Goal: Task Accomplishment & Management: Manage account settings

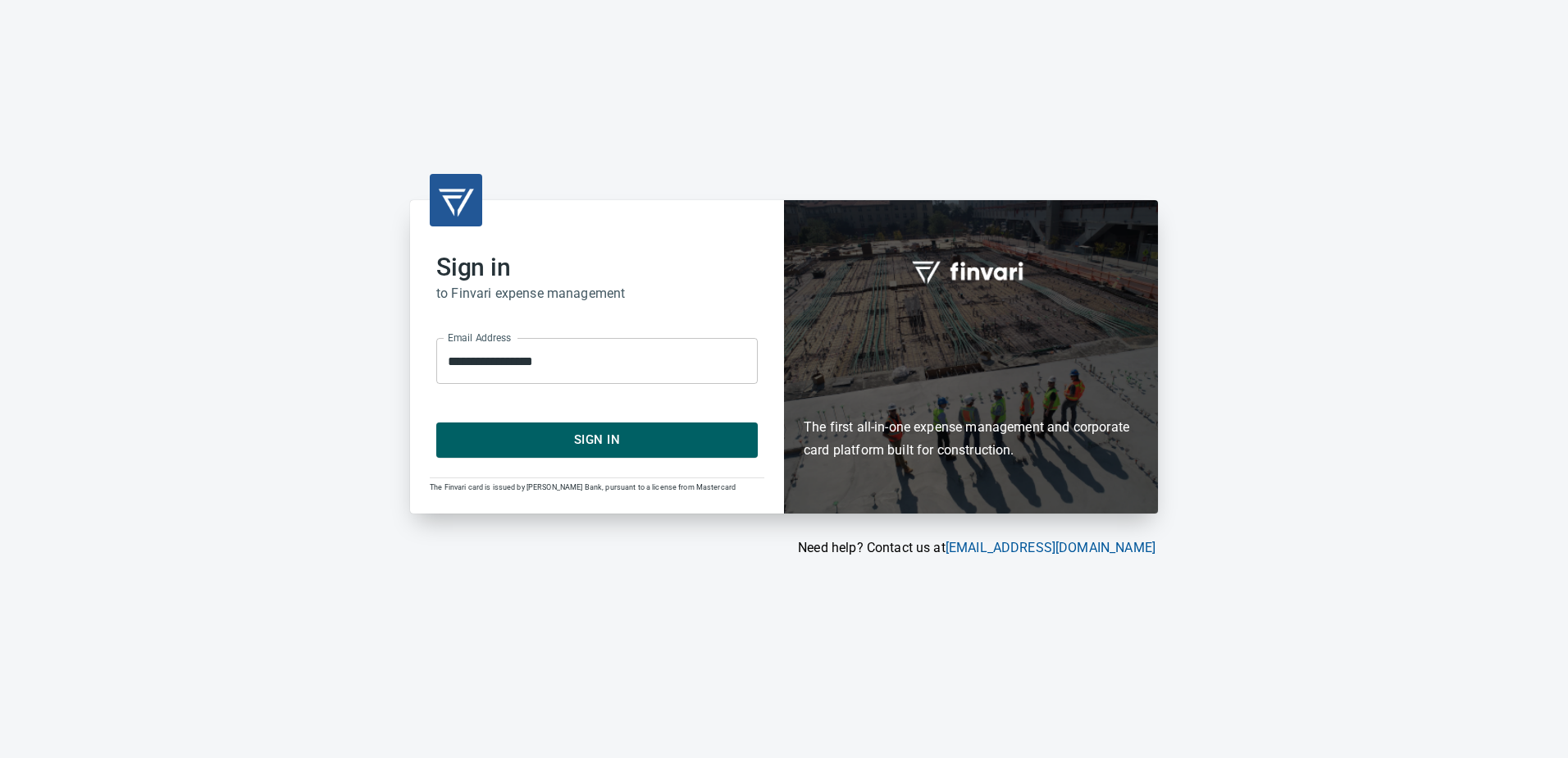
click at [544, 440] on span "Sign In" at bounding box center [597, 440] width 285 height 21
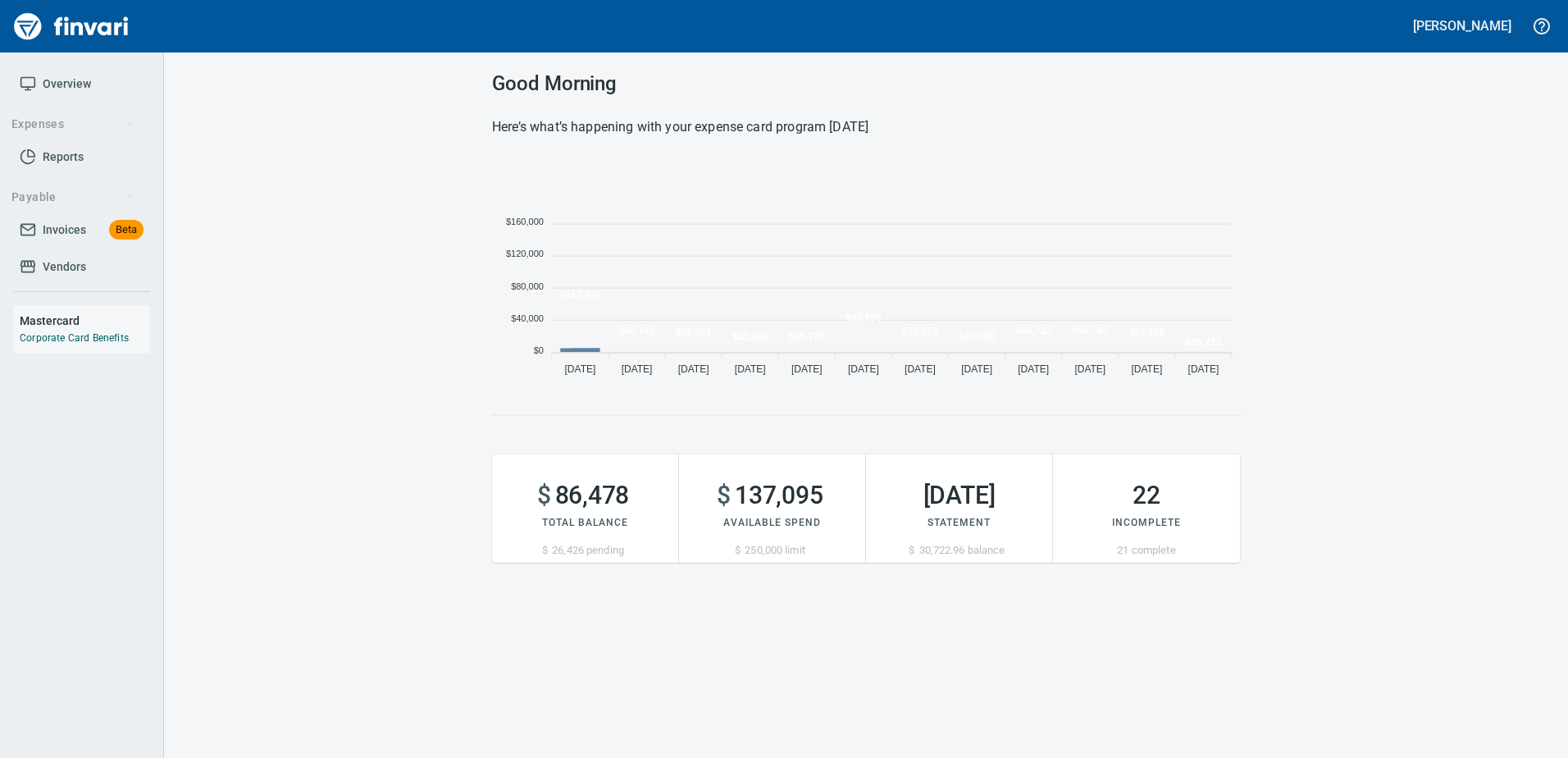
scroll to position [225, 735]
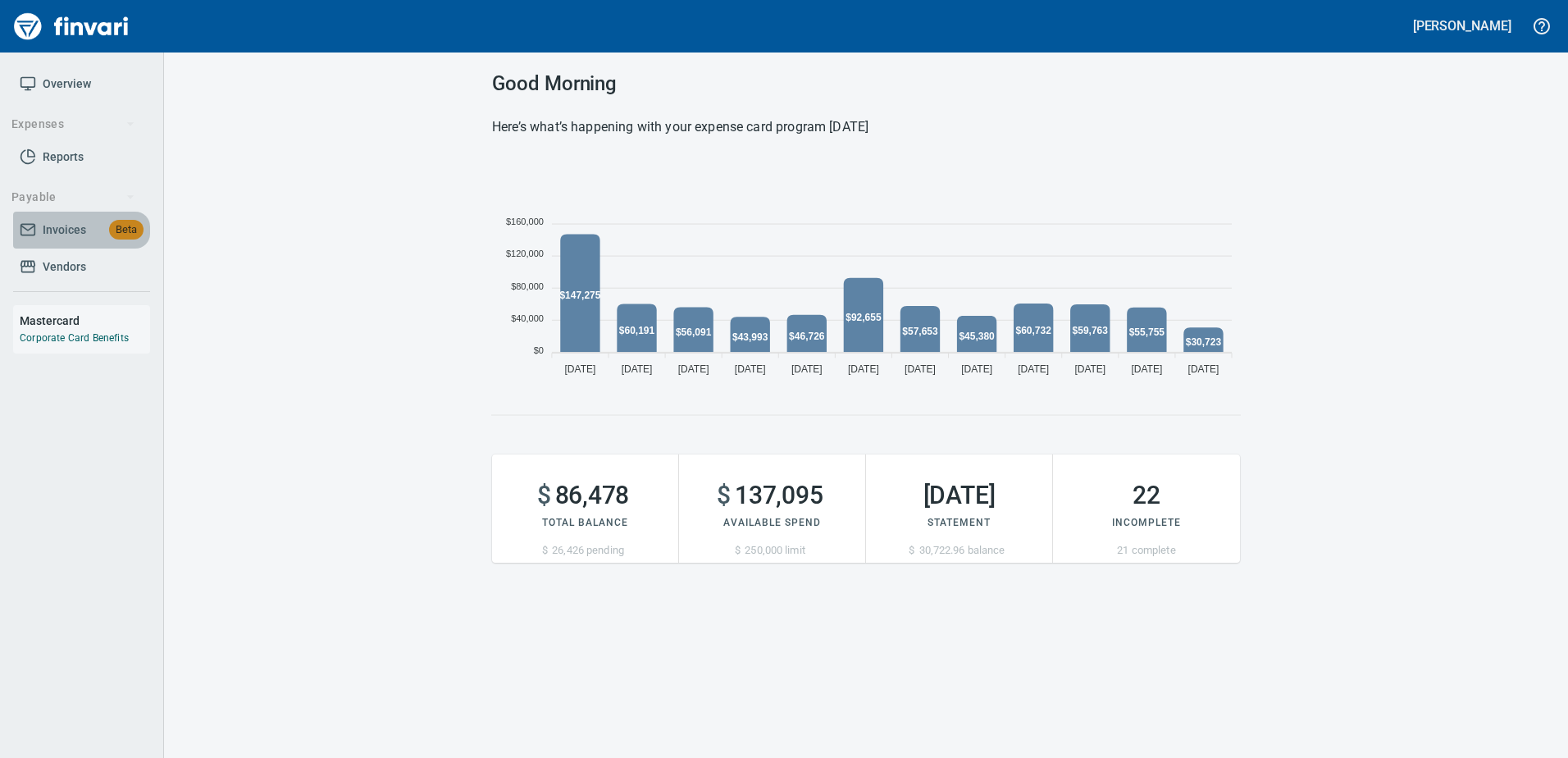
click at [81, 224] on span "Invoices" at bounding box center [64, 230] width 44 height 21
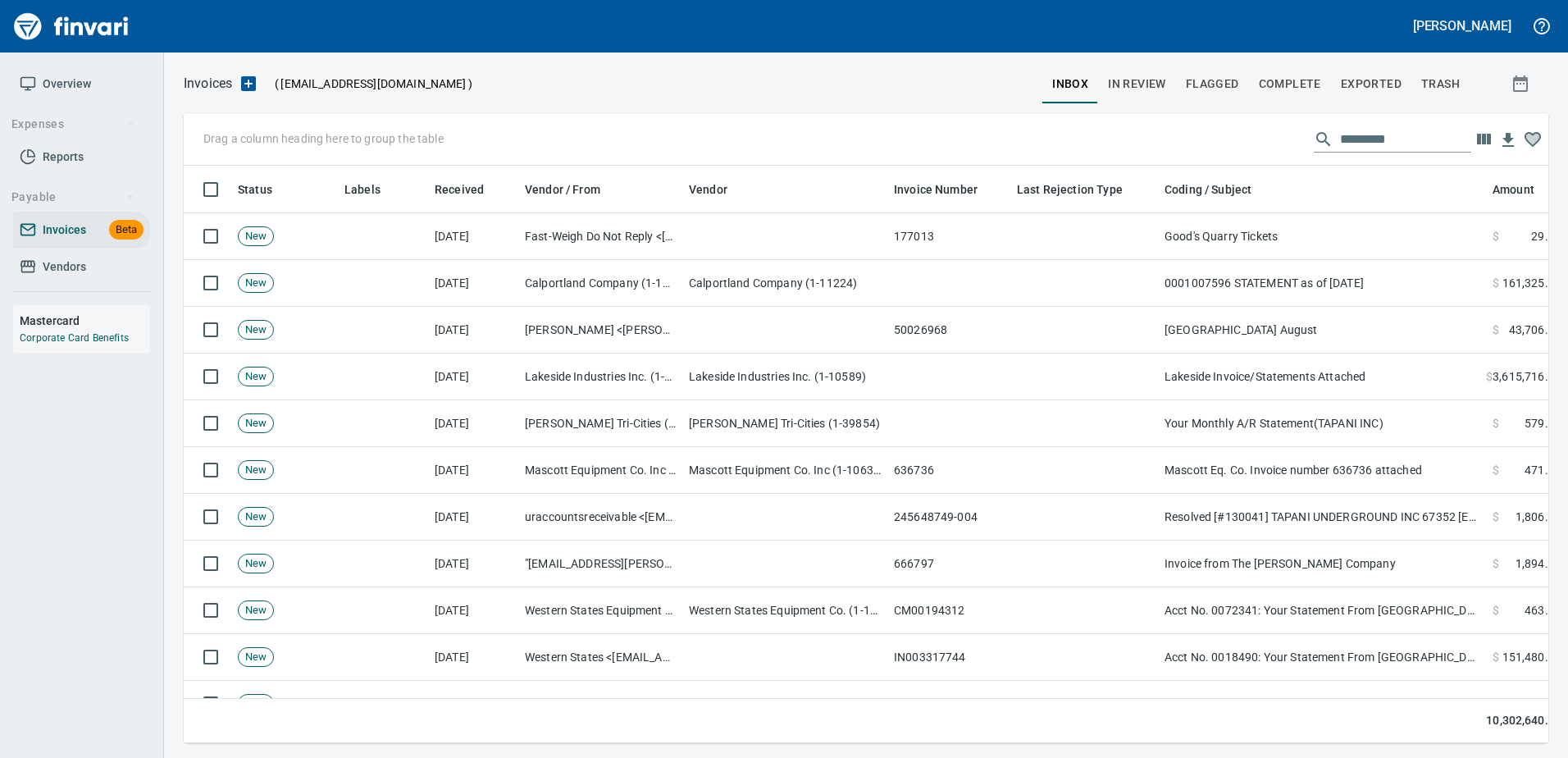
scroll to position [553, 1340]
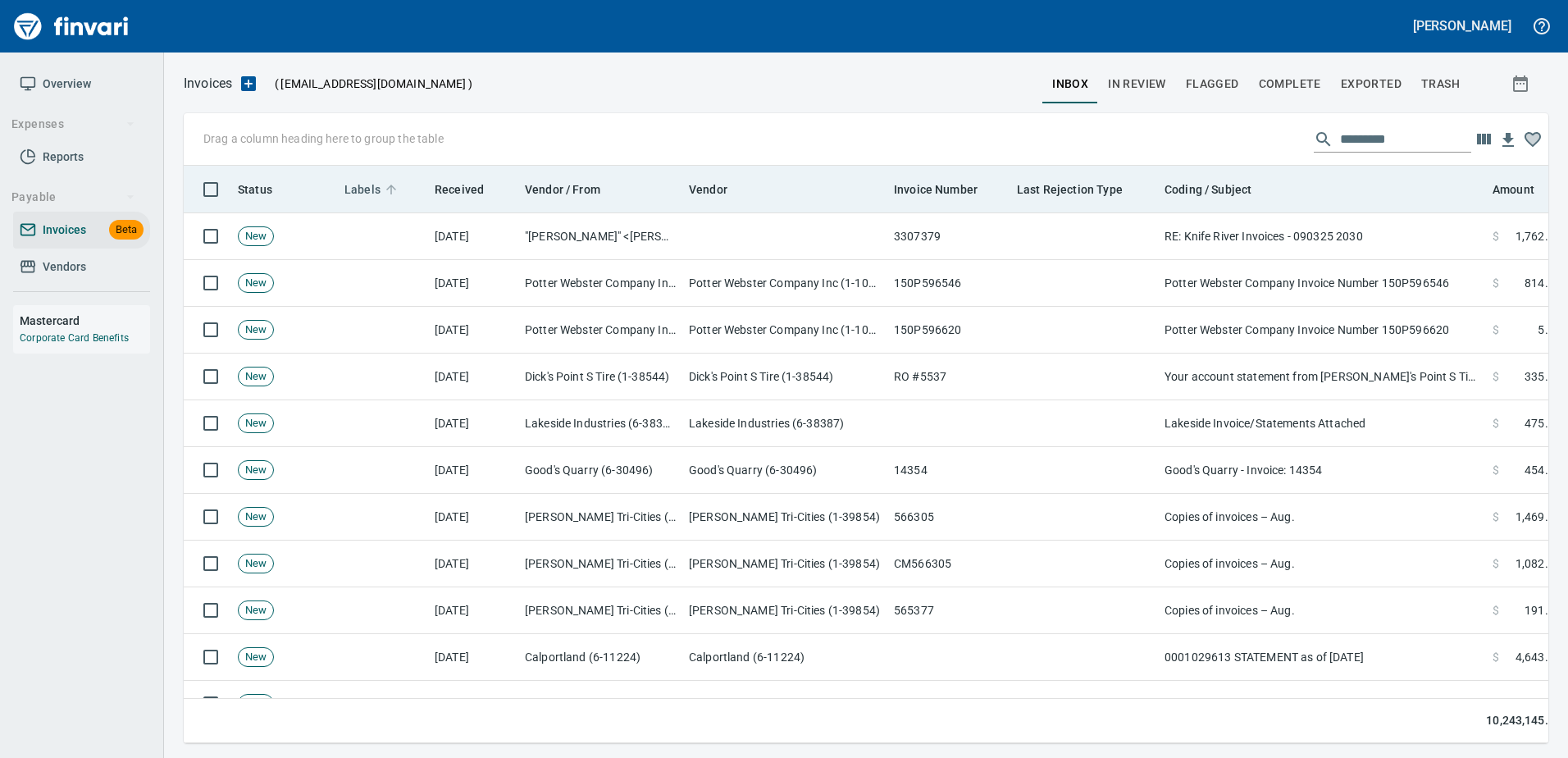
click at [358, 180] on span "Labels" at bounding box center [362, 190] width 36 height 20
click at [363, 184] on span "Labels" at bounding box center [362, 190] width 36 height 20
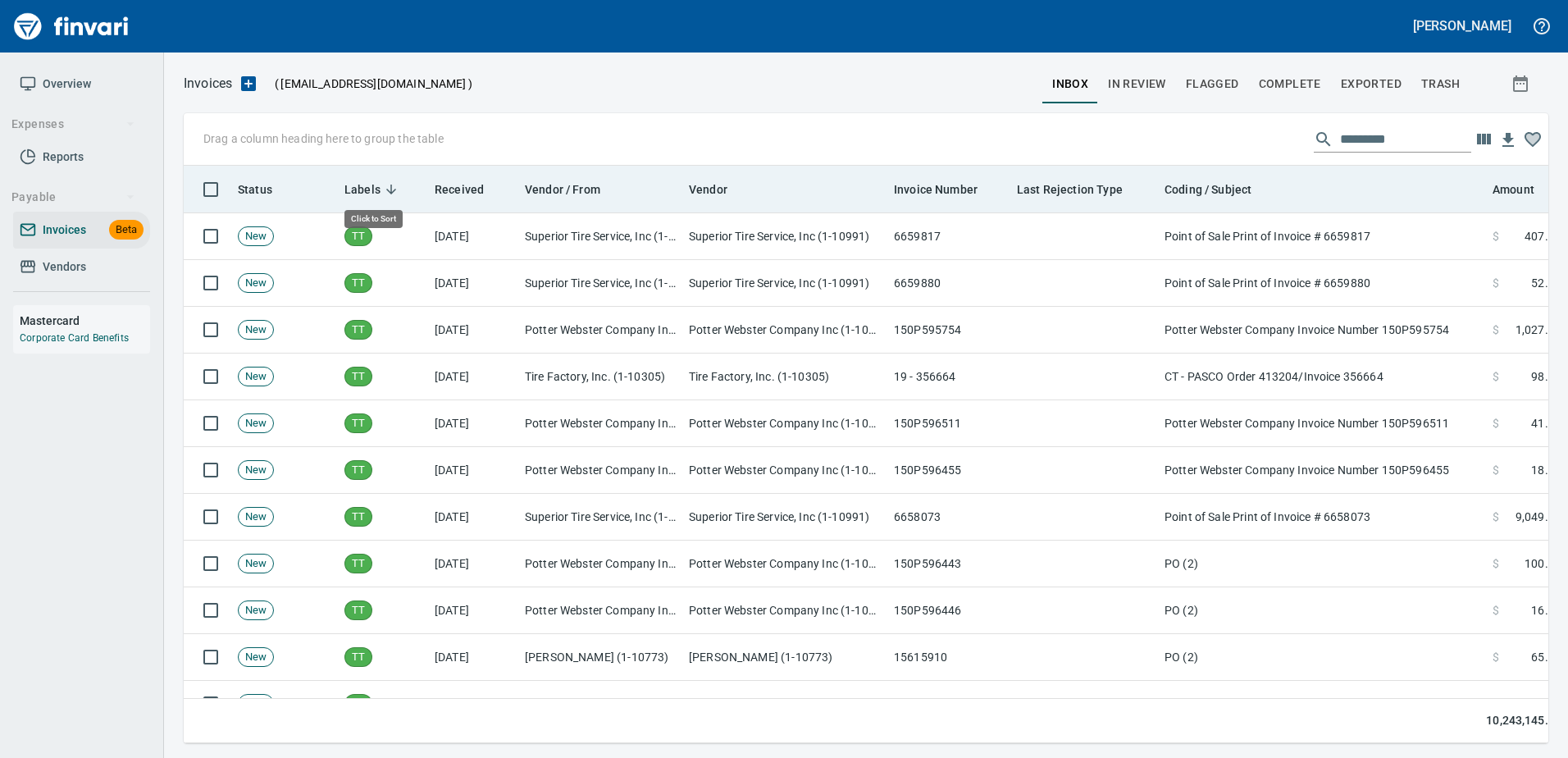
click at [362, 180] on span "Labels" at bounding box center [362, 190] width 36 height 20
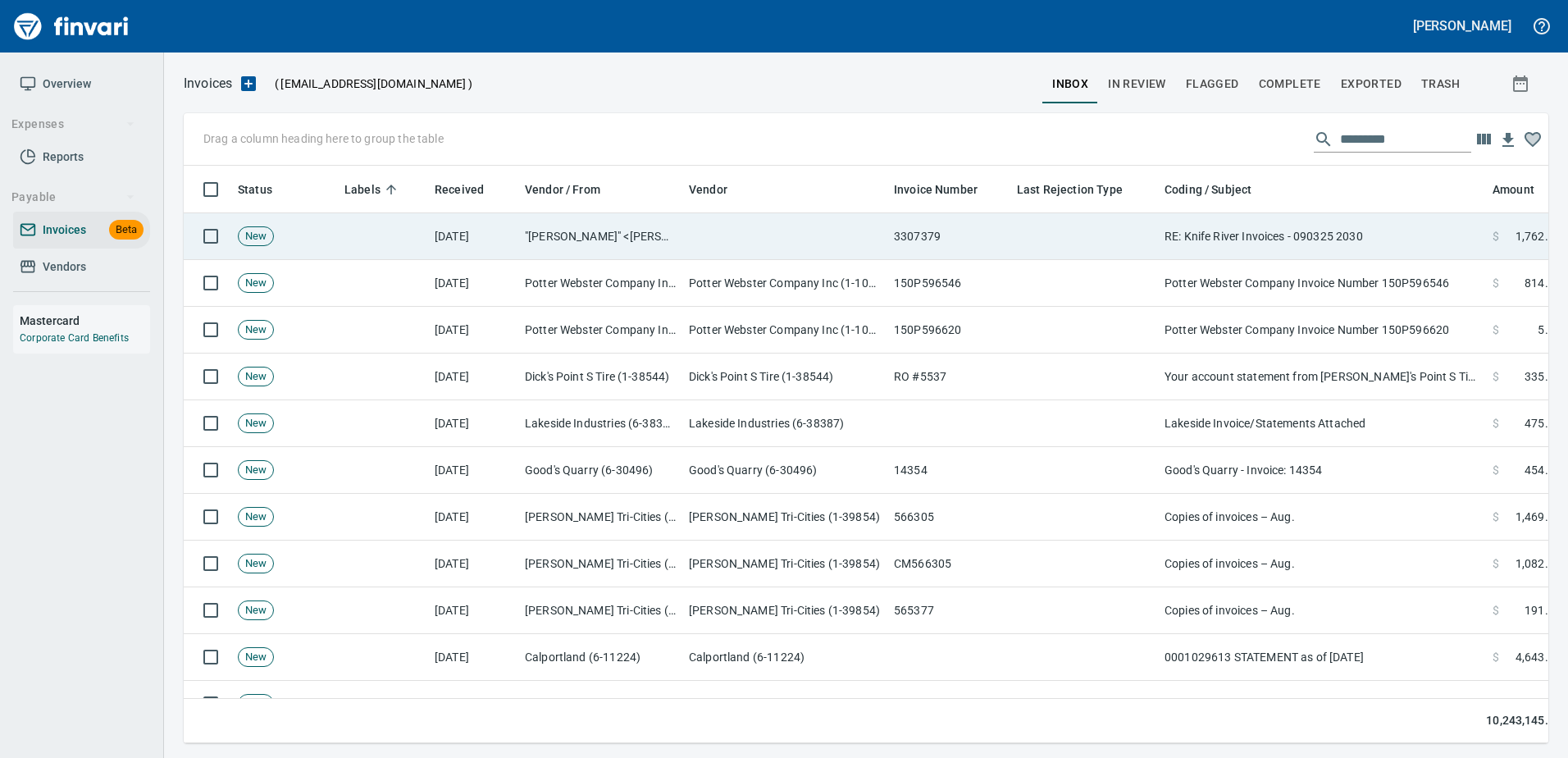
click at [1142, 241] on td at bounding box center [1084, 236] width 147 height 47
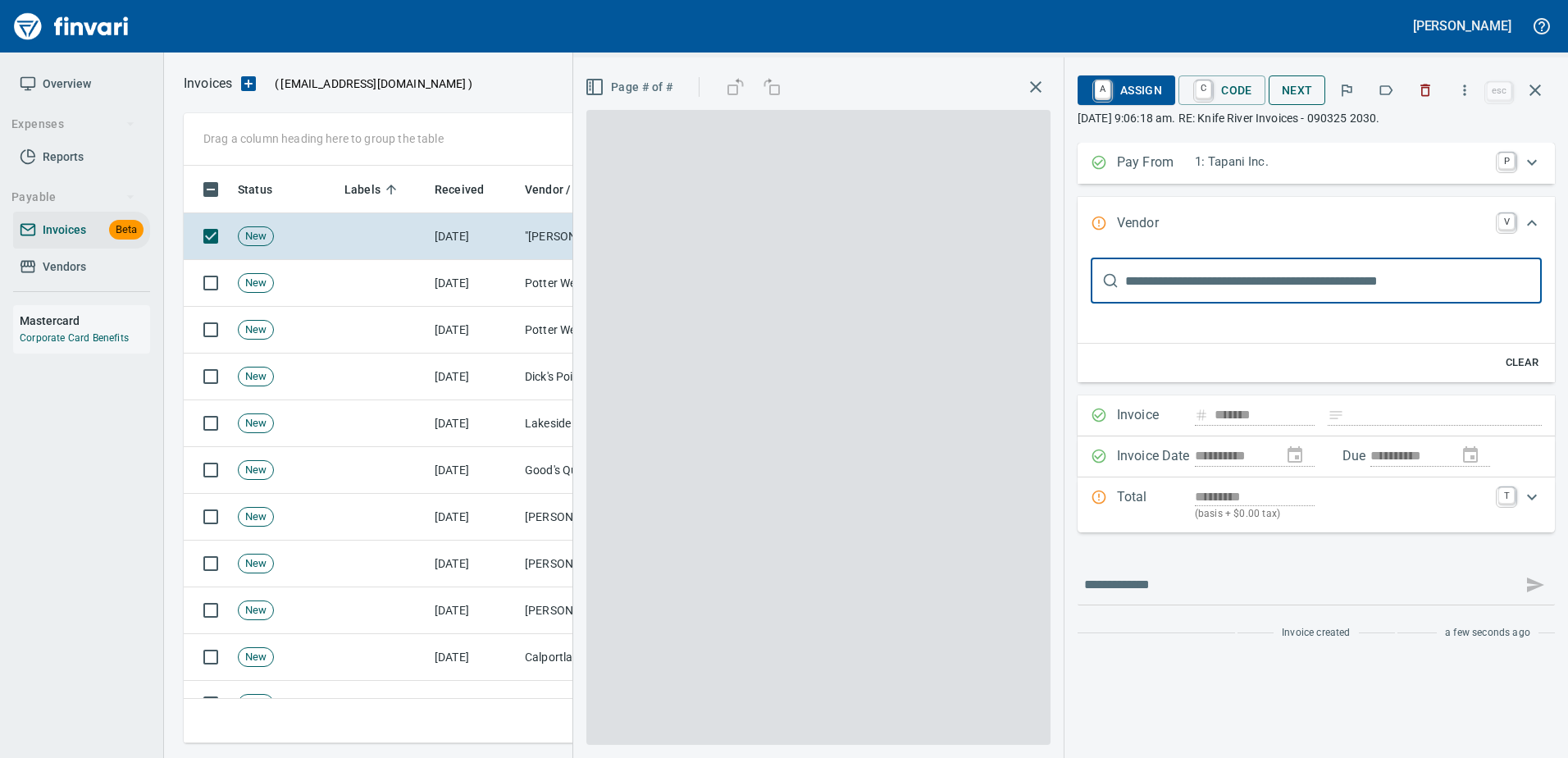
scroll to position [2, 0]
click at [1388, 96] on icon "button" at bounding box center [1386, 91] width 16 height 16
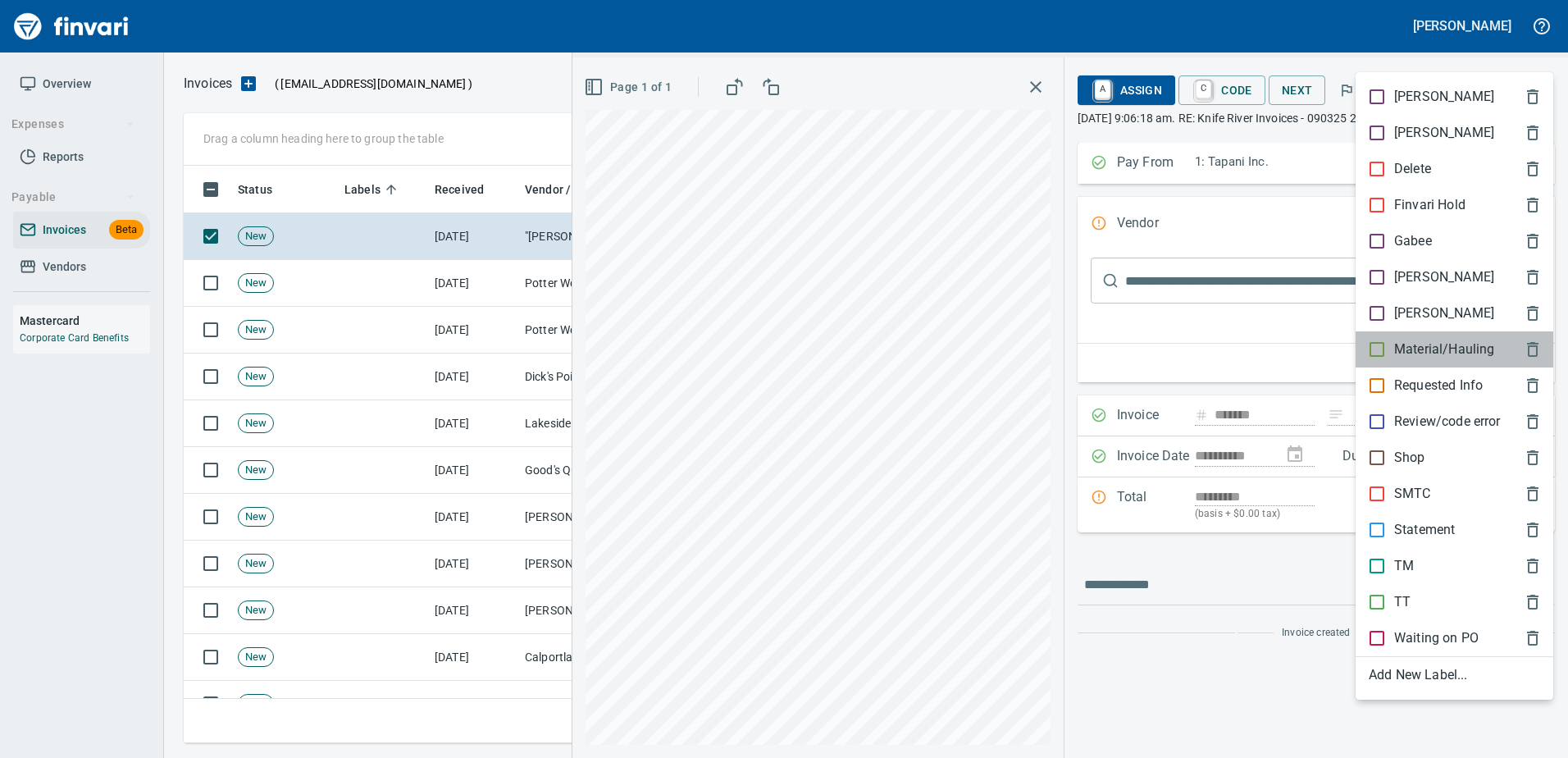
click at [1407, 345] on p "Material/Hauling" at bounding box center [1444, 349] width 100 height 20
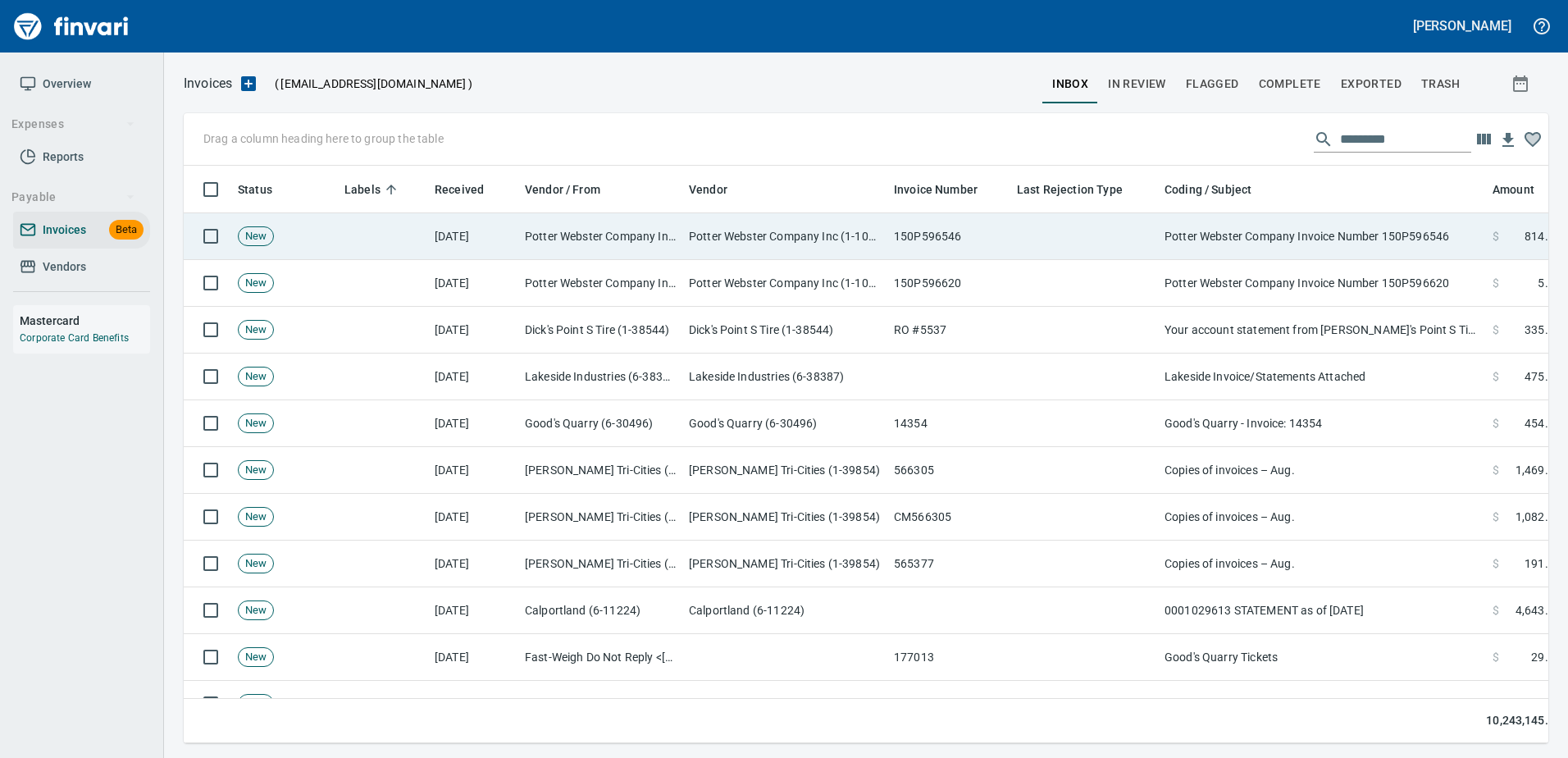
click at [1339, 254] on td "Potter Webster Company Invoice Number 150P596546" at bounding box center [1322, 236] width 328 height 47
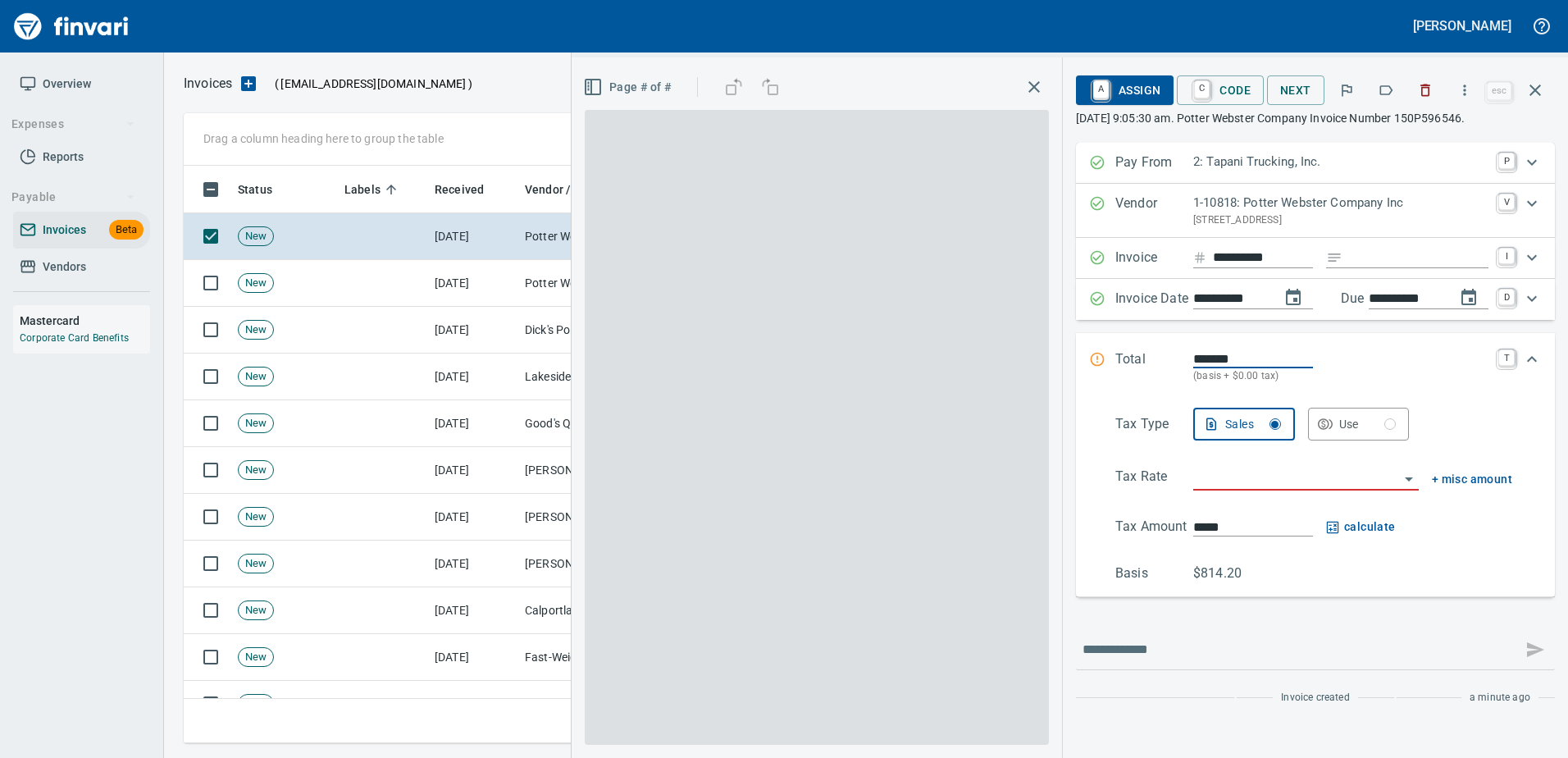
click at [1386, 82] on button "button" at bounding box center [1386, 91] width 36 height 36
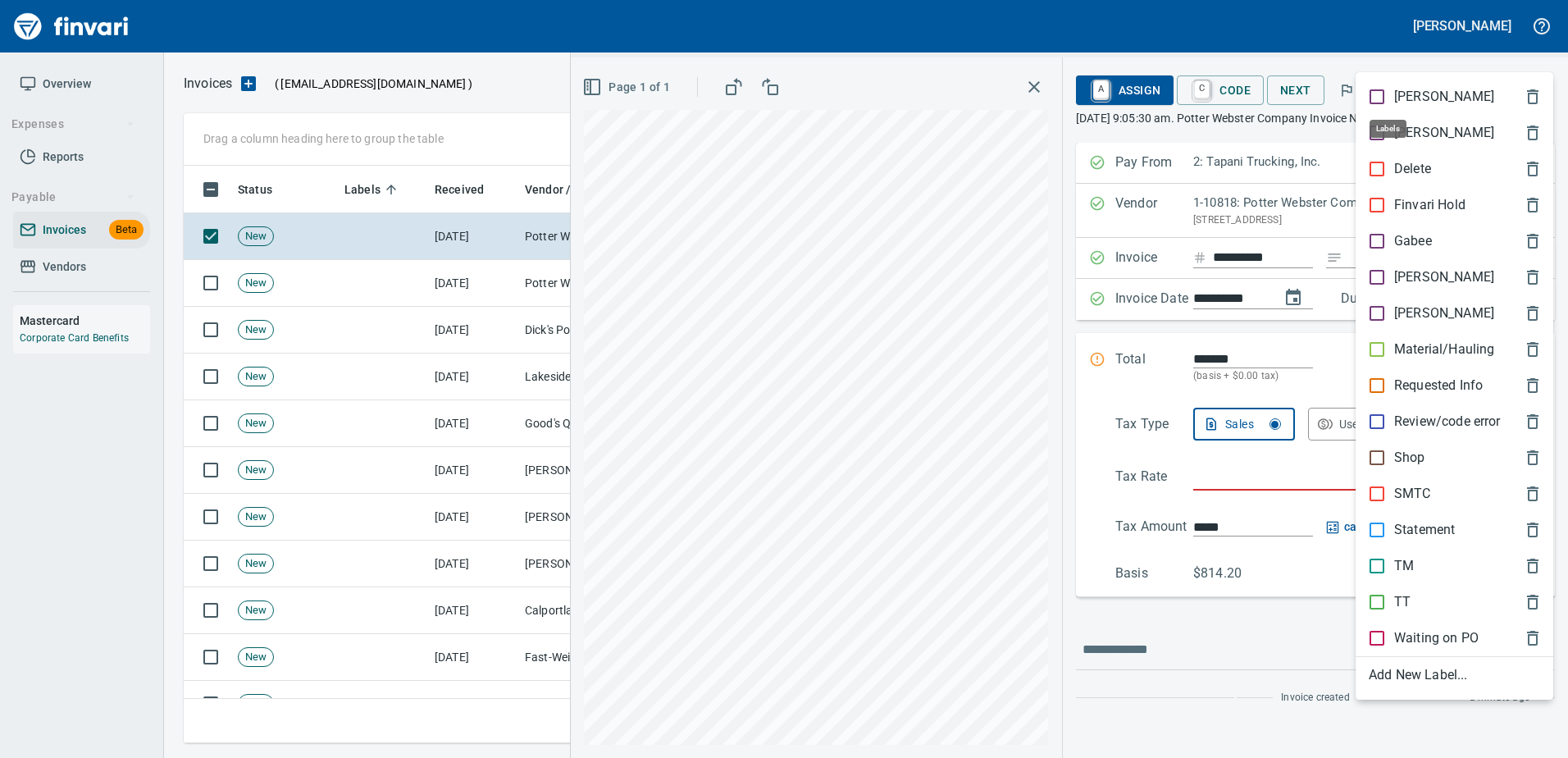
scroll to position [553, 1339]
click at [1402, 614] on div "TT" at bounding box center [1454, 602] width 198 height 36
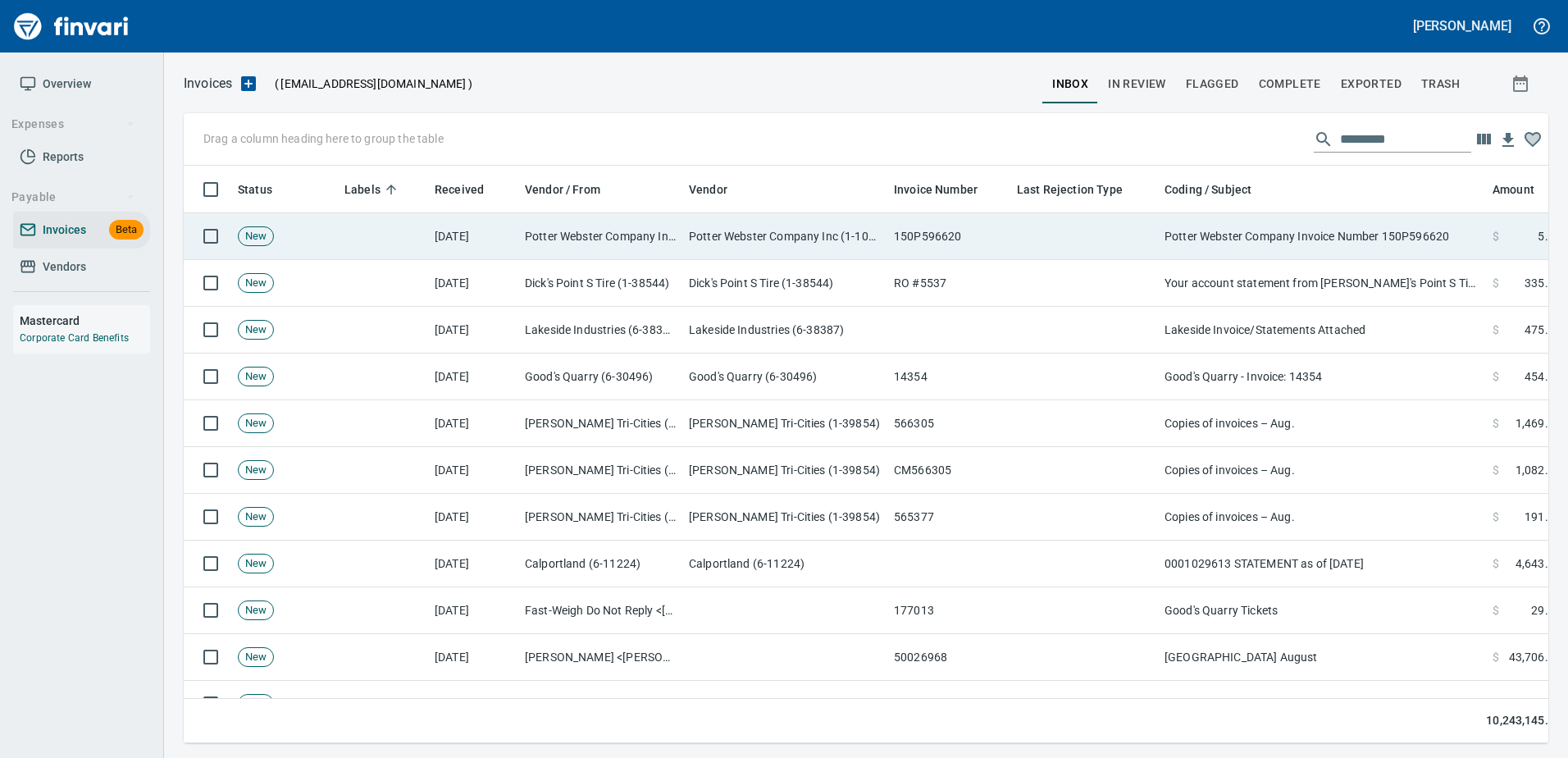
click at [1240, 249] on td "Potter Webster Company Invoice Number 150P596620" at bounding box center [1322, 236] width 328 height 47
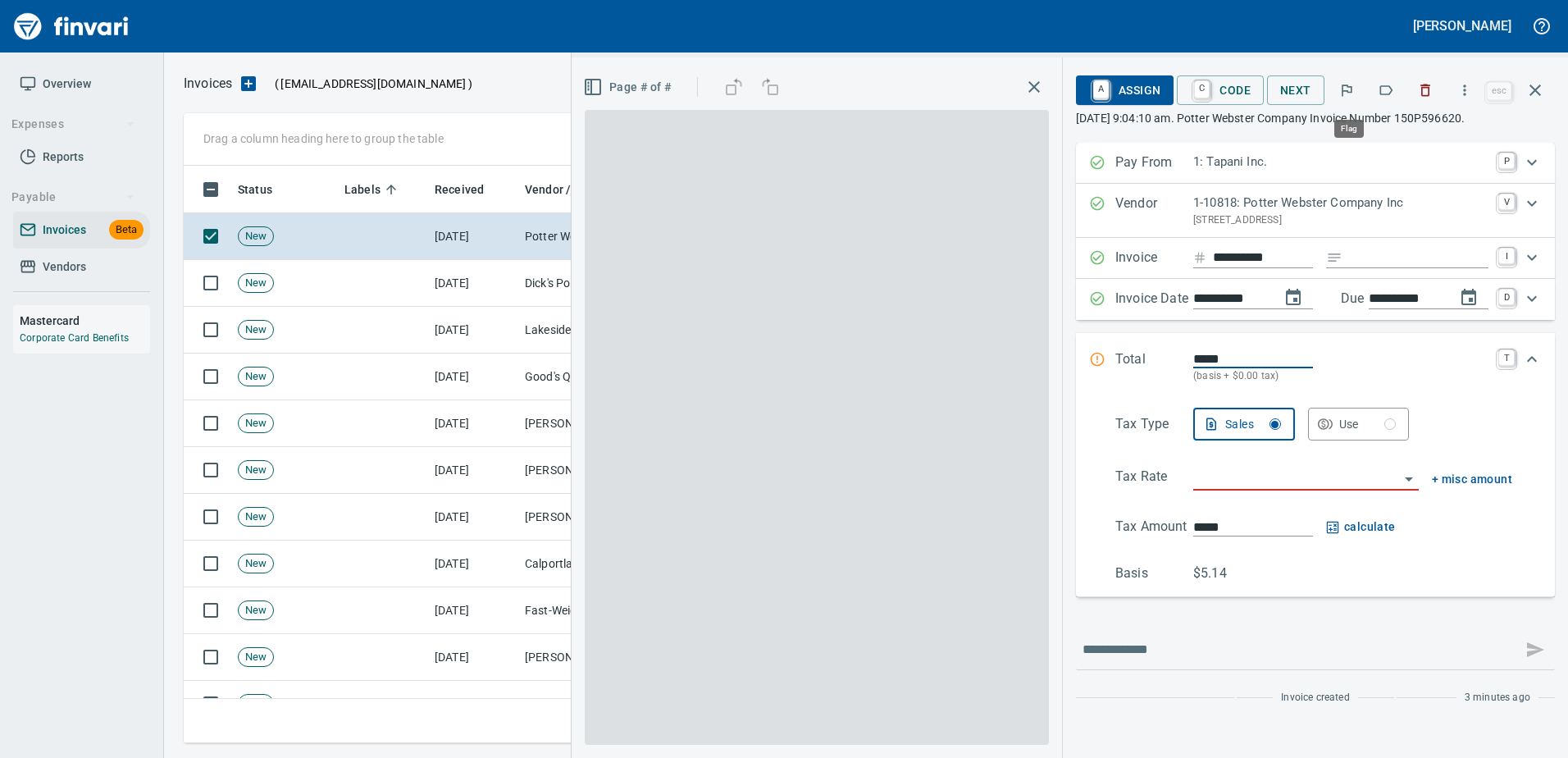
scroll to position [553, 1339]
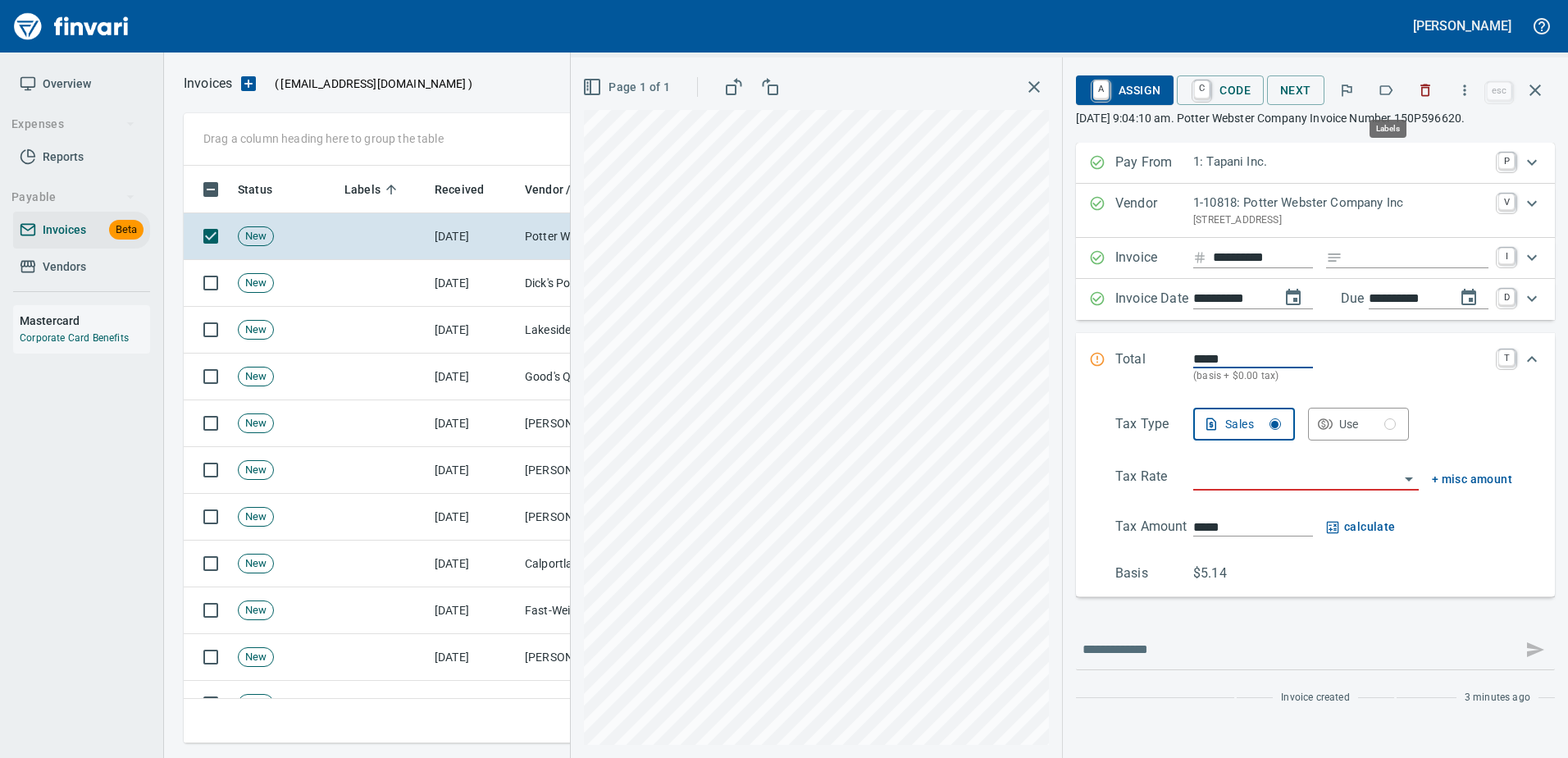
click at [1394, 94] on icon "button" at bounding box center [1386, 91] width 16 height 16
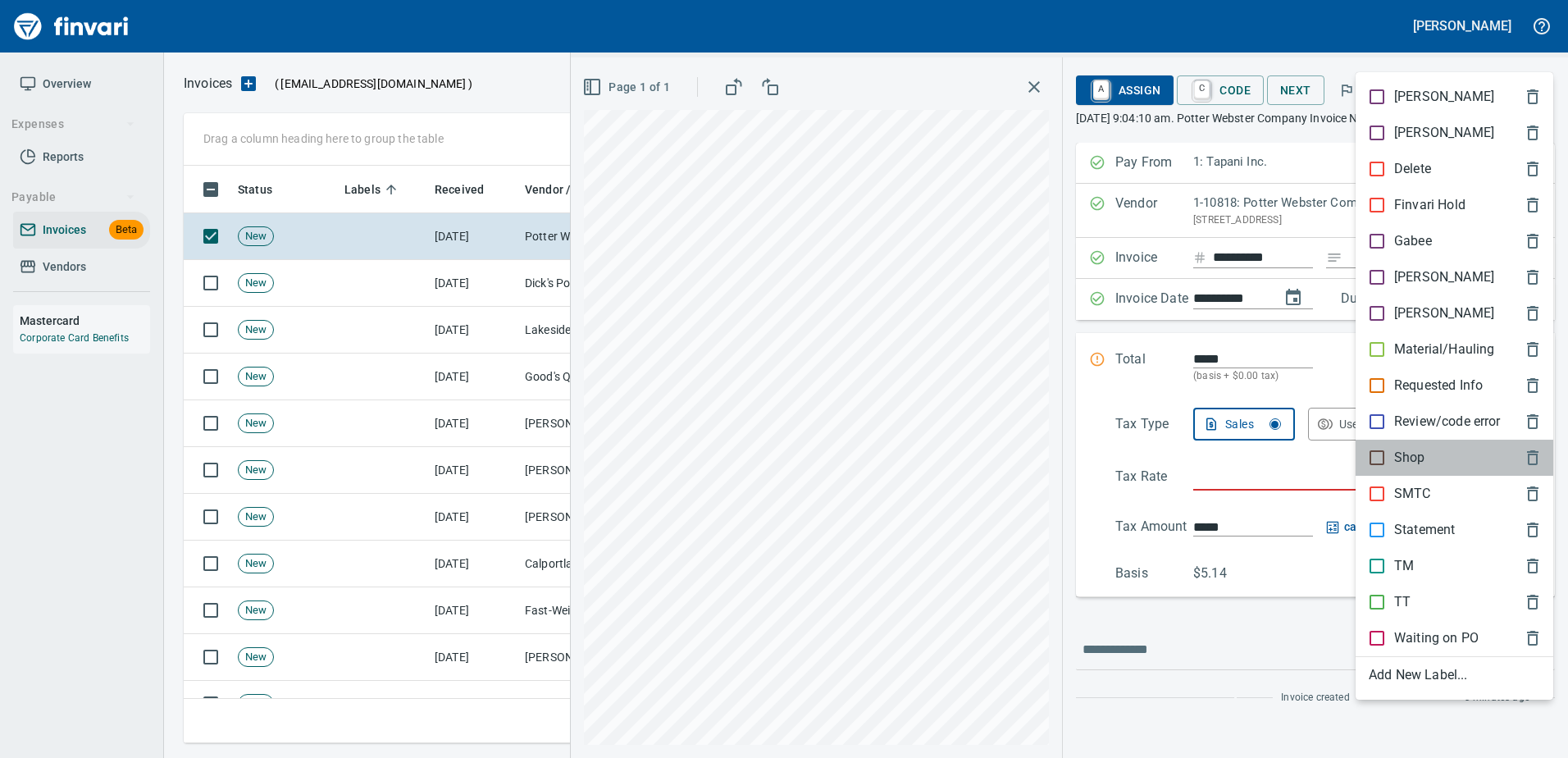
click at [1388, 469] on div "Shop" at bounding box center [1454, 458] width 198 height 36
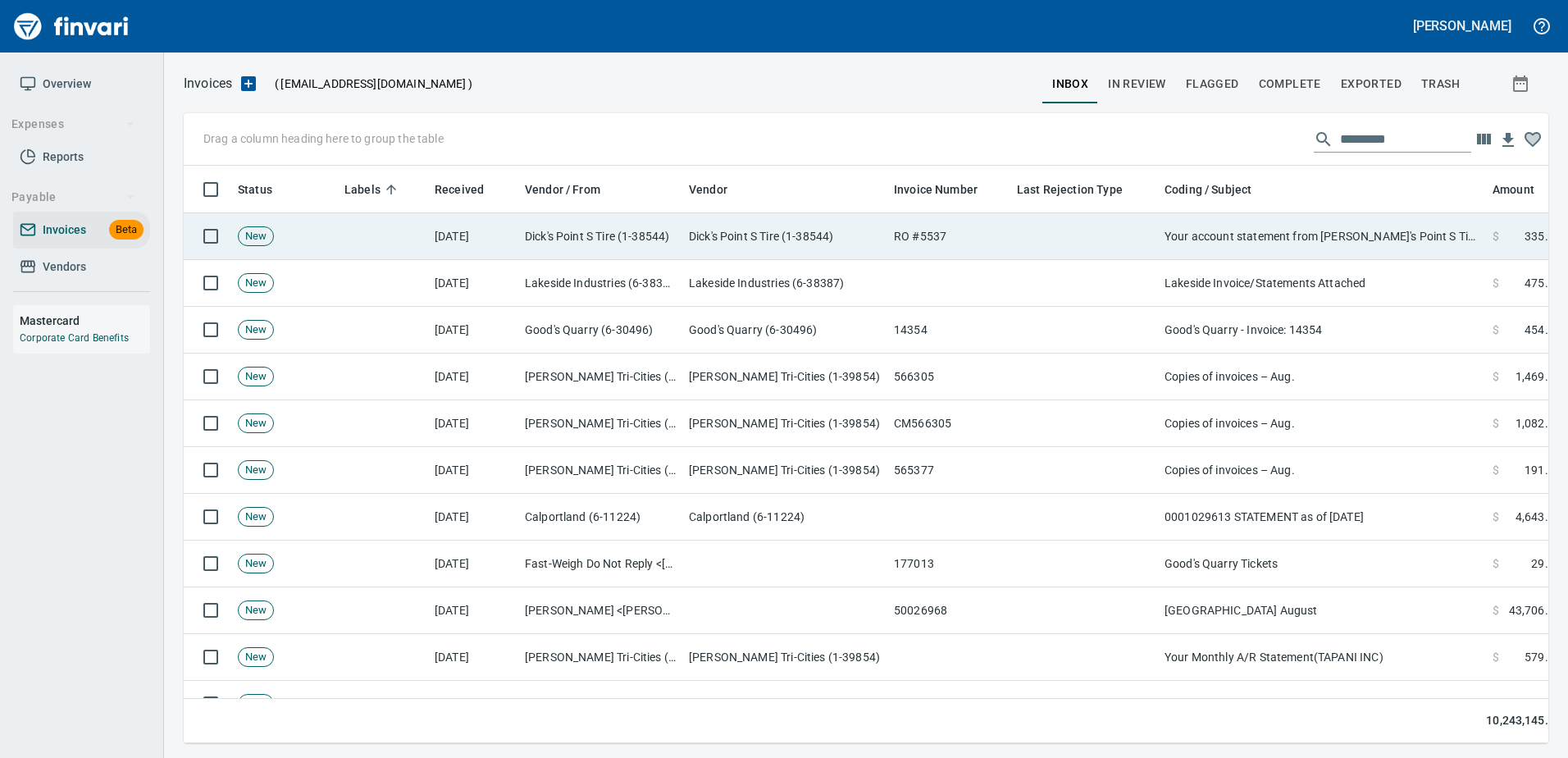
click at [1289, 242] on td "Your account statement from Dick's Point S Tire & Auto Repair" at bounding box center [1322, 236] width 328 height 47
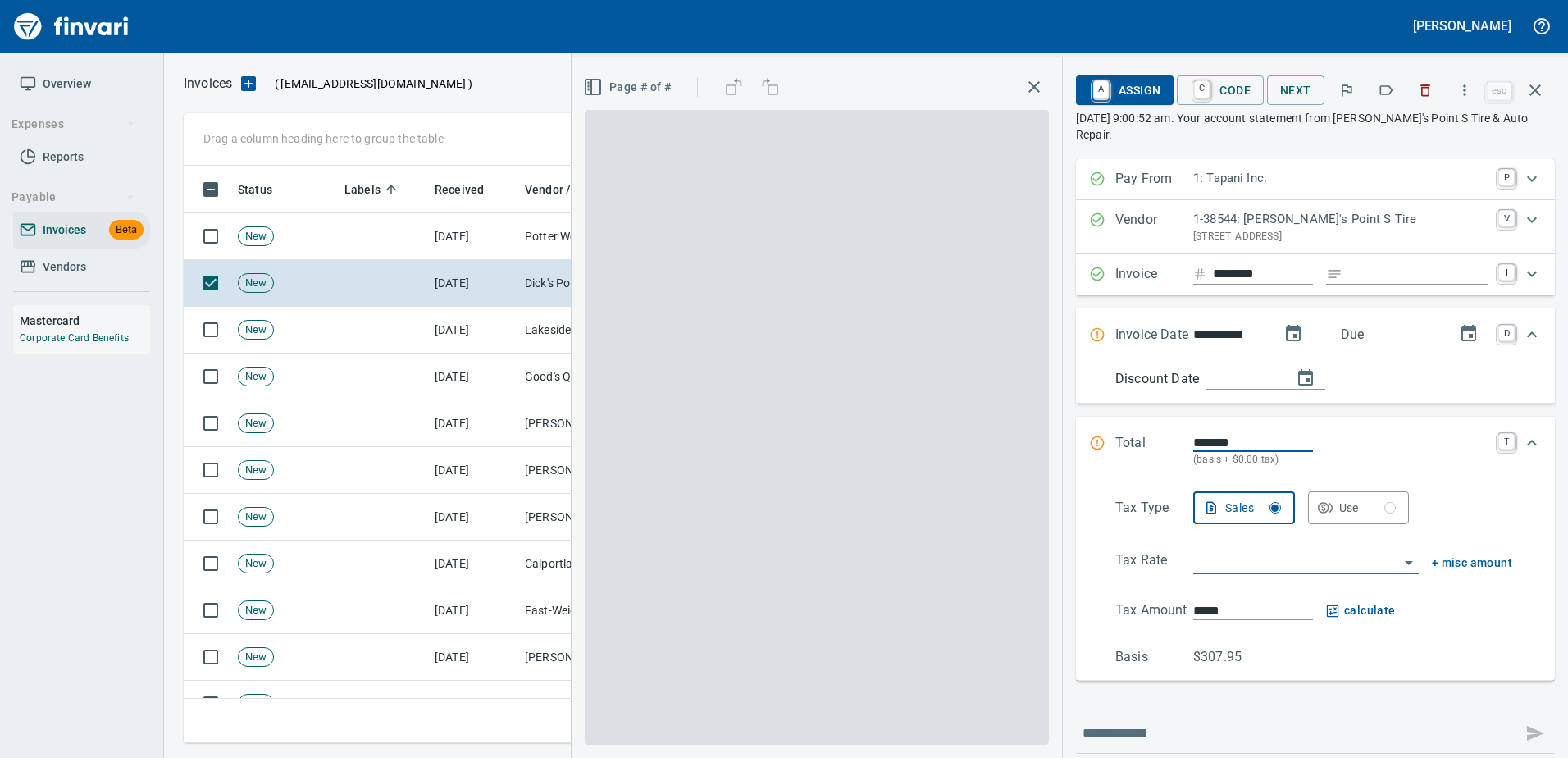
click at [1386, 81] on button "button" at bounding box center [1386, 91] width 36 height 36
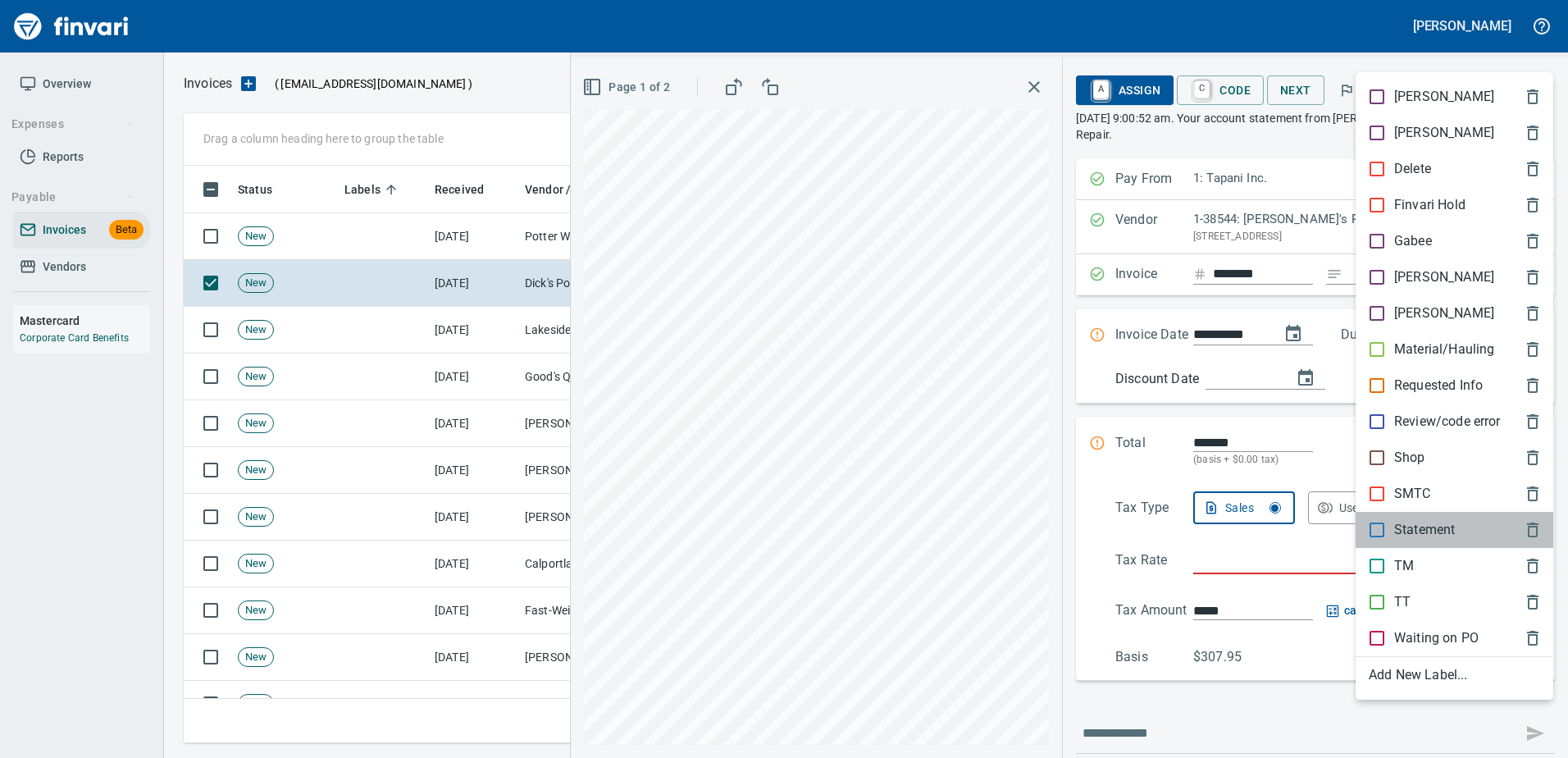
click at [1396, 533] on p "Statement" at bounding box center [1425, 530] width 61 height 20
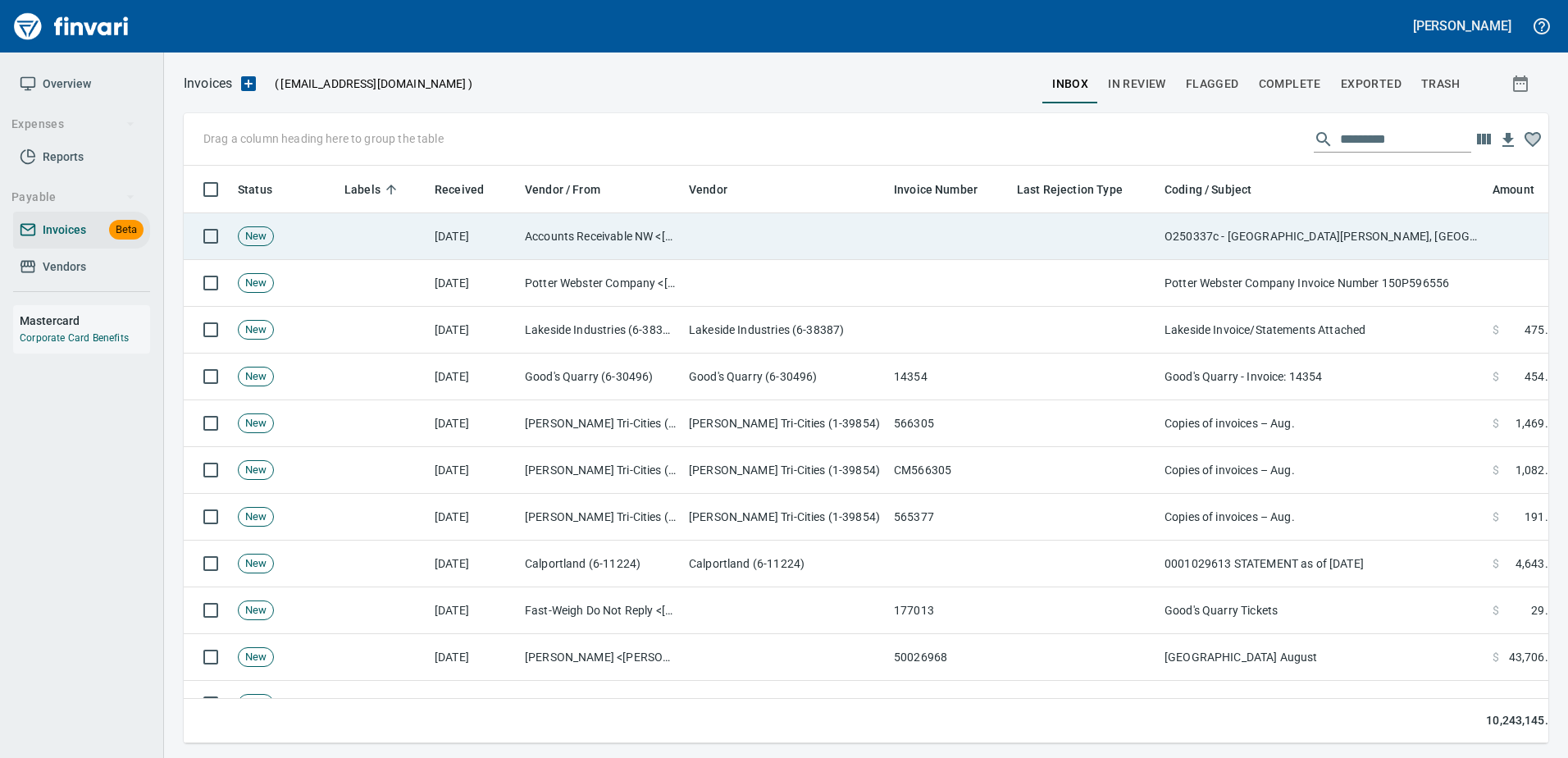
click at [1154, 224] on td at bounding box center [1084, 236] width 147 height 47
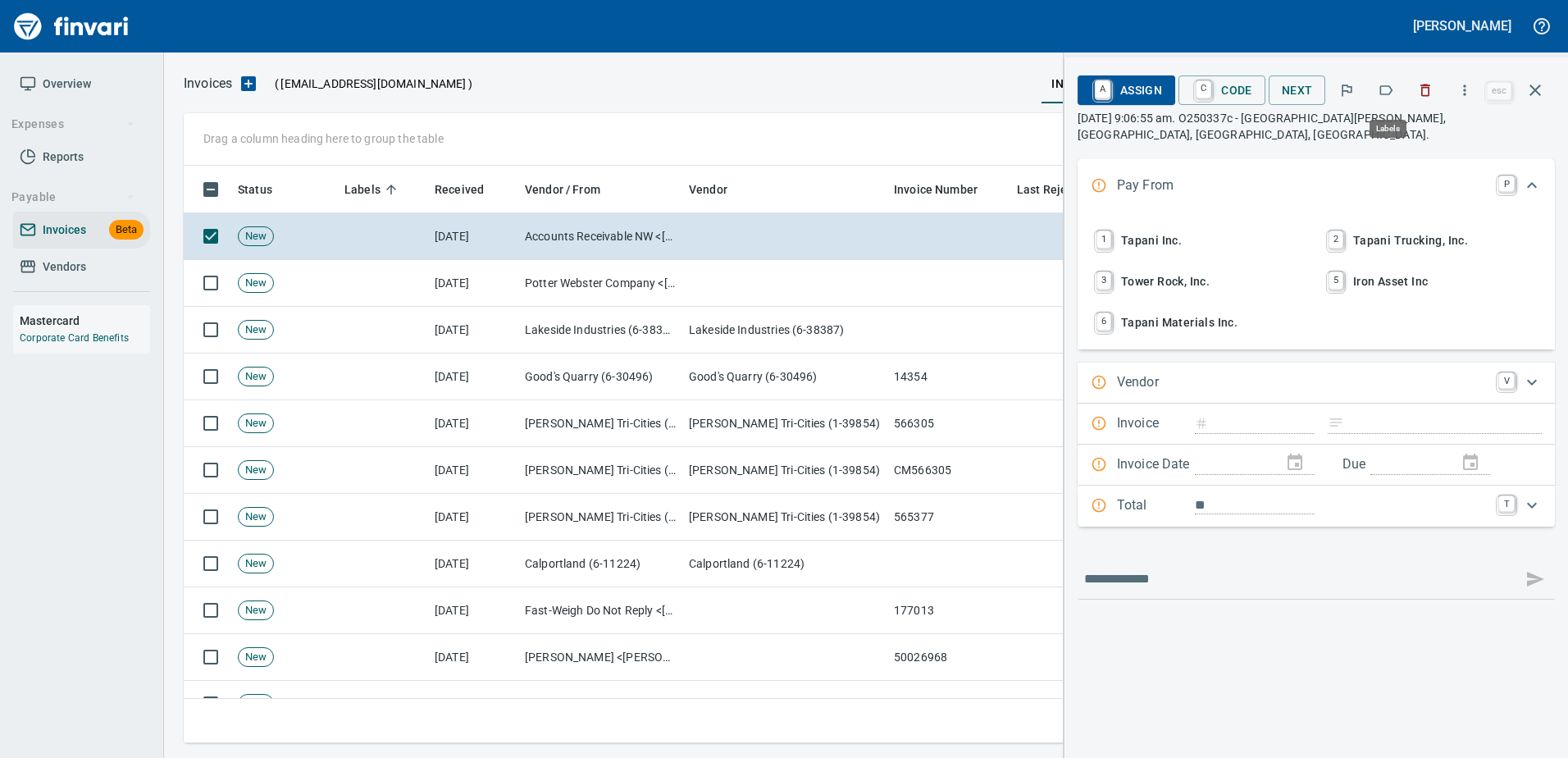
scroll to position [553, 1339]
click at [1379, 97] on icon "button" at bounding box center [1386, 91] width 16 height 16
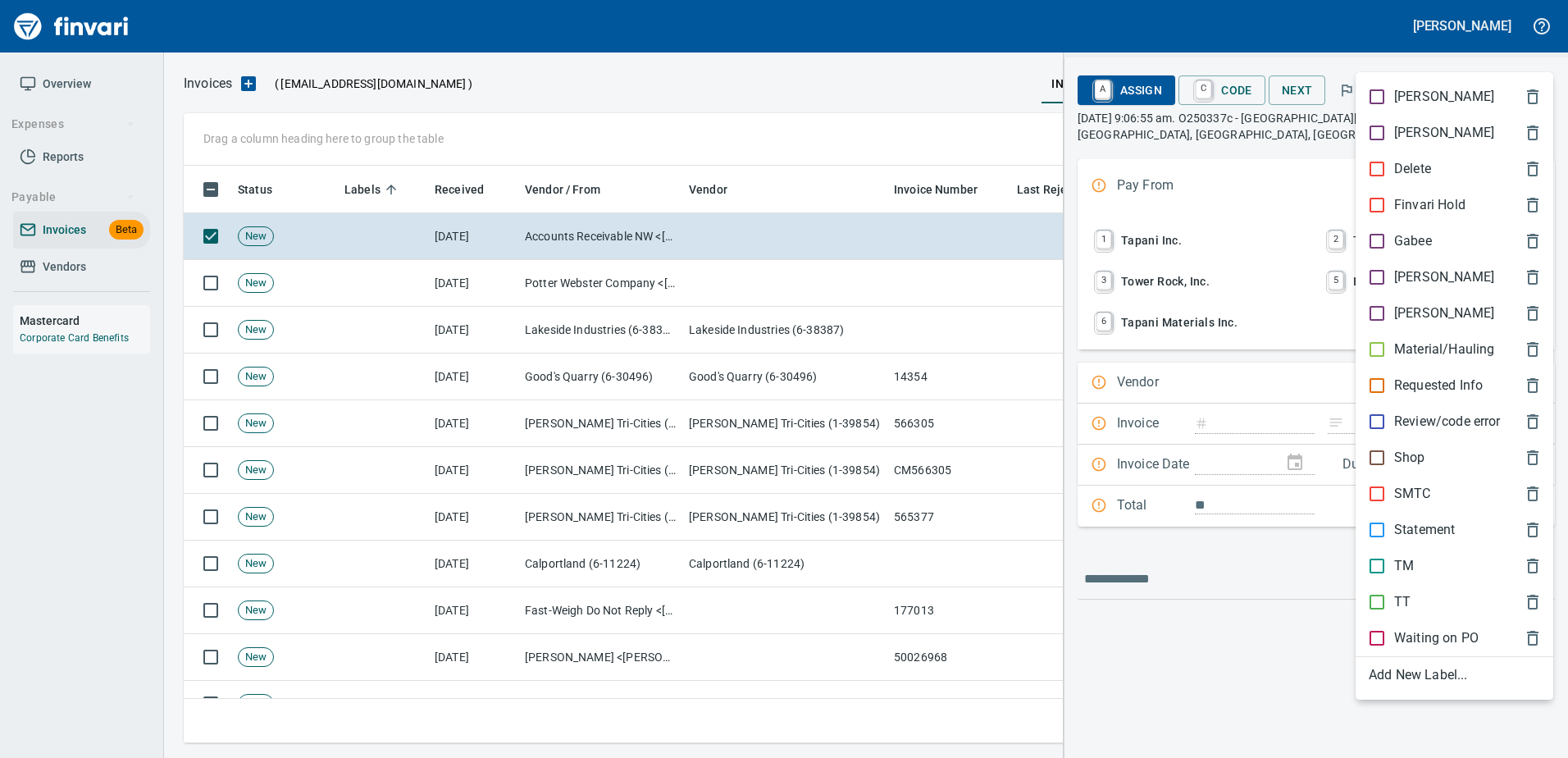
click at [1403, 276] on p "[PERSON_NAME]" at bounding box center [1444, 278] width 100 height 20
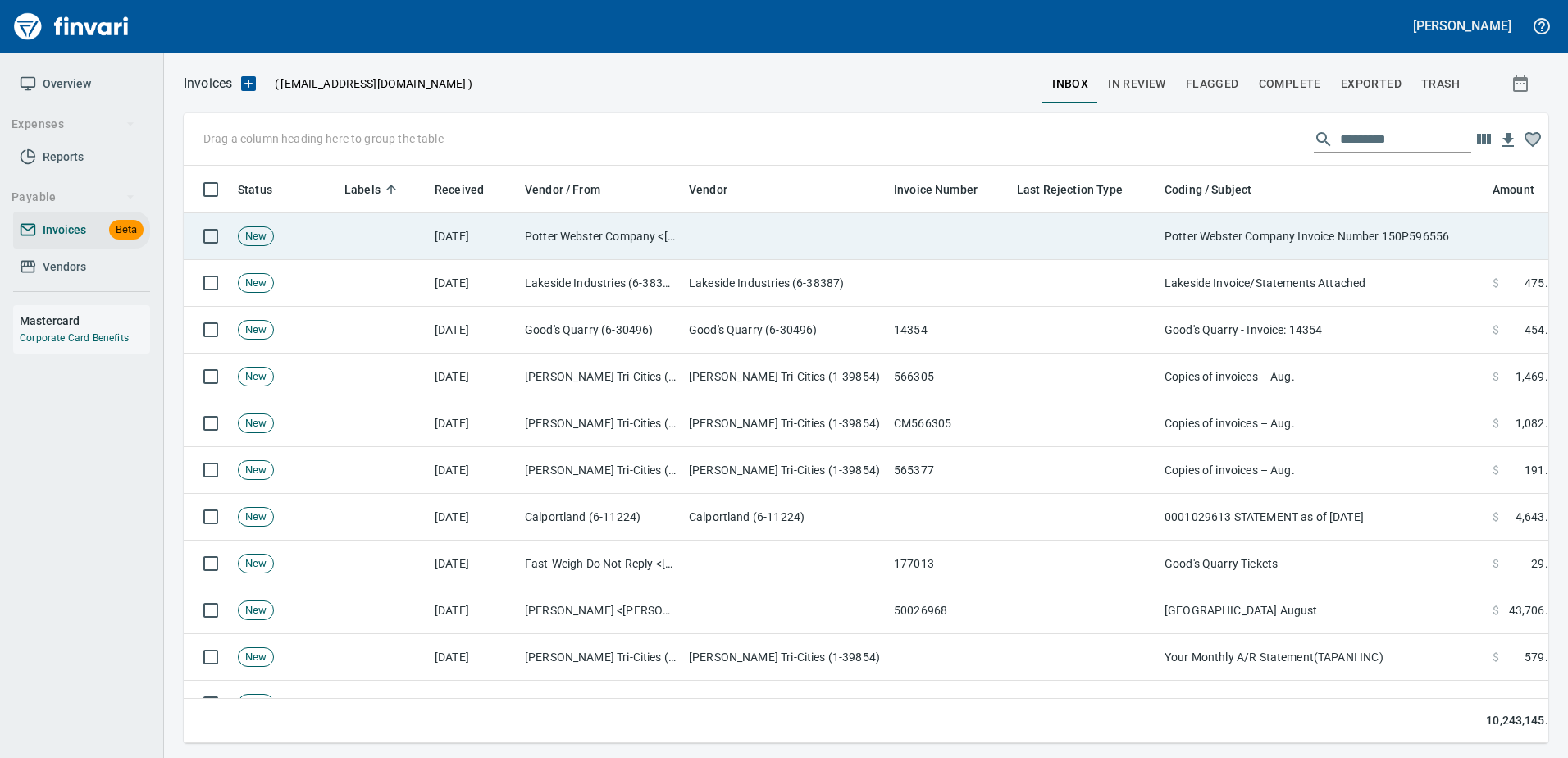
click at [1285, 234] on td "Potter Webster Company Invoice Number 150P596556" at bounding box center [1322, 236] width 328 height 47
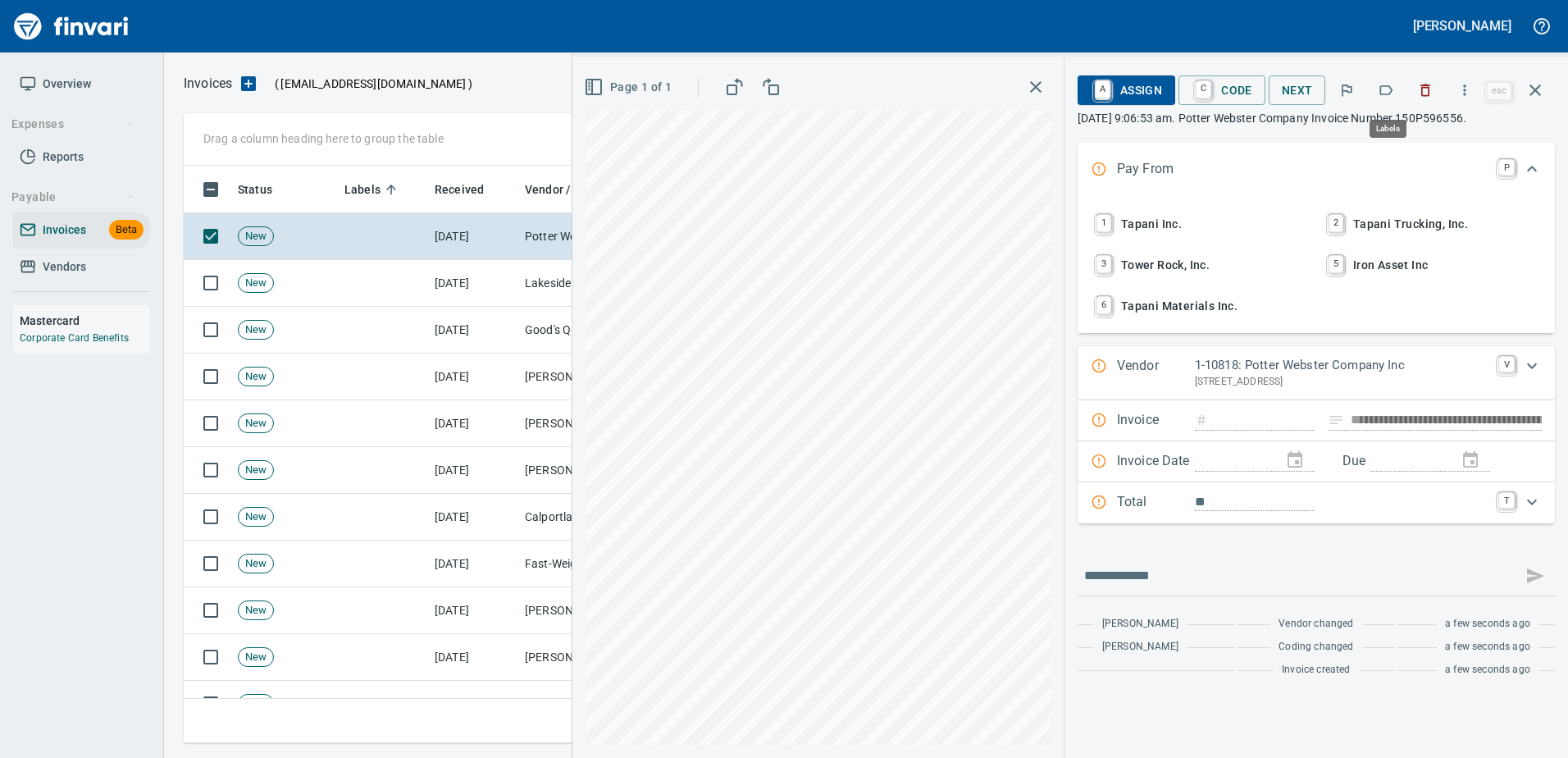
click at [1391, 87] on icon "button" at bounding box center [1386, 91] width 16 height 16
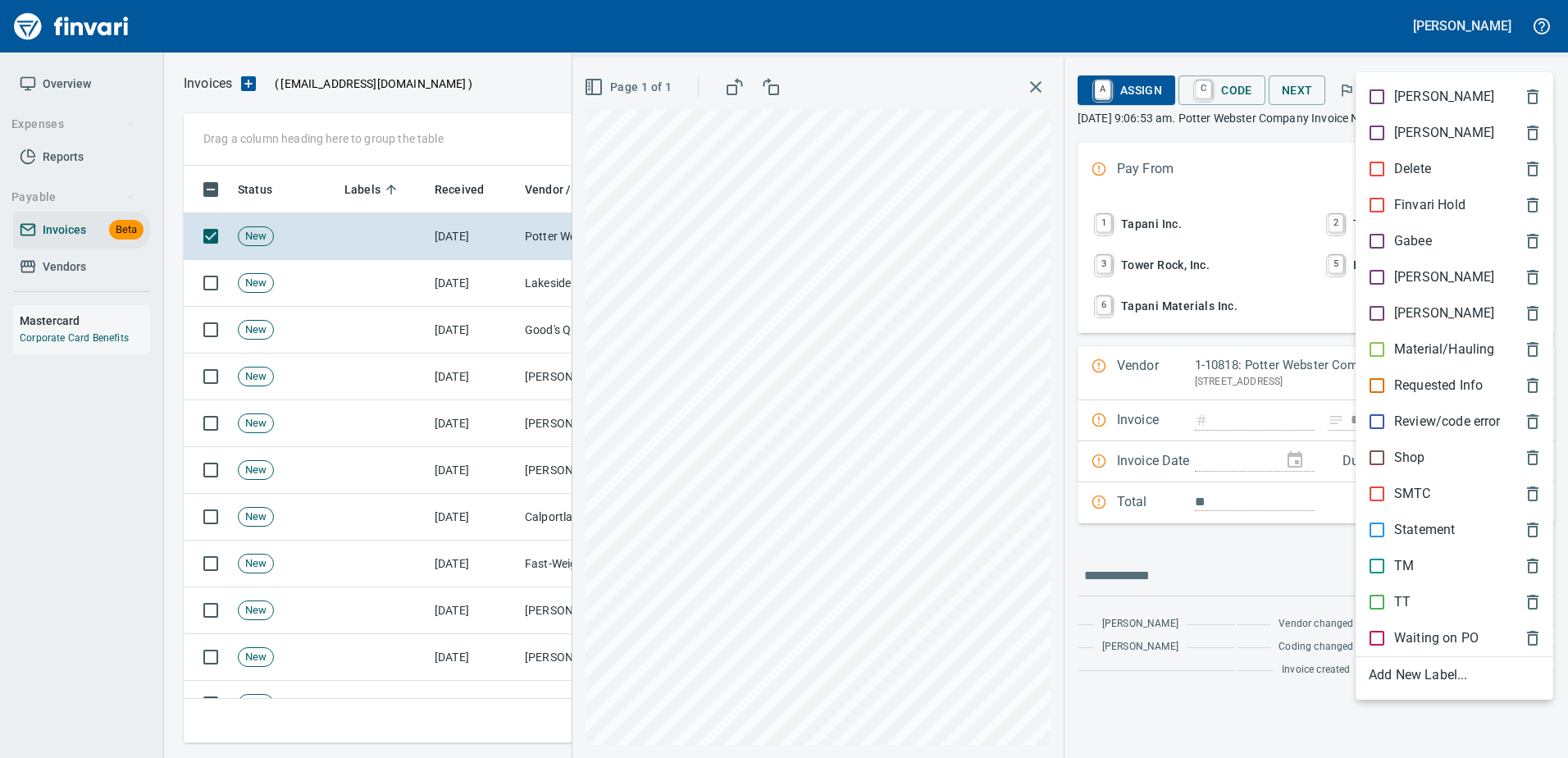
scroll to position [553, 1339]
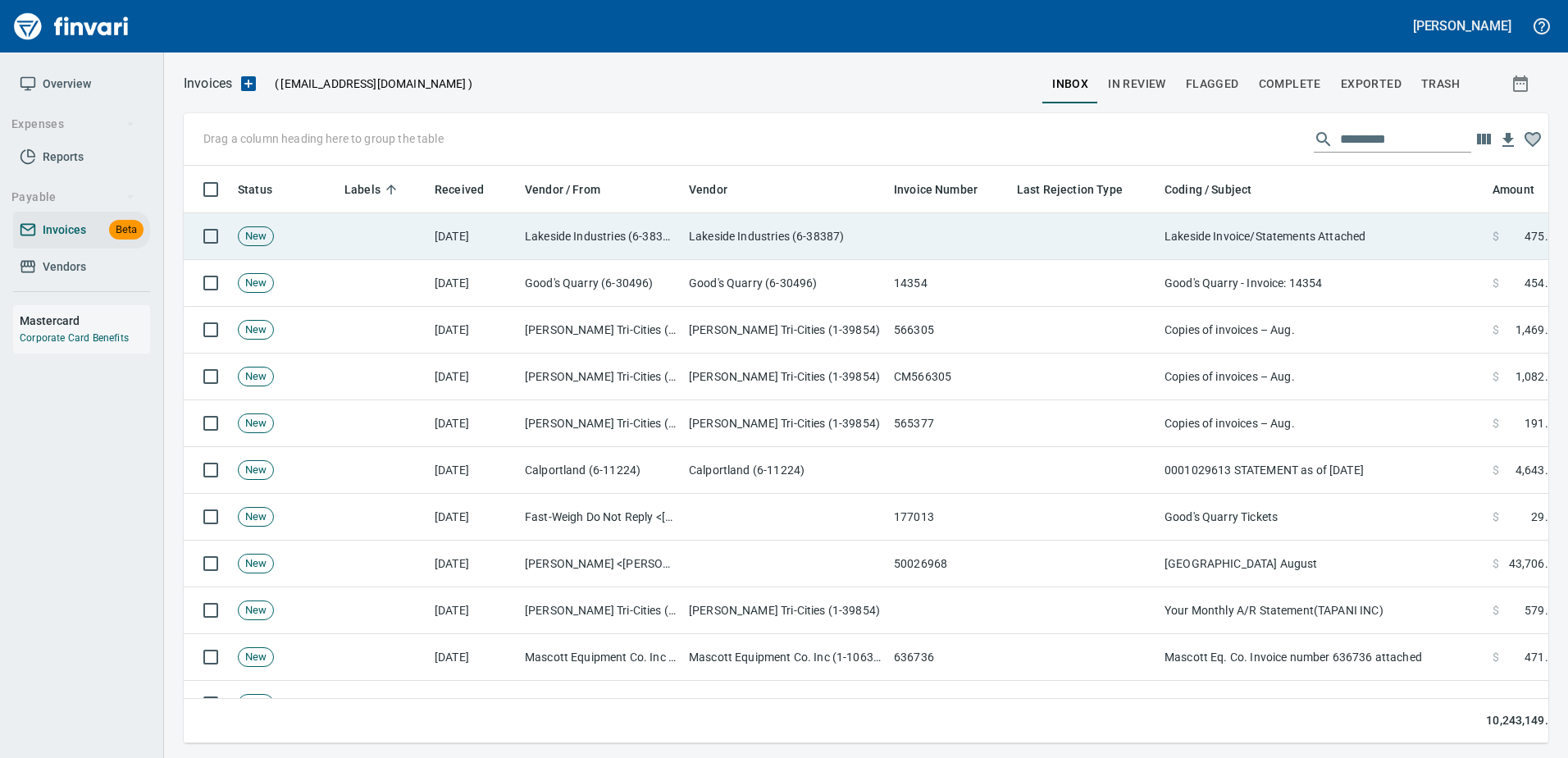
click at [1236, 220] on td "Lakeside Invoice/Statements Attached" at bounding box center [1322, 236] width 328 height 47
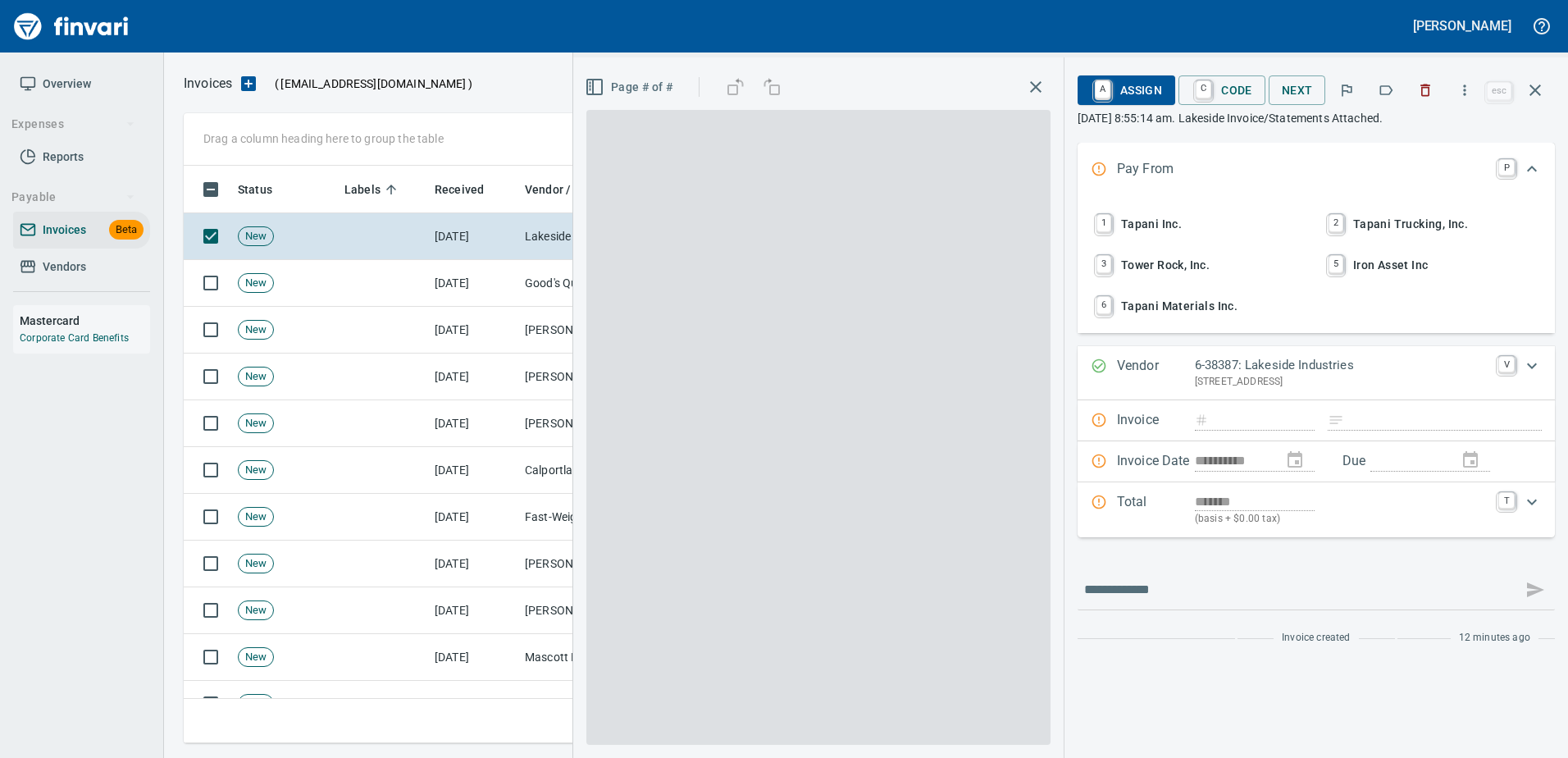
click at [1384, 94] on icon "button" at bounding box center [1386, 91] width 16 height 16
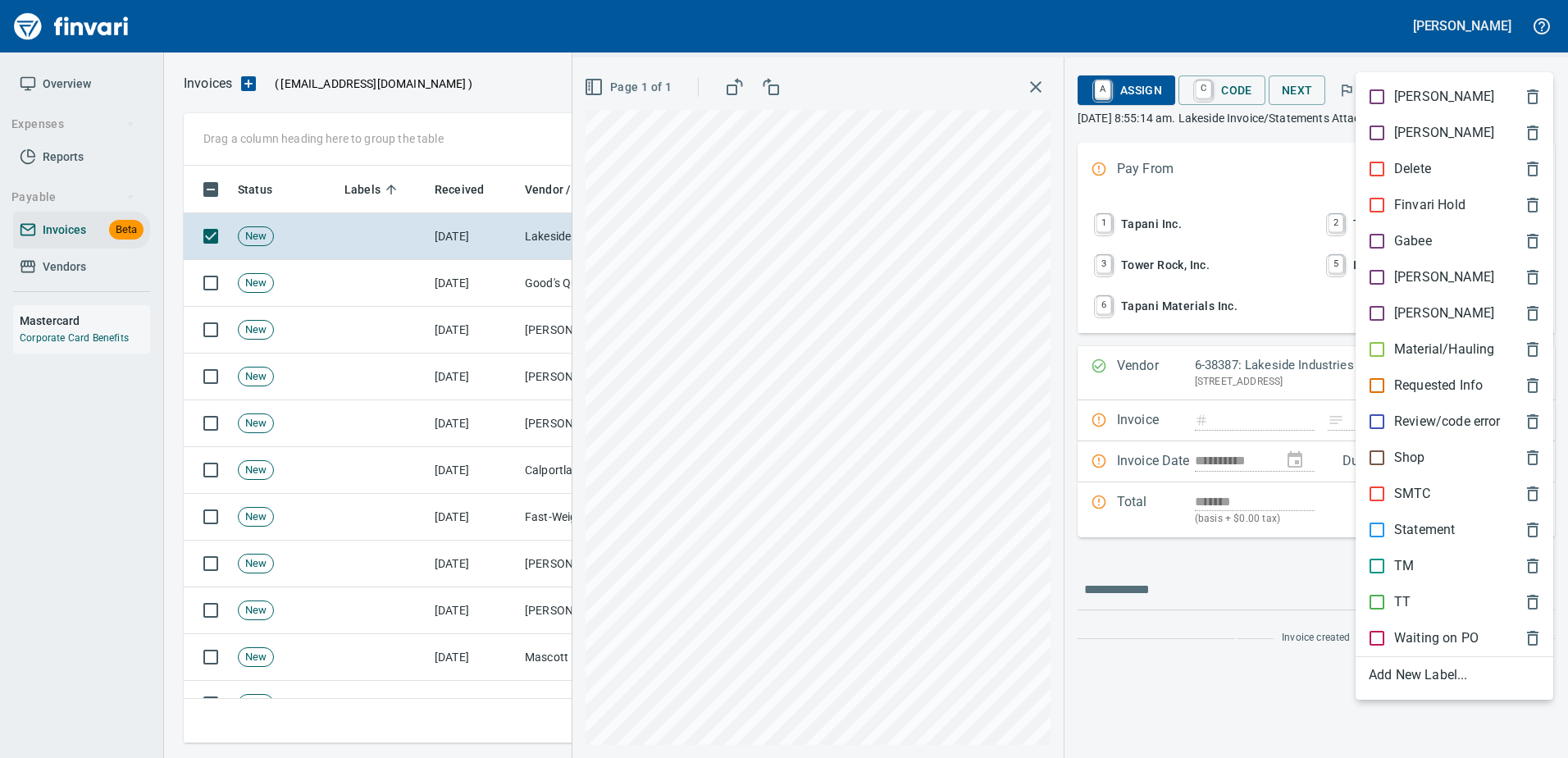
click at [1445, 57] on div at bounding box center [784, 379] width 1568 height 758
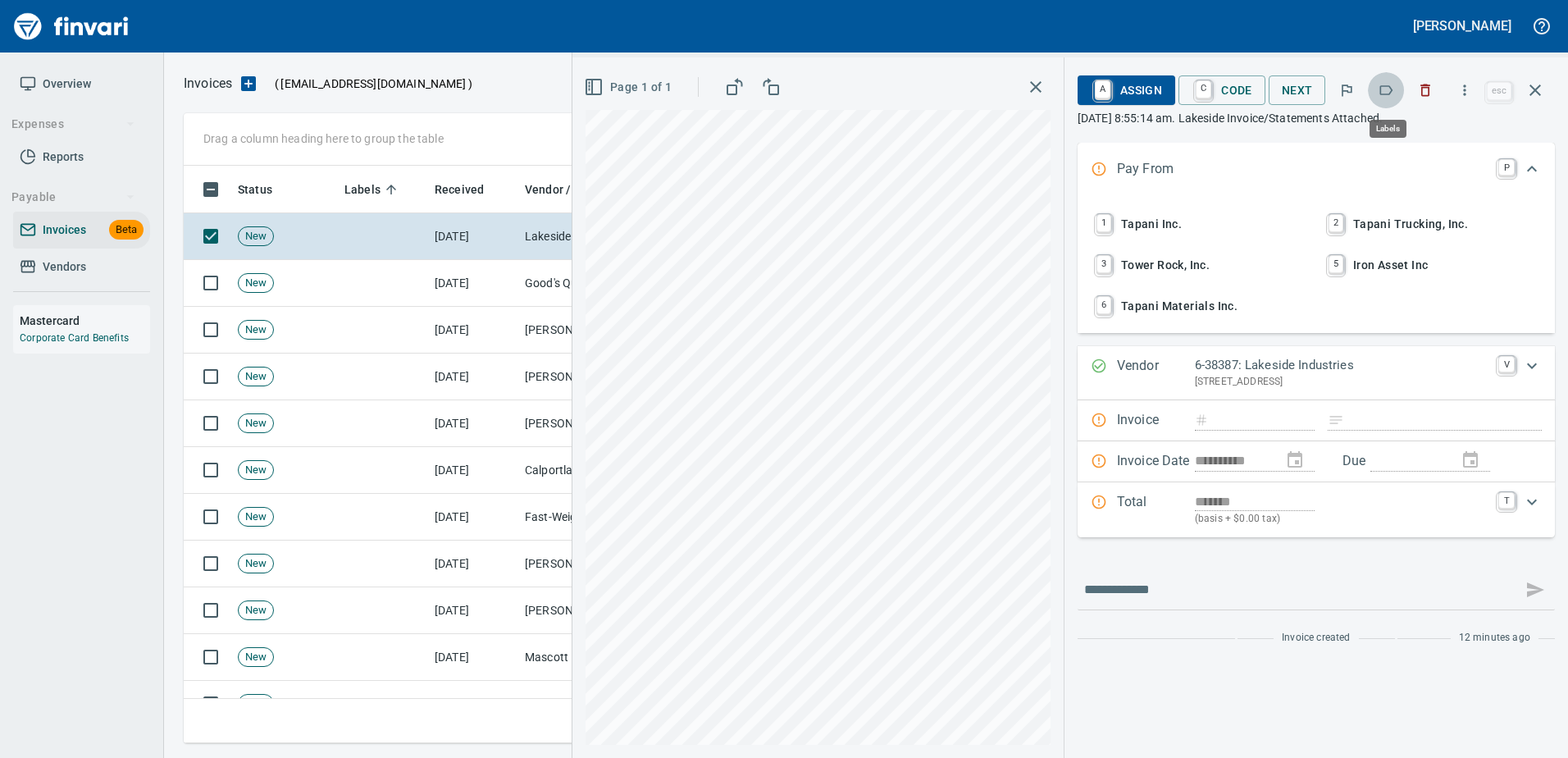
click at [1390, 84] on icon "button" at bounding box center [1386, 91] width 16 height 16
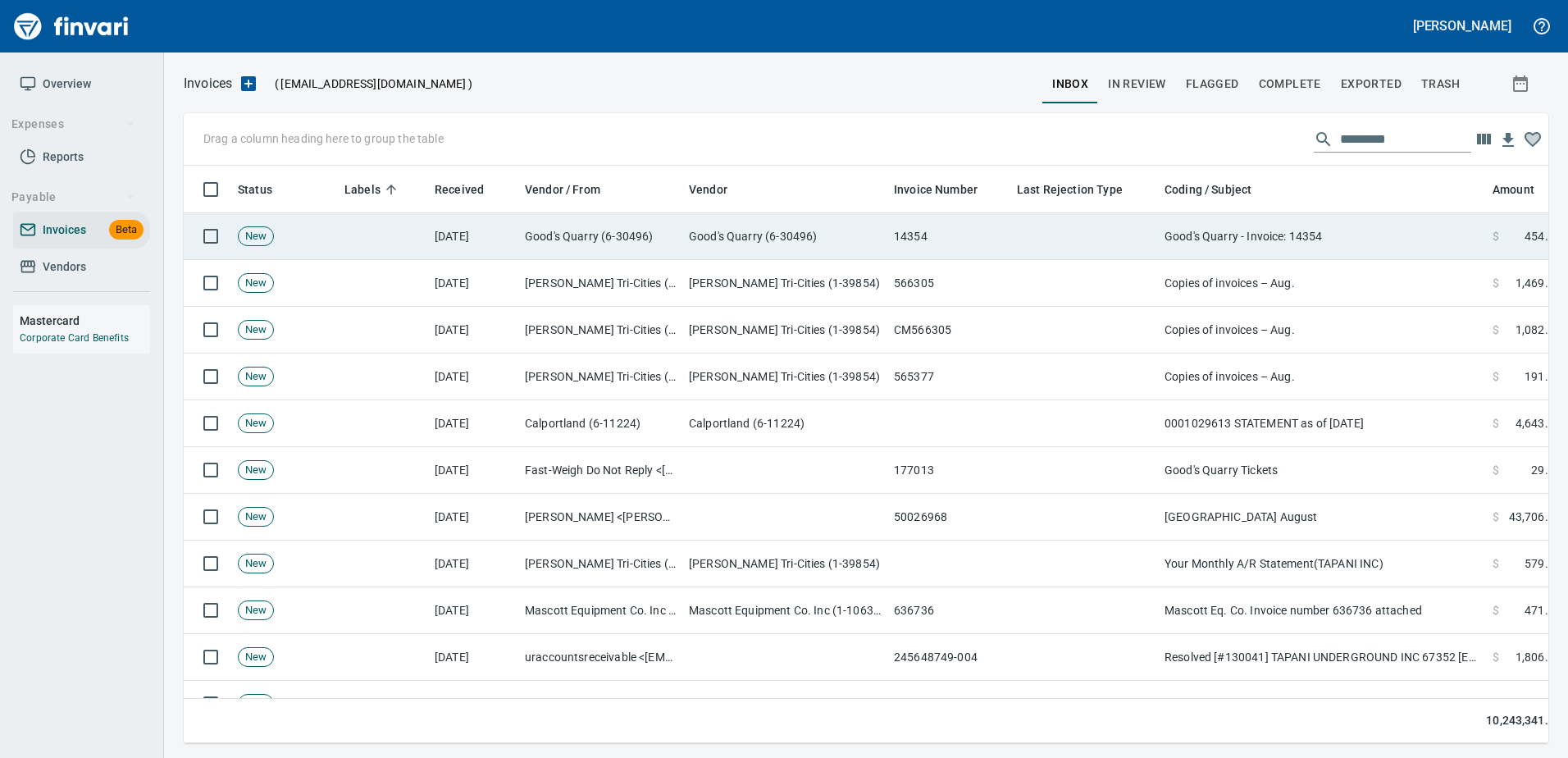
click at [1185, 238] on td "Good's Quarry - Invoice: 14354" at bounding box center [1322, 236] width 328 height 47
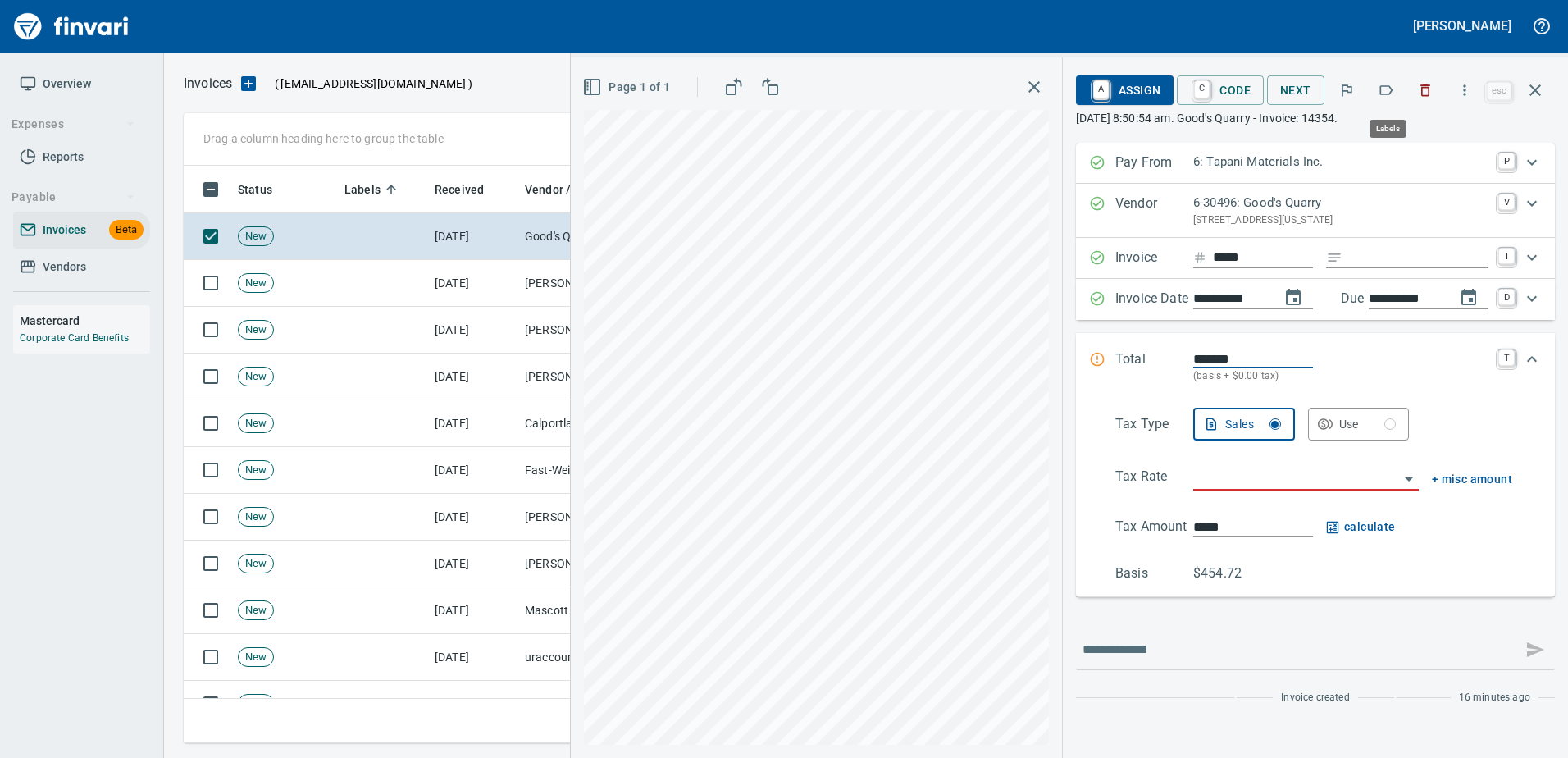
click at [1389, 79] on button "button" at bounding box center [1386, 91] width 36 height 36
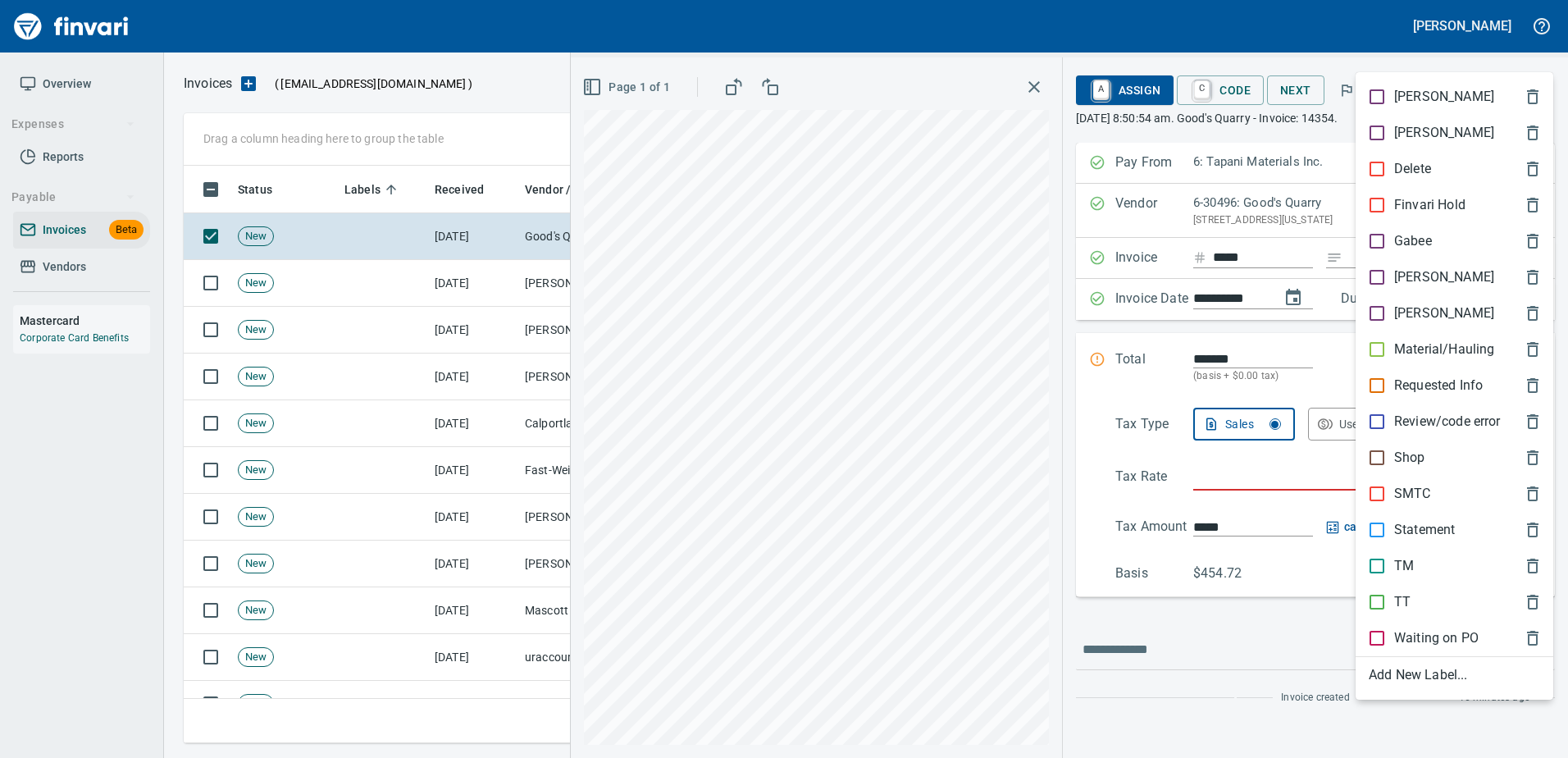
click at [1398, 66] on div at bounding box center [784, 379] width 1568 height 758
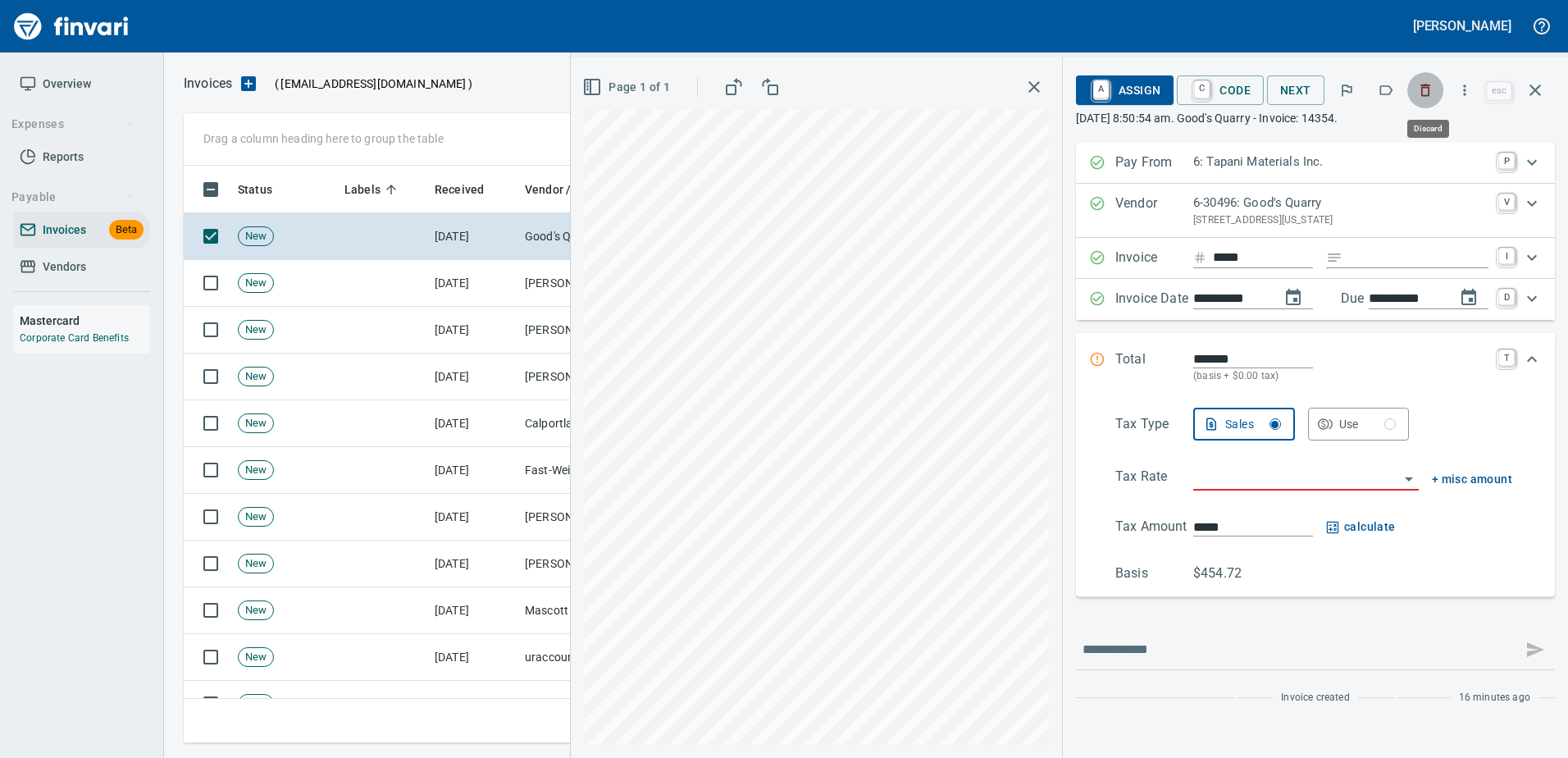
click at [1421, 87] on icon "button" at bounding box center [1425, 91] width 16 height 16
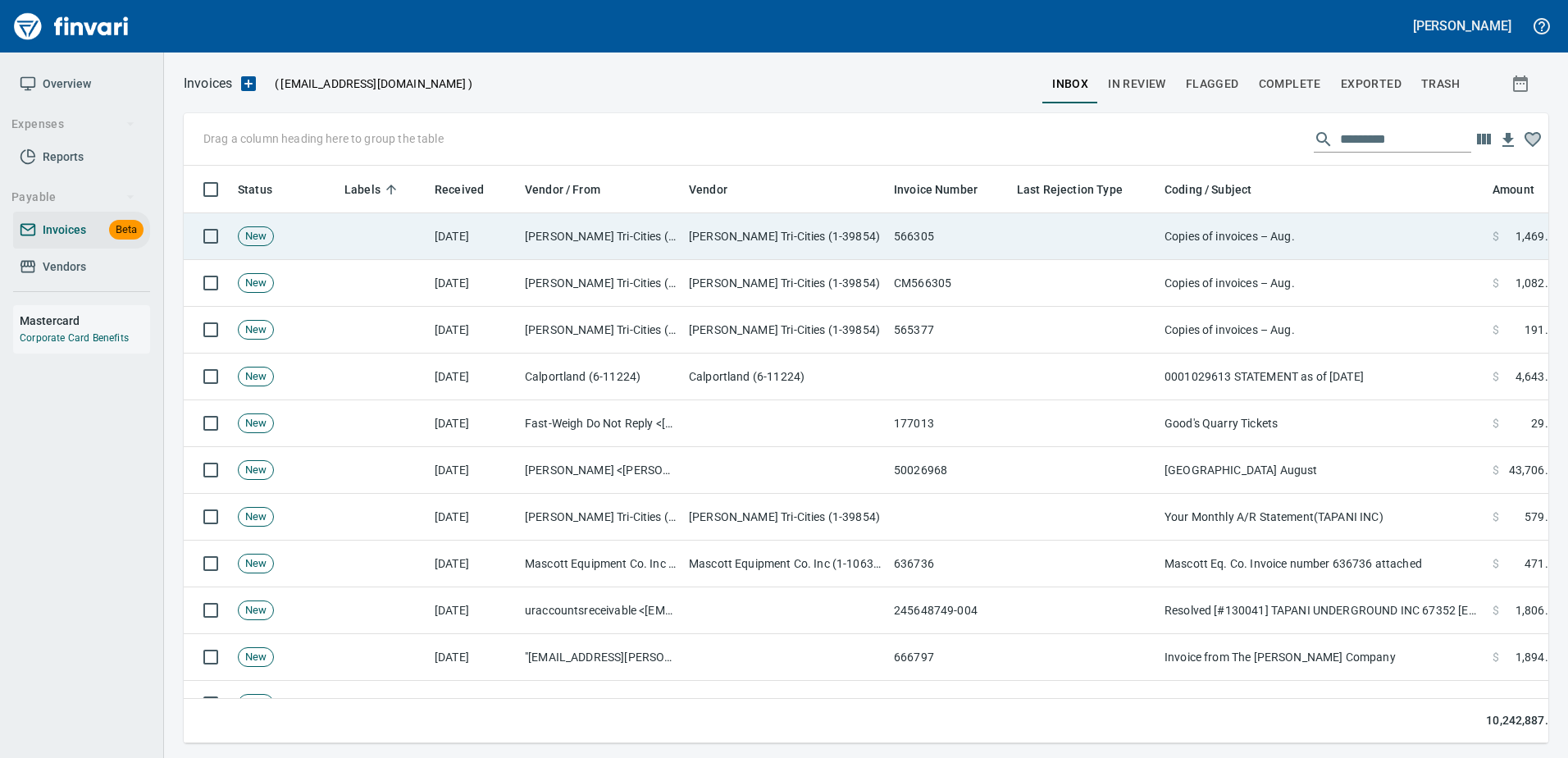
click at [1341, 219] on td "Copies of invoices – Aug." at bounding box center [1322, 236] width 328 height 47
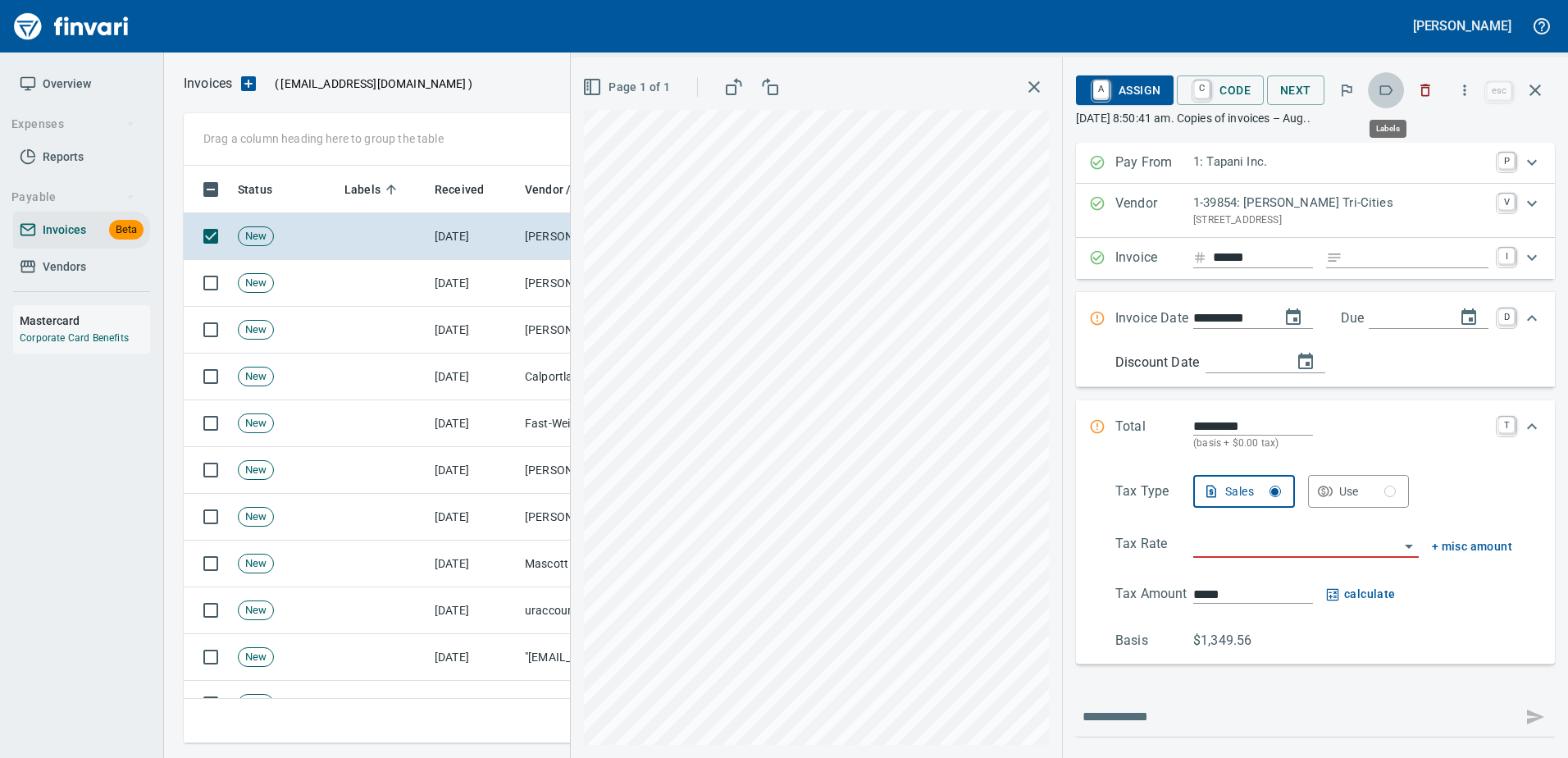
click at [1387, 96] on icon "button" at bounding box center [1386, 91] width 16 height 16
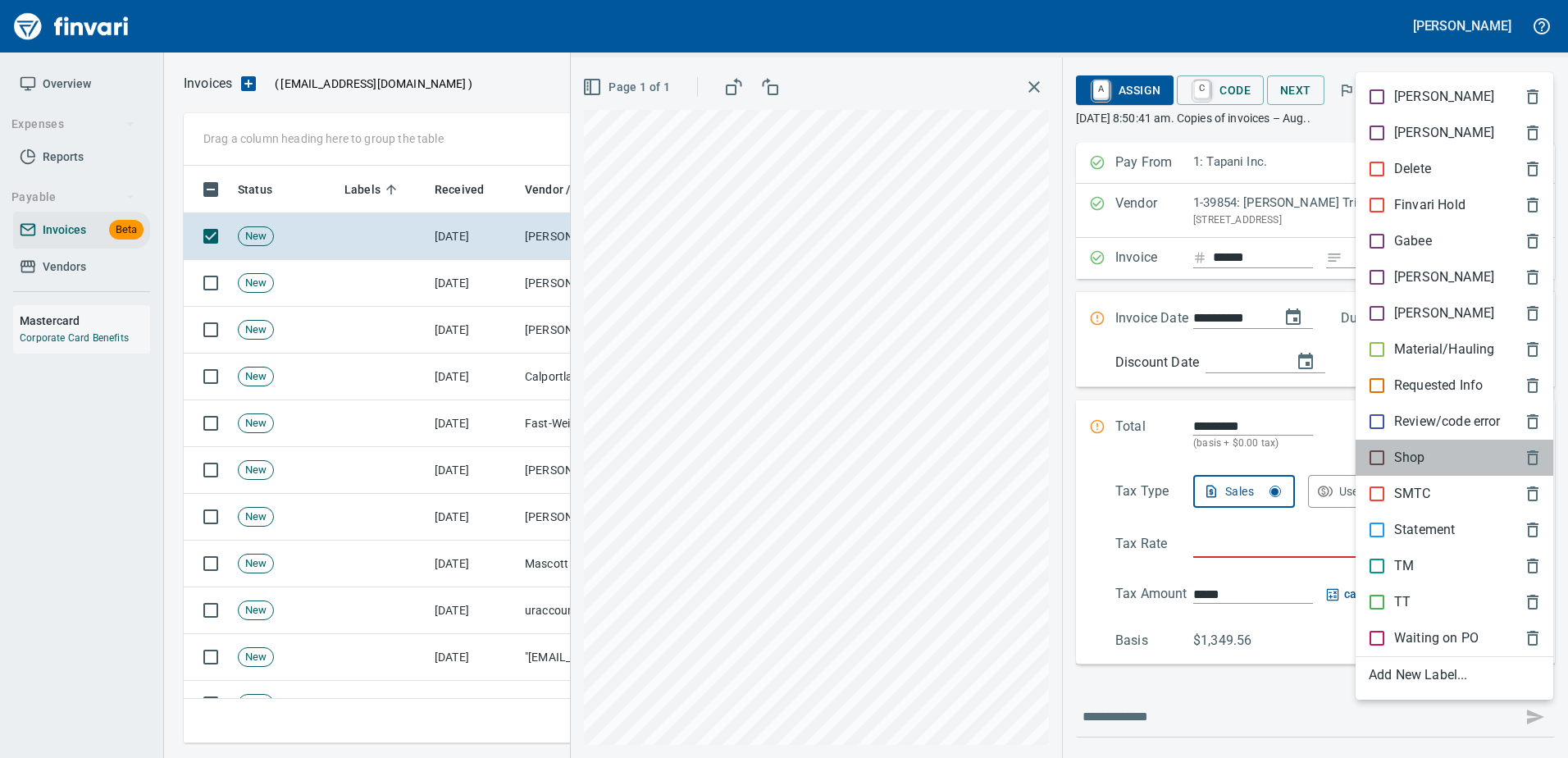
click at [1396, 459] on p "Shop" at bounding box center [1410, 458] width 31 height 20
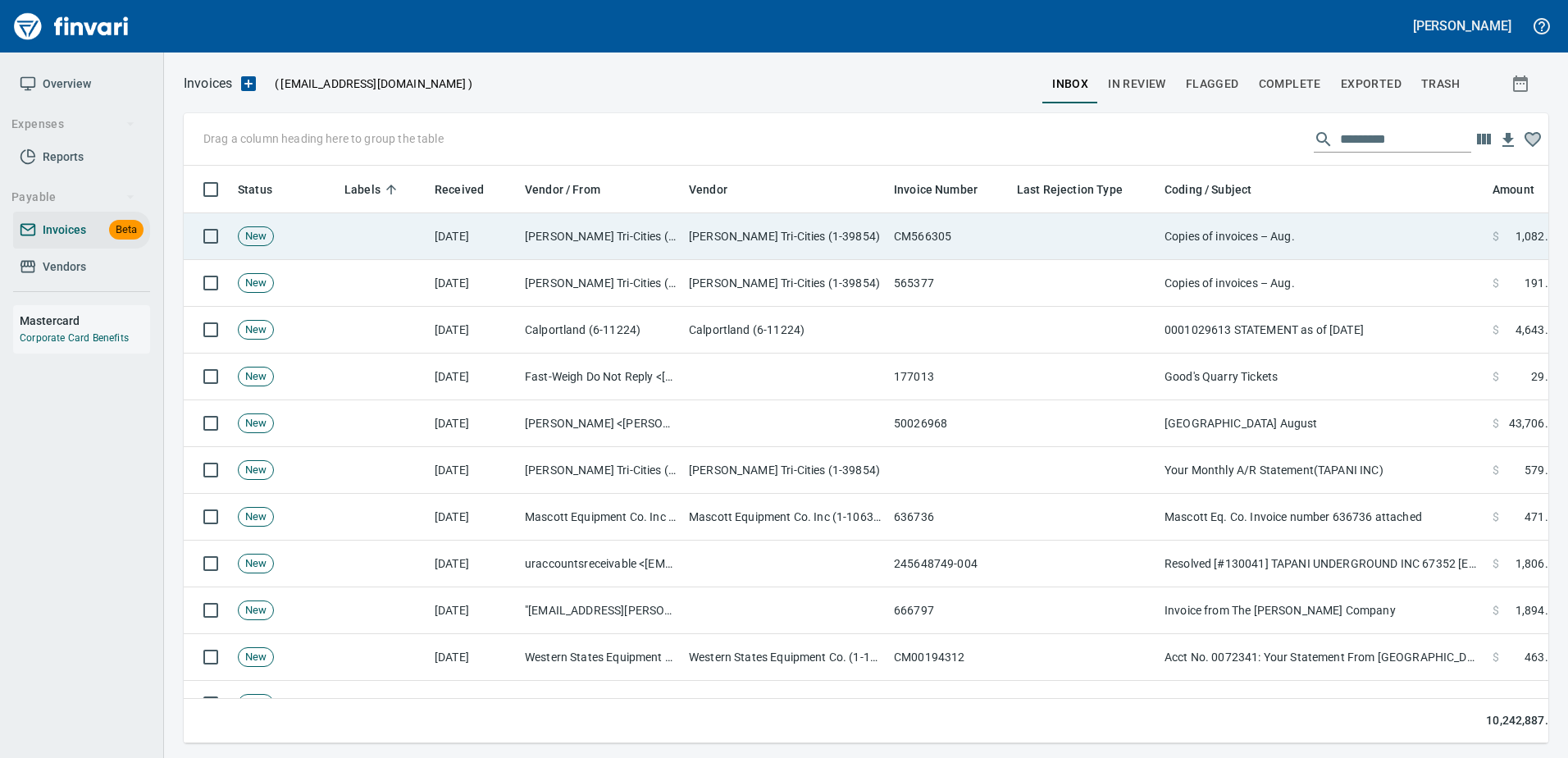
click at [1323, 224] on td "Copies of invoices – Aug." at bounding box center [1322, 236] width 328 height 47
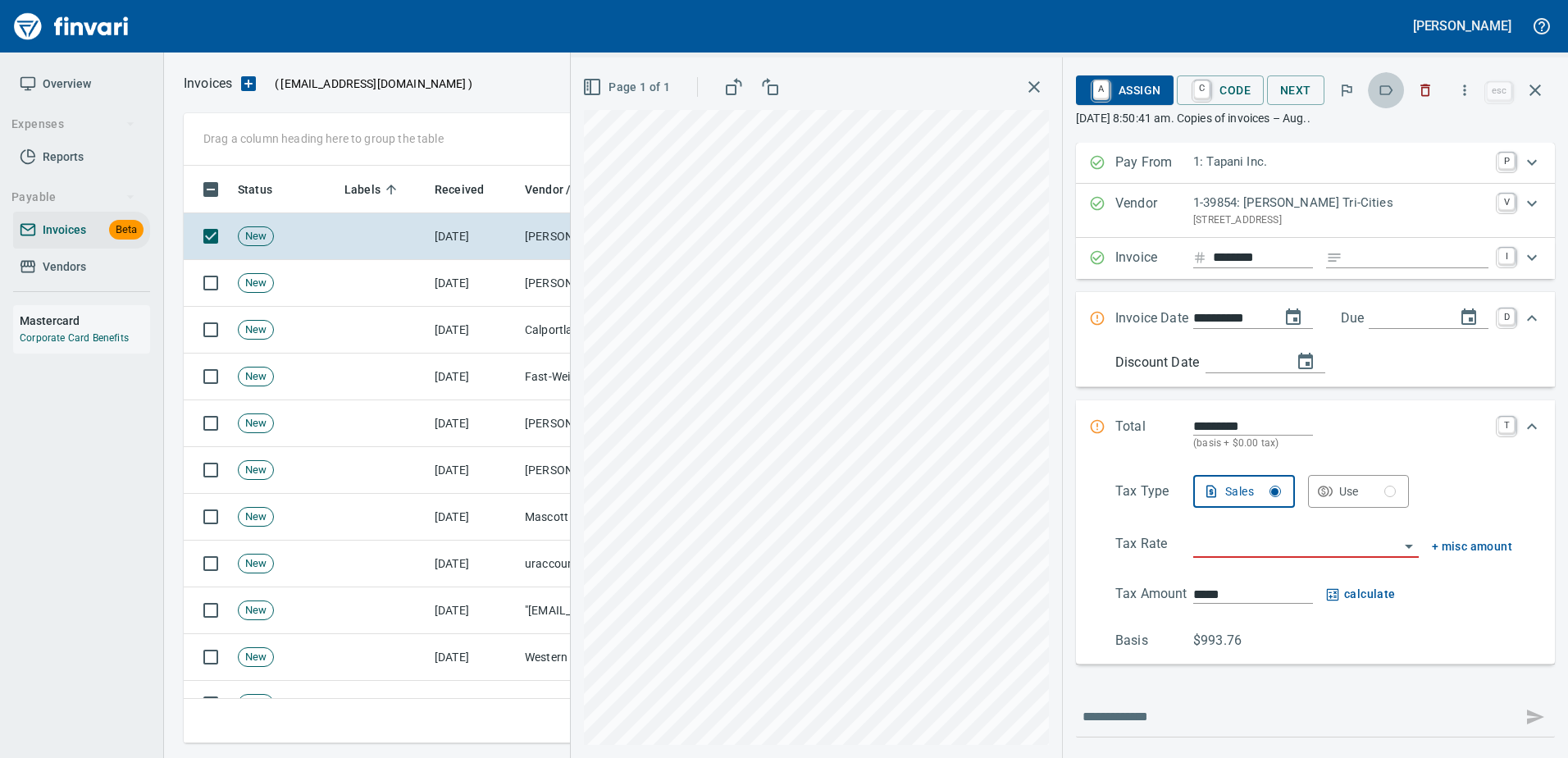
click at [1392, 94] on icon "button" at bounding box center [1387, 91] width 13 height 10
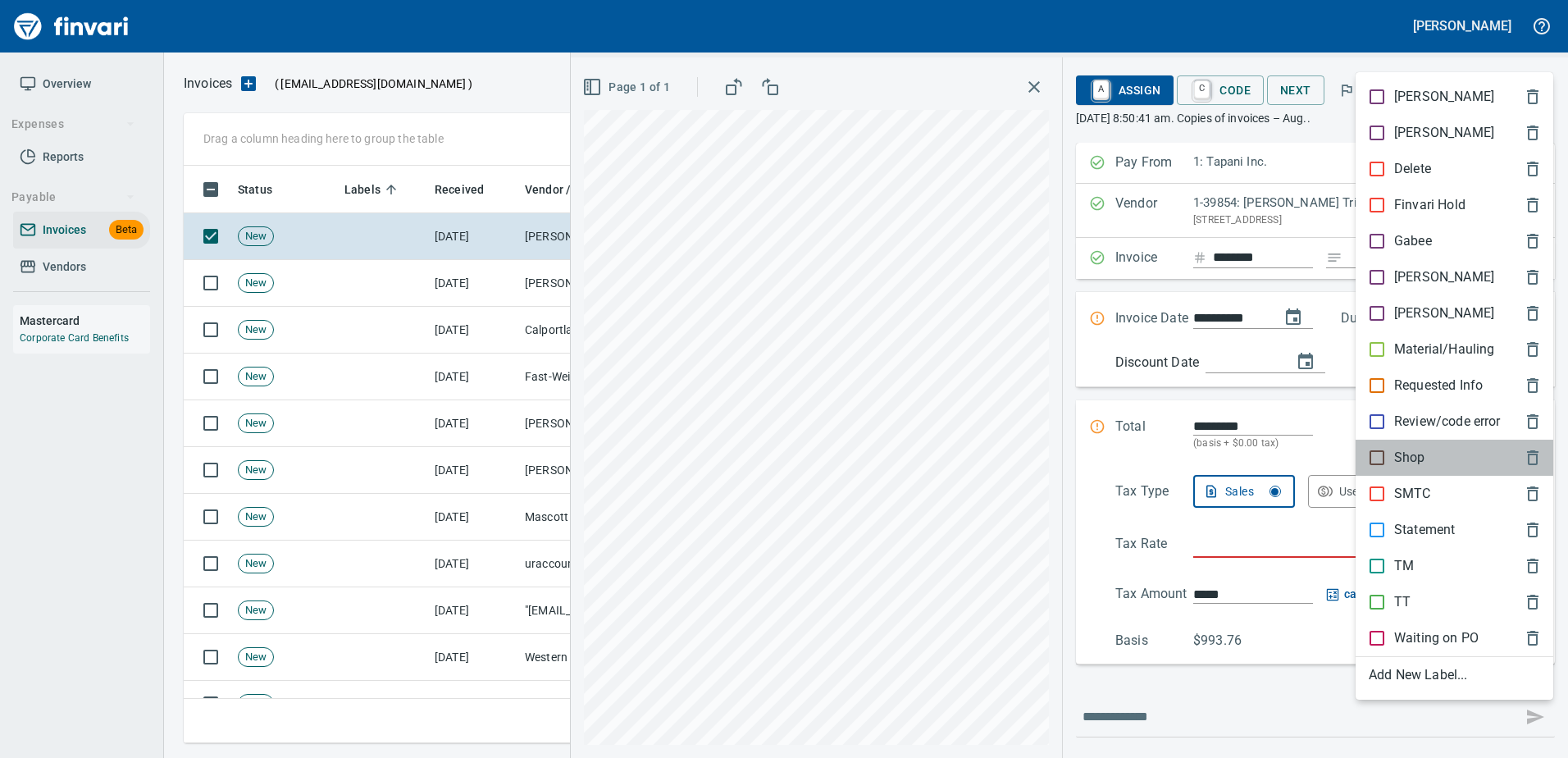
click at [1403, 451] on p "Shop" at bounding box center [1410, 458] width 31 height 20
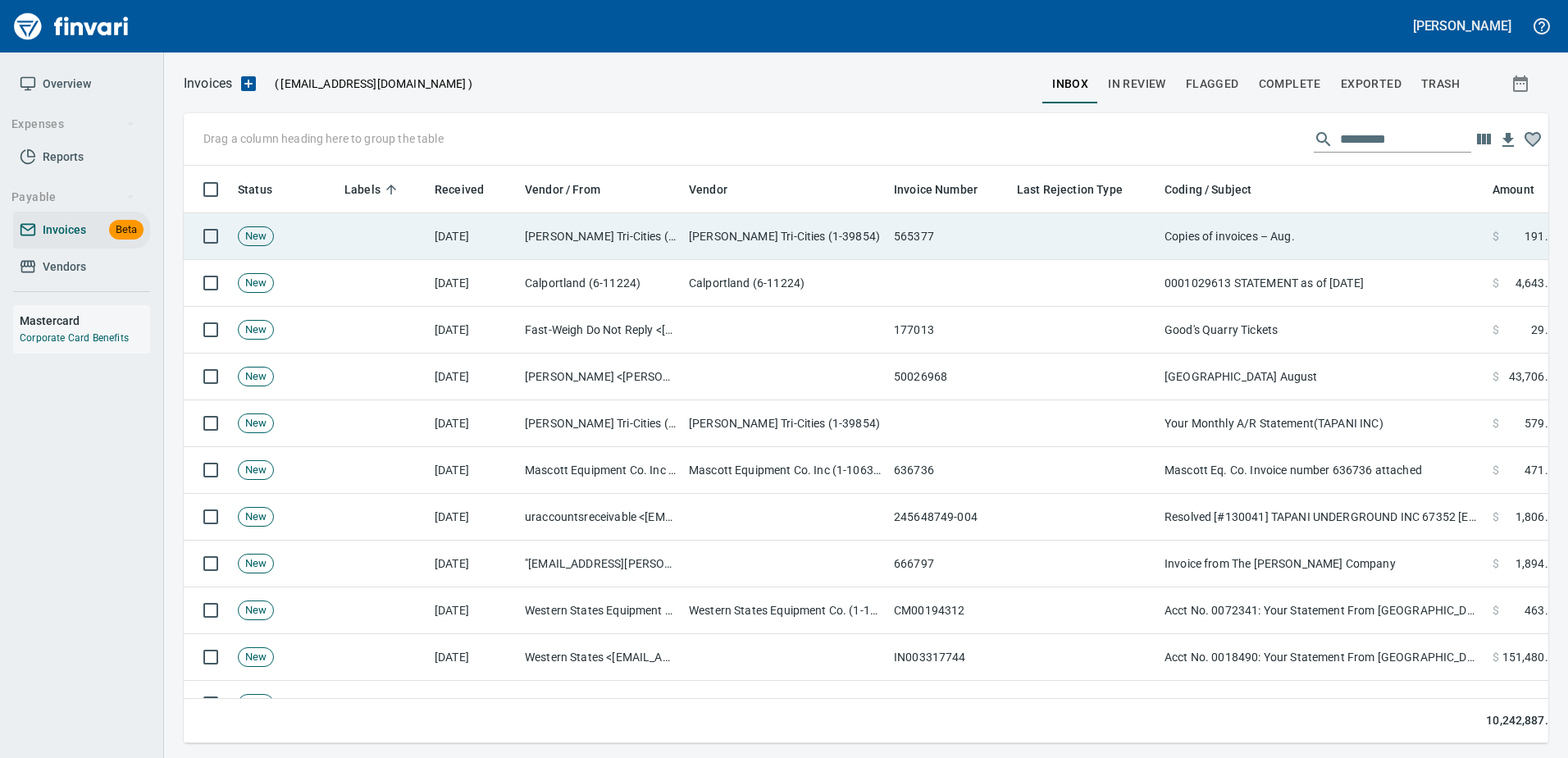
click at [1267, 238] on td "Copies of invoices – Aug." at bounding box center [1322, 236] width 328 height 47
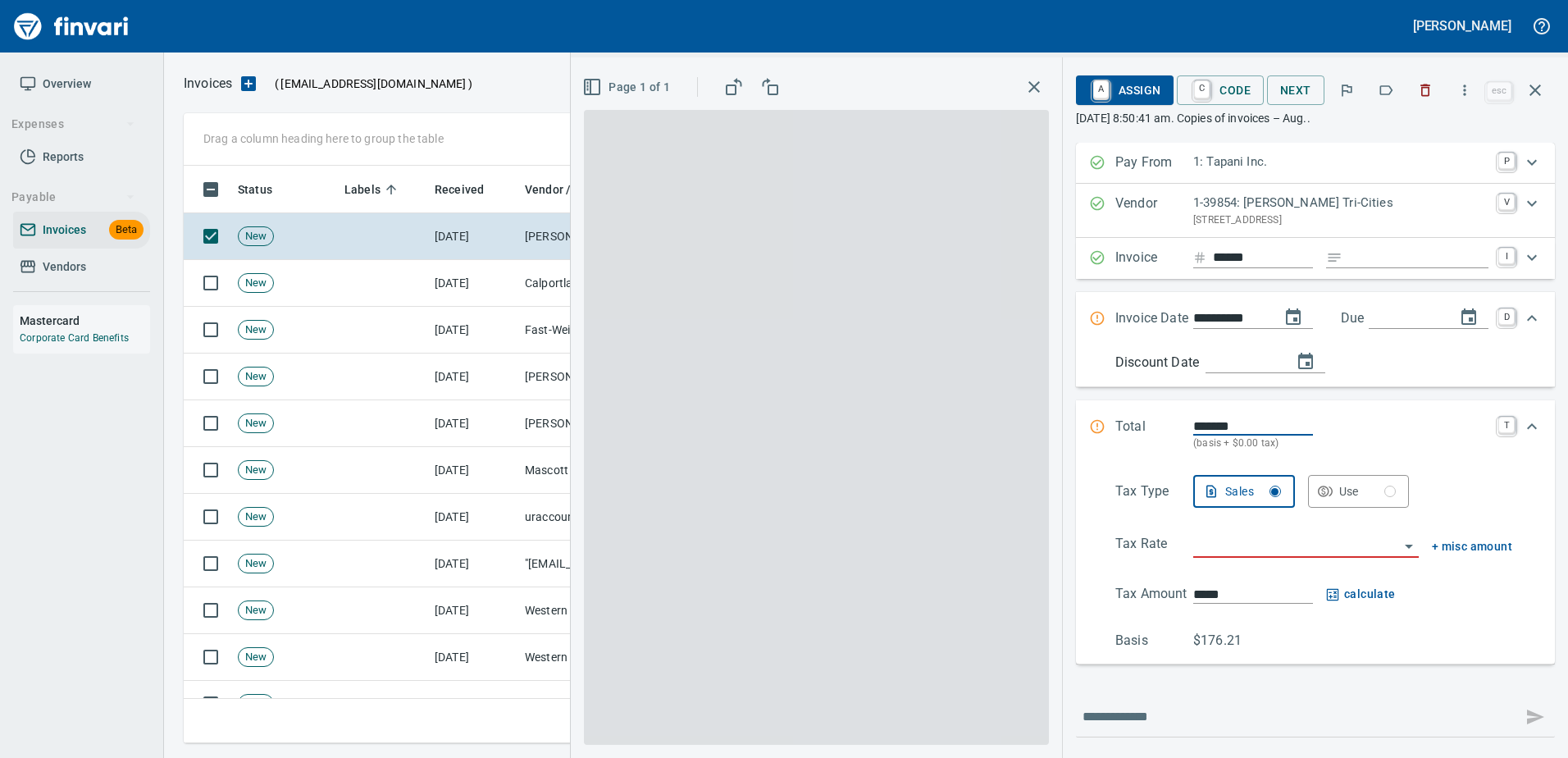
click at [1392, 95] on icon "button" at bounding box center [1386, 91] width 16 height 16
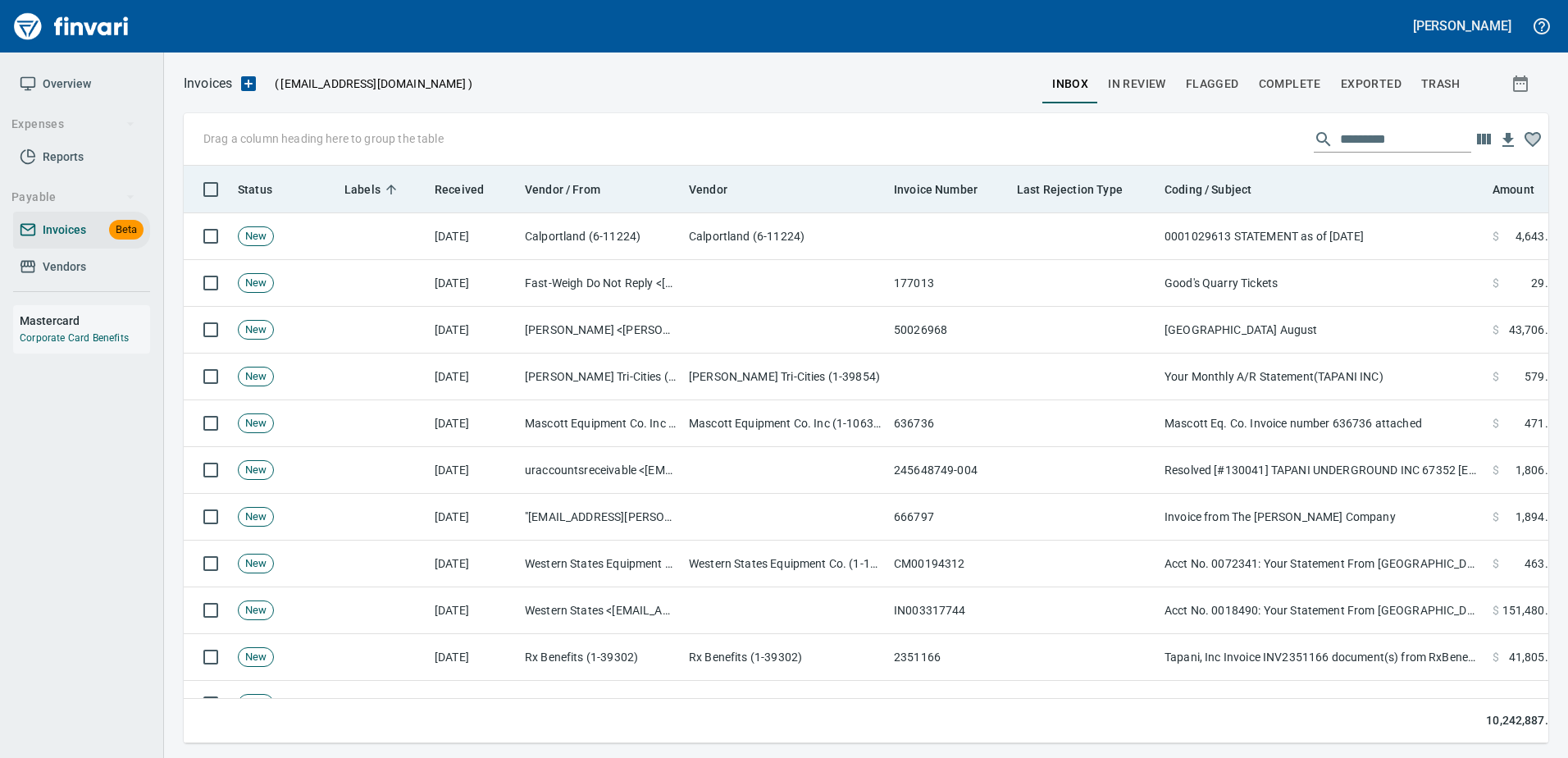
click at [1230, 209] on th "Coding / Subject" at bounding box center [1322, 190] width 328 height 48
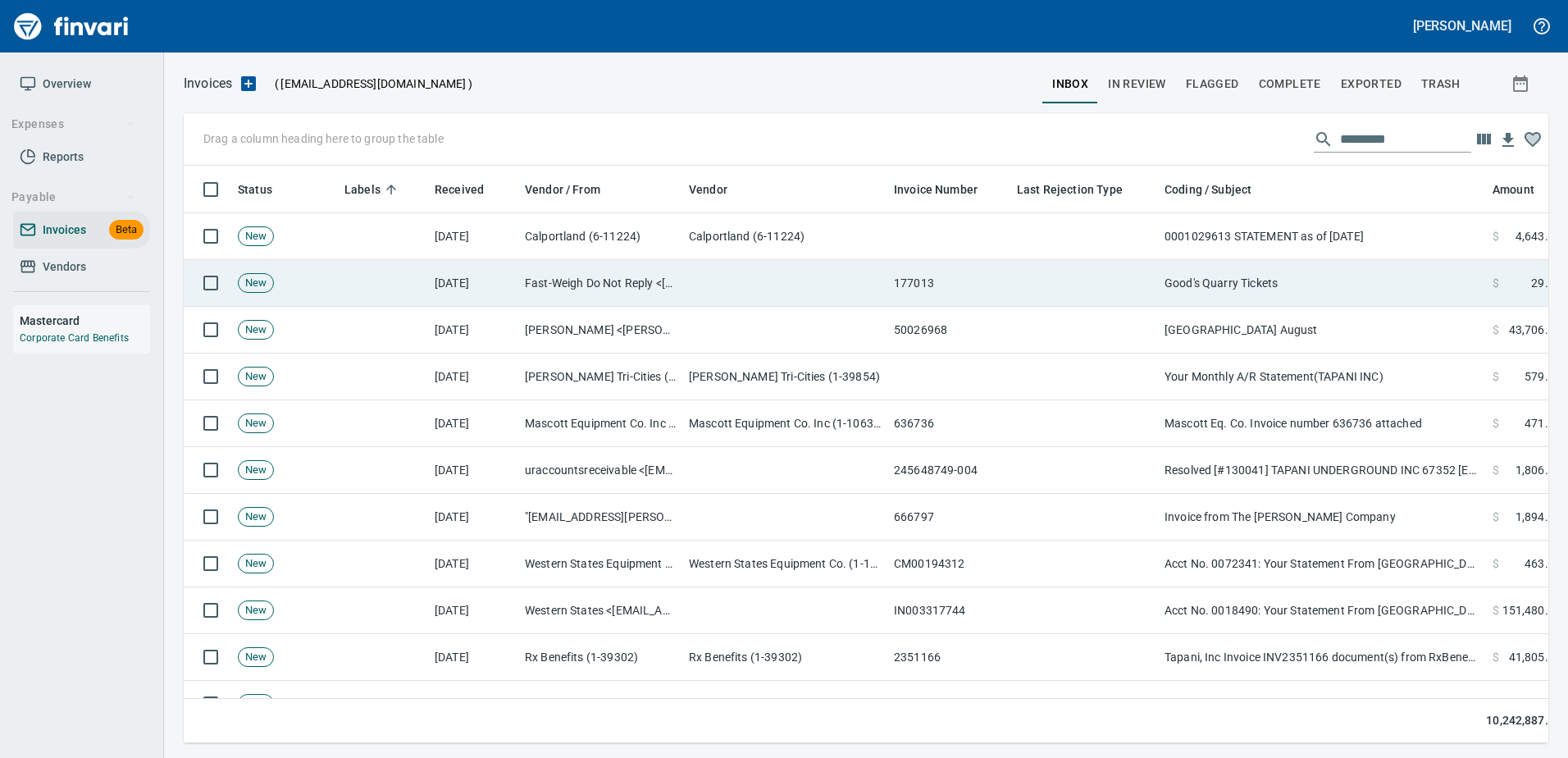
click at [1195, 272] on td "Good's Quarry Tickets" at bounding box center [1322, 283] width 328 height 47
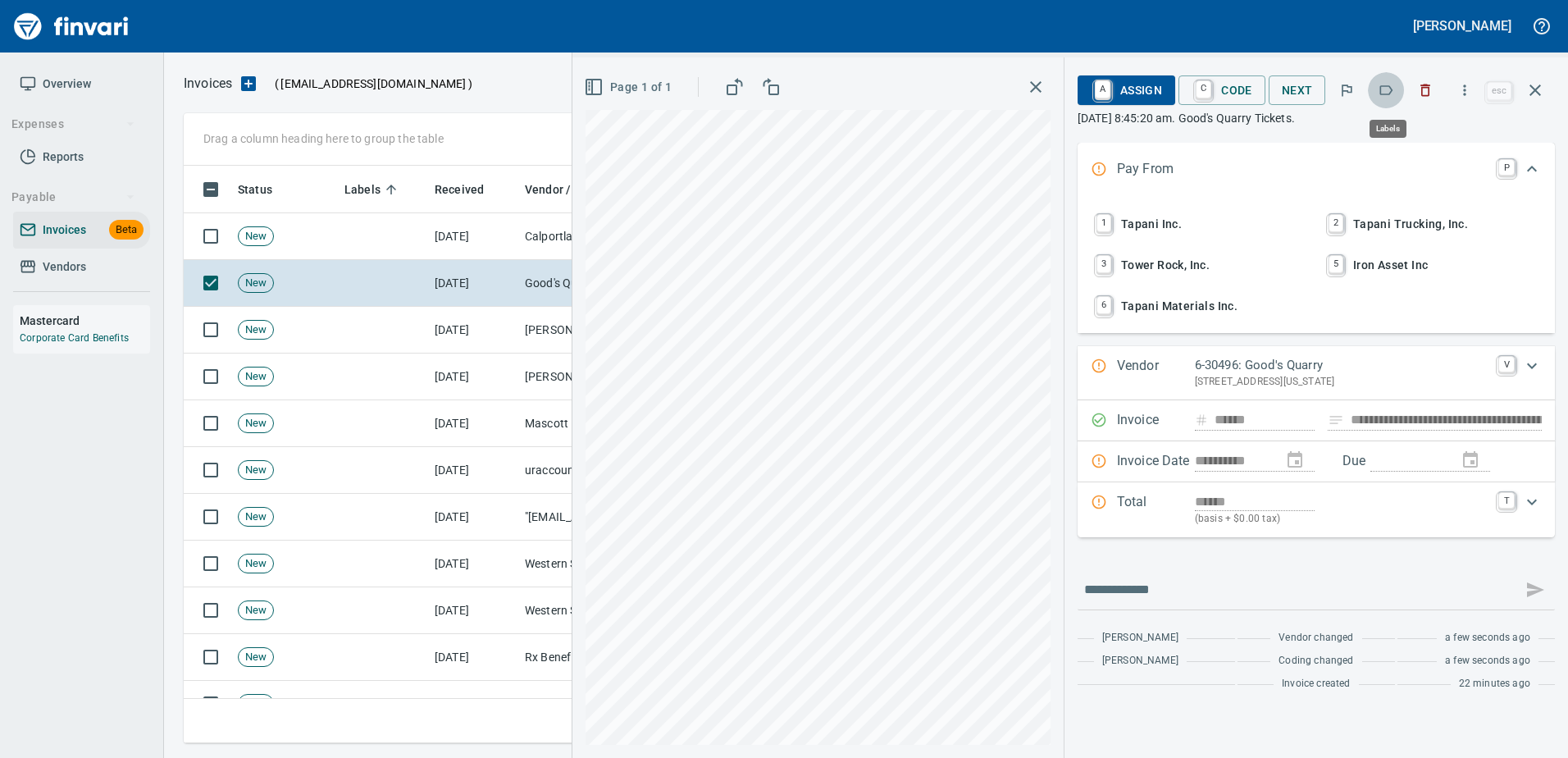
click at [1391, 77] on button "button" at bounding box center [1386, 91] width 36 height 36
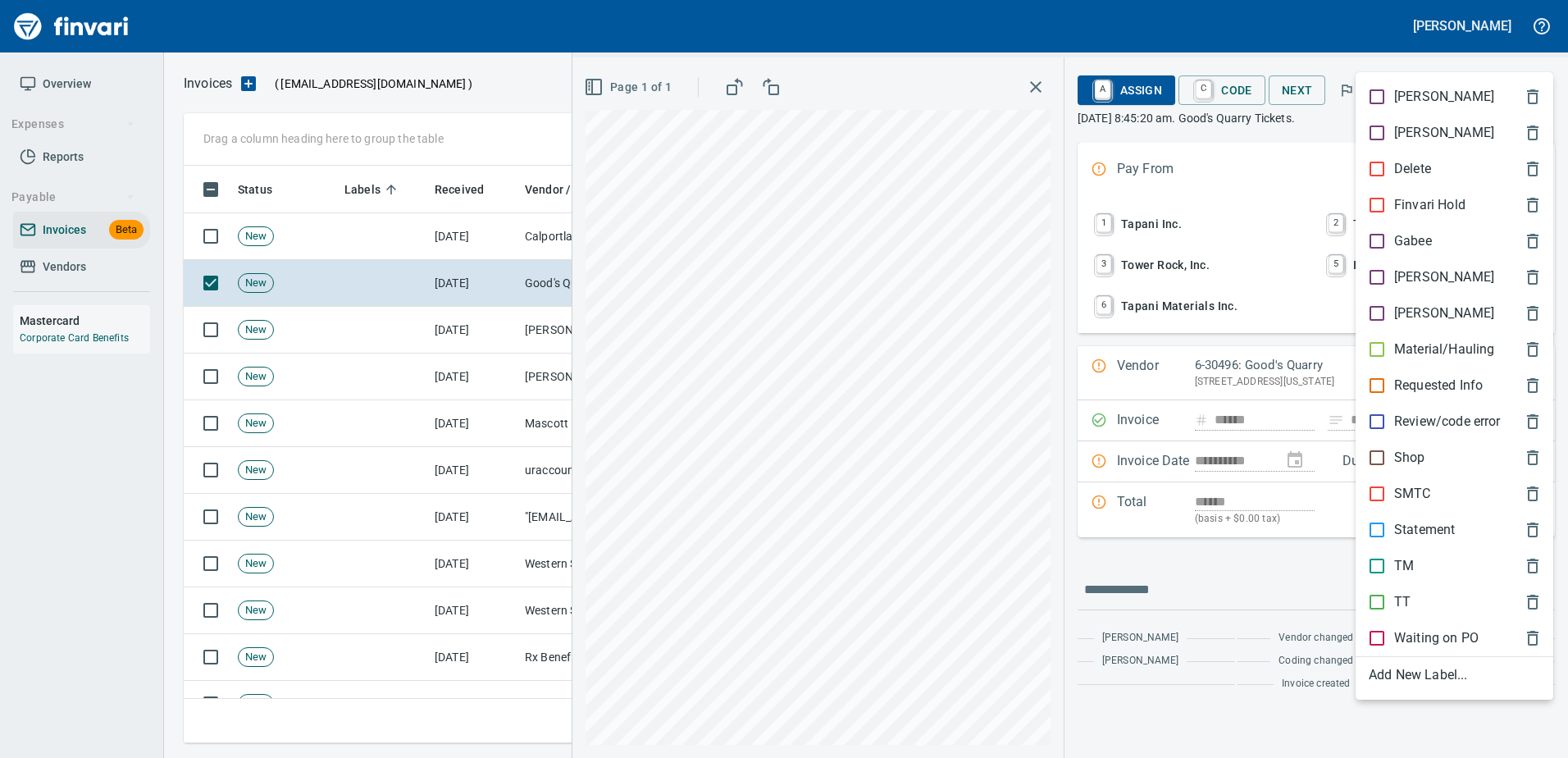
click at [1396, 32] on div at bounding box center [784, 379] width 1568 height 758
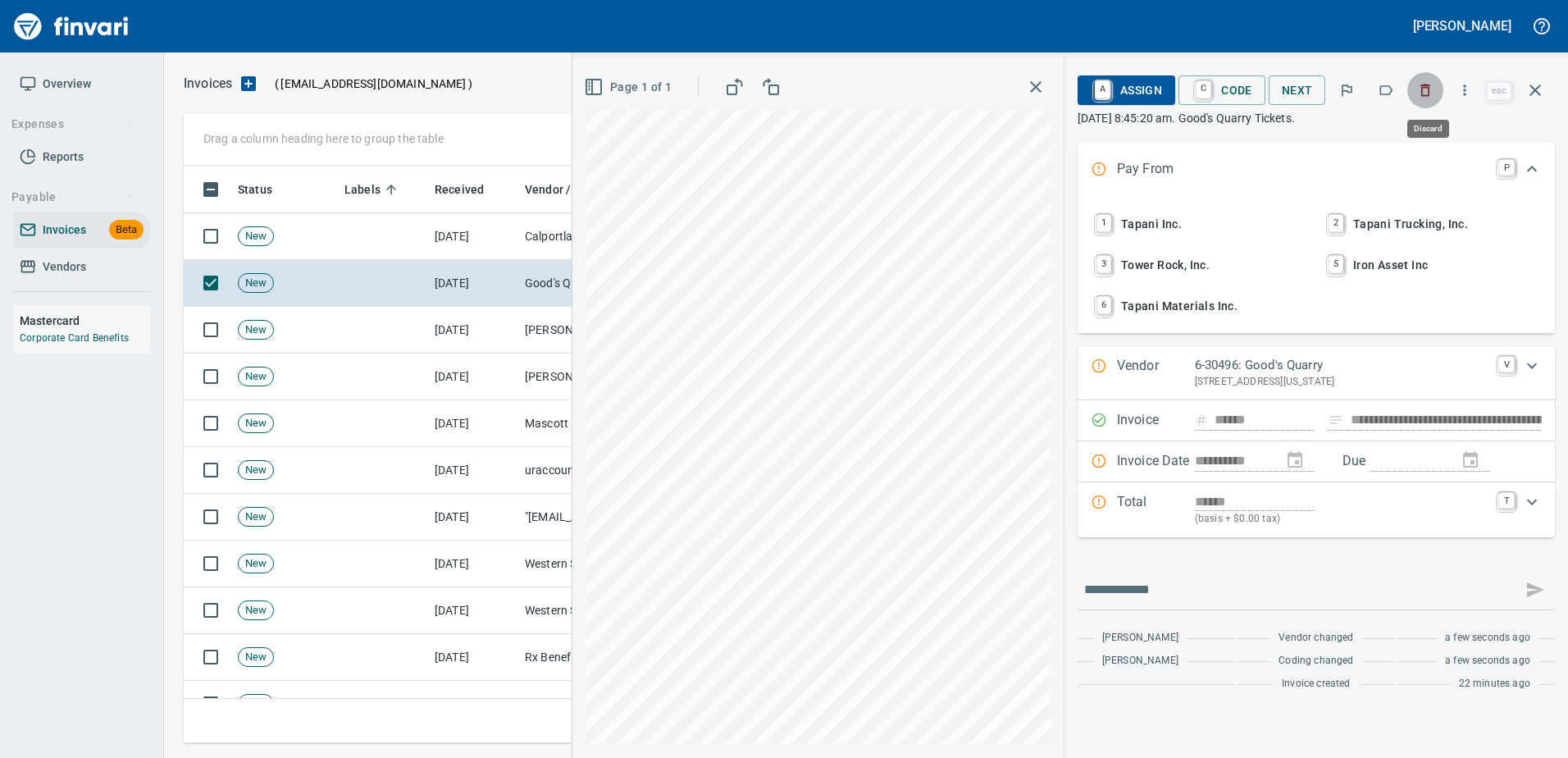
click at [1430, 88] on icon "button" at bounding box center [1426, 91] width 10 height 12
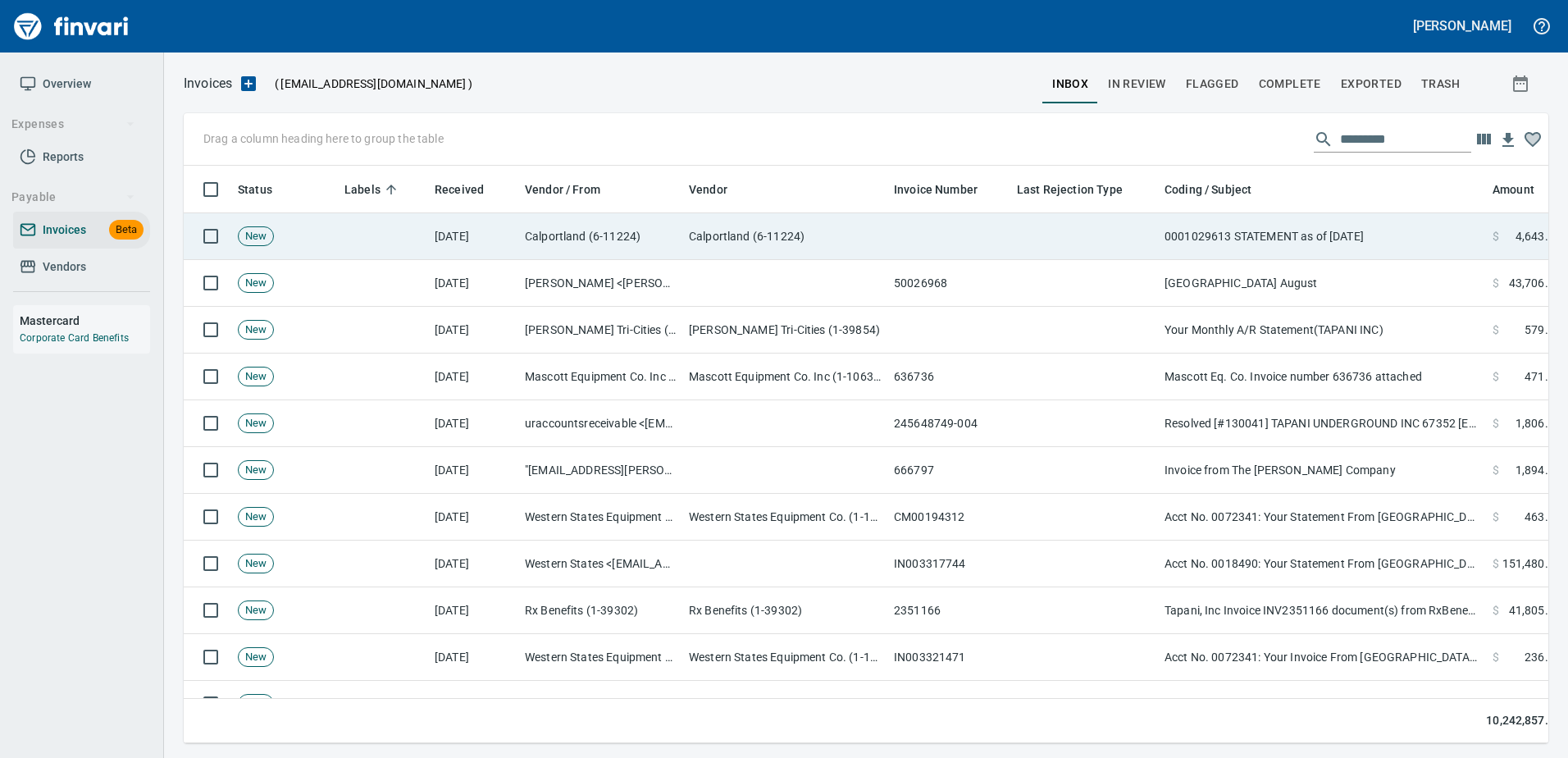
click at [1211, 239] on td "0001029613 STATEMENT as of Aug 2025" at bounding box center [1322, 236] width 328 height 47
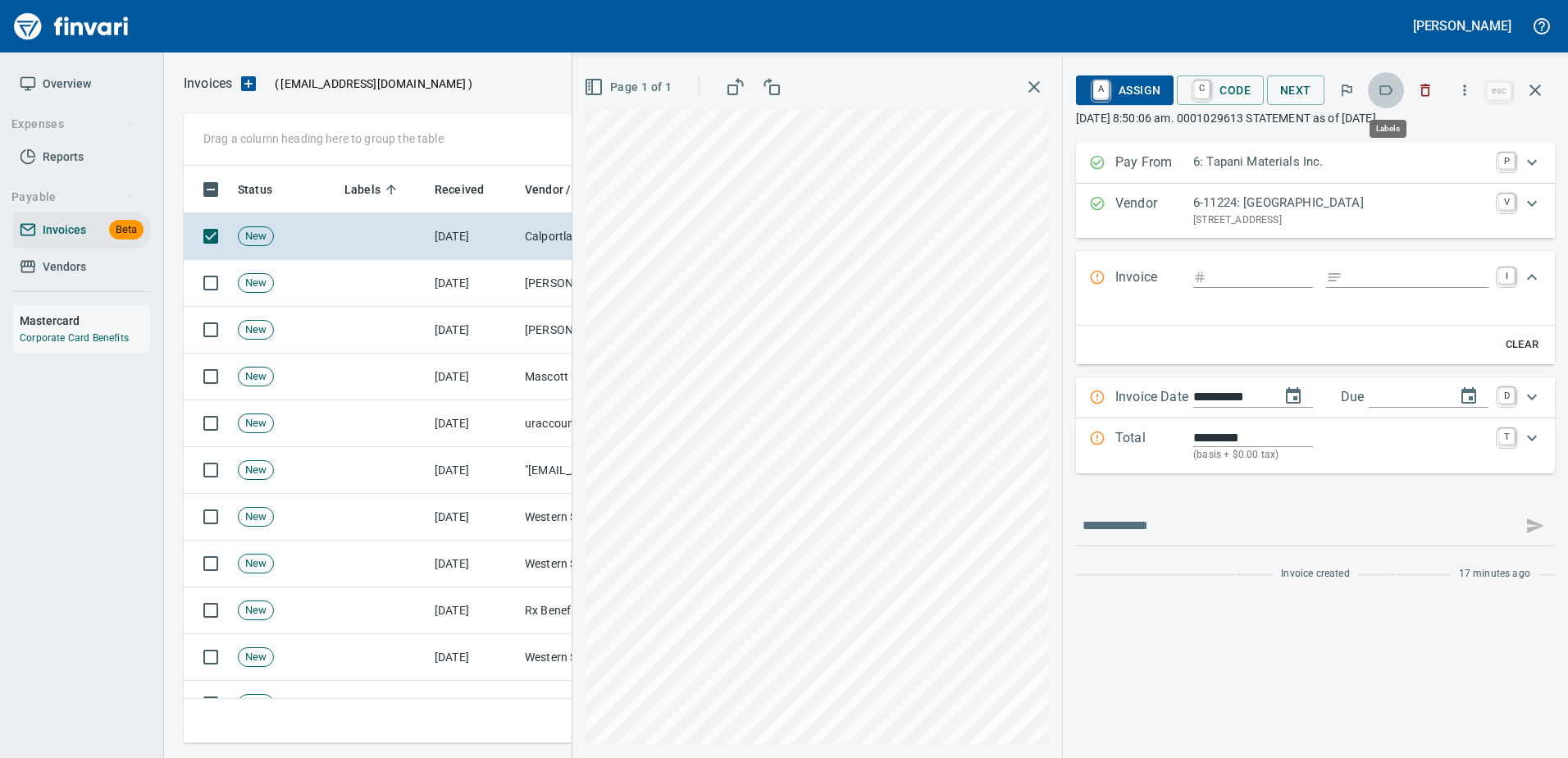
click at [1388, 93] on icon "button" at bounding box center [1386, 91] width 16 height 16
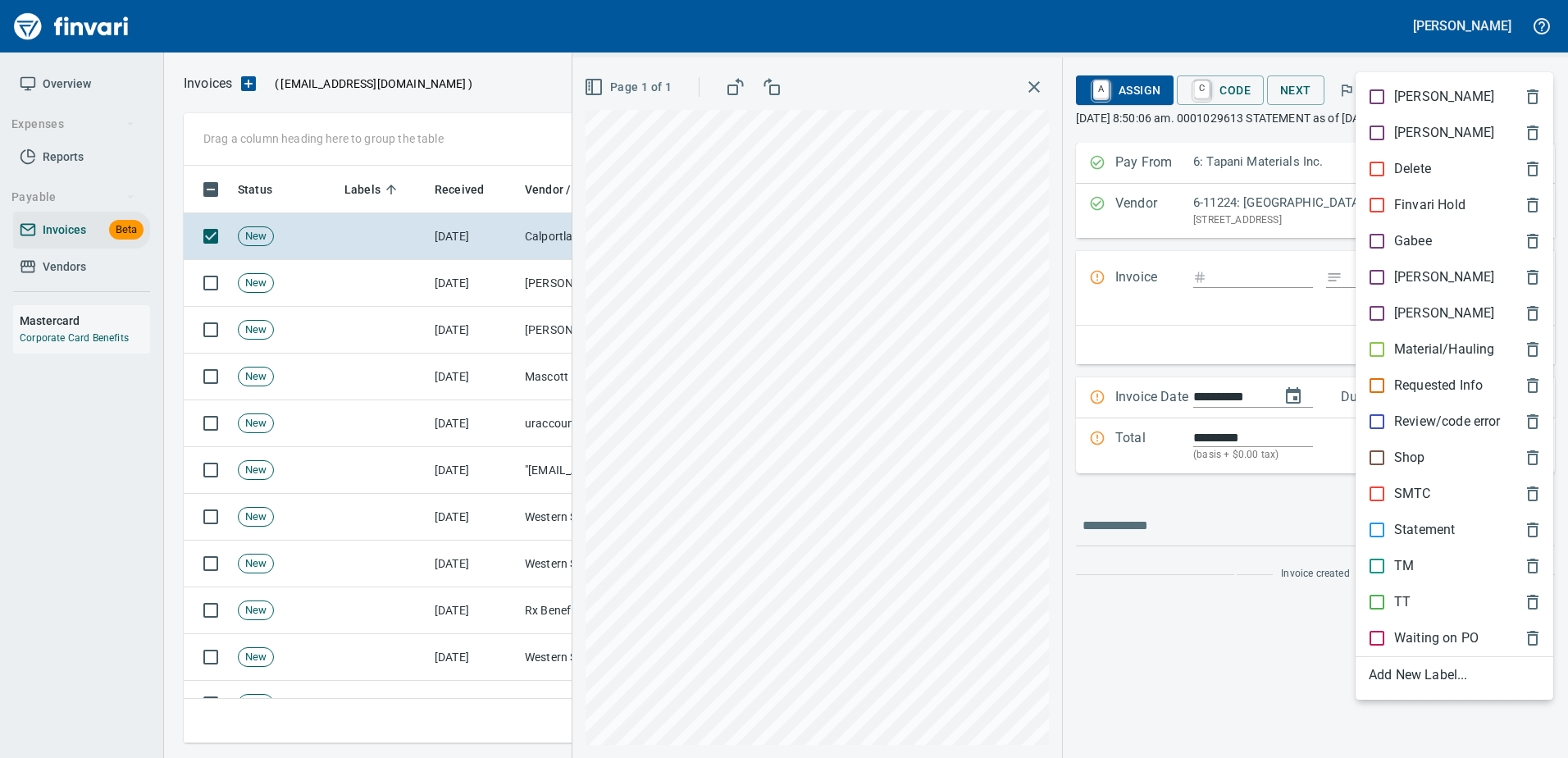
click at [1409, 525] on p "Statement" at bounding box center [1425, 530] width 61 height 20
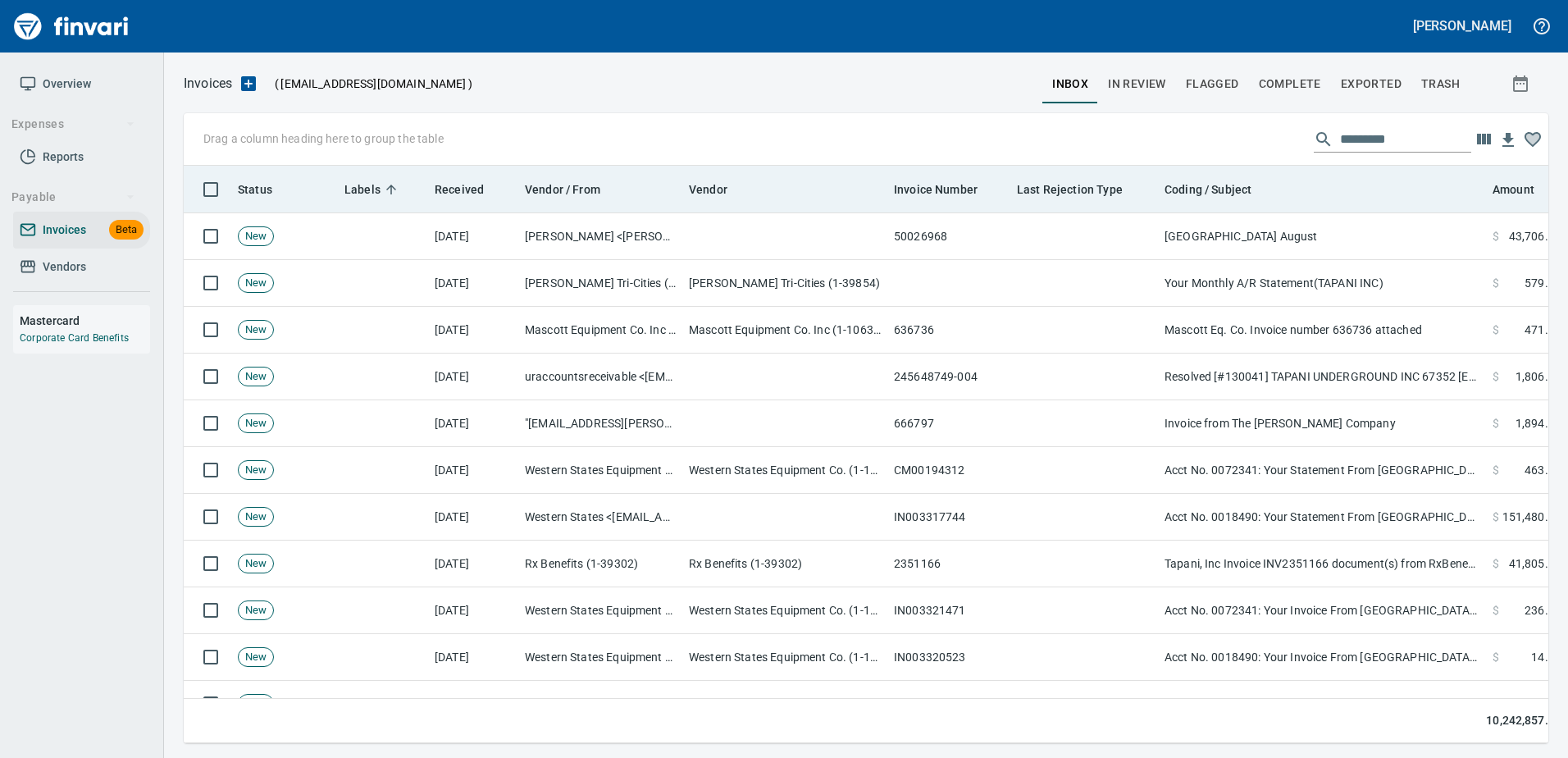
click at [1296, 194] on div "Coding / Subject" at bounding box center [1322, 189] width 315 height 21
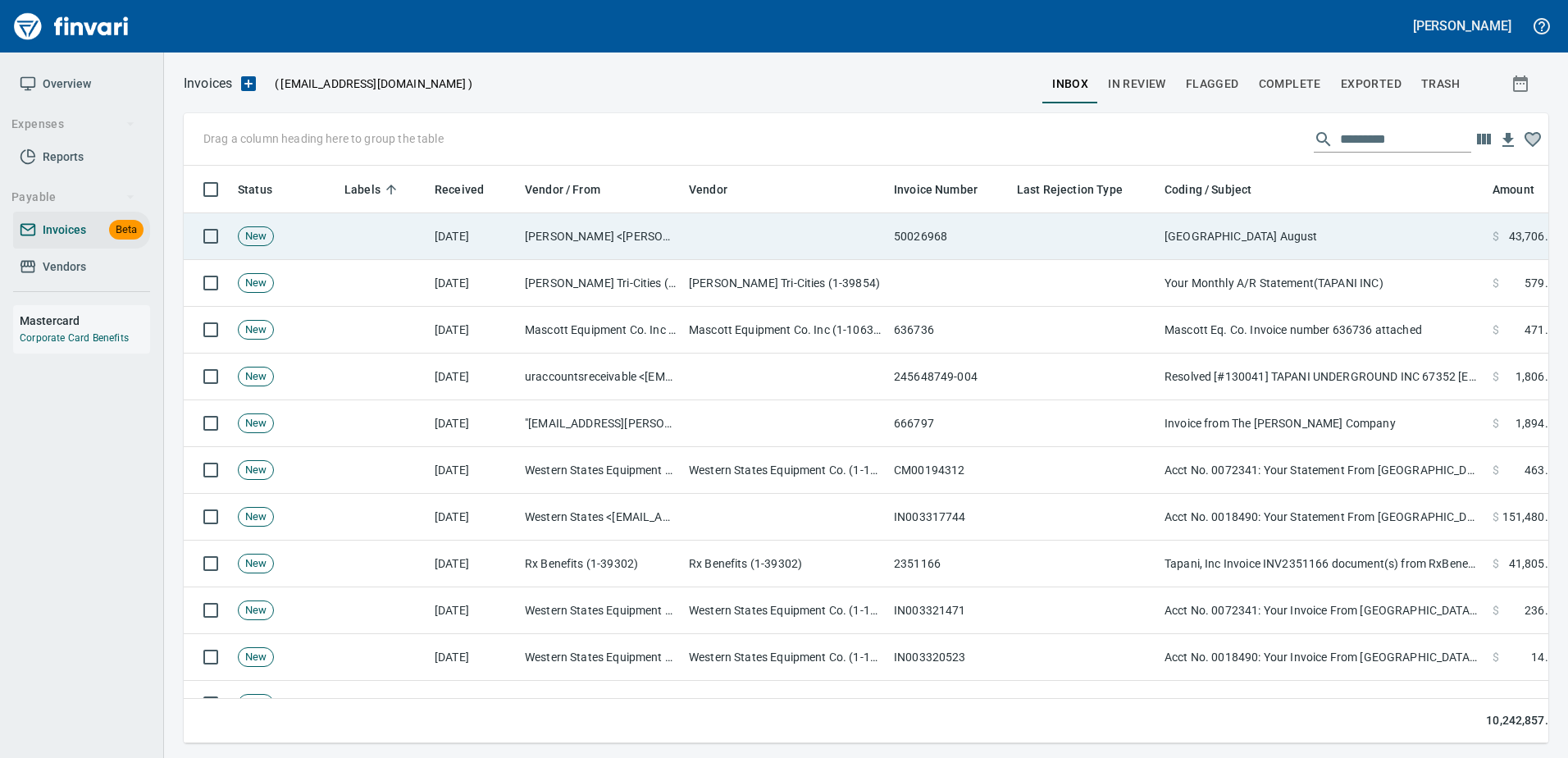
click at [1287, 231] on td "[GEOGRAPHIC_DATA] August" at bounding box center [1322, 236] width 328 height 47
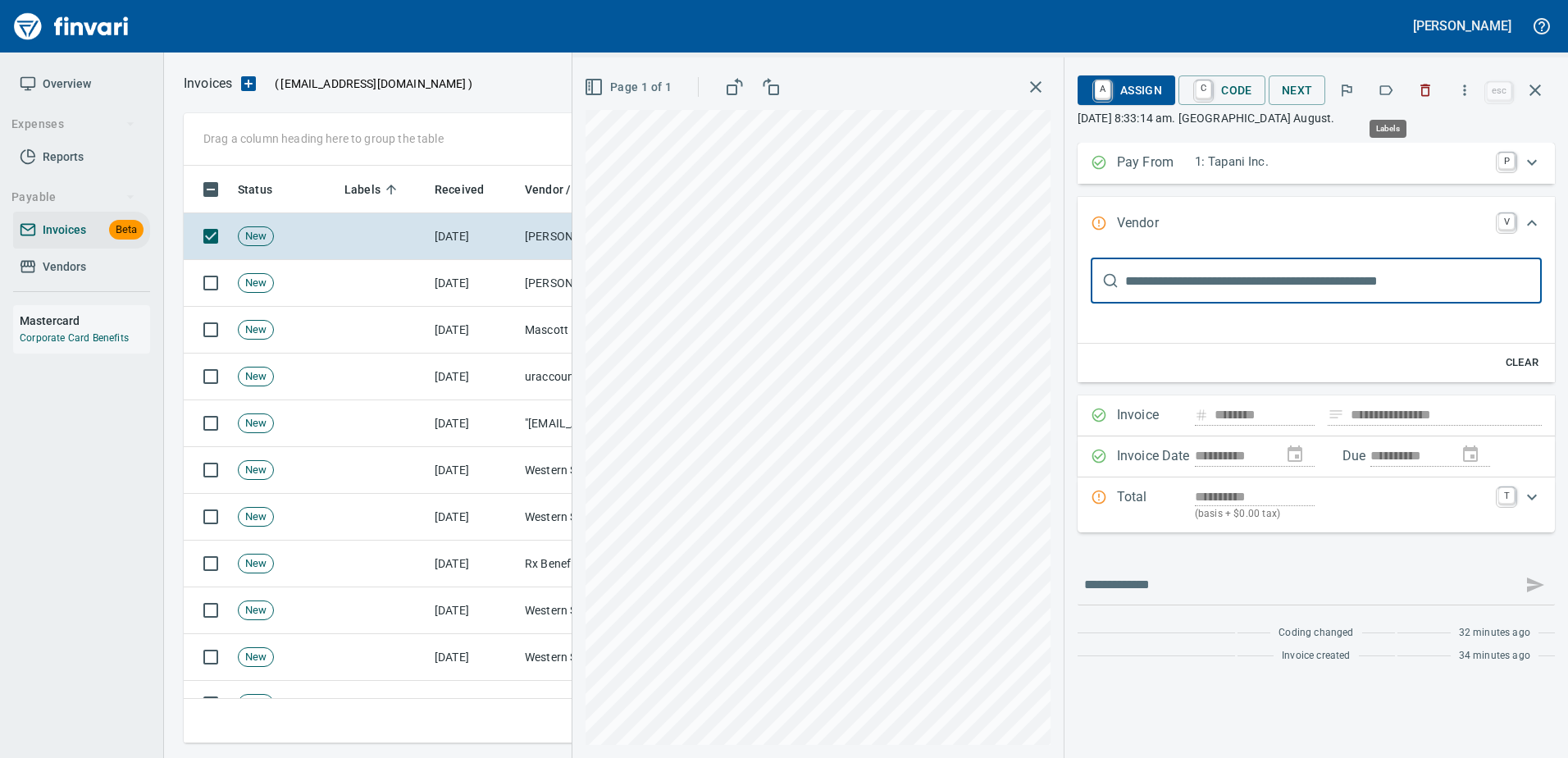
click at [1391, 94] on icon "button" at bounding box center [1387, 91] width 13 height 10
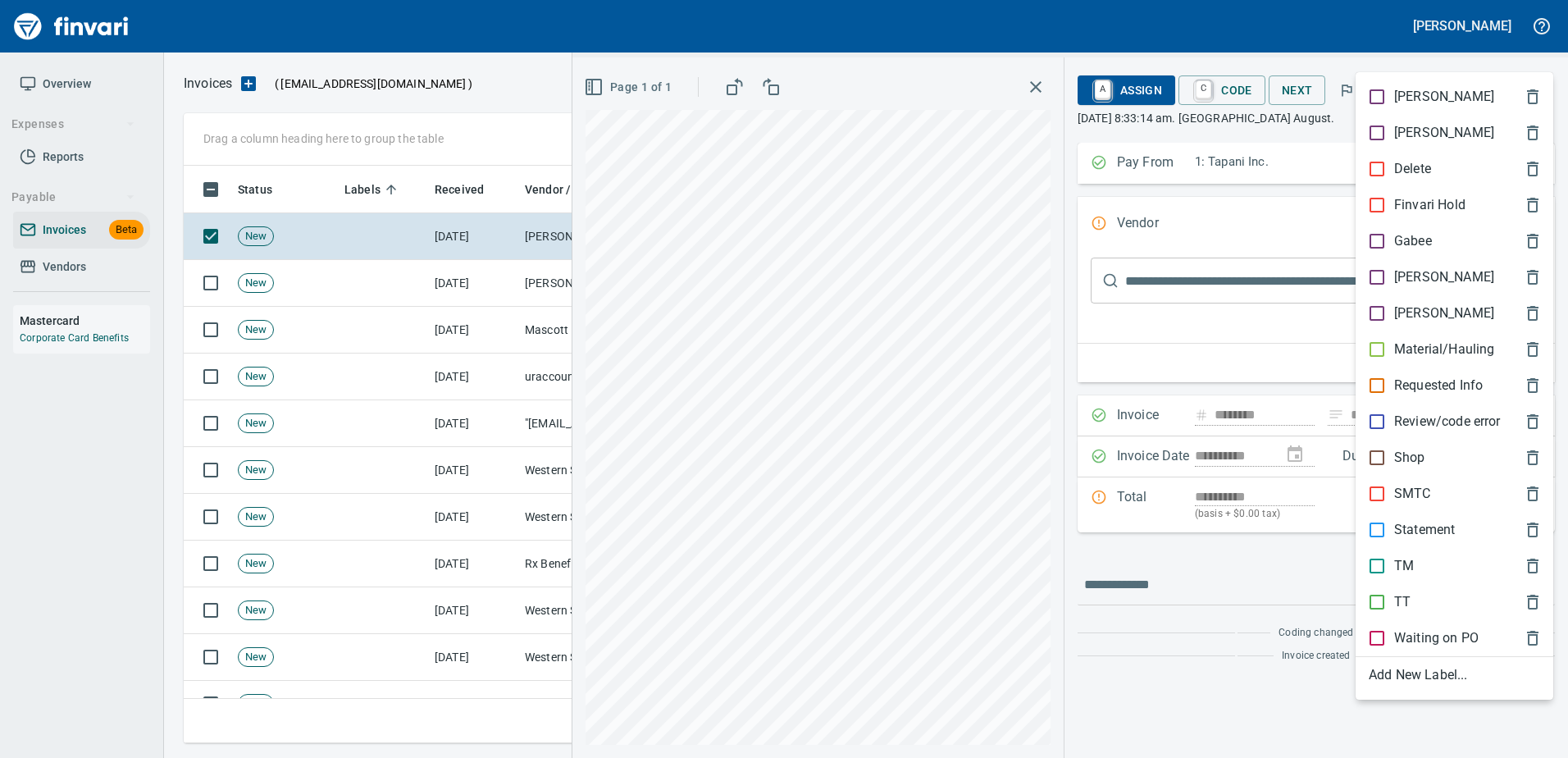
scroll to position [553, 1339]
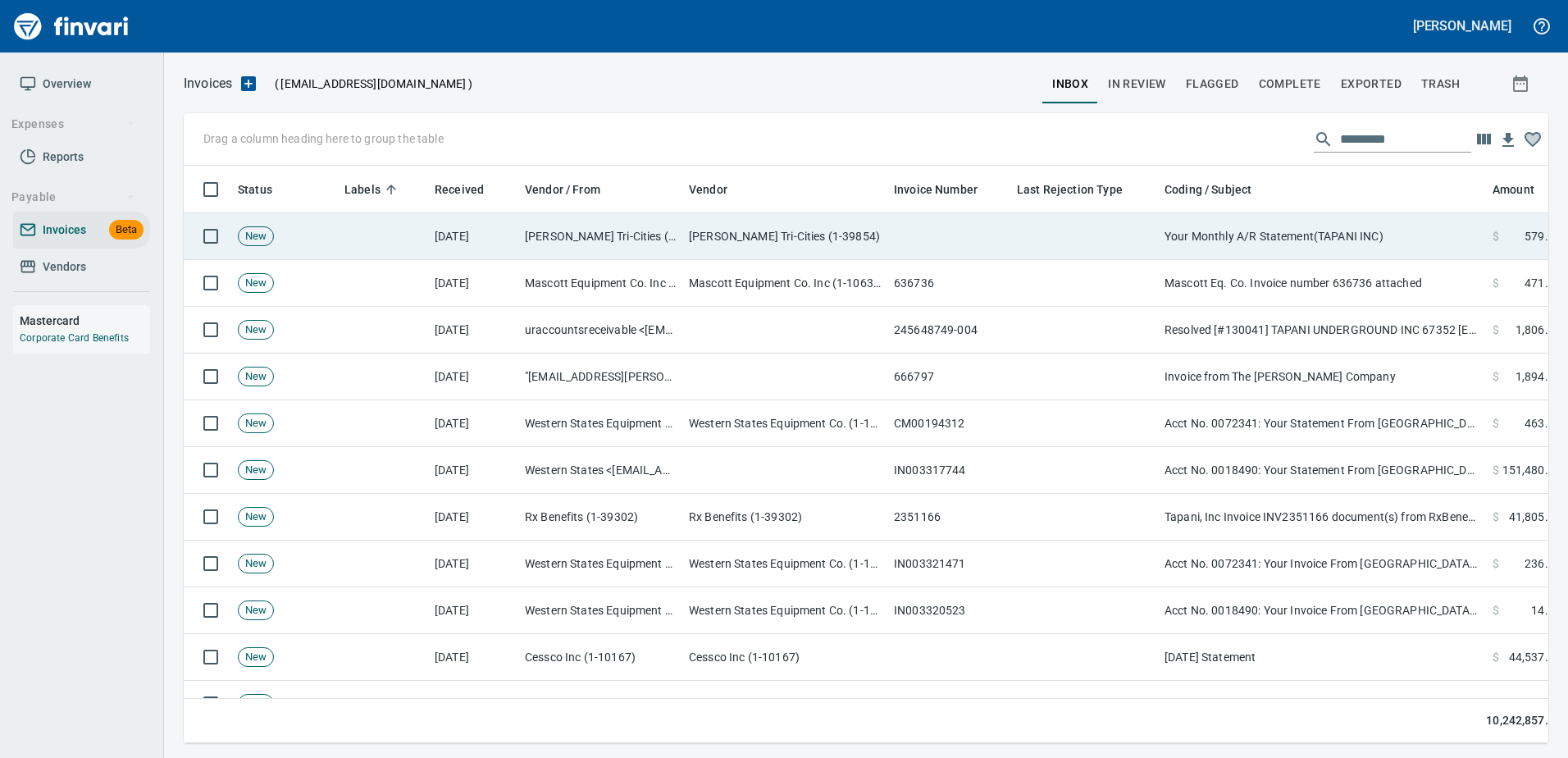
click at [1284, 241] on td "Your Monthly A/R Statement(TAPANI INC)" at bounding box center [1322, 236] width 328 height 47
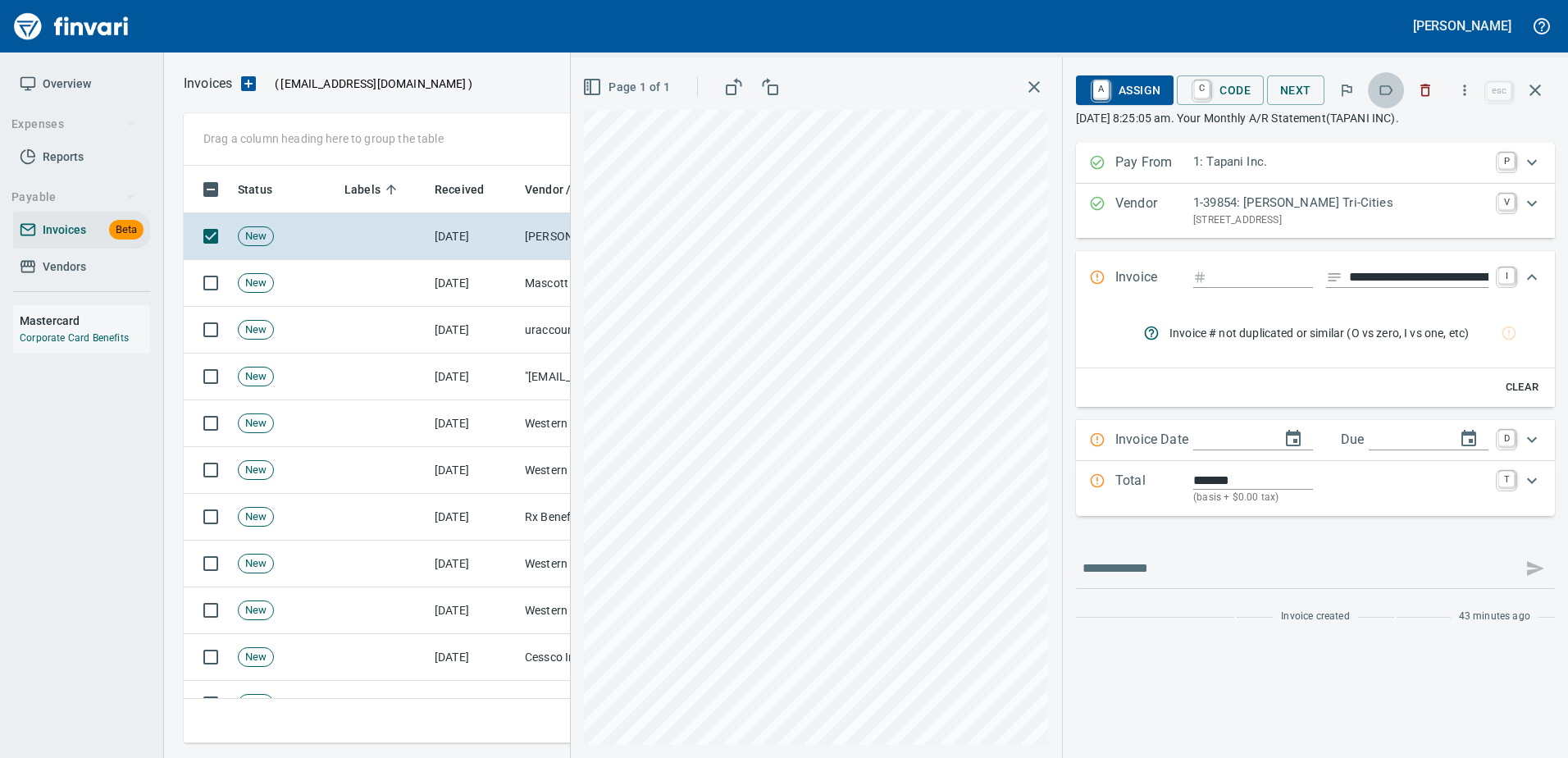
click at [1384, 91] on icon "button" at bounding box center [1386, 91] width 16 height 16
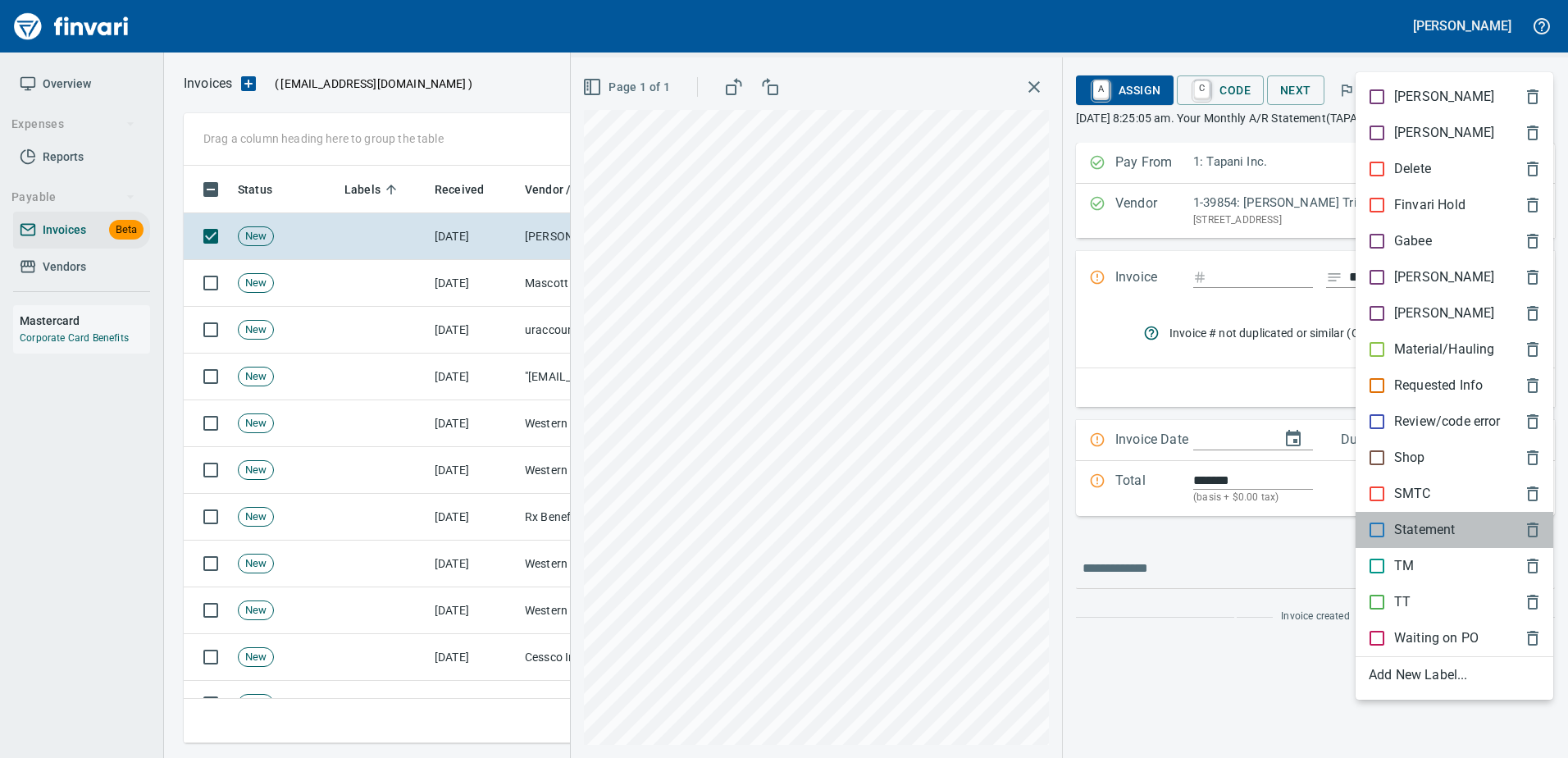
click at [1416, 517] on div "Statement" at bounding box center [1454, 530] width 198 height 36
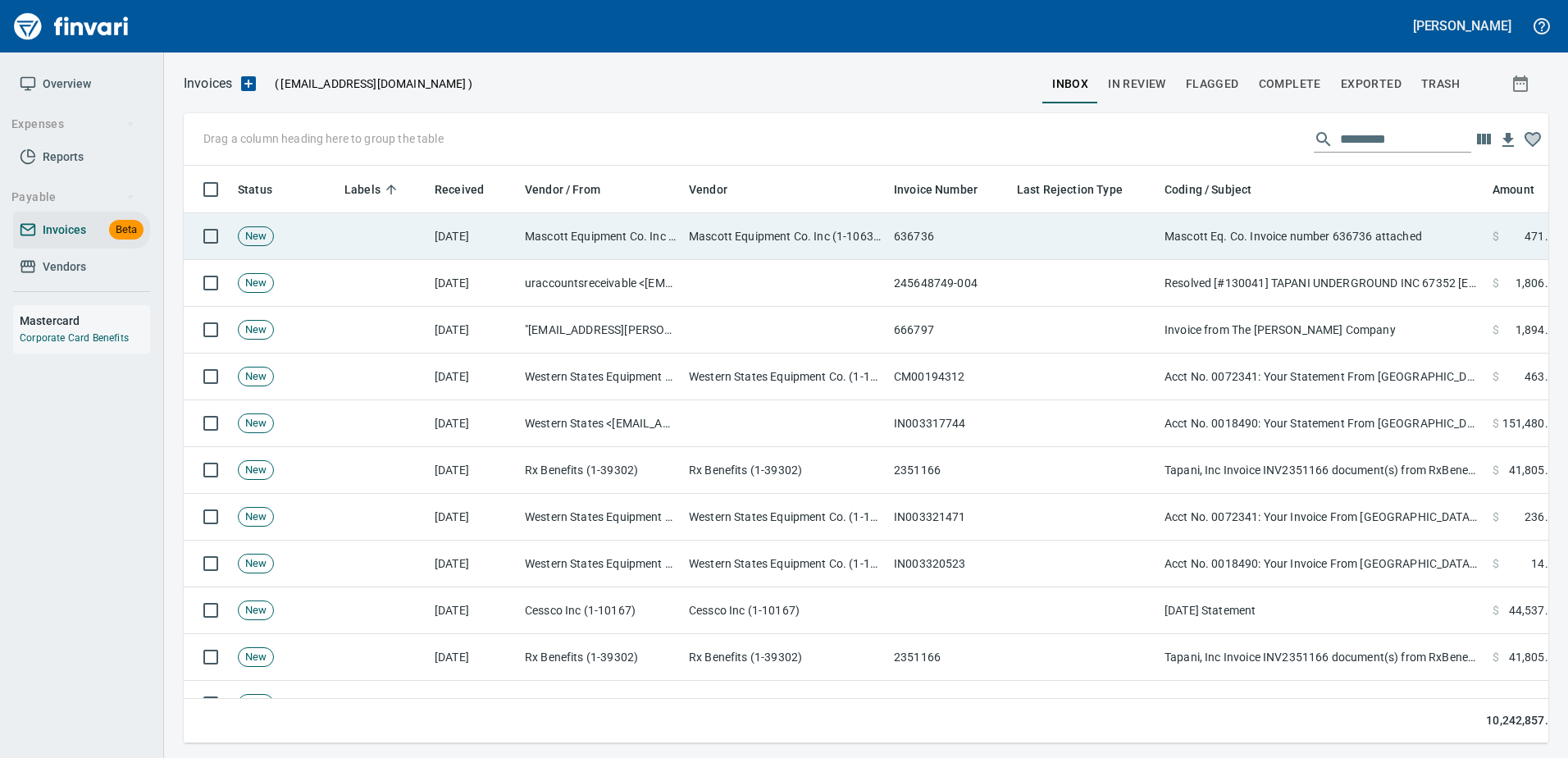
click at [1305, 240] on td "Mascott Eq. Co. Invoice number 636736 attached" at bounding box center [1322, 236] width 328 height 47
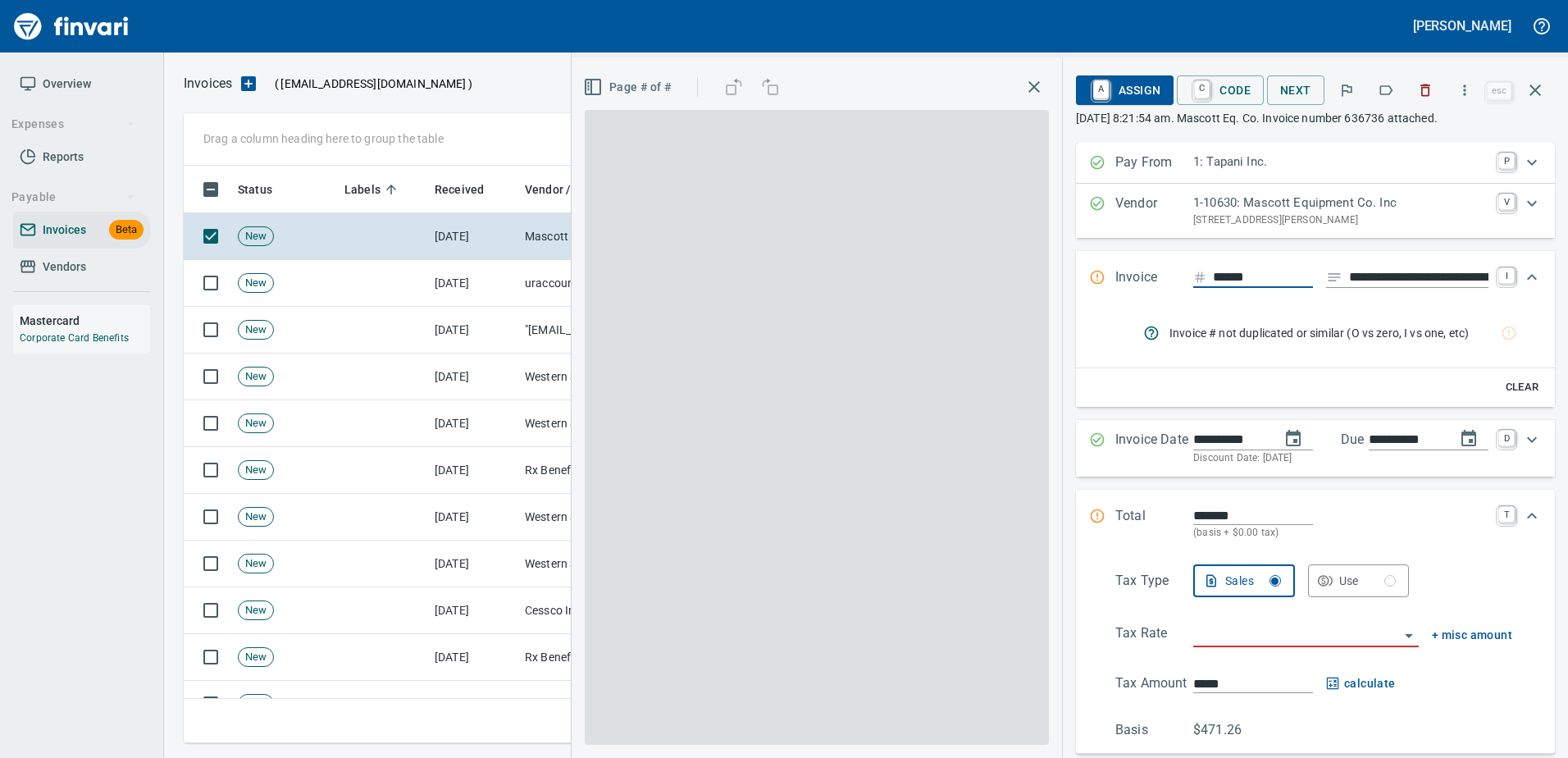
click at [1374, 94] on button "button" at bounding box center [1386, 91] width 36 height 36
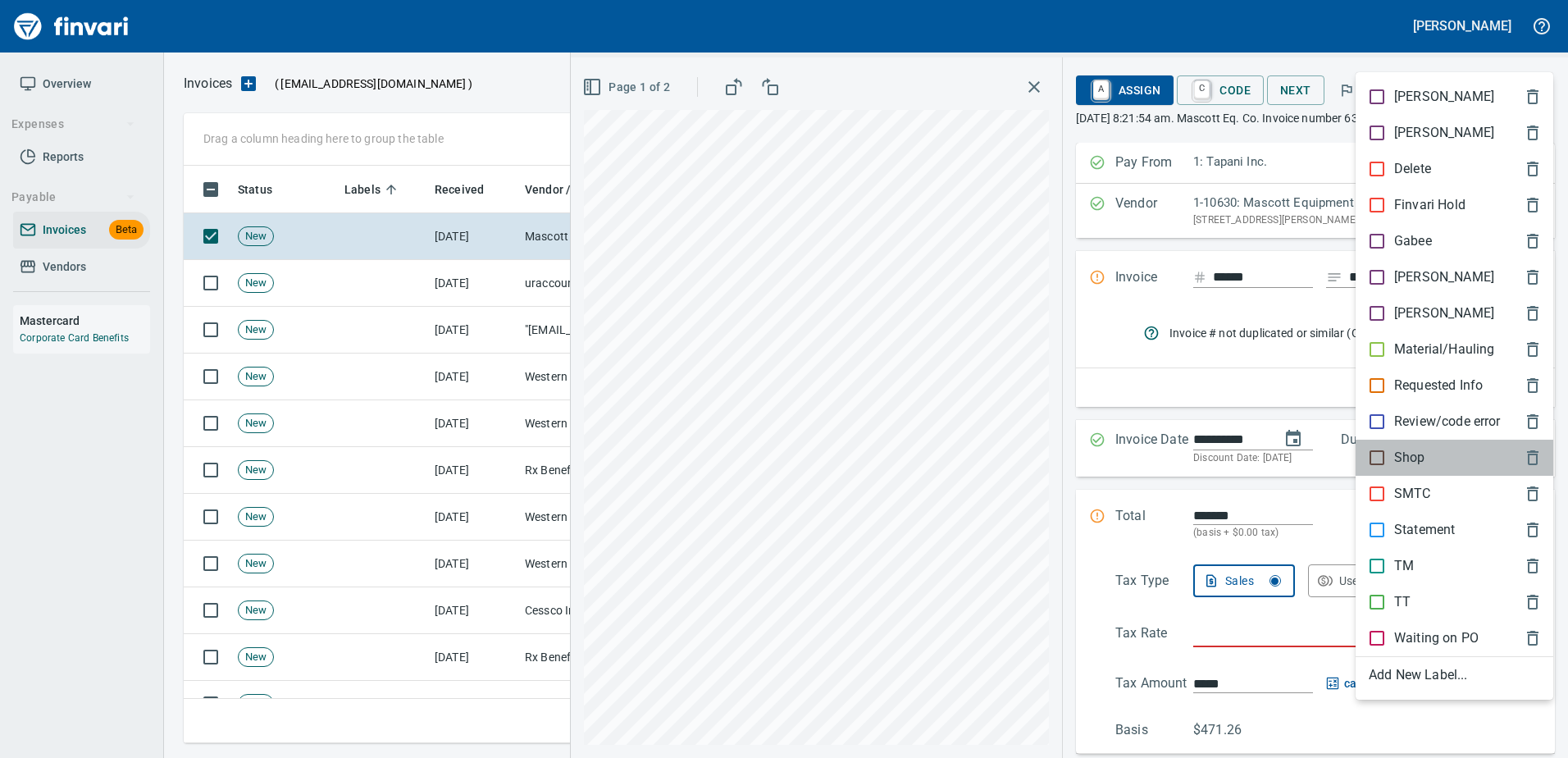
click at [1402, 448] on p "Shop" at bounding box center [1410, 458] width 31 height 20
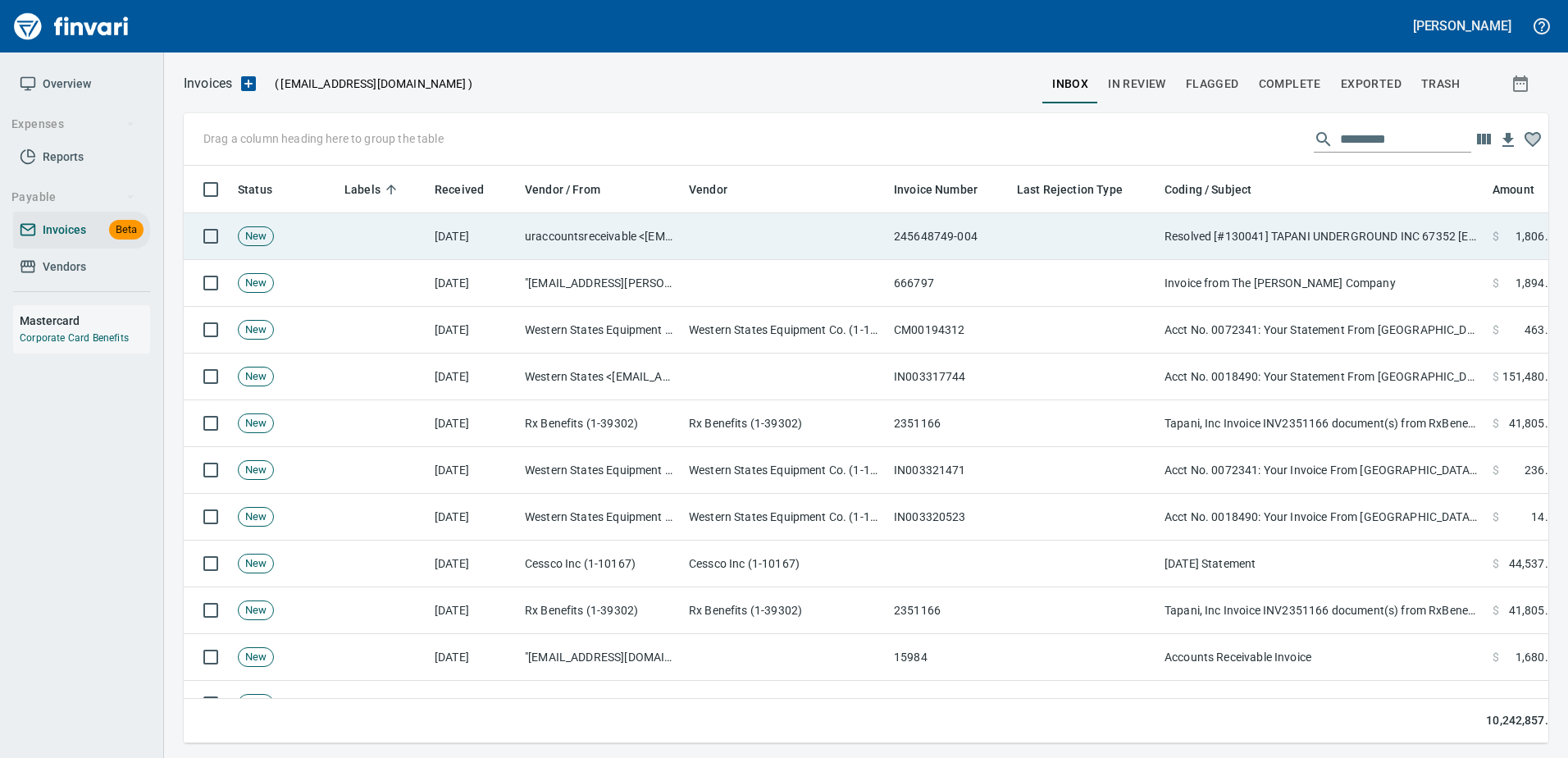
click at [1366, 255] on td "Resolved [#130041] TAPANI UNDERGROUND INC 67352 [EXTERNAL] Re: Payment Reminder…" at bounding box center [1322, 236] width 328 height 47
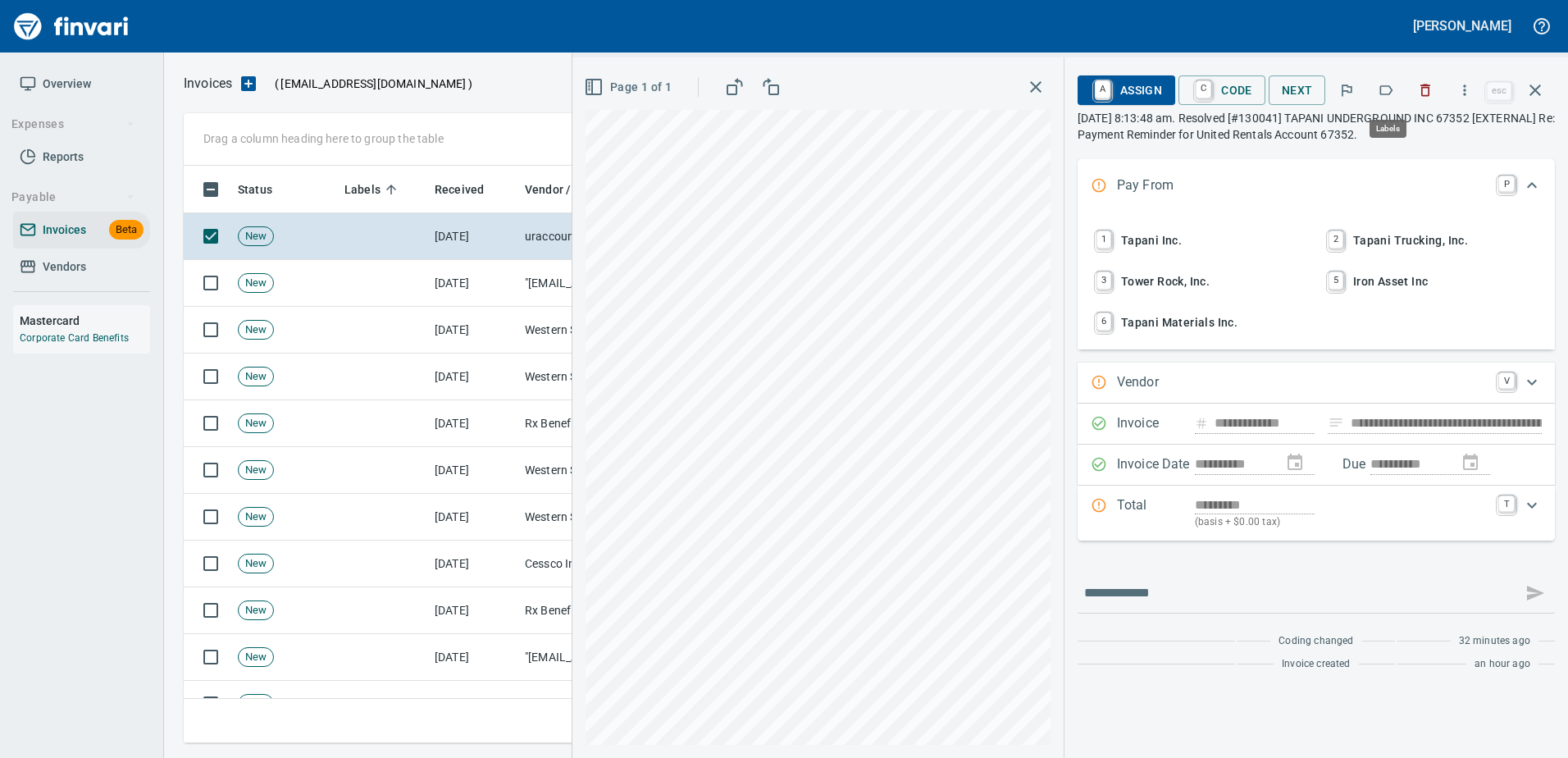
click at [1388, 91] on icon "button" at bounding box center [1386, 91] width 16 height 16
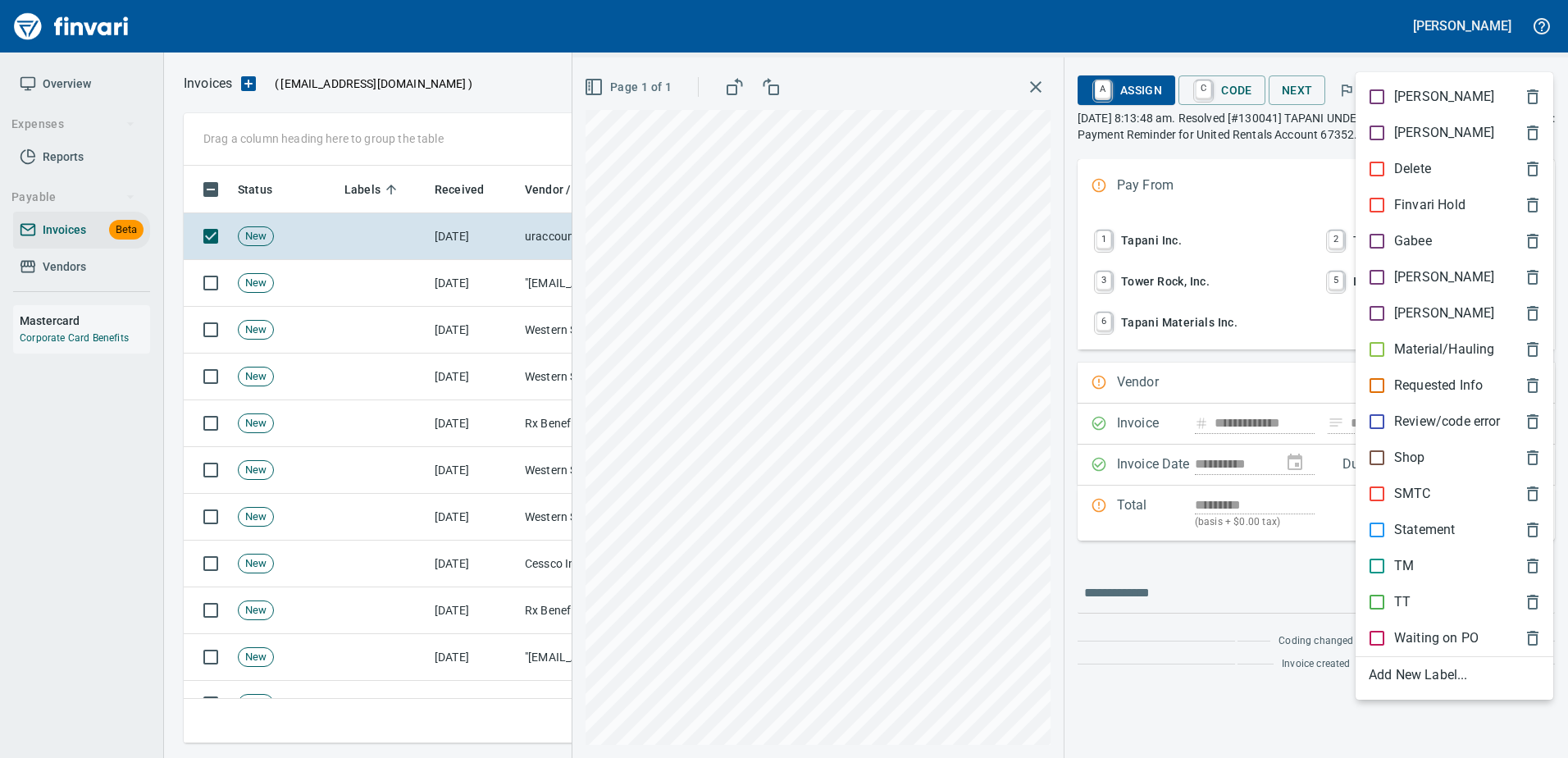
click at [1402, 472] on div "Shop" at bounding box center [1454, 458] width 198 height 36
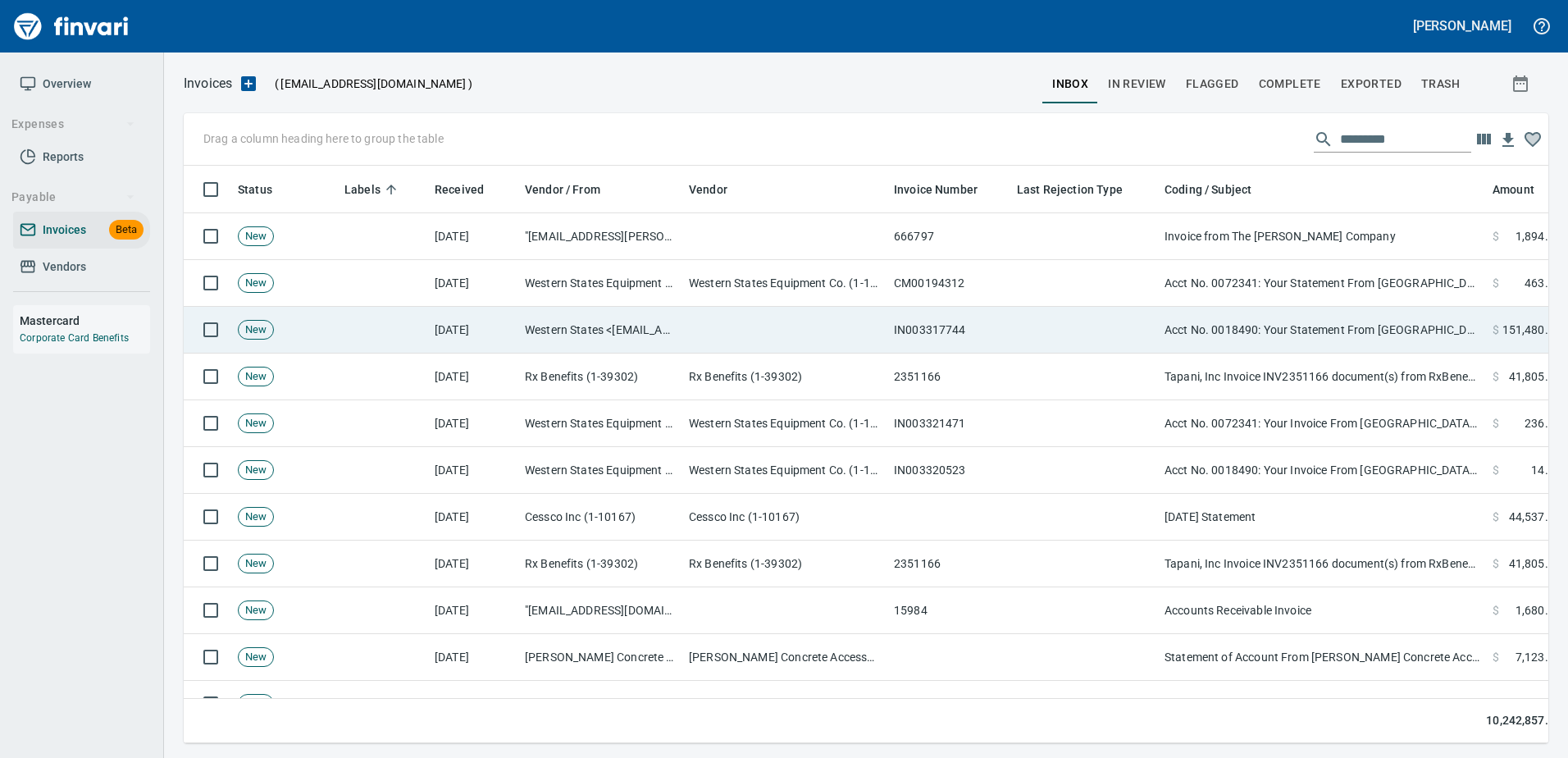
click at [1232, 343] on td "Acct No. 0018490: Your Statement From Western States is Attached" at bounding box center [1322, 330] width 328 height 47
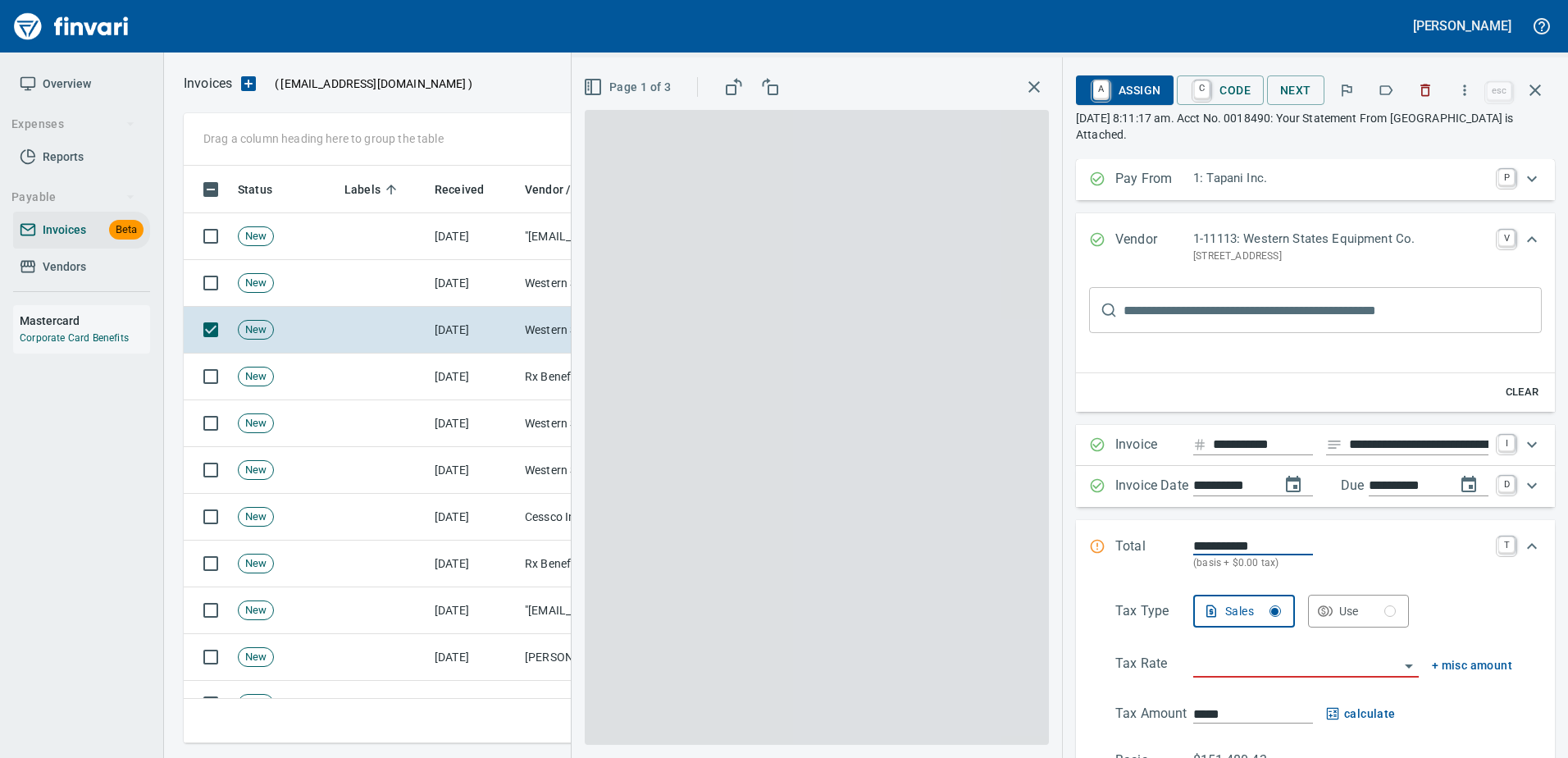
click at [1384, 89] on icon "button" at bounding box center [1386, 91] width 16 height 16
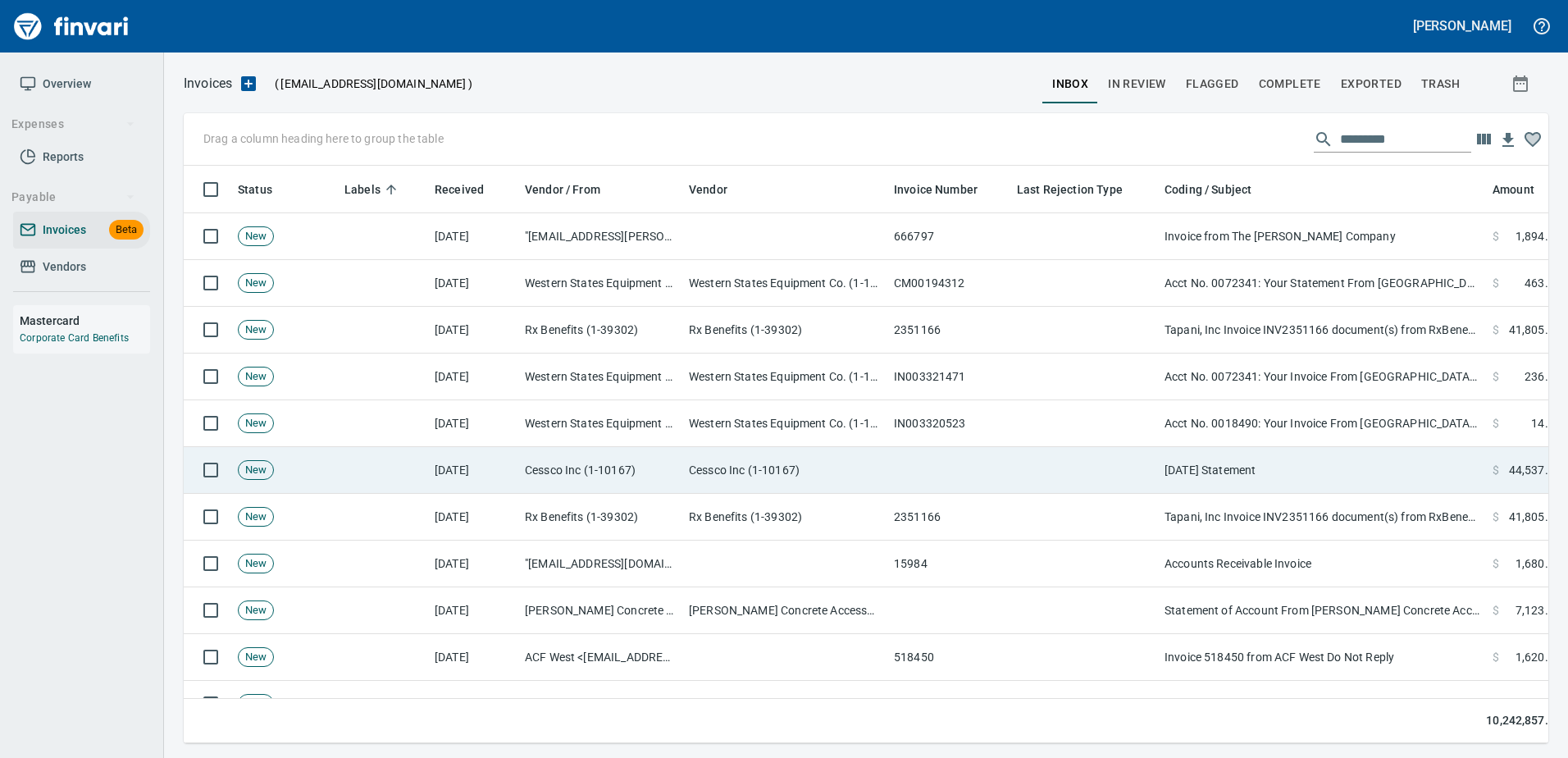
click at [1277, 456] on td "September 2025 Statement" at bounding box center [1322, 470] width 328 height 47
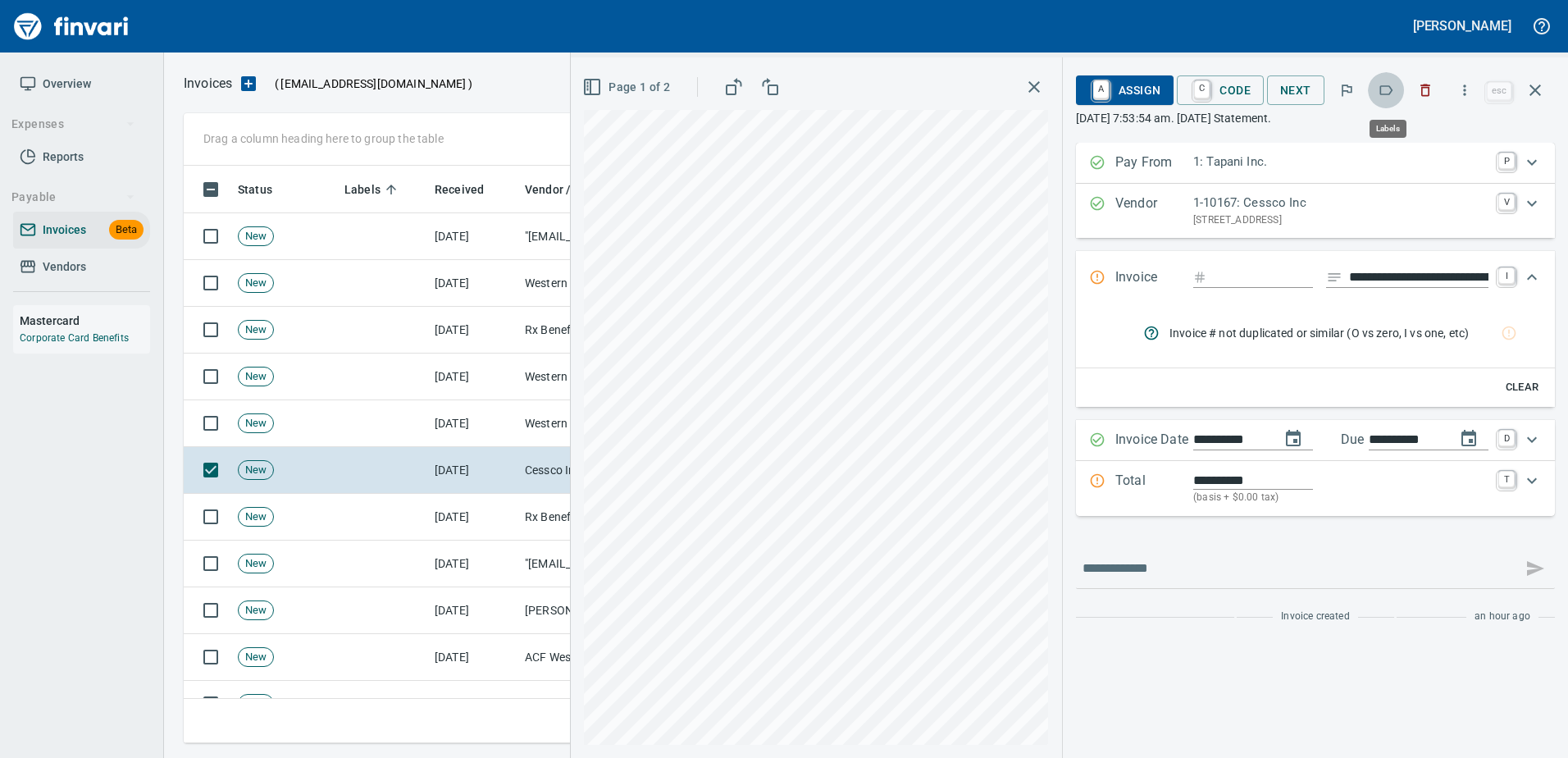
click at [1377, 92] on button "button" at bounding box center [1386, 91] width 36 height 36
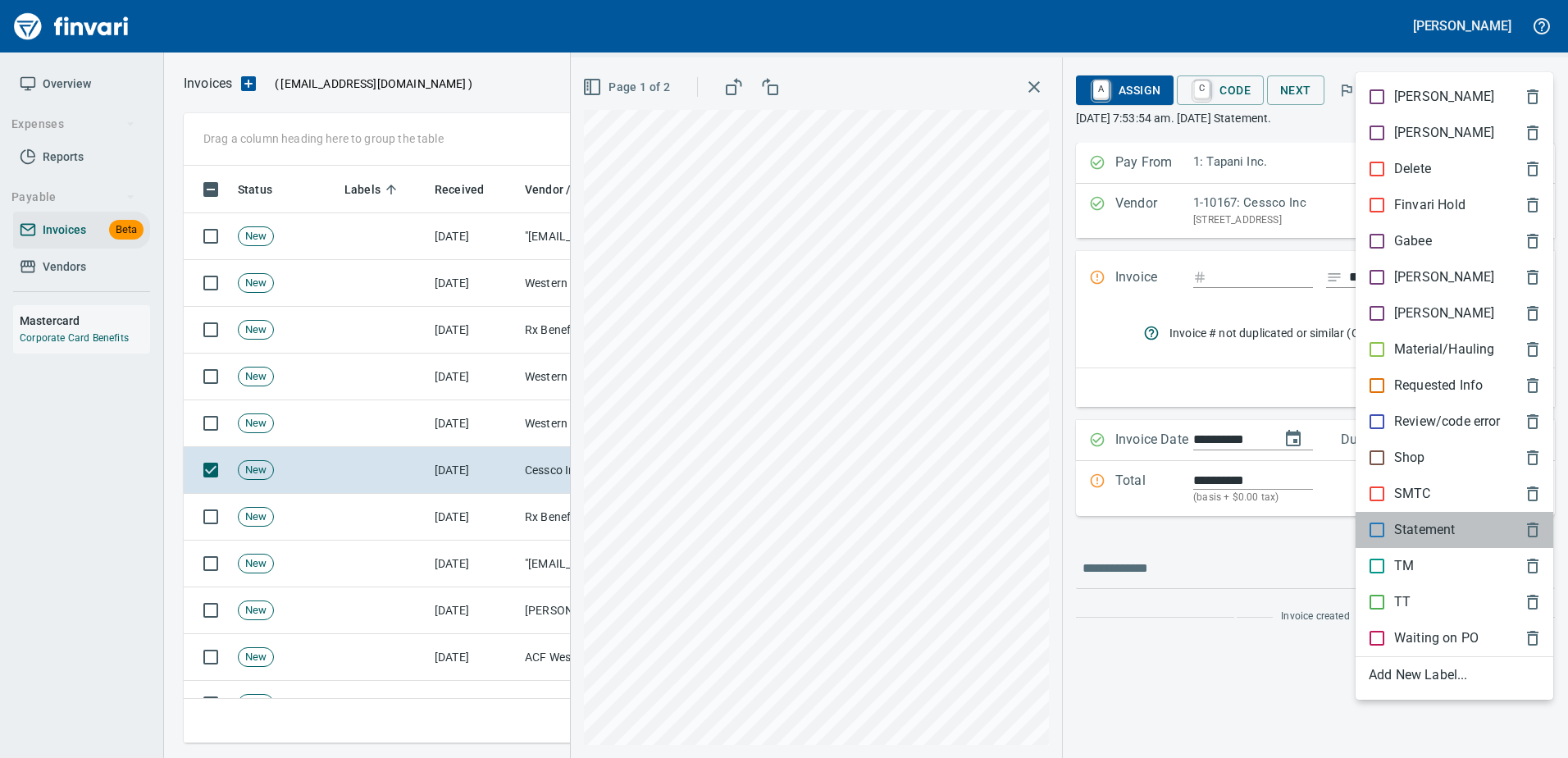
click at [1392, 540] on div "Statement" at bounding box center [1454, 530] width 198 height 36
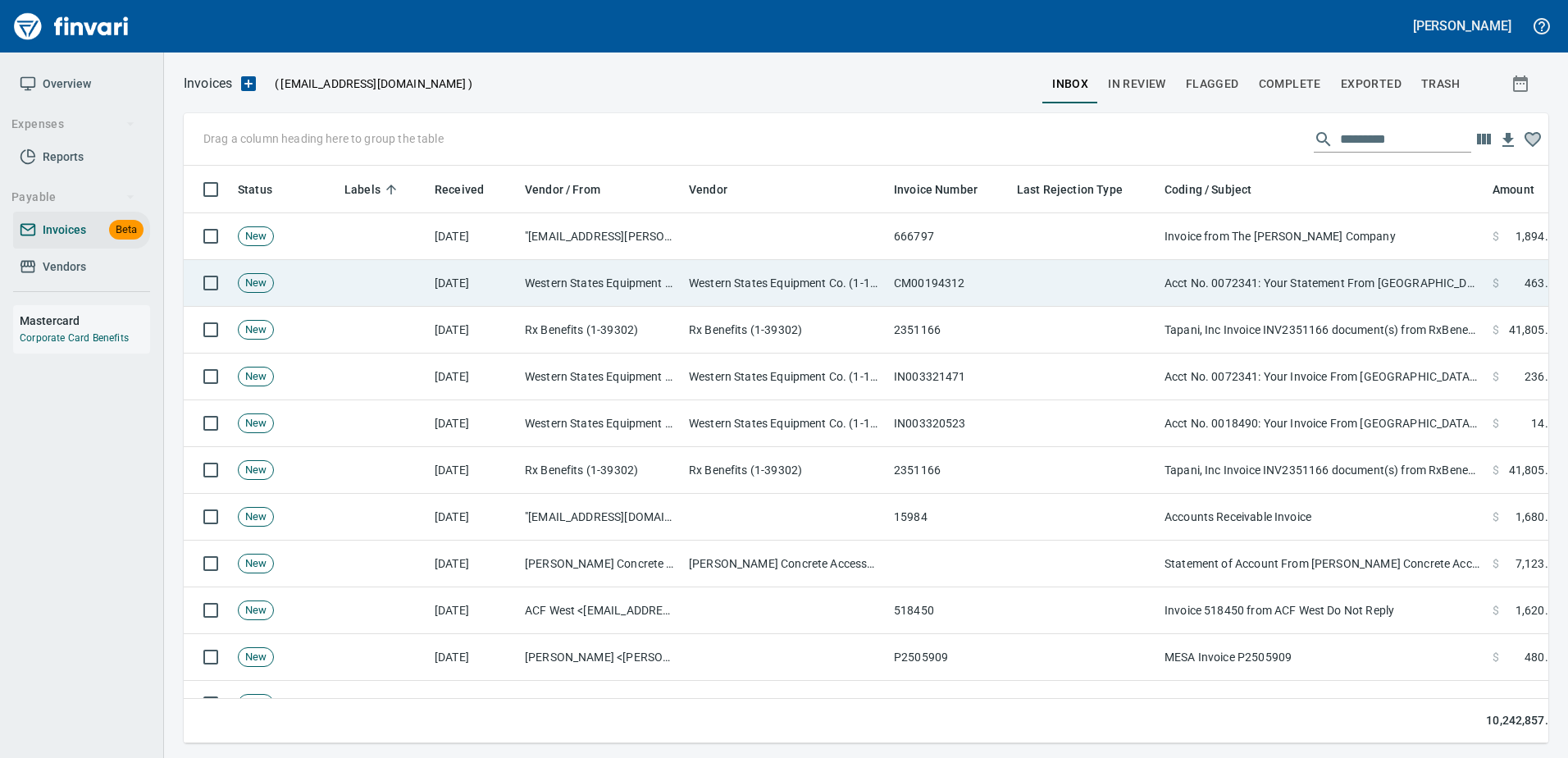
click at [1314, 298] on td "Acct No. 0072341: Your Statement From Western States is Attached" at bounding box center [1322, 283] width 328 height 47
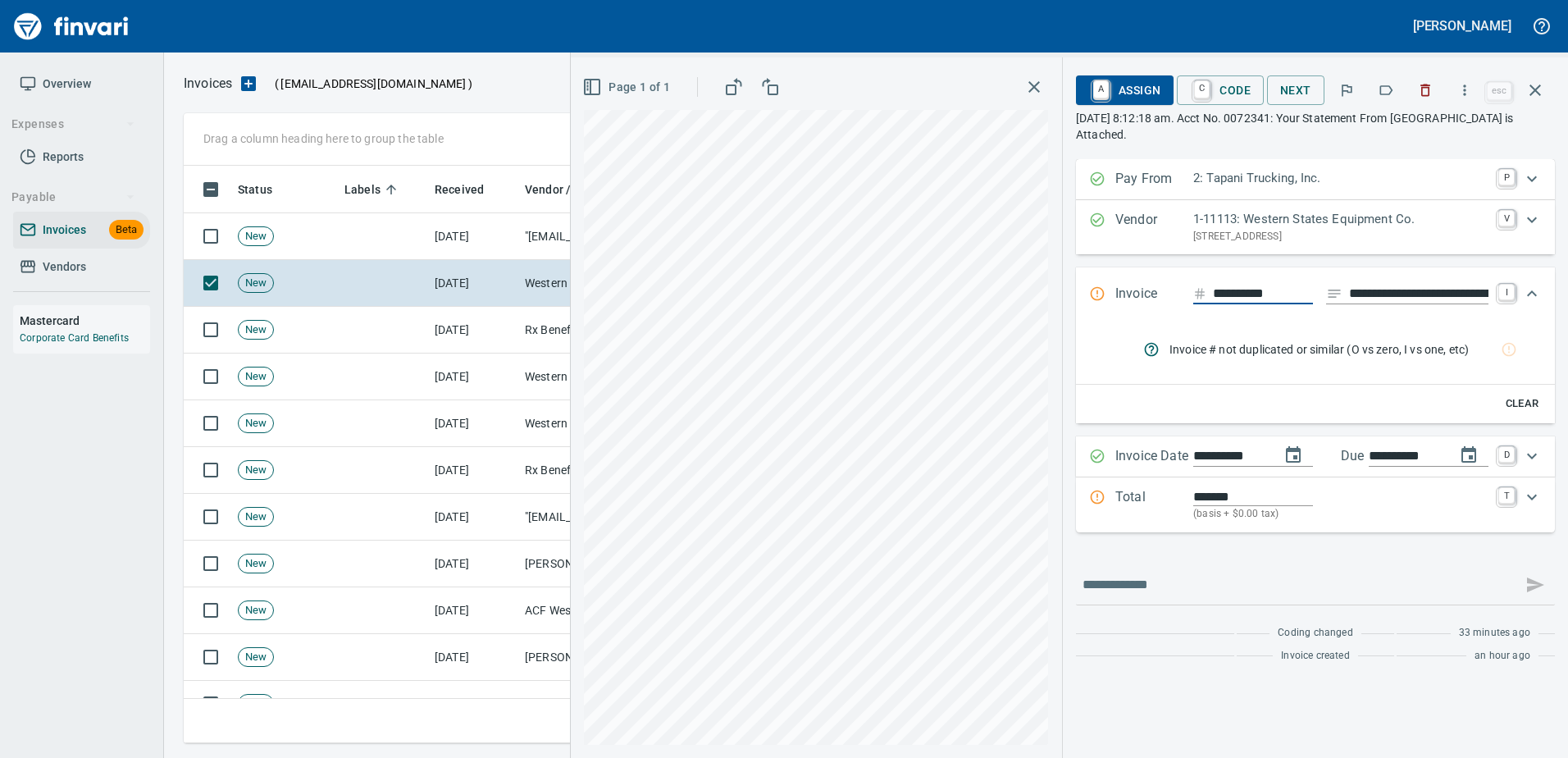
click at [1388, 94] on icon "button" at bounding box center [1387, 91] width 13 height 10
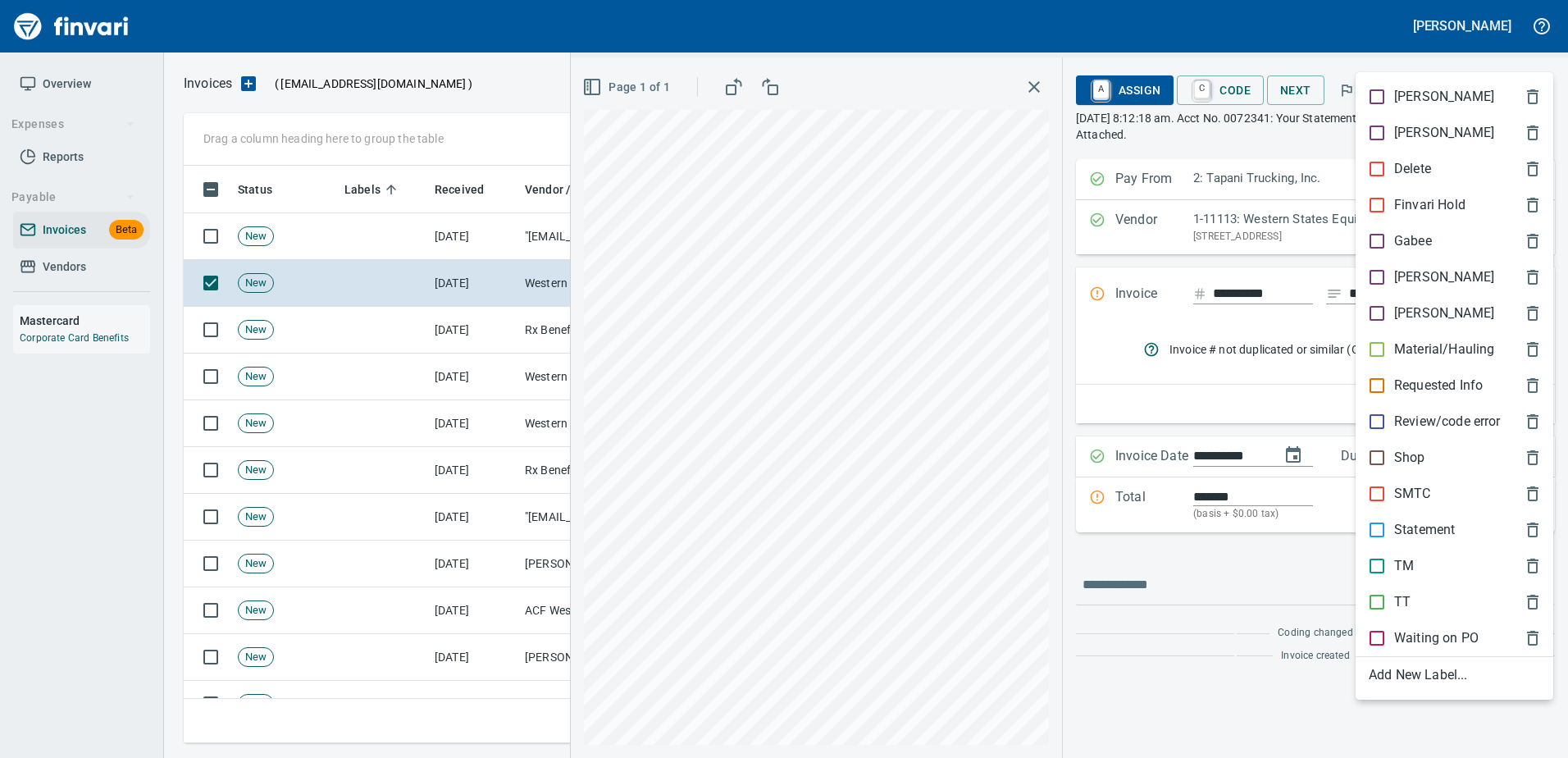
click at [1408, 533] on p "Statement" at bounding box center [1425, 530] width 61 height 20
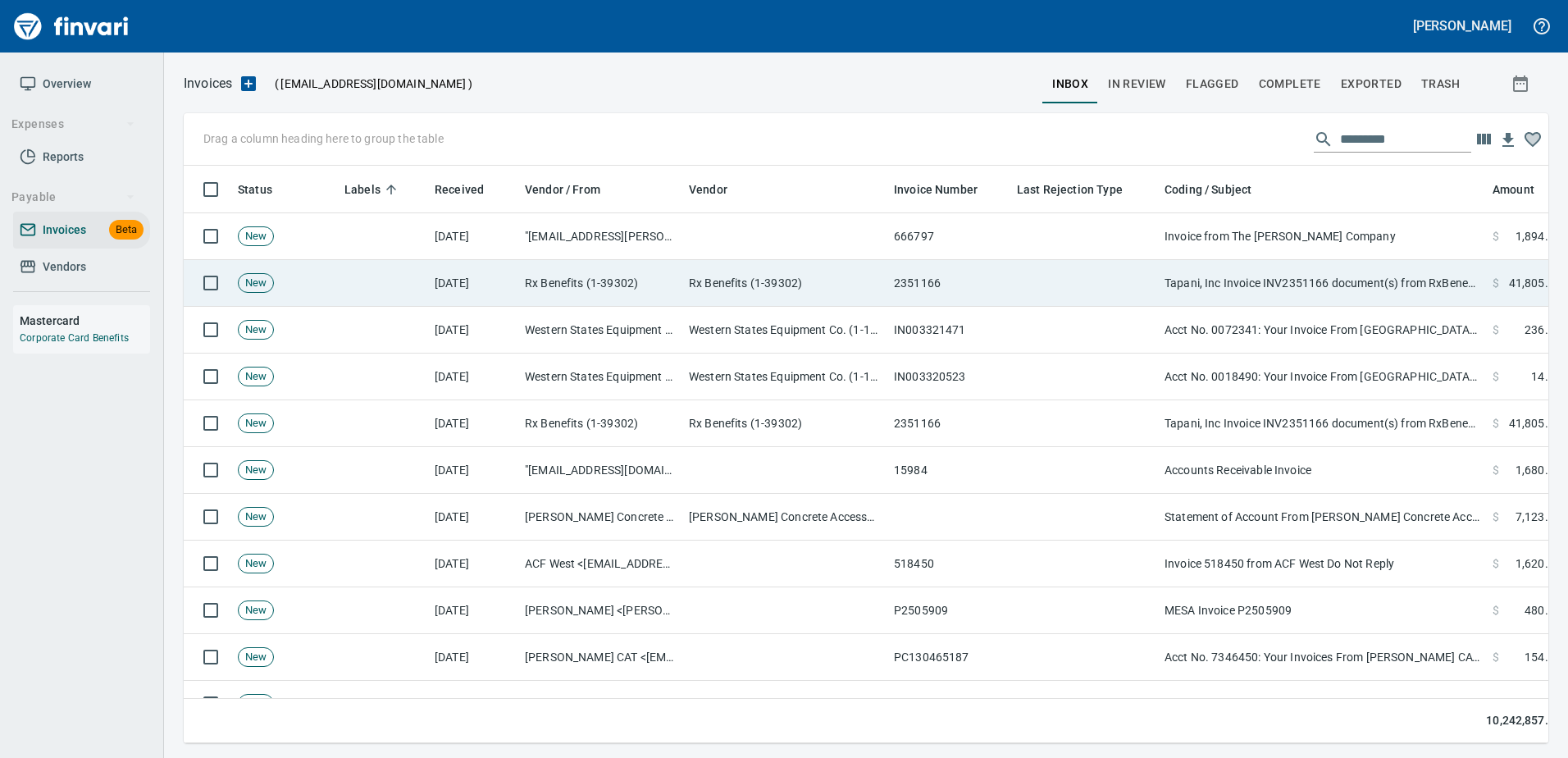
click at [1264, 285] on td "Tapani, Inc Invoice INV2351166 document(s) from RxBenefits, Inc." at bounding box center [1322, 283] width 328 height 47
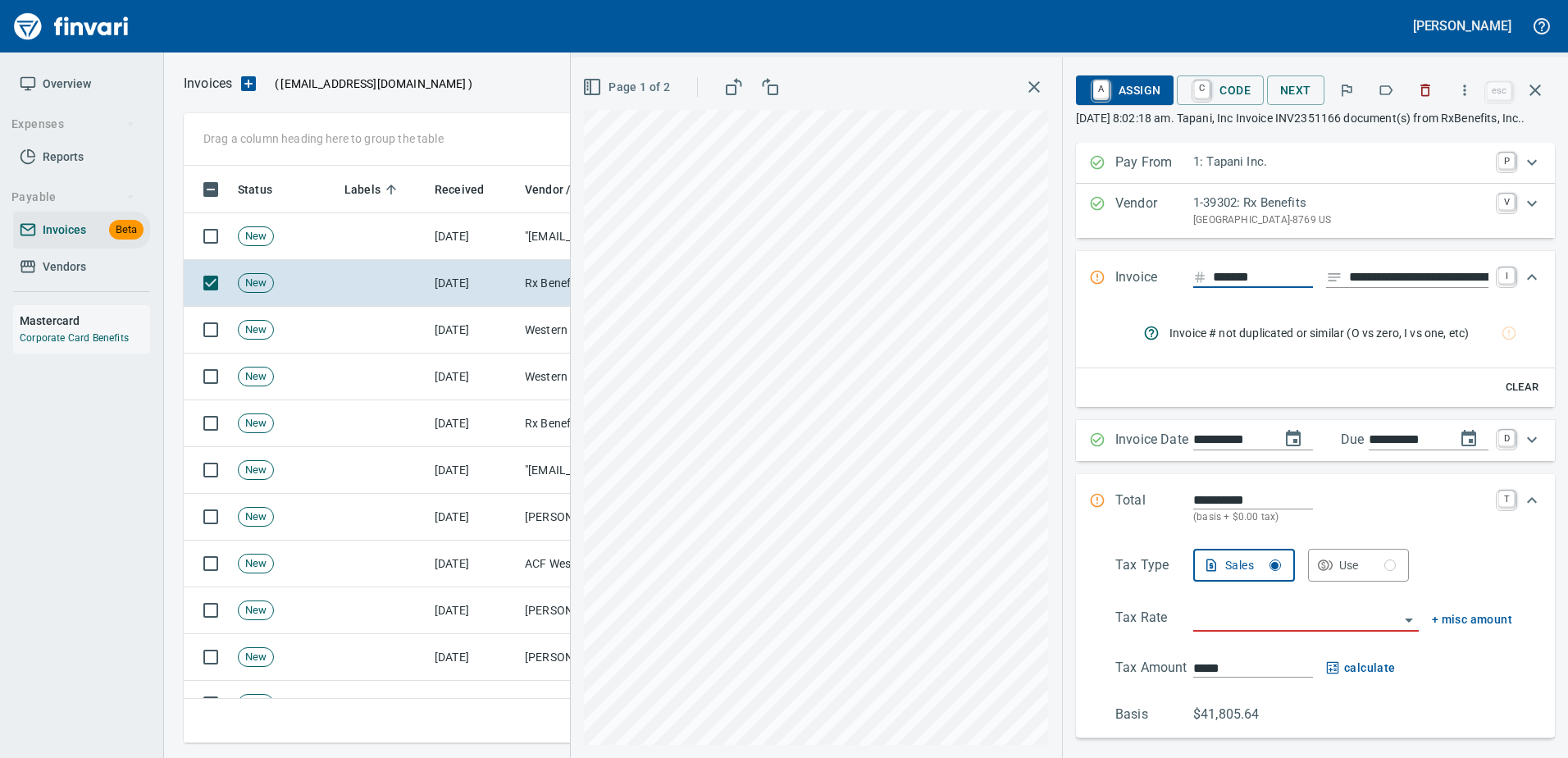
click at [1378, 92] on button "button" at bounding box center [1386, 91] width 36 height 36
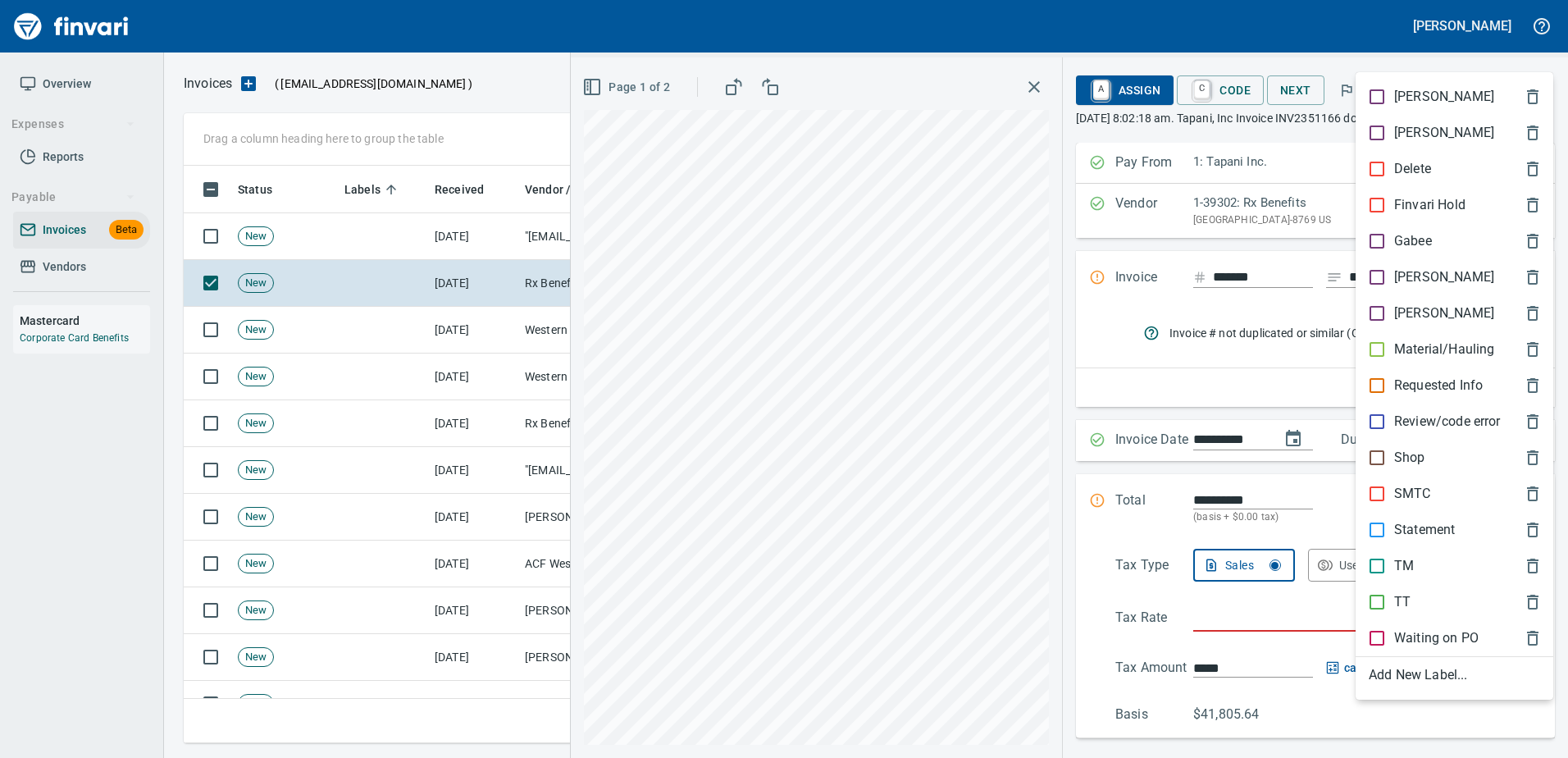
scroll to position [553, 1339]
click at [1404, 281] on p "[PERSON_NAME]" at bounding box center [1444, 278] width 100 height 20
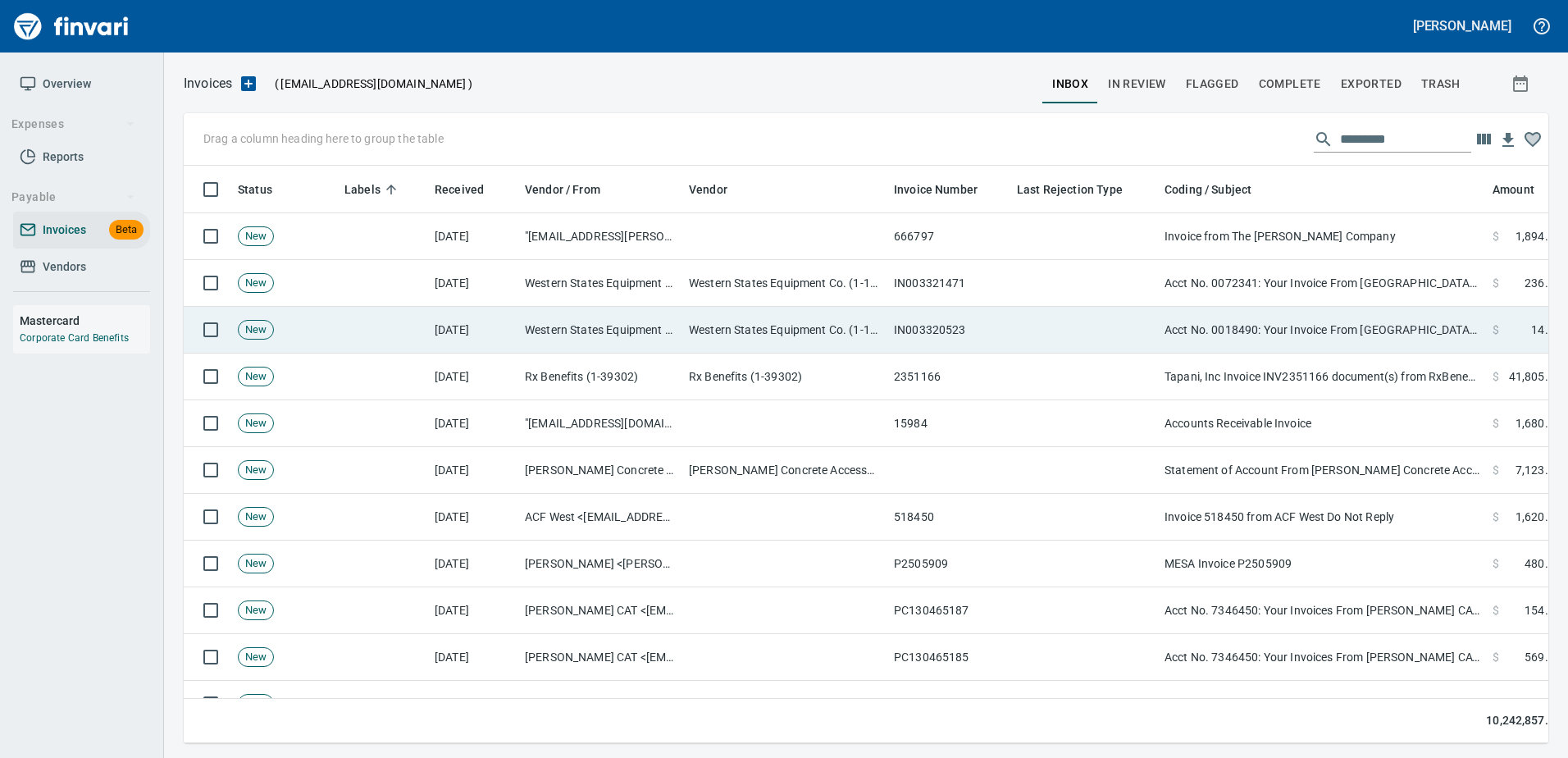
click at [1315, 333] on td "Acct No. 0018490: Your Invoice From Western States is Attached" at bounding box center [1322, 330] width 328 height 47
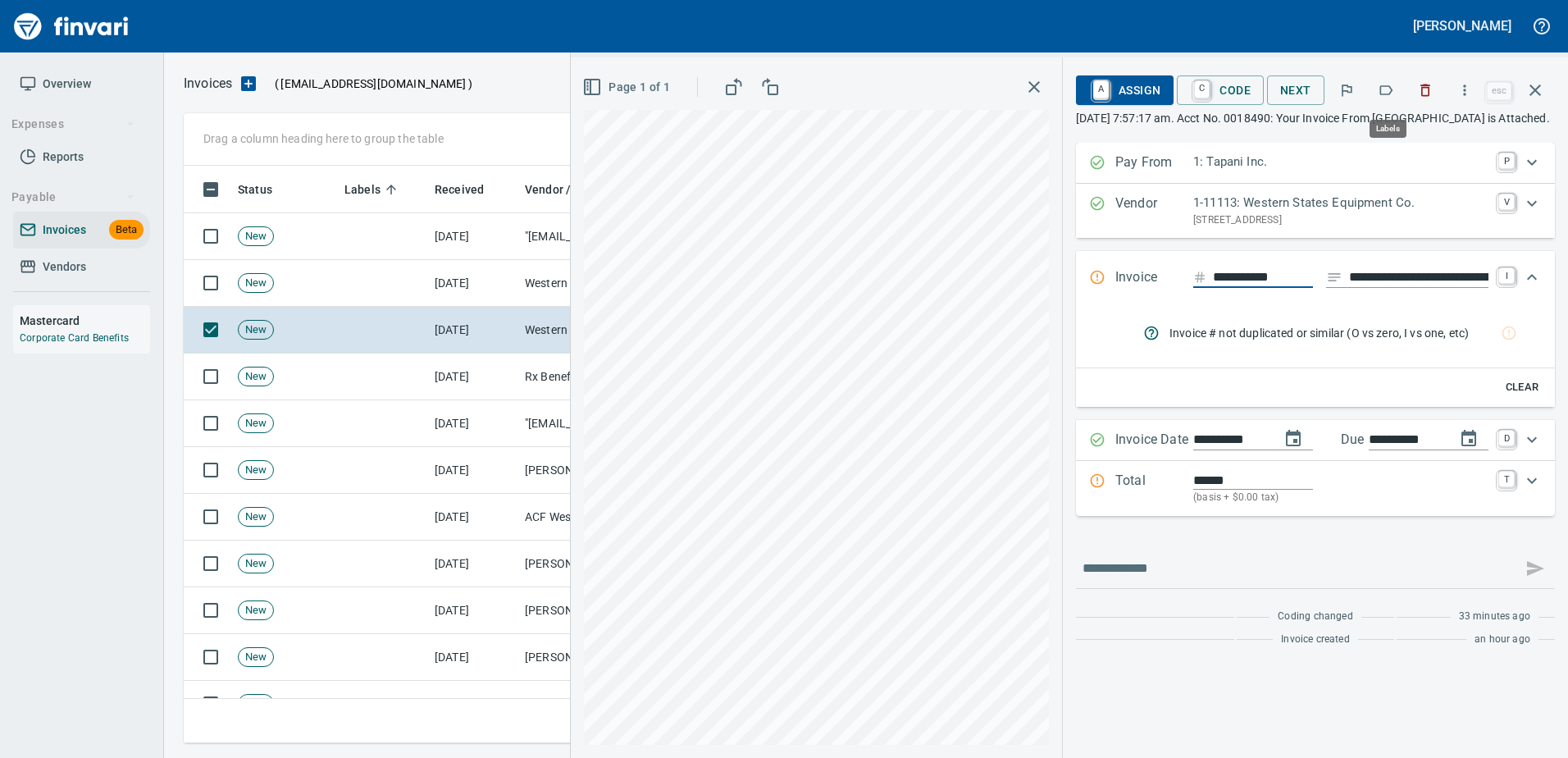
click at [1377, 85] on button "button" at bounding box center [1386, 91] width 36 height 36
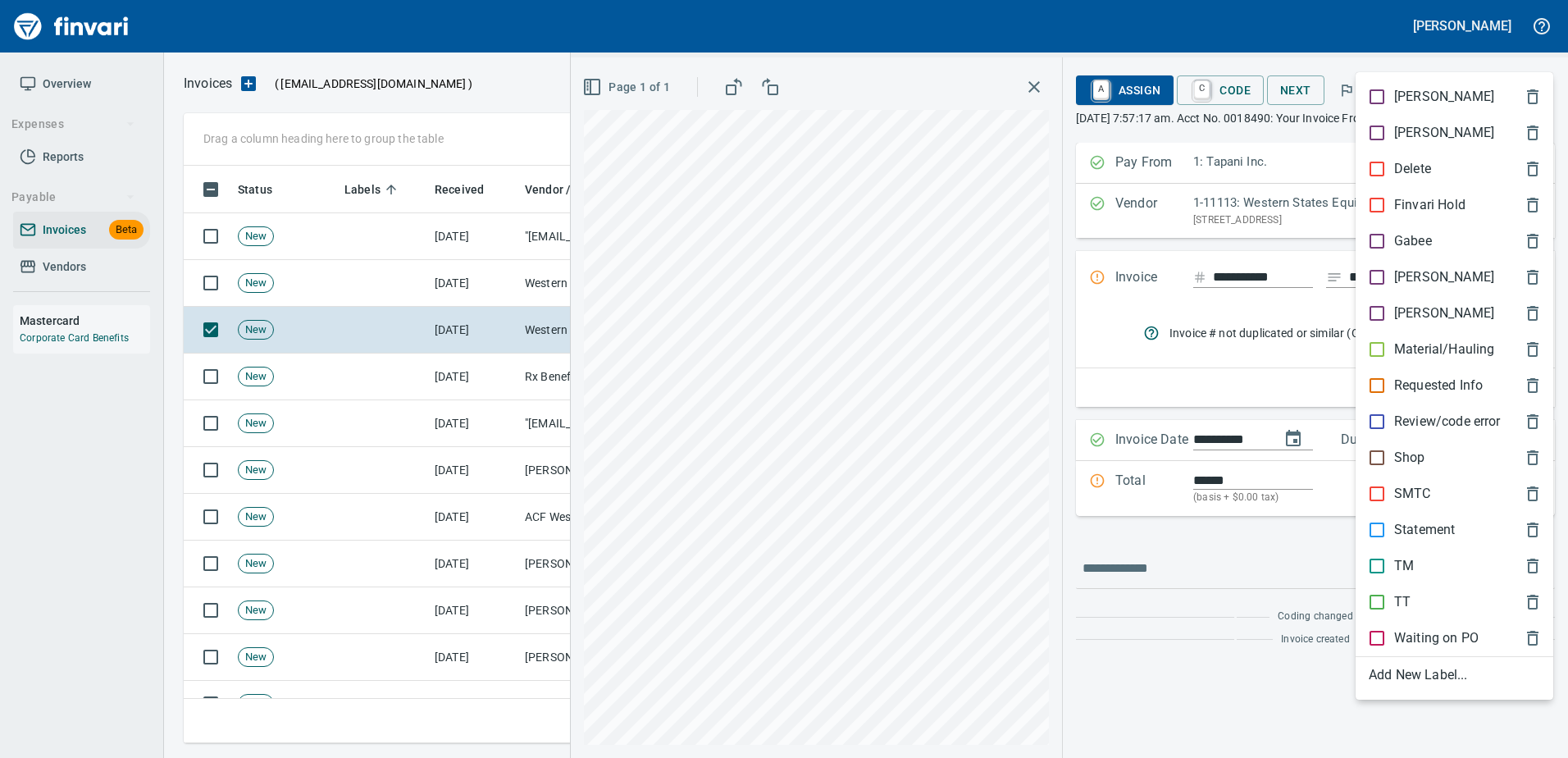
click at [1416, 451] on p "Shop" at bounding box center [1410, 458] width 31 height 20
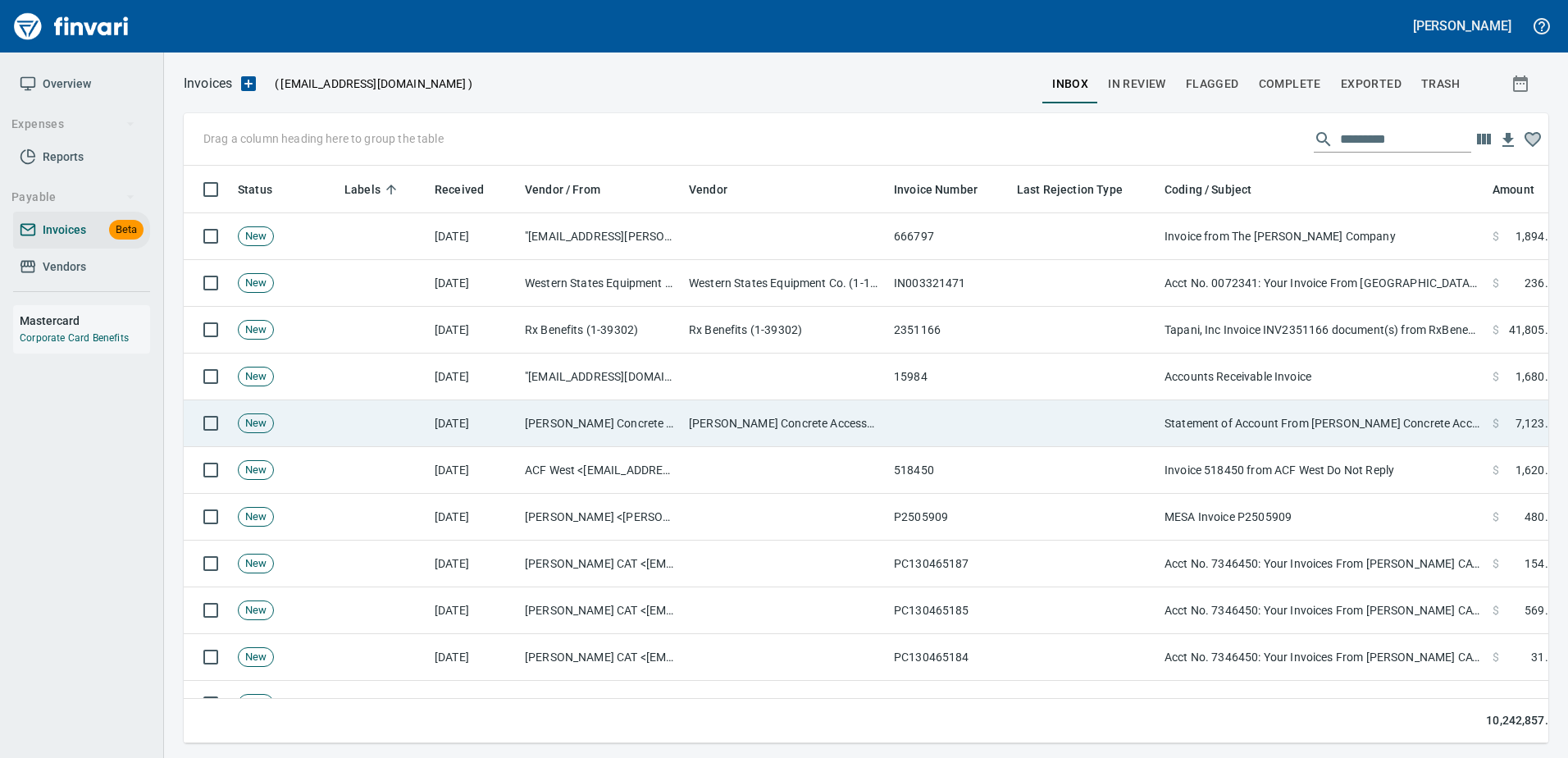
click at [1324, 411] on td "Statement of Account From Williams Concrete Acc.Division" at bounding box center [1322, 423] width 328 height 47
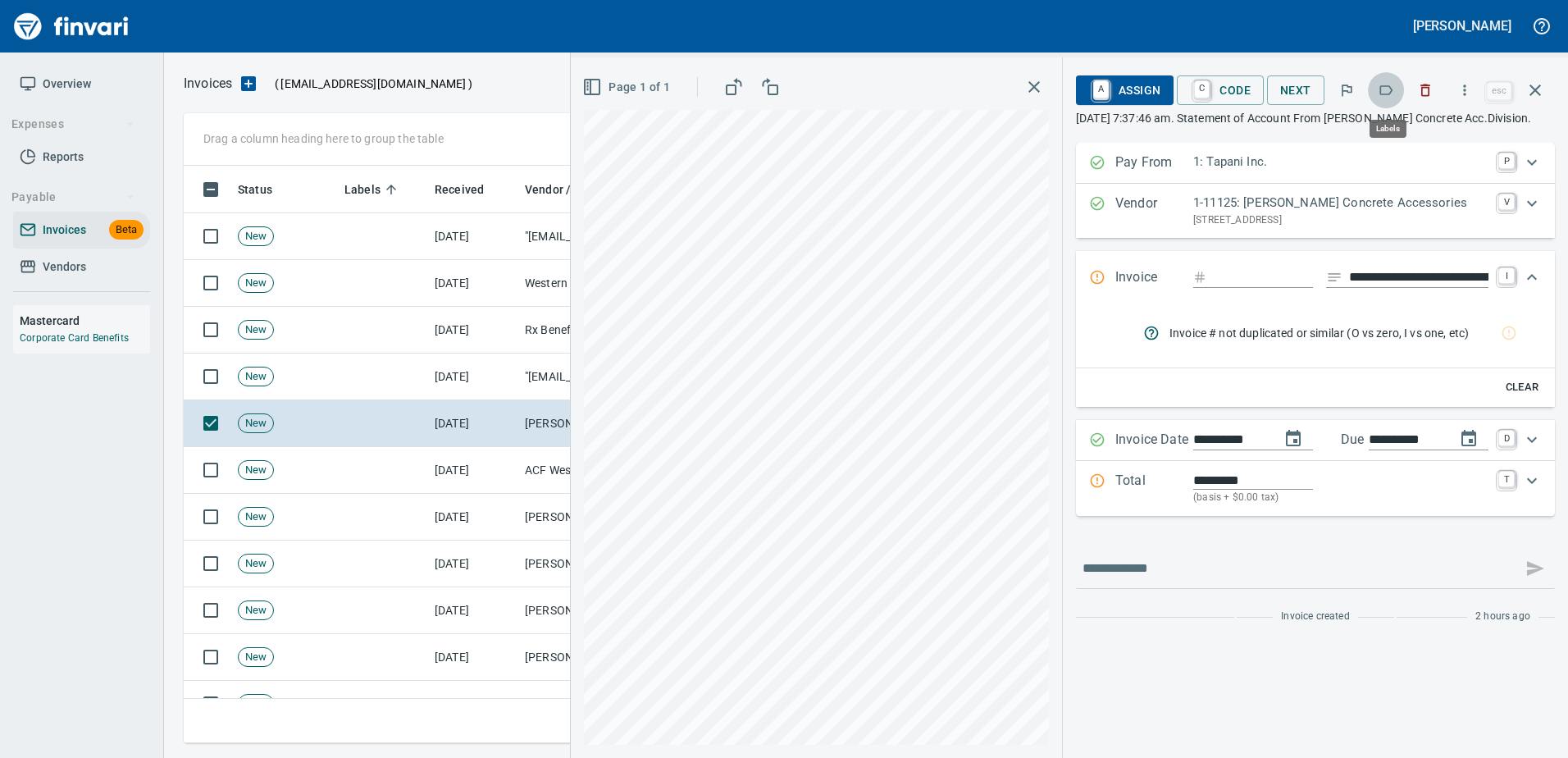
click at [1392, 81] on button "button" at bounding box center [1386, 91] width 36 height 36
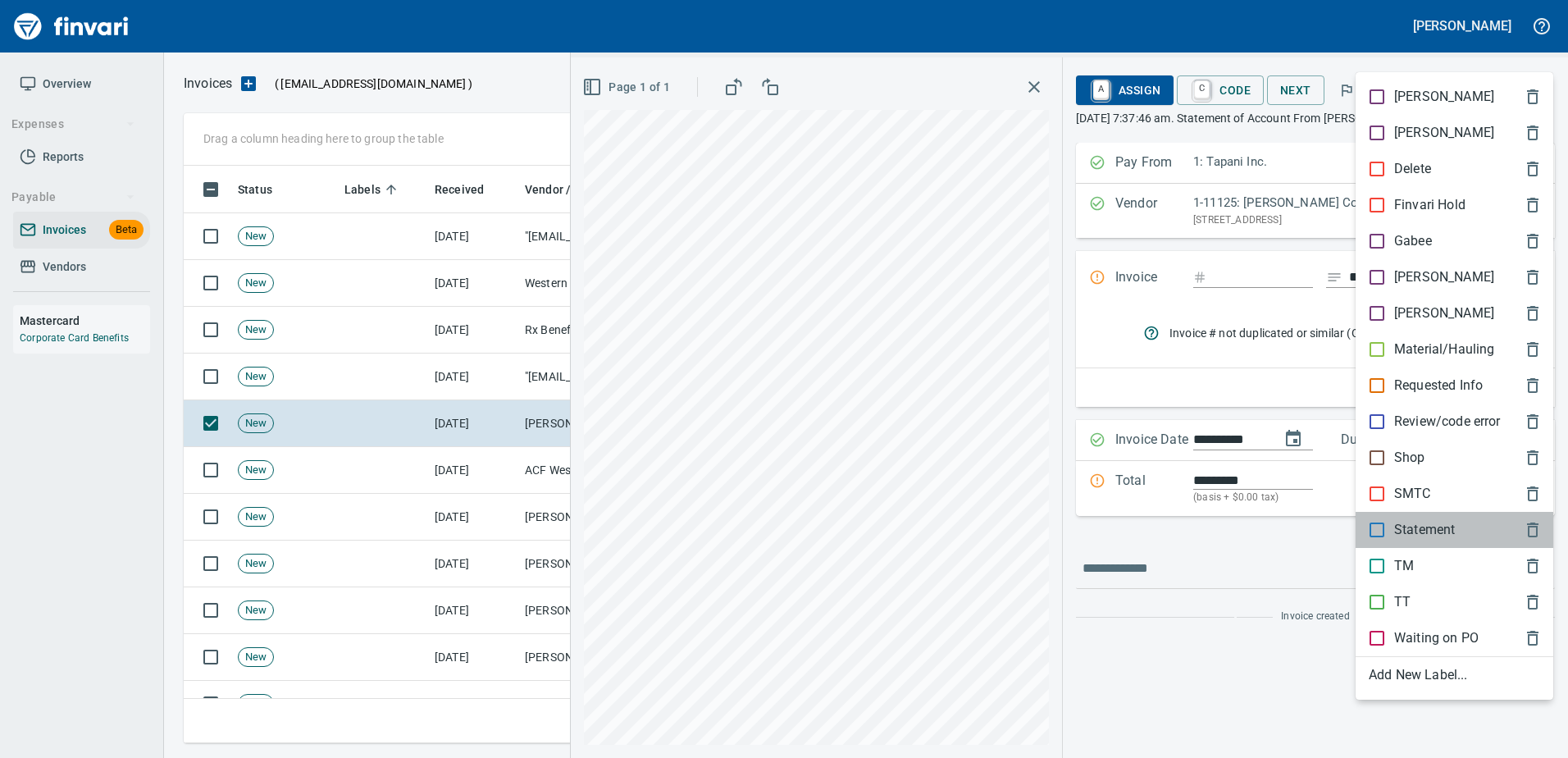
click at [1406, 532] on p "Statement" at bounding box center [1425, 530] width 61 height 20
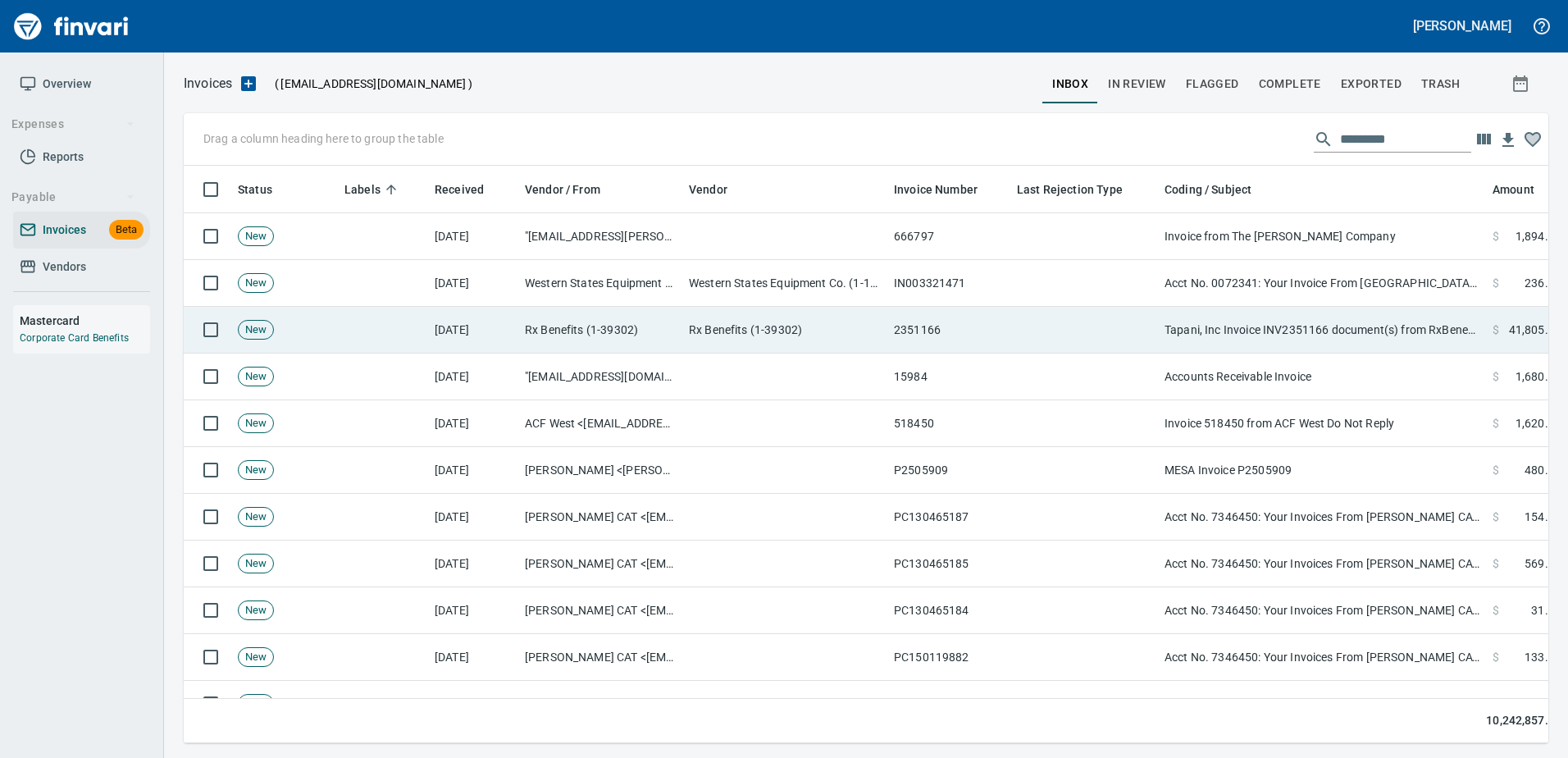
click at [1219, 349] on td "Tapani, Inc Invoice INV2351166 document(s) from RxBenefits, Inc." at bounding box center [1322, 330] width 328 height 47
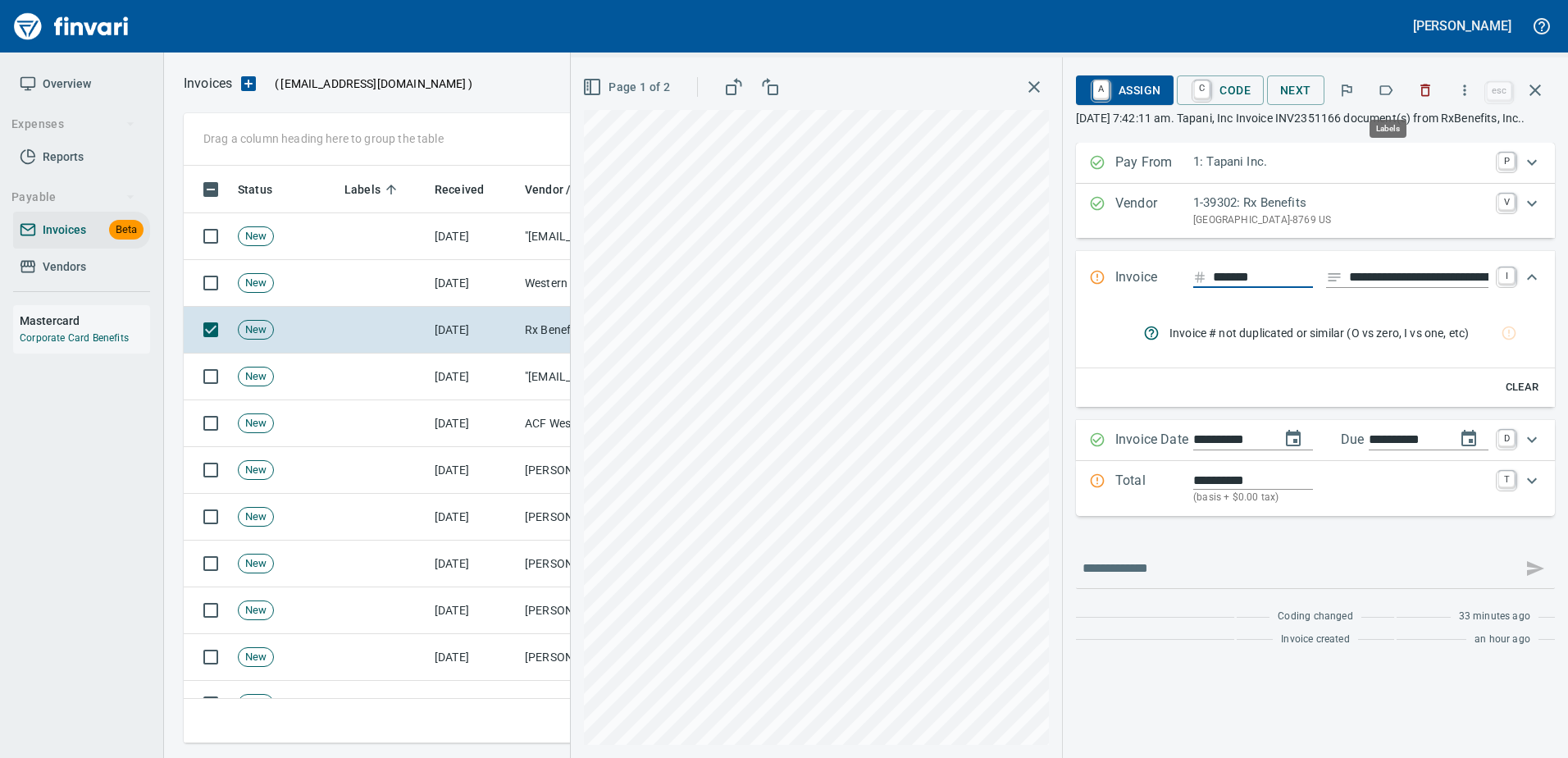
click at [1393, 90] on icon "button" at bounding box center [1386, 91] width 16 height 16
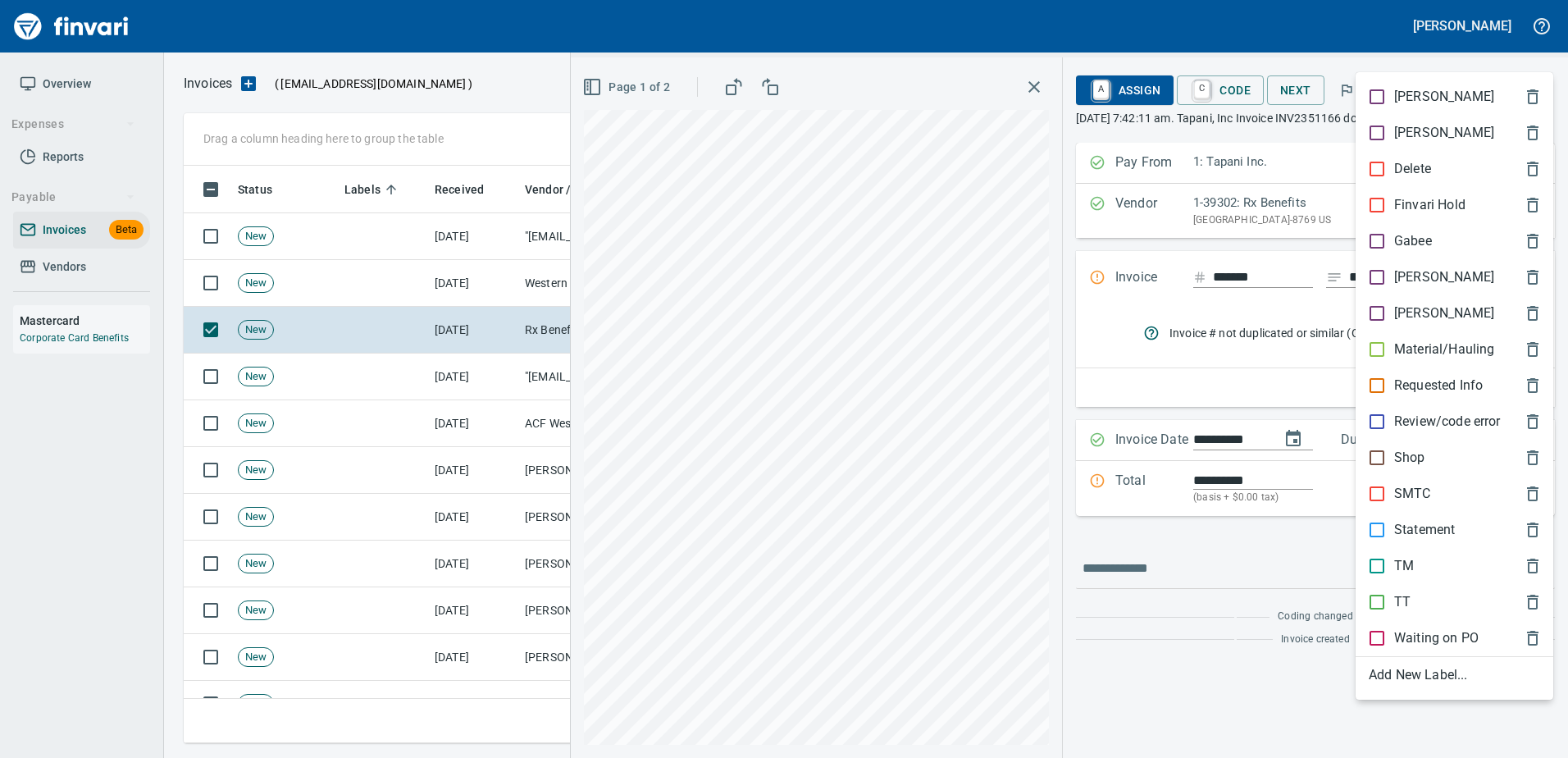
scroll to position [553, 1339]
click at [1407, 262] on div "[PERSON_NAME]" at bounding box center [1454, 278] width 198 height 36
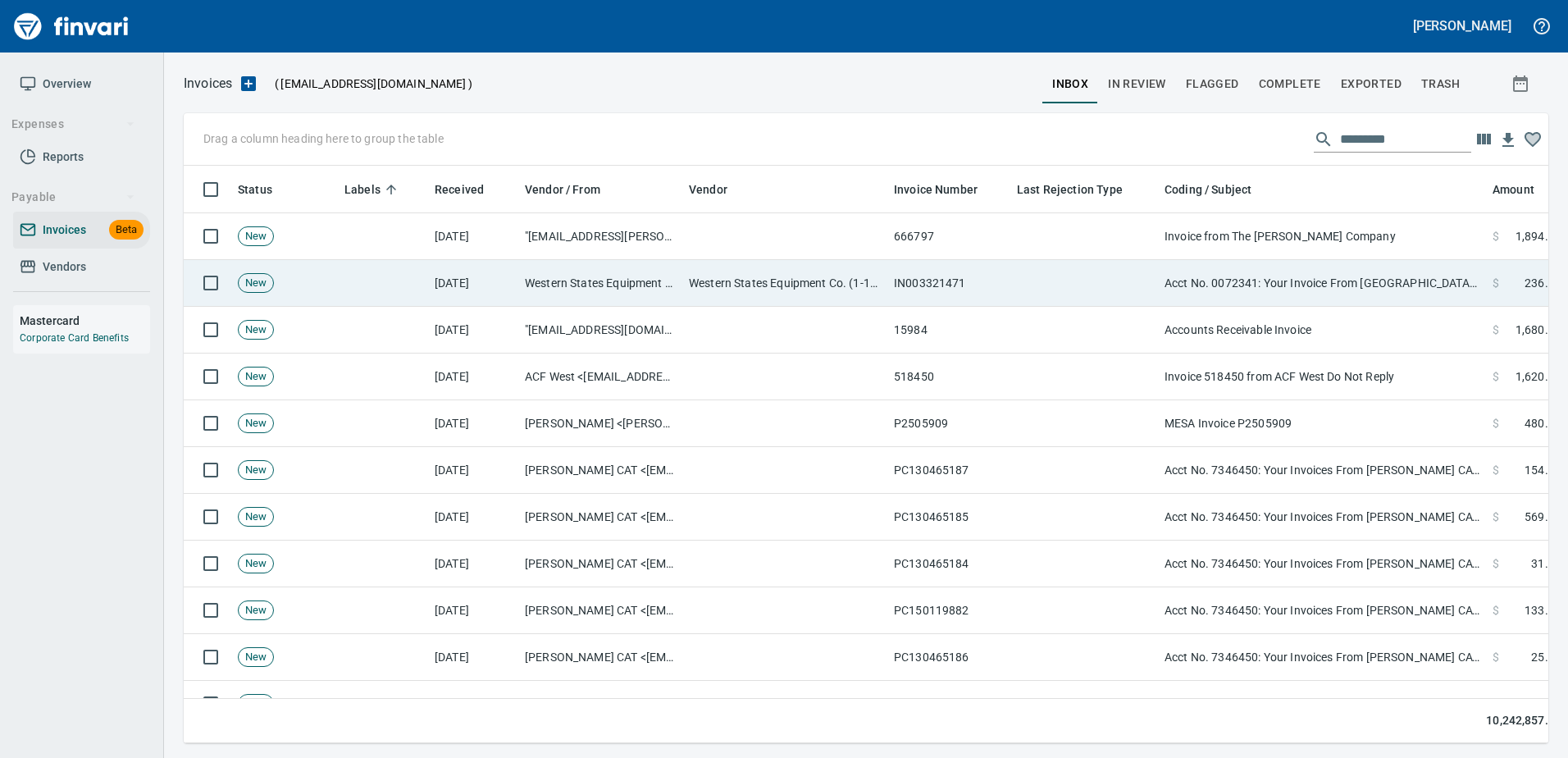
click at [1253, 280] on td "Acct No. 0072341: Your Invoice From Western States is Attached" at bounding box center [1322, 283] width 328 height 47
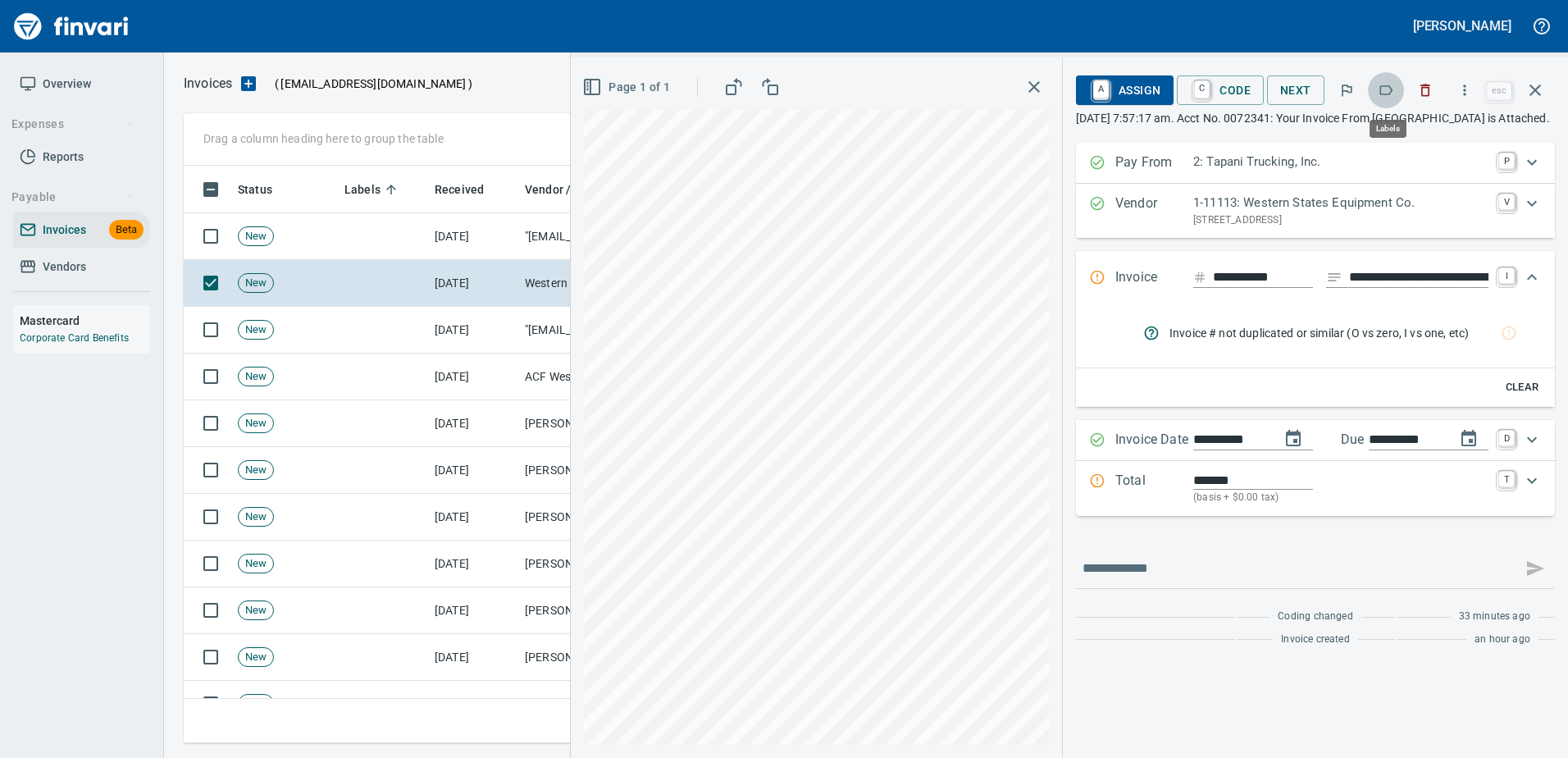
click at [1389, 90] on icon "button" at bounding box center [1386, 91] width 16 height 16
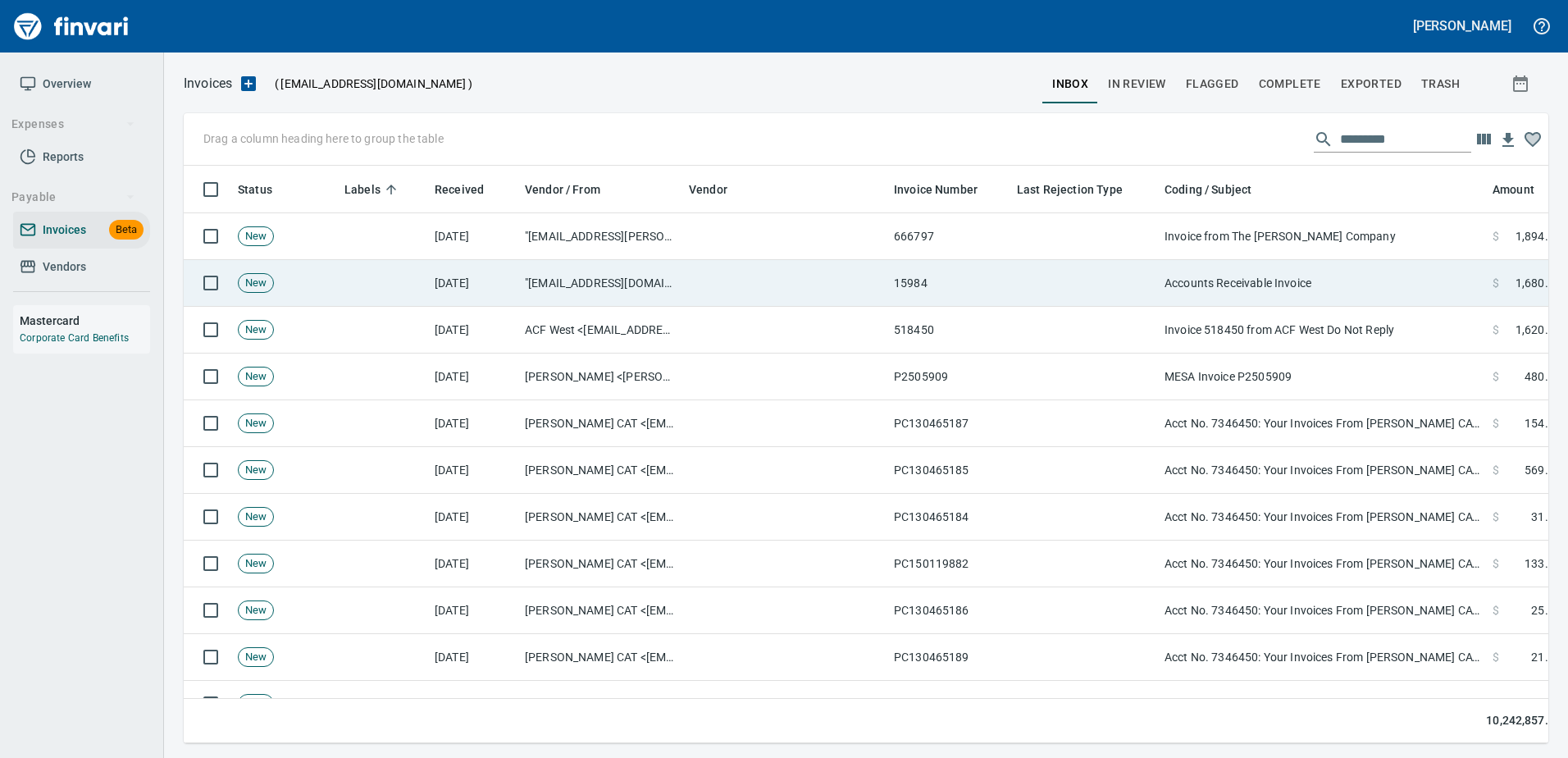
click at [1164, 285] on td "Accounts Receivable Invoice" at bounding box center [1322, 283] width 328 height 47
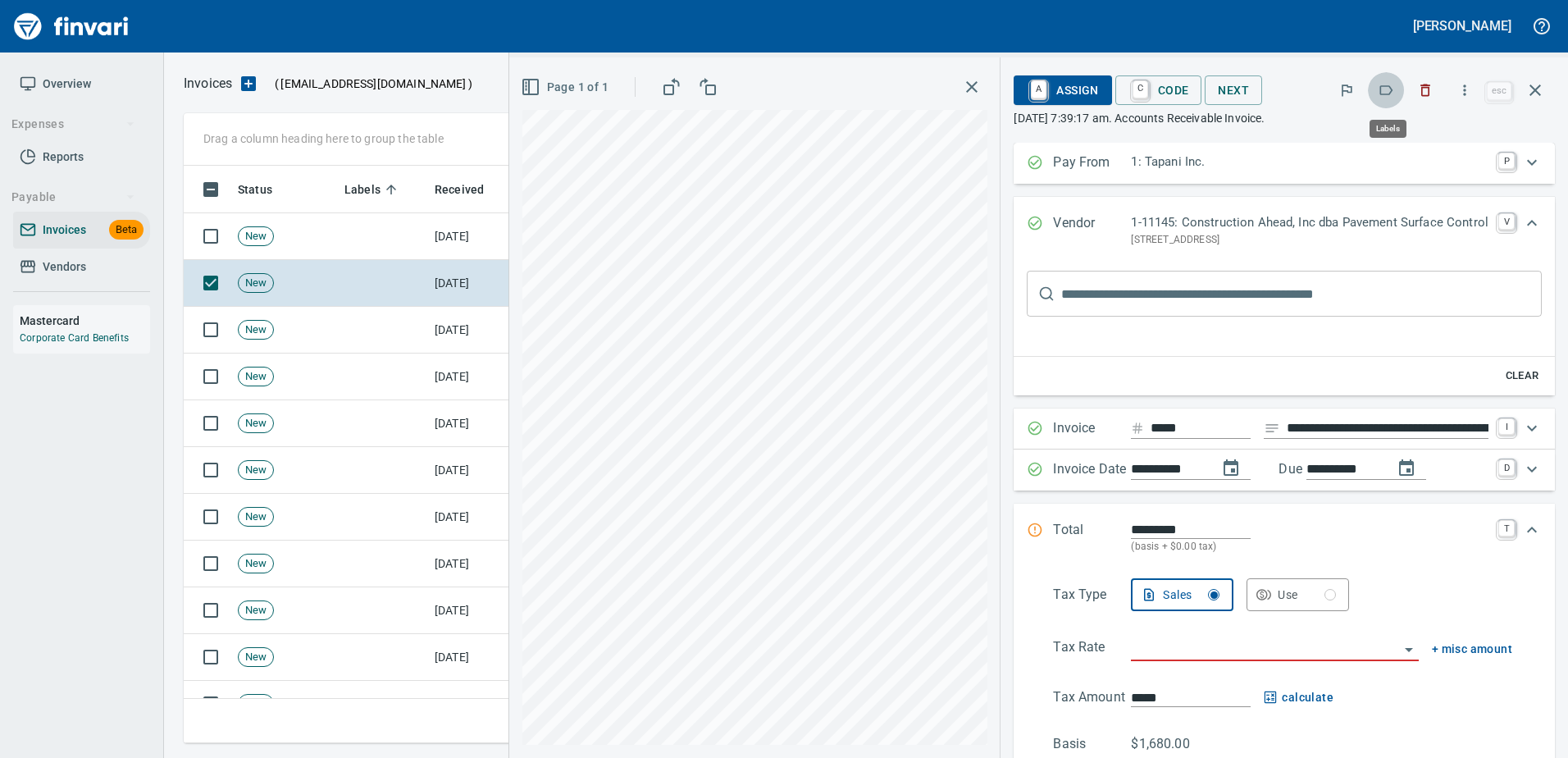
click at [1384, 94] on icon "button" at bounding box center [1386, 91] width 16 height 16
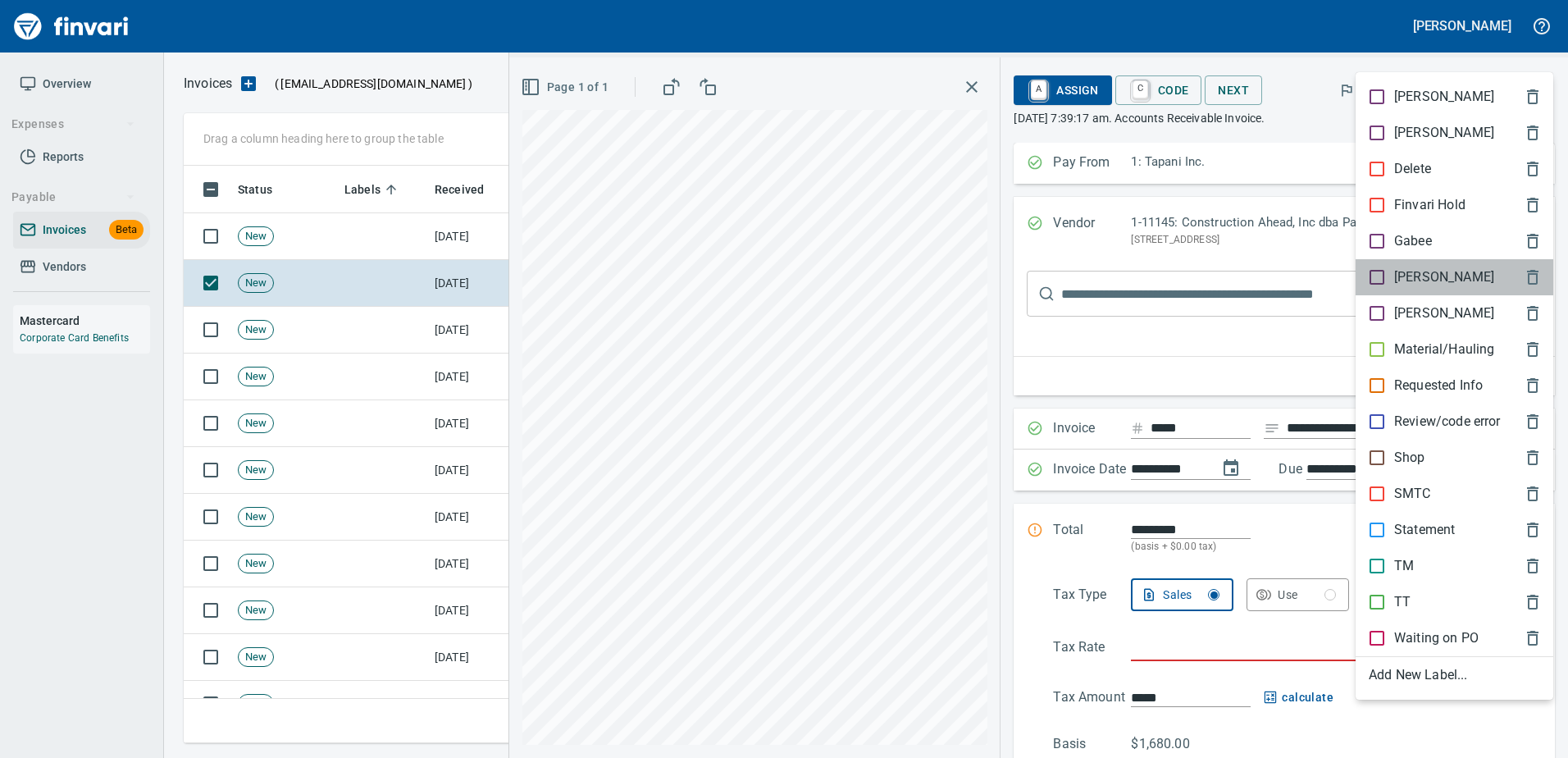
click at [1403, 273] on p "[PERSON_NAME]" at bounding box center [1444, 278] width 100 height 20
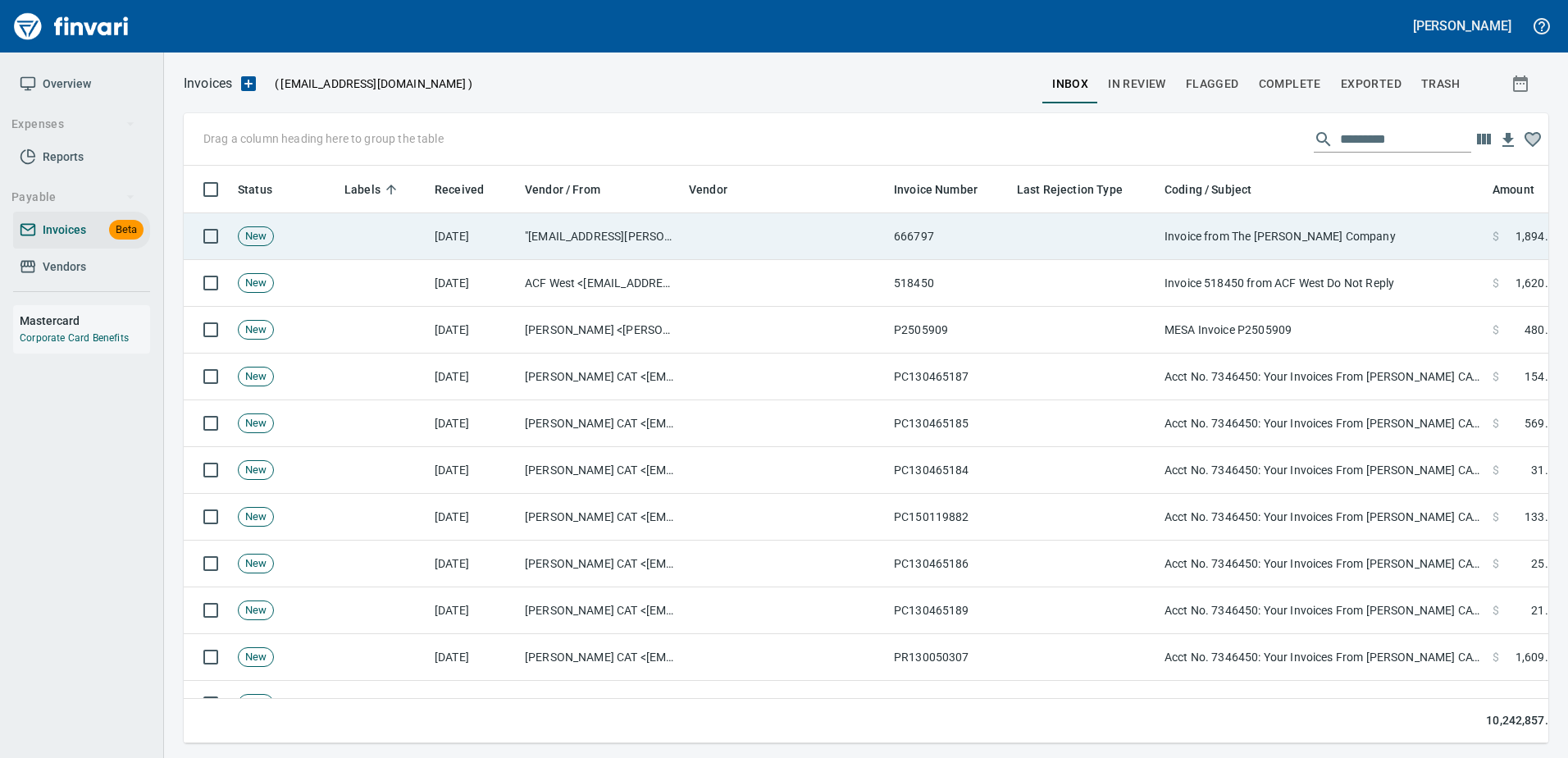
click at [1255, 227] on td "Invoice from The Parr Company" at bounding box center [1322, 236] width 328 height 47
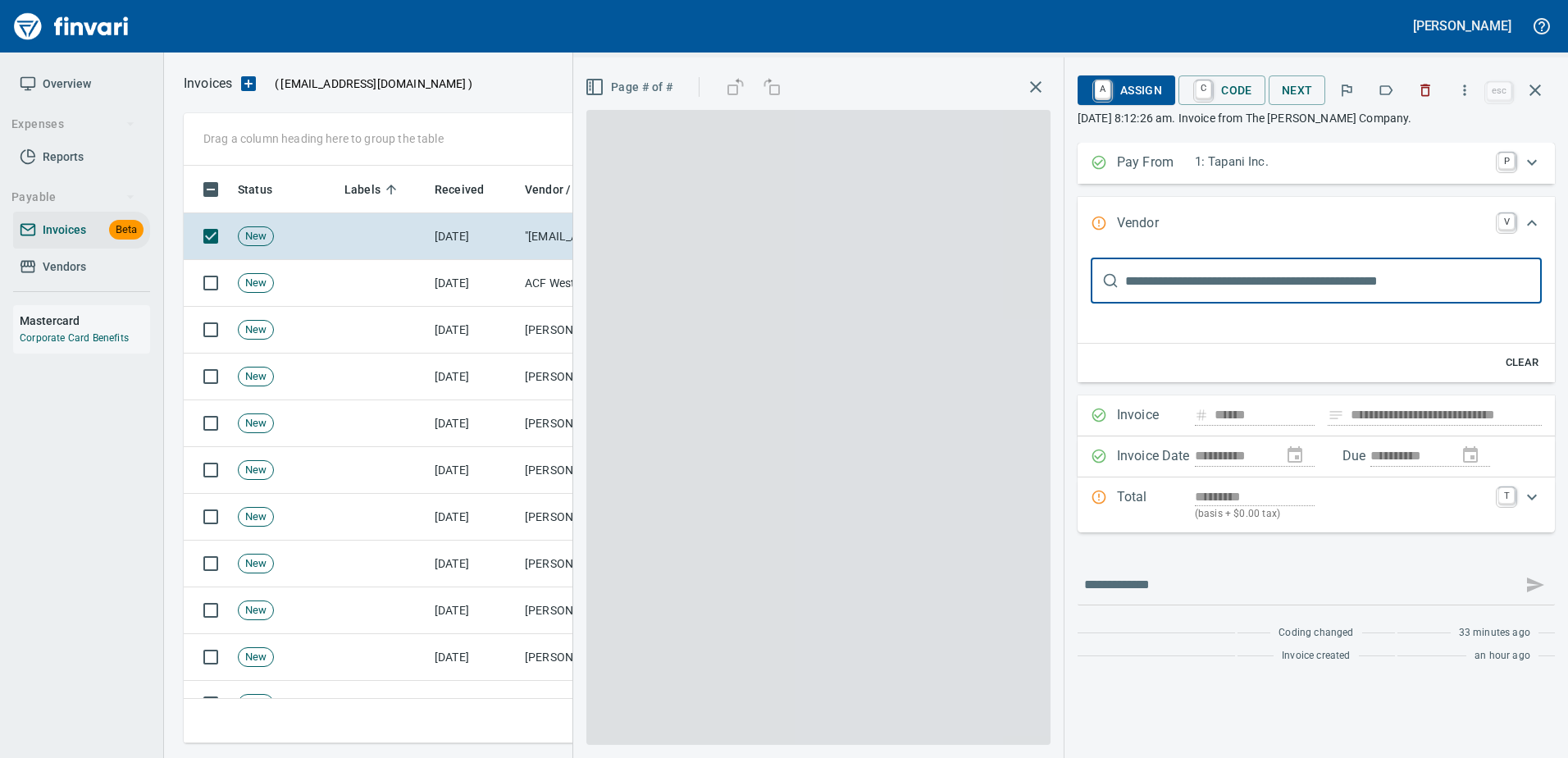
type input "**********"
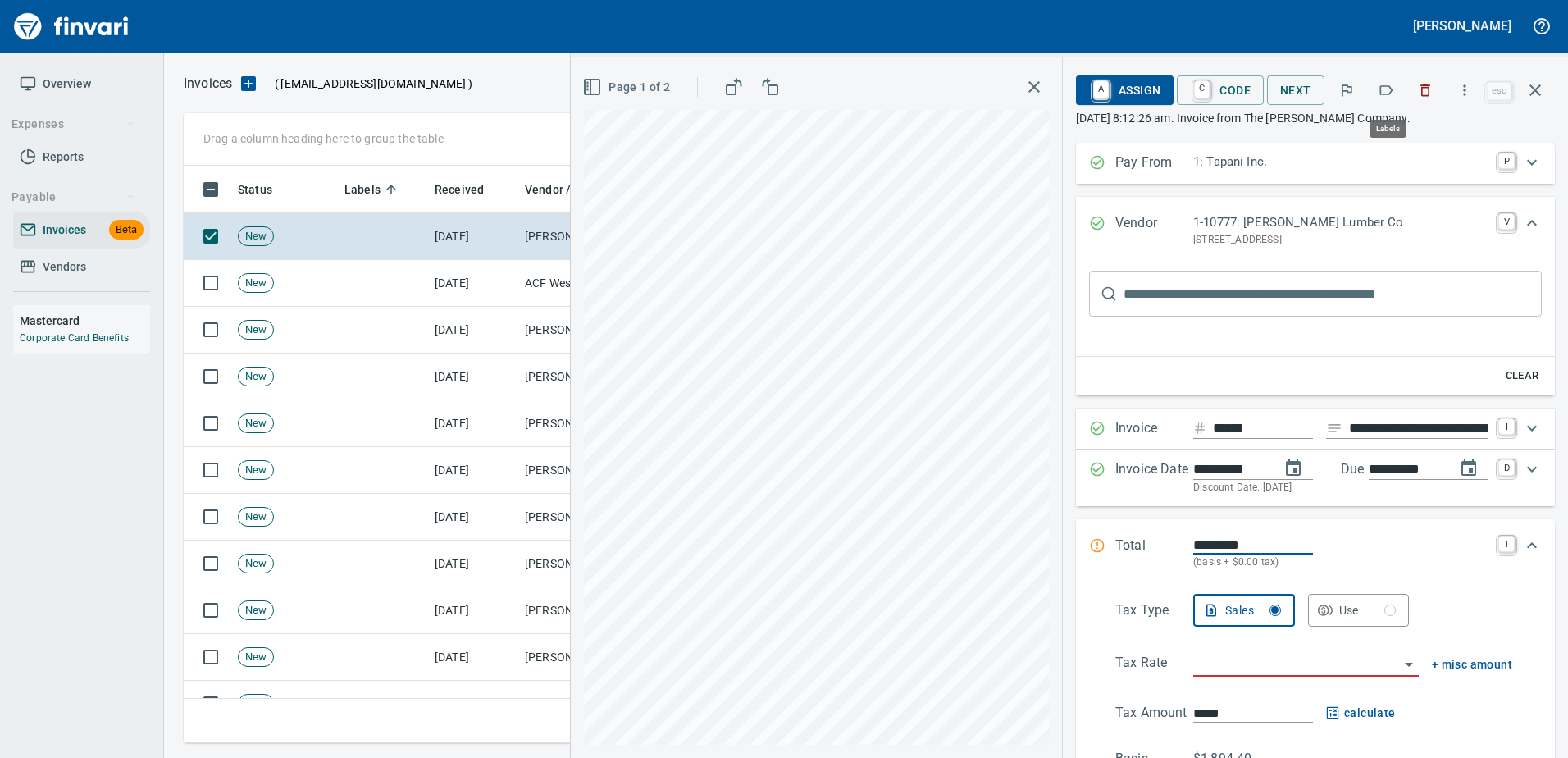
click at [1381, 87] on icon "button" at bounding box center [1386, 91] width 16 height 16
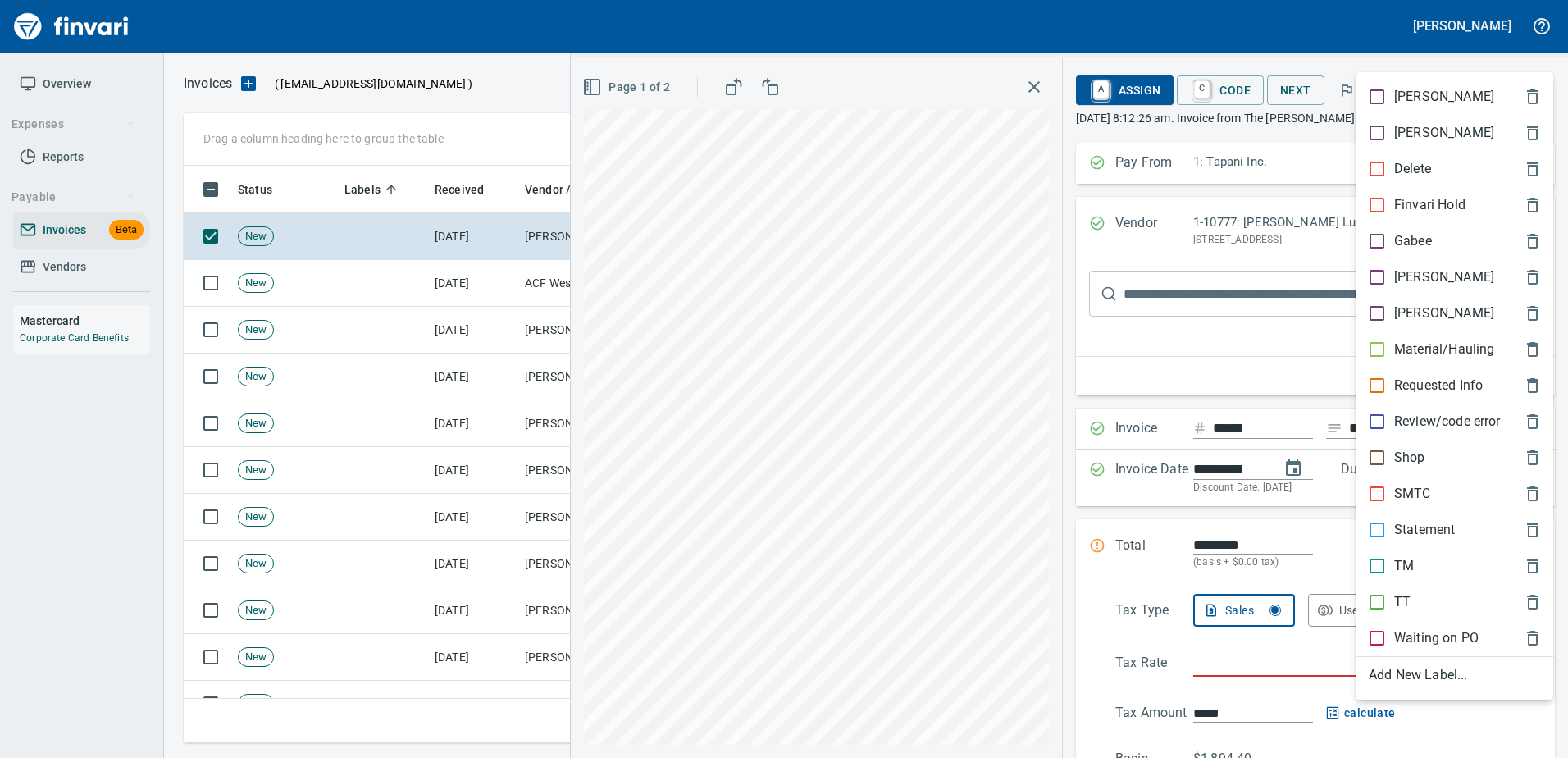
scroll to position [553, 1339]
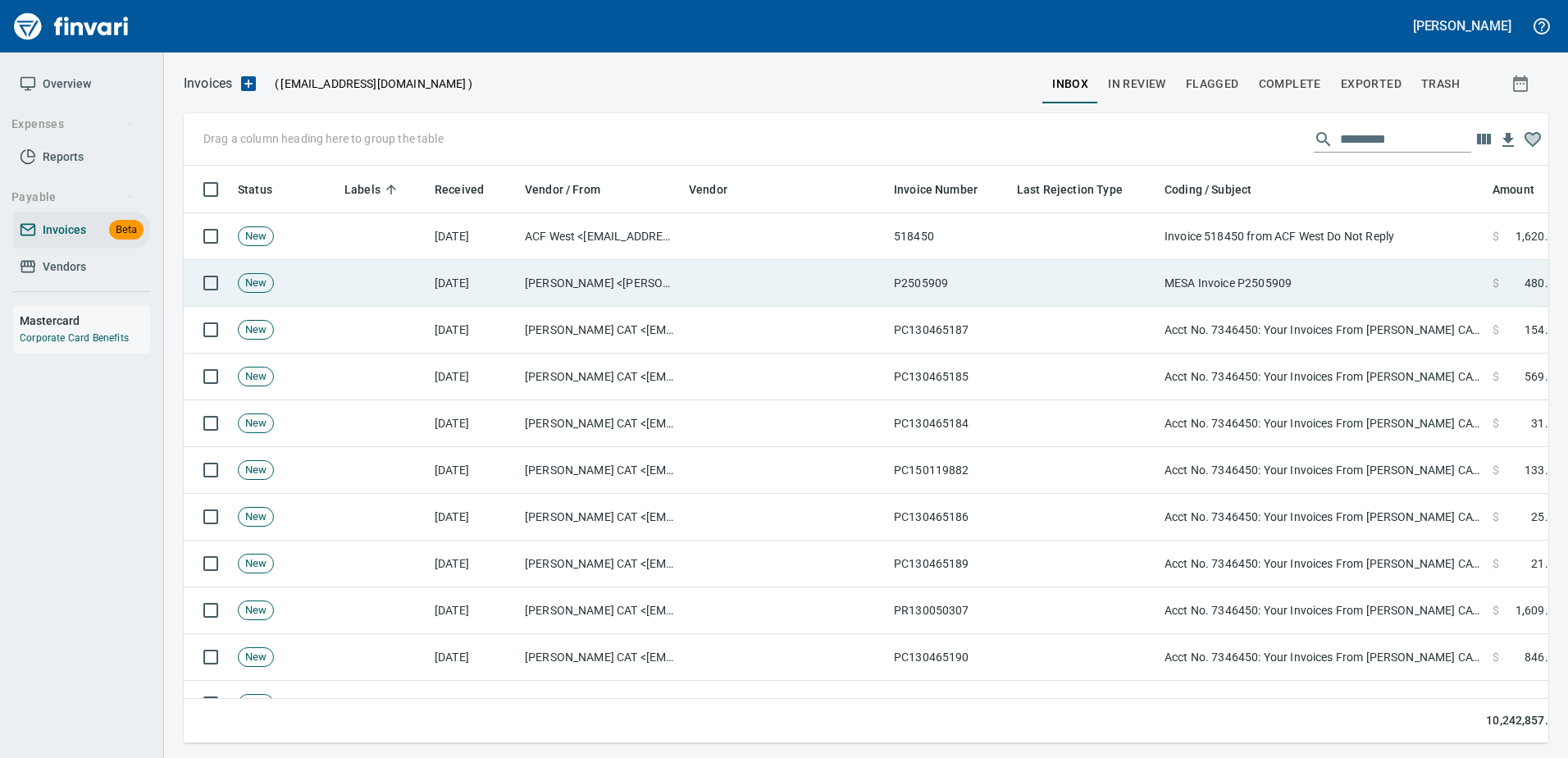
click at [1327, 274] on td "MESA Invoice P2505909" at bounding box center [1322, 283] width 328 height 47
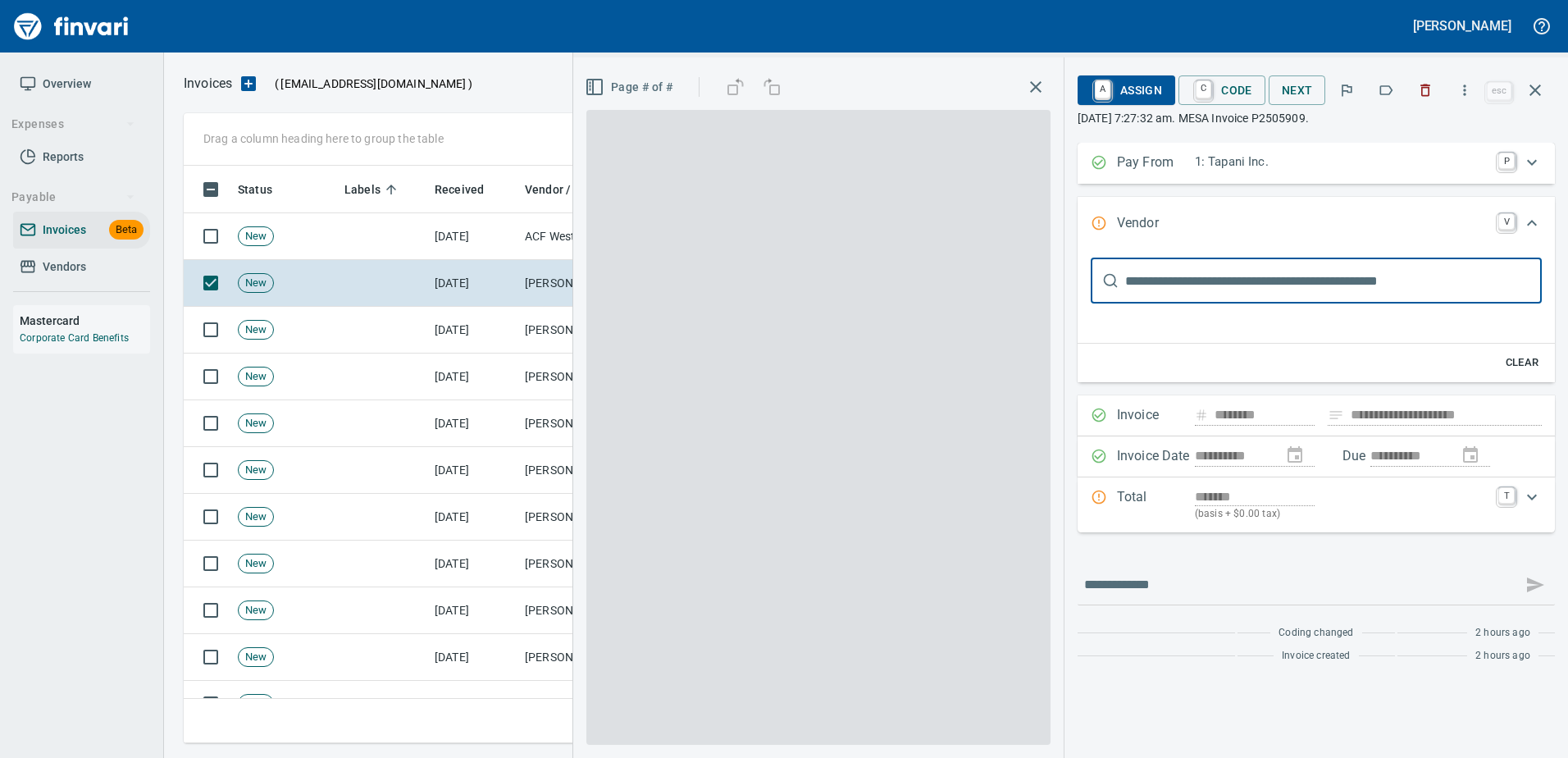
type input "**********"
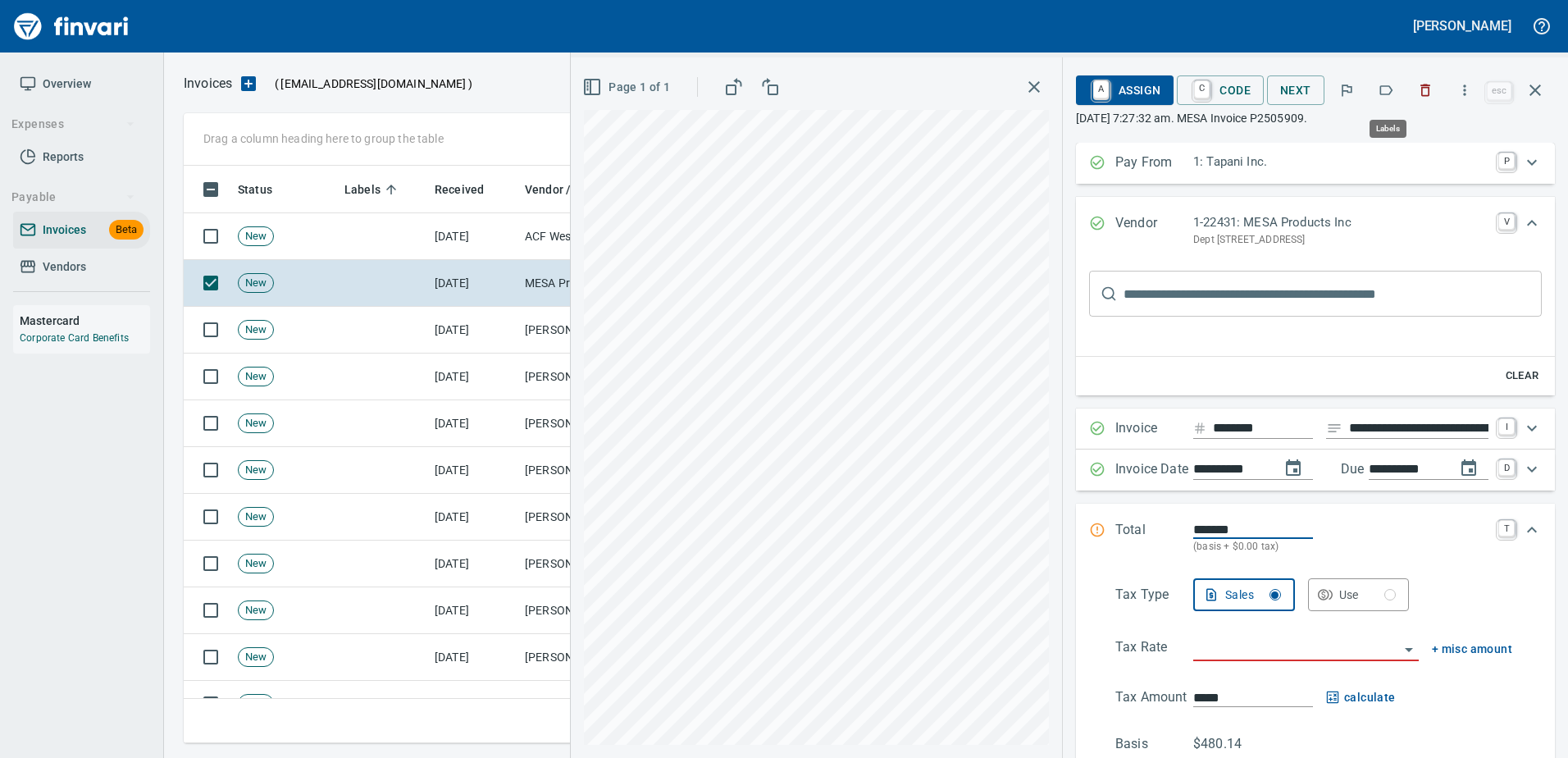
click at [1375, 93] on button "button" at bounding box center [1386, 91] width 36 height 36
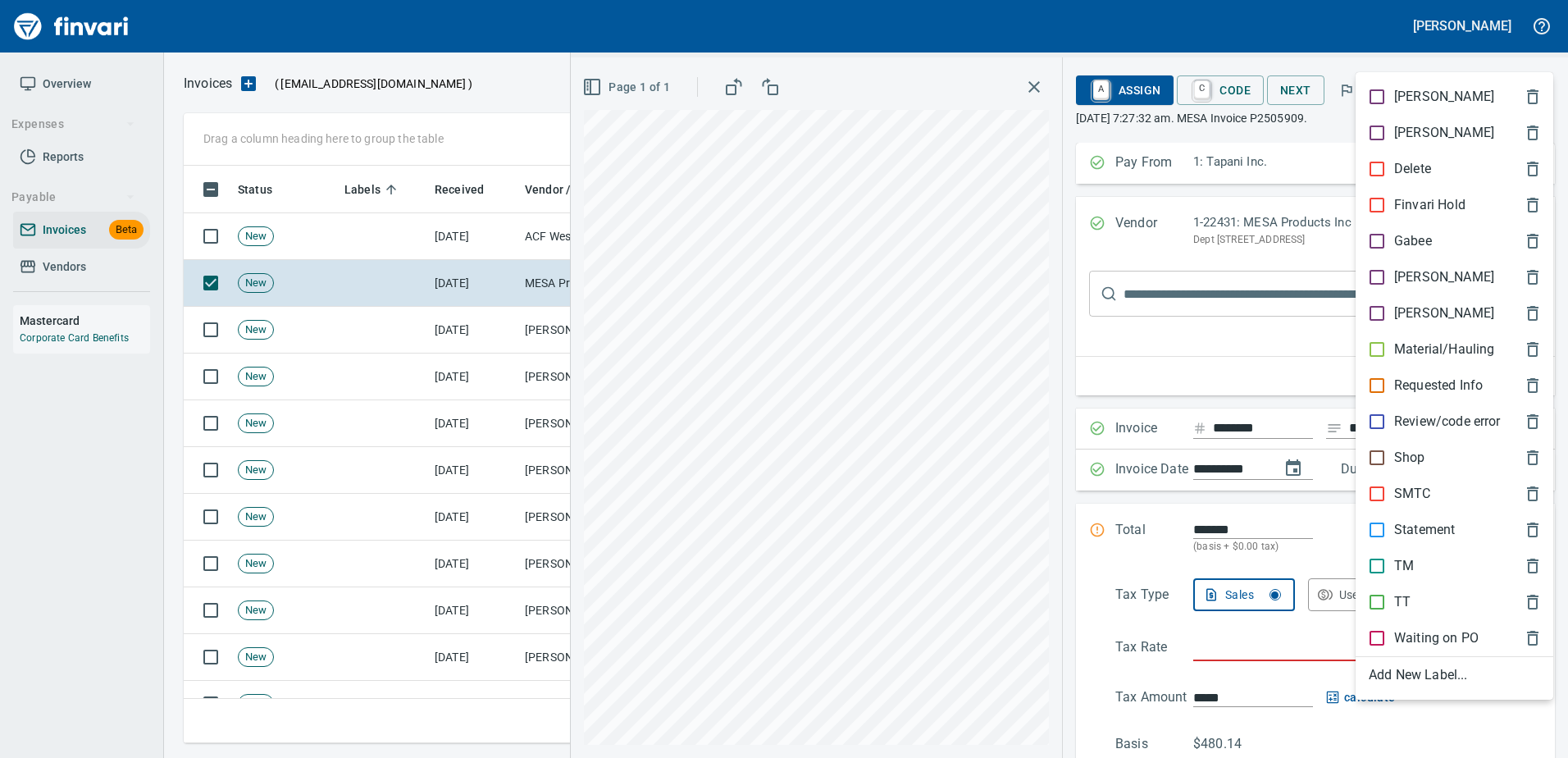
click at [1400, 274] on p "[PERSON_NAME]" at bounding box center [1444, 278] width 100 height 20
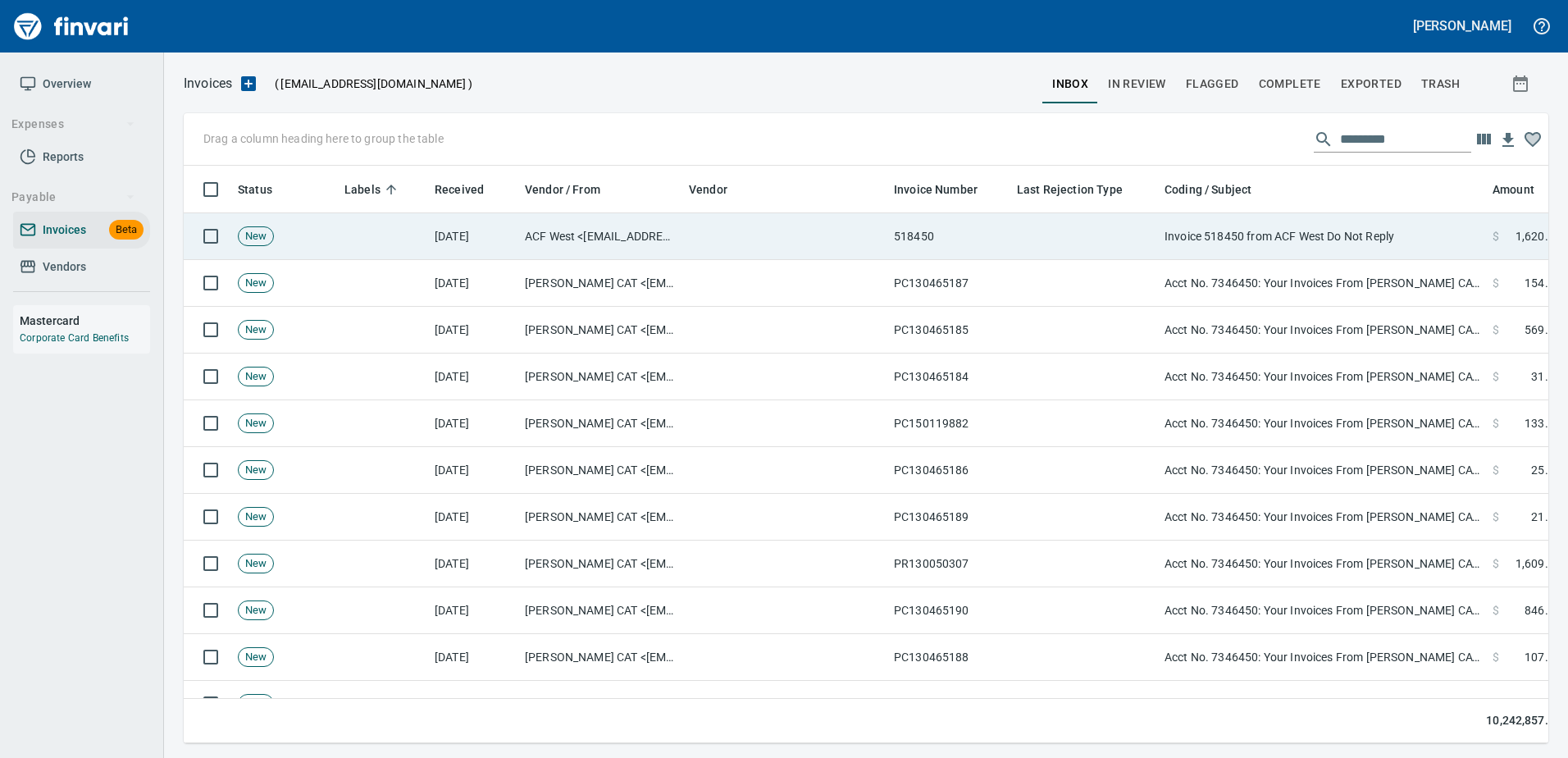
click at [1189, 249] on td "Invoice 518450 from ACF West Do Not Reply" at bounding box center [1322, 236] width 328 height 47
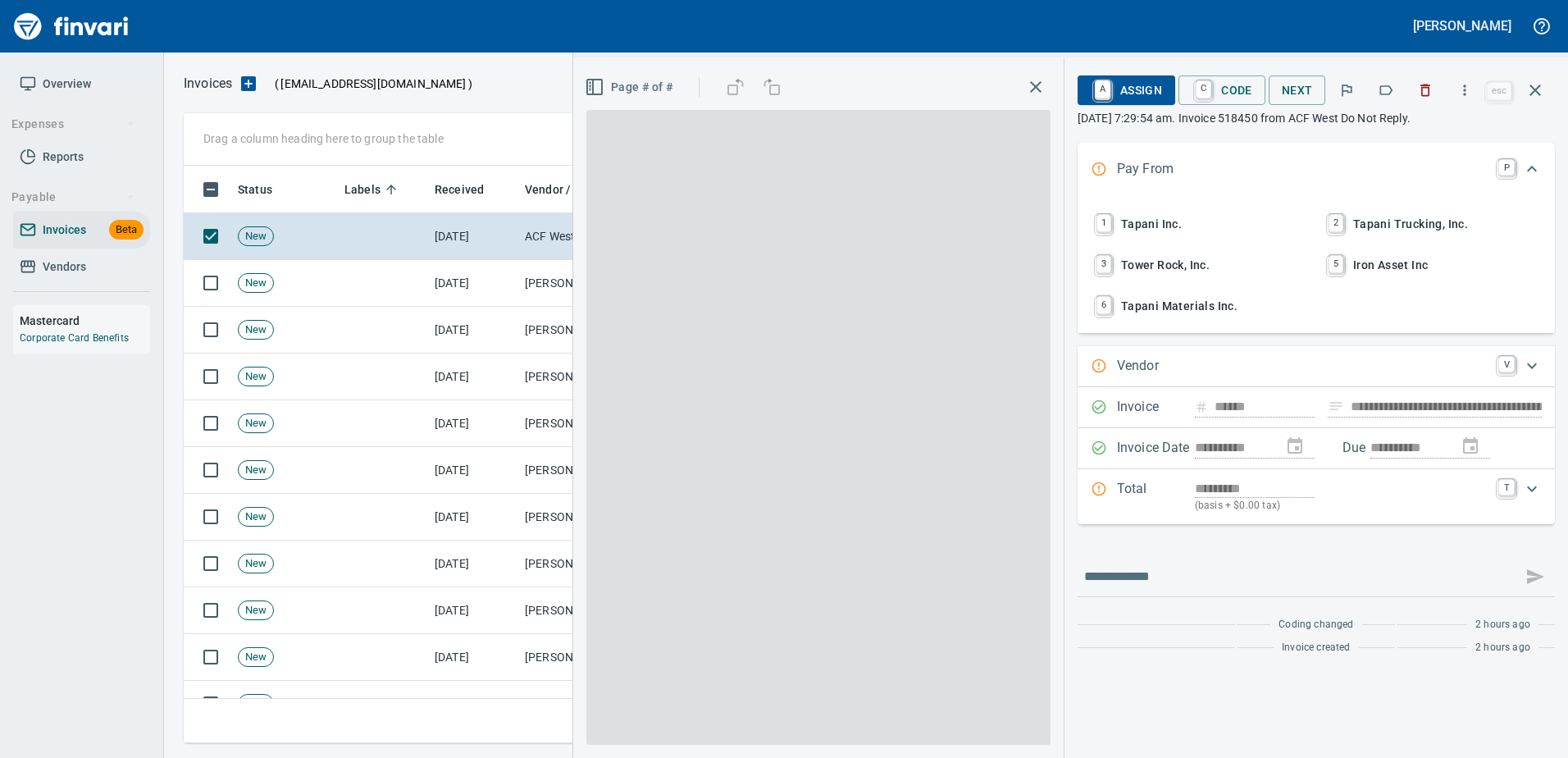
type input "**********"
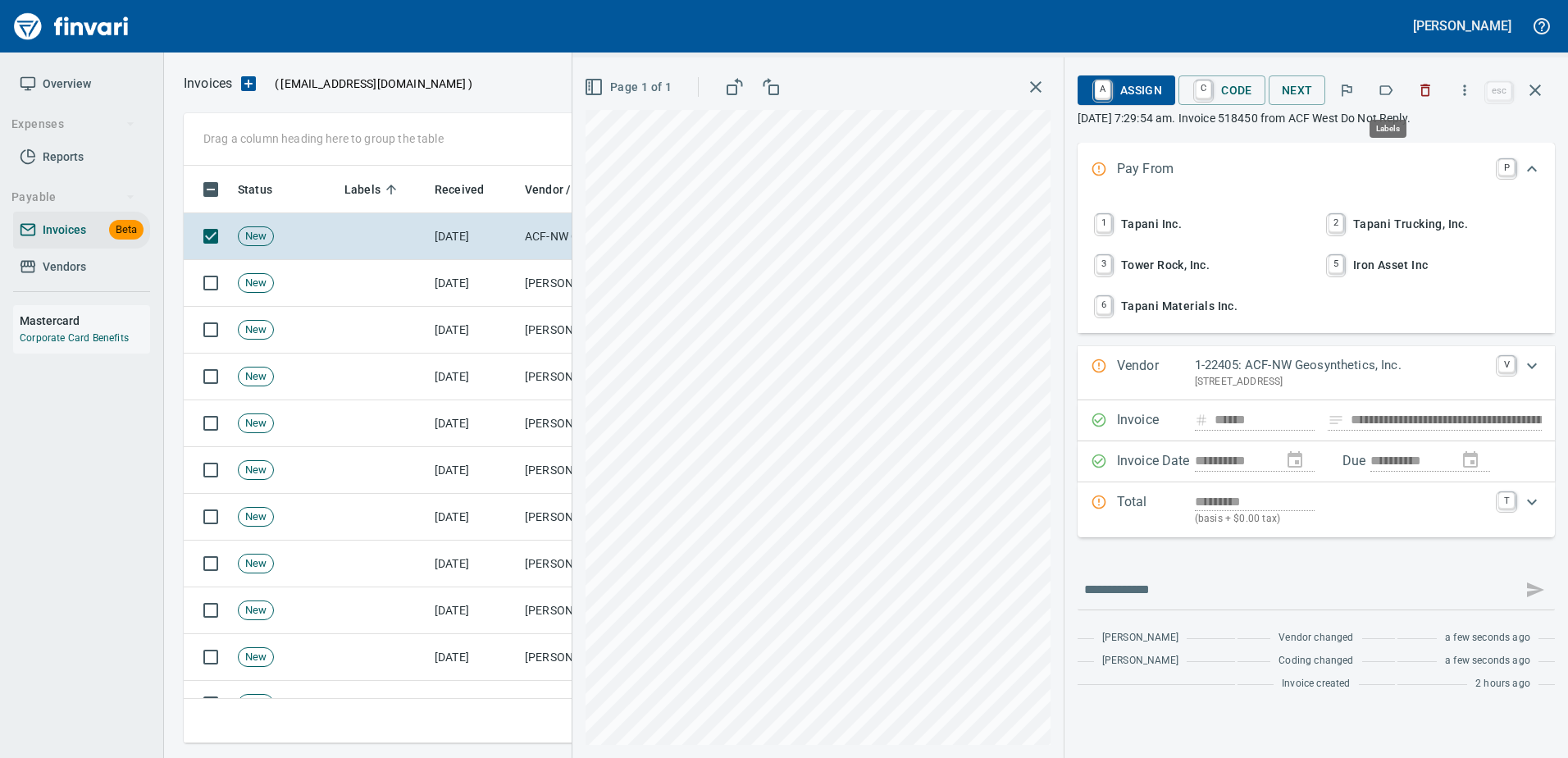
click at [1394, 86] on icon "button" at bounding box center [1386, 91] width 16 height 16
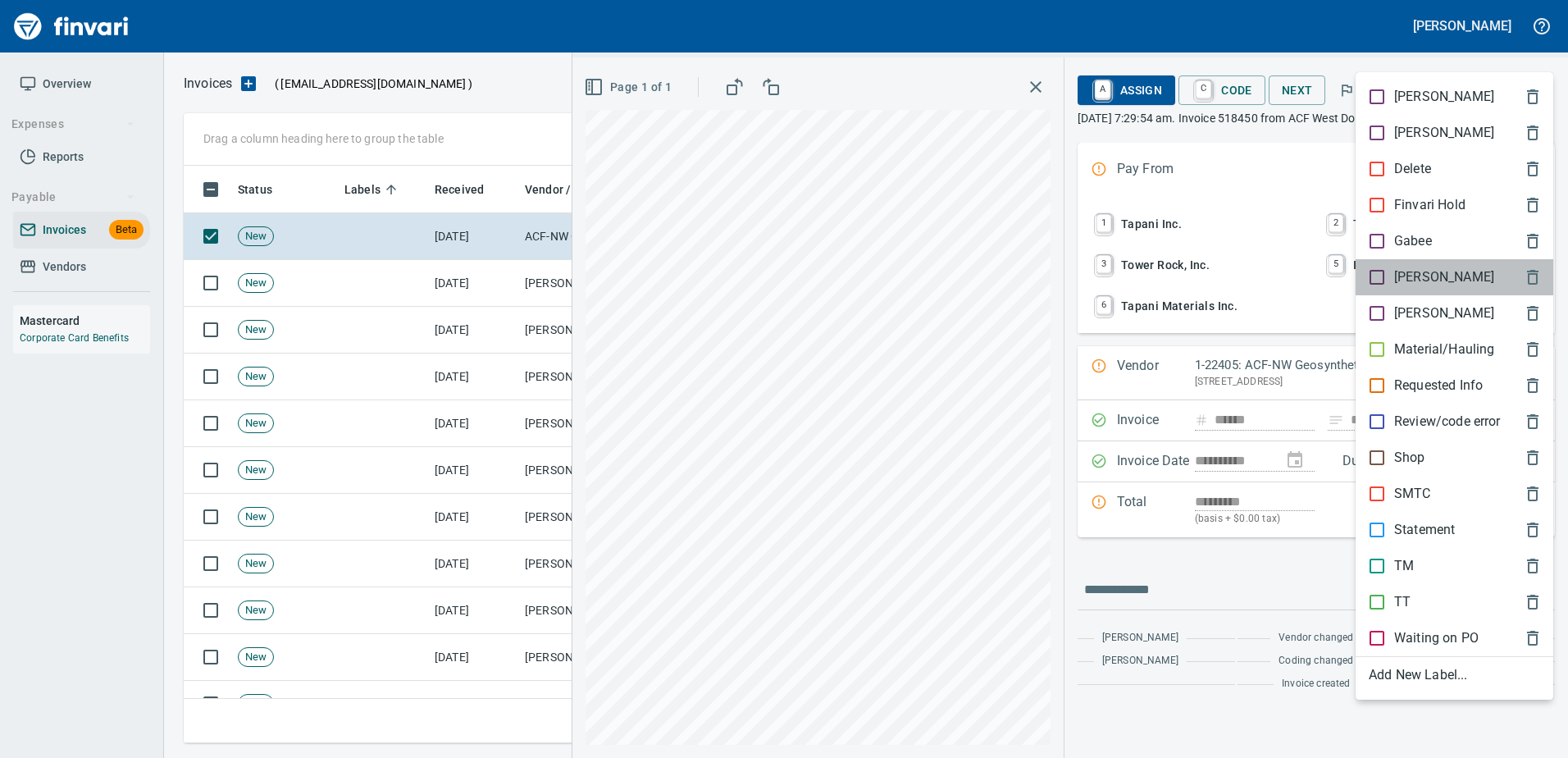
click at [1397, 281] on p "[PERSON_NAME]" at bounding box center [1444, 278] width 100 height 20
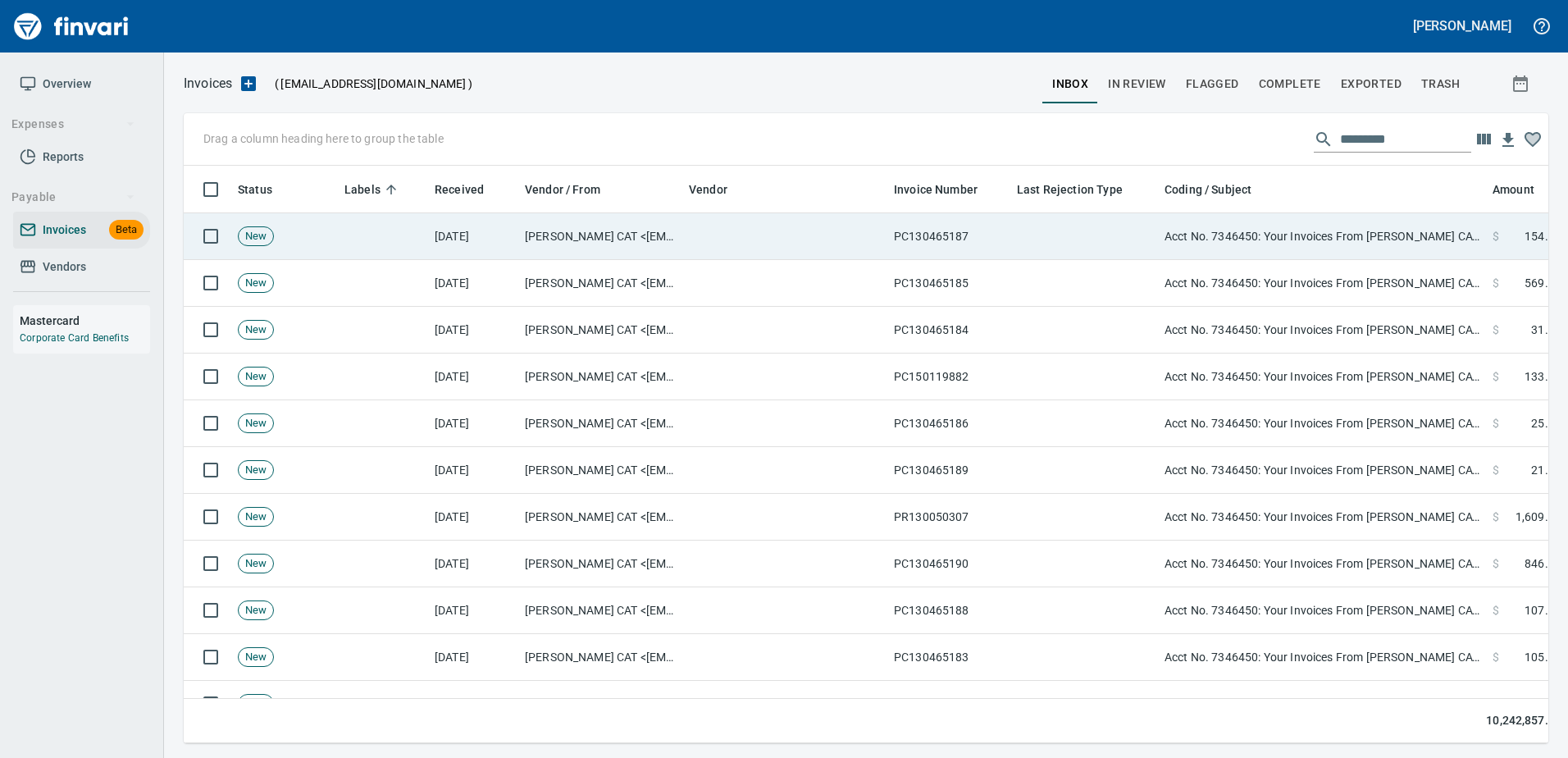
click at [1350, 244] on td "Acct No. 7346450: Your Invoices From Peterson CAT are Attached" at bounding box center [1322, 236] width 328 height 47
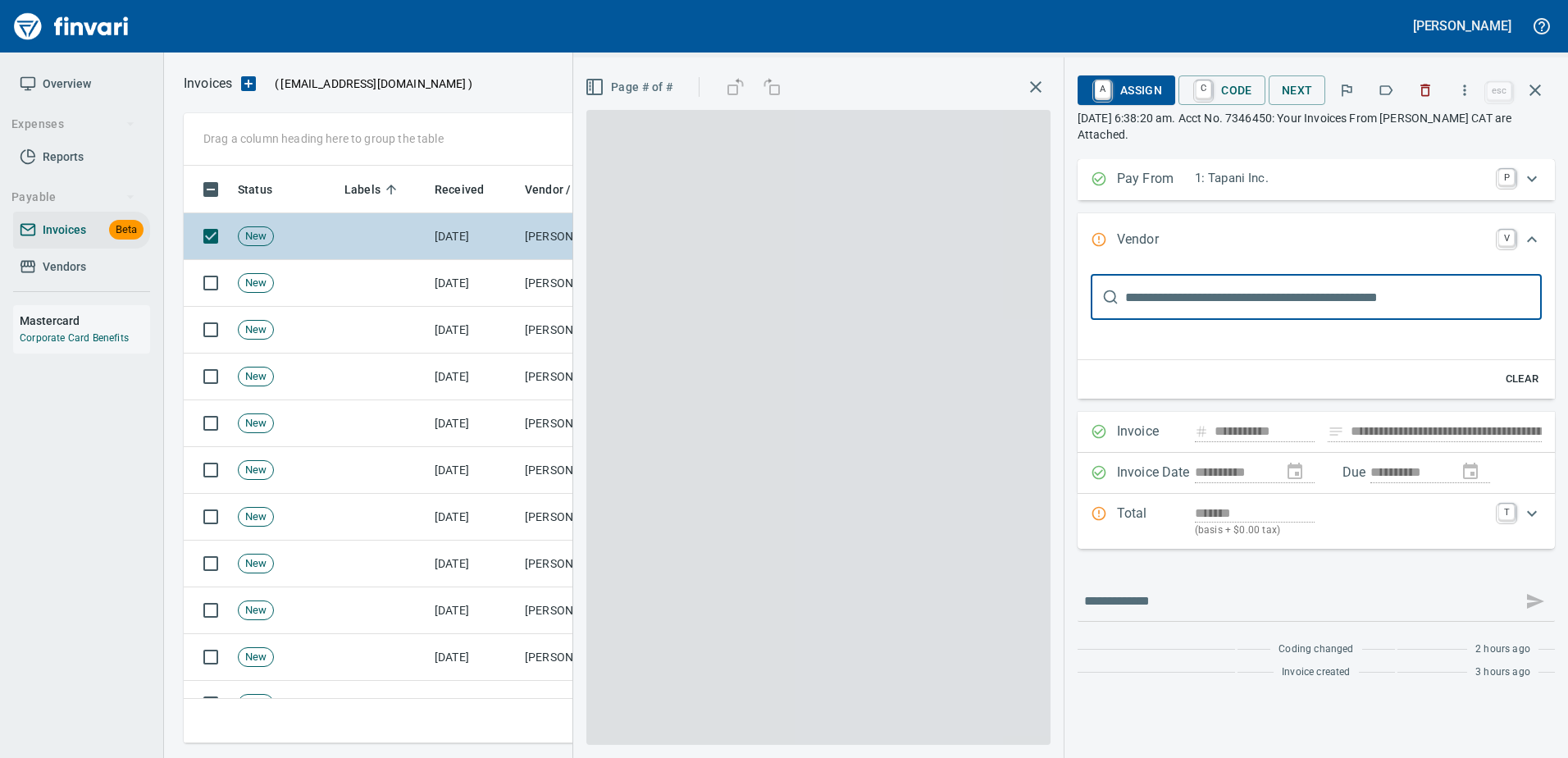
type input "**********"
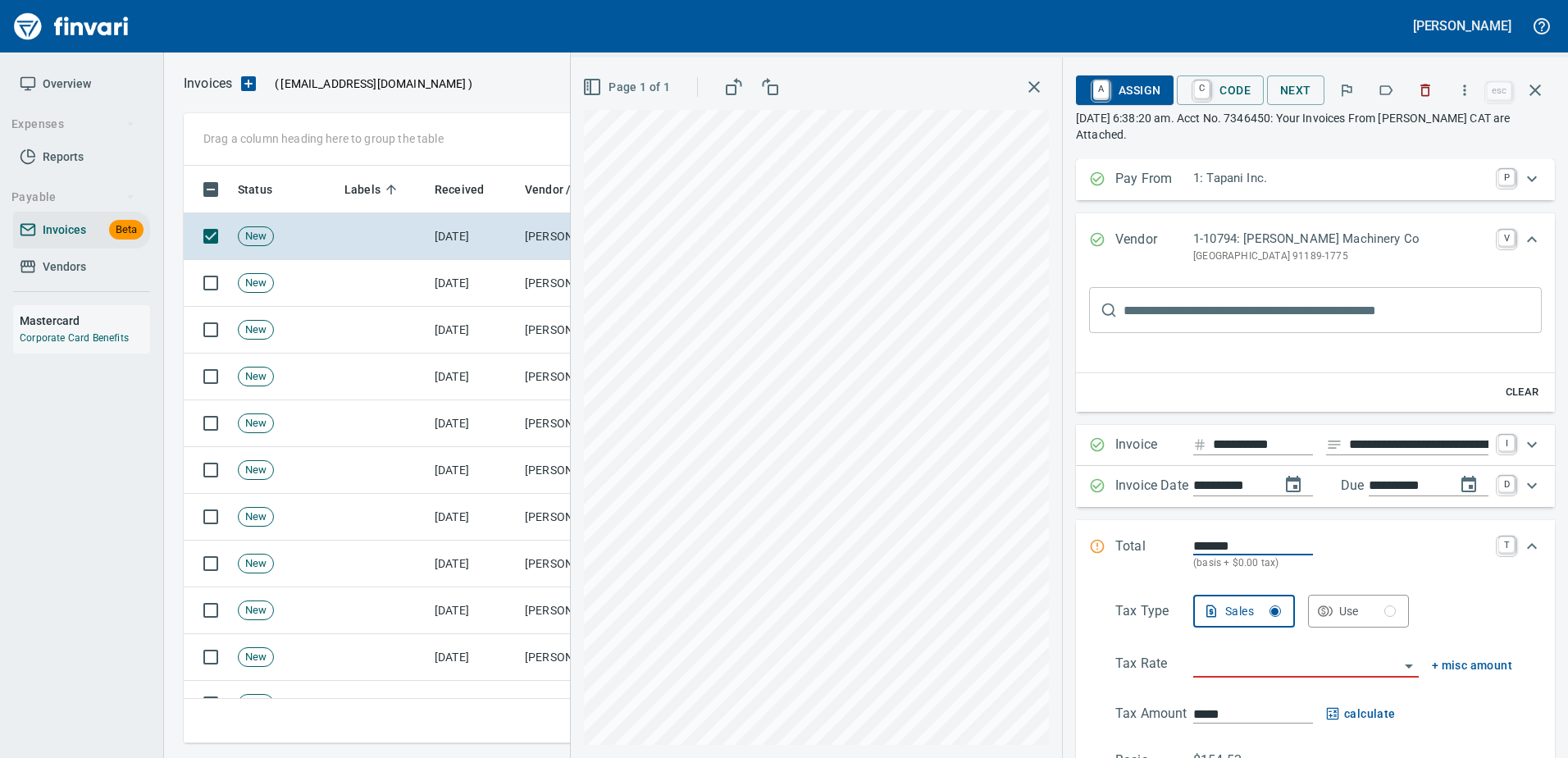
click at [1389, 90] on icon "button" at bounding box center [1386, 91] width 16 height 16
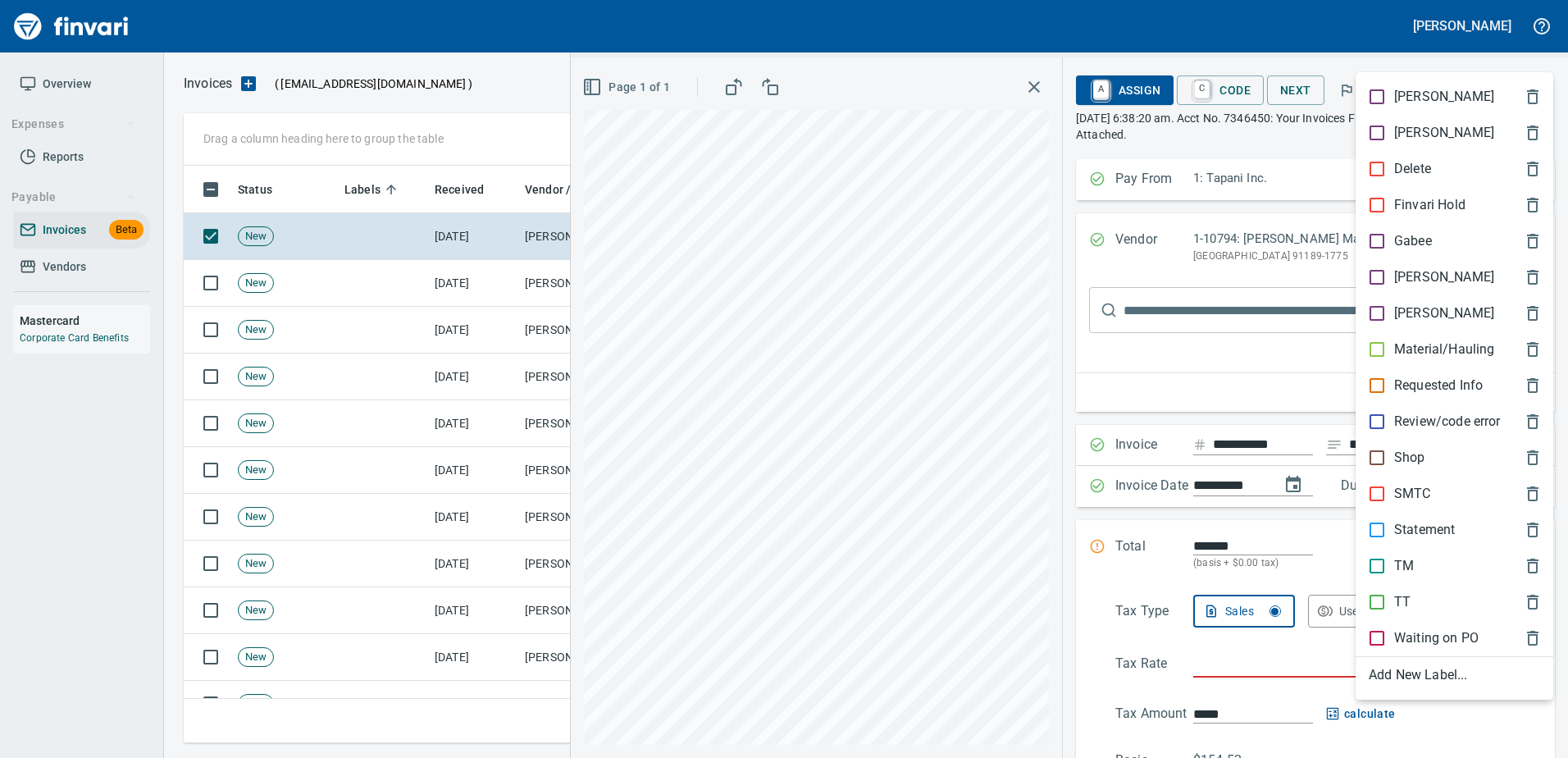
click at [1410, 456] on p "Shop" at bounding box center [1410, 458] width 31 height 20
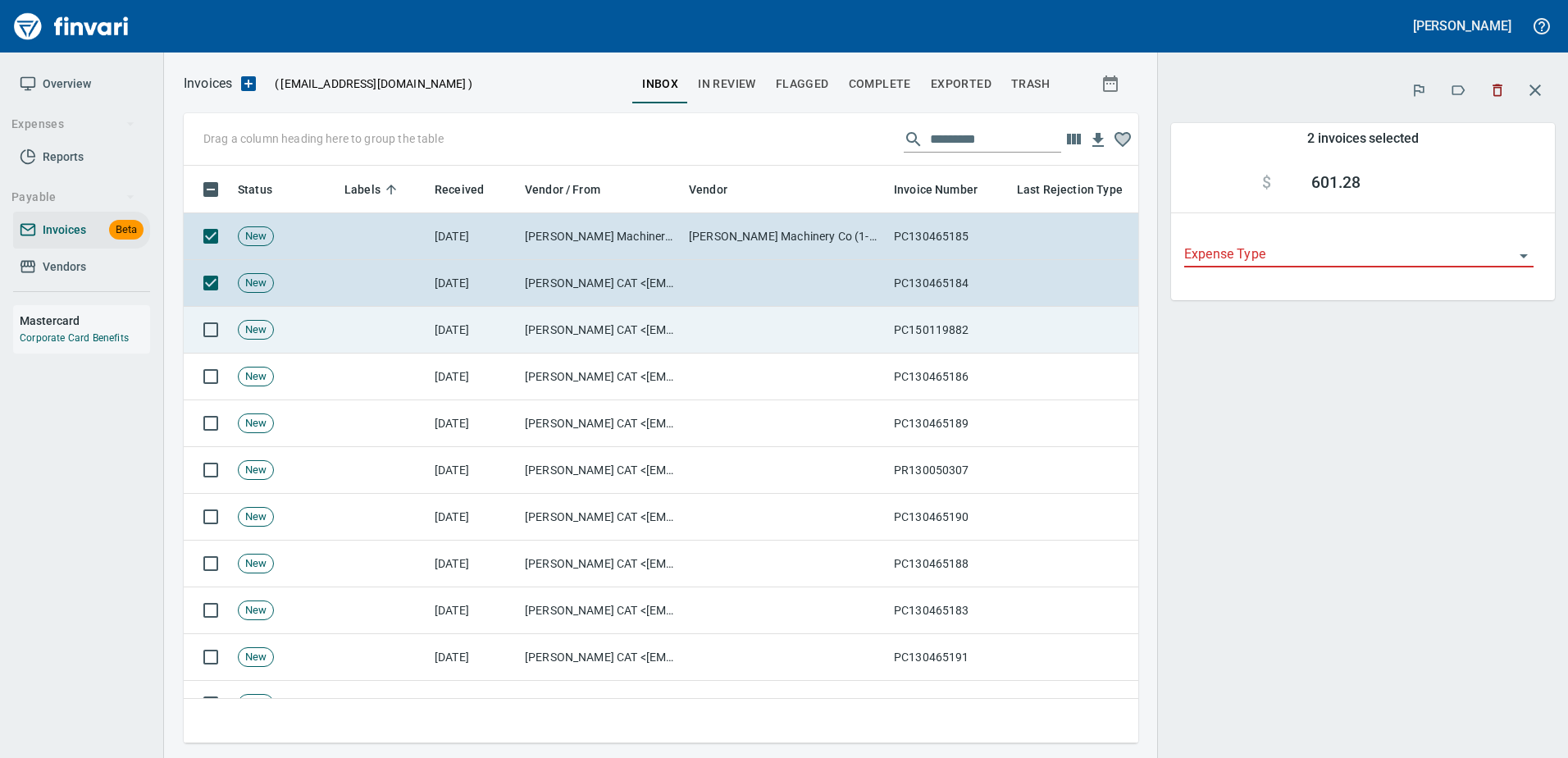
scroll to position [553, 930]
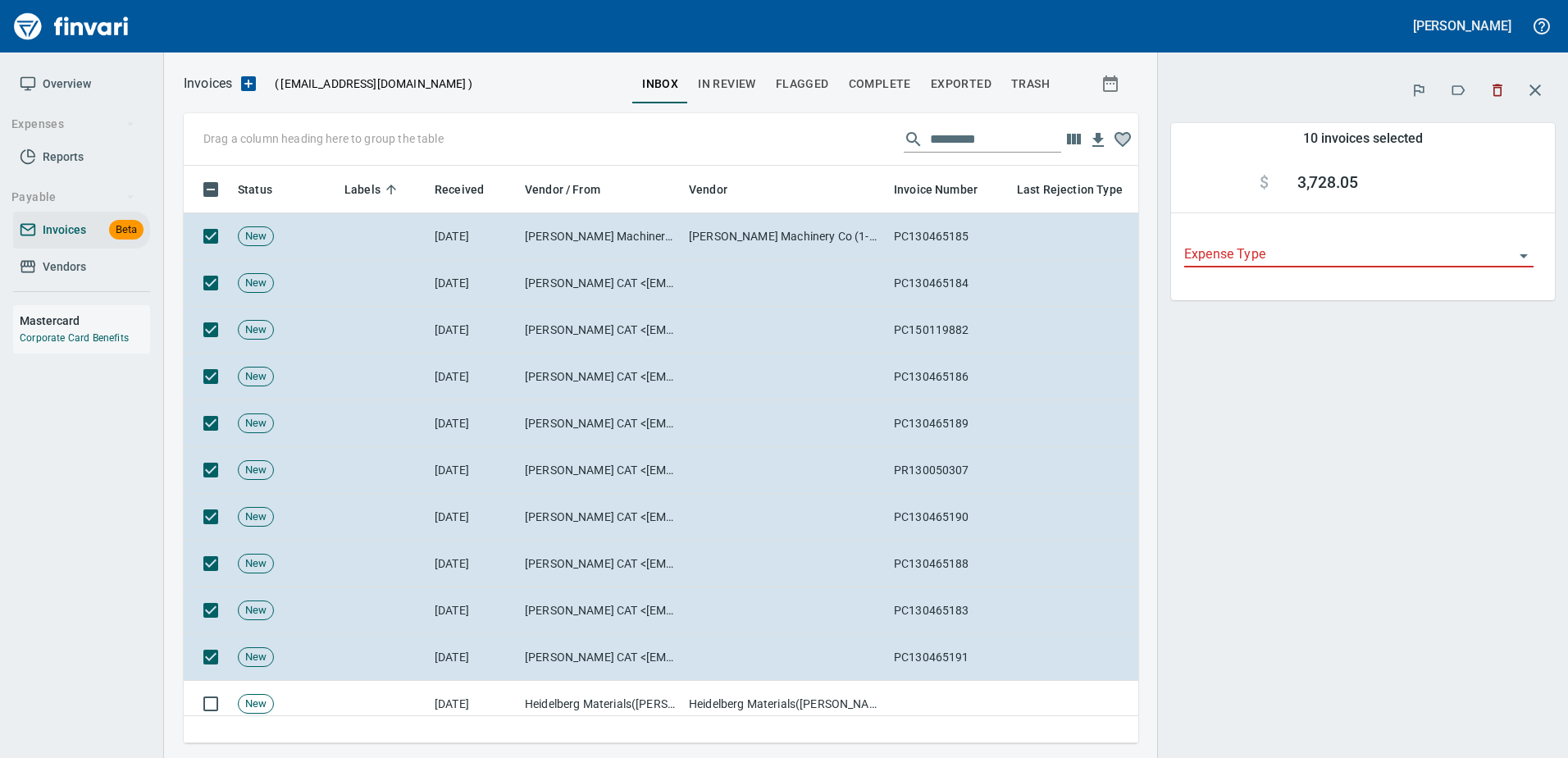
scroll to position [553, 930]
click at [1463, 84] on icon "button" at bounding box center [1458, 91] width 16 height 16
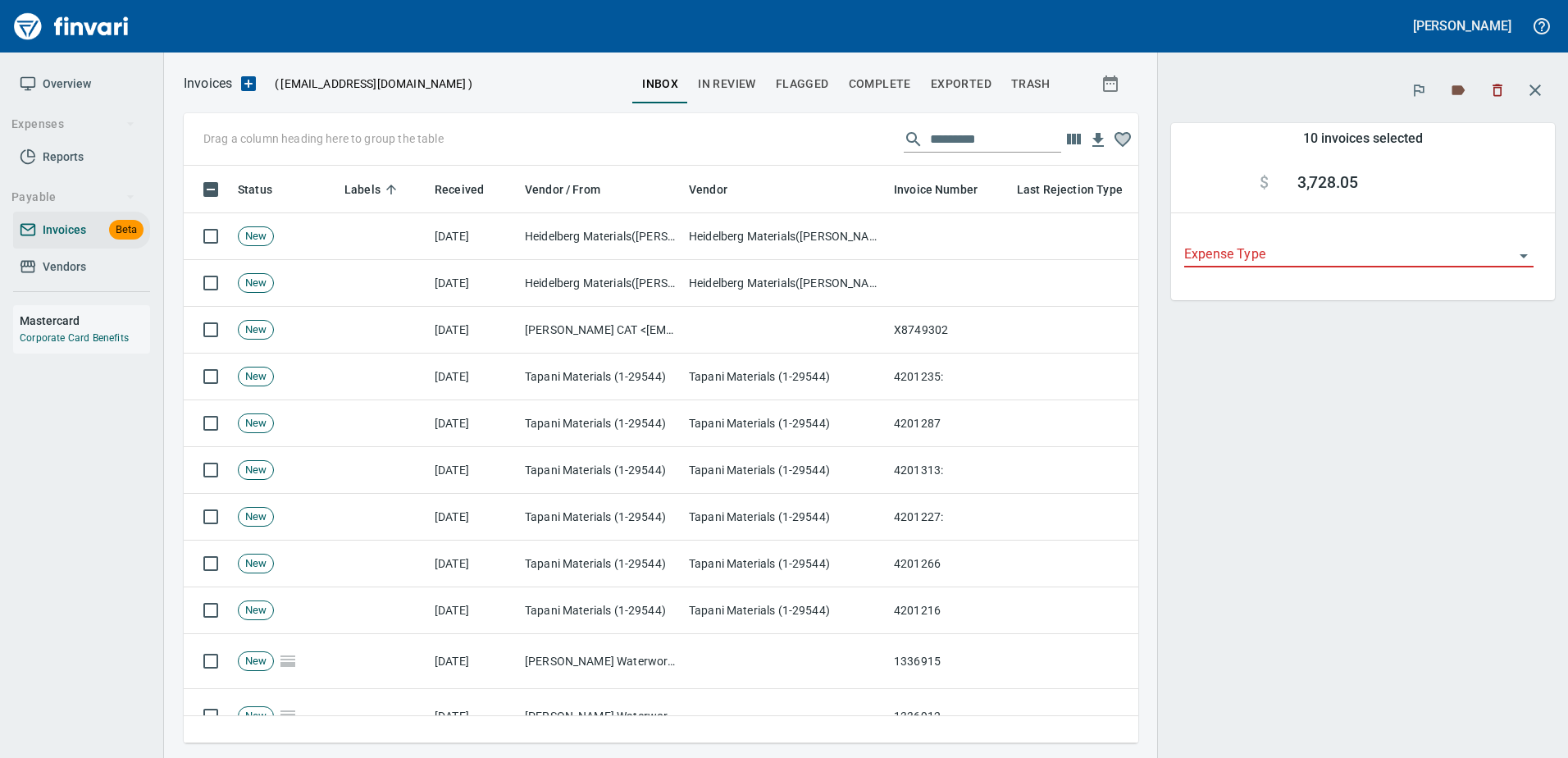
click at [1538, 85] on icon "button" at bounding box center [1535, 91] width 20 height 20
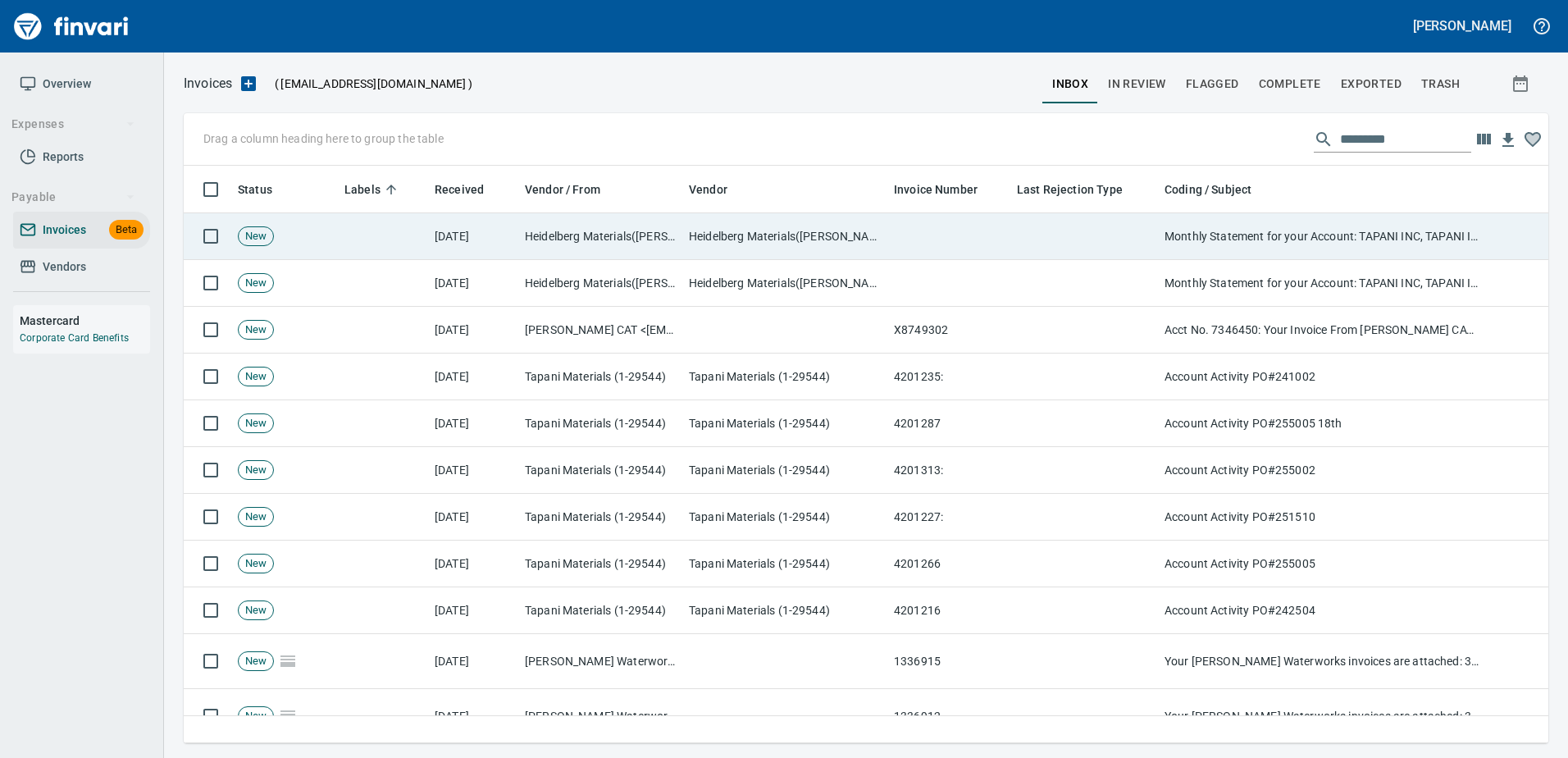
scroll to position [2, 2]
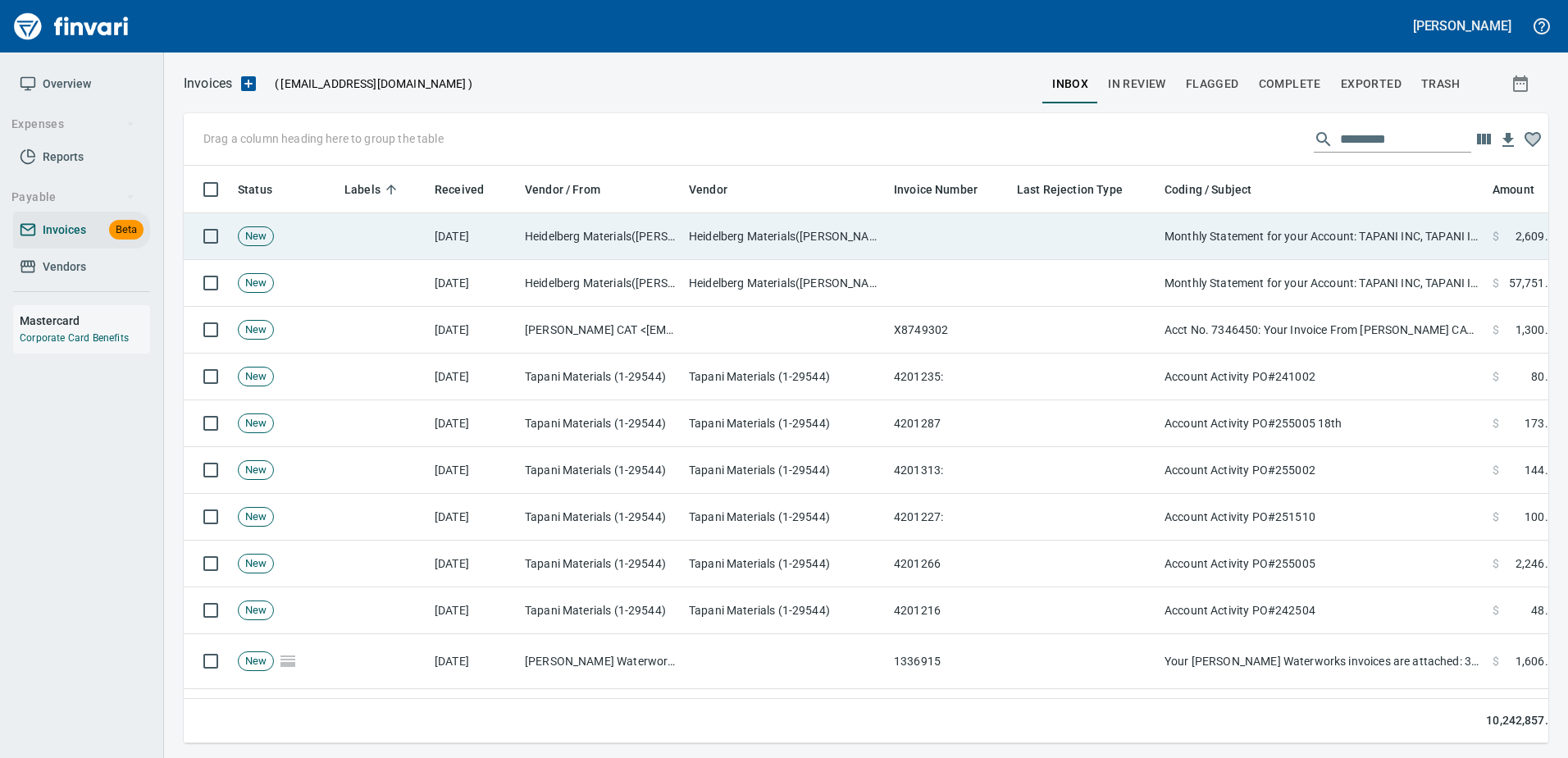
click at [1327, 255] on td "Monthly Statement for your Account: TAPANI INC, TAPANI INC" at bounding box center [1322, 236] width 328 height 47
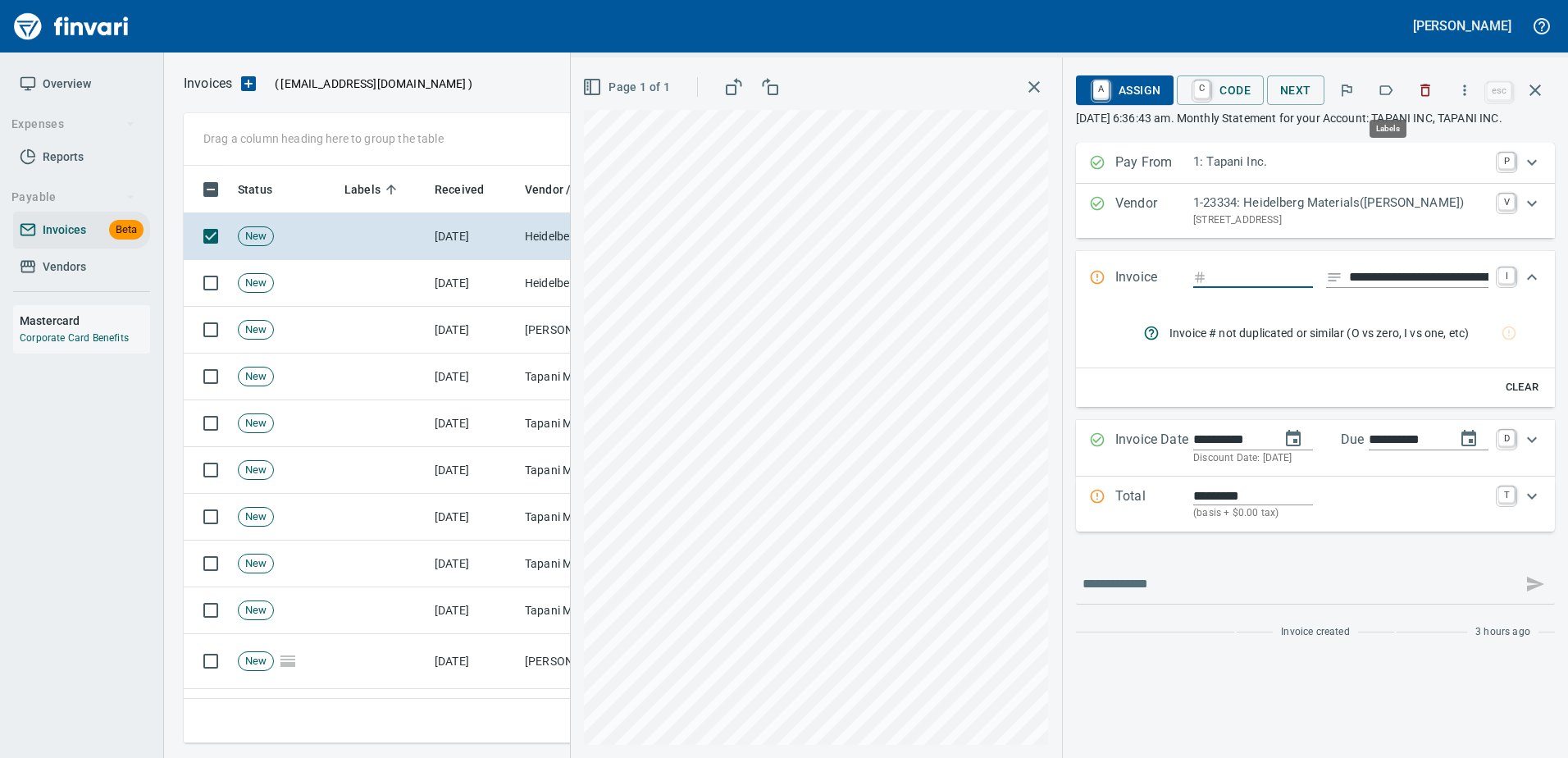
click at [1383, 88] on icon "button" at bounding box center [1387, 91] width 13 height 10
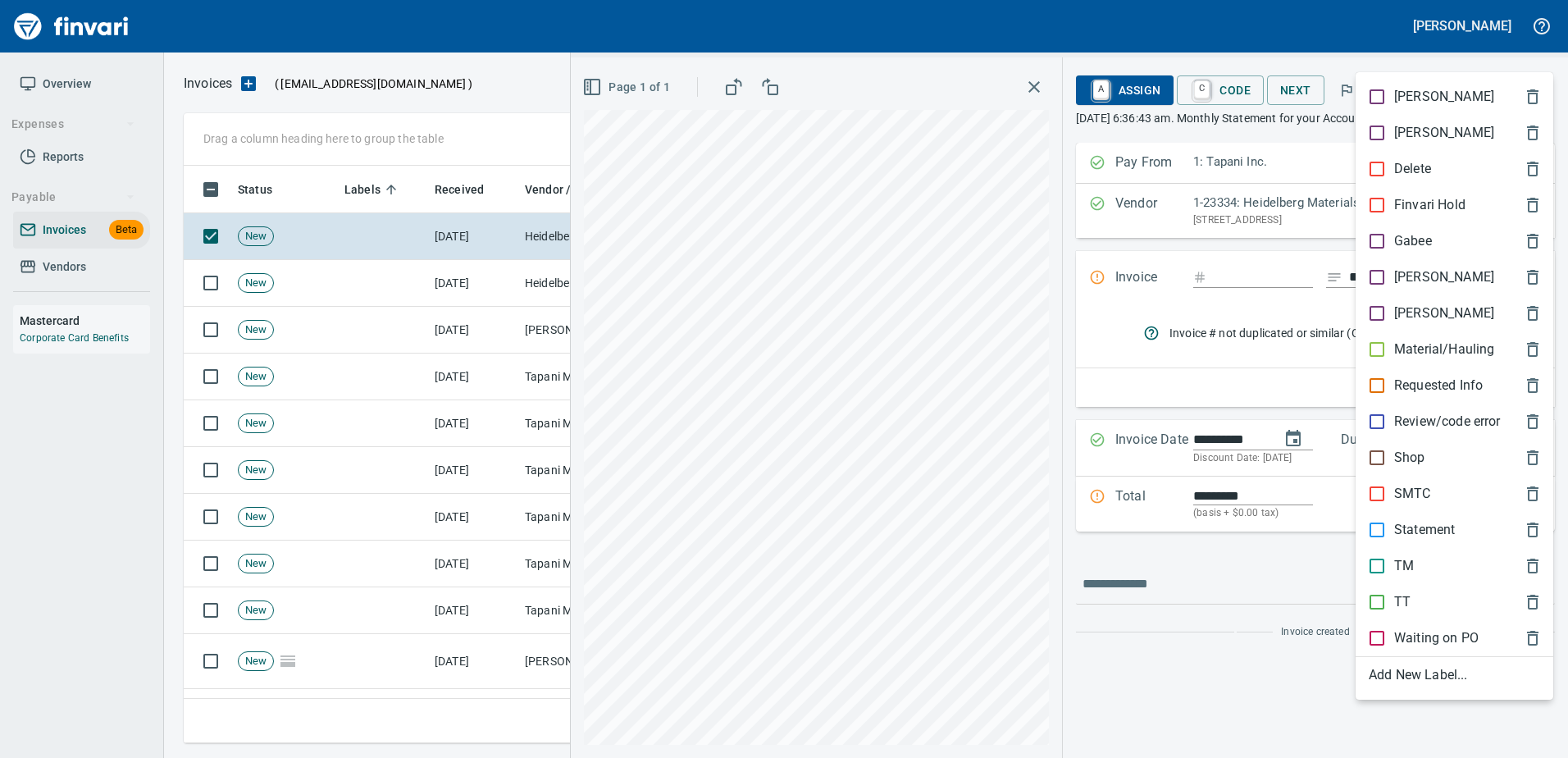
scroll to position [553, 1339]
click at [1415, 525] on p "Statement" at bounding box center [1425, 530] width 61 height 20
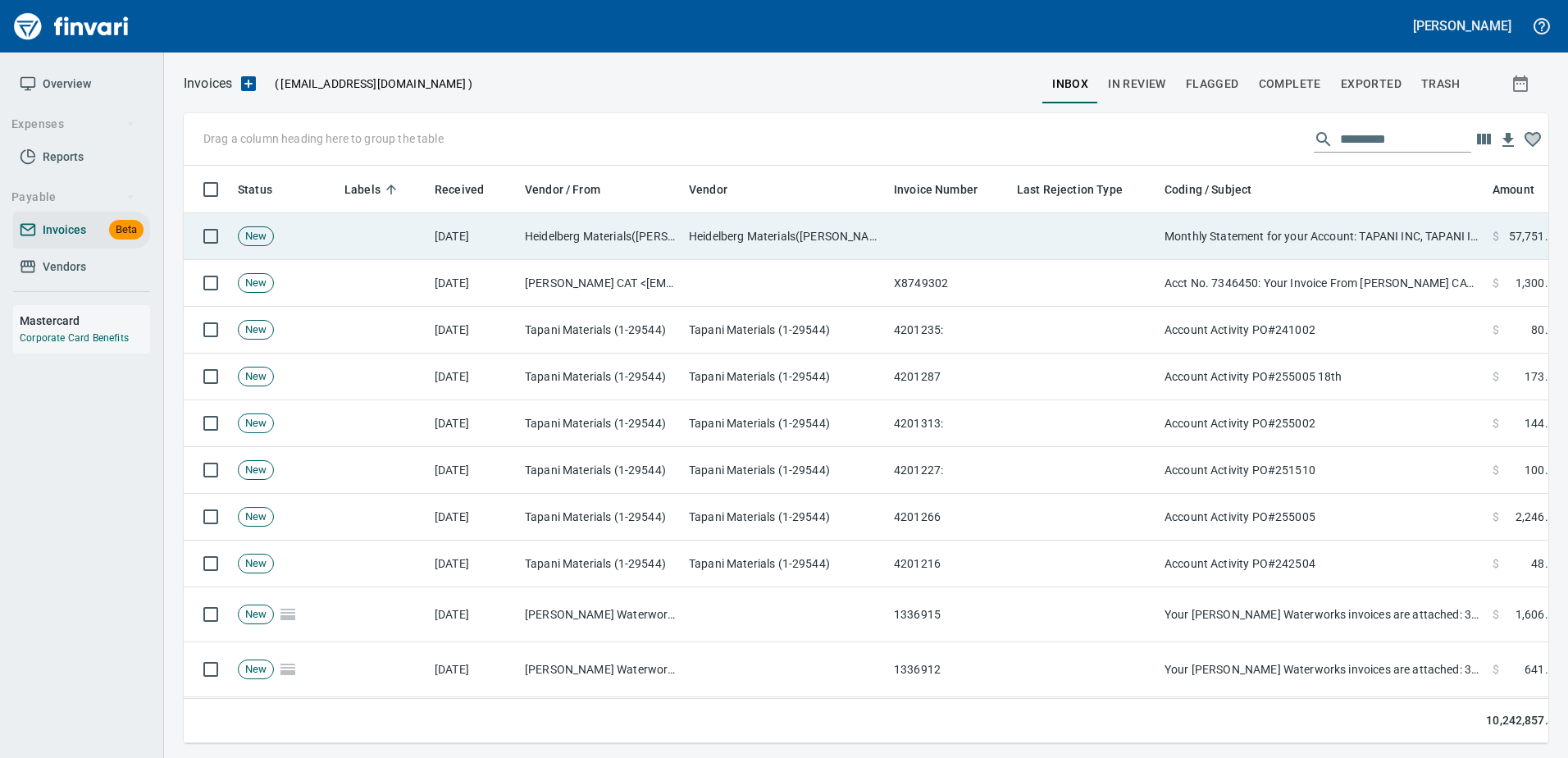
click at [1286, 243] on td "Monthly Statement for your Account: TAPANI INC, TAPANI INC" at bounding box center [1322, 236] width 328 height 47
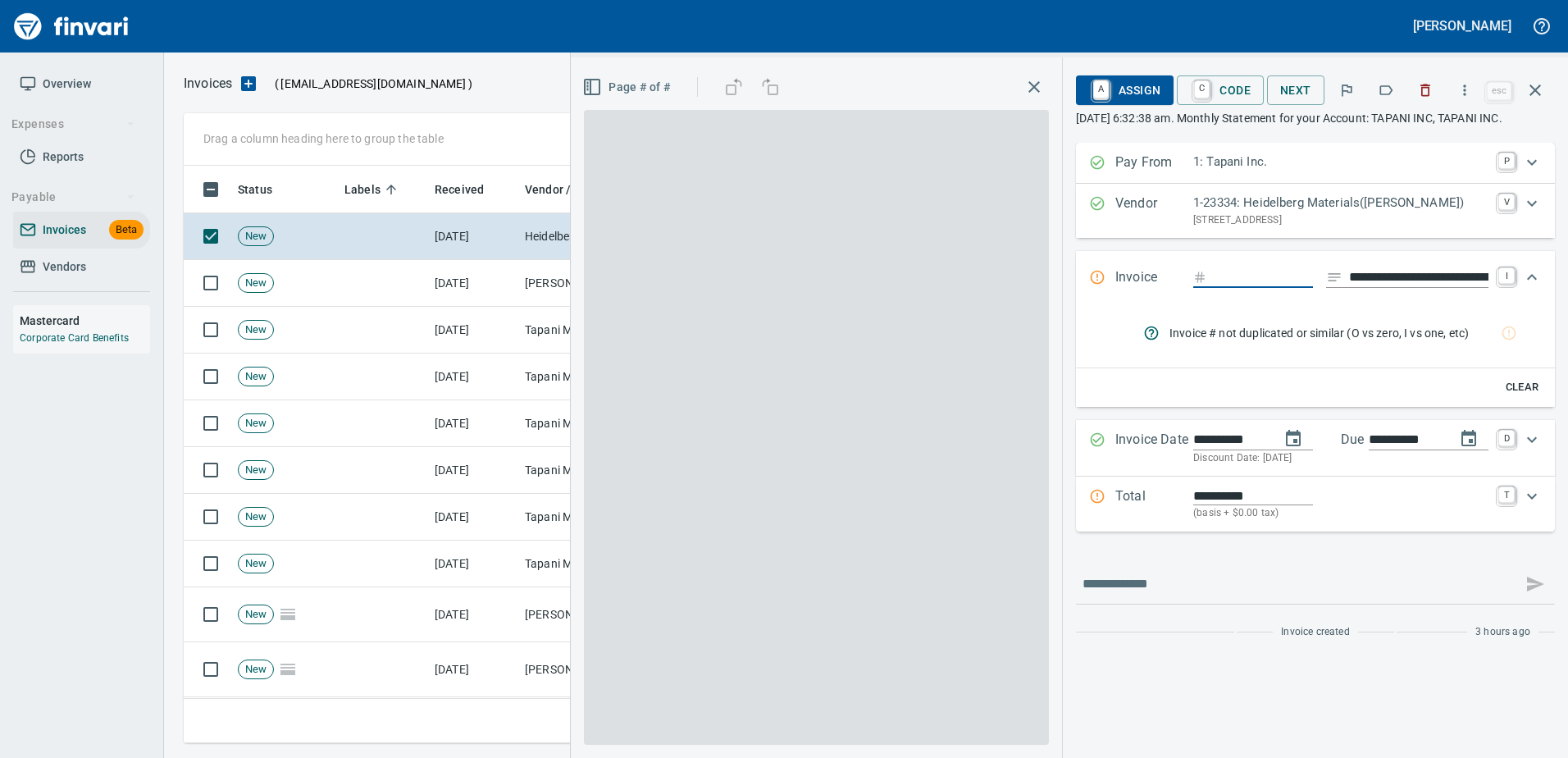
click at [1389, 88] on icon "button" at bounding box center [1386, 91] width 16 height 16
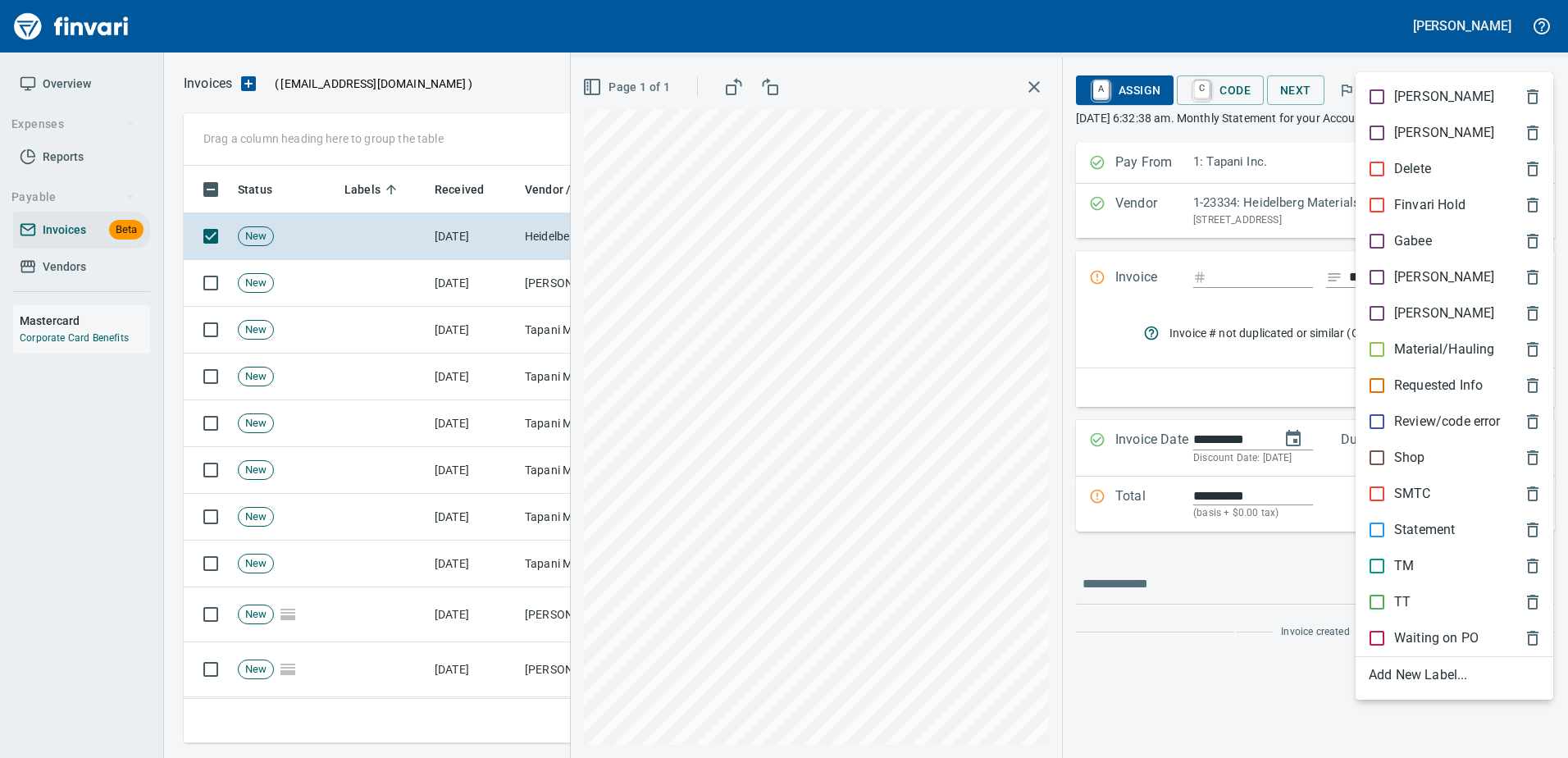
click at [1390, 544] on div "Statement" at bounding box center [1454, 530] width 198 height 36
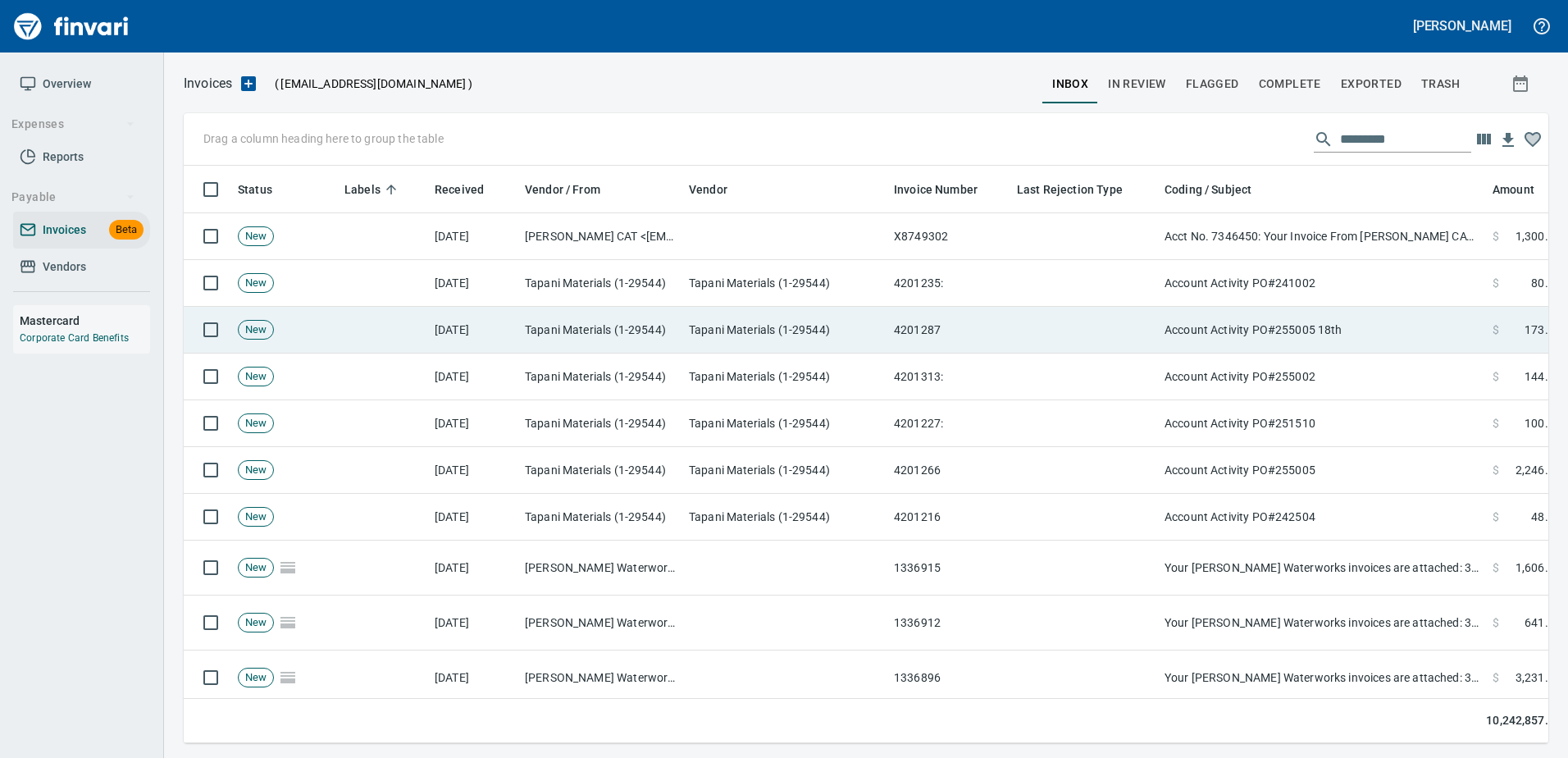
click at [1187, 306] on td "Account Activity PO#255005 18th" at bounding box center [1322, 330] width 328 height 47
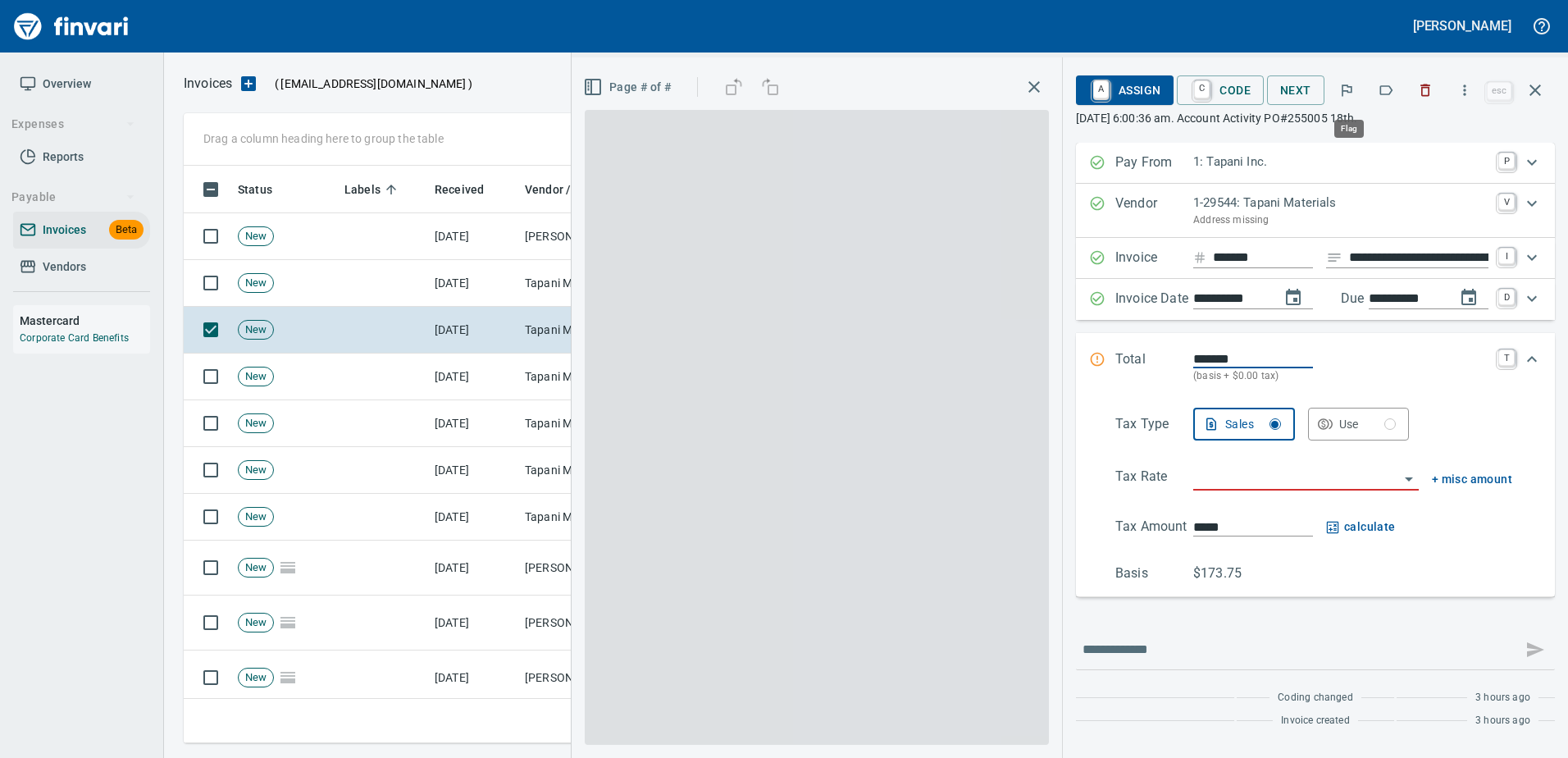
scroll to position [553, 1339]
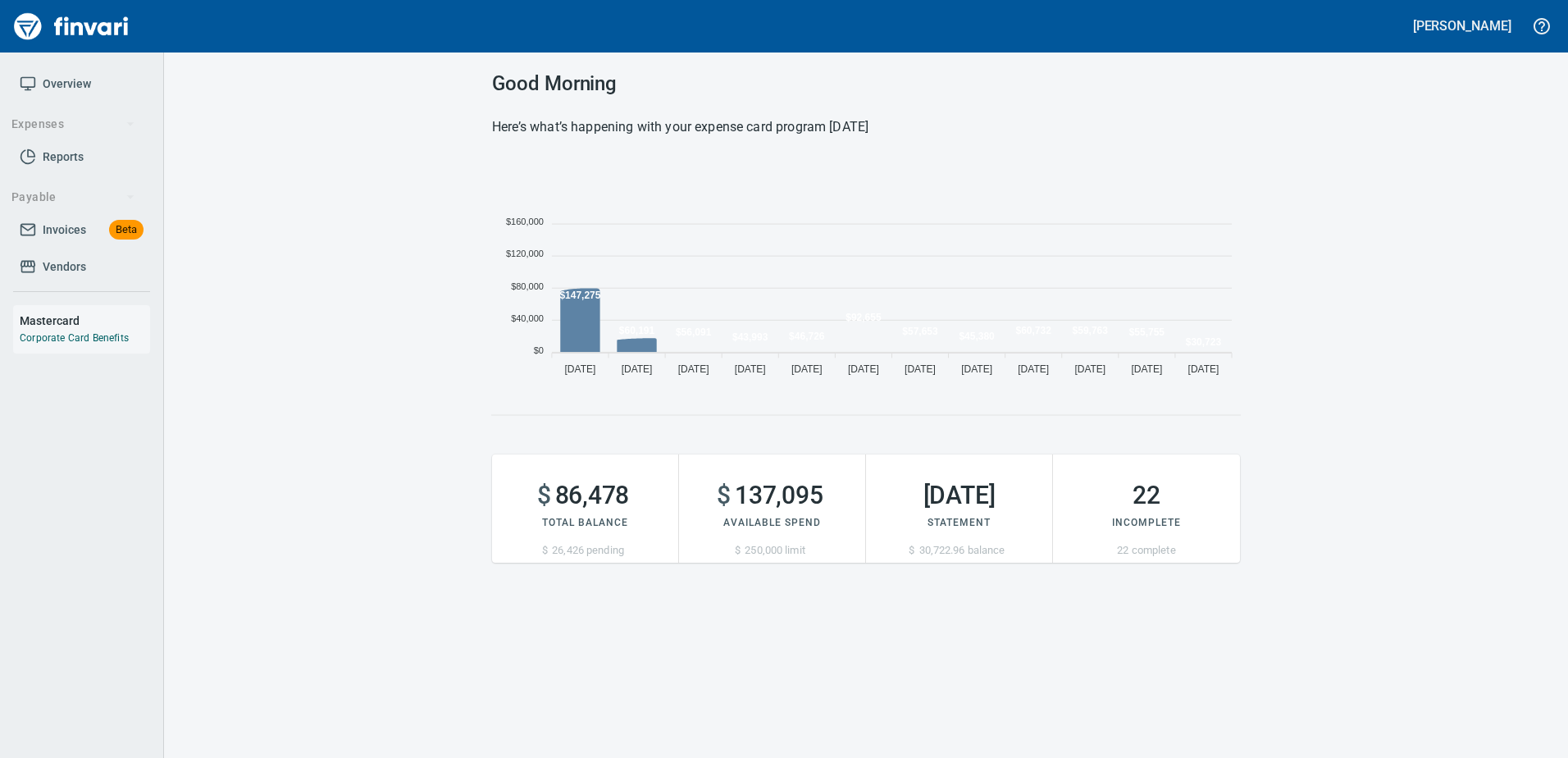
scroll to position [225, 735]
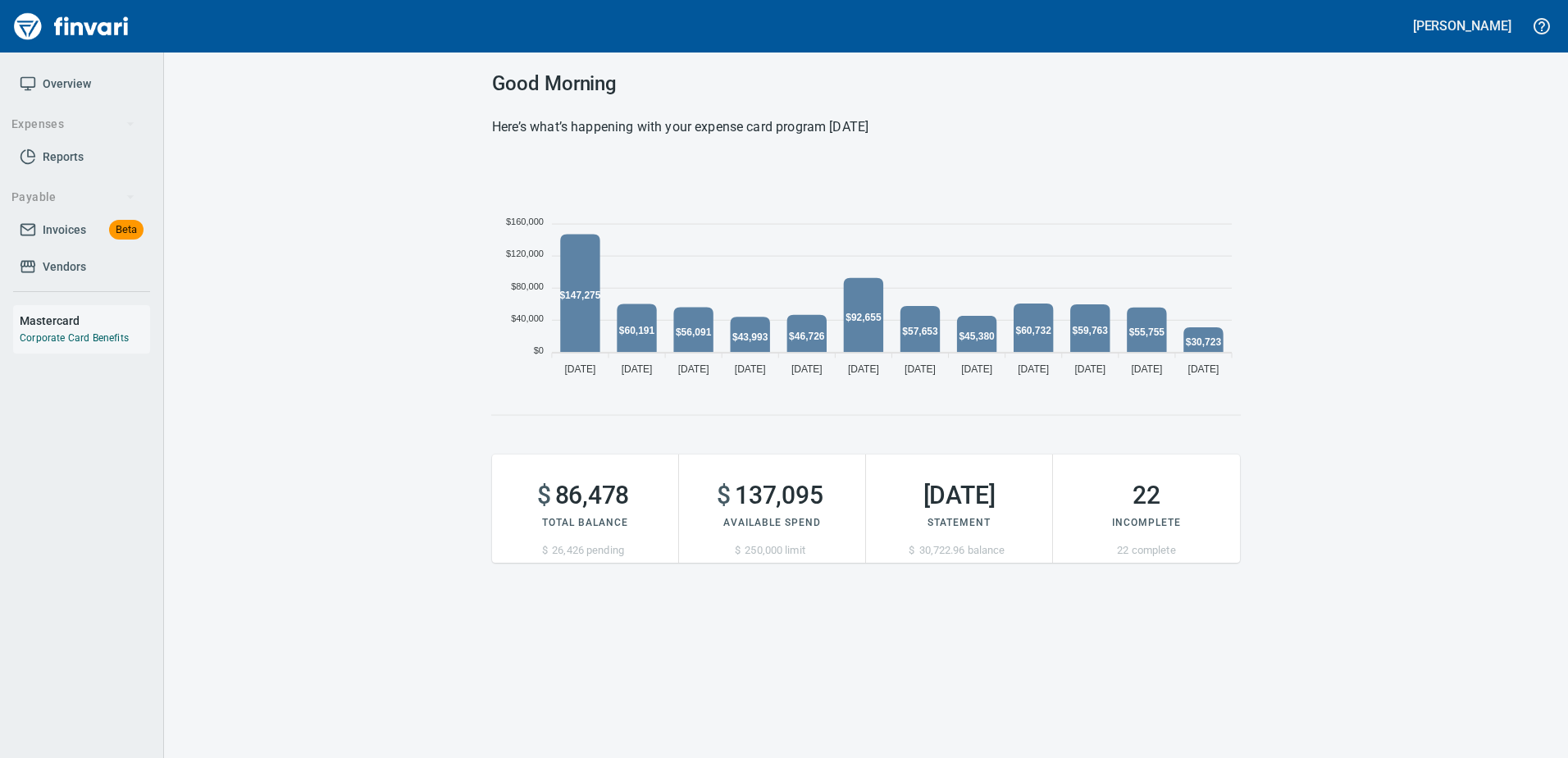
click at [81, 262] on span "Vendors" at bounding box center [64, 267] width 44 height 21
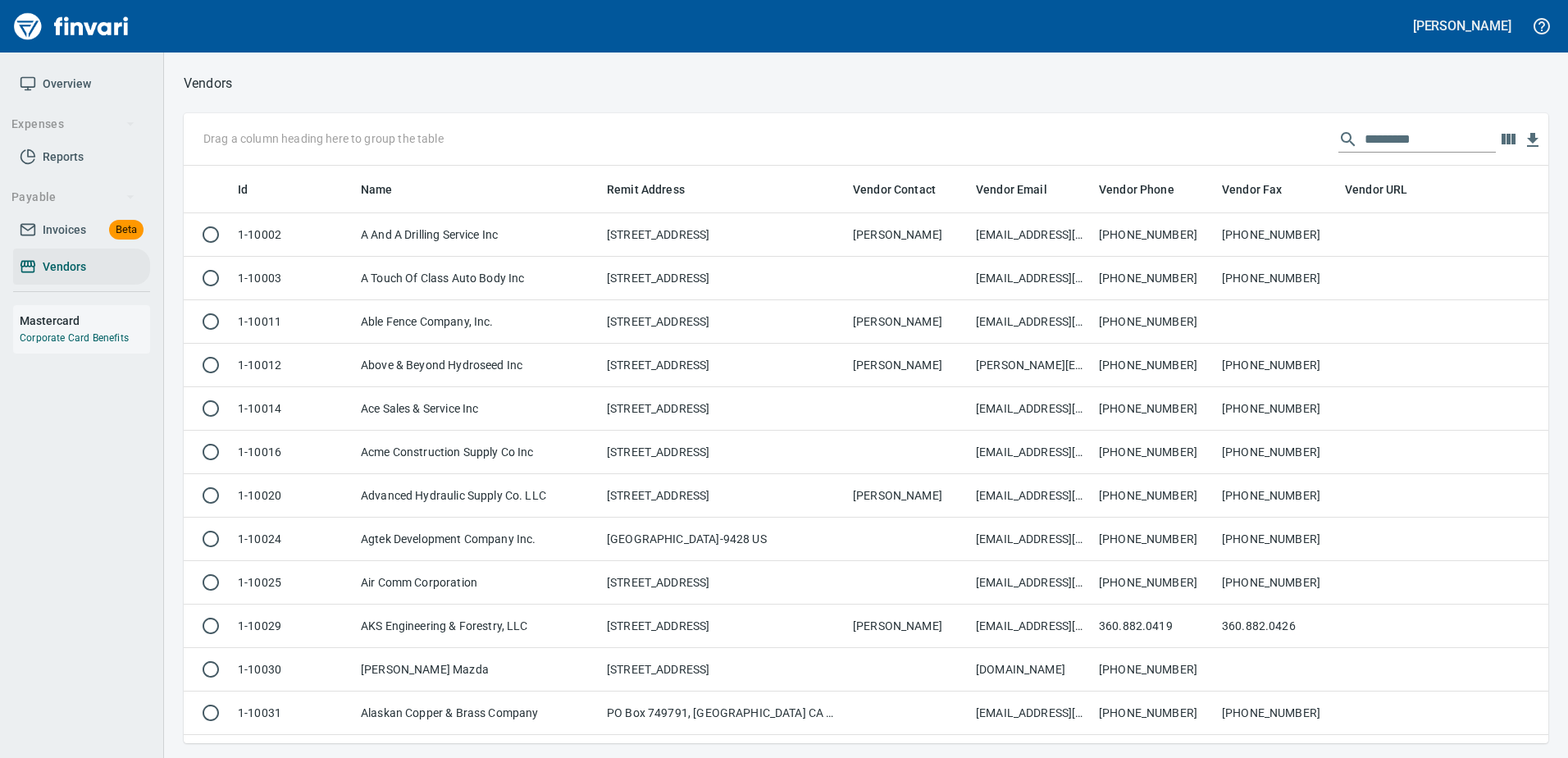
scroll to position [565, 1340]
click at [1369, 141] on input "text" at bounding box center [1430, 139] width 131 height 26
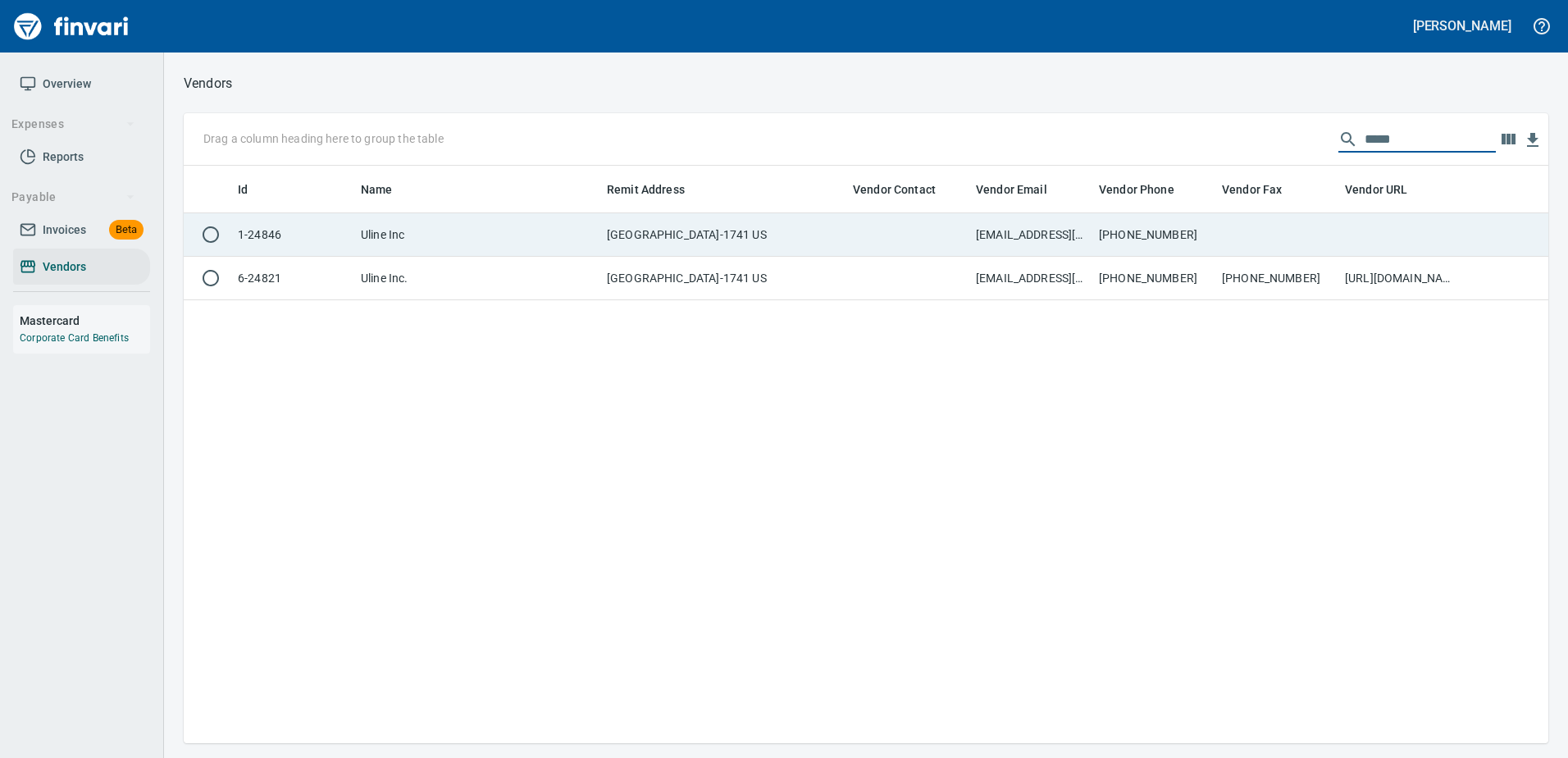
type input "*****"
click at [1210, 239] on td "800-295-5510" at bounding box center [1153, 235] width 123 height 44
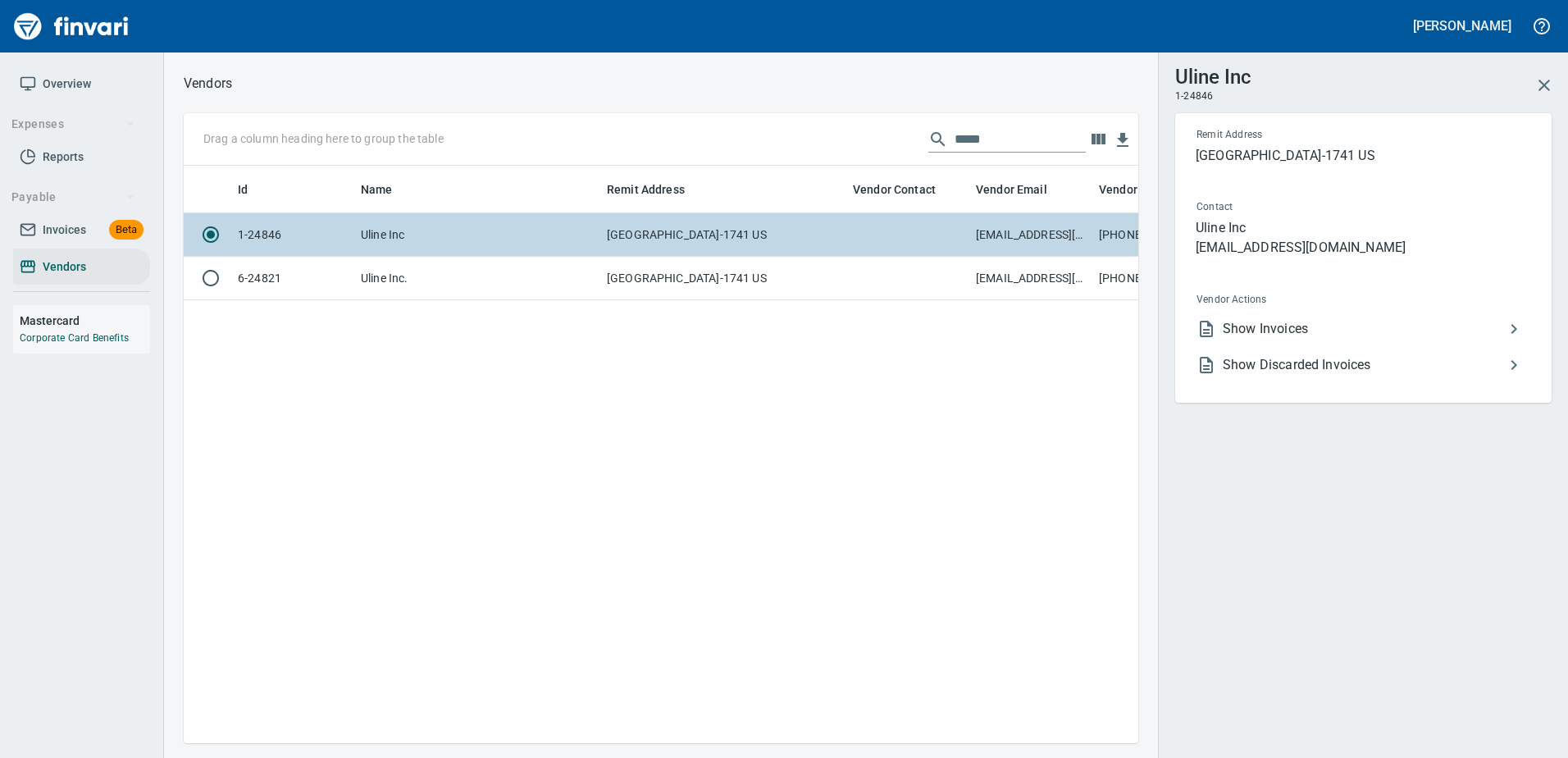
scroll to position [553, 942]
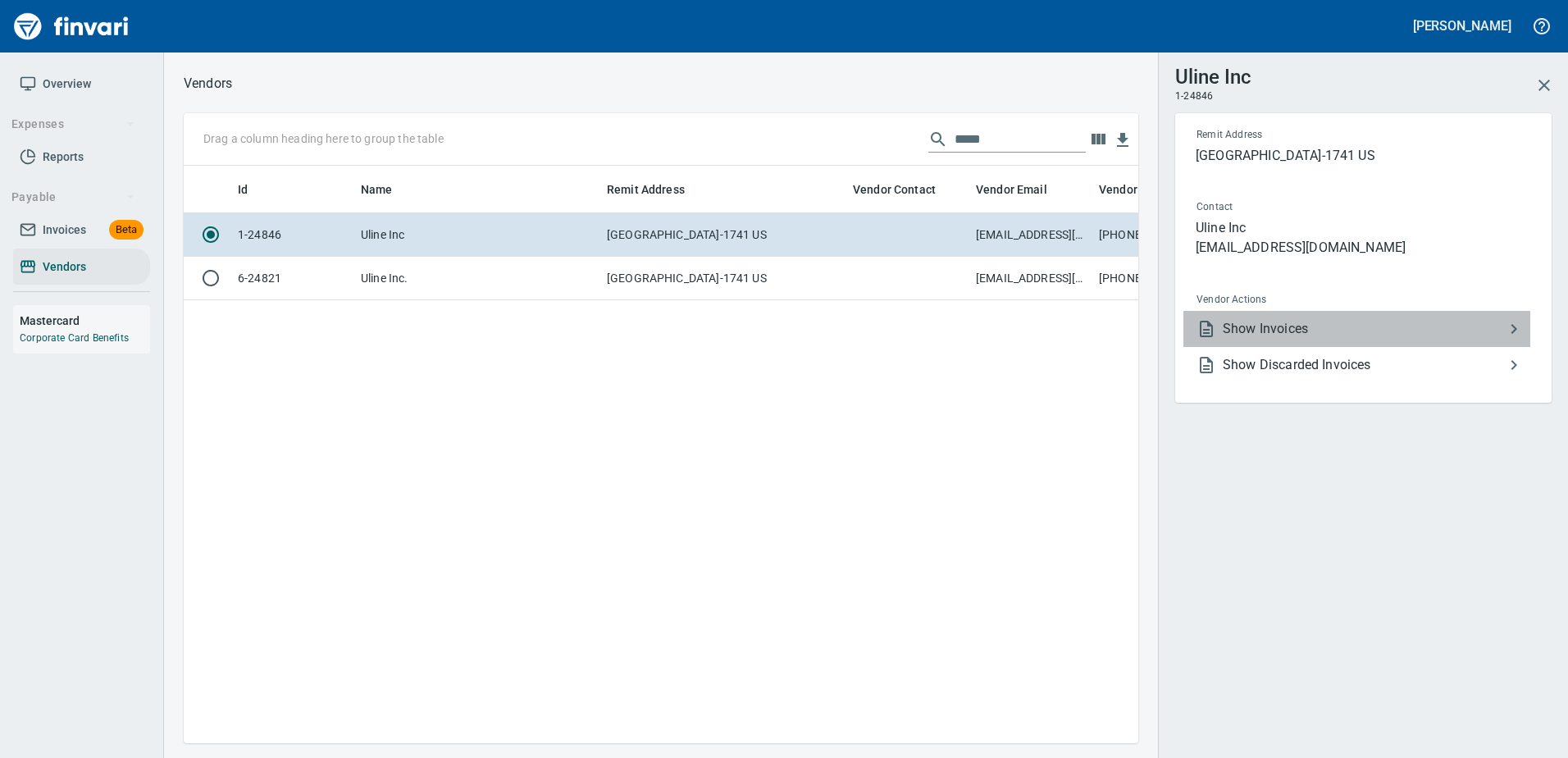
click at [1246, 331] on span "Show Invoices" at bounding box center [1362, 329] width 281 height 20
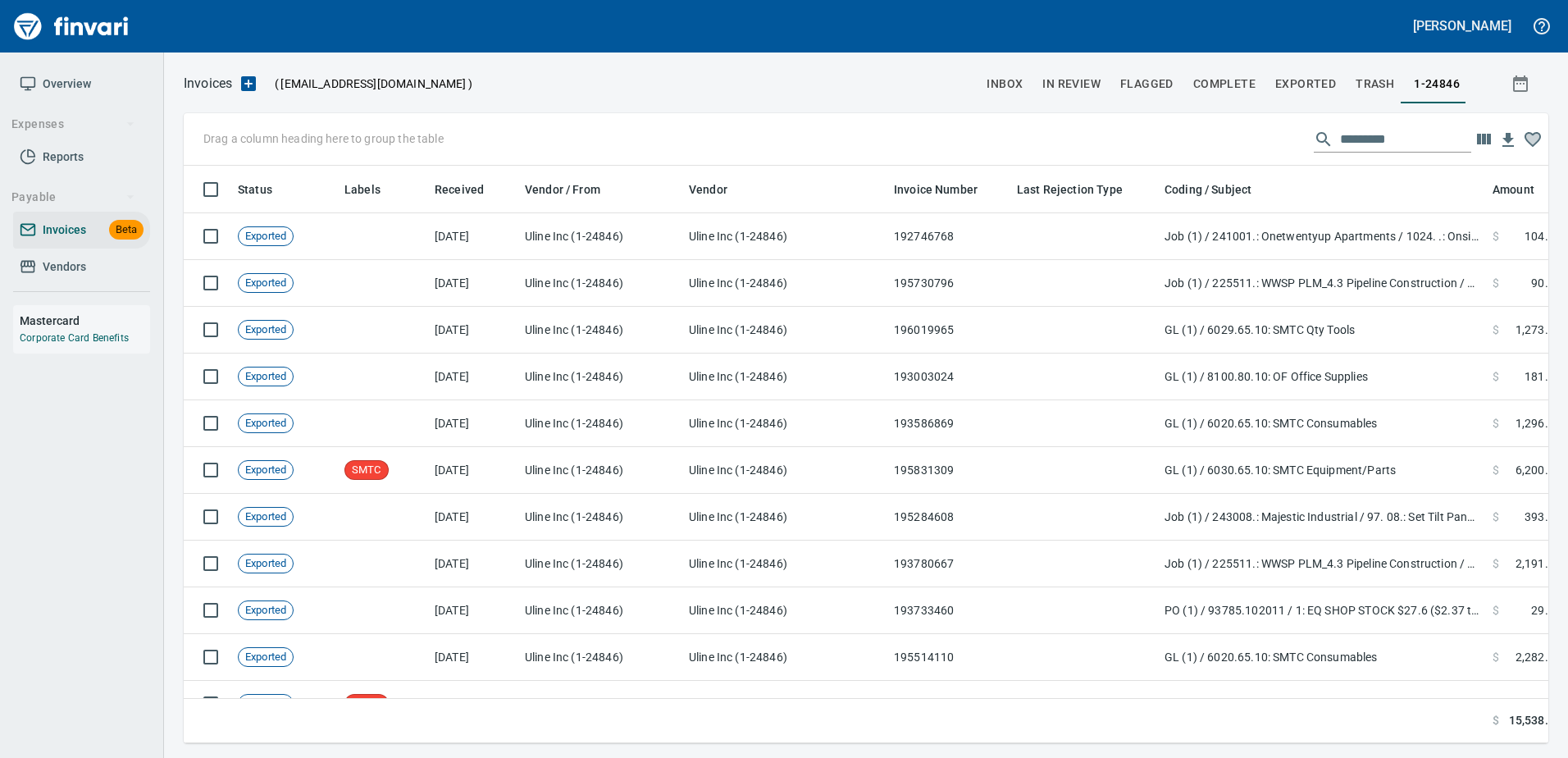
scroll to position [553, 1340]
click at [1324, 138] on div at bounding box center [1392, 139] width 157 height 26
paste input "*********"
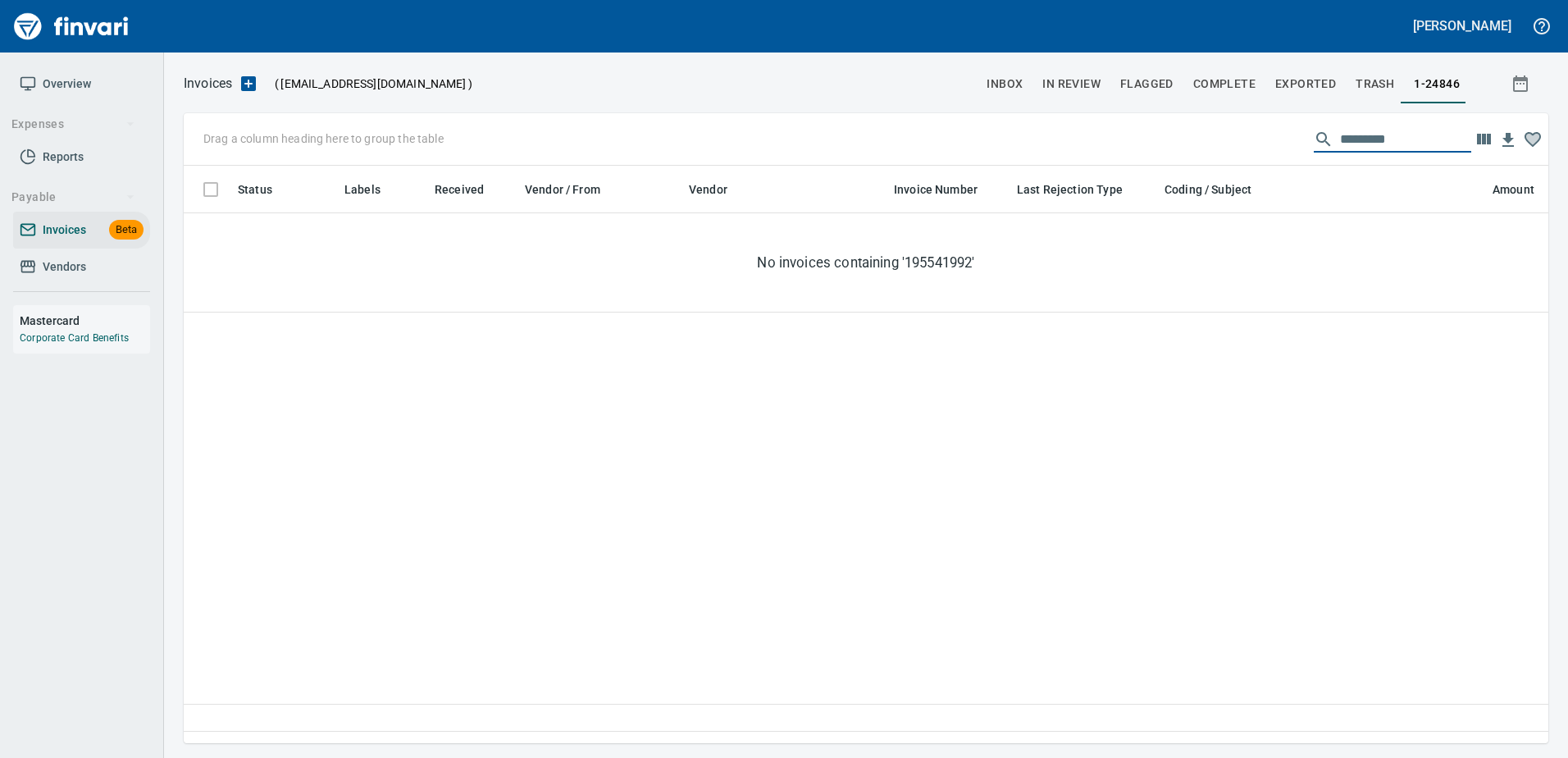
type input "*********"
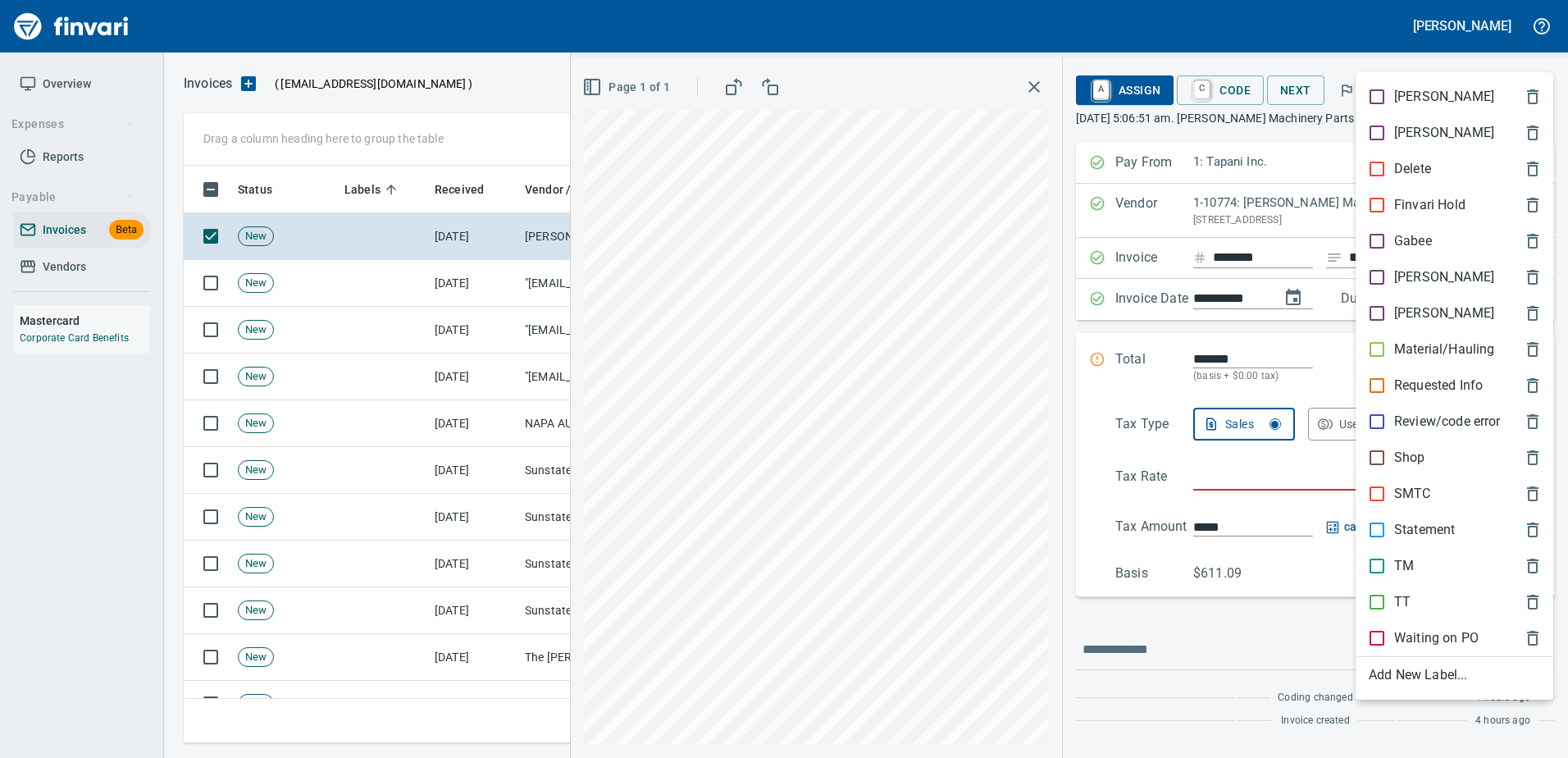
scroll to position [553, 1339]
click at [1407, 455] on p "Shop" at bounding box center [1410, 458] width 31 height 20
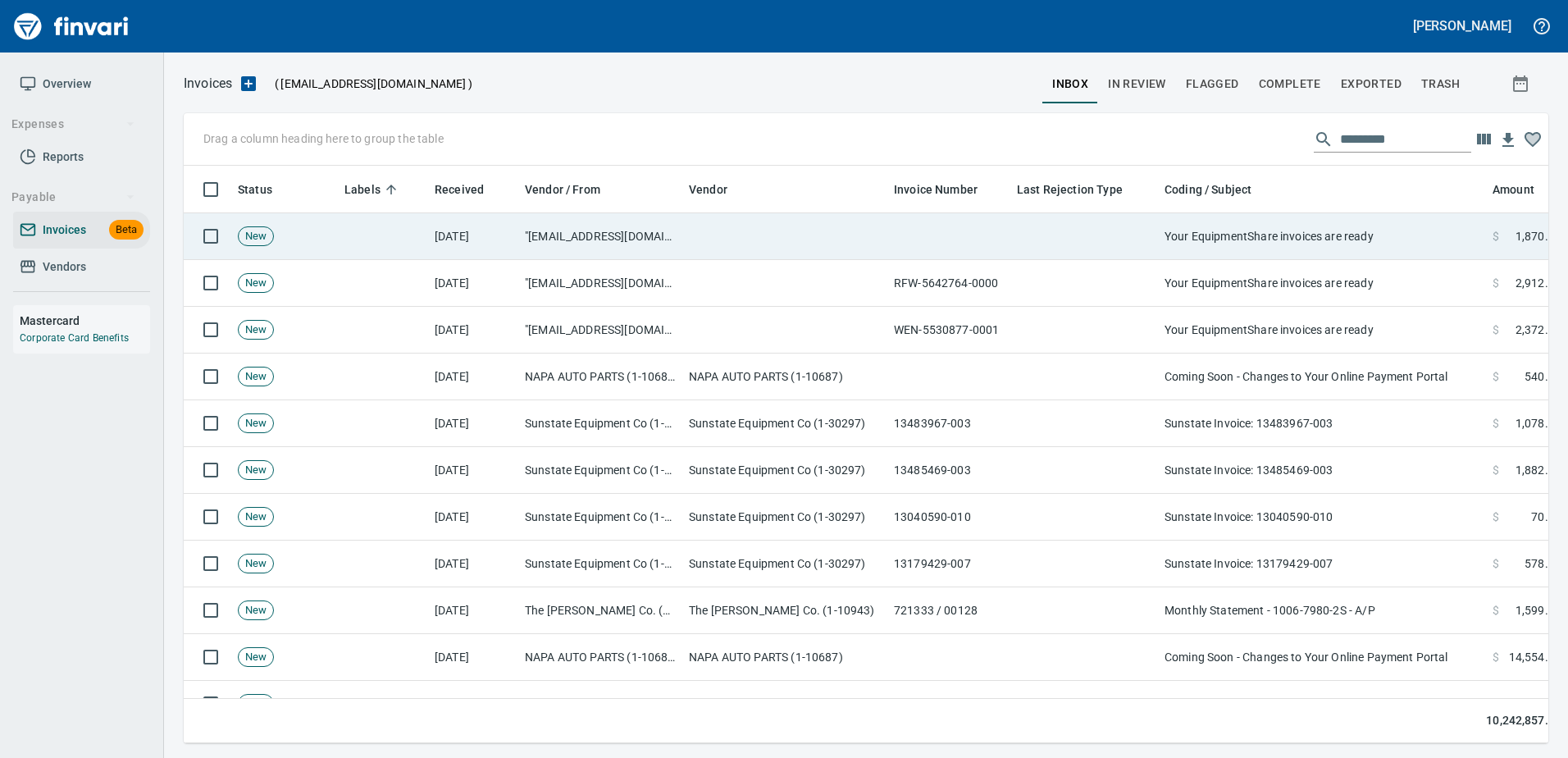
click at [1222, 246] on td "Your EquipmentShare invoices are ready" at bounding box center [1322, 236] width 328 height 47
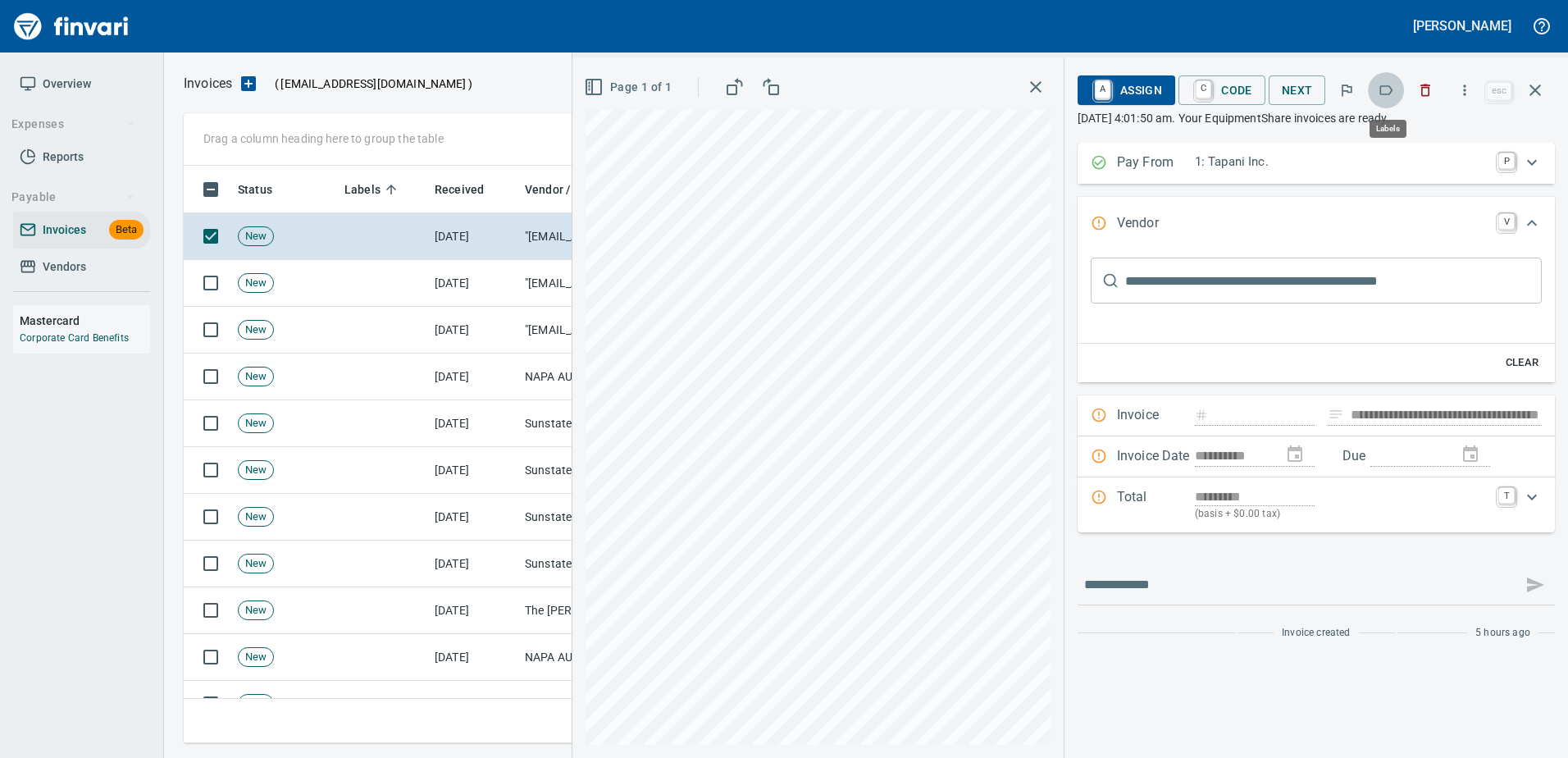
click at [1375, 81] on button "button" at bounding box center [1386, 91] width 36 height 36
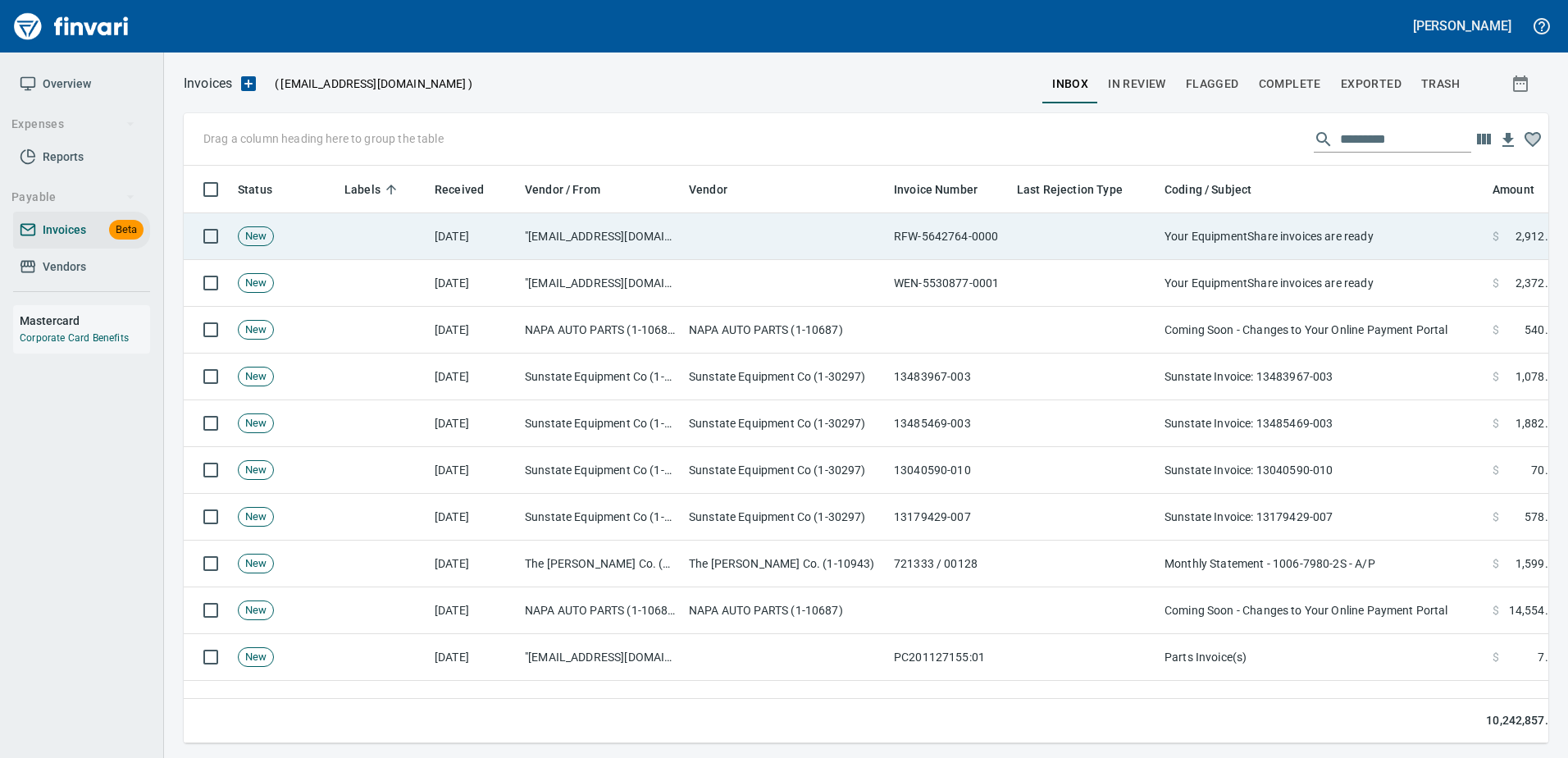
click at [1291, 247] on td "Your EquipmentShare invoices are ready" at bounding box center [1322, 236] width 328 height 47
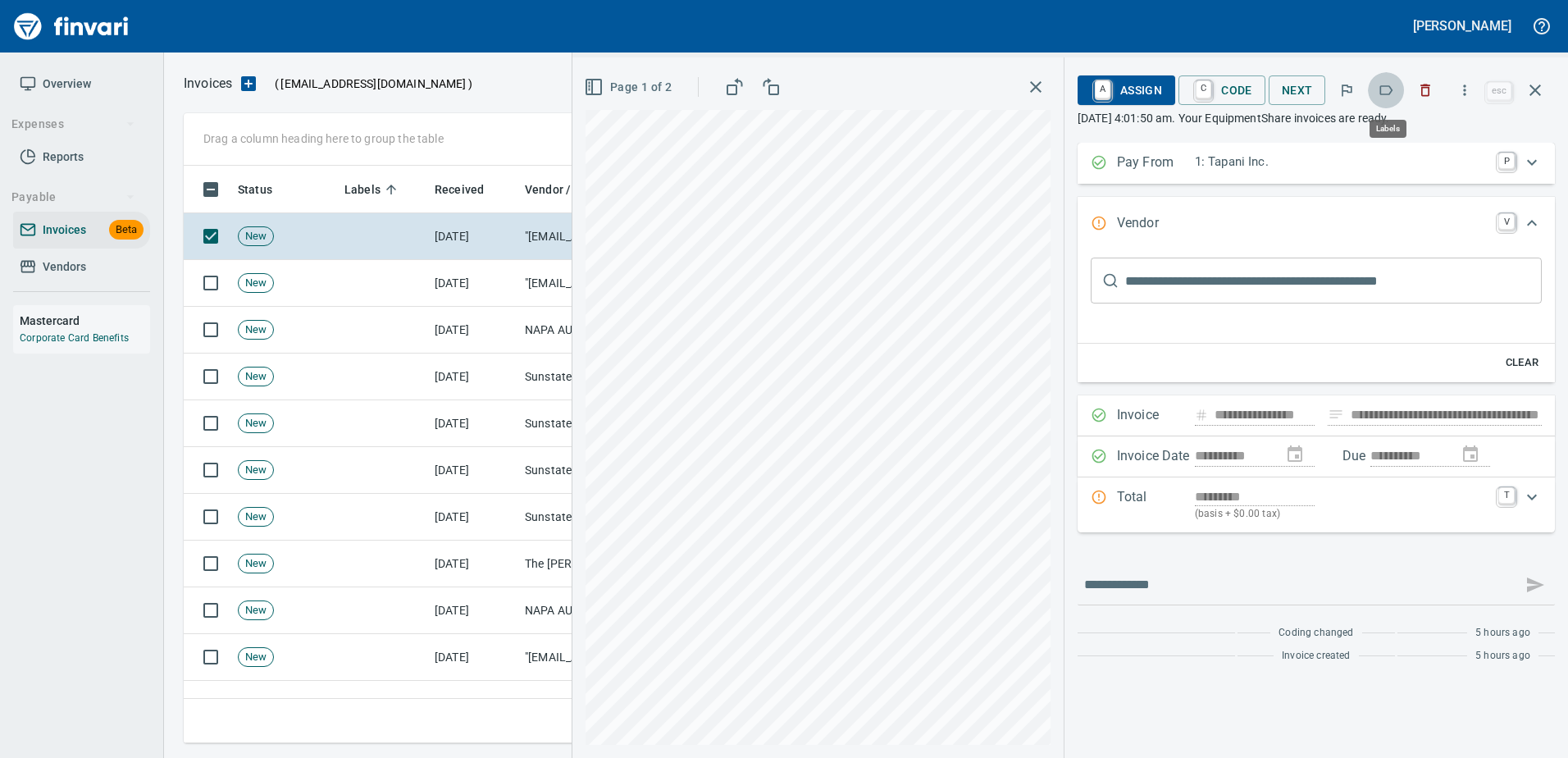
click at [1388, 90] on icon "button" at bounding box center [1386, 91] width 16 height 16
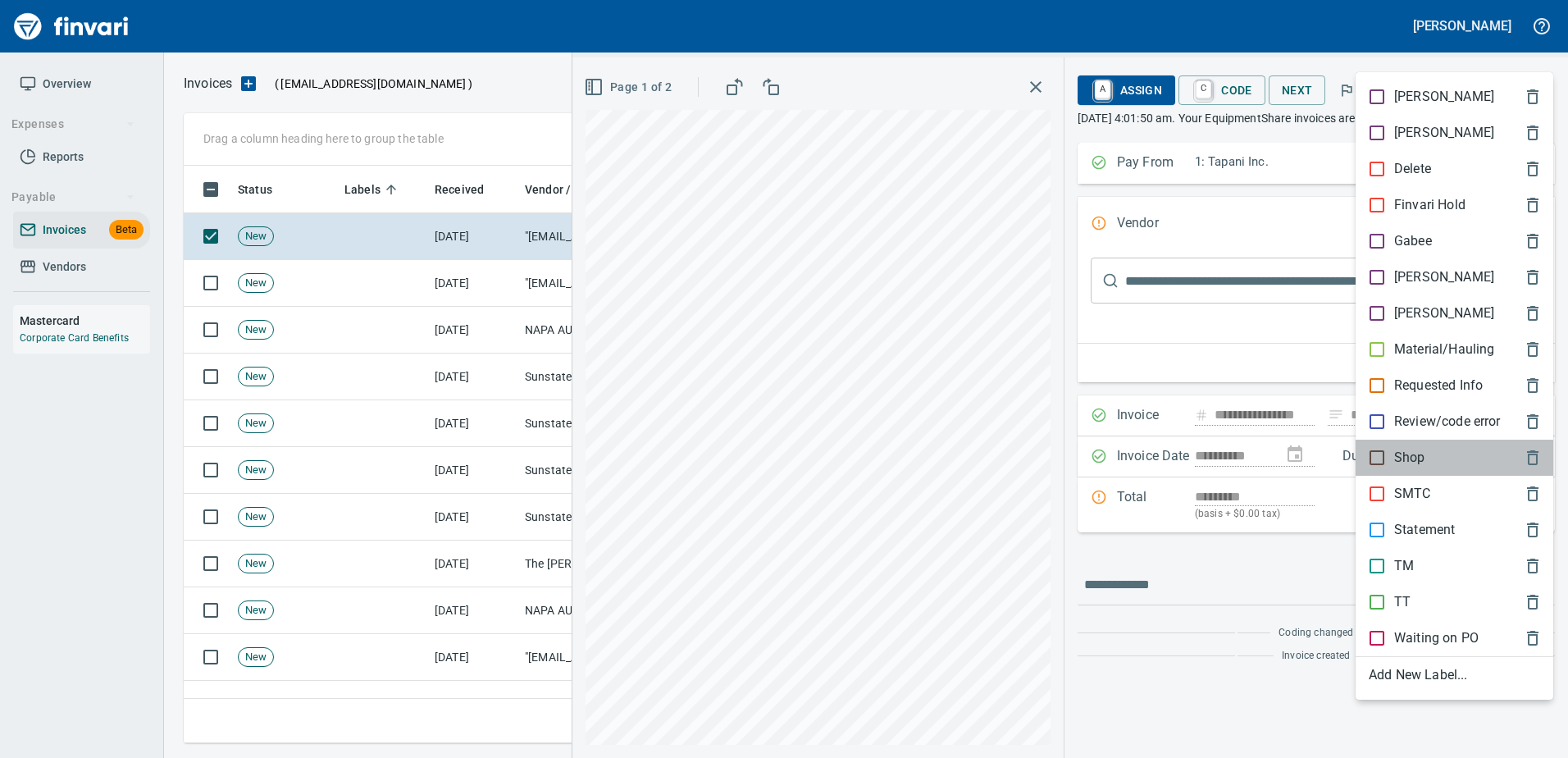
click at [1404, 459] on p "Shop" at bounding box center [1410, 458] width 31 height 20
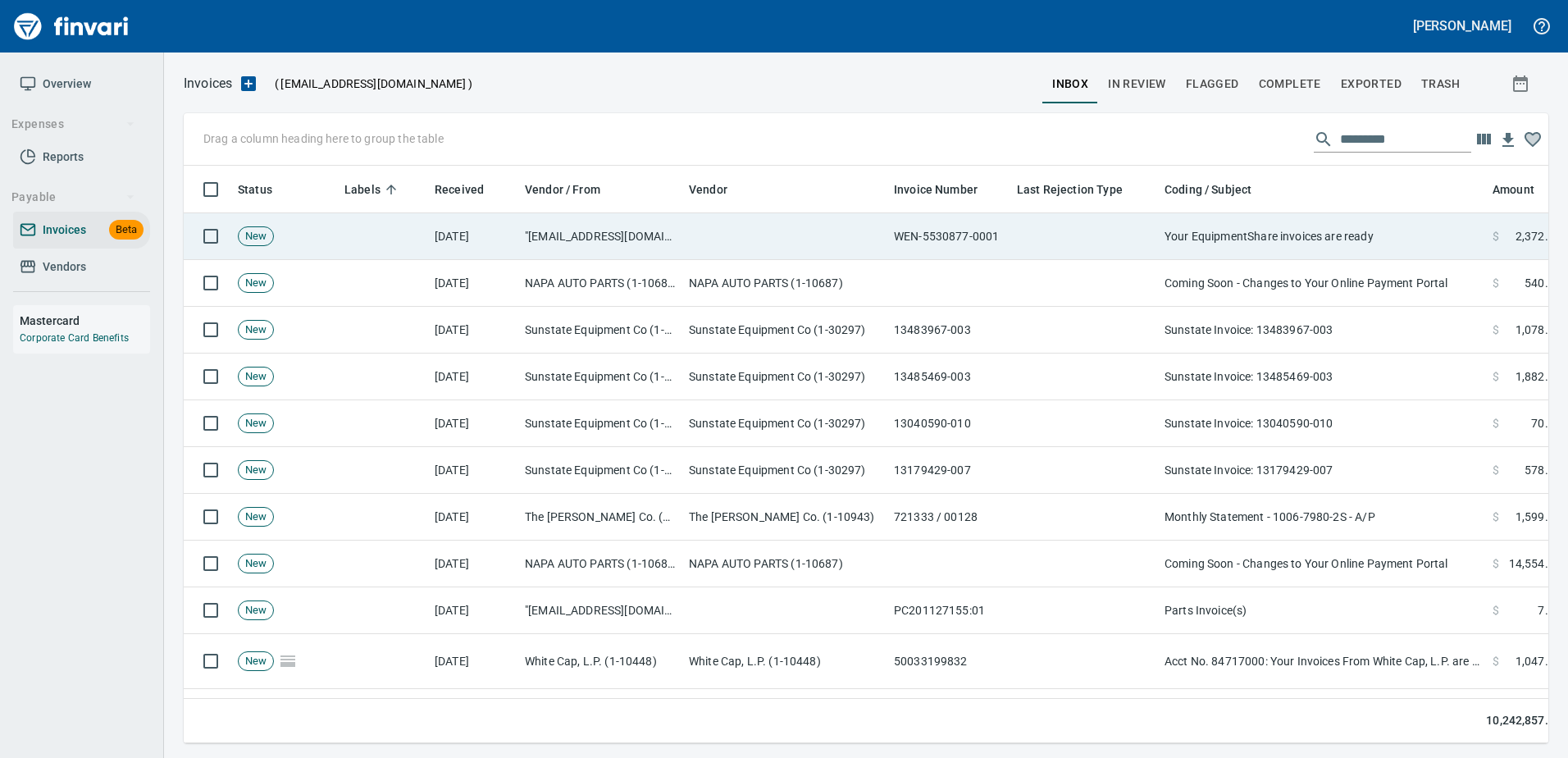
click at [1302, 226] on td "Your EquipmentShare invoices are ready" at bounding box center [1322, 236] width 328 height 47
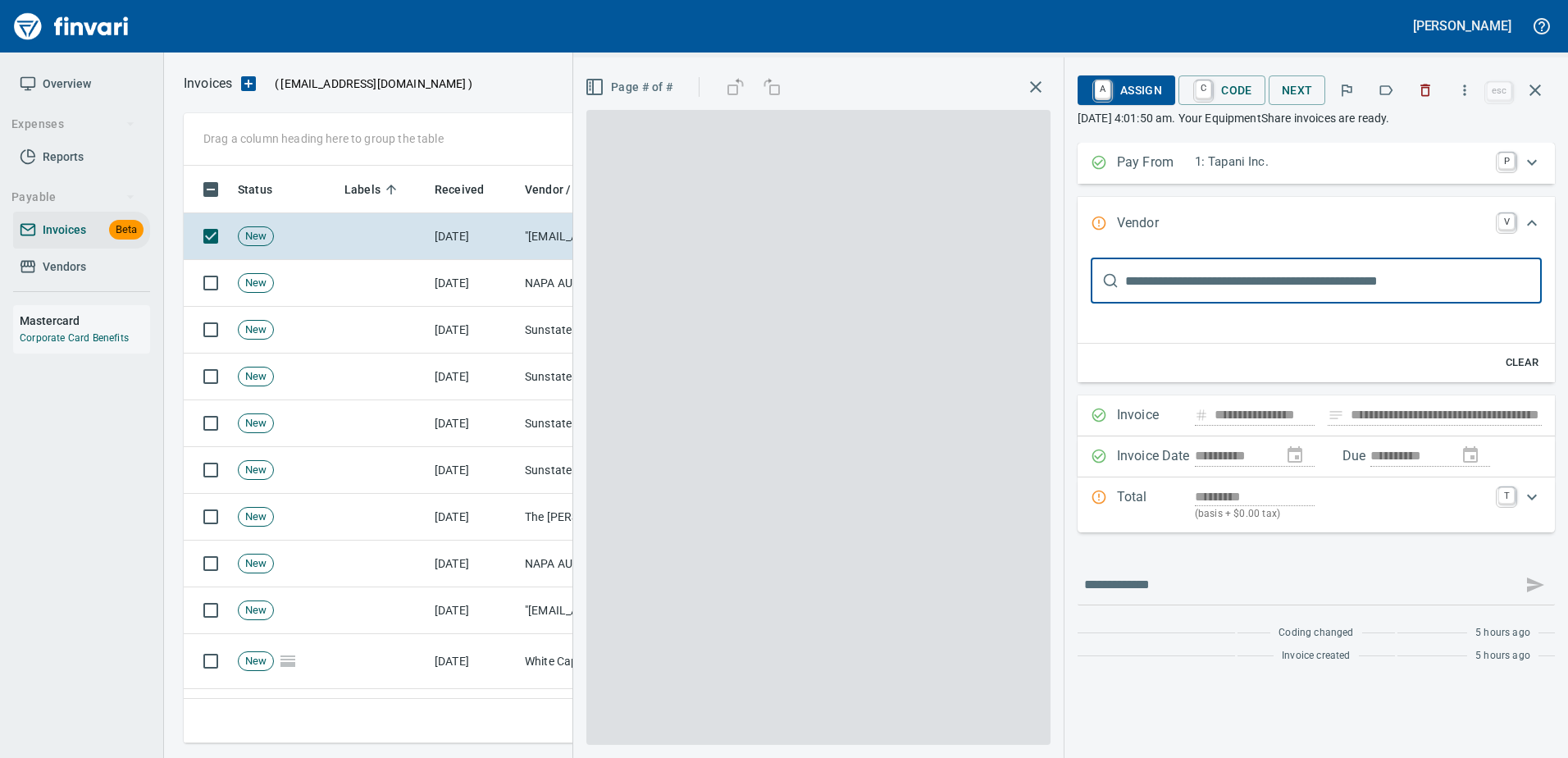
click at [1385, 109] on div "A Assign C Code Next esc" at bounding box center [1315, 91] width 477 height 40
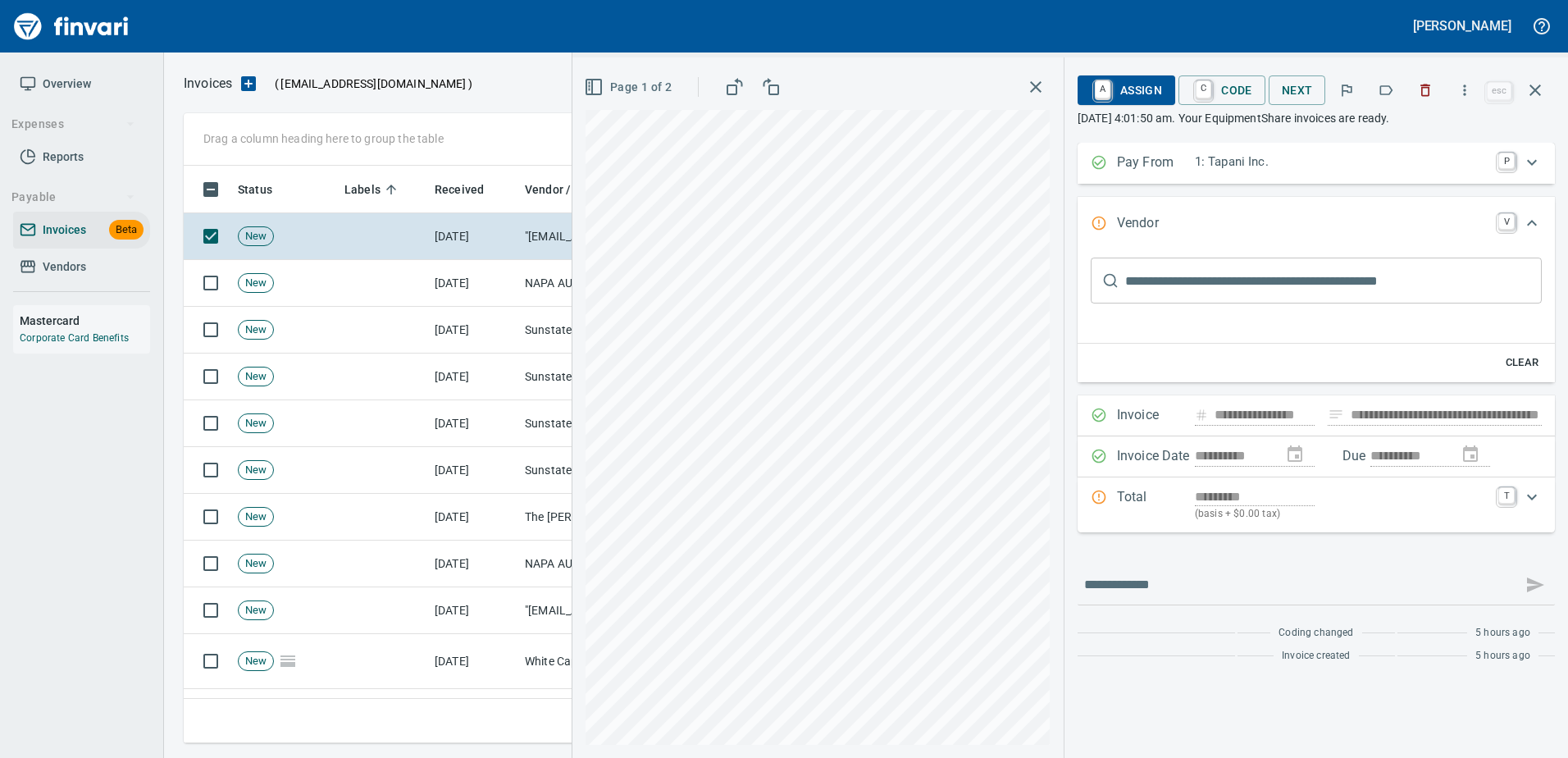
click at [1385, 94] on icon "button" at bounding box center [1387, 91] width 13 height 10
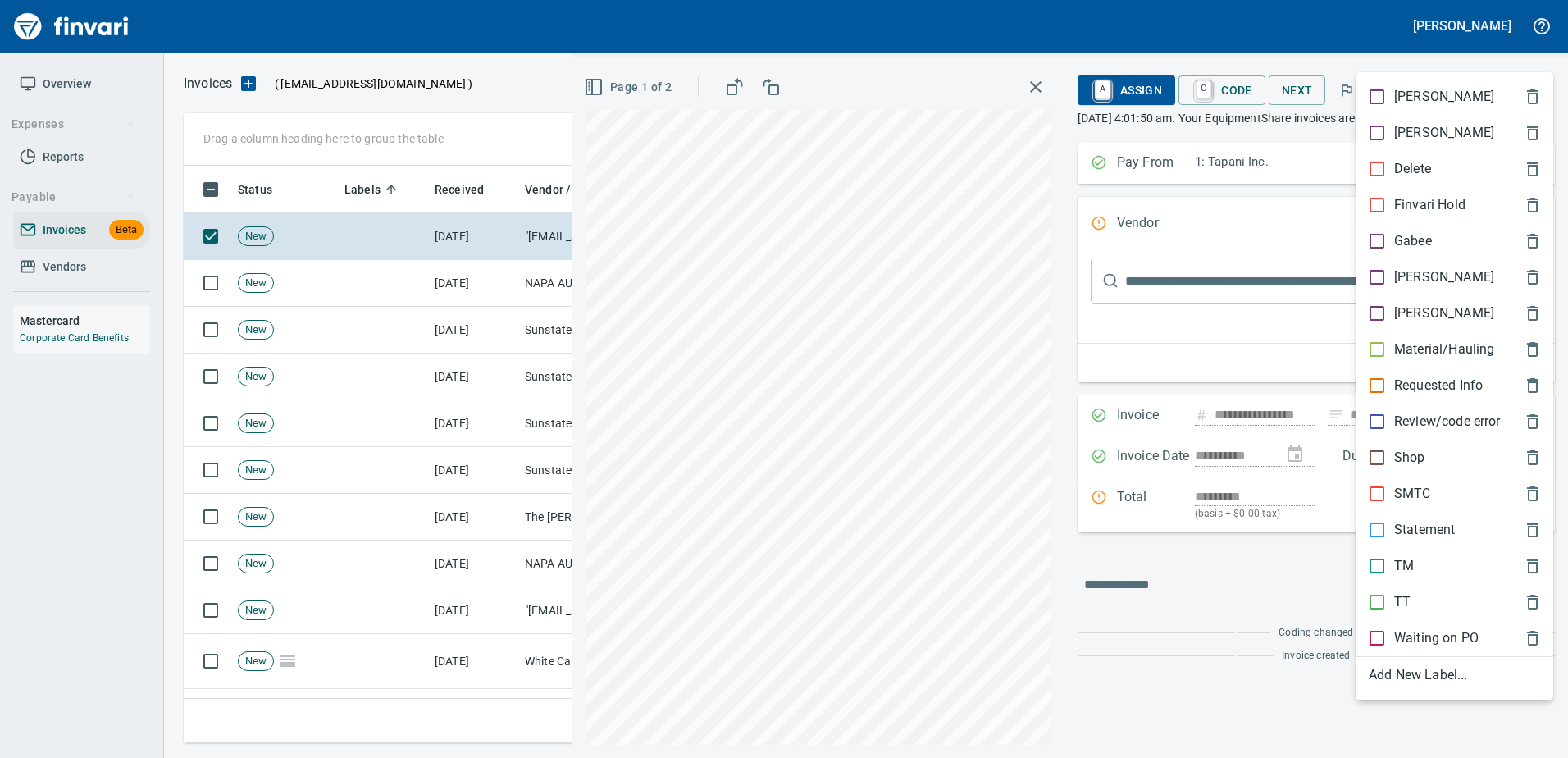
scroll to position [553, 1339]
click at [1398, 468] on div "Shop" at bounding box center [1454, 458] width 198 height 36
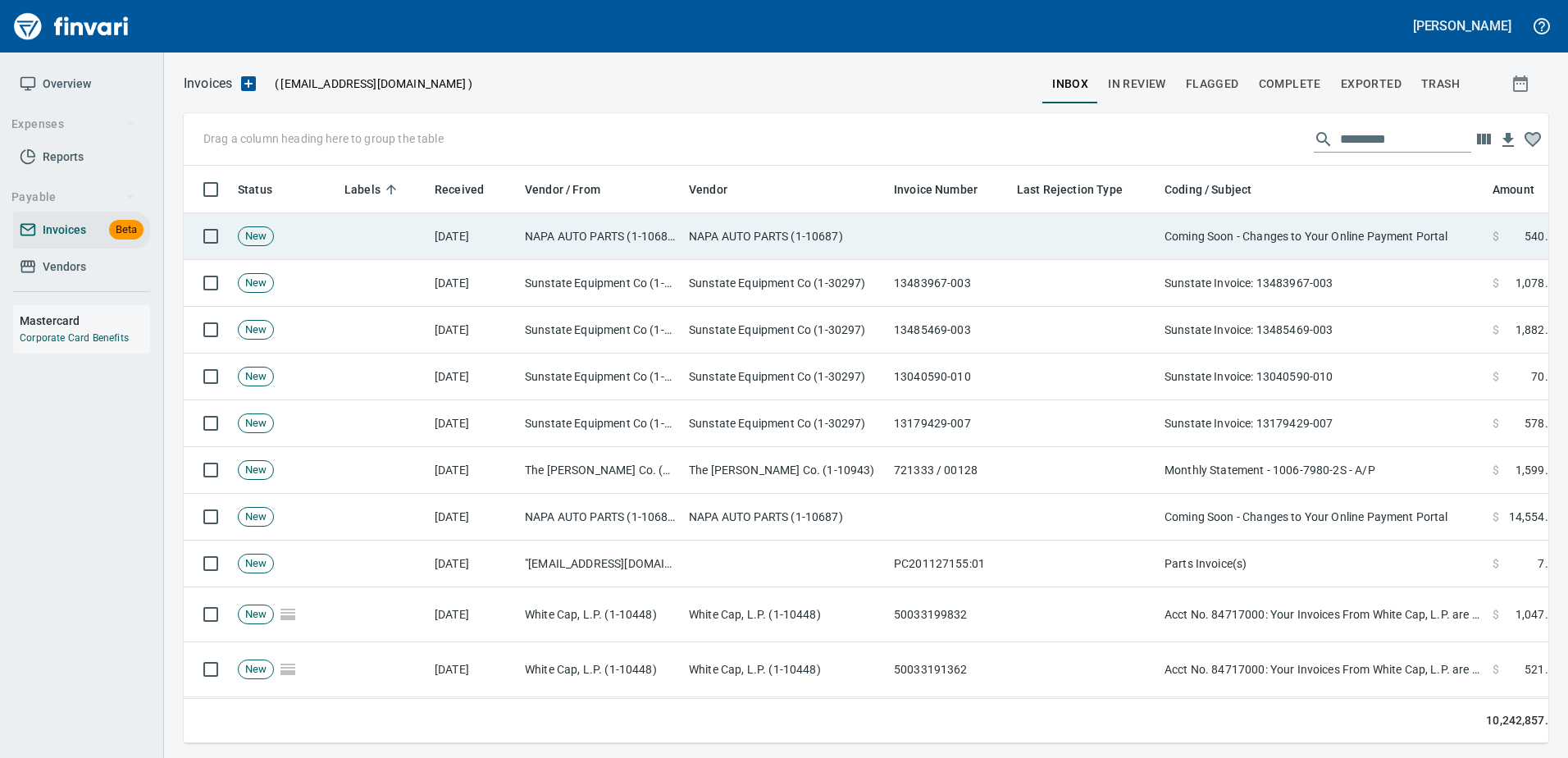
click at [1253, 238] on td "Coming Soon - Changes to Your Online Payment Portal" at bounding box center [1322, 236] width 328 height 47
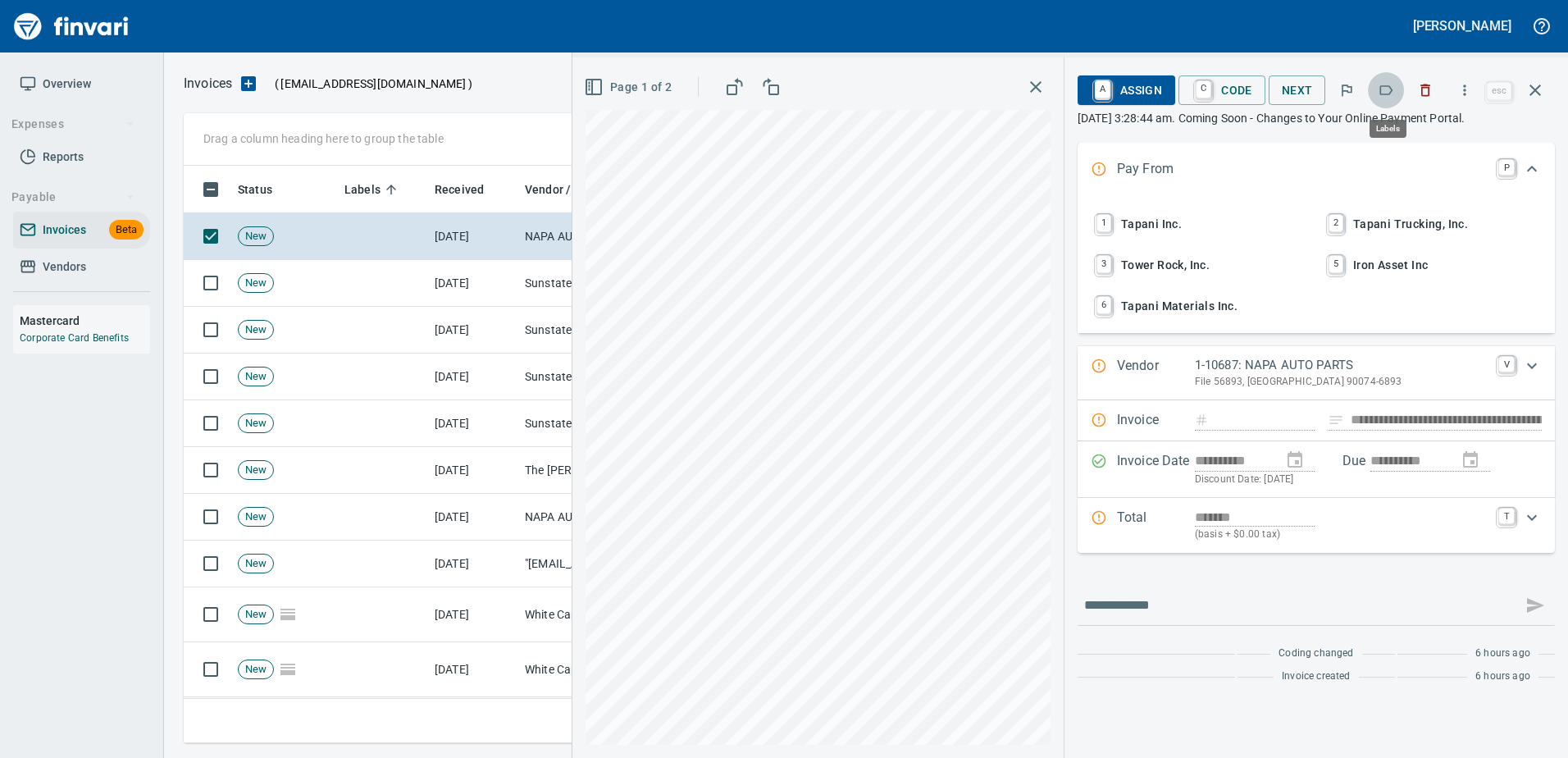
click at [1385, 89] on icon "button" at bounding box center [1386, 91] width 16 height 16
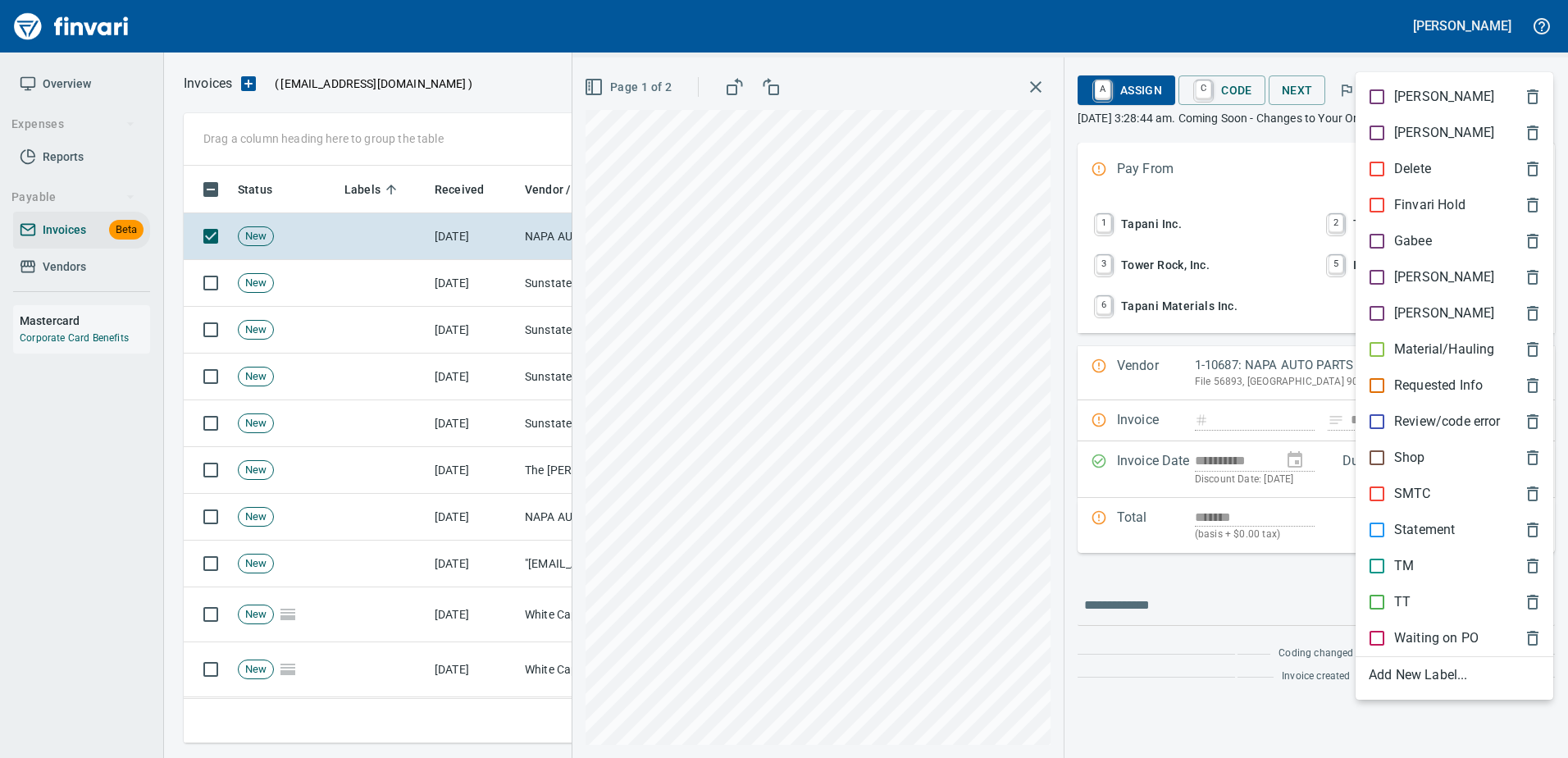
click at [1411, 534] on p "Statement" at bounding box center [1425, 530] width 61 height 20
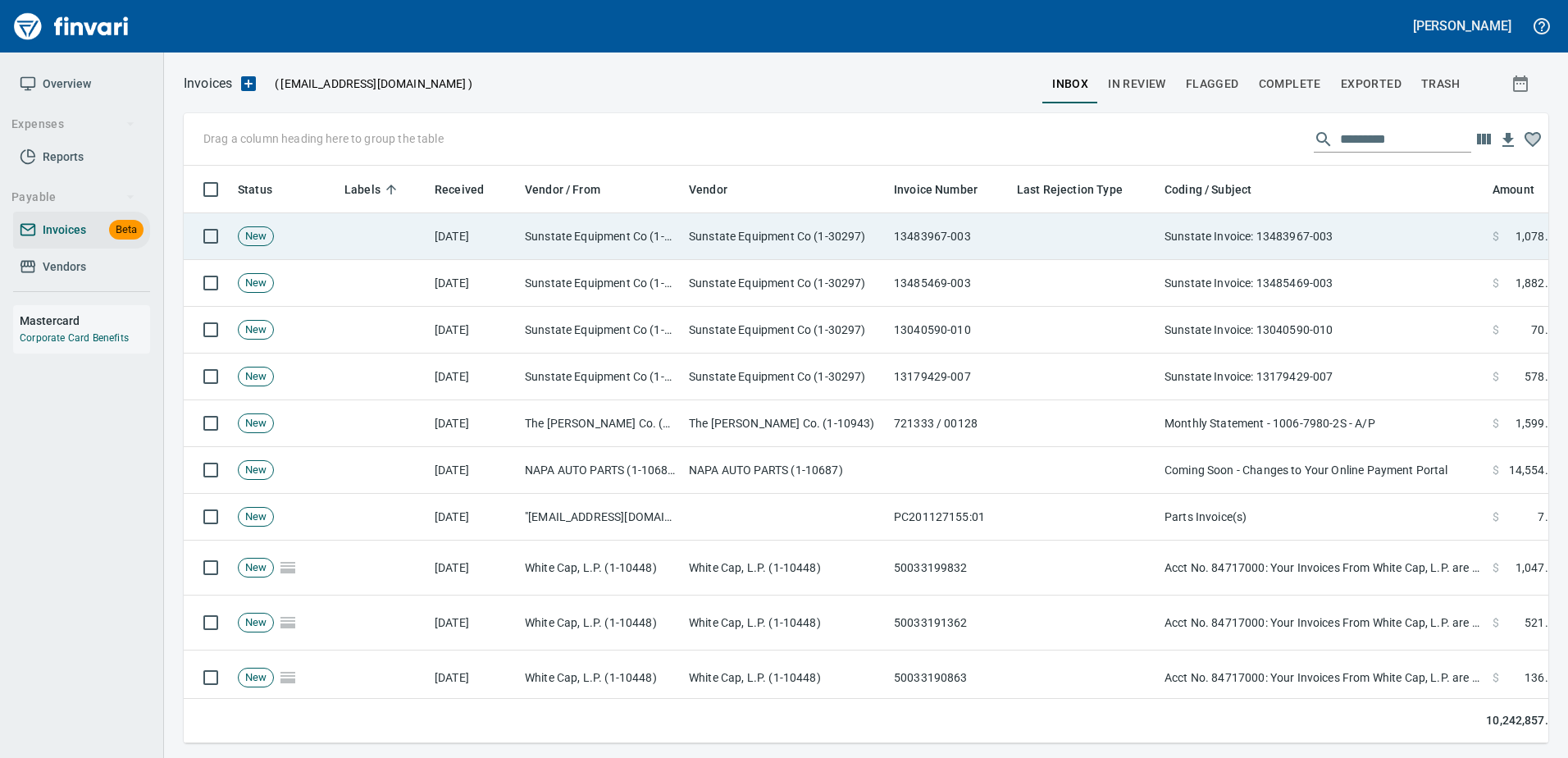
click at [1304, 242] on td "Sunstate Invoice: 13483967-003" at bounding box center [1322, 236] width 328 height 47
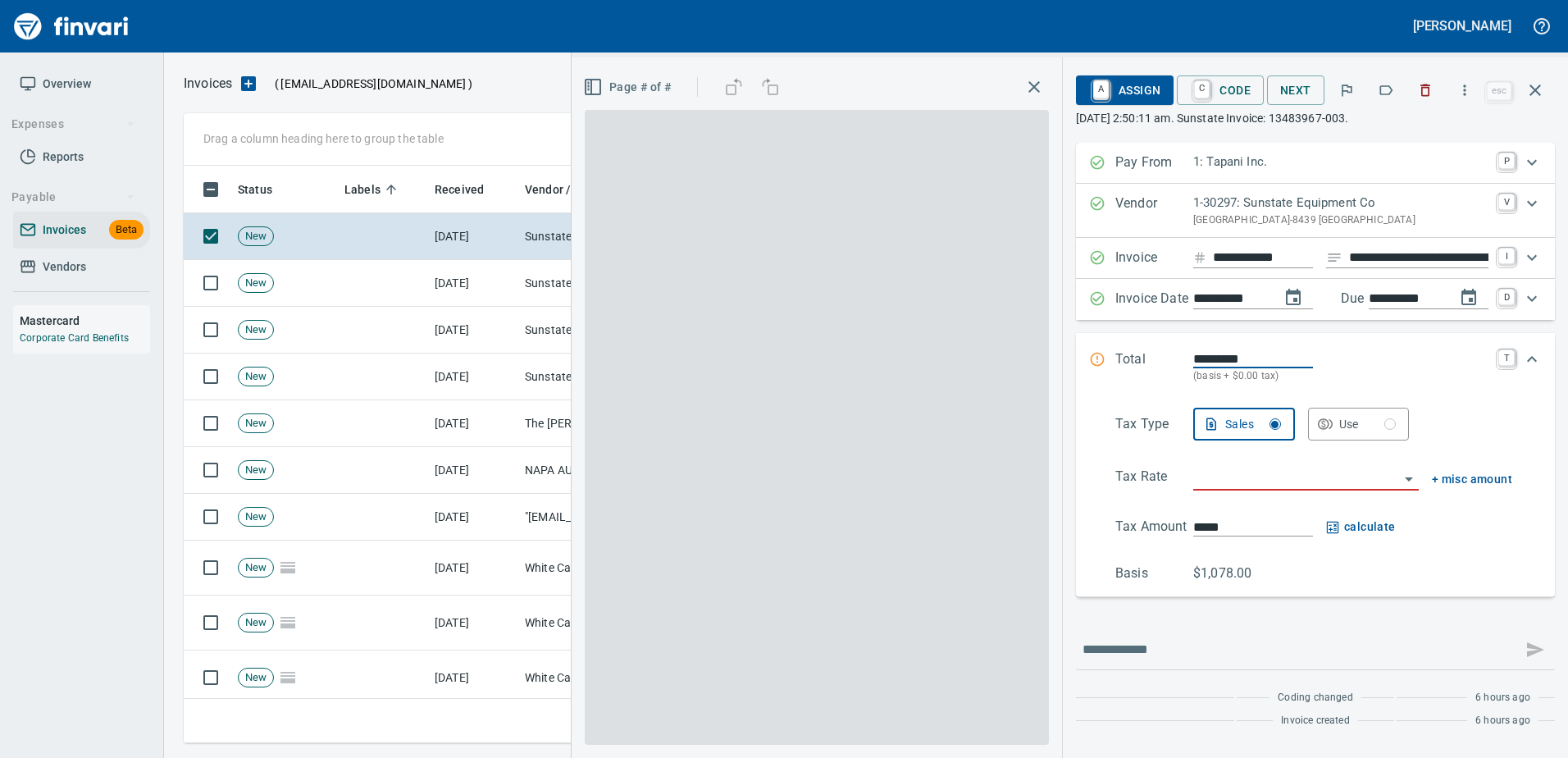
click at [1378, 90] on button "button" at bounding box center [1386, 91] width 36 height 36
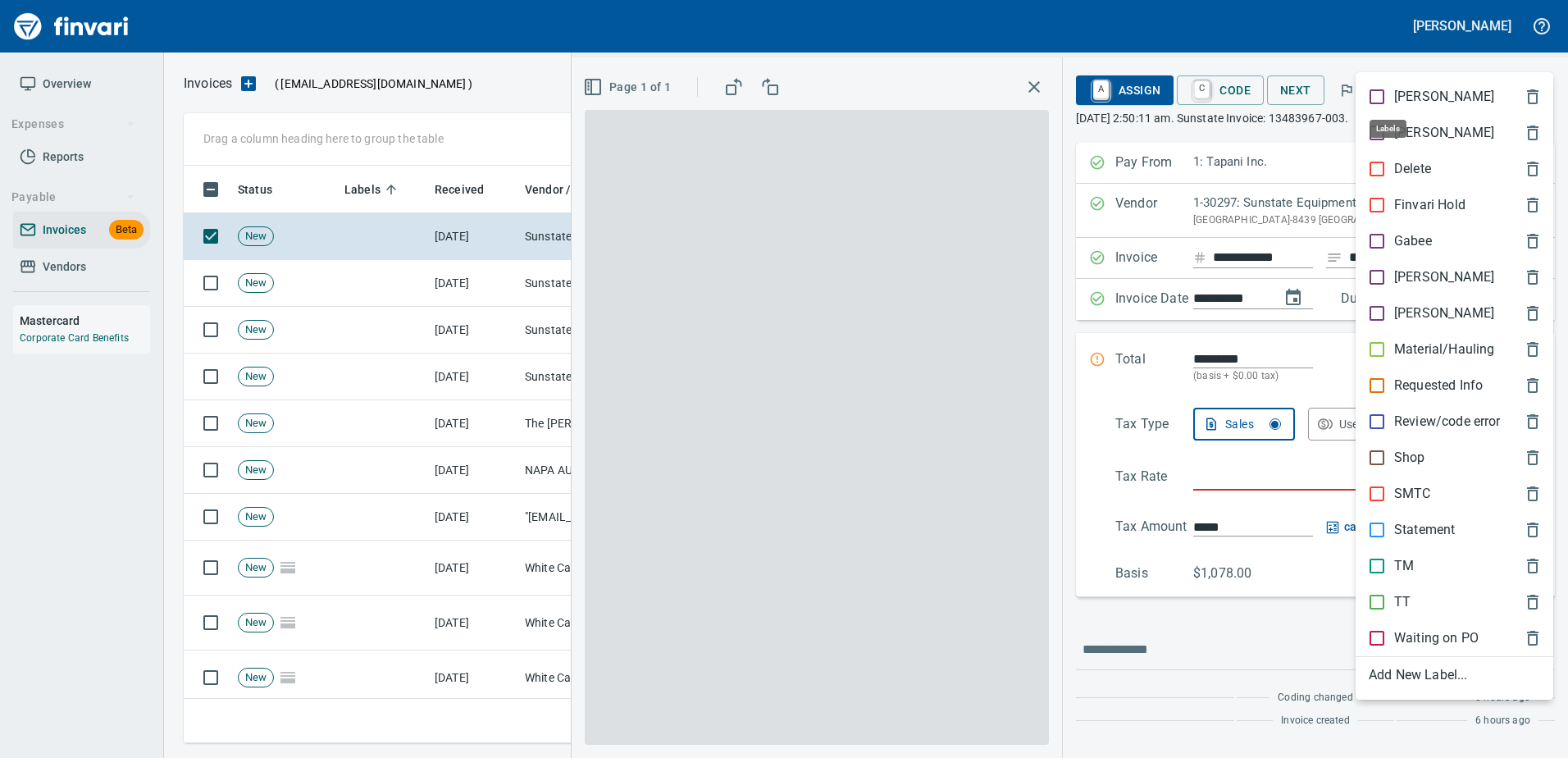
scroll to position [553, 1339]
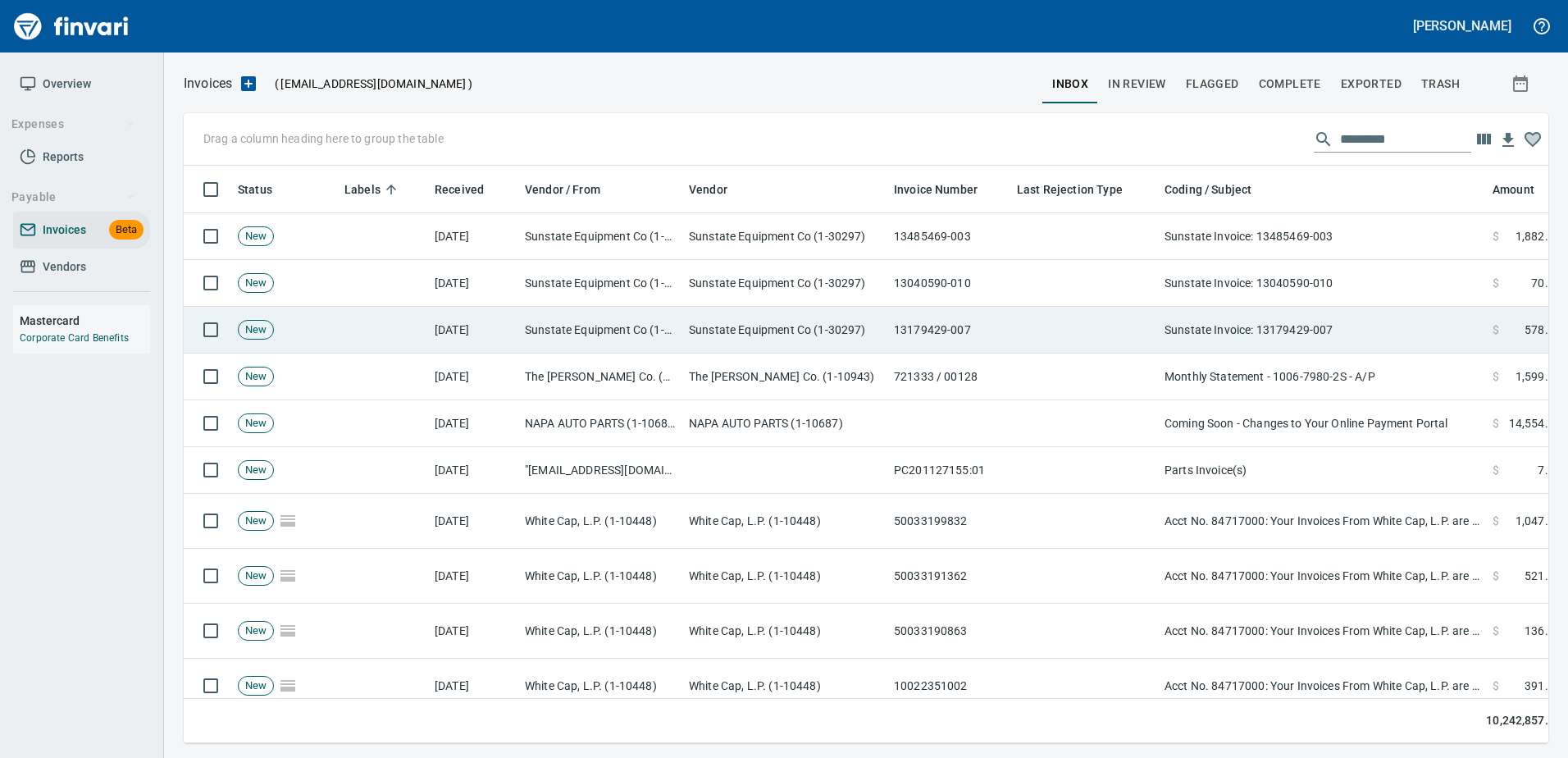
click at [1314, 338] on td "Sunstate Invoice: 13179429-007" at bounding box center [1322, 330] width 328 height 47
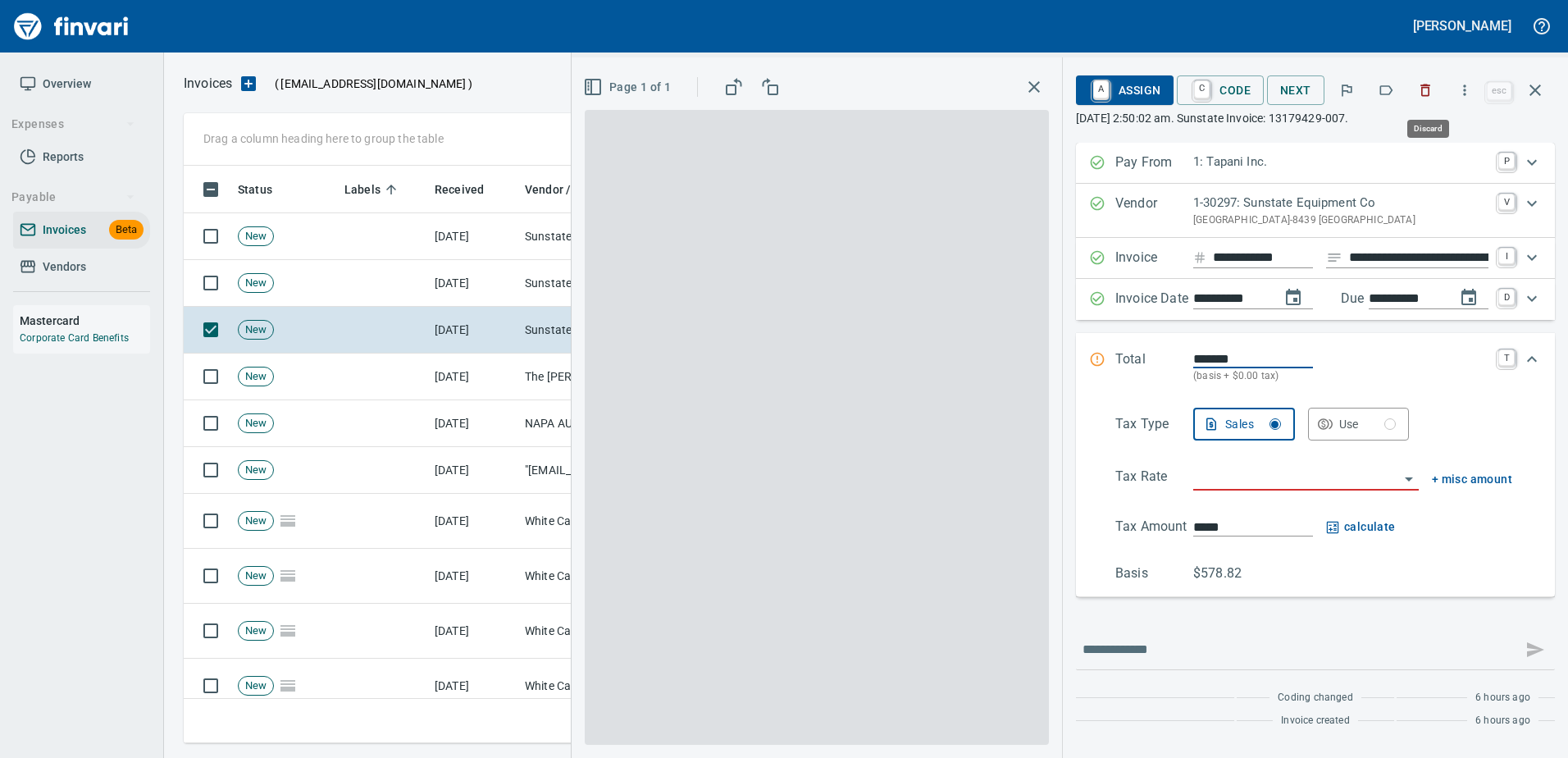
click at [1373, 92] on button "button" at bounding box center [1386, 91] width 36 height 36
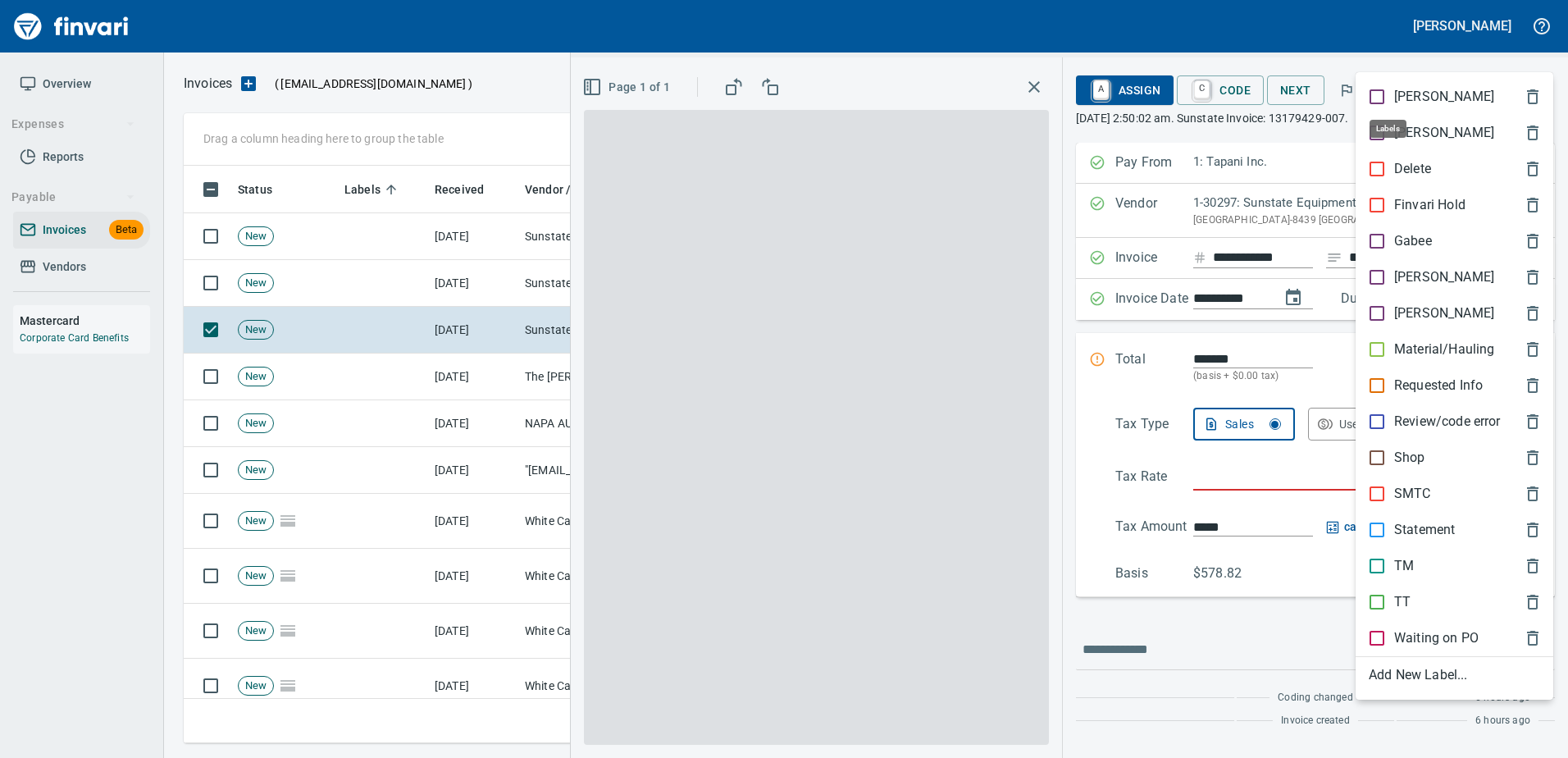
scroll to position [553, 1339]
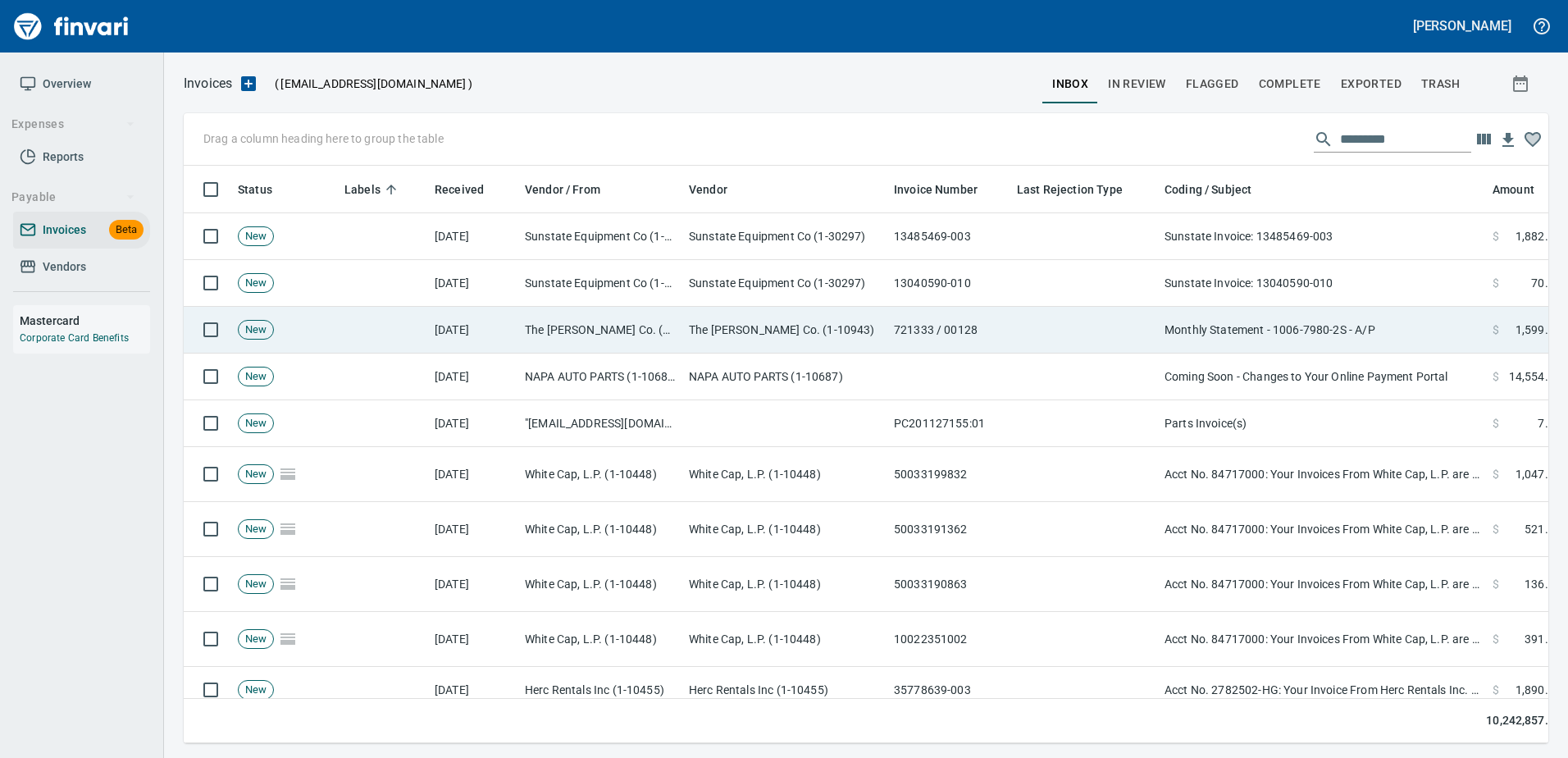
click at [1301, 323] on td "Monthly Statement - 1006-7980-2S - A/P" at bounding box center [1322, 330] width 328 height 47
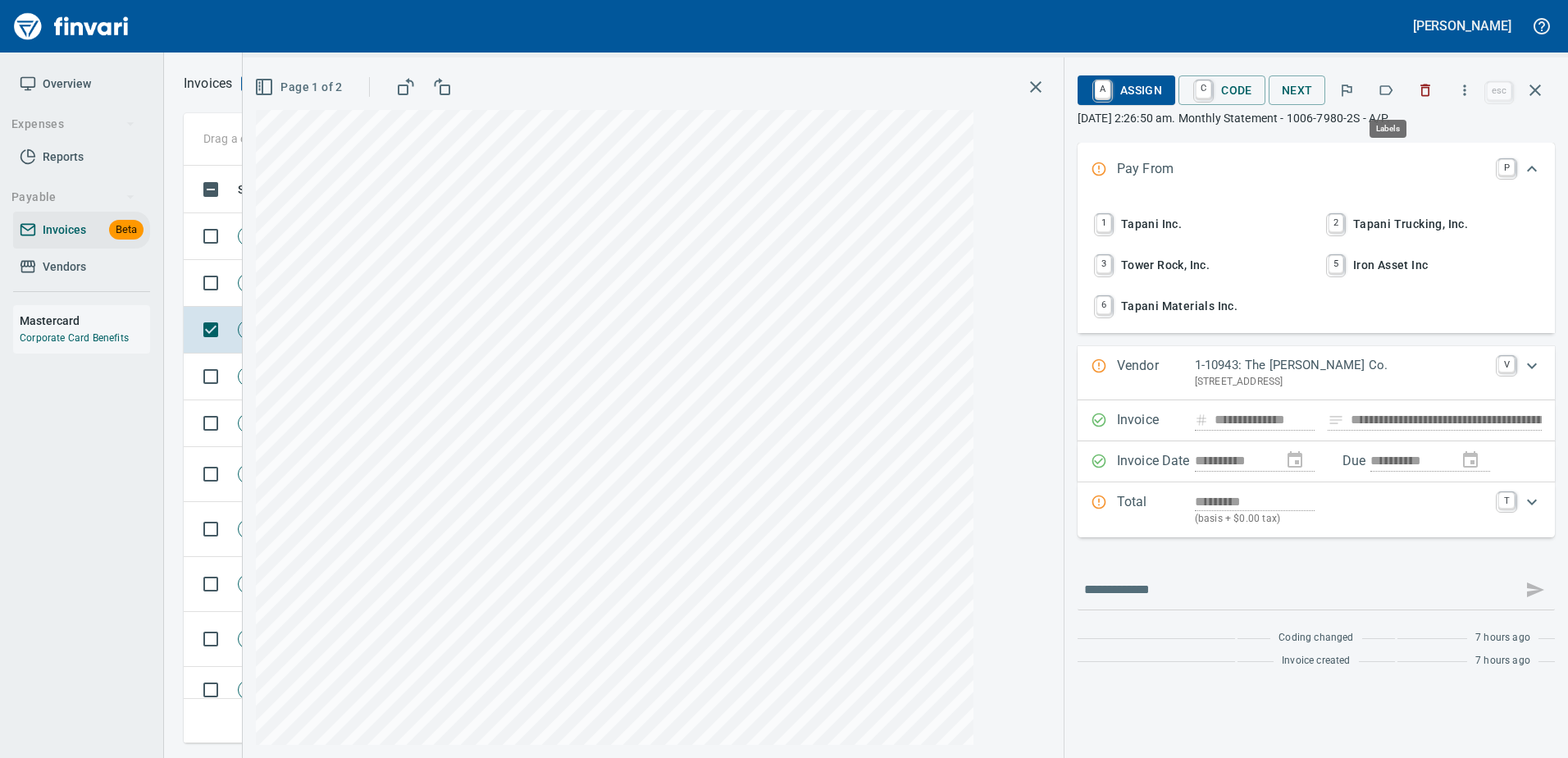
click at [1388, 92] on icon "button" at bounding box center [1386, 91] width 16 height 16
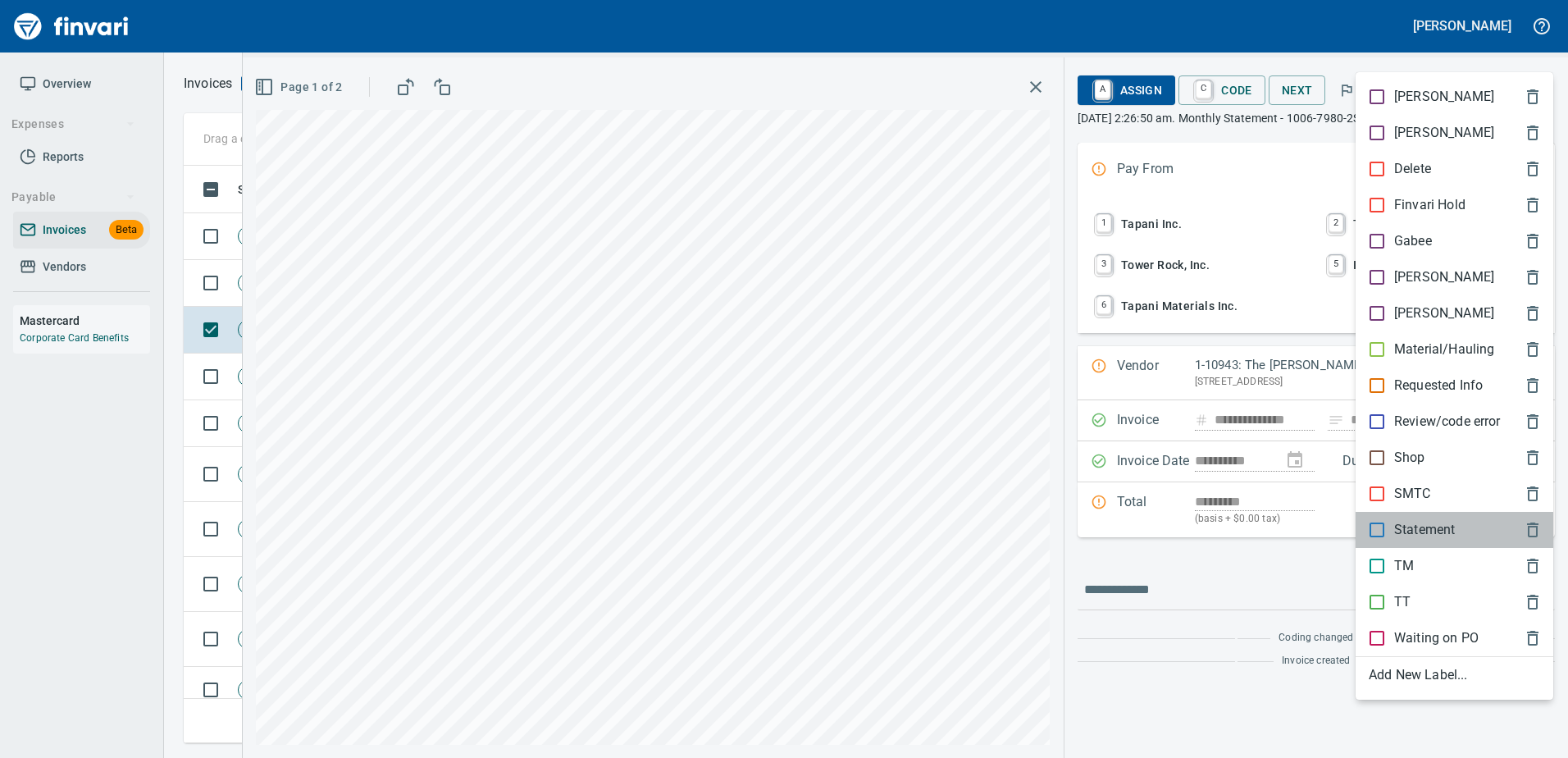
click at [1428, 518] on div "Statement" at bounding box center [1454, 530] width 198 height 36
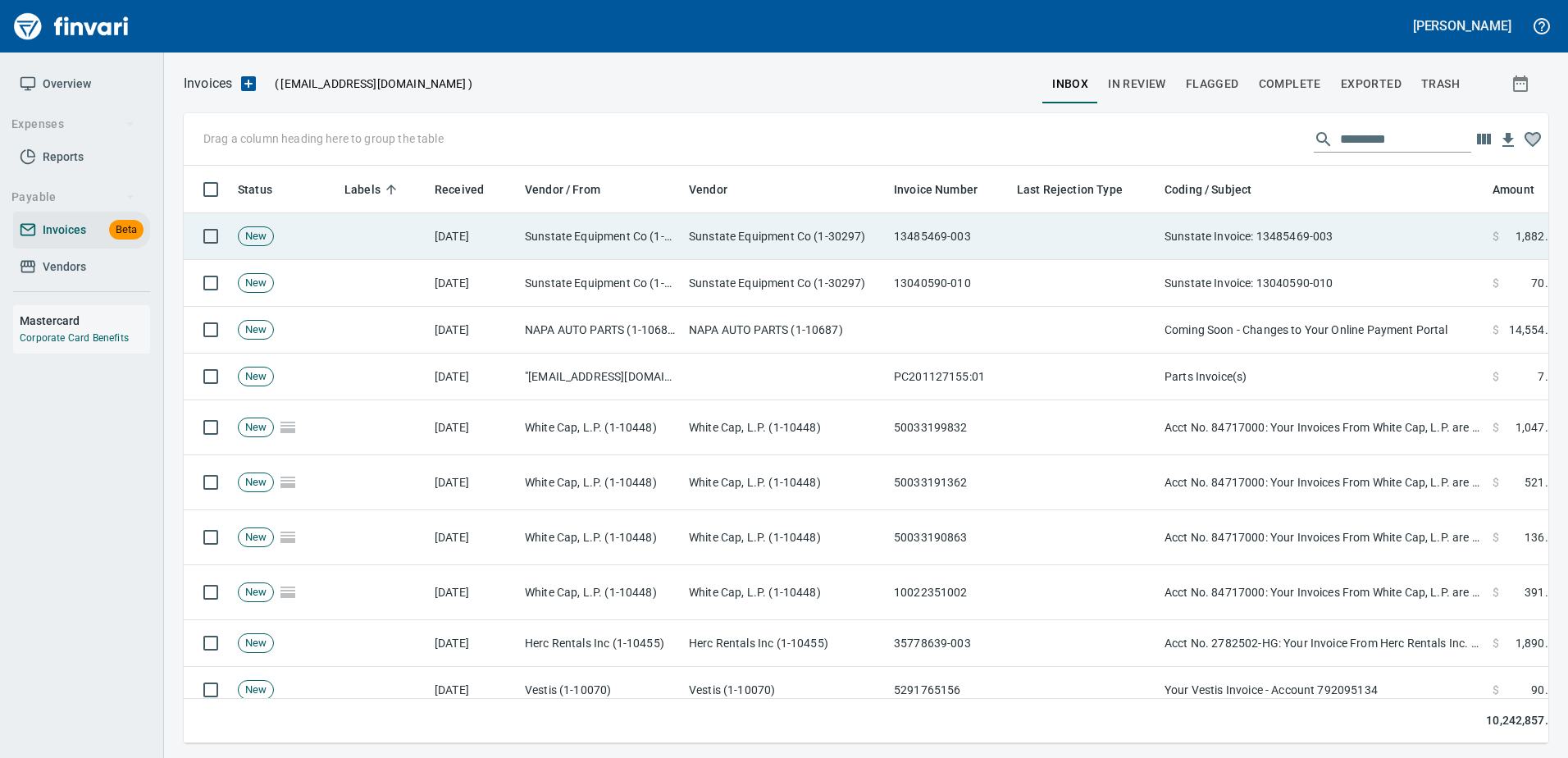
click at [1271, 235] on td "Sunstate Invoice: 13485469-003" at bounding box center [1322, 236] width 328 height 47
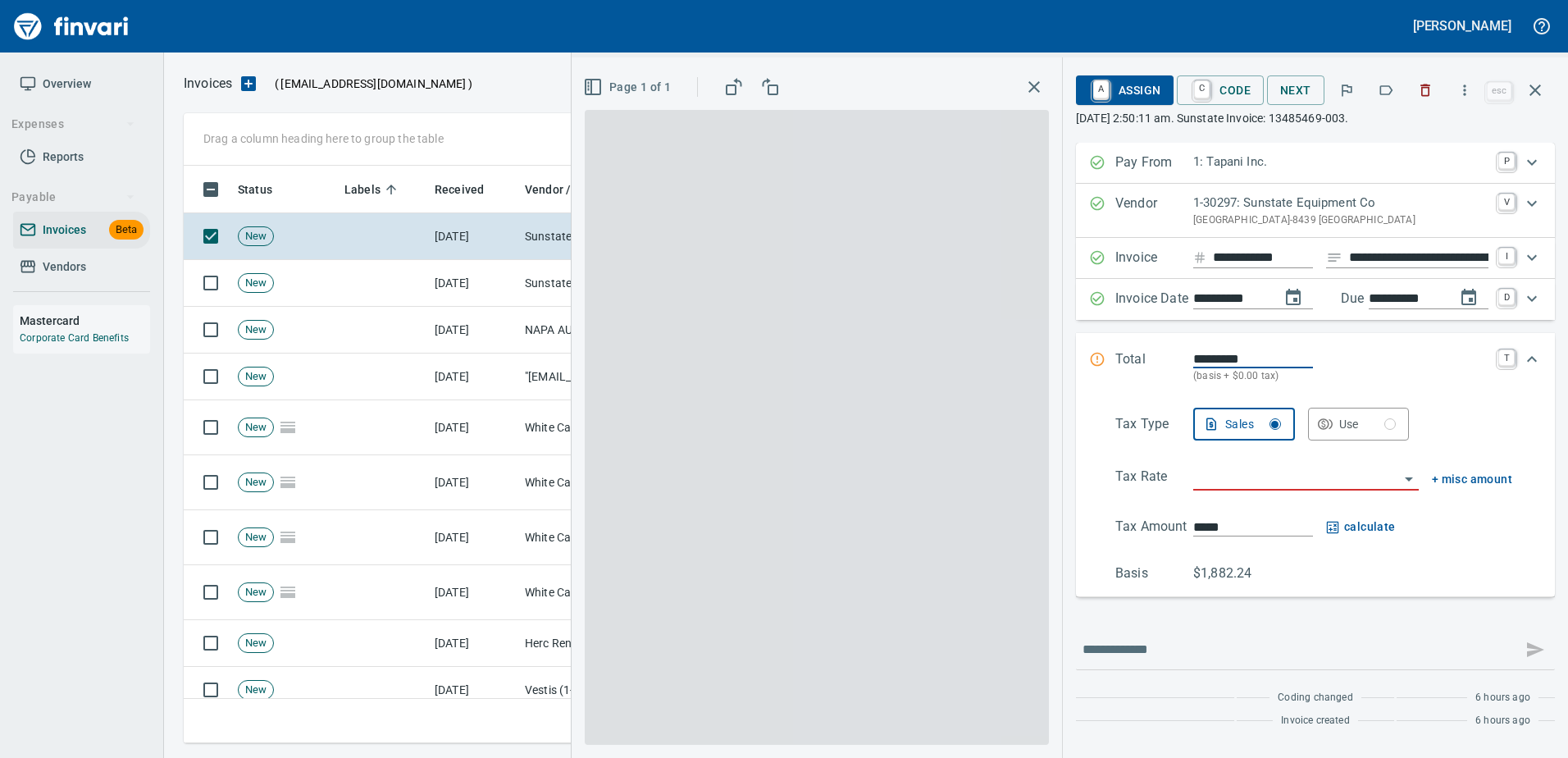
click at [1425, 73] on button "button" at bounding box center [1425, 91] width 36 height 36
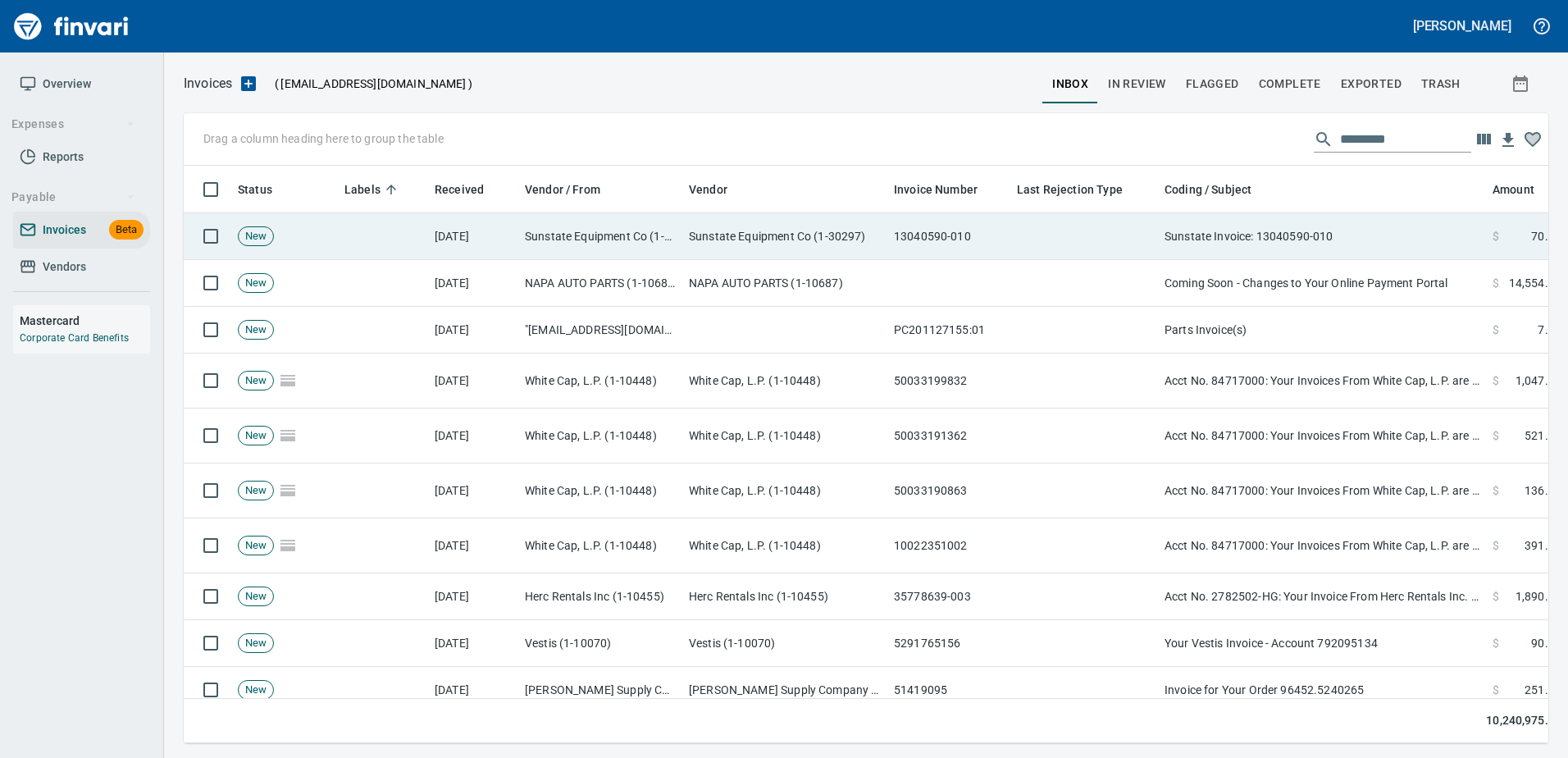
click at [1288, 216] on td "Sunstate Invoice: 13040590-010" at bounding box center [1322, 236] width 328 height 47
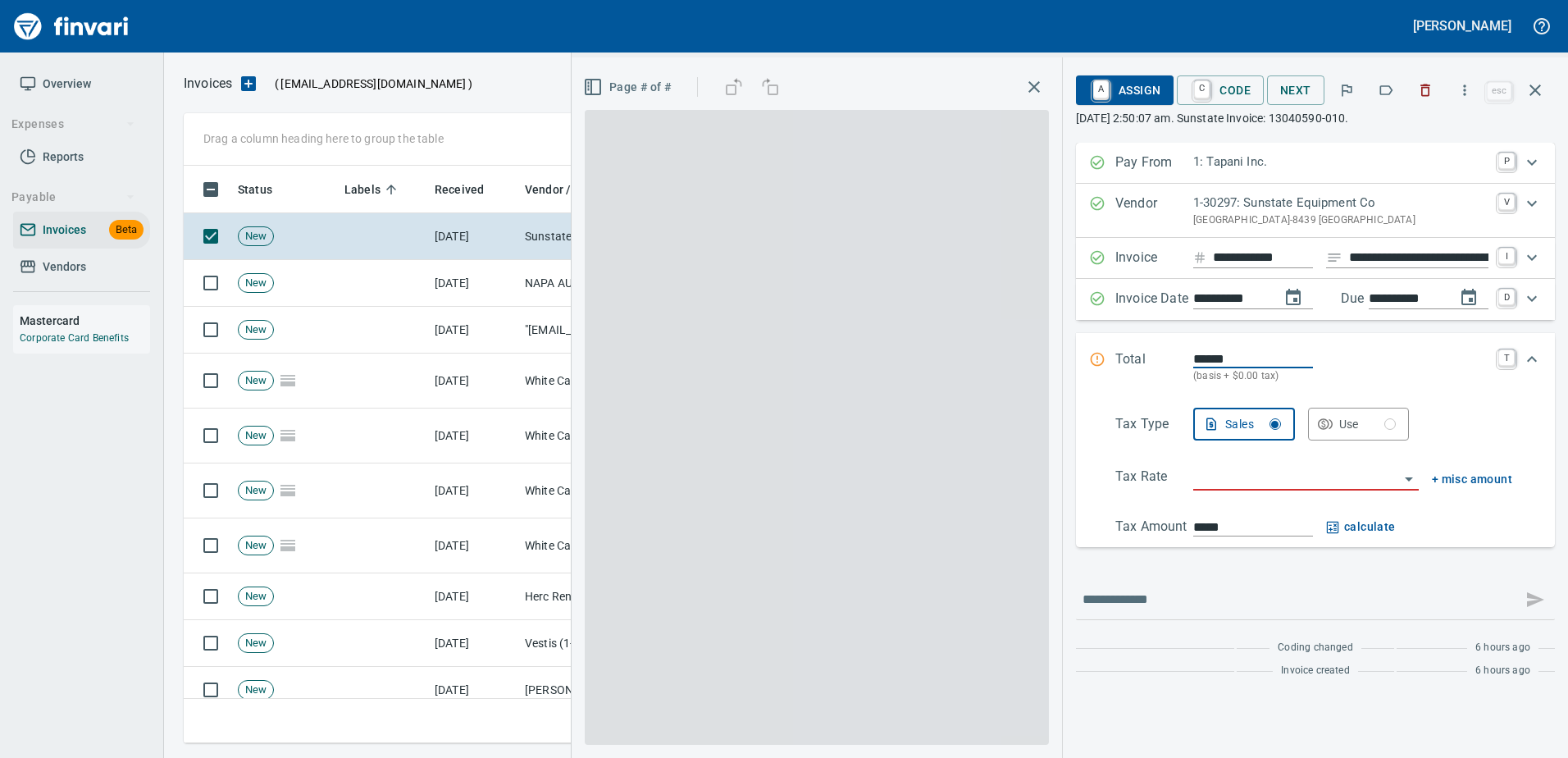
click at [1393, 85] on icon "button" at bounding box center [1386, 91] width 16 height 16
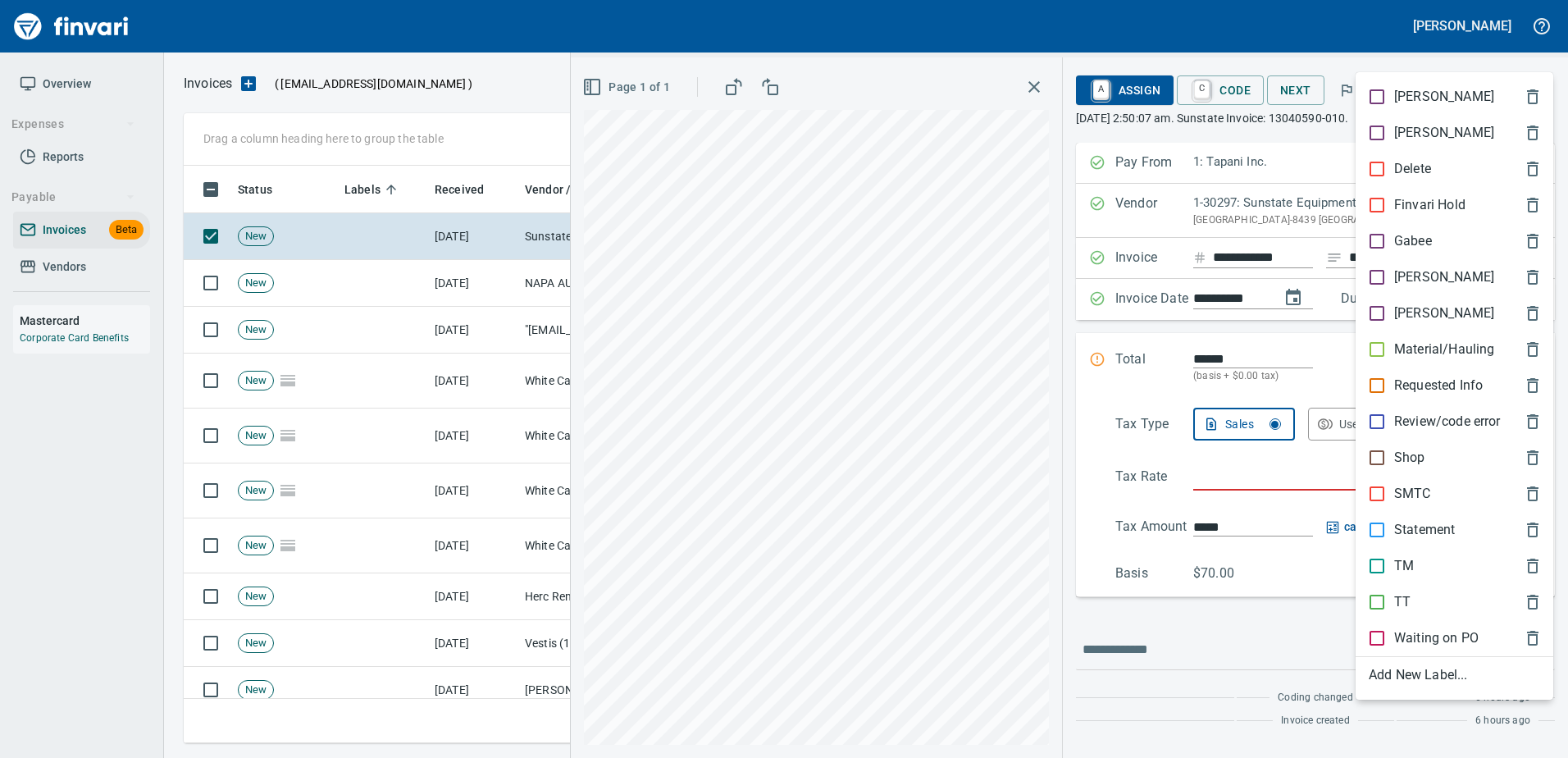
click at [1385, 449] on ul "[PERSON_NAME] Hold Gabee [PERSON_NAME] [PERSON_NAME] Material/Hauling Requested…" at bounding box center [1454, 386] width 198 height 628
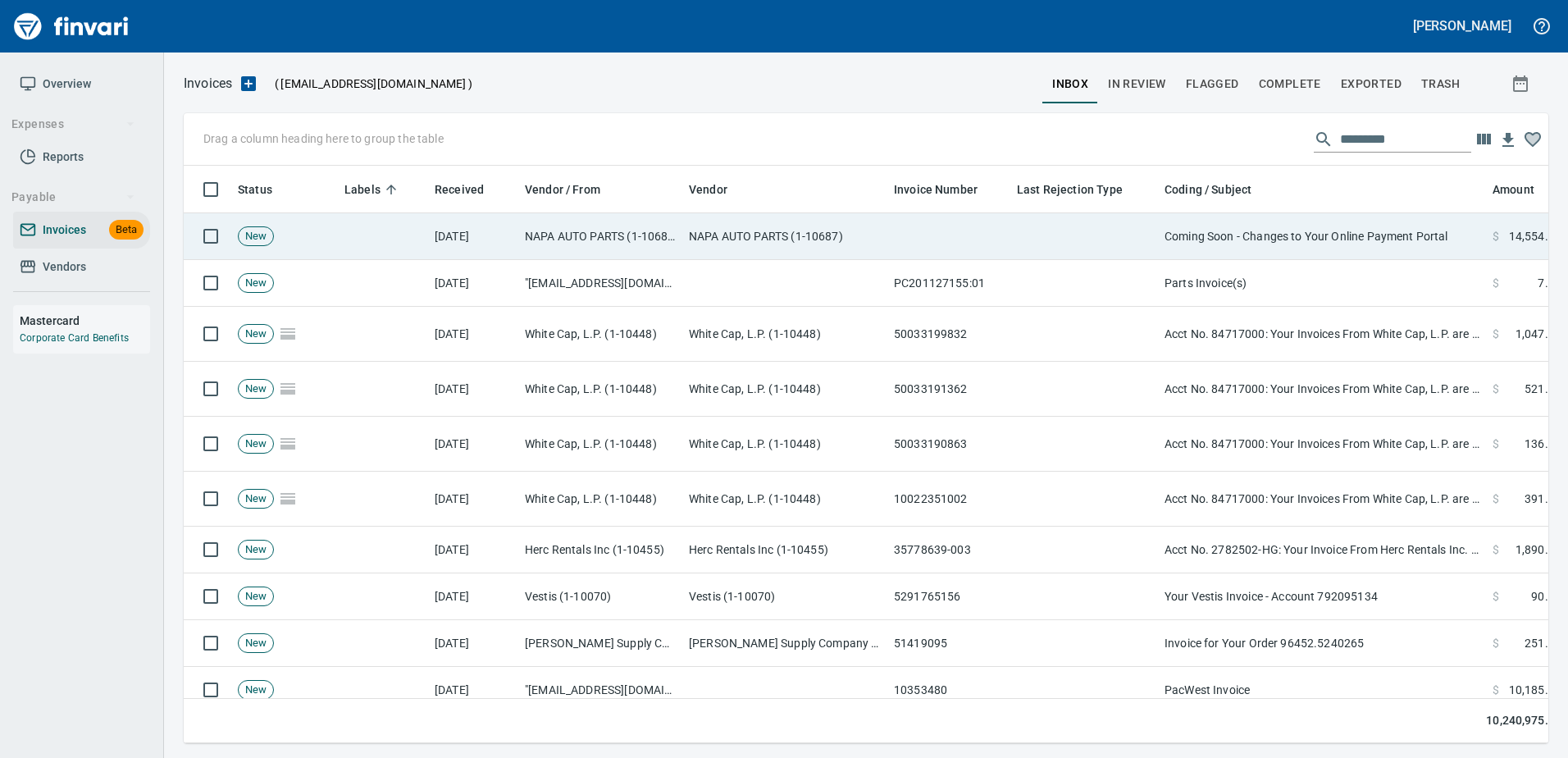
click at [1307, 239] on td "Coming Soon - Changes to Your Online Payment Portal" at bounding box center [1322, 236] width 328 height 47
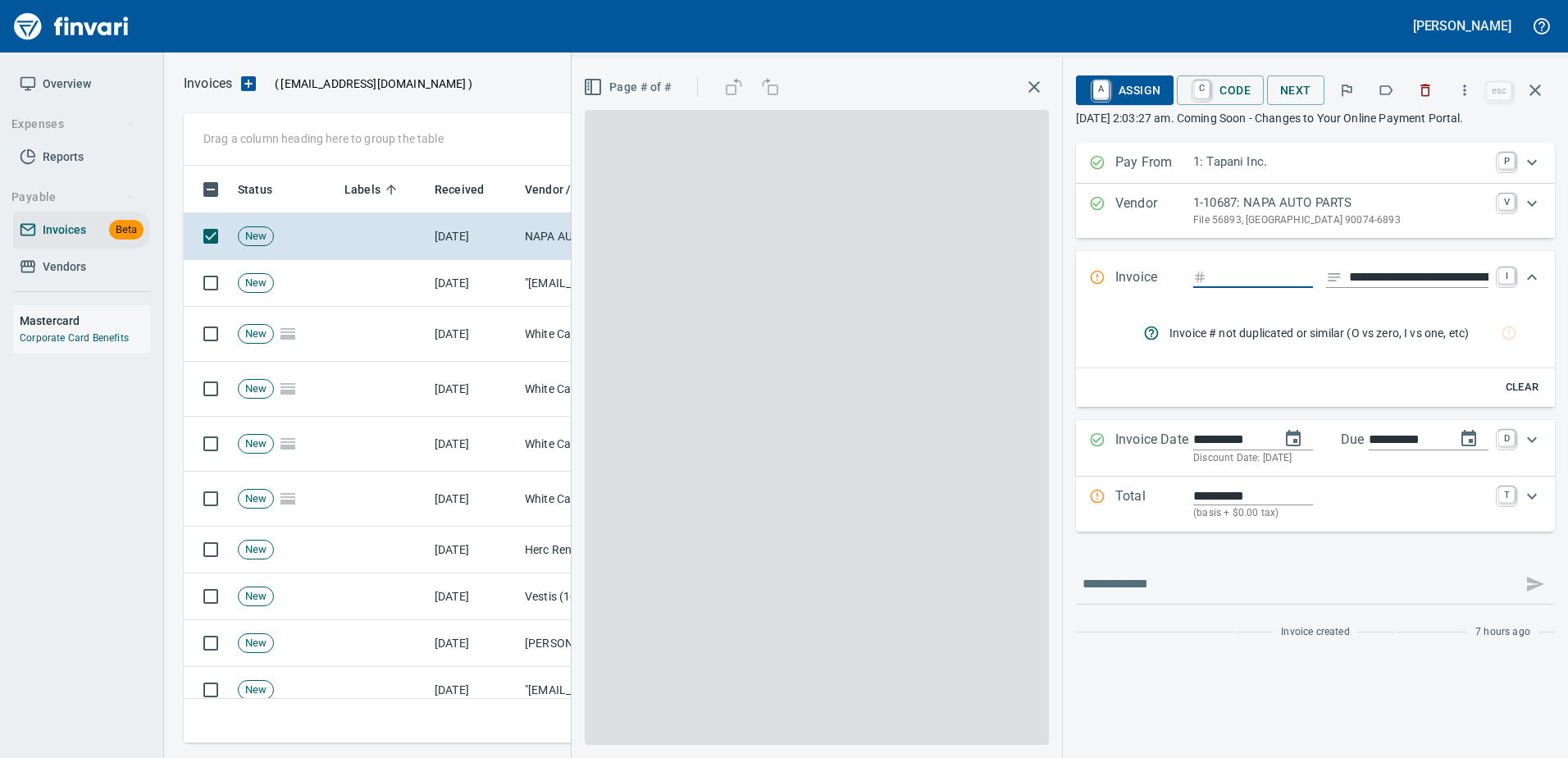
click at [1378, 90] on button "button" at bounding box center [1386, 91] width 36 height 36
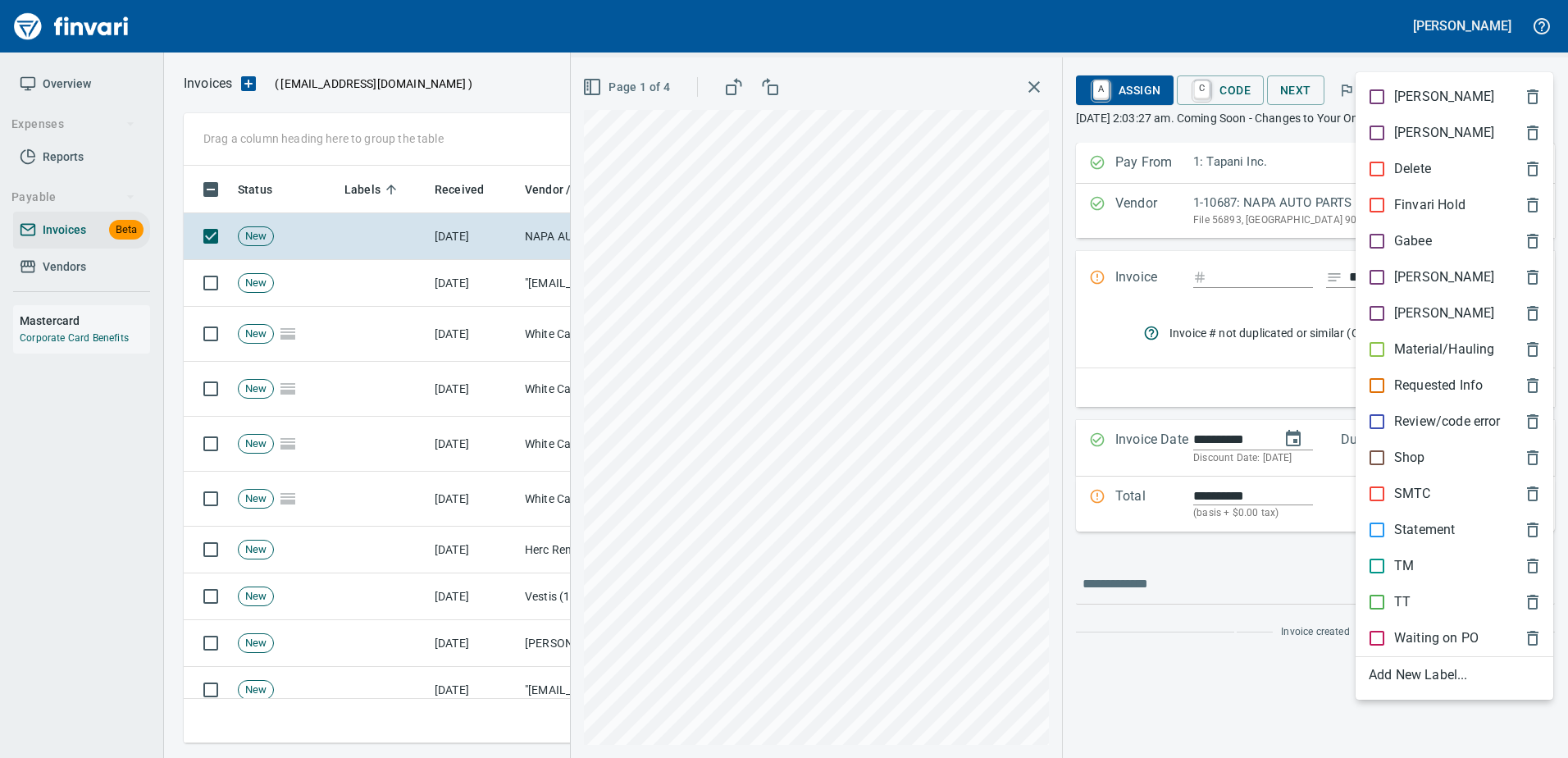
click at [1431, 523] on p "Statement" at bounding box center [1425, 530] width 61 height 20
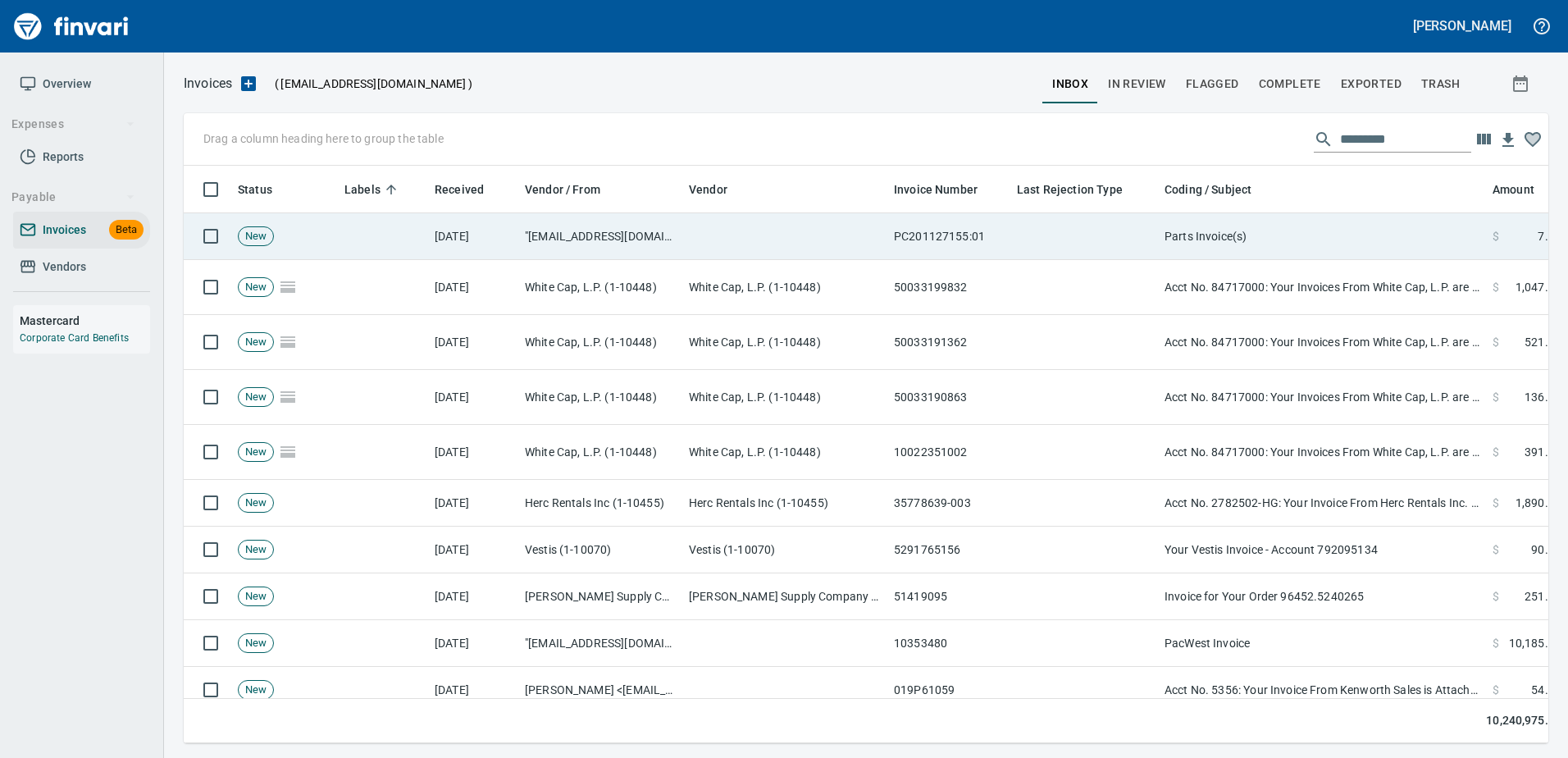
click at [1250, 226] on td "Parts Invoice(s)" at bounding box center [1322, 236] width 328 height 47
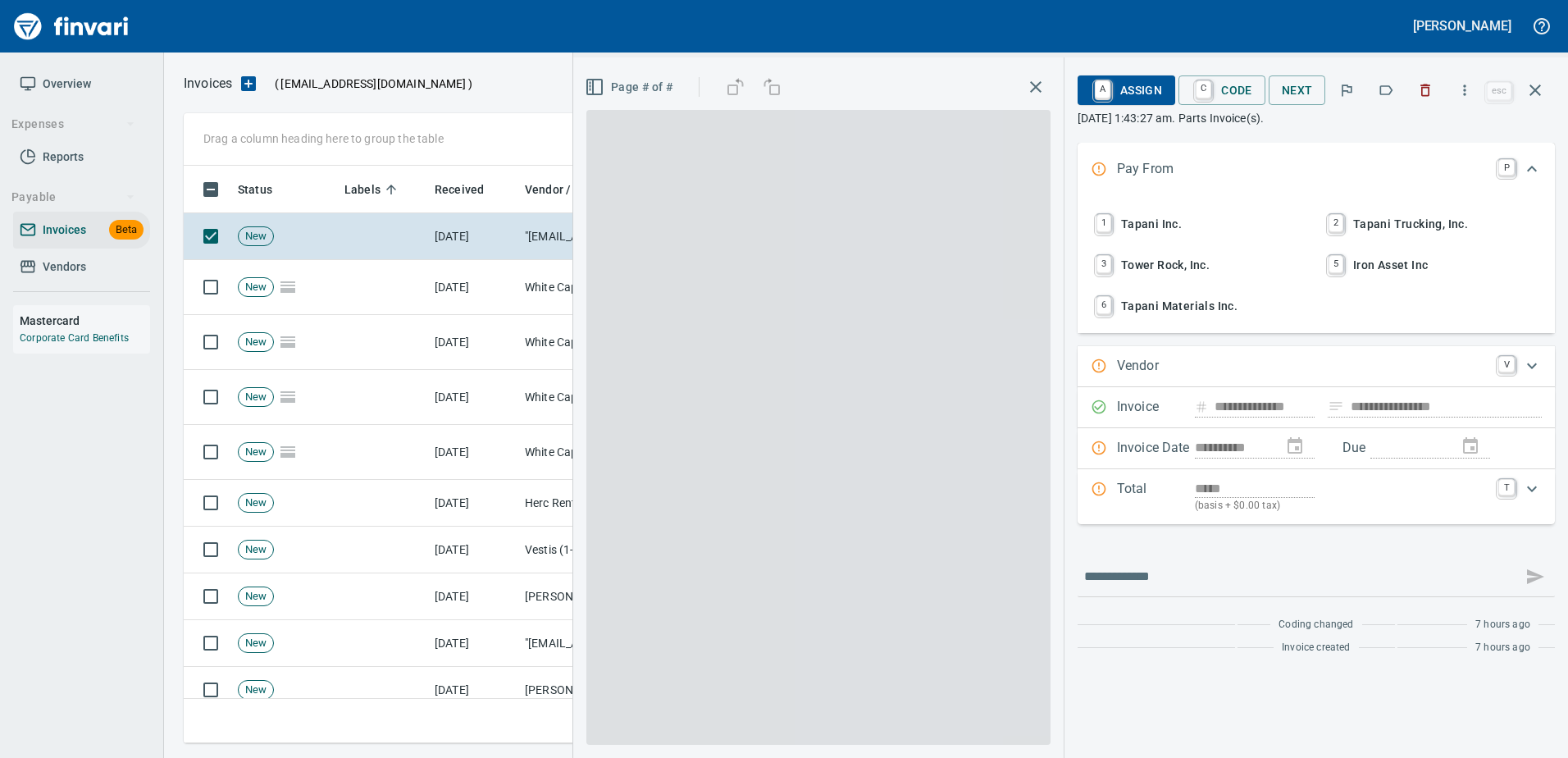
type input "**********"
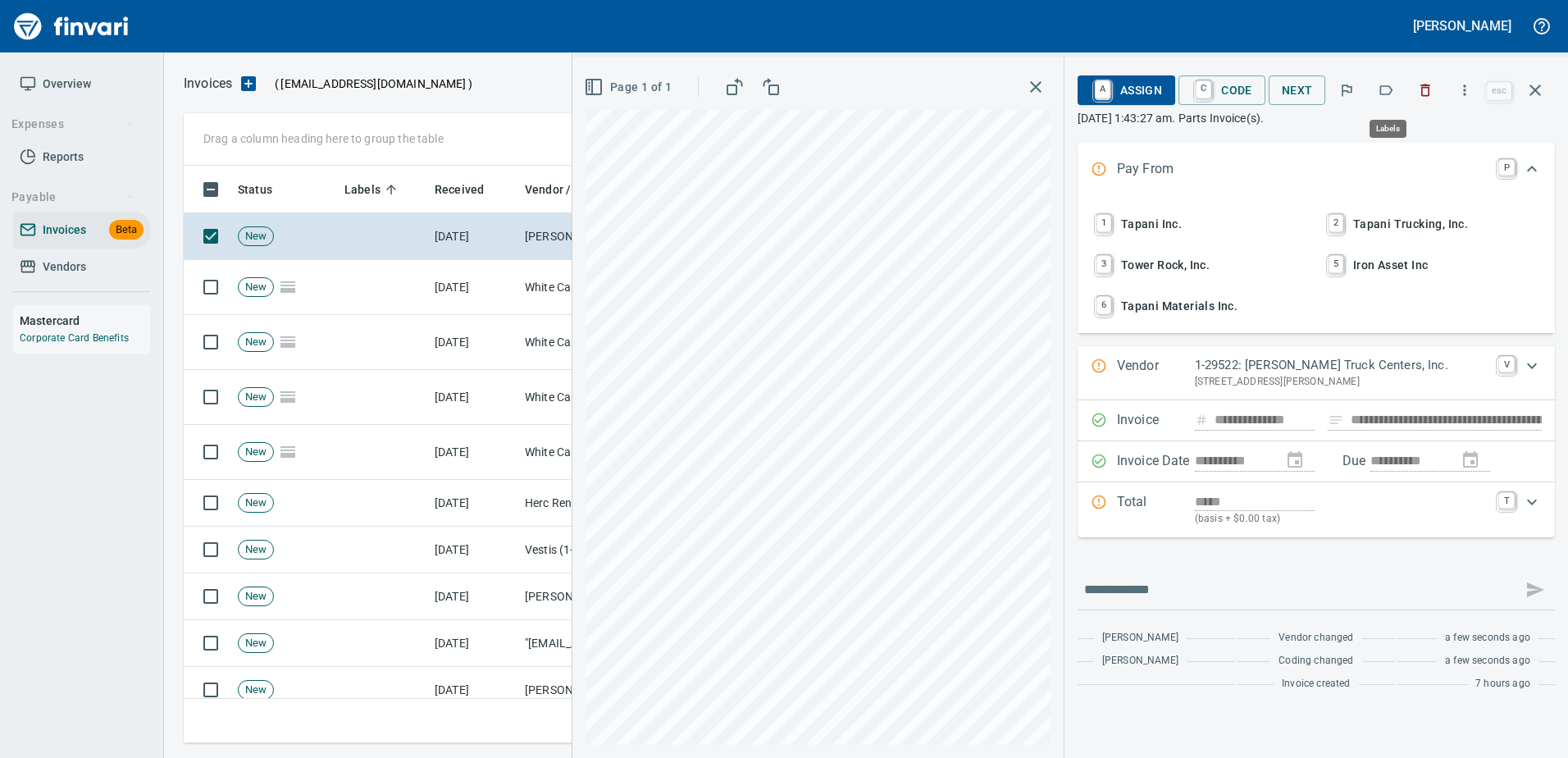
click at [1384, 86] on icon "button" at bounding box center [1386, 91] width 16 height 16
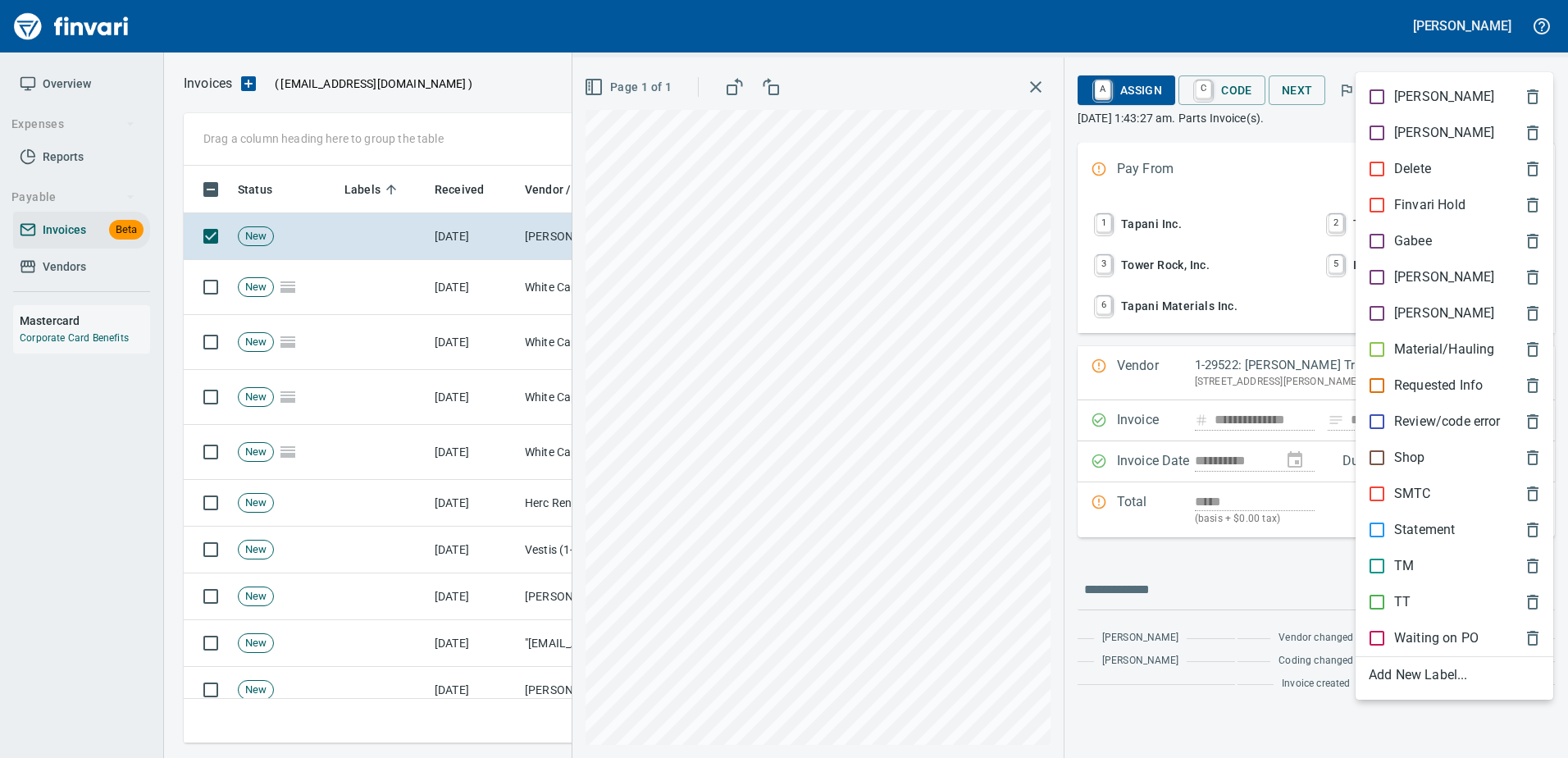
scroll to position [553, 1339]
click at [1406, 451] on p "Shop" at bounding box center [1410, 458] width 31 height 20
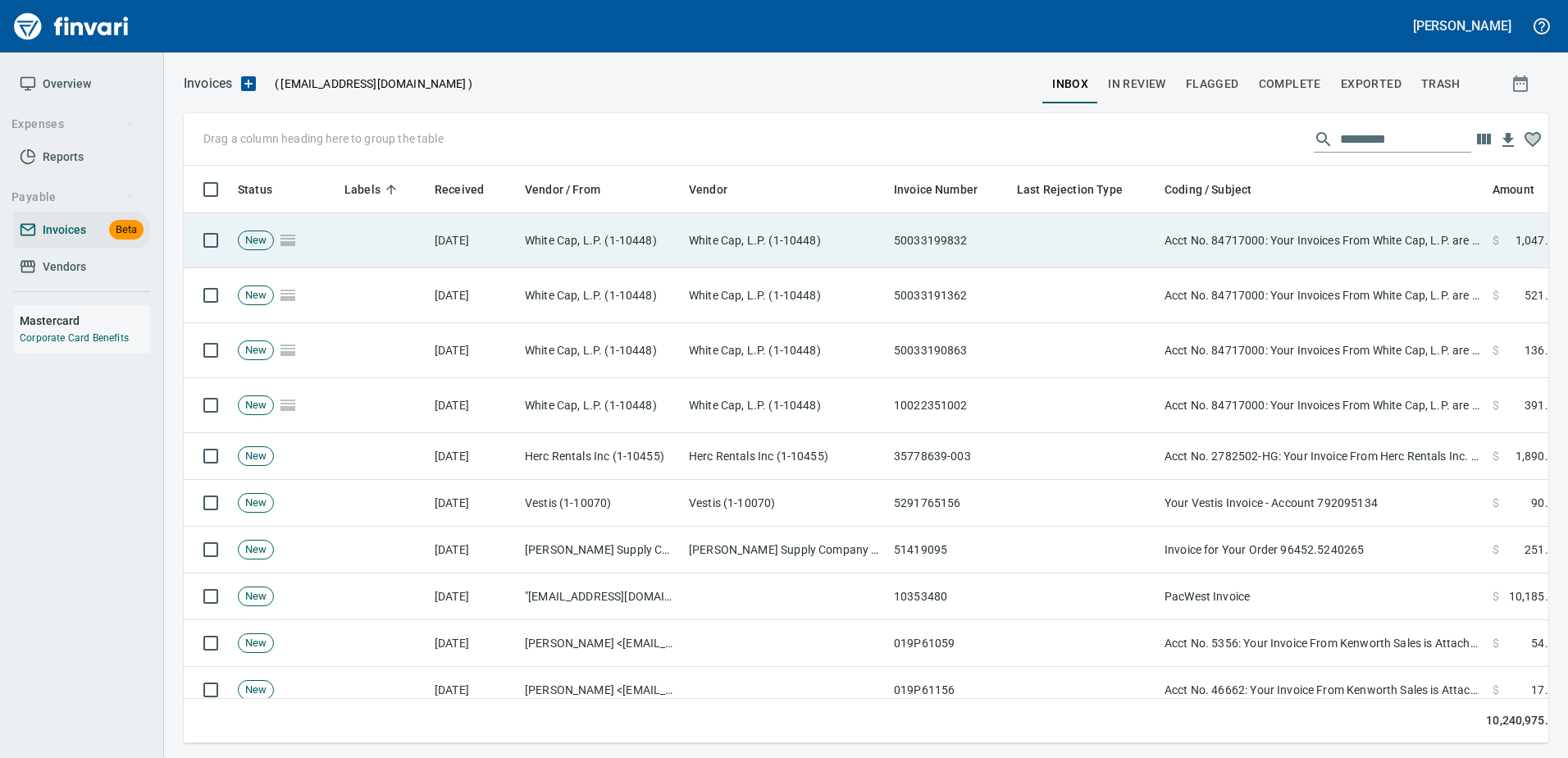
click at [1307, 224] on td "Acct No. 84717000: Your Invoices From White Cap, L.P. are Attached" at bounding box center [1322, 241] width 328 height 55
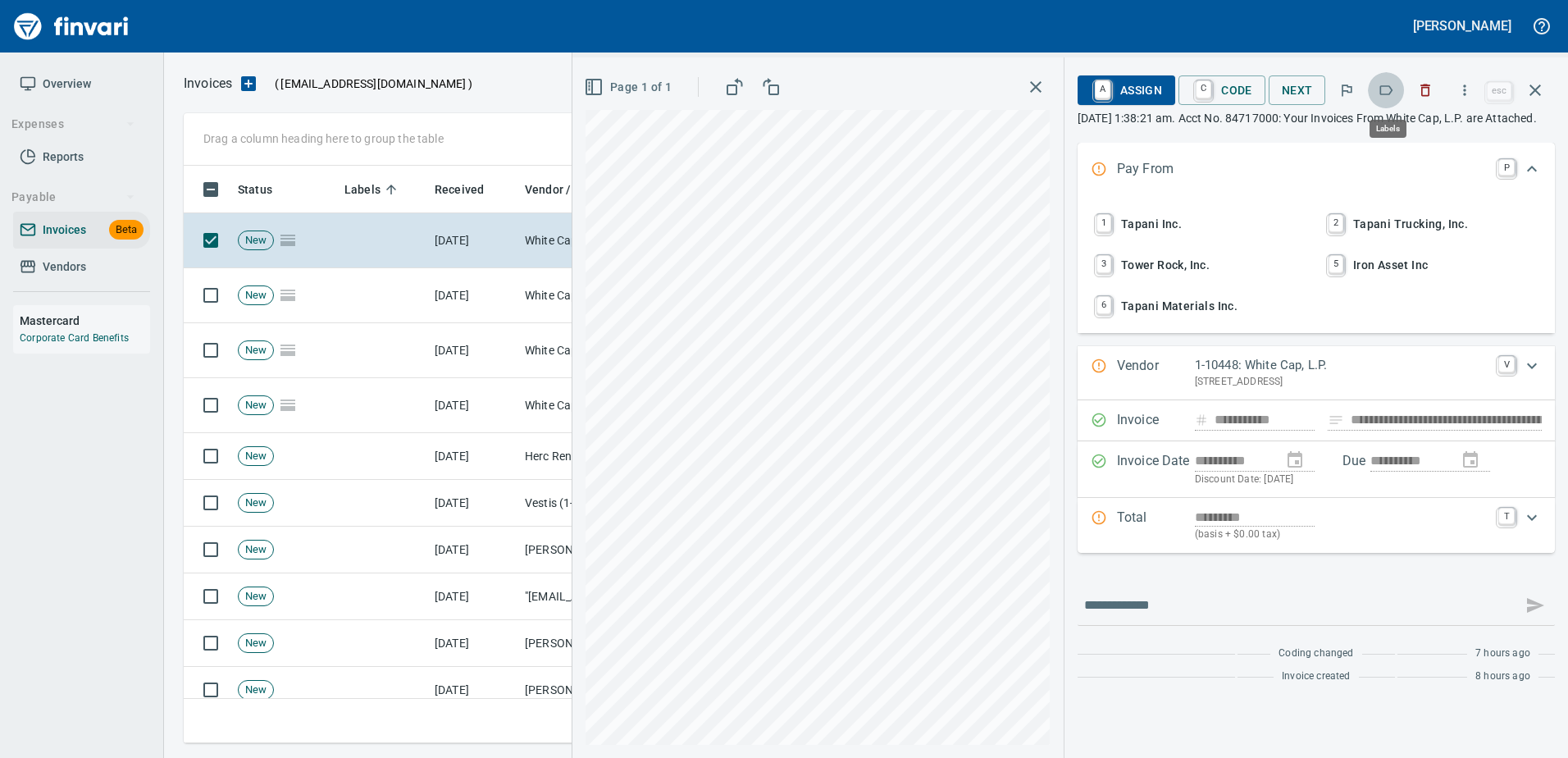
click at [1387, 93] on icon "button" at bounding box center [1386, 91] width 16 height 16
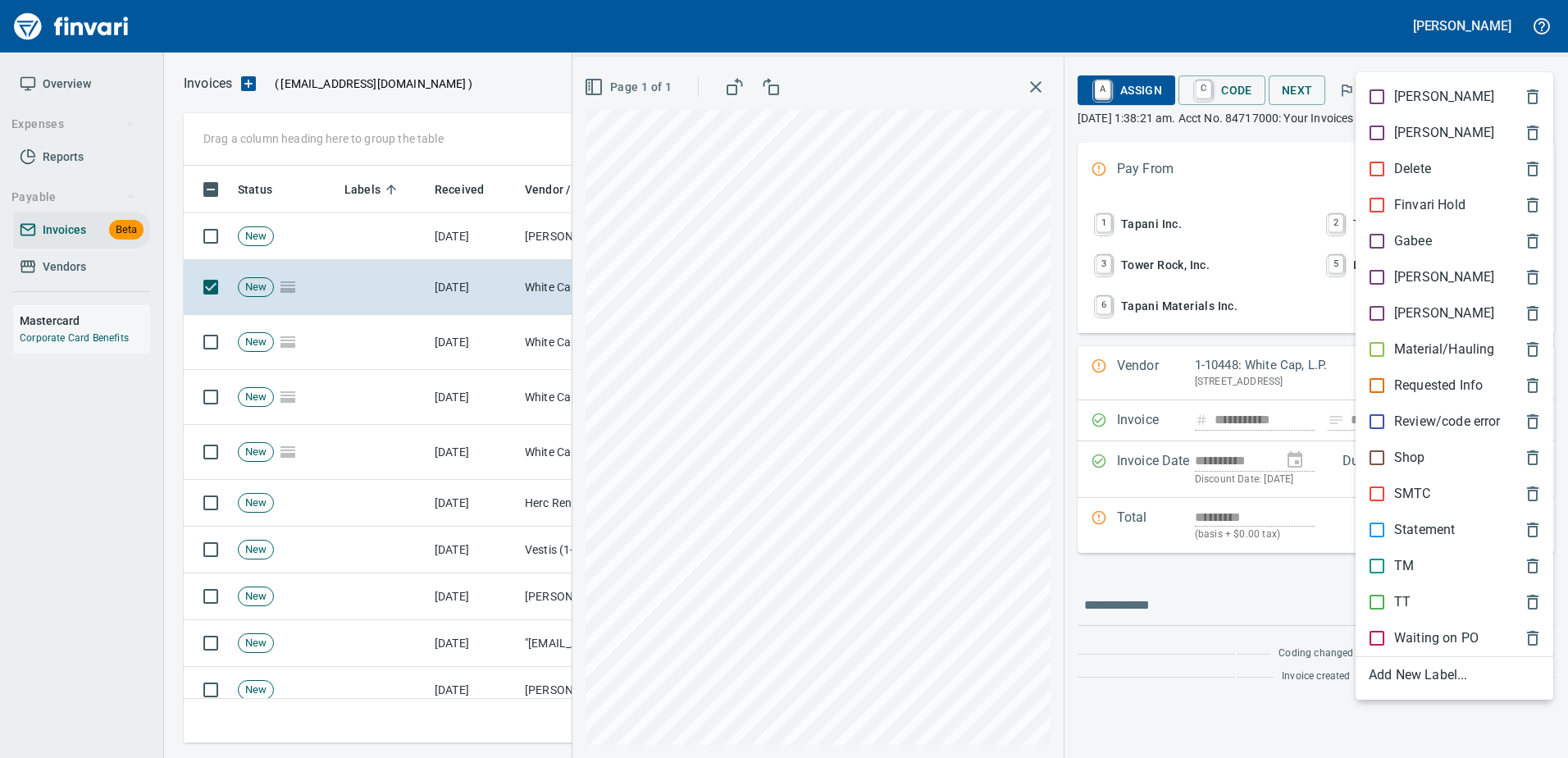
click at [1399, 267] on div "[PERSON_NAME]" at bounding box center [1454, 278] width 198 height 36
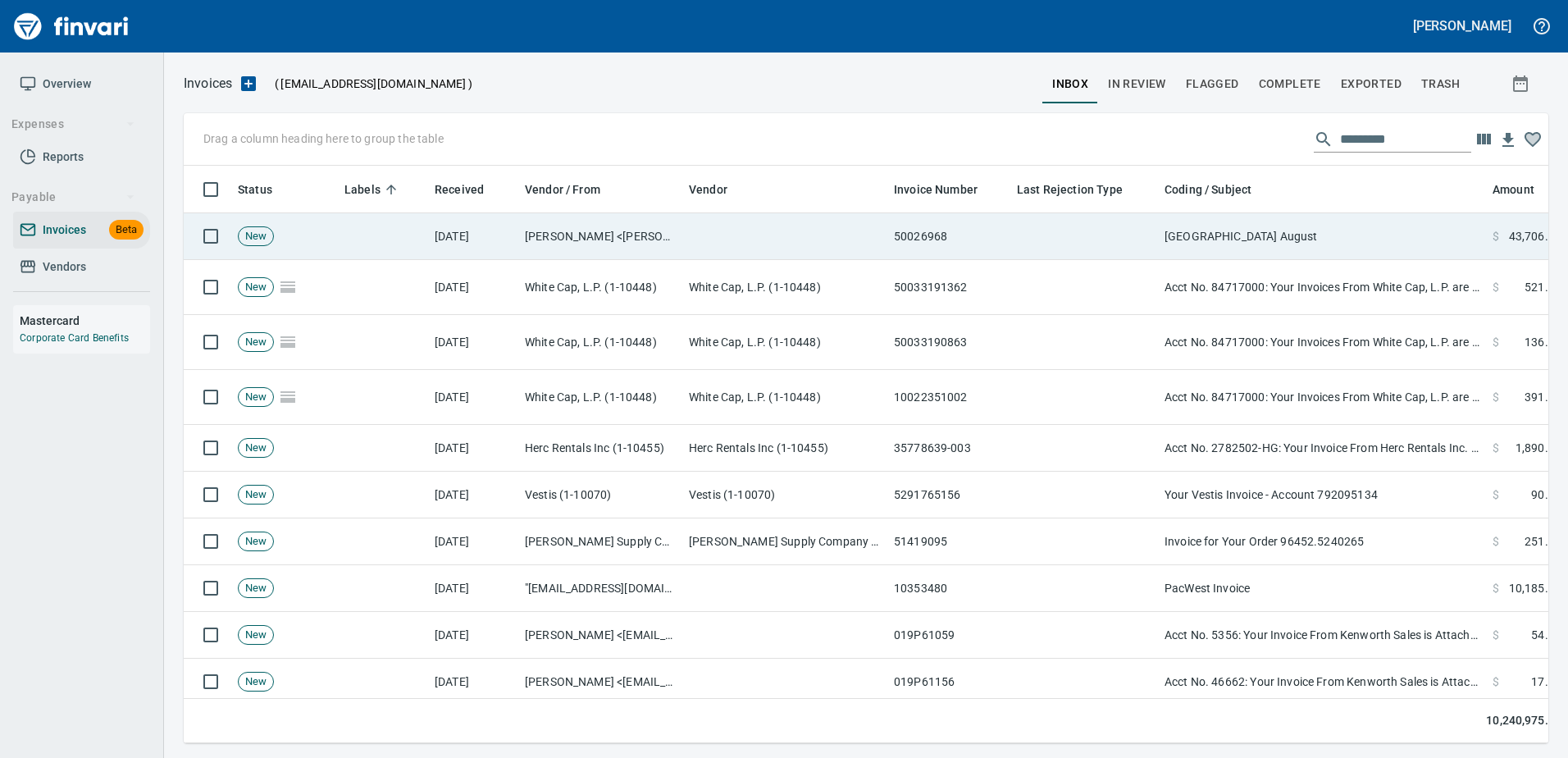
click at [1332, 236] on td "[GEOGRAPHIC_DATA] August" at bounding box center [1322, 236] width 328 height 47
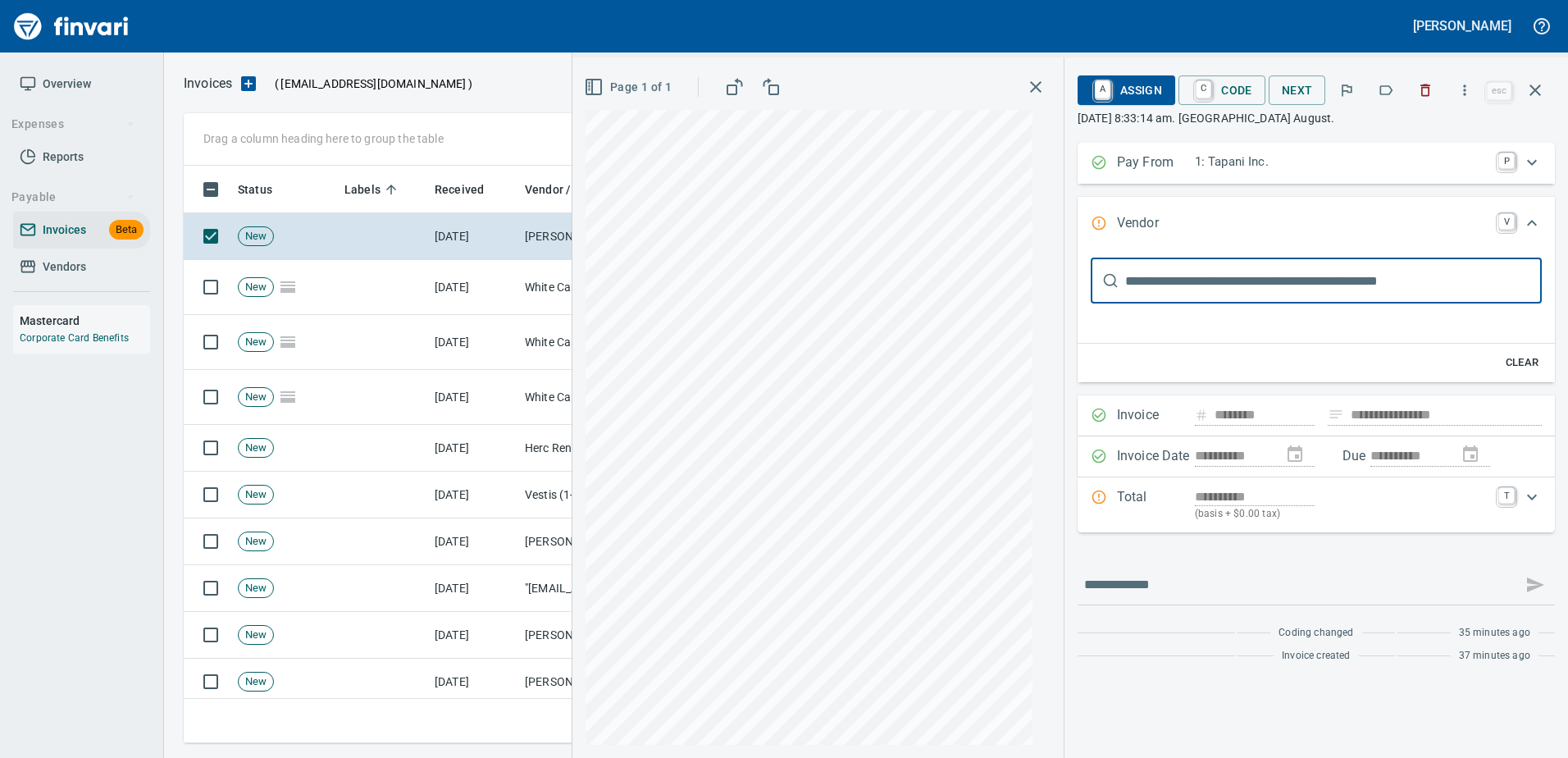
click at [1391, 87] on icon "button" at bounding box center [1387, 91] width 13 height 10
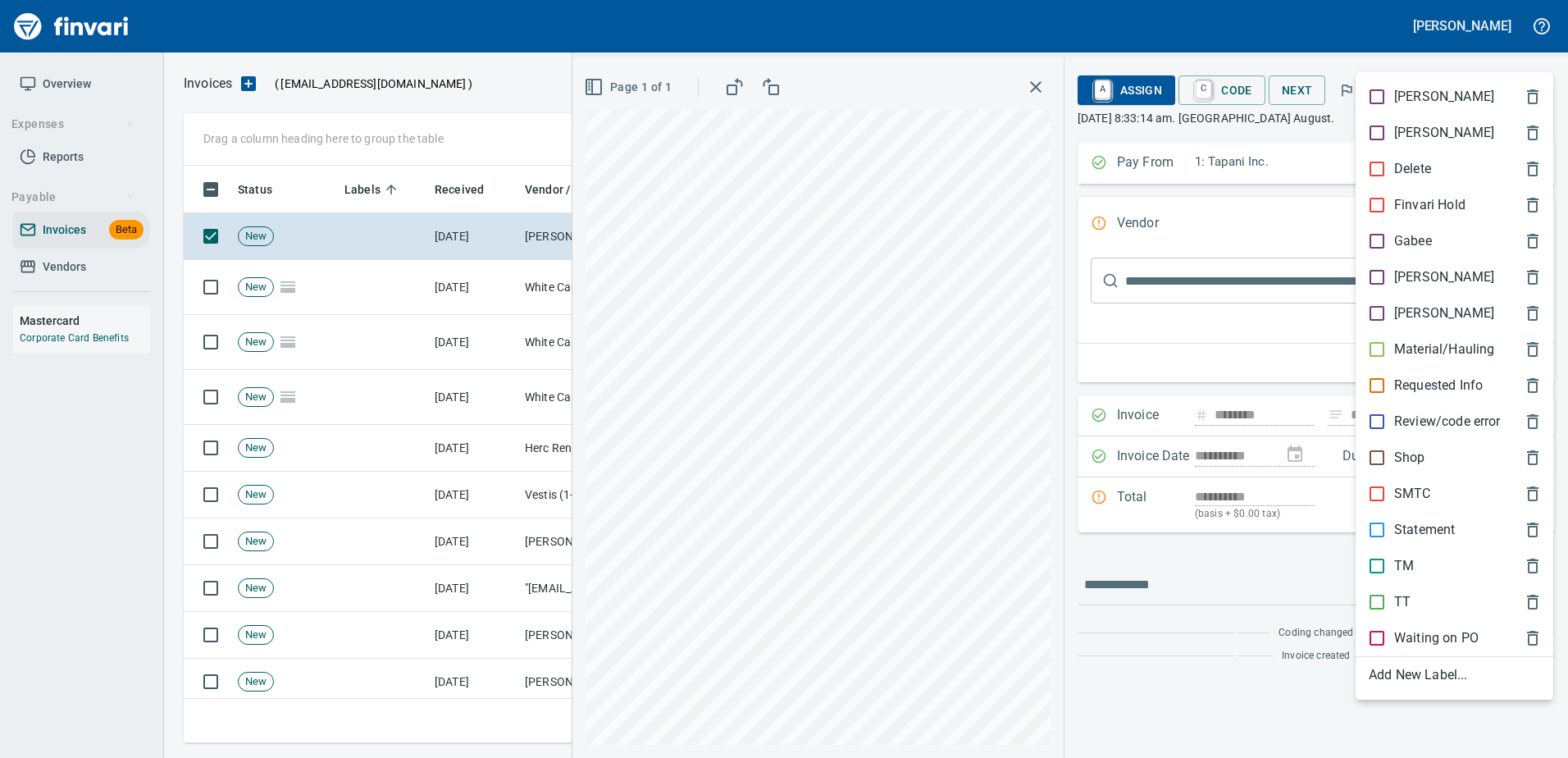
scroll to position [553, 1339]
click at [1387, 58] on div at bounding box center [784, 379] width 1568 height 758
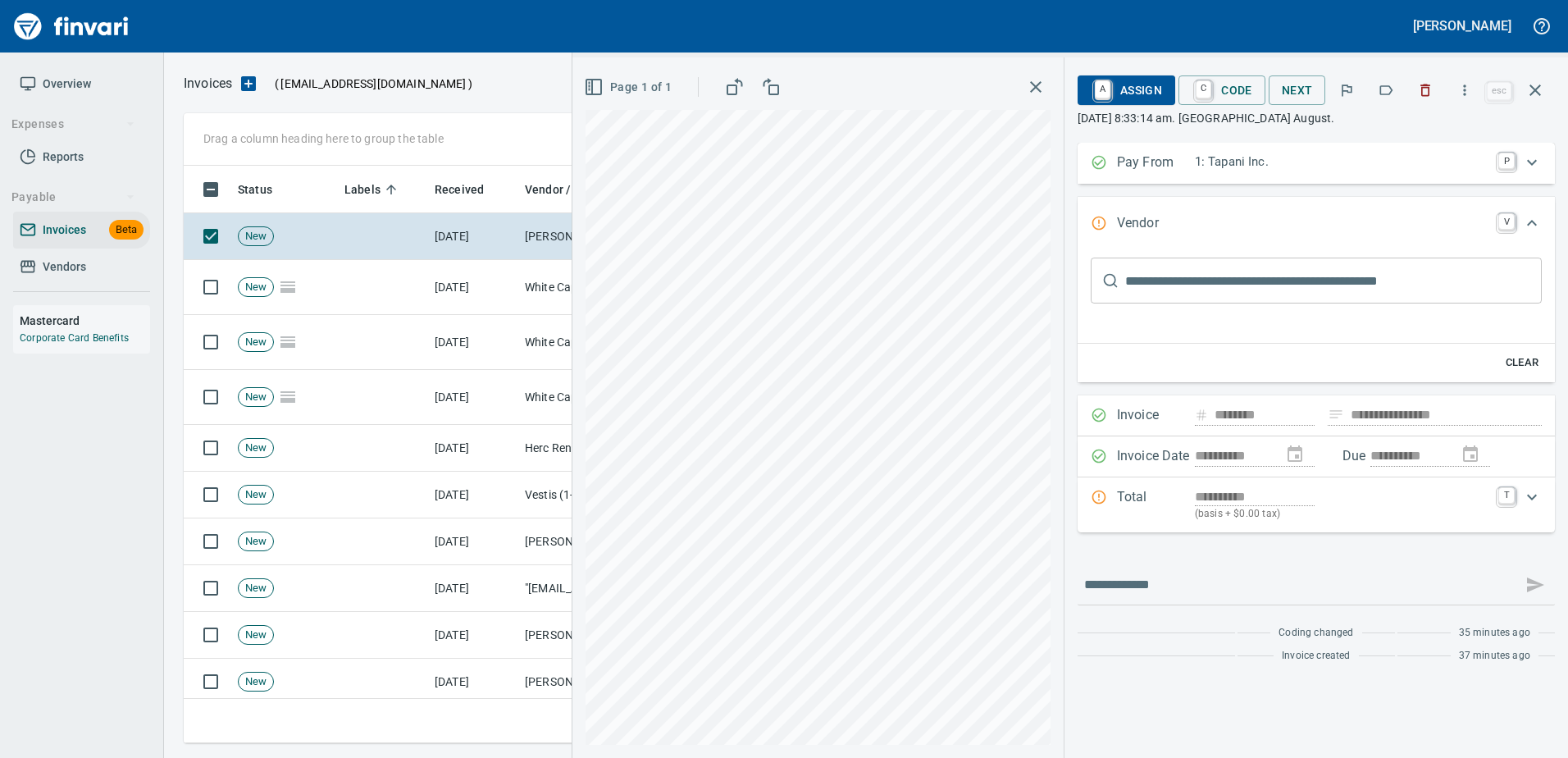
click at [1417, 79] on button "button" at bounding box center [1425, 91] width 36 height 36
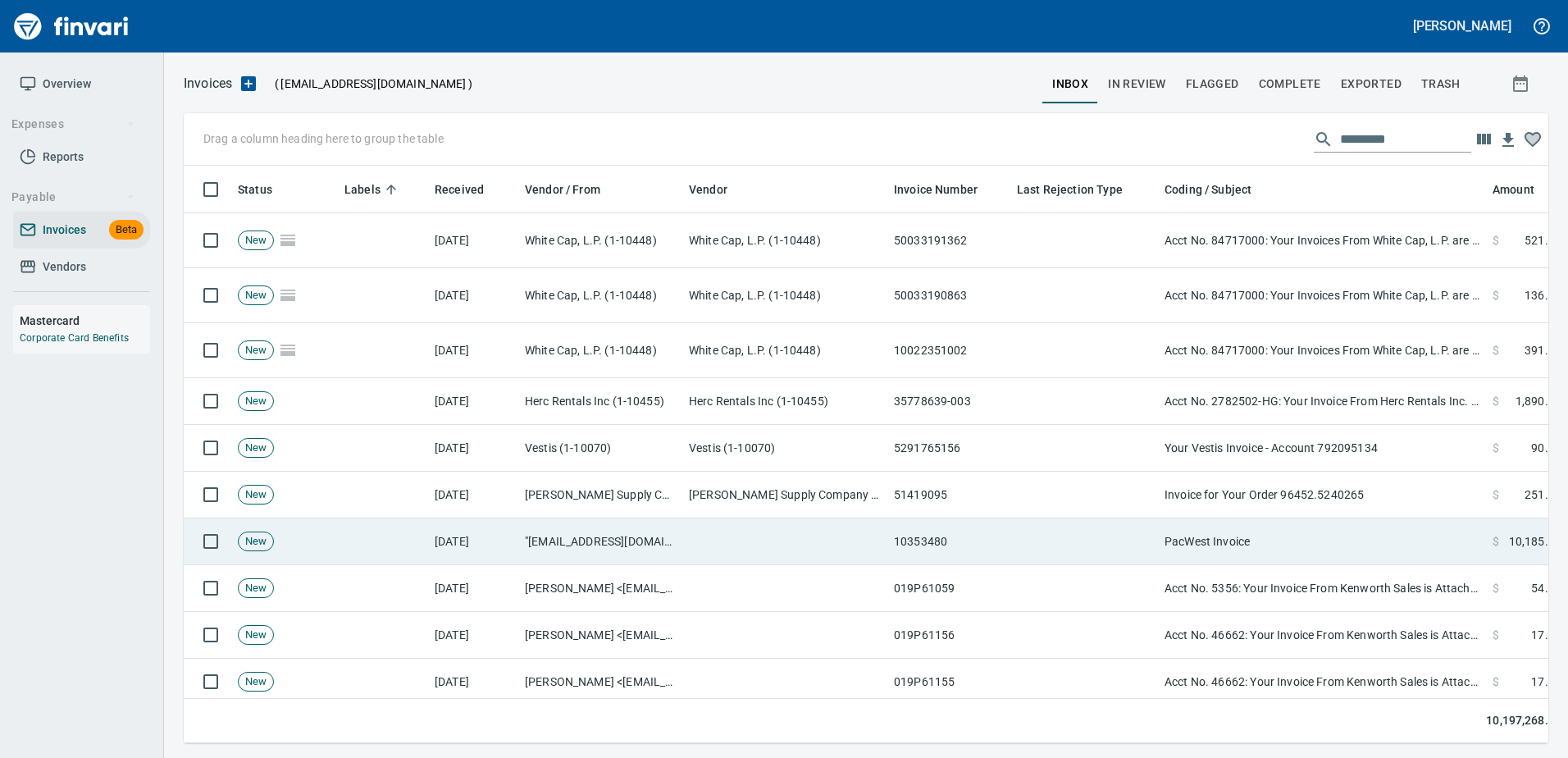
scroll to position [553, 1340]
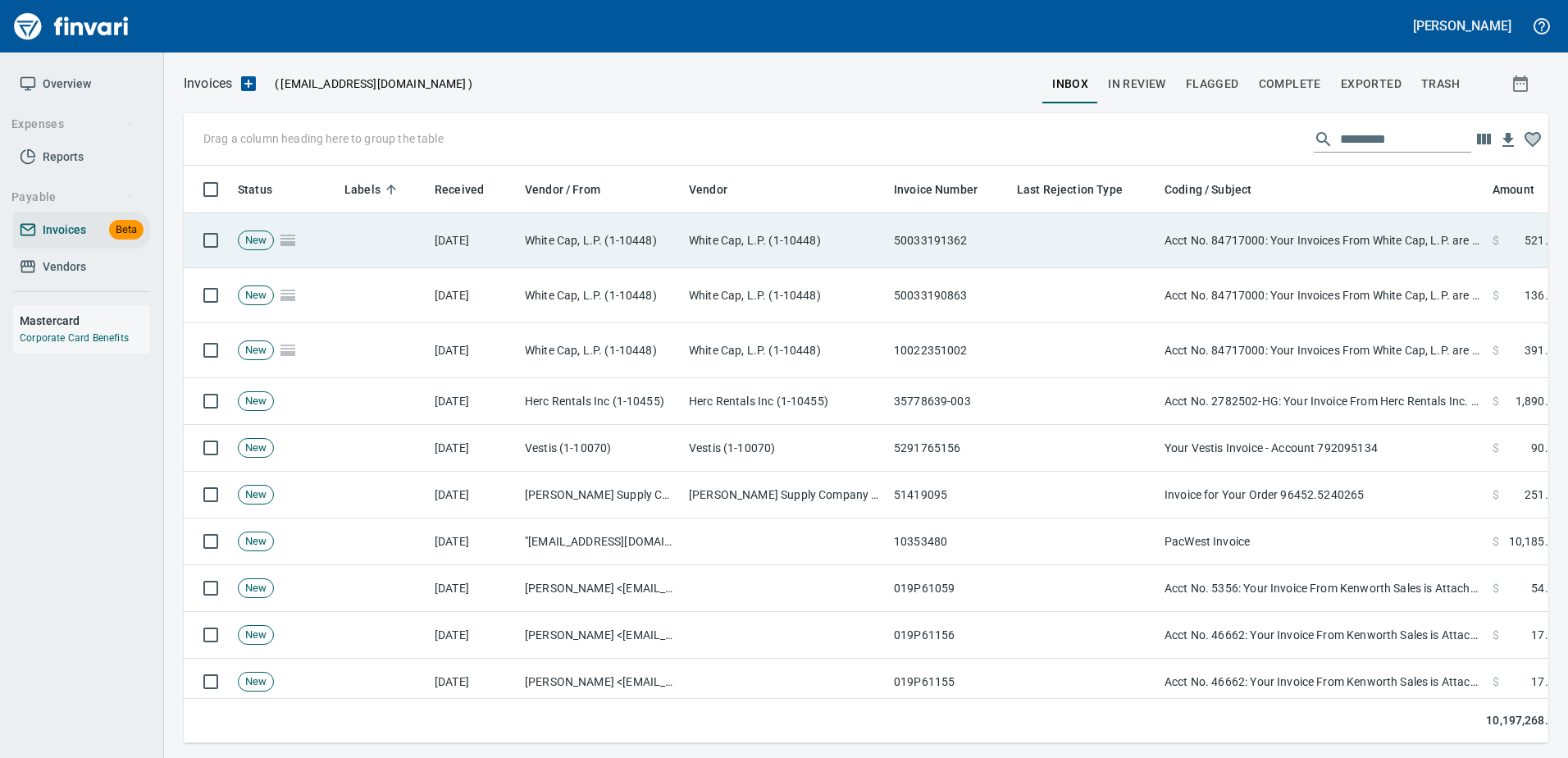
click at [1268, 233] on td "Acct No. 84717000: Your Invoices From White Cap, L.P. are Attached" at bounding box center [1322, 241] width 328 height 55
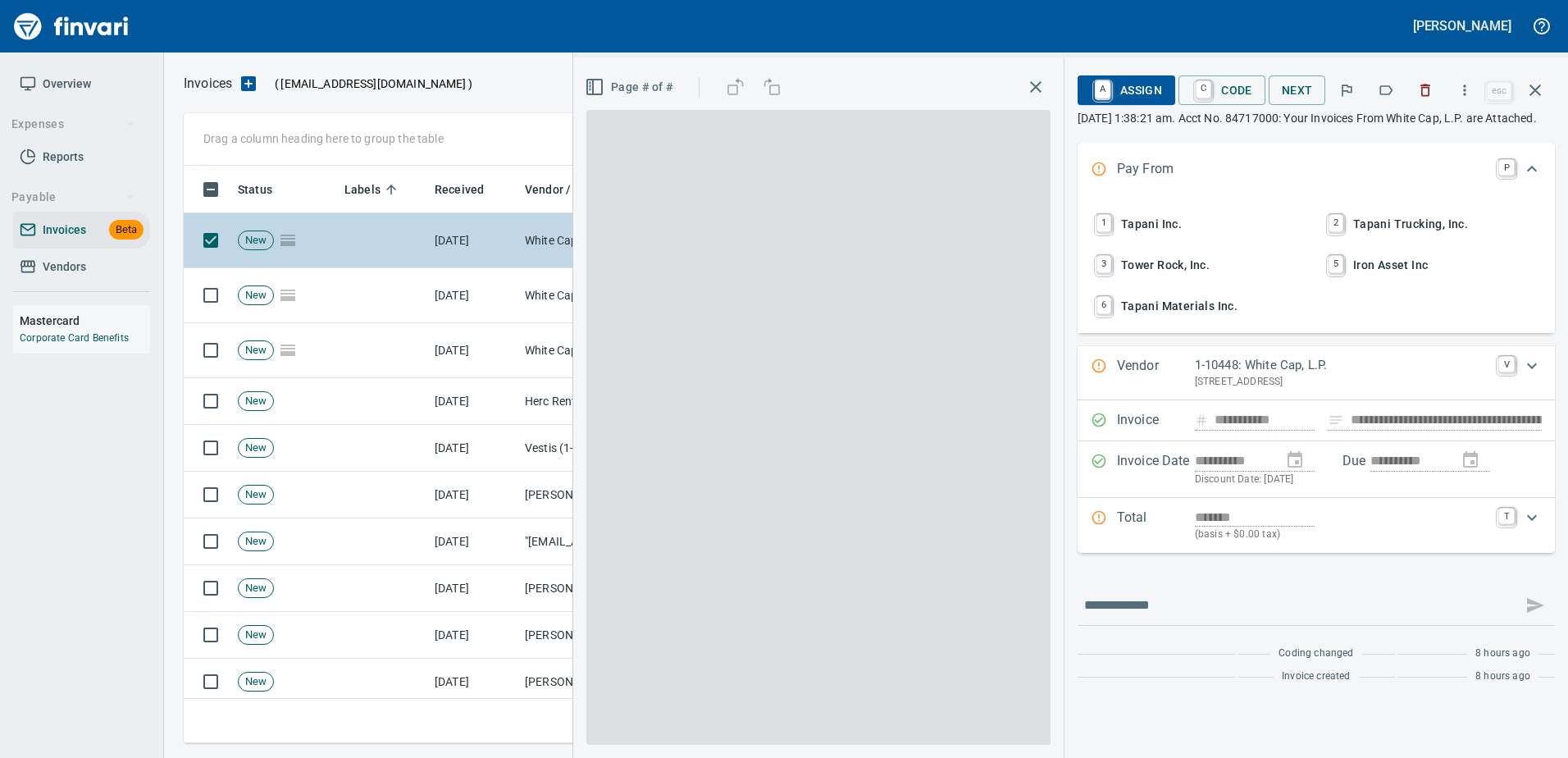
scroll to position [553, 1339]
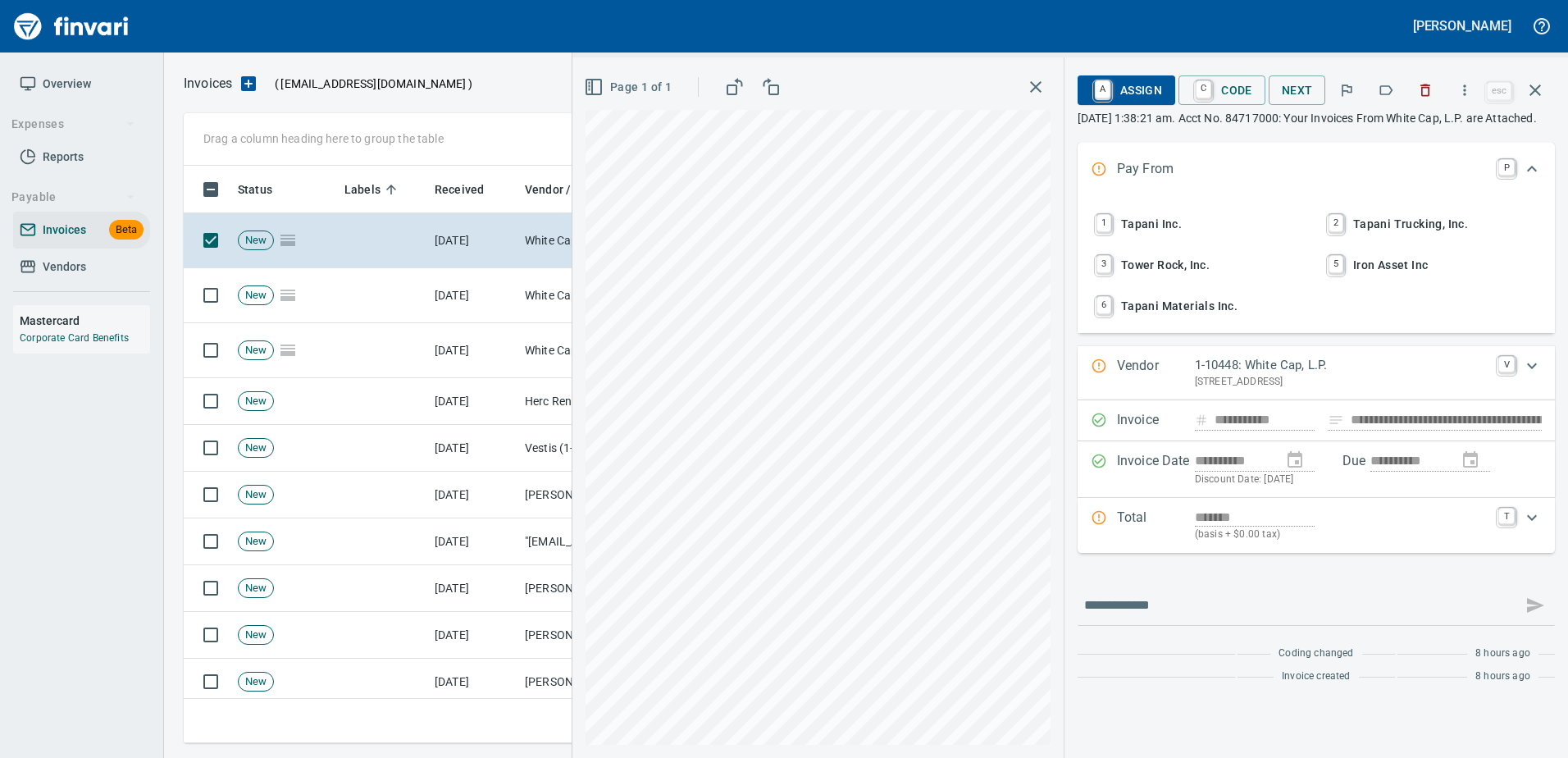
click at [1389, 94] on icon "button" at bounding box center [1386, 91] width 16 height 16
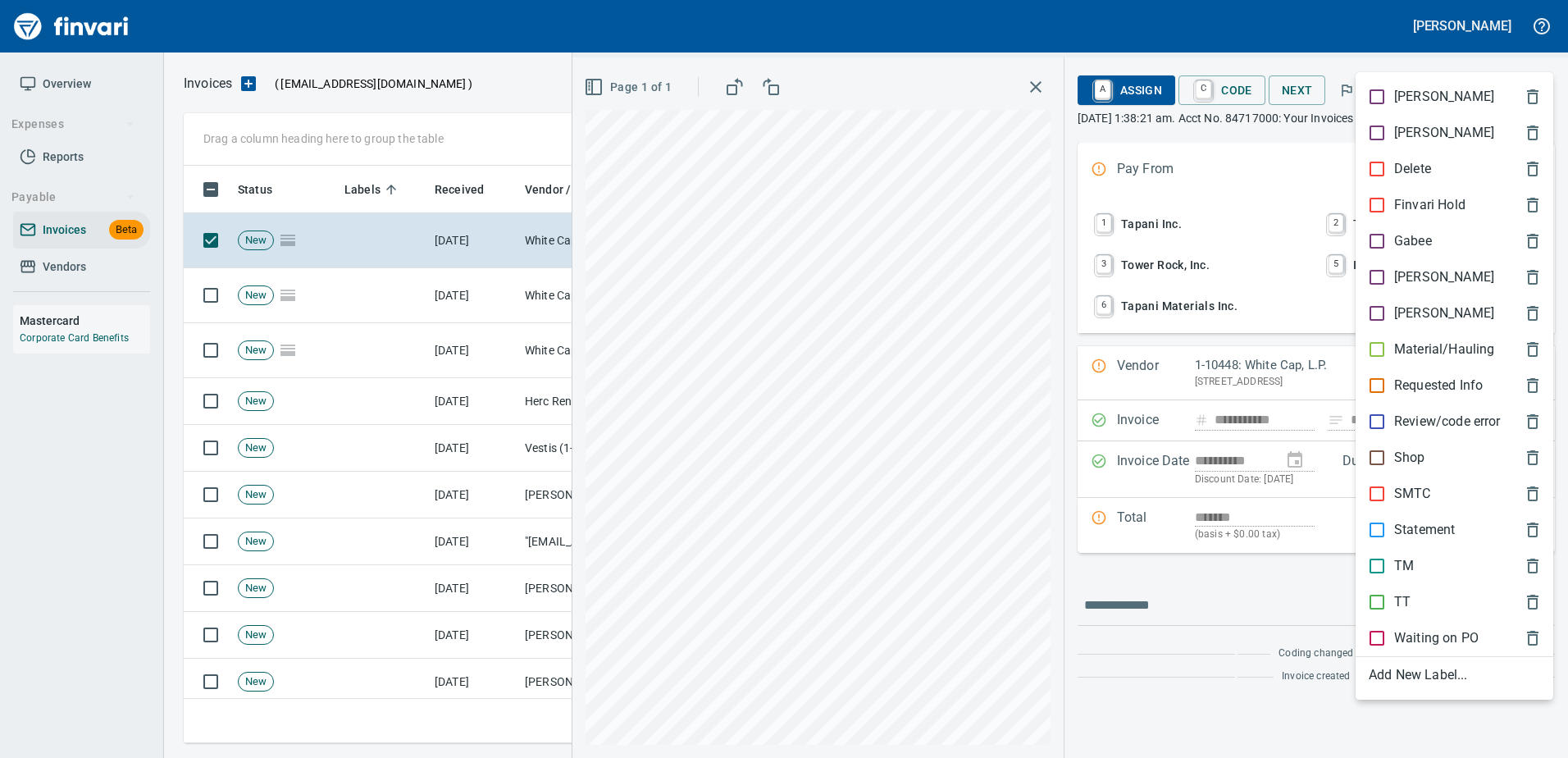
click at [1400, 277] on p "[PERSON_NAME]" at bounding box center [1444, 278] width 100 height 20
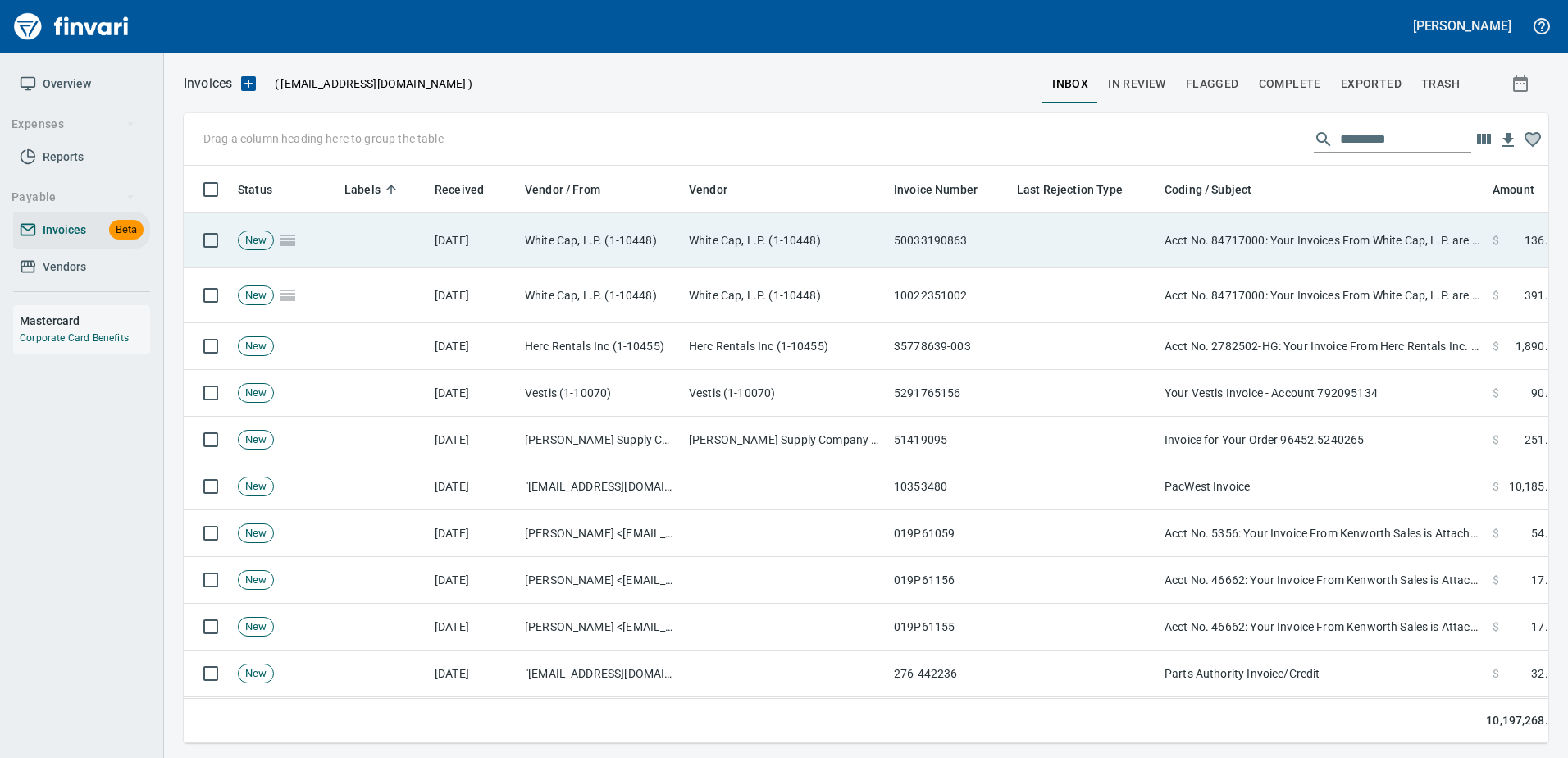
click at [1351, 227] on td "Acct No. 84717000: Your Invoices From White Cap, L.P. are Attached" at bounding box center [1322, 241] width 328 height 55
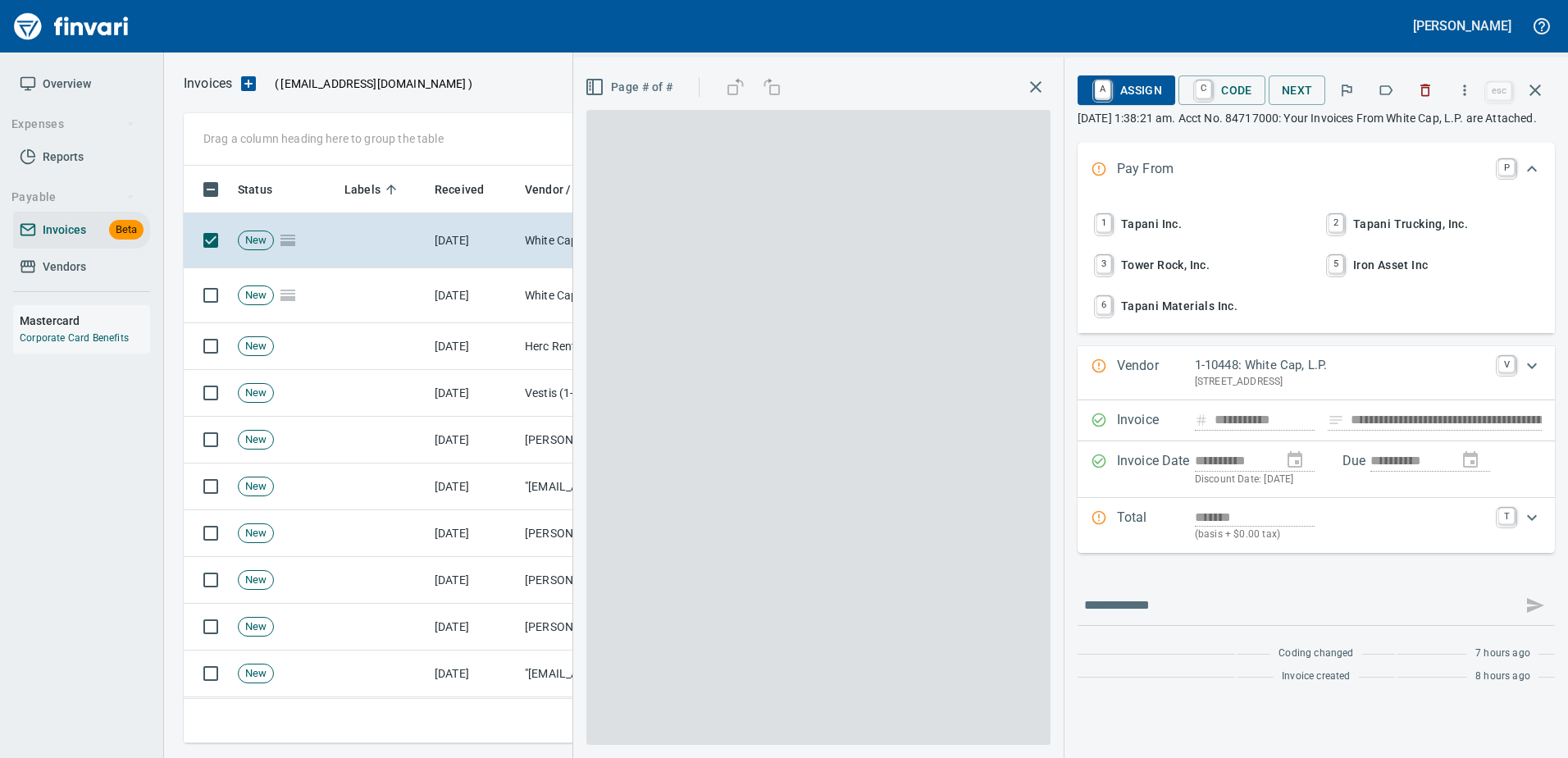
click at [1403, 88] on button "button" at bounding box center [1386, 91] width 36 height 36
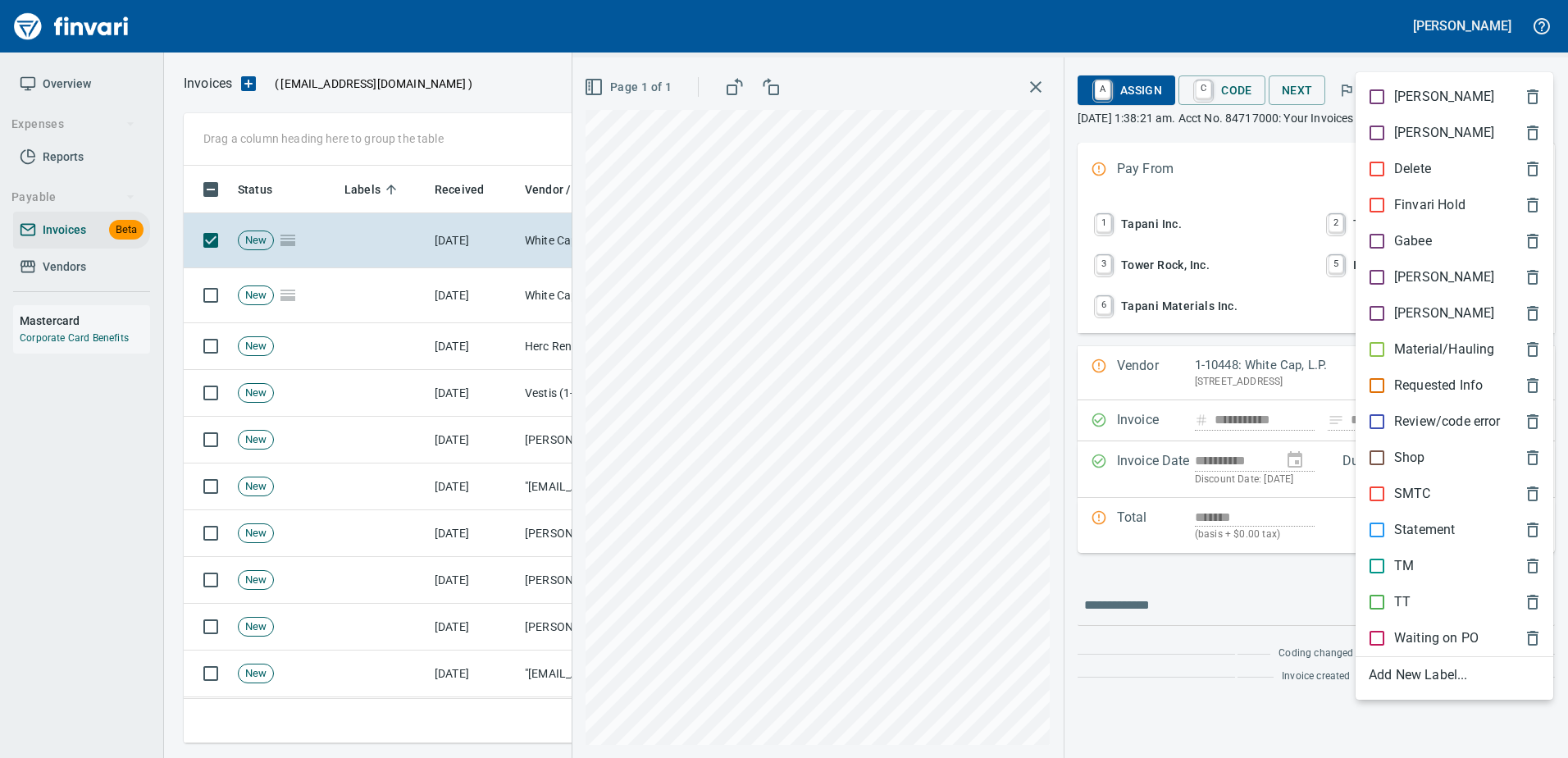
scroll to position [553, 1339]
click at [1412, 488] on p "SMTC" at bounding box center [1412, 494] width 37 height 20
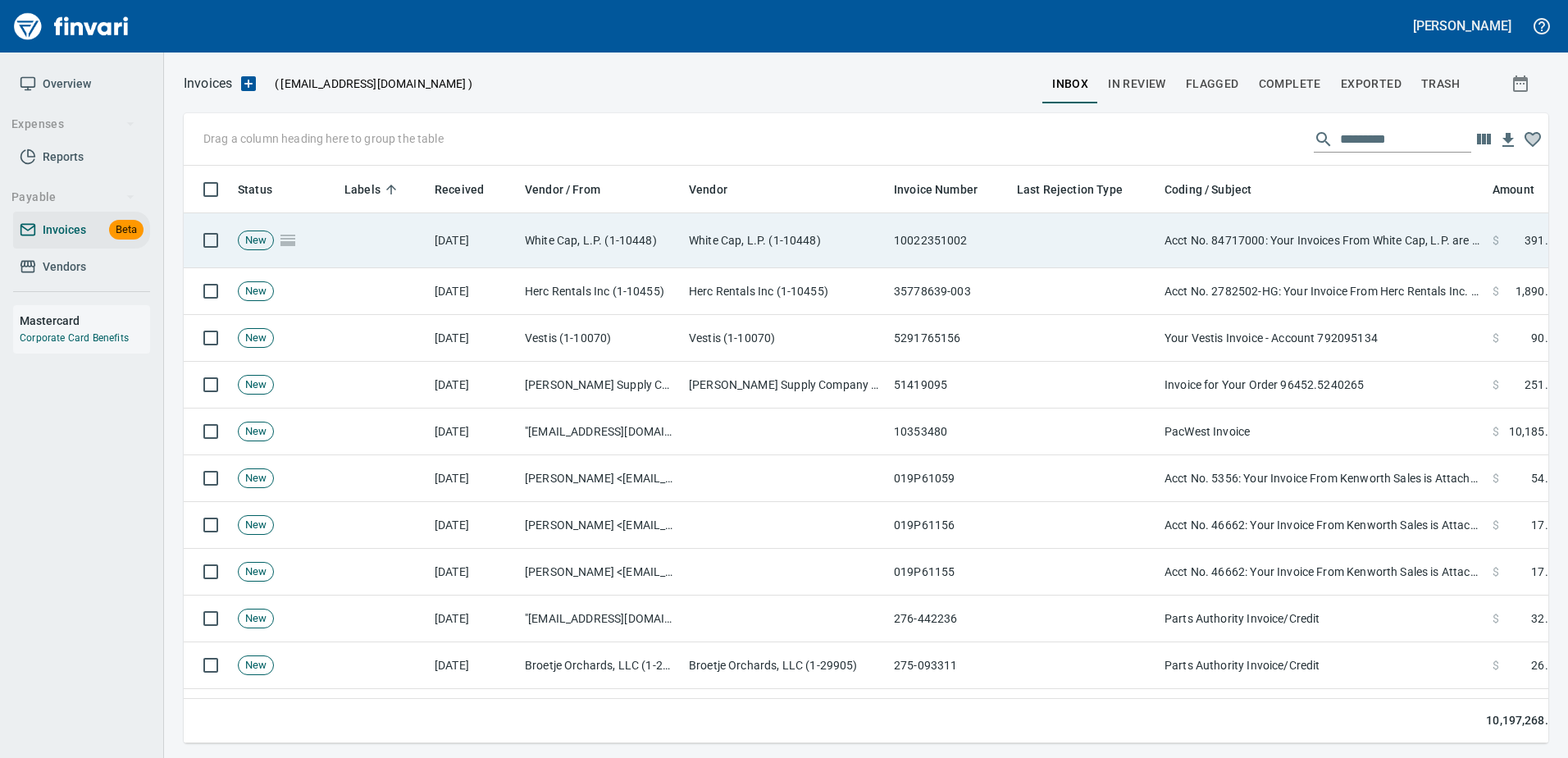
click at [1335, 237] on td "Acct No. 84717000: Your Invoices From White Cap, L.P. are Attached" at bounding box center [1322, 241] width 328 height 55
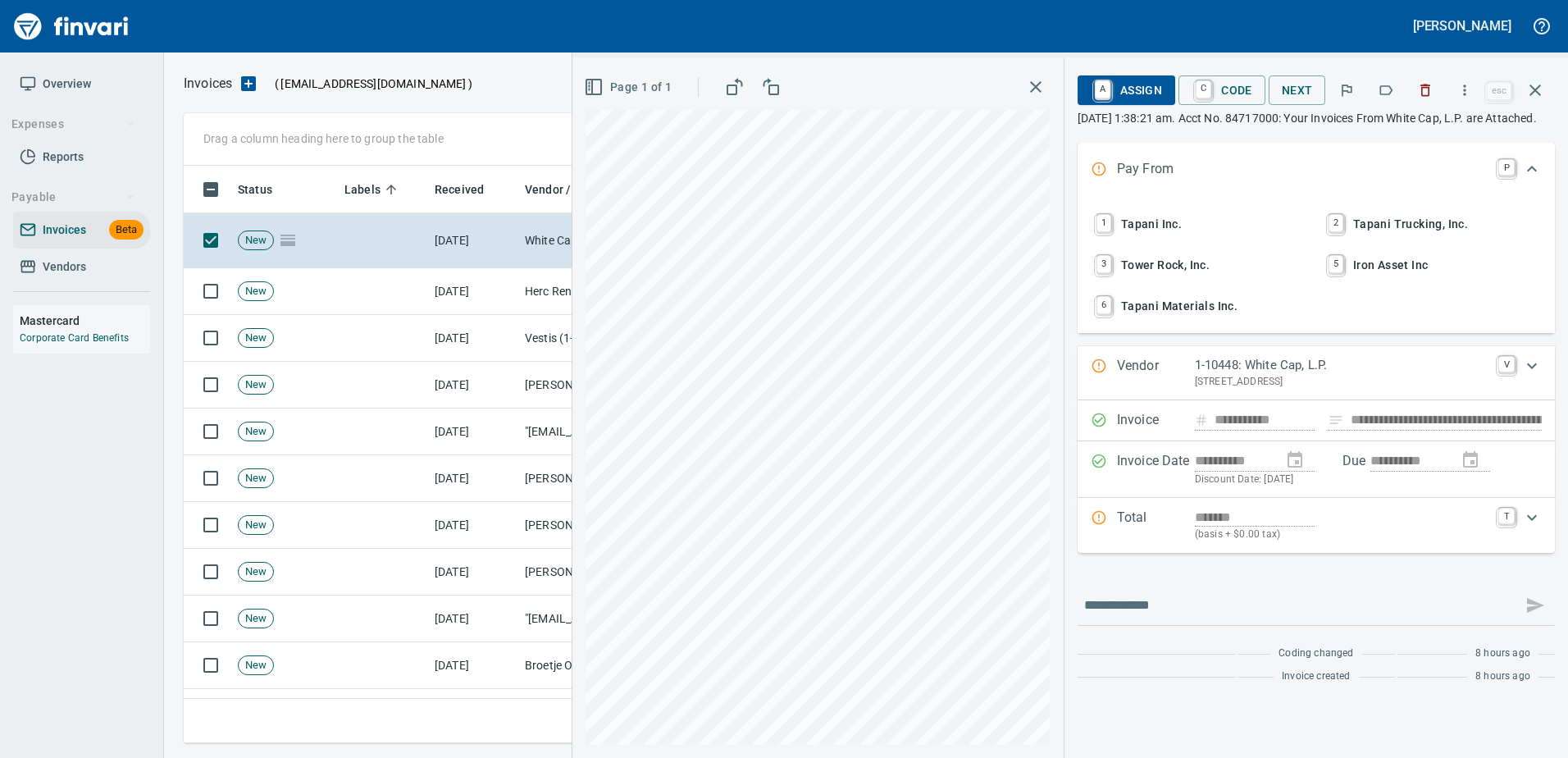
click at [1388, 74] on button "button" at bounding box center [1386, 91] width 36 height 36
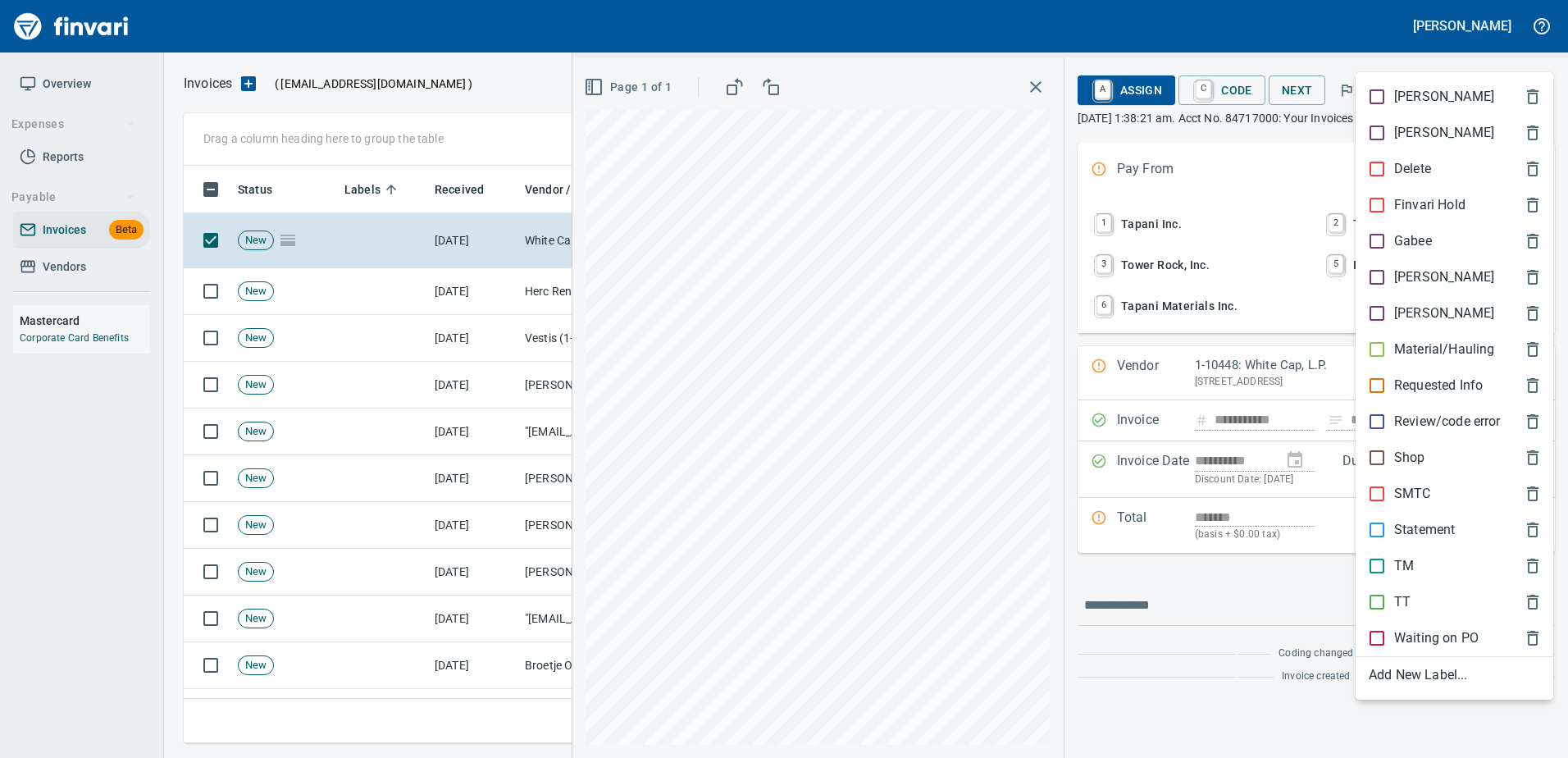
scroll to position [553, 1339]
click at [1394, 264] on div "[PERSON_NAME]" at bounding box center [1454, 278] width 198 height 36
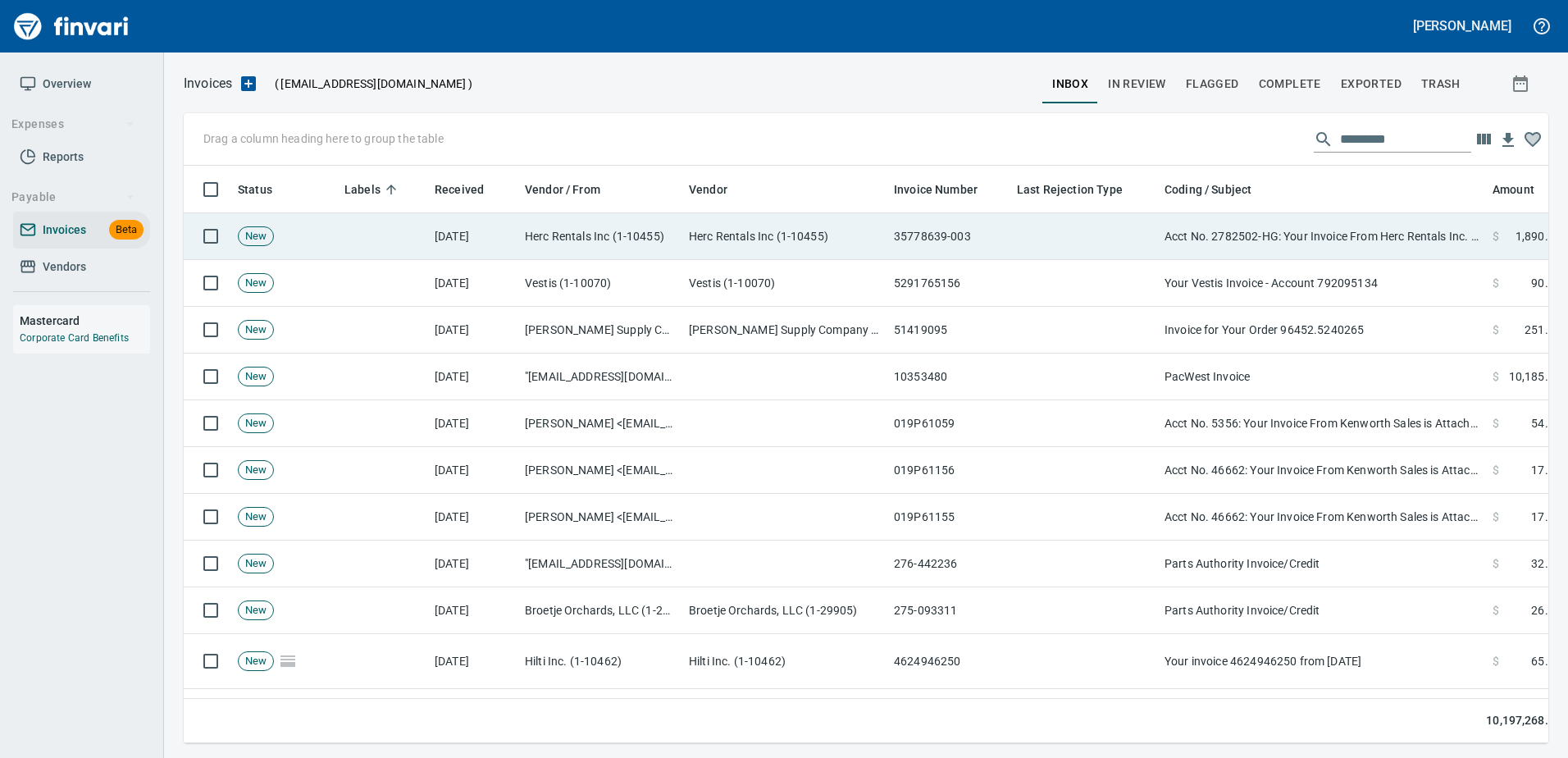
click at [1314, 249] on td "Acct No. 2782502-HG: Your Invoice From Herc Rentals Inc. is Attached" at bounding box center [1322, 236] width 328 height 47
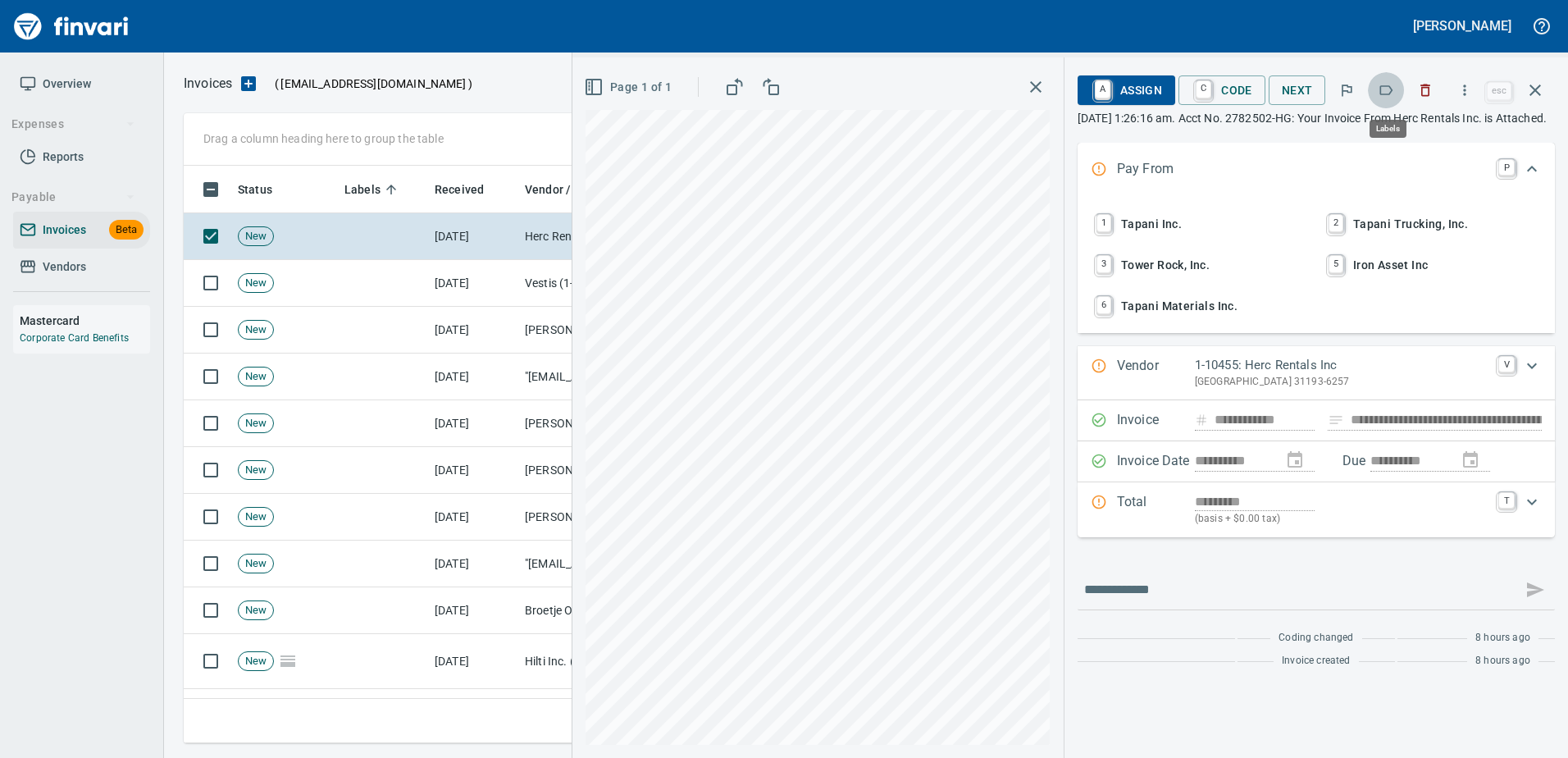
click at [1391, 100] on button "button" at bounding box center [1386, 91] width 36 height 36
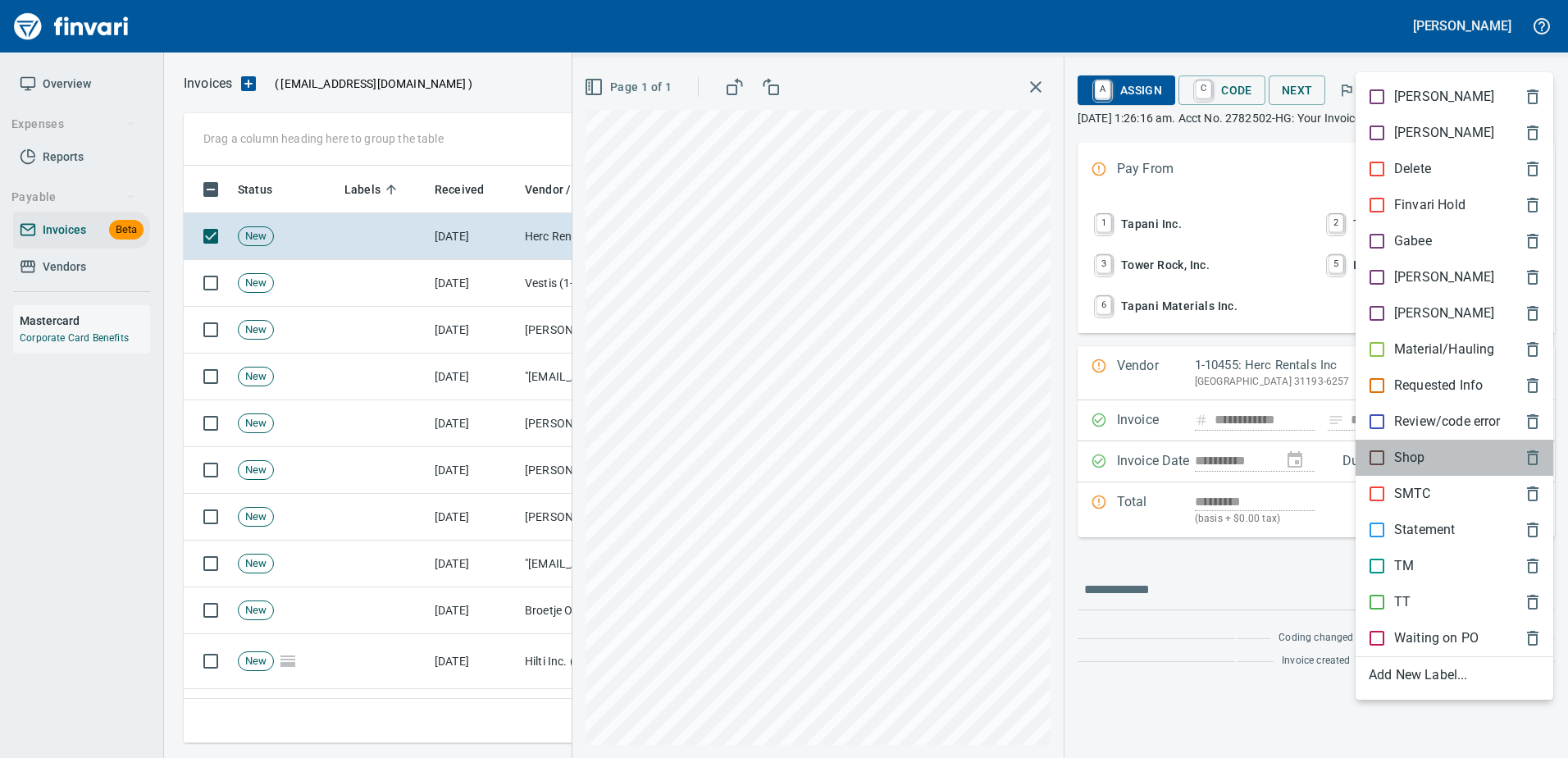
click at [1413, 454] on p "Shop" at bounding box center [1410, 458] width 31 height 20
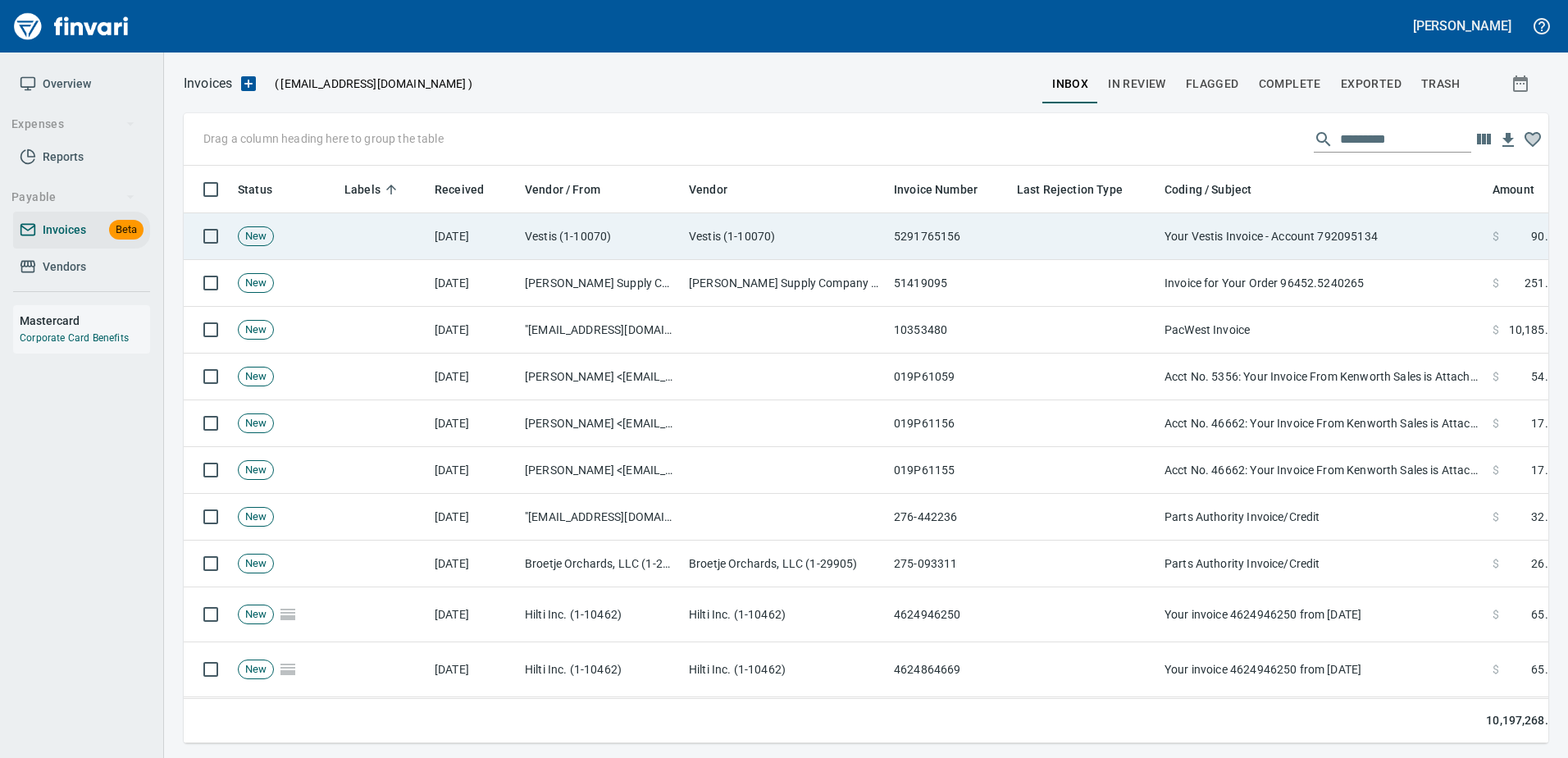
click at [1298, 237] on td "Your Vestis Invoice - Account 792095134" at bounding box center [1322, 236] width 328 height 47
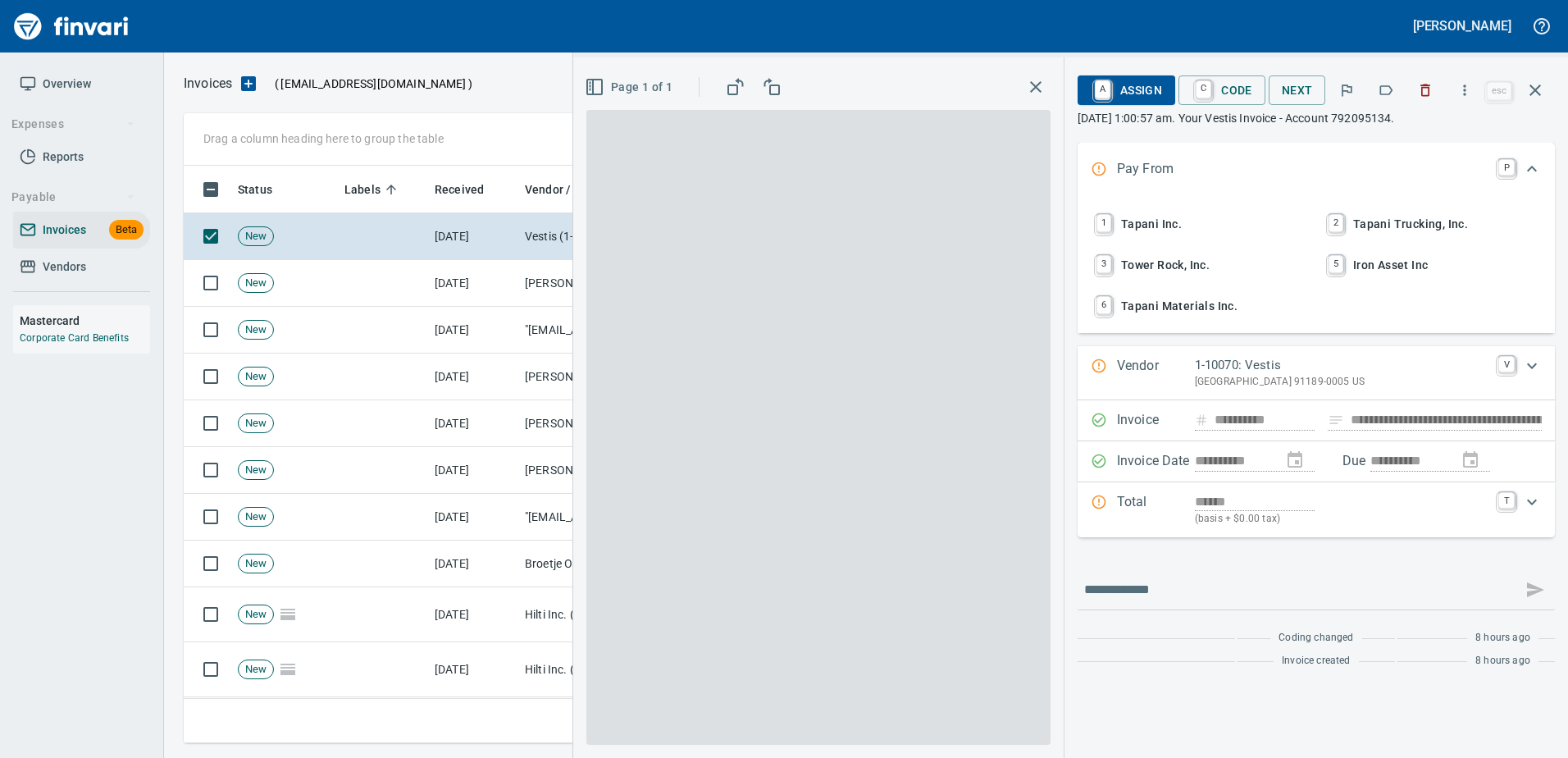
click at [1394, 97] on icon "button" at bounding box center [1386, 91] width 16 height 16
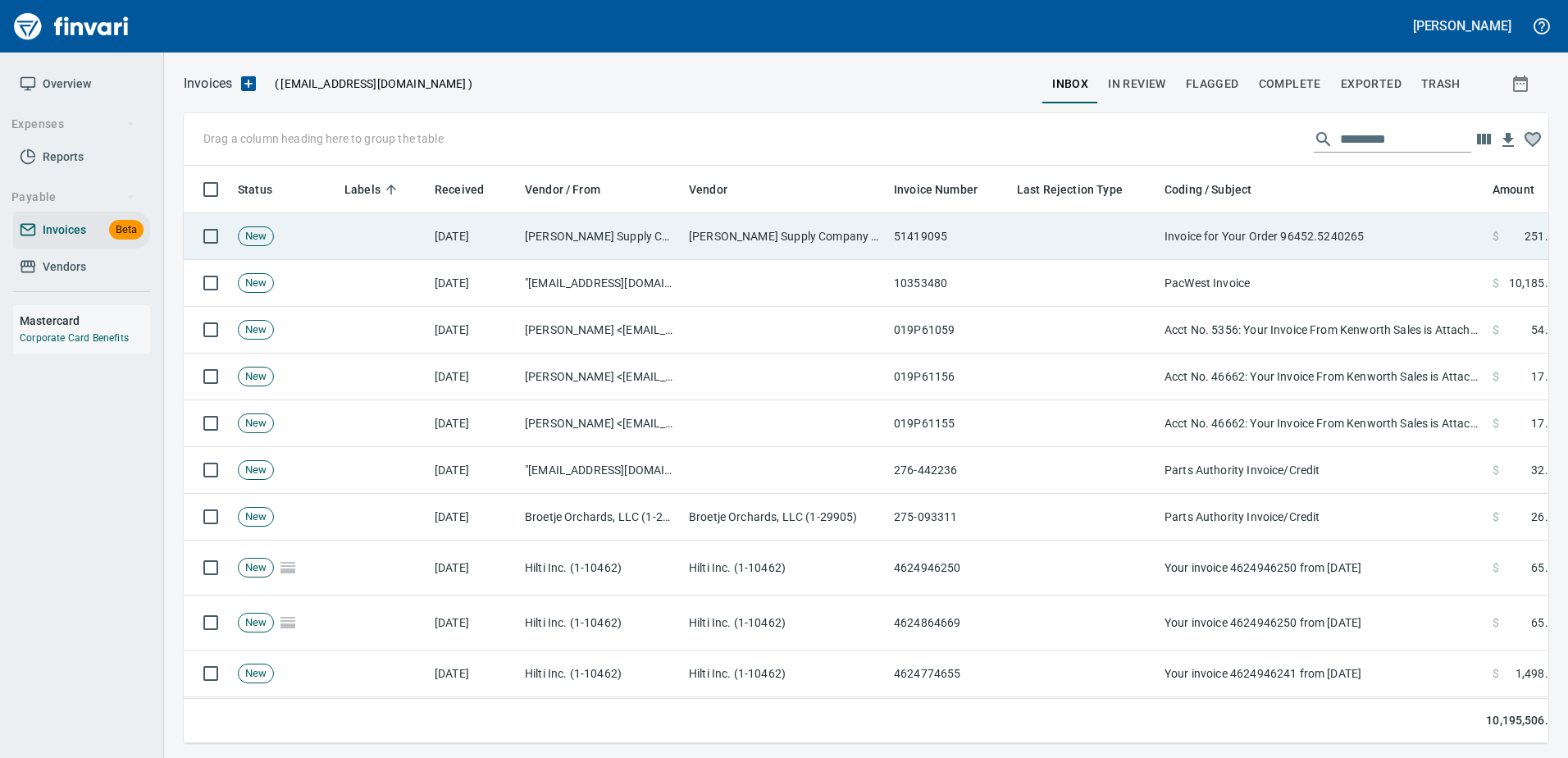
click at [1311, 236] on td "Invoice for Your Order 96452.5240265" at bounding box center [1322, 236] width 328 height 47
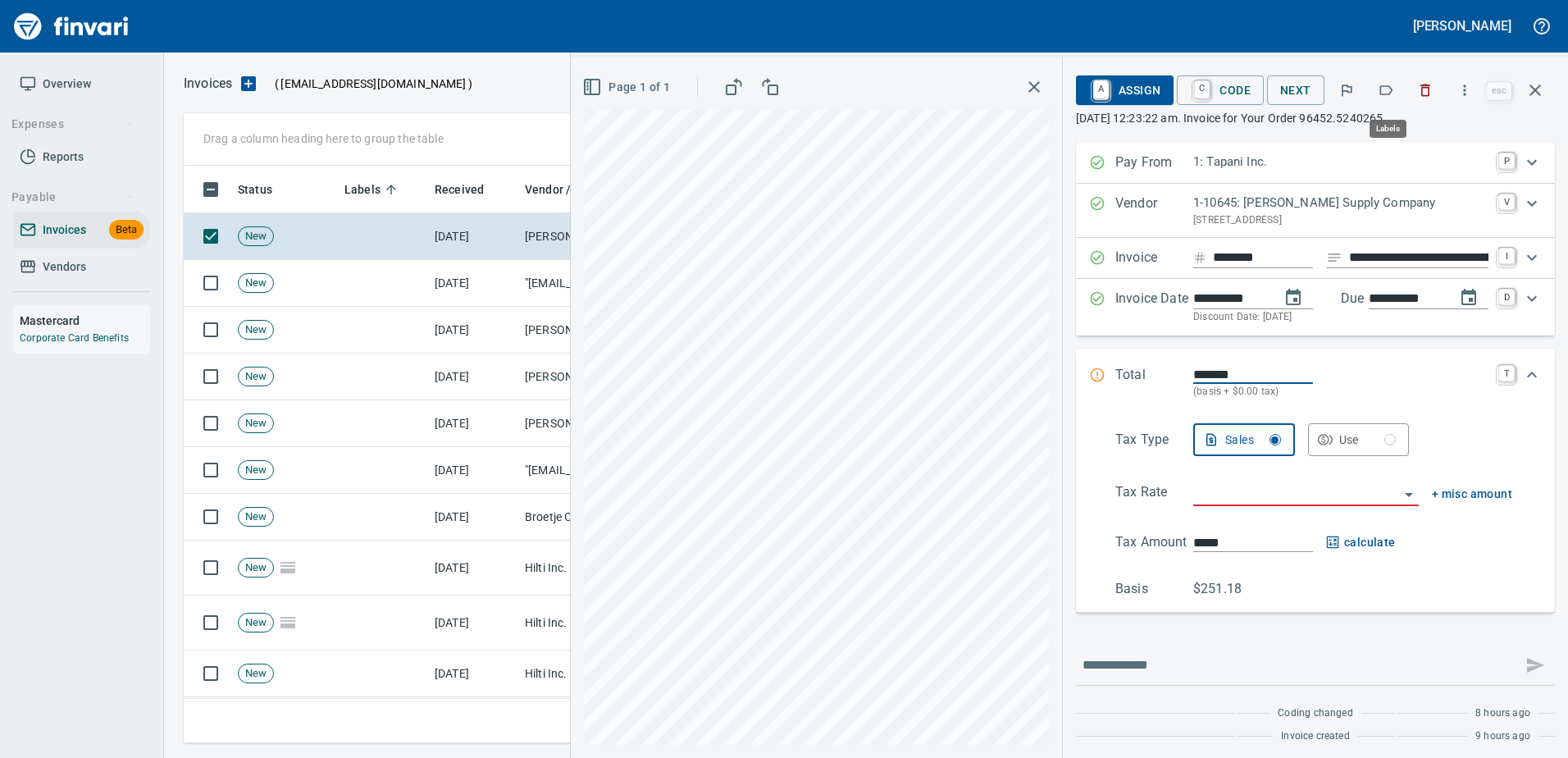
click at [1380, 83] on icon "button" at bounding box center [1386, 91] width 16 height 16
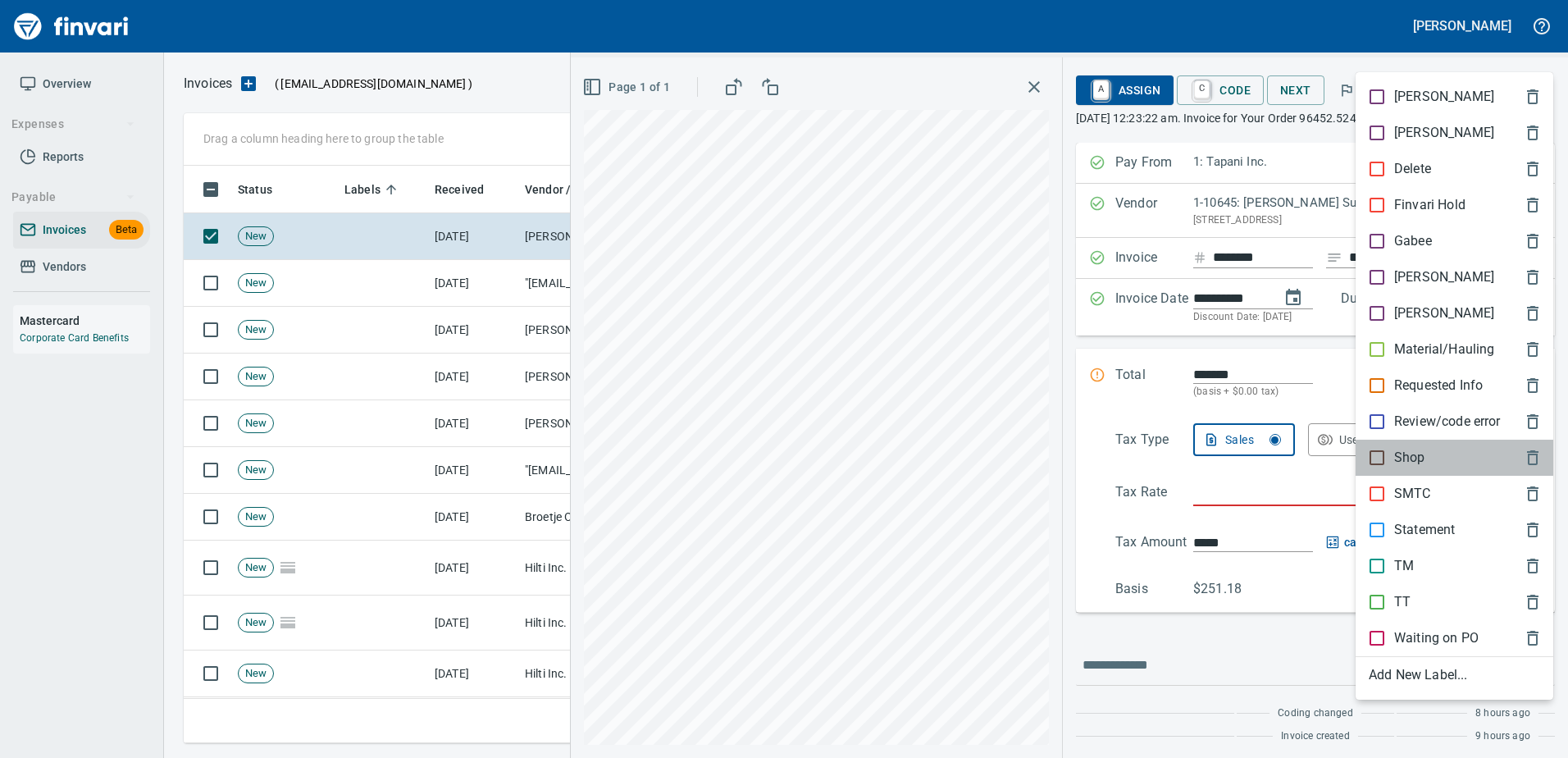
click at [1397, 456] on p "Shop" at bounding box center [1410, 458] width 31 height 20
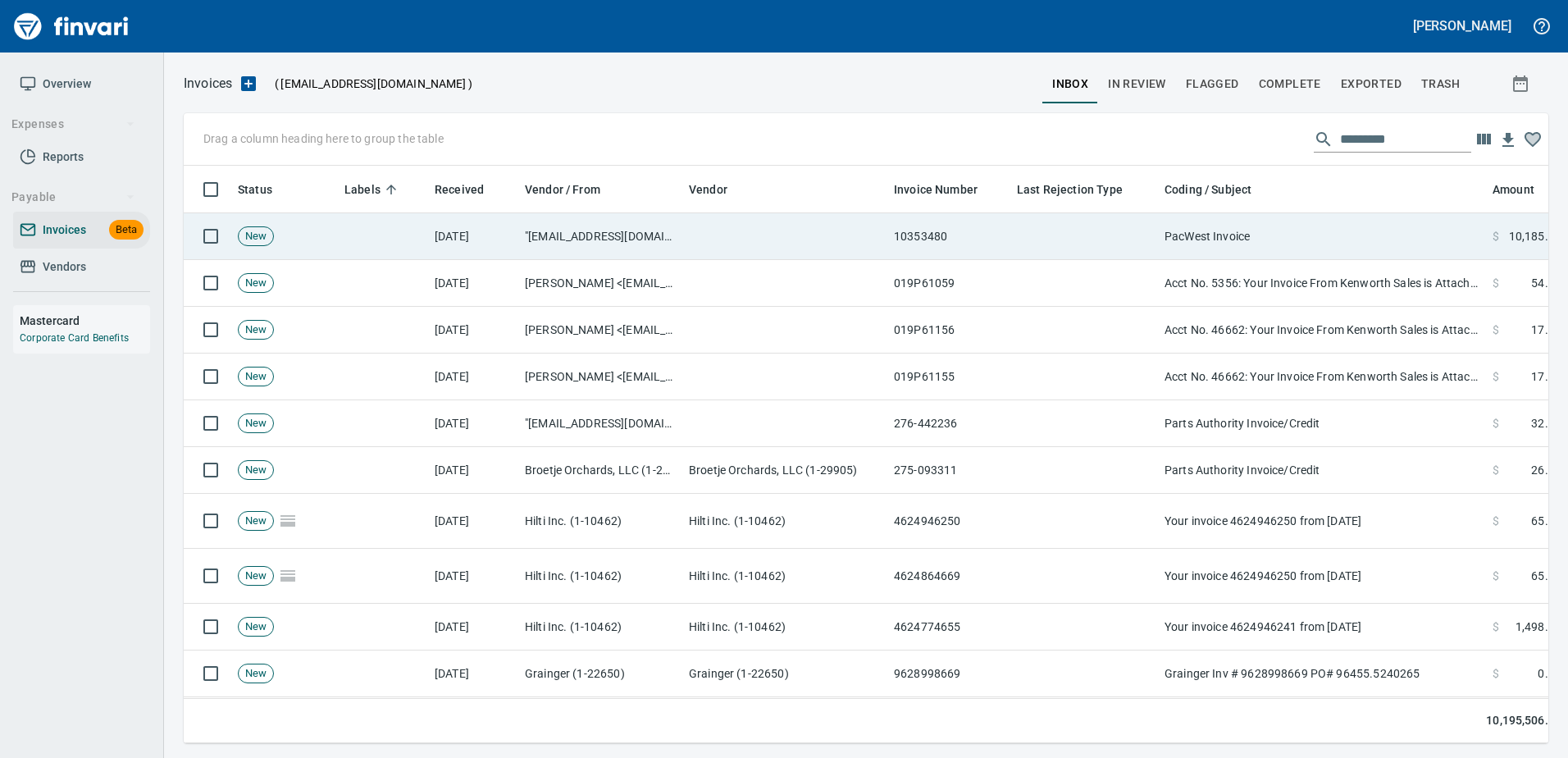
click at [1327, 228] on td "PacWest Invoice" at bounding box center [1322, 236] width 328 height 47
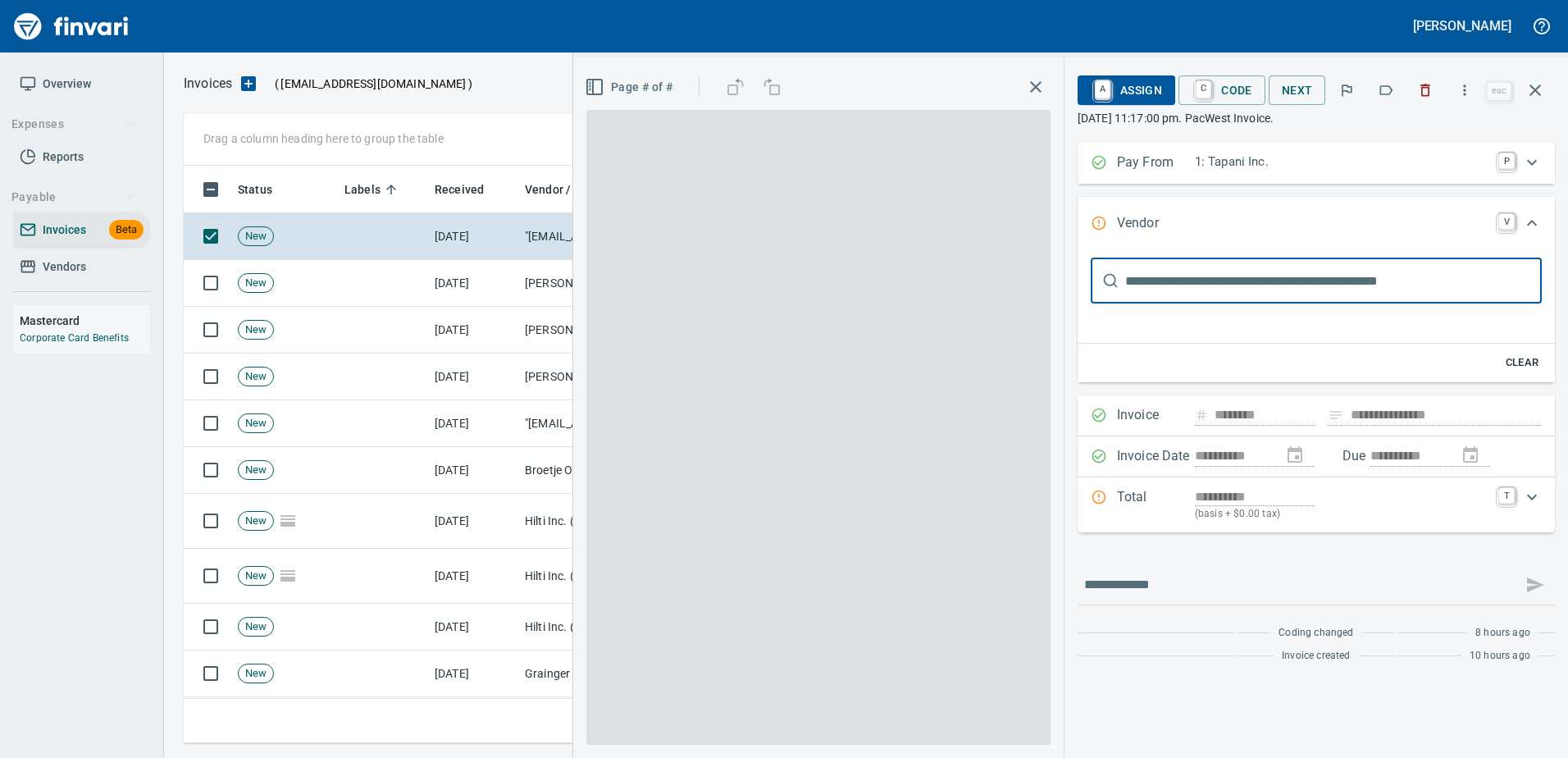
type input "**********"
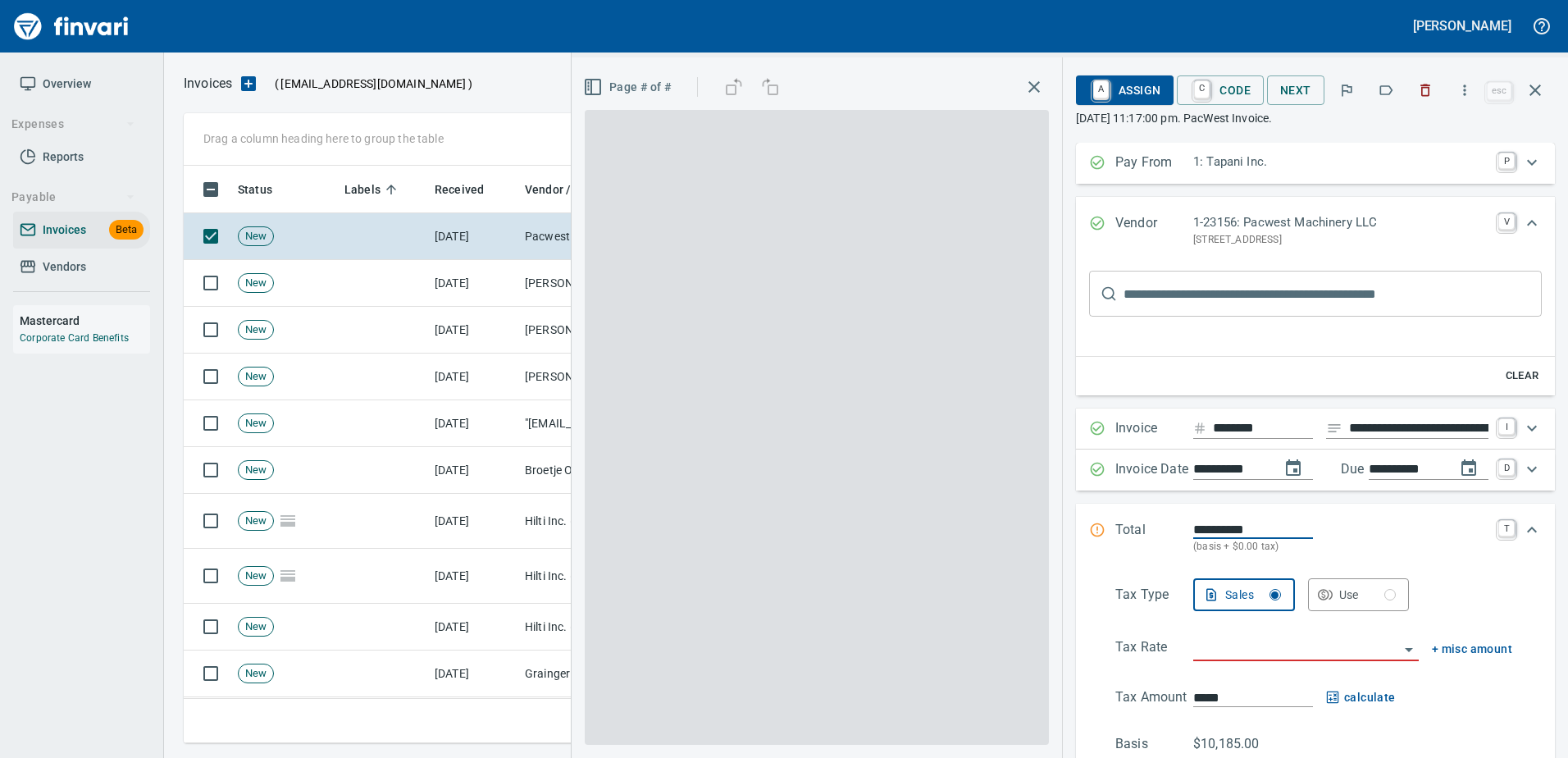
click at [1387, 90] on icon "button" at bounding box center [1386, 91] width 16 height 16
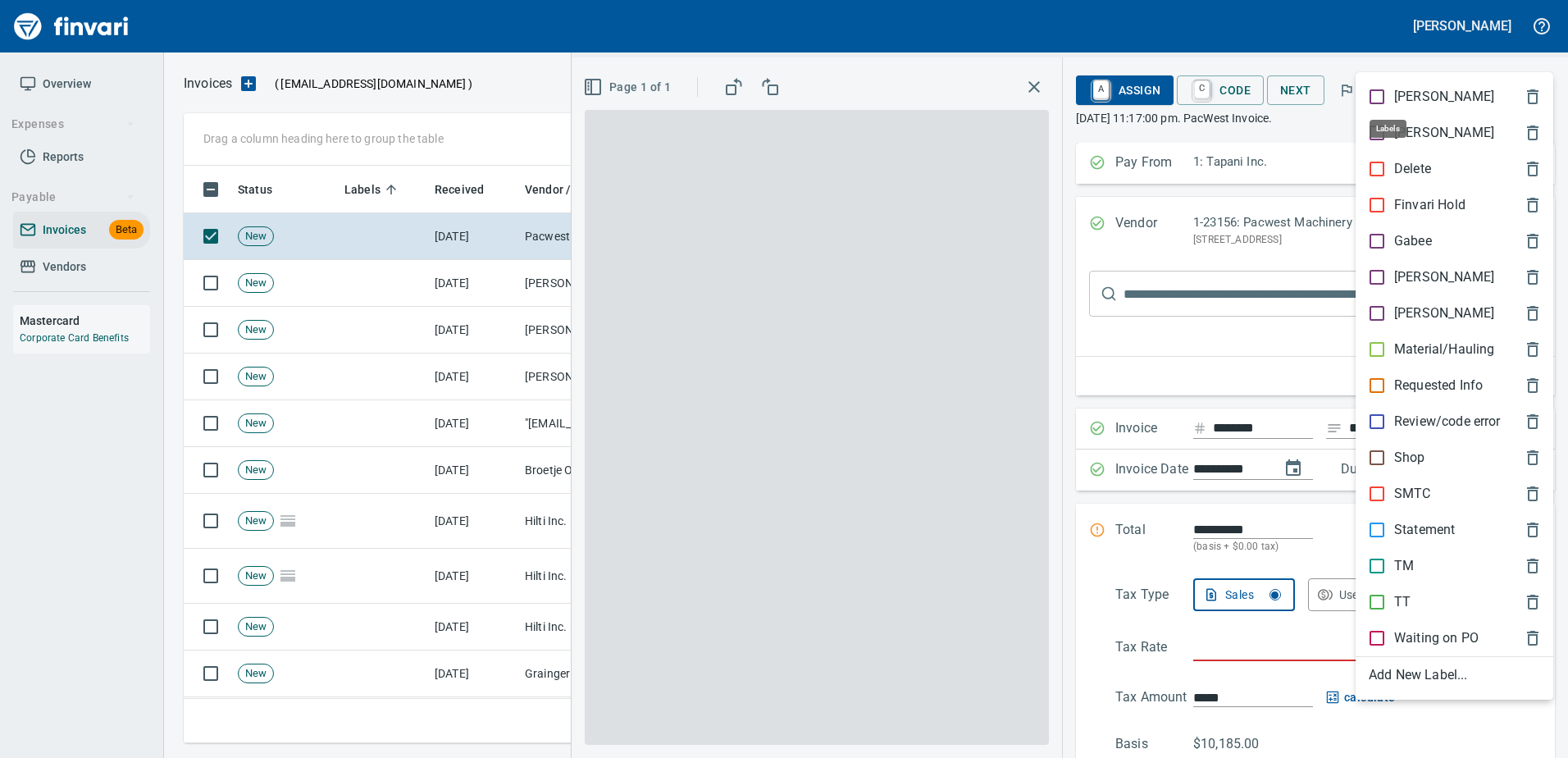
scroll to position [553, 1339]
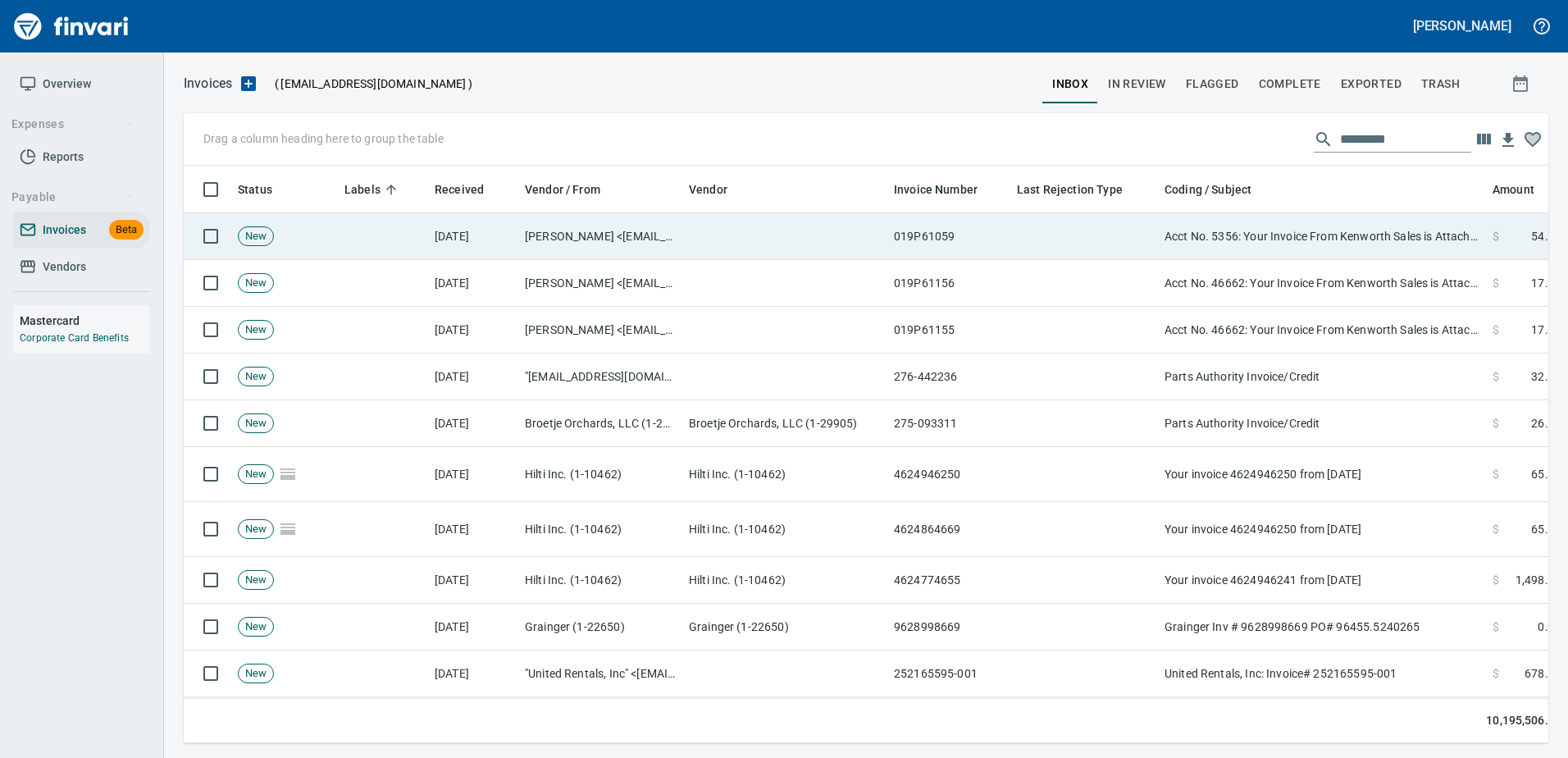
click at [1290, 239] on td "Acct No. 5356: Your Invoice From Kenworth Sales is Attached" at bounding box center [1322, 236] width 328 height 47
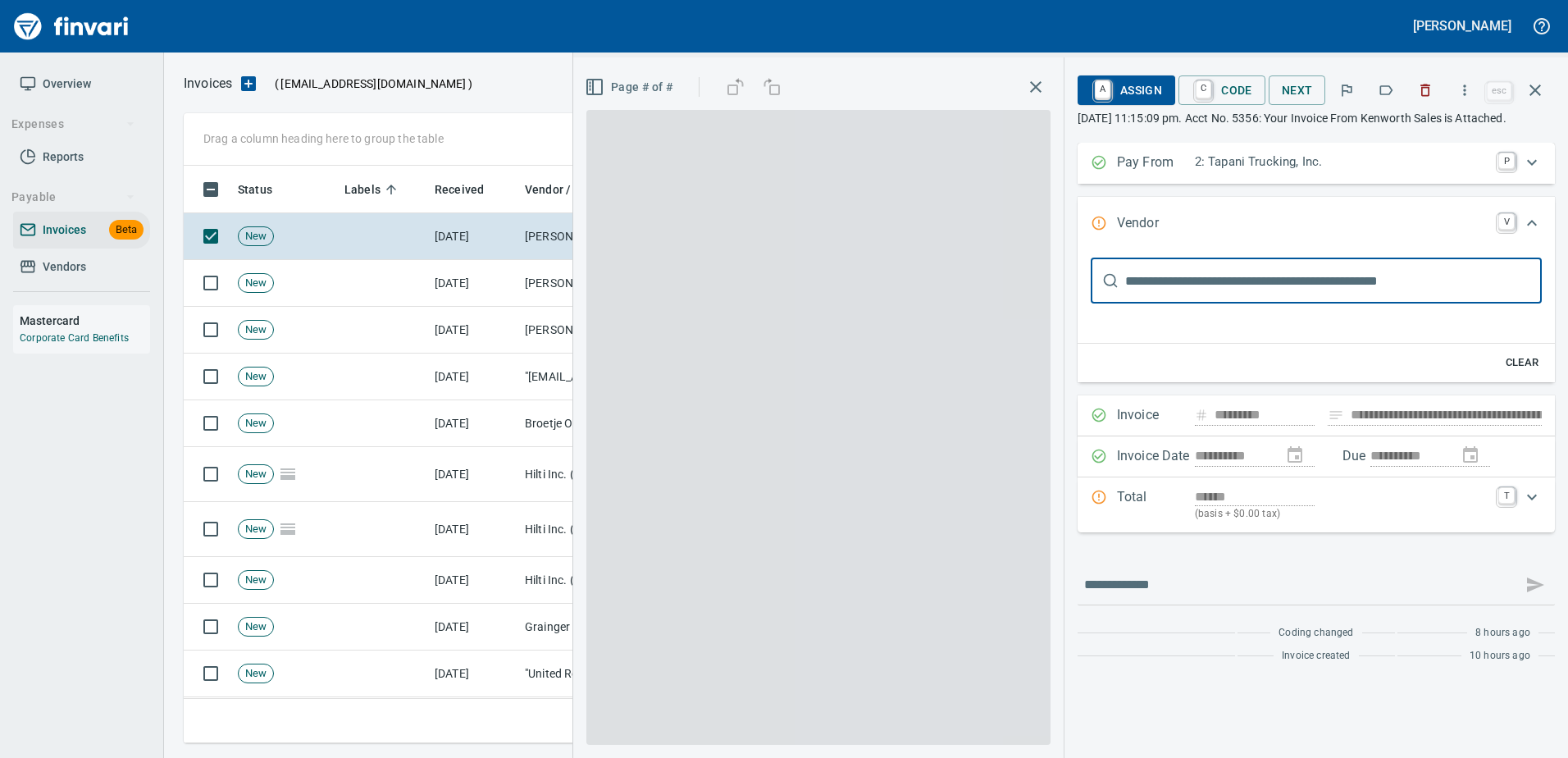
type input "**********"
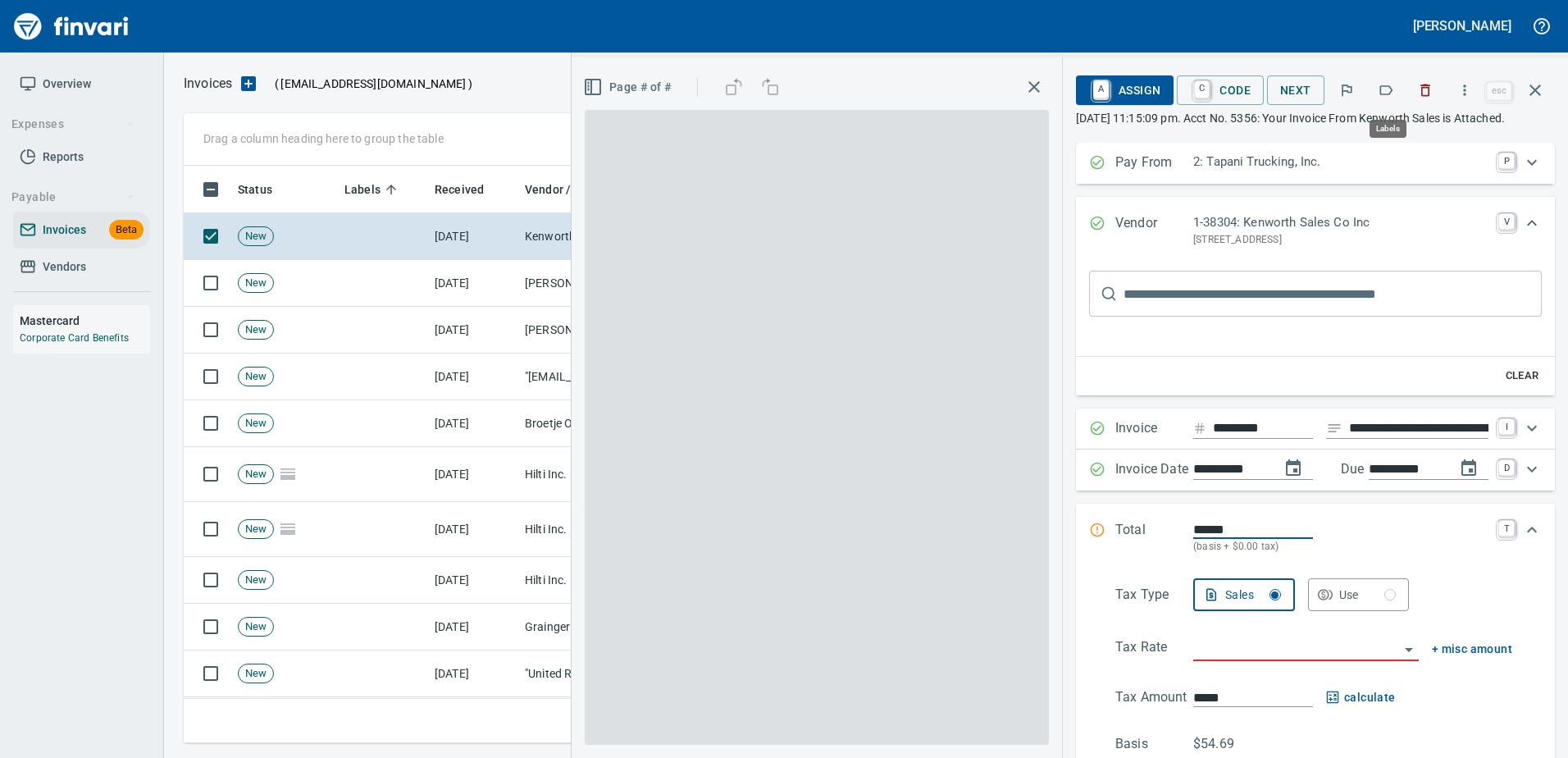
click at [1380, 96] on icon "button" at bounding box center [1386, 91] width 16 height 16
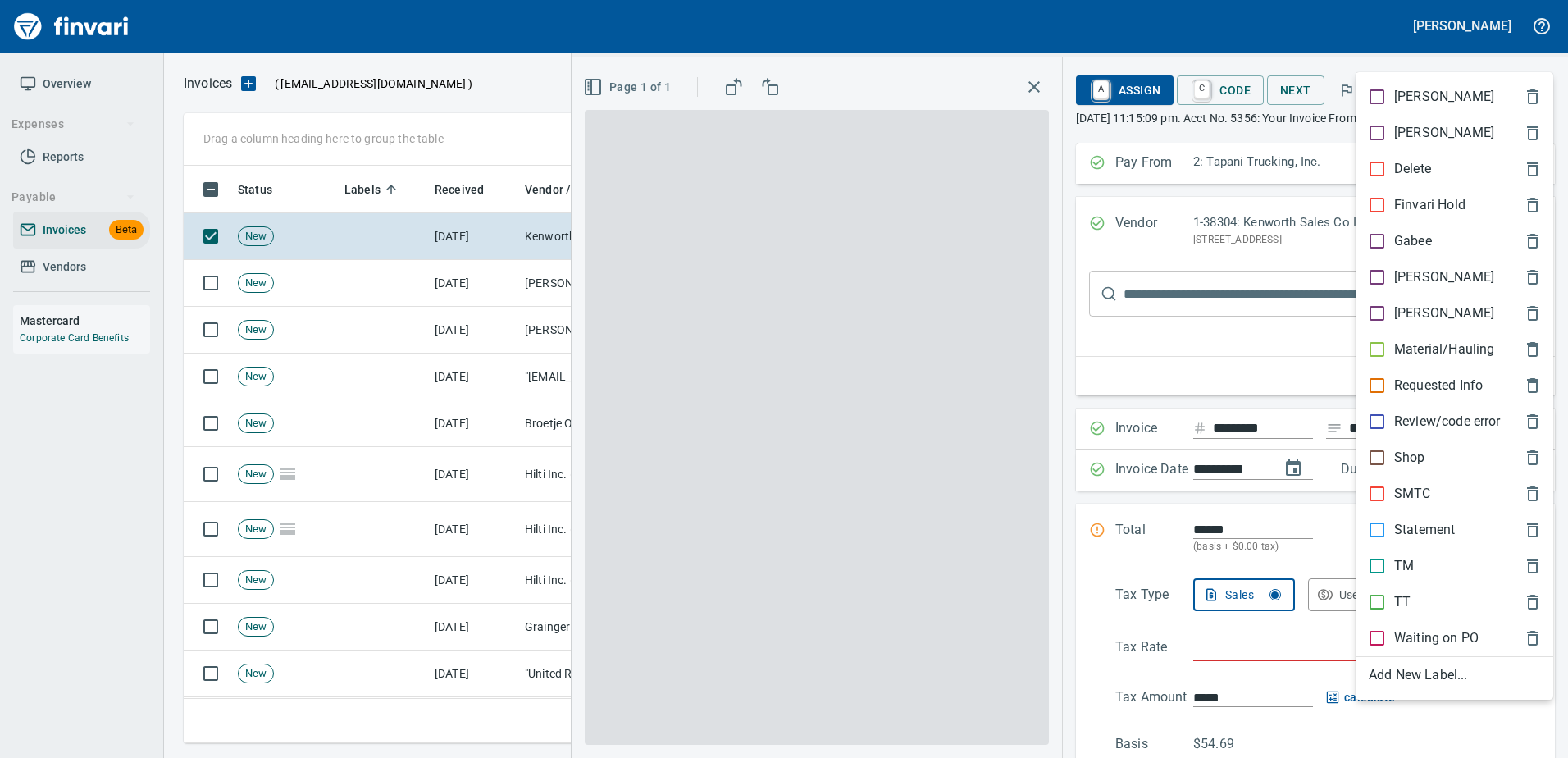
scroll to position [553, 1339]
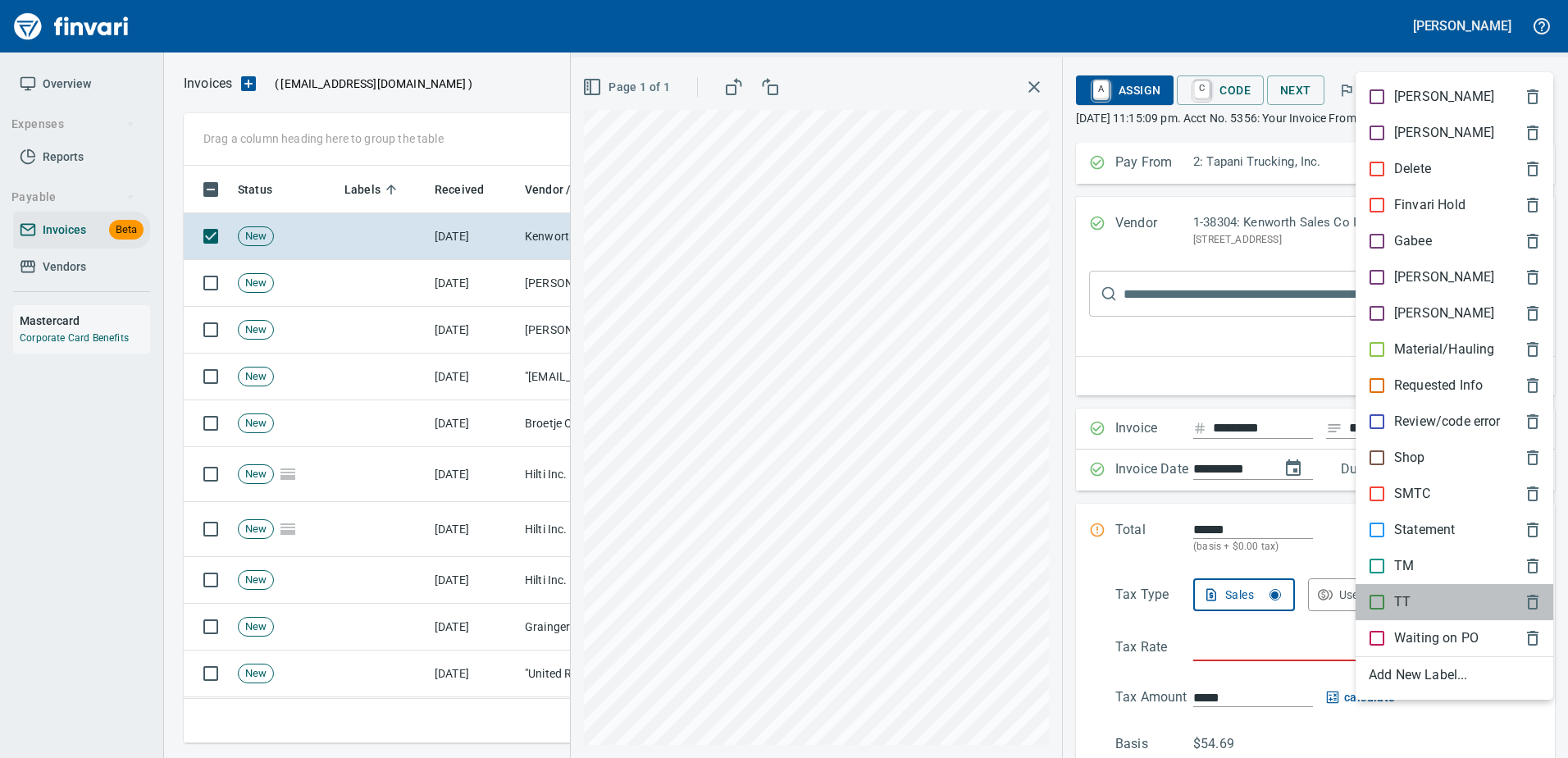
click at [1401, 602] on p "TT" at bounding box center [1402, 602] width 16 height 20
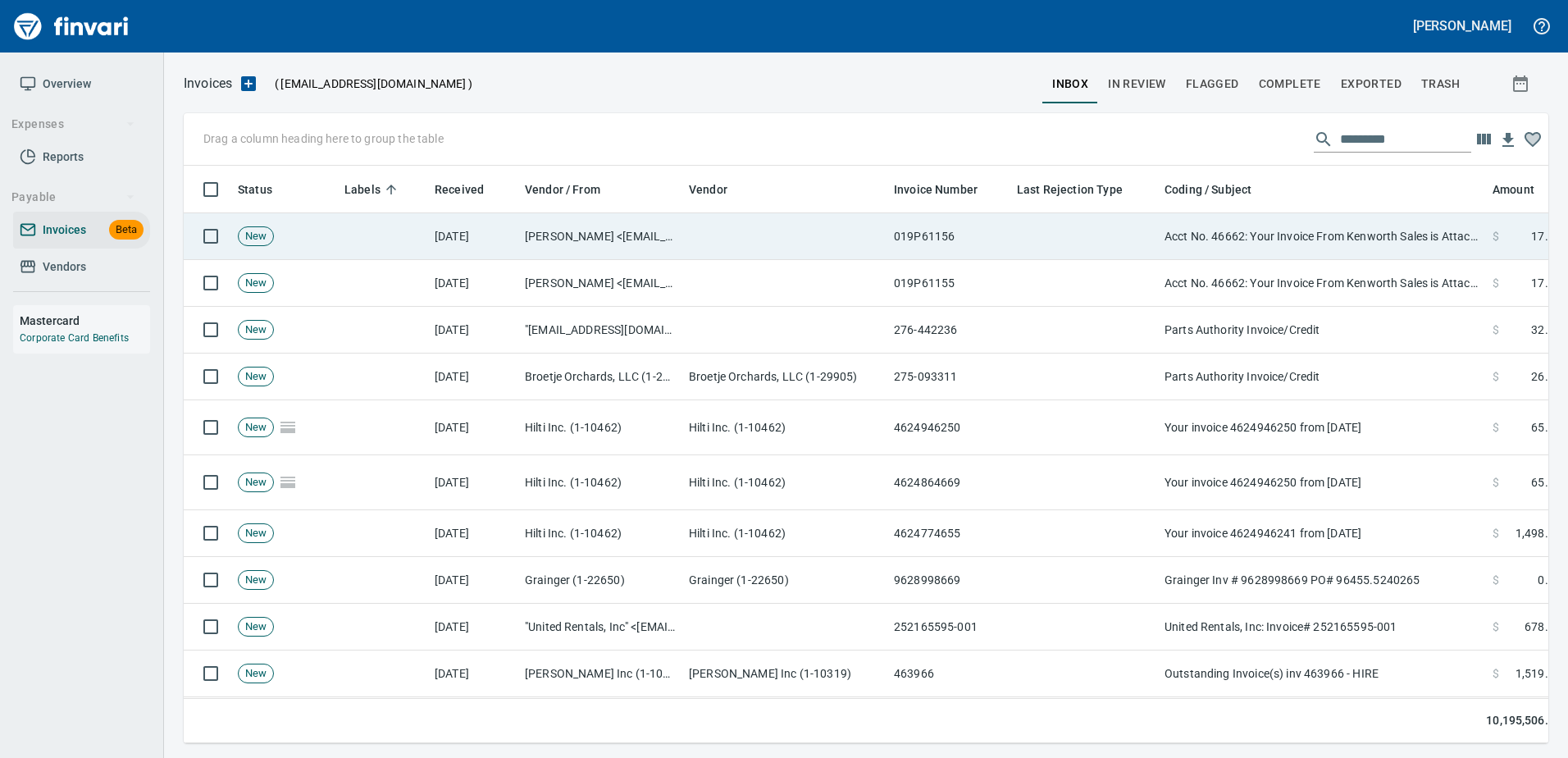
click at [1332, 220] on td "Acct No. 46662: Your Invoice From Kenworth Sales is Attached" at bounding box center [1322, 236] width 328 height 47
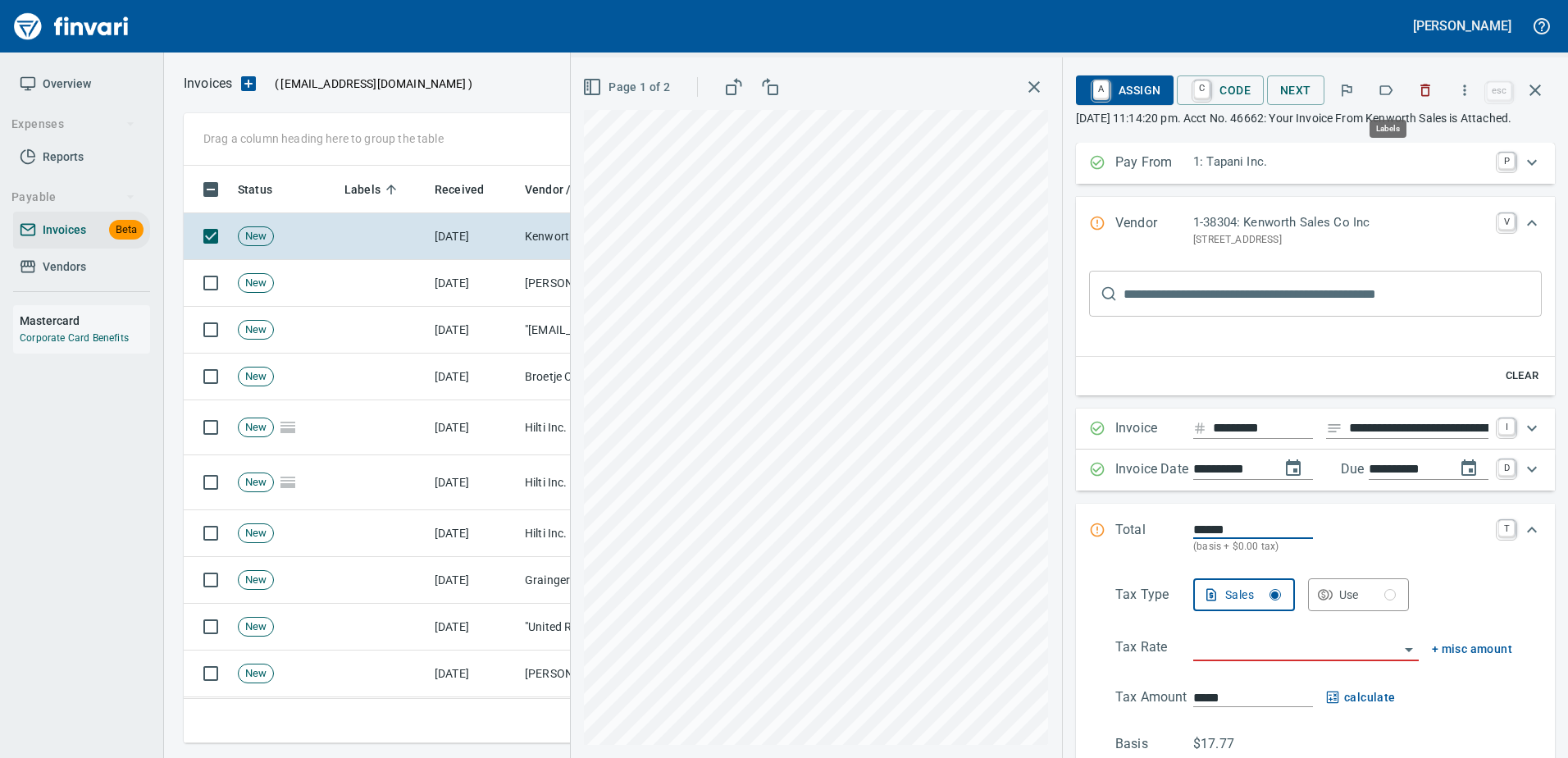
click at [1390, 82] on button "button" at bounding box center [1386, 91] width 36 height 36
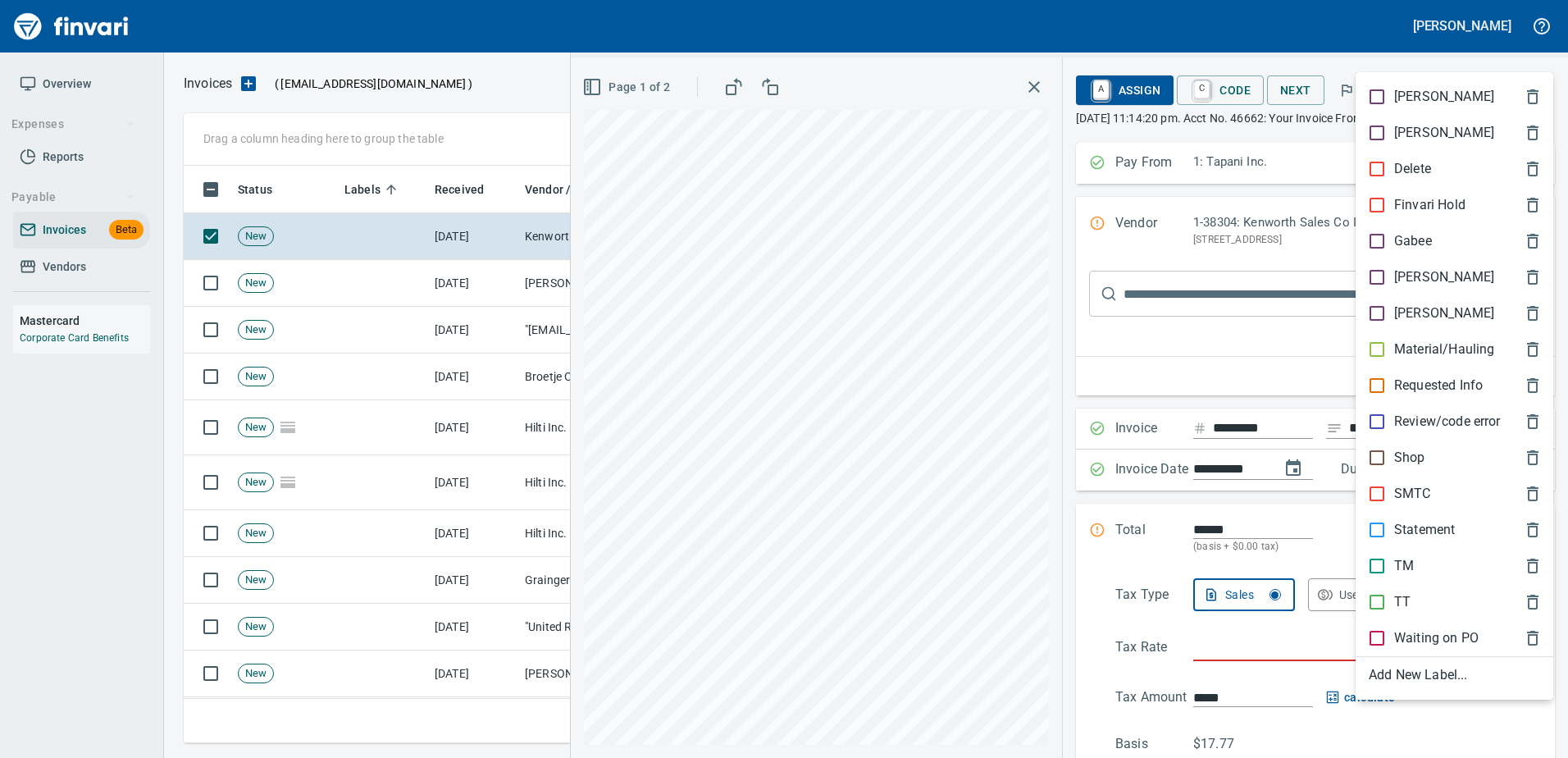
click at [1398, 468] on div "Shop" at bounding box center [1454, 458] width 198 height 36
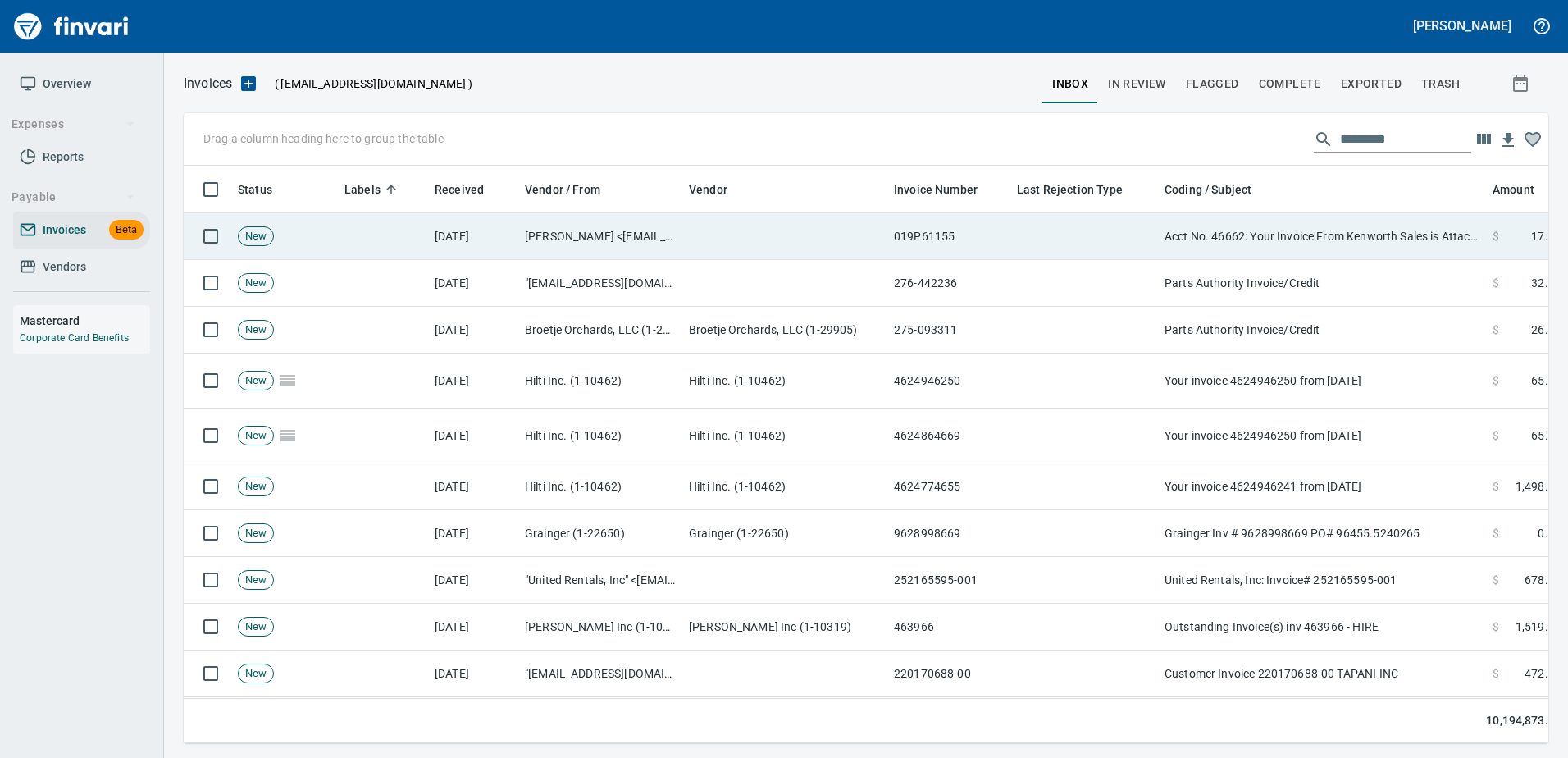
click at [1288, 244] on td "Acct No. 46662: Your Invoice From Kenworth Sales is Attached" at bounding box center [1322, 236] width 328 height 47
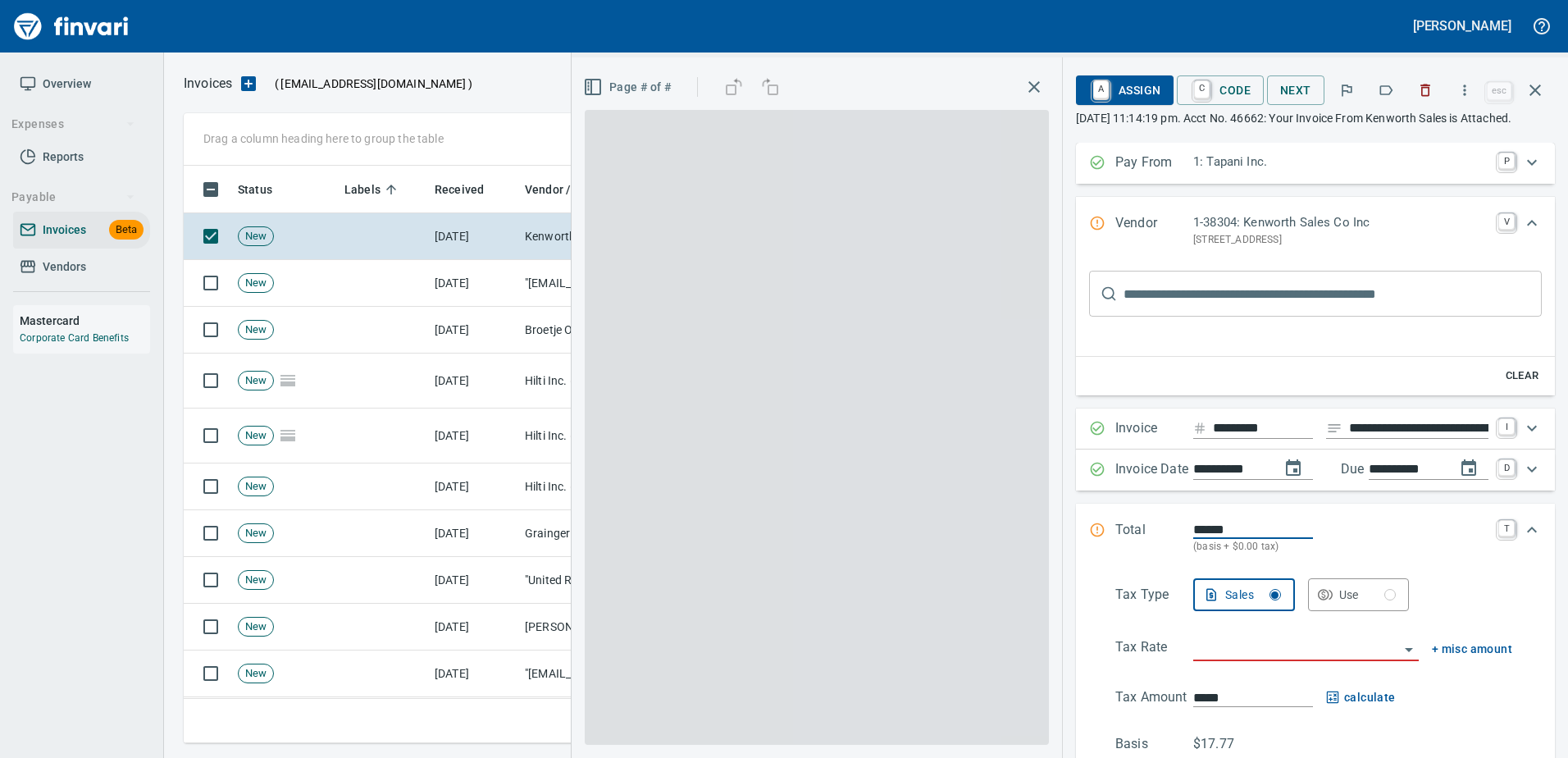
click at [1375, 101] on button "button" at bounding box center [1386, 91] width 36 height 36
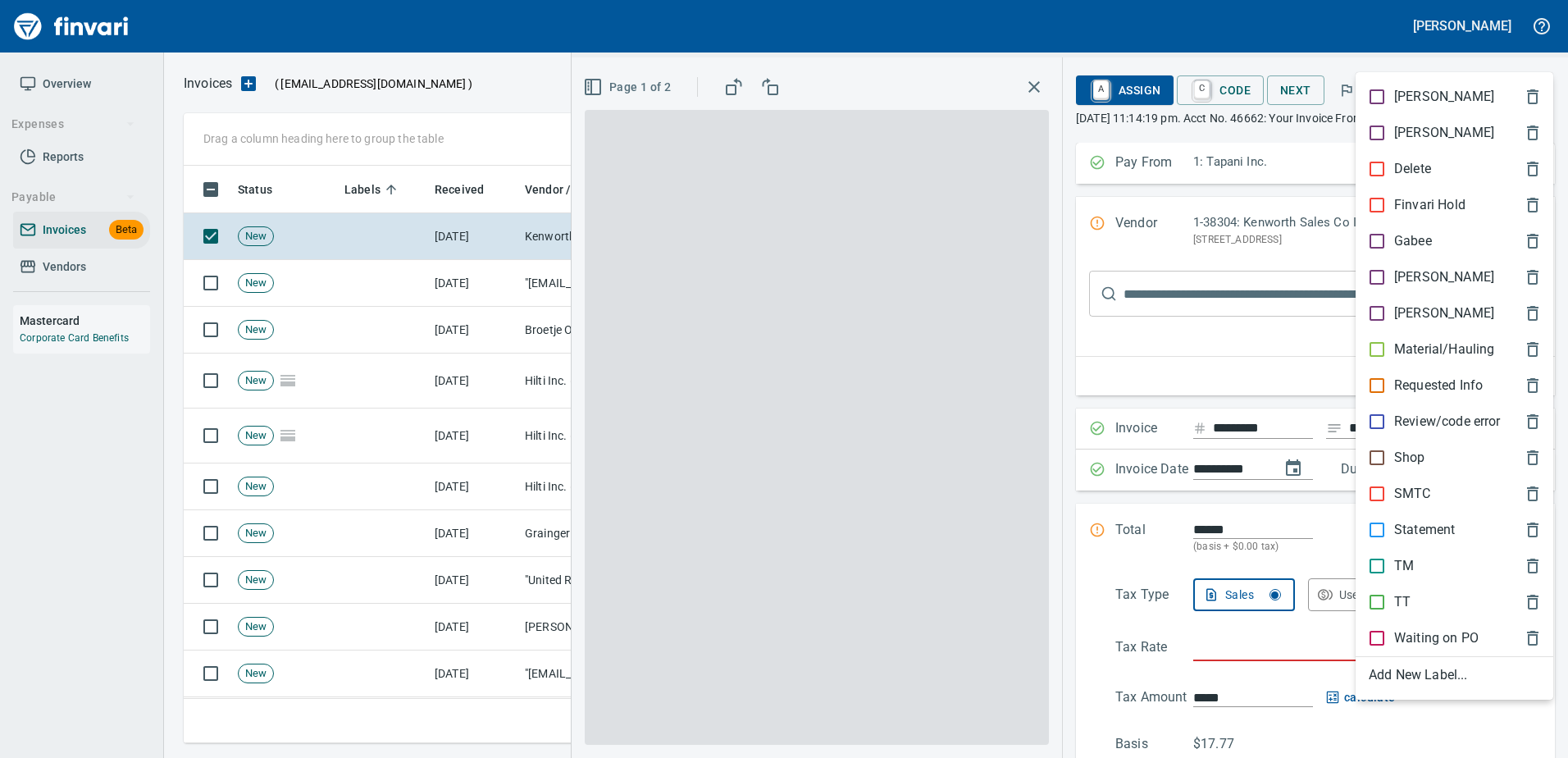
scroll to position [553, 1339]
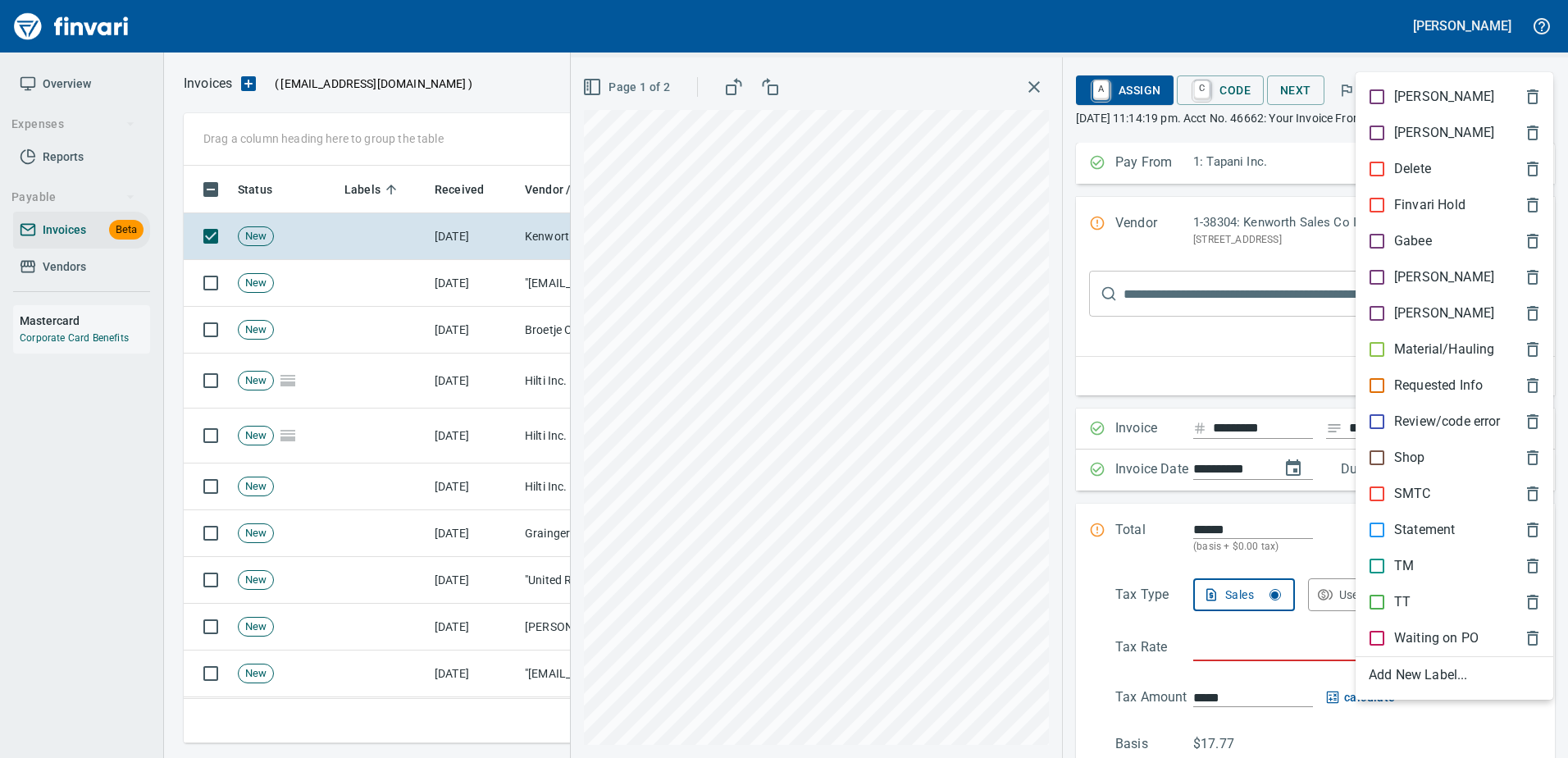
click at [1398, 435] on div "Review/code error" at bounding box center [1454, 422] width 198 height 36
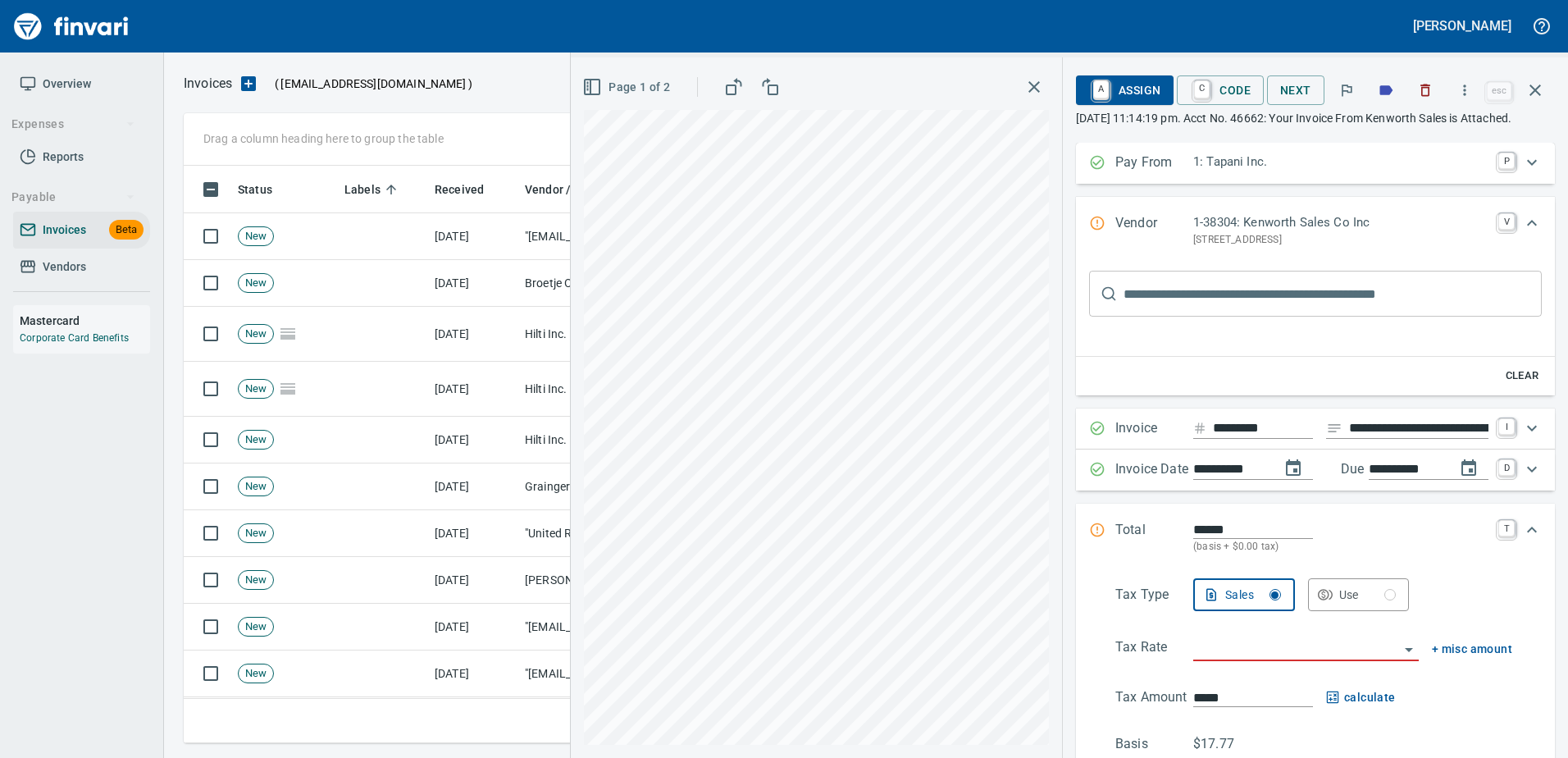
click at [1381, 92] on icon "button" at bounding box center [1386, 91] width 16 height 16
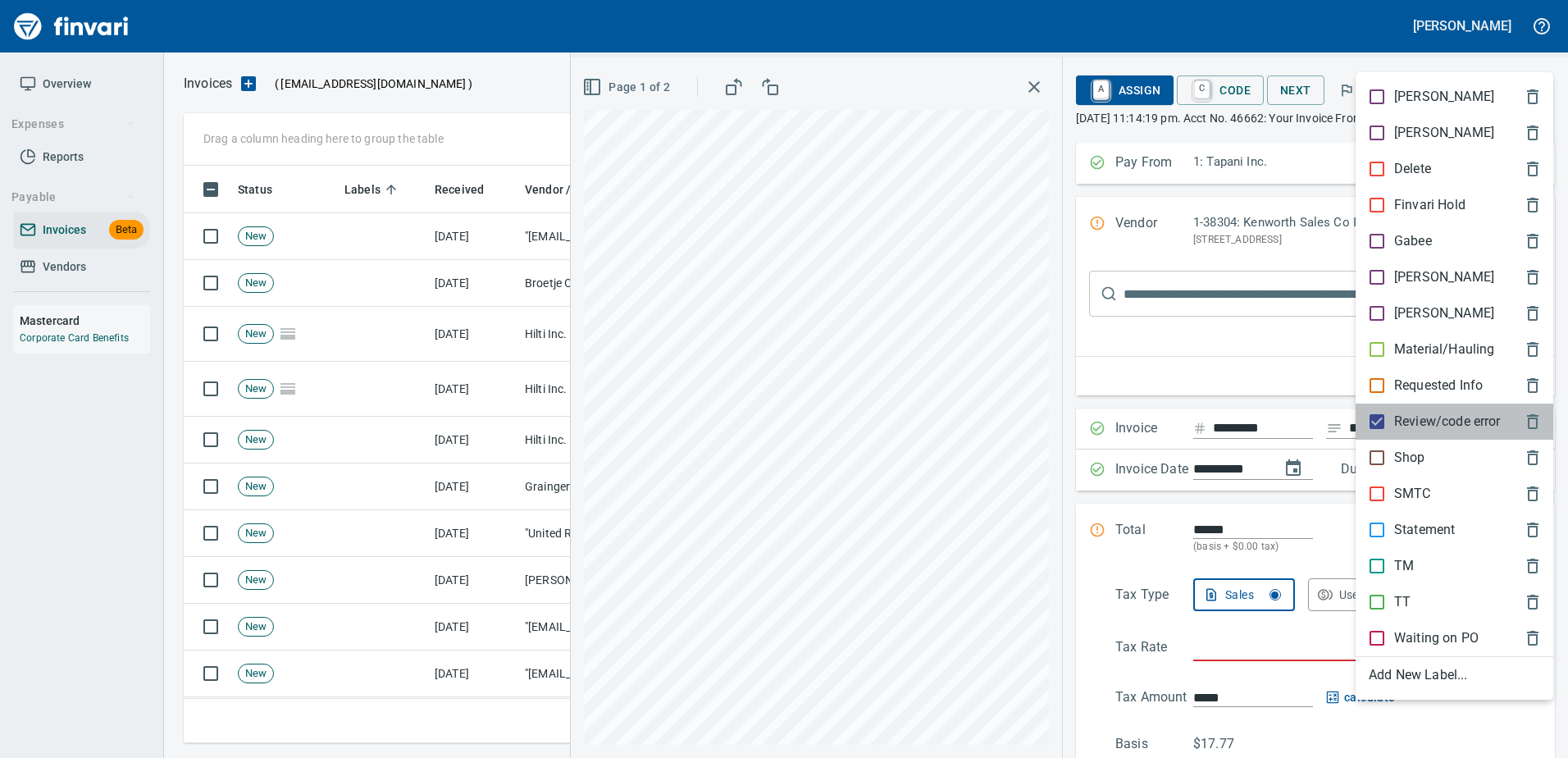
click at [1413, 419] on p "Review/code error" at bounding box center [1447, 422] width 106 height 20
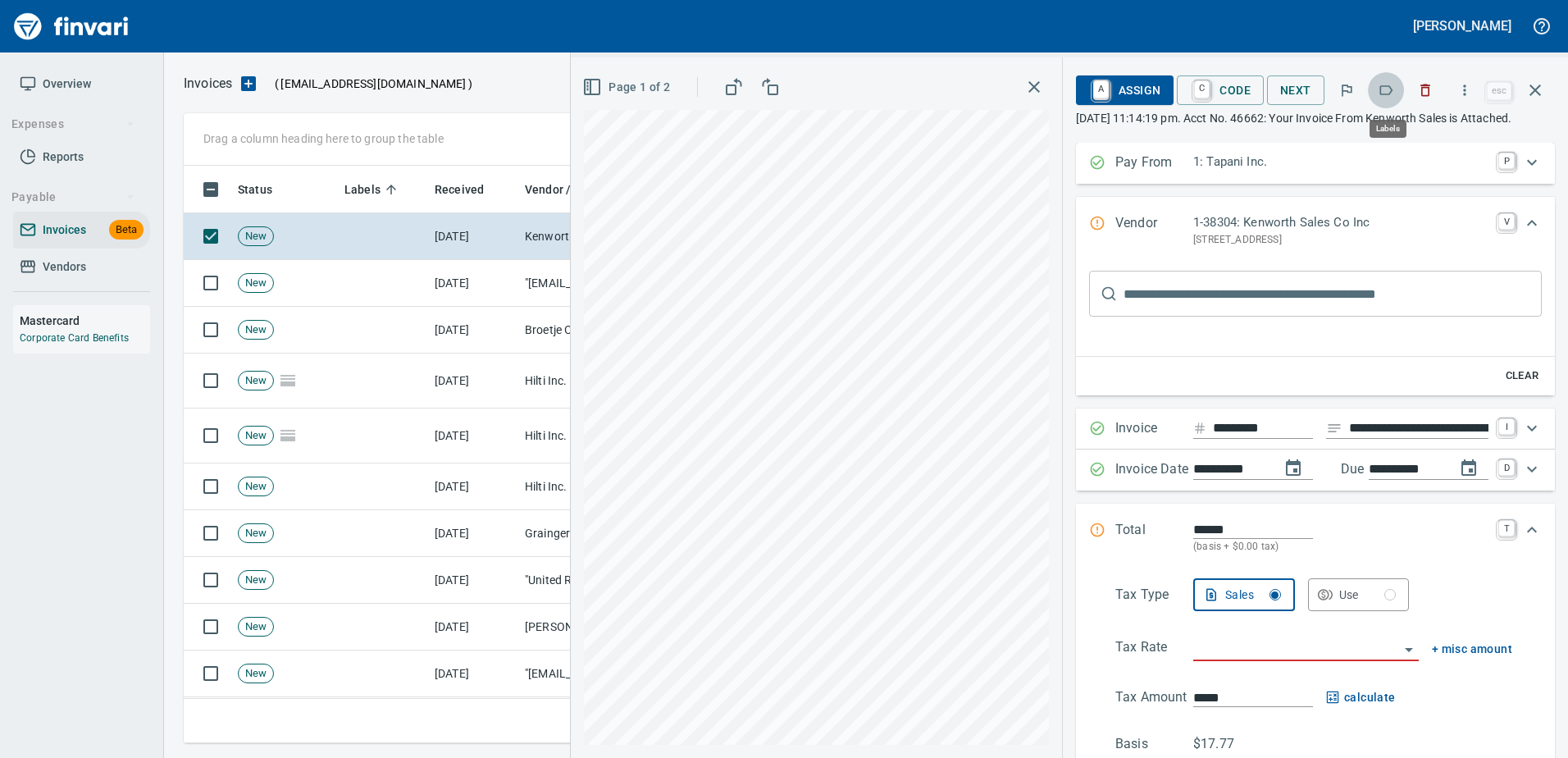
click at [1398, 76] on button "button" at bounding box center [1386, 91] width 36 height 36
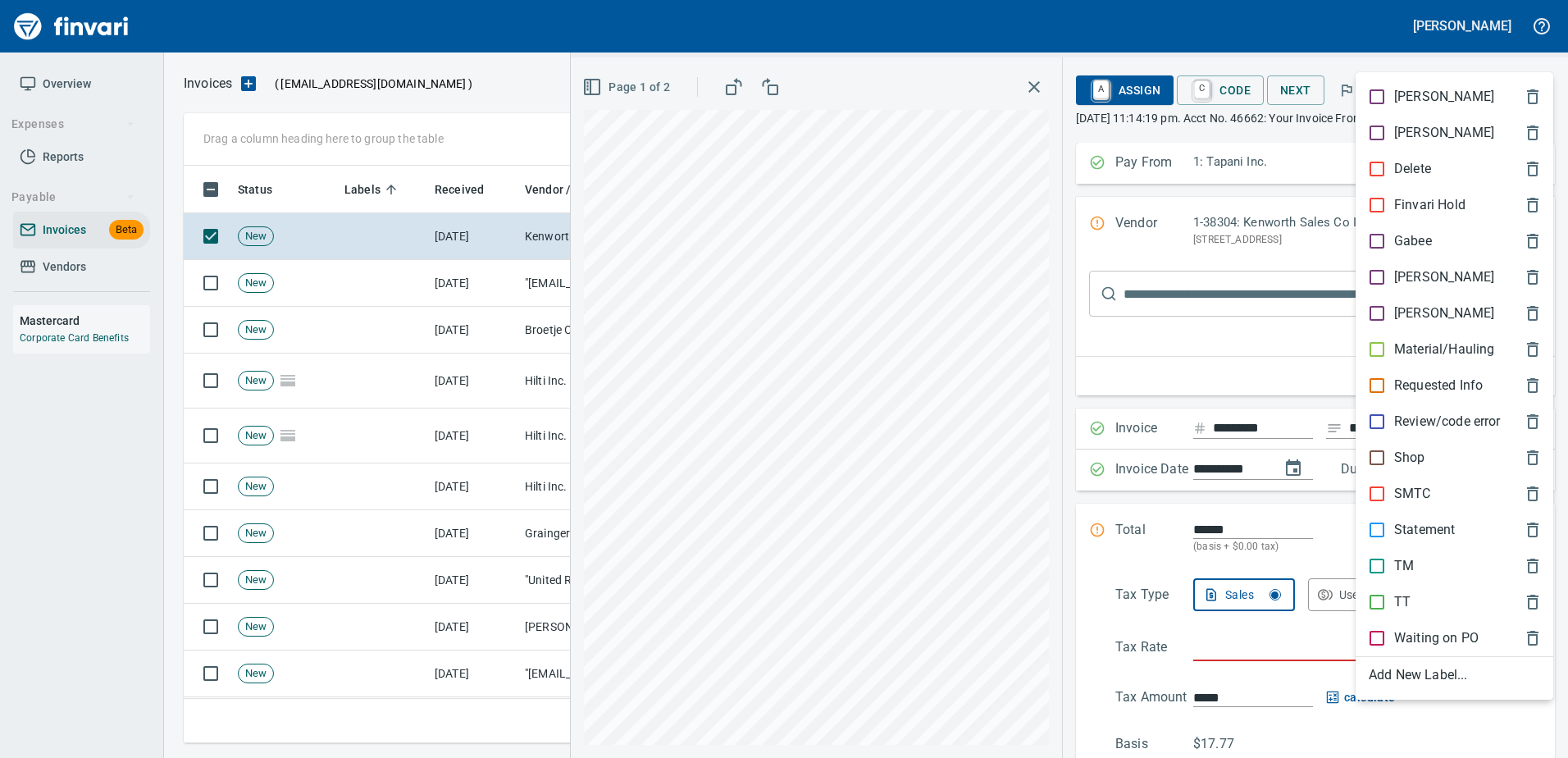
click at [1407, 456] on p "Shop" at bounding box center [1410, 458] width 31 height 20
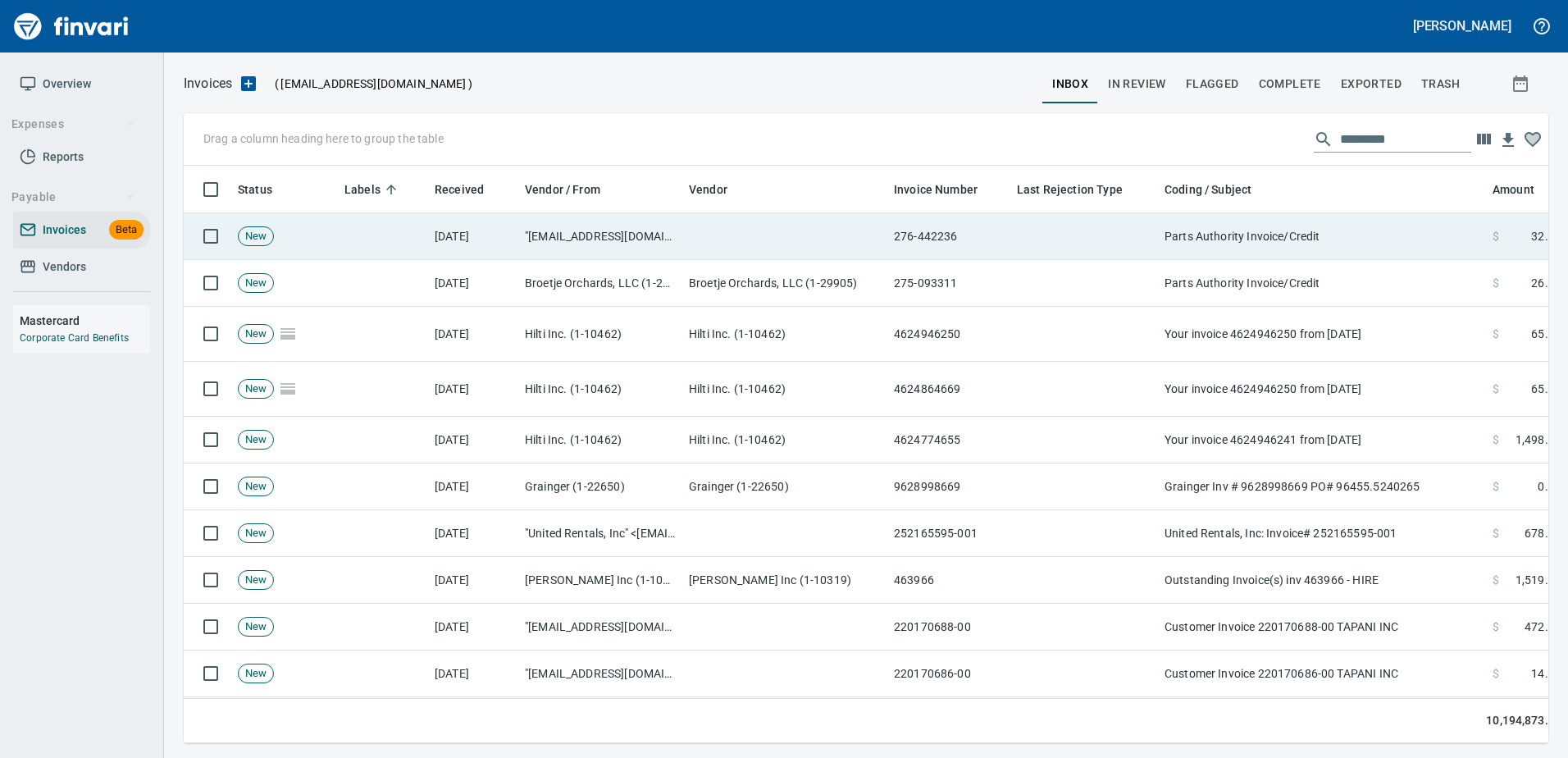
click at [1264, 240] on td "Parts Authority Invoice/Credit" at bounding box center [1322, 236] width 328 height 47
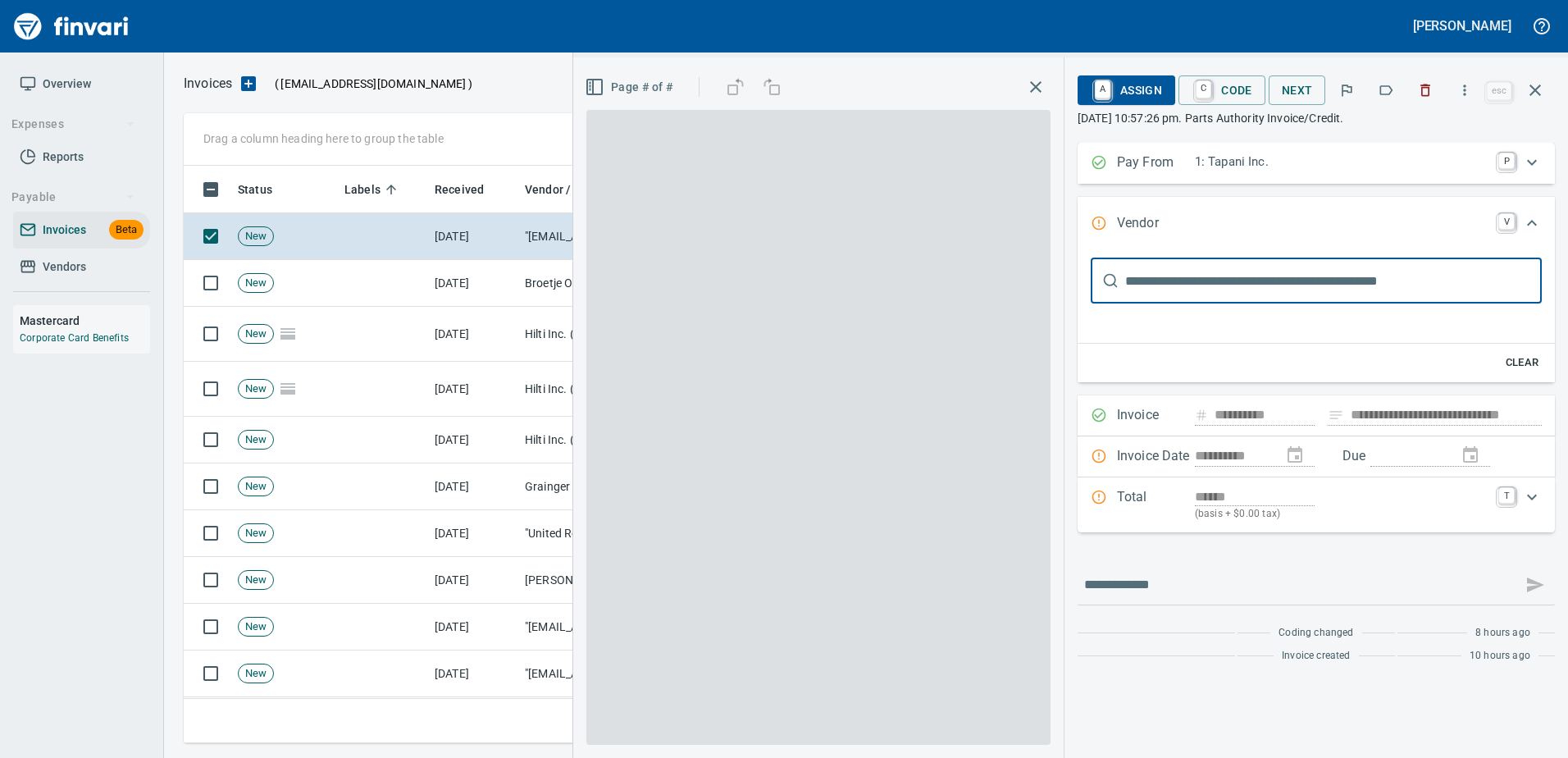
scroll to position [1, 0]
type input "**********"
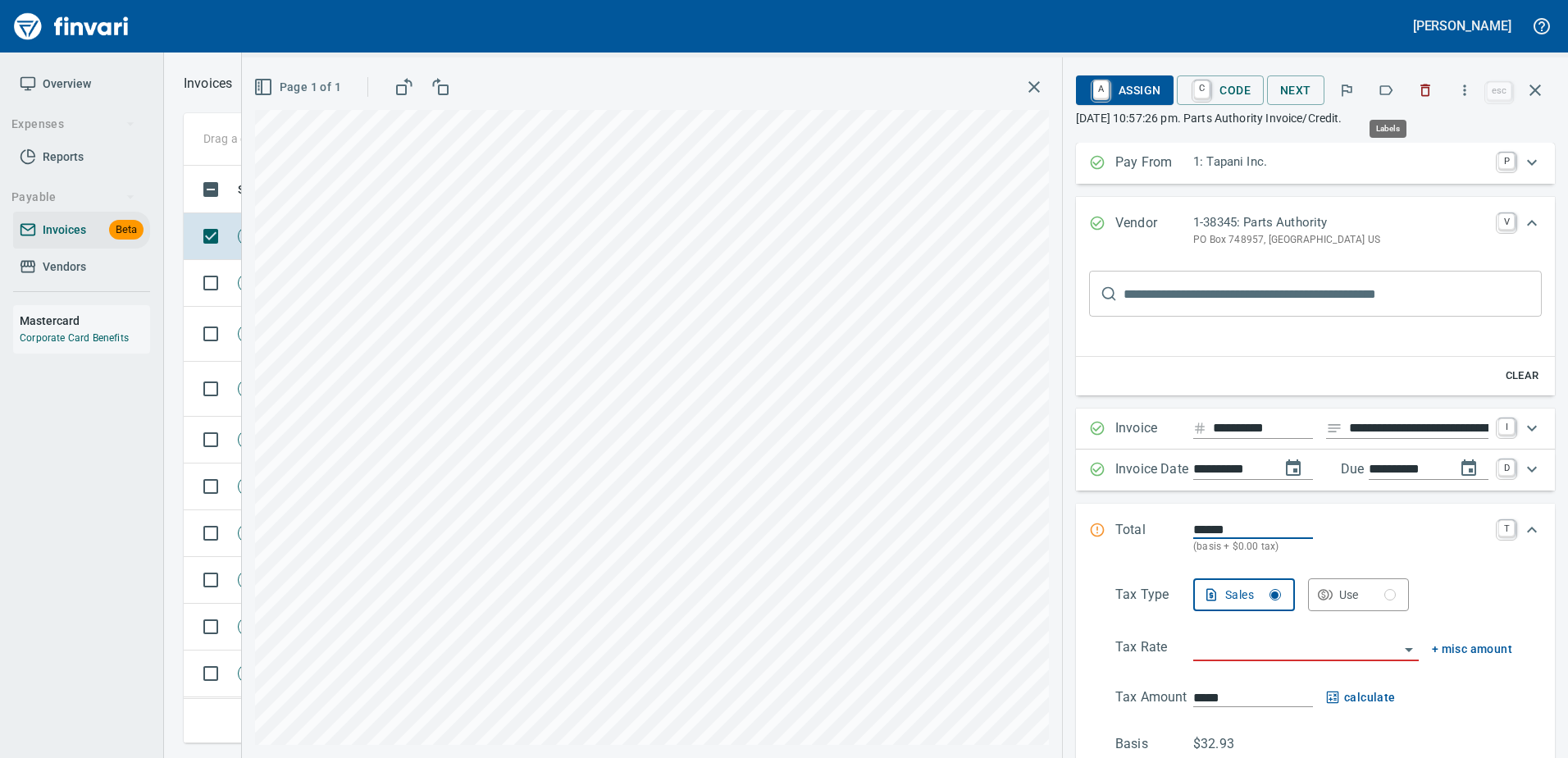
scroll to position [553, 1339]
click at [1393, 91] on icon "button" at bounding box center [1387, 91] width 13 height 10
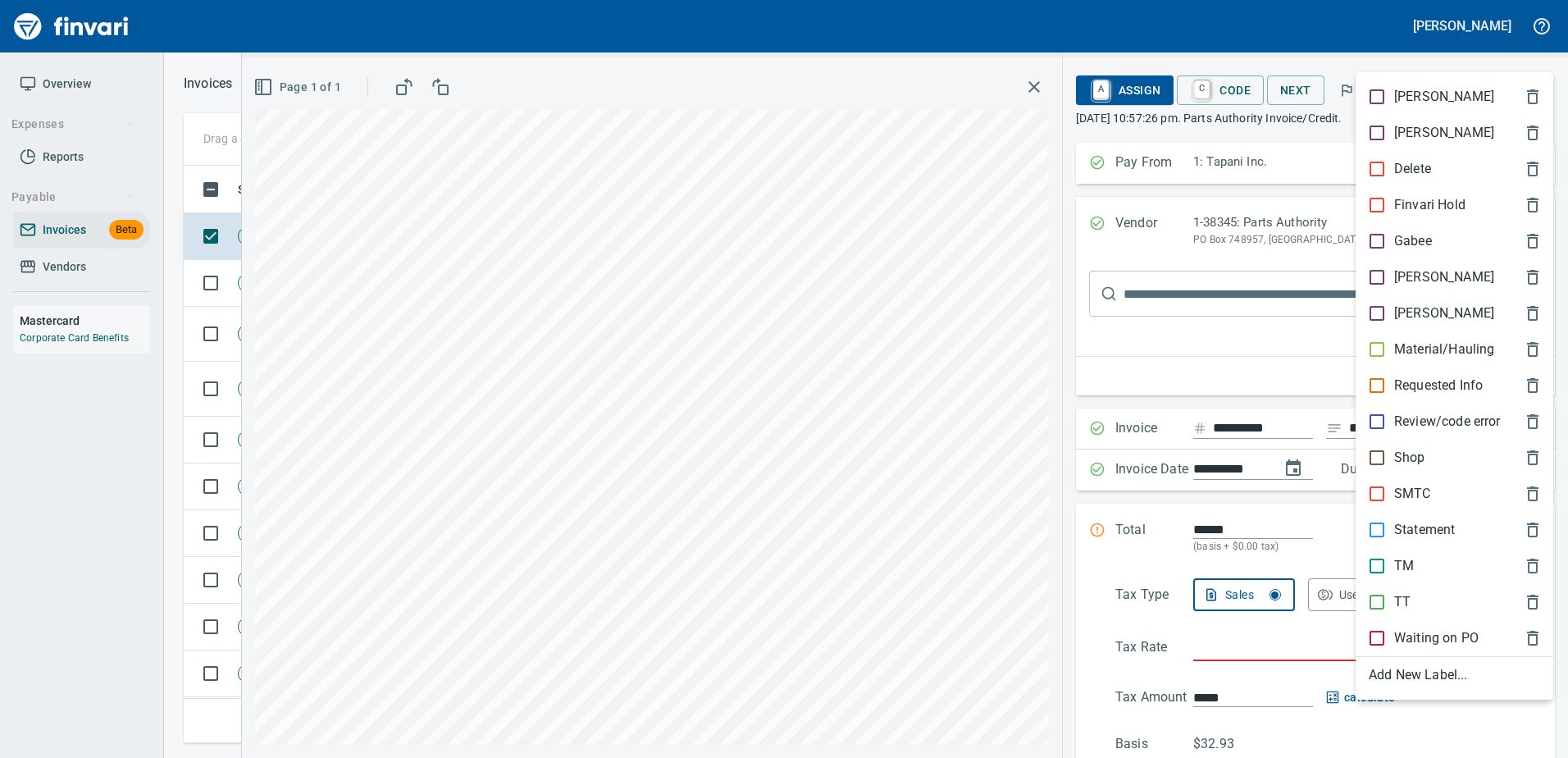
click at [1408, 452] on p "Shop" at bounding box center [1410, 458] width 31 height 20
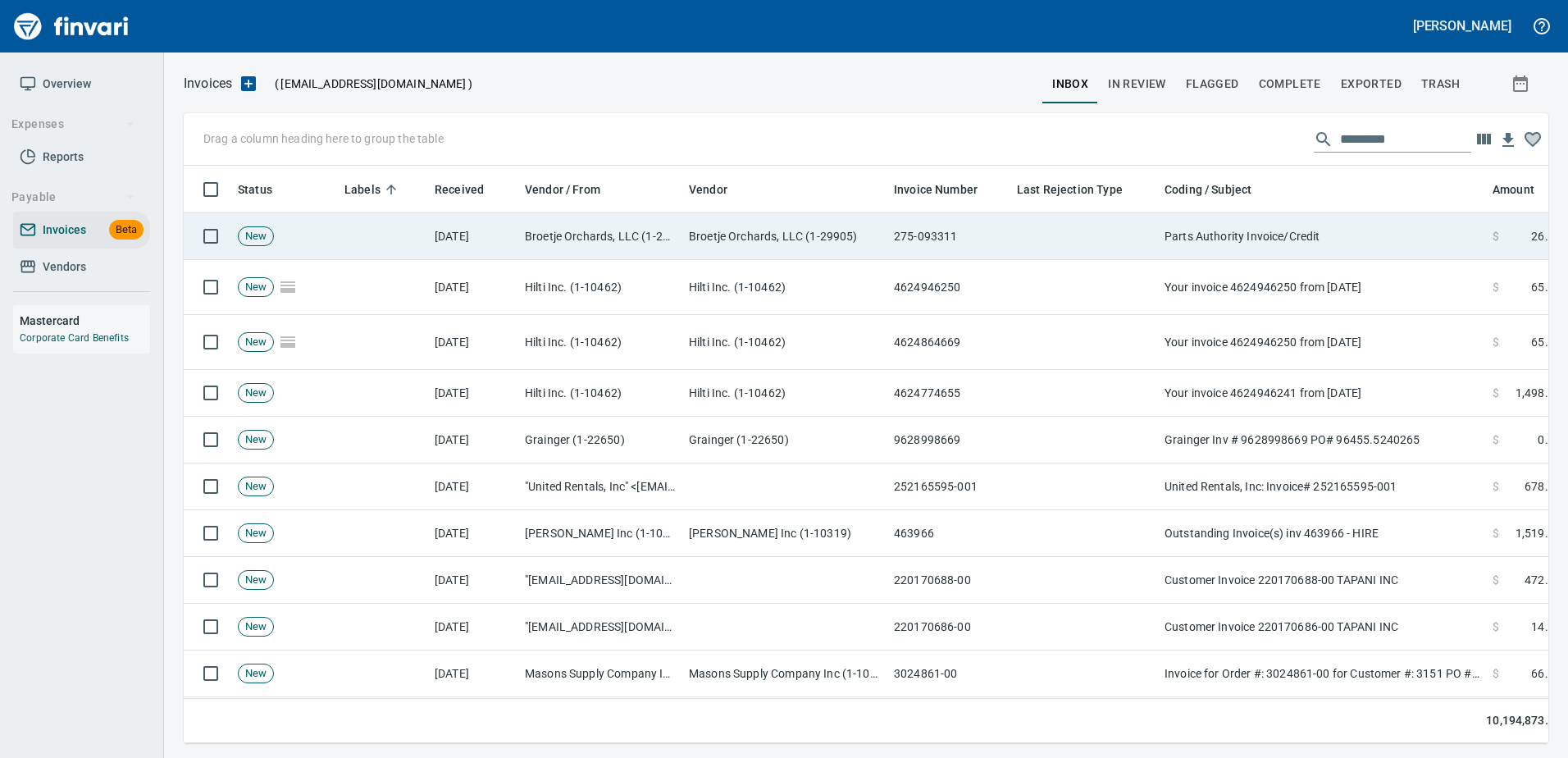
click at [1286, 255] on td "Parts Authority Invoice/Credit" at bounding box center [1322, 236] width 328 height 47
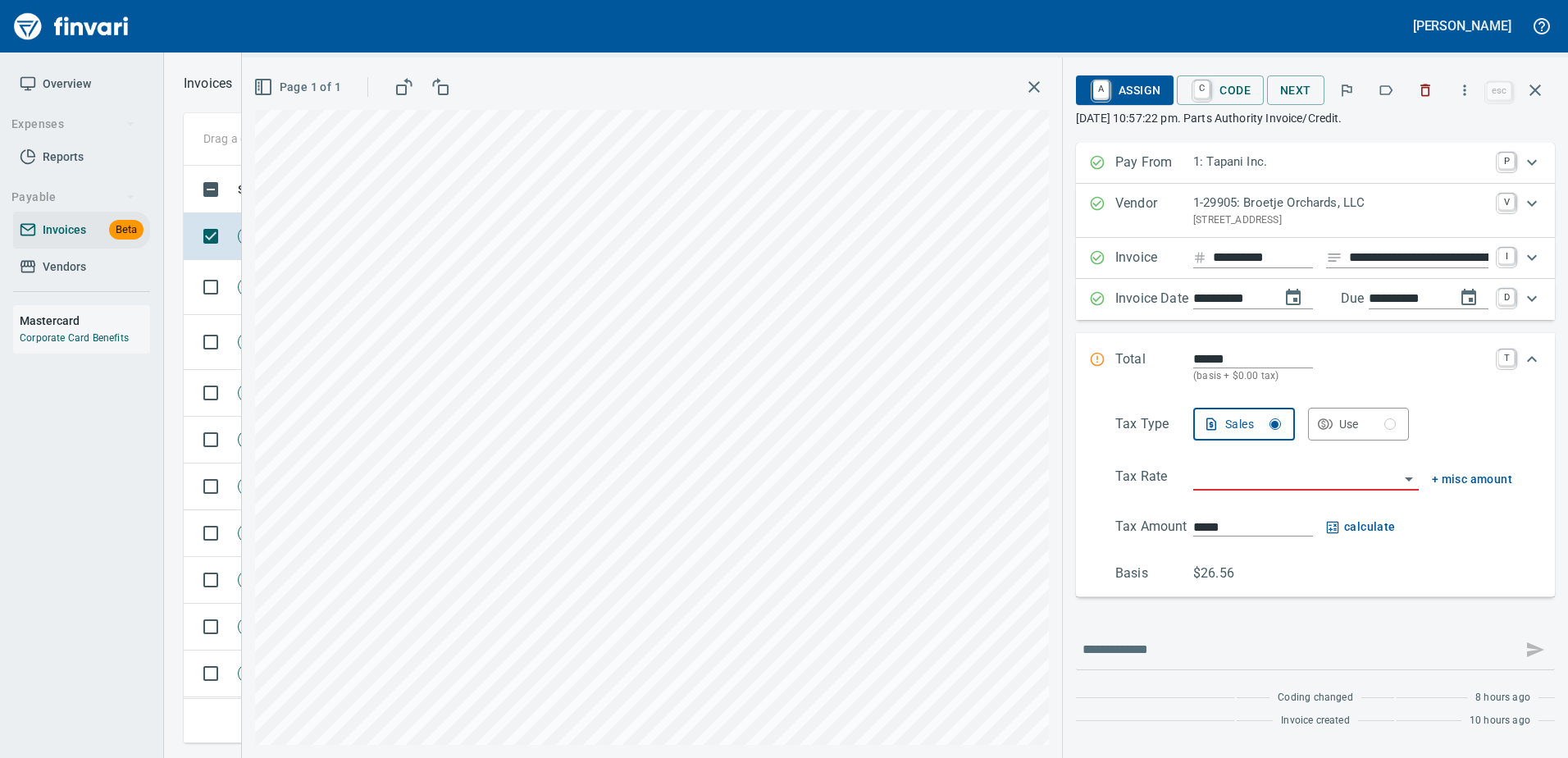
click at [1242, 223] on p "[STREET_ADDRESS]" at bounding box center [1341, 221] width 295 height 16
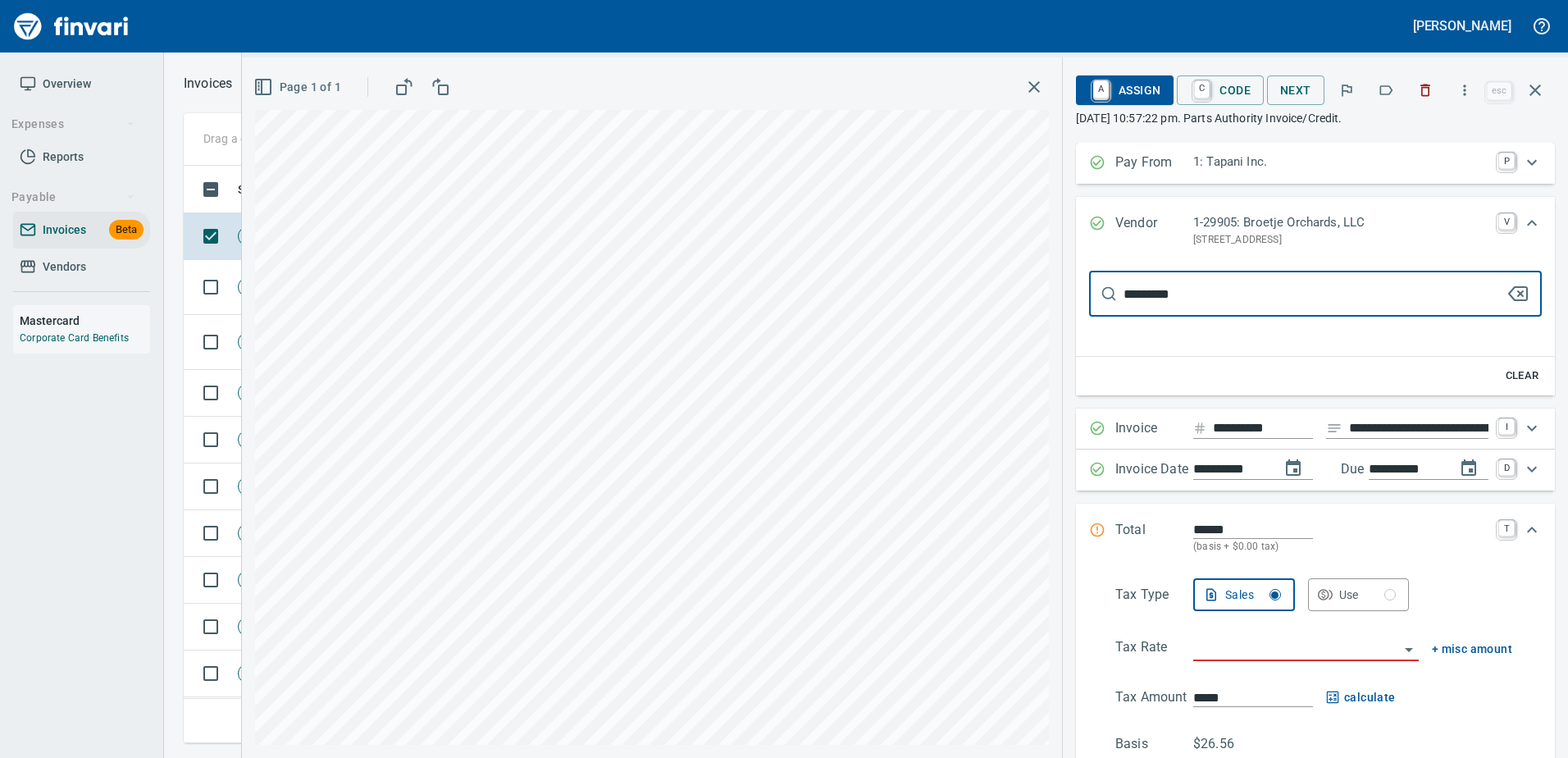
type input "**********"
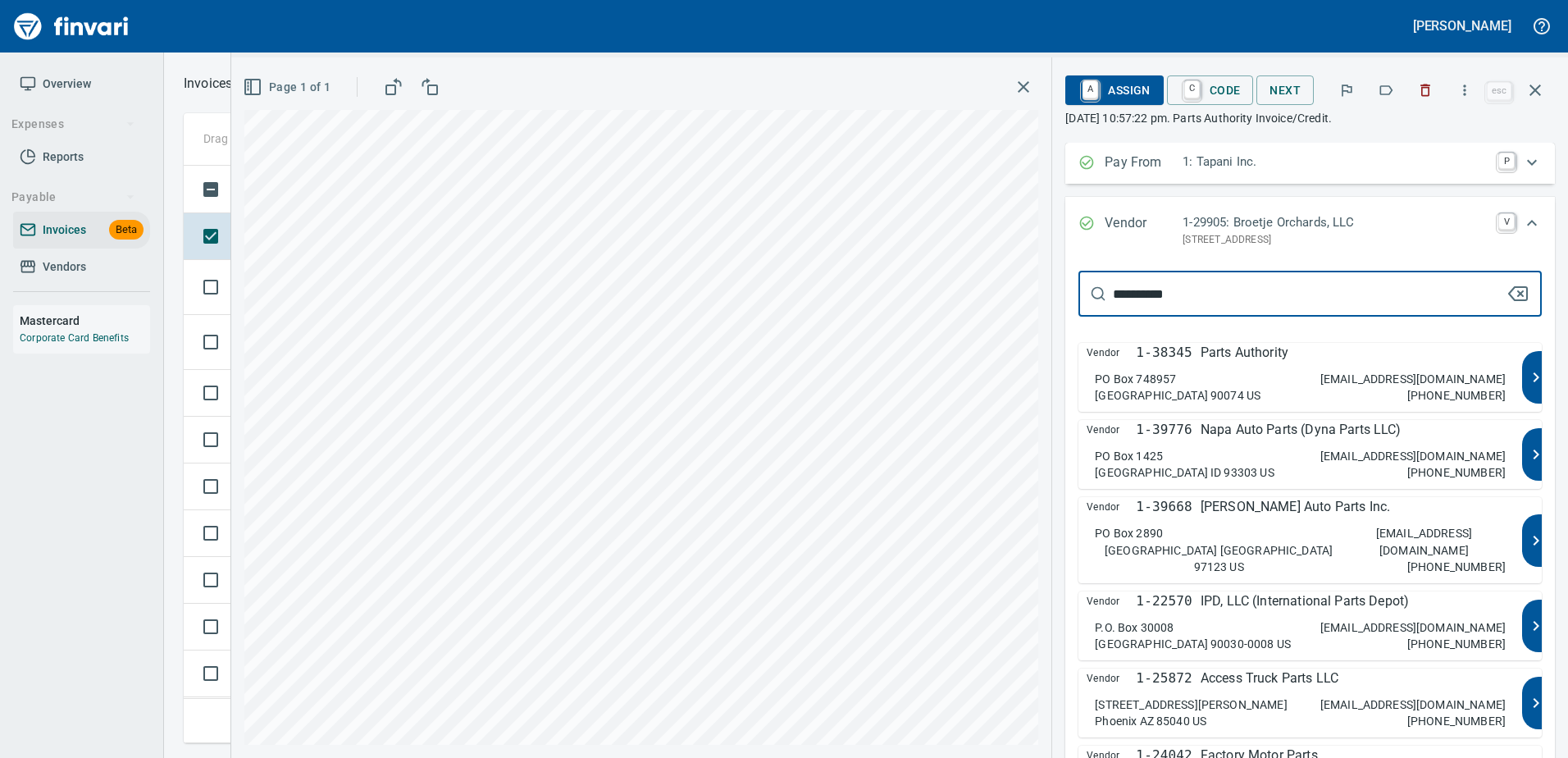
click at [1253, 367] on div "Vendor 1-38345 Parts Authority PO Box 748957 [GEOGRAPHIC_DATA] US [EMAIL_ADDRES…" at bounding box center [1300, 377] width 444 height 69
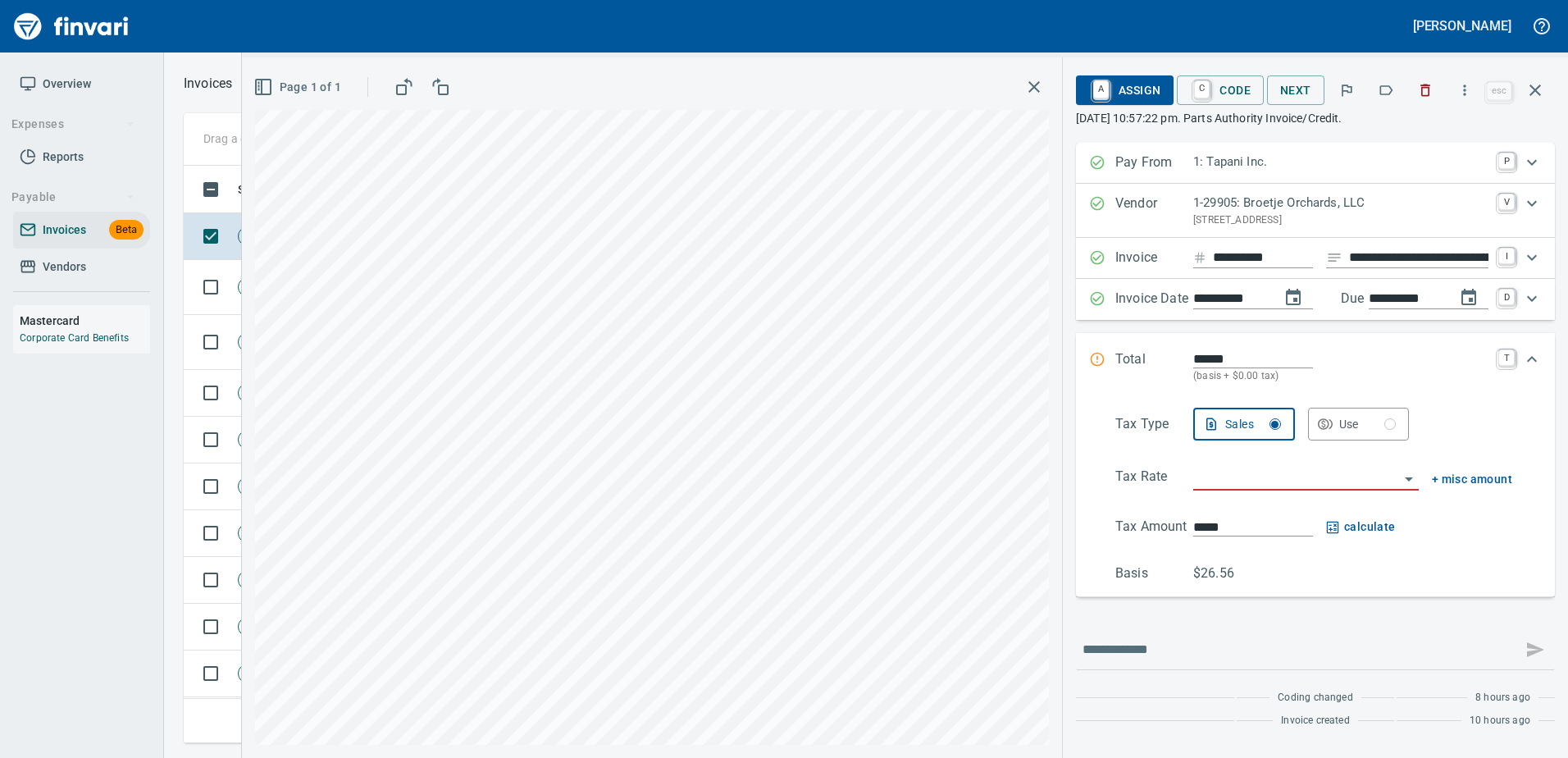
type input "**********"
click at [1393, 88] on icon "button" at bounding box center [1386, 91] width 16 height 16
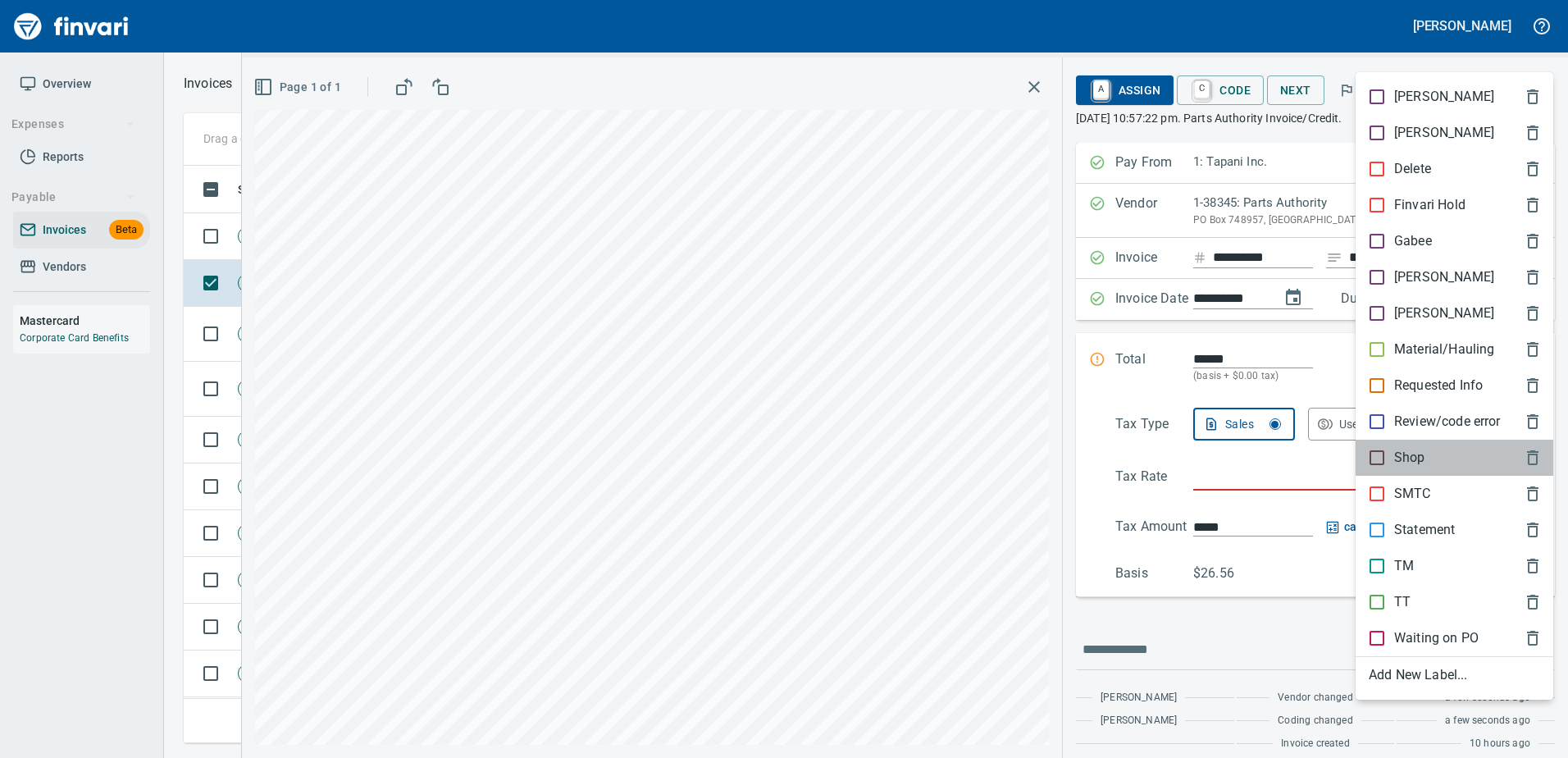
click at [1404, 457] on p "Shop" at bounding box center [1410, 458] width 31 height 20
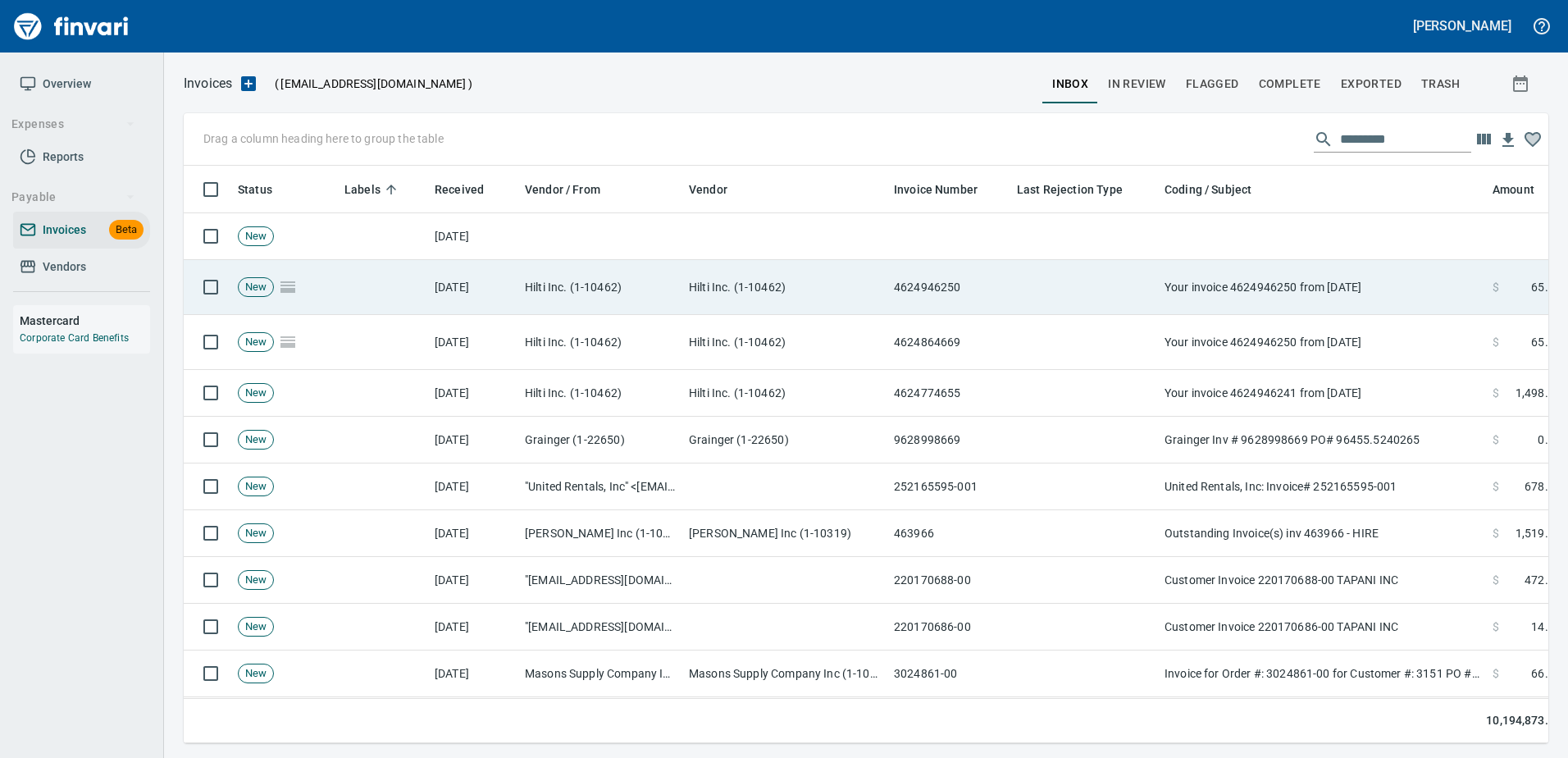
click at [1295, 301] on td "Your invoice 4624946250 from [DATE]" at bounding box center [1322, 288] width 328 height 55
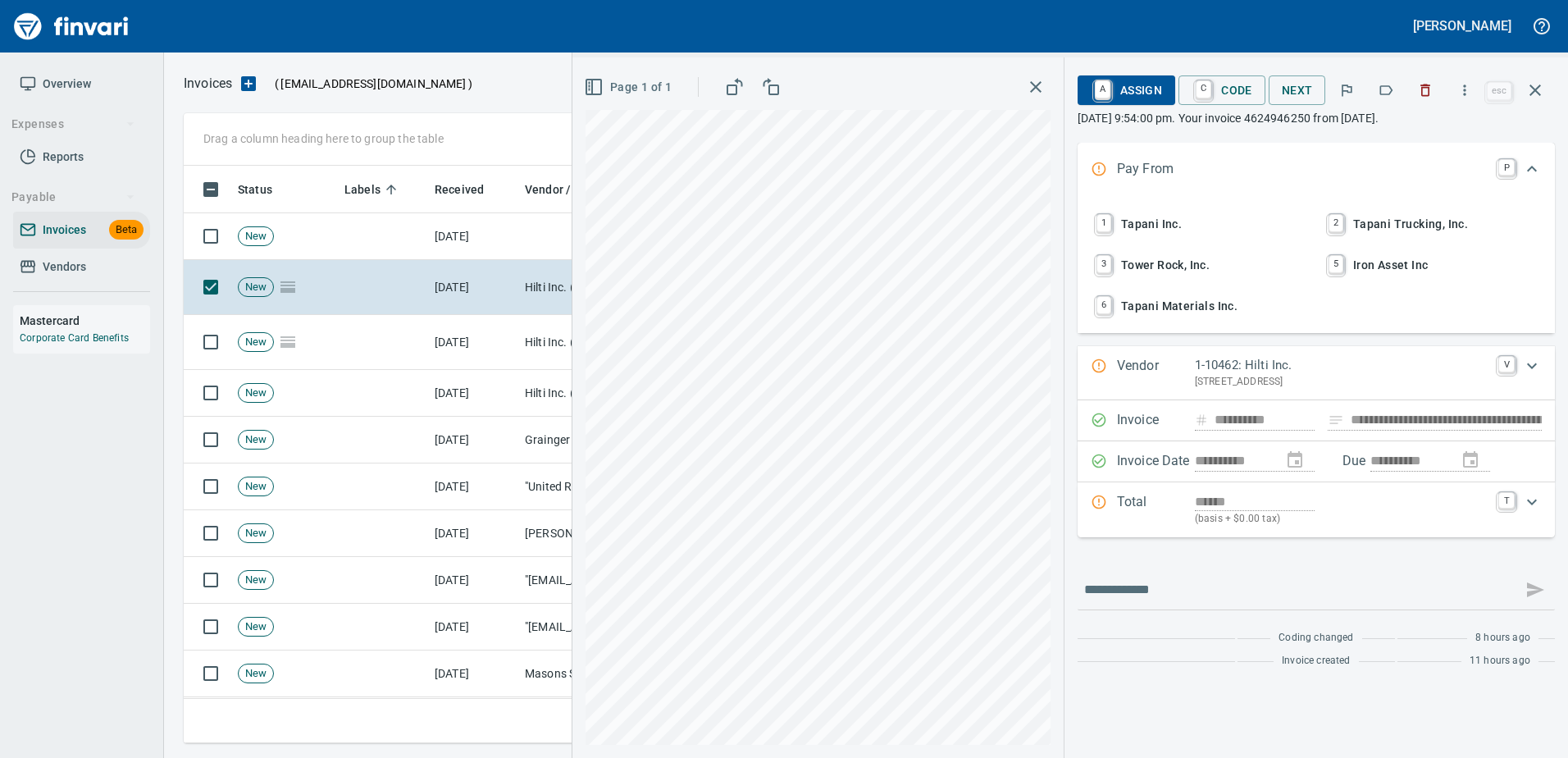
click at [1386, 85] on icon "button" at bounding box center [1386, 91] width 16 height 16
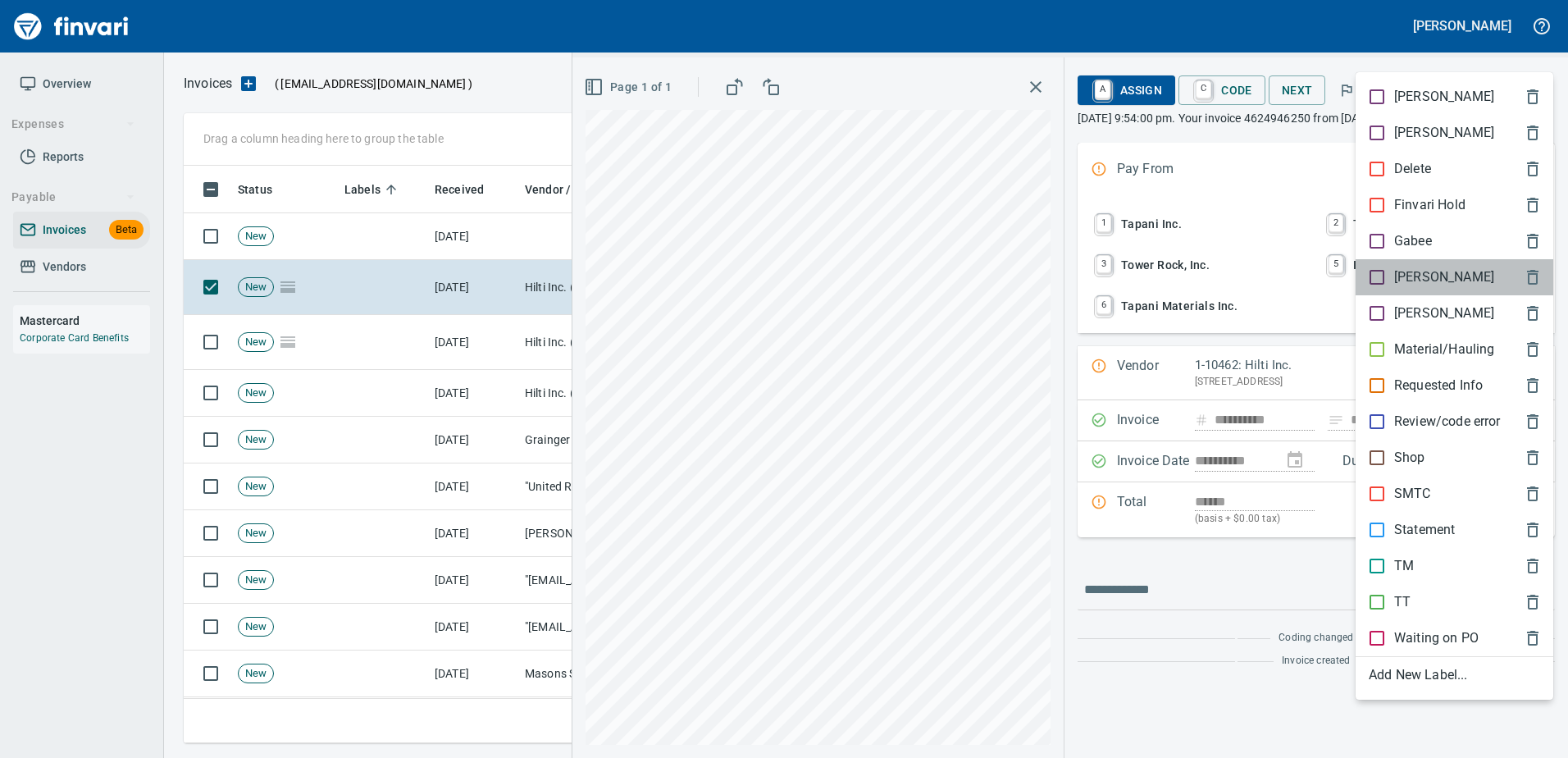
click at [1405, 269] on p "[PERSON_NAME]" at bounding box center [1444, 278] width 100 height 20
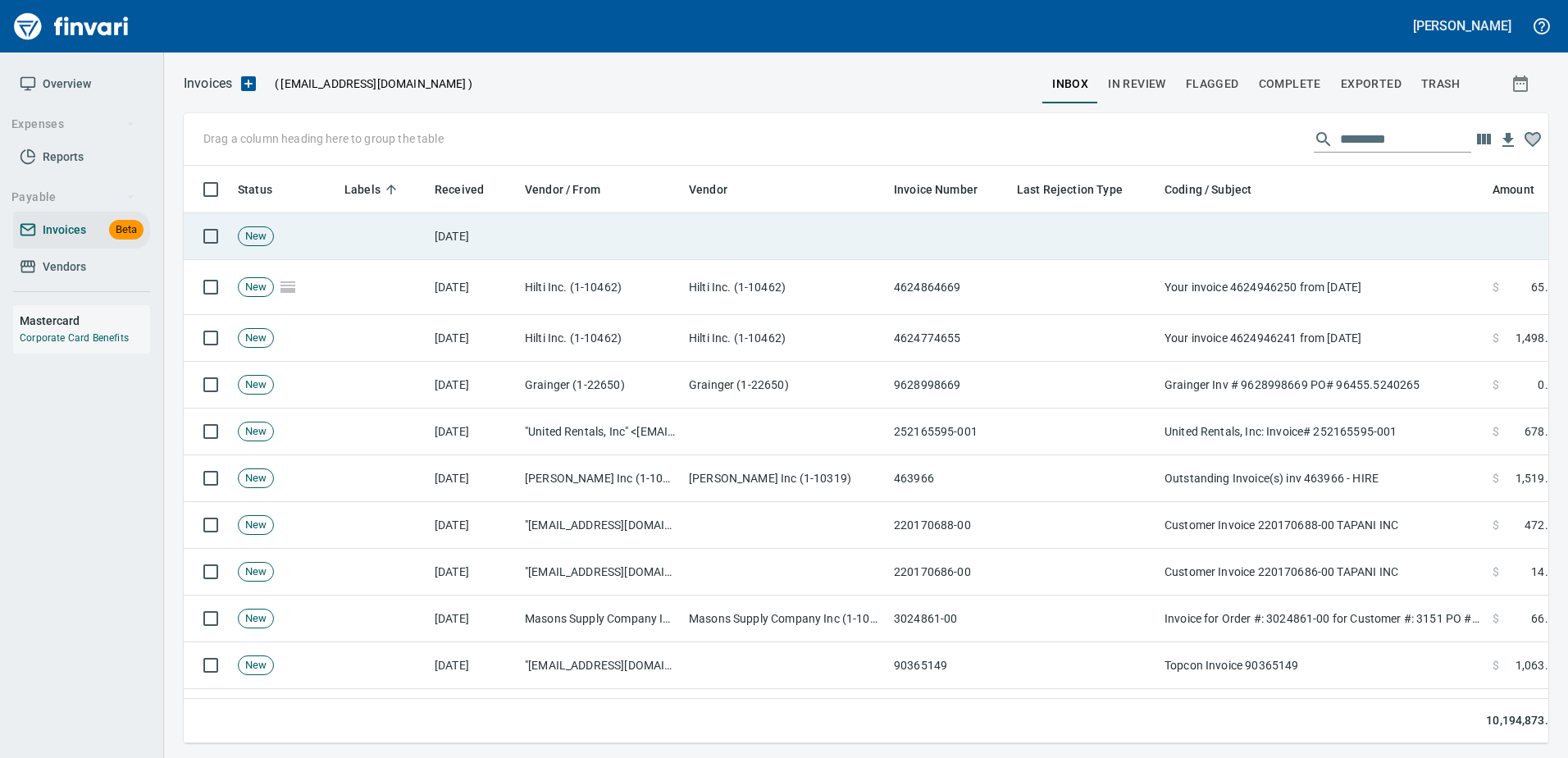
click at [1372, 232] on td at bounding box center [1322, 236] width 328 height 47
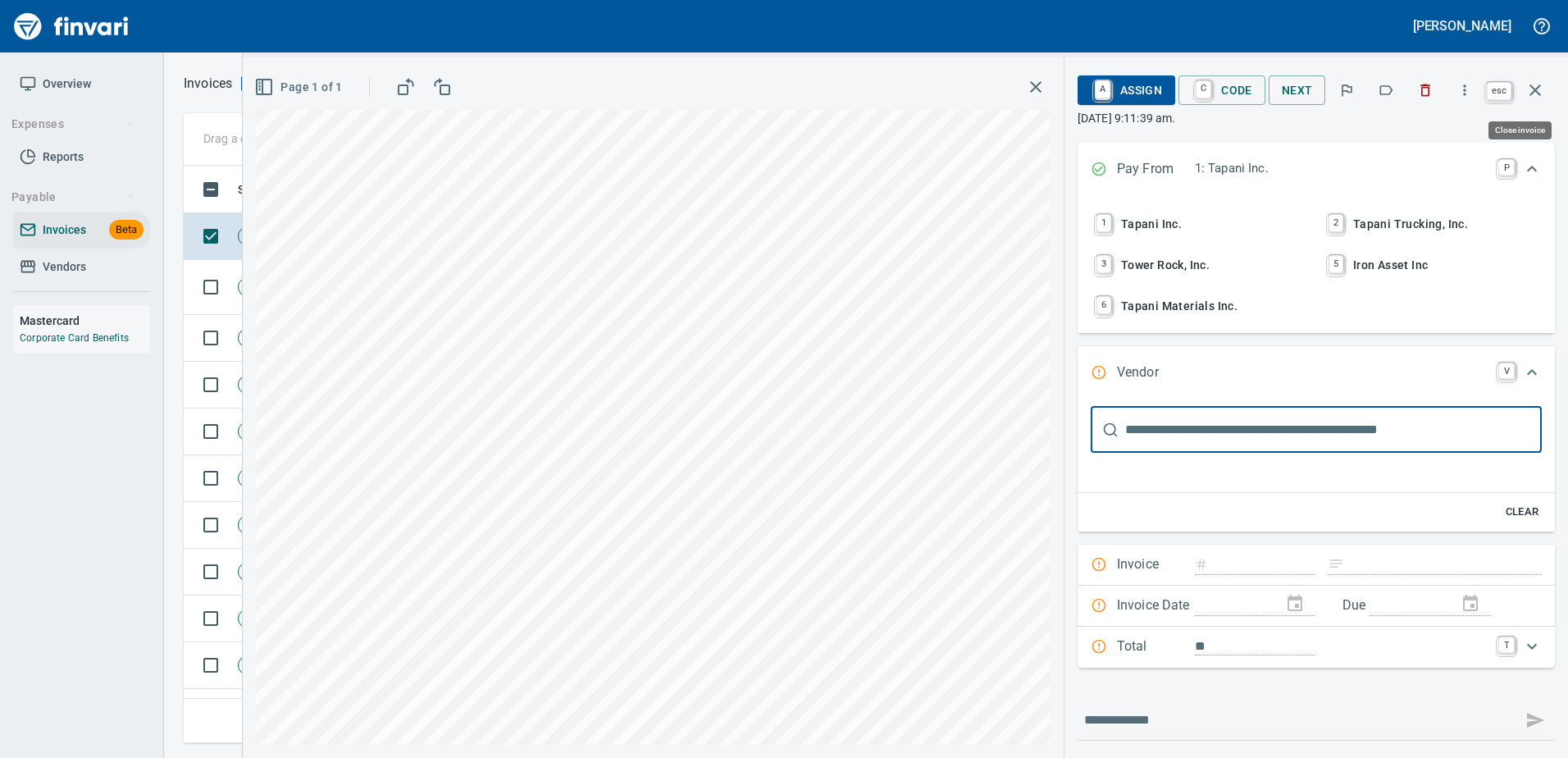
click at [1544, 87] on icon "button" at bounding box center [1535, 91] width 20 height 20
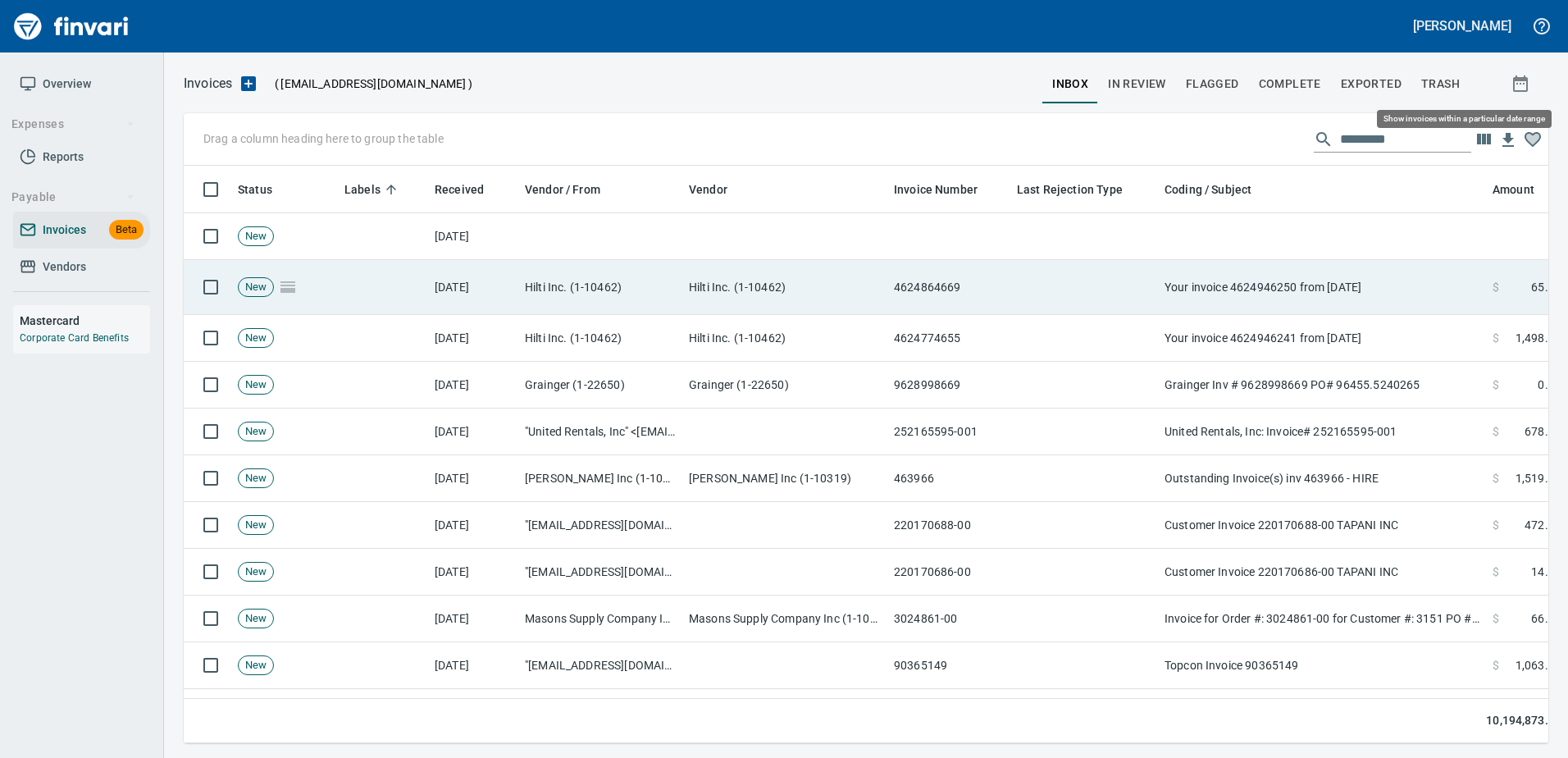
scroll to position [553, 1339]
click at [1346, 289] on td "Your invoice 4624946250 from [DATE]" at bounding box center [1322, 288] width 328 height 55
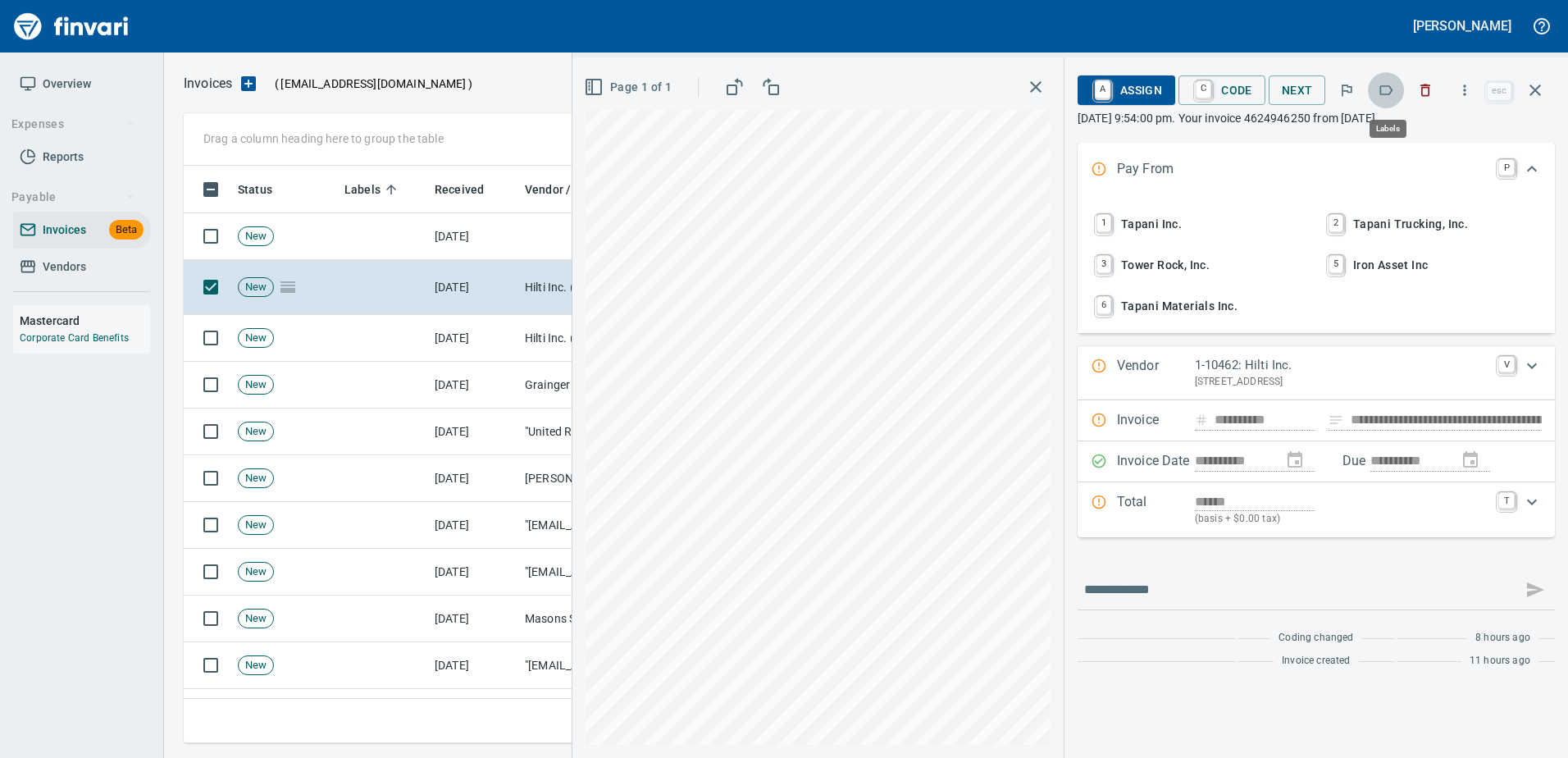
click at [1394, 89] on icon "button" at bounding box center [1386, 91] width 16 height 16
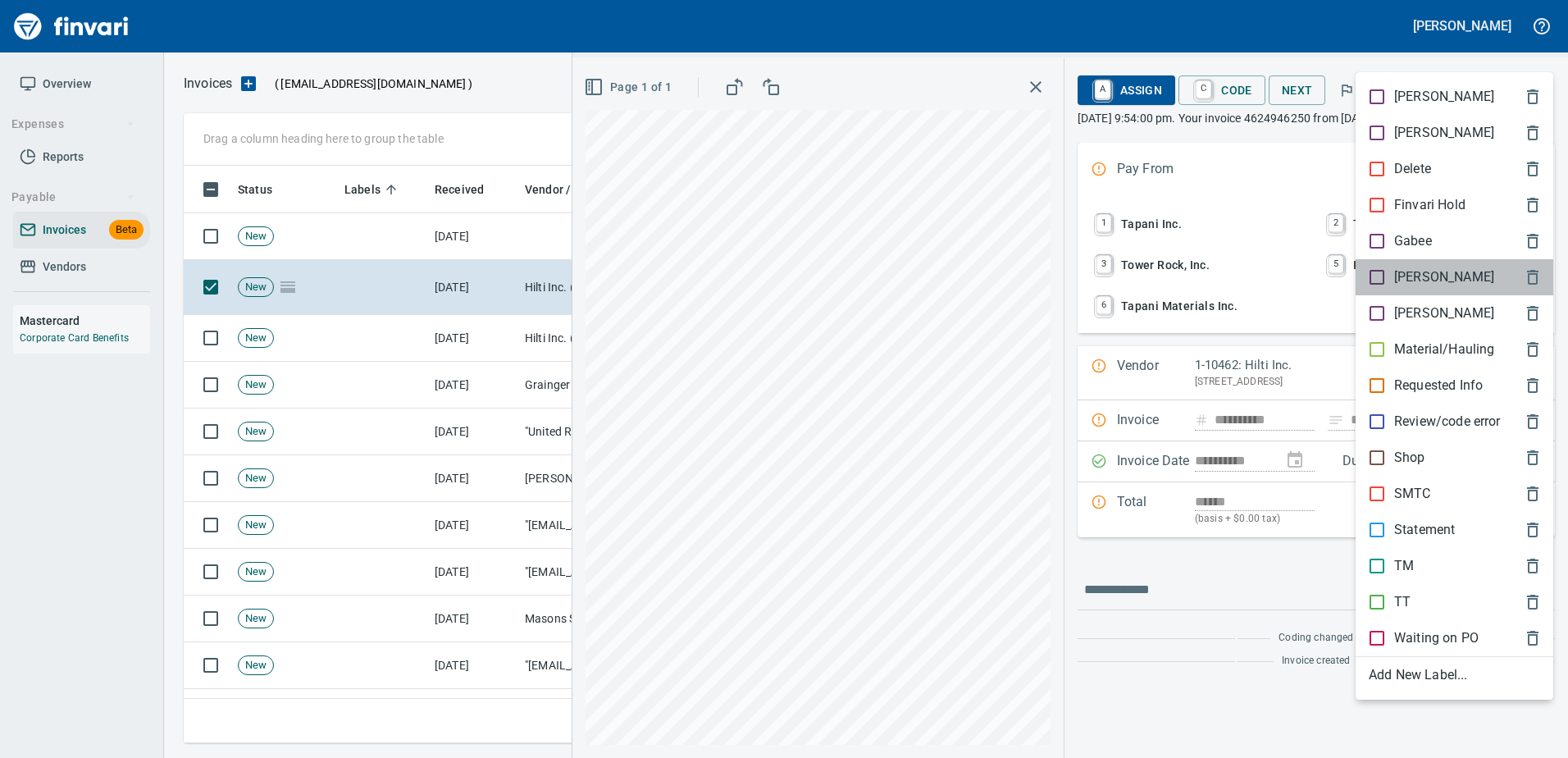
click at [1404, 276] on p "[PERSON_NAME]" at bounding box center [1444, 278] width 100 height 20
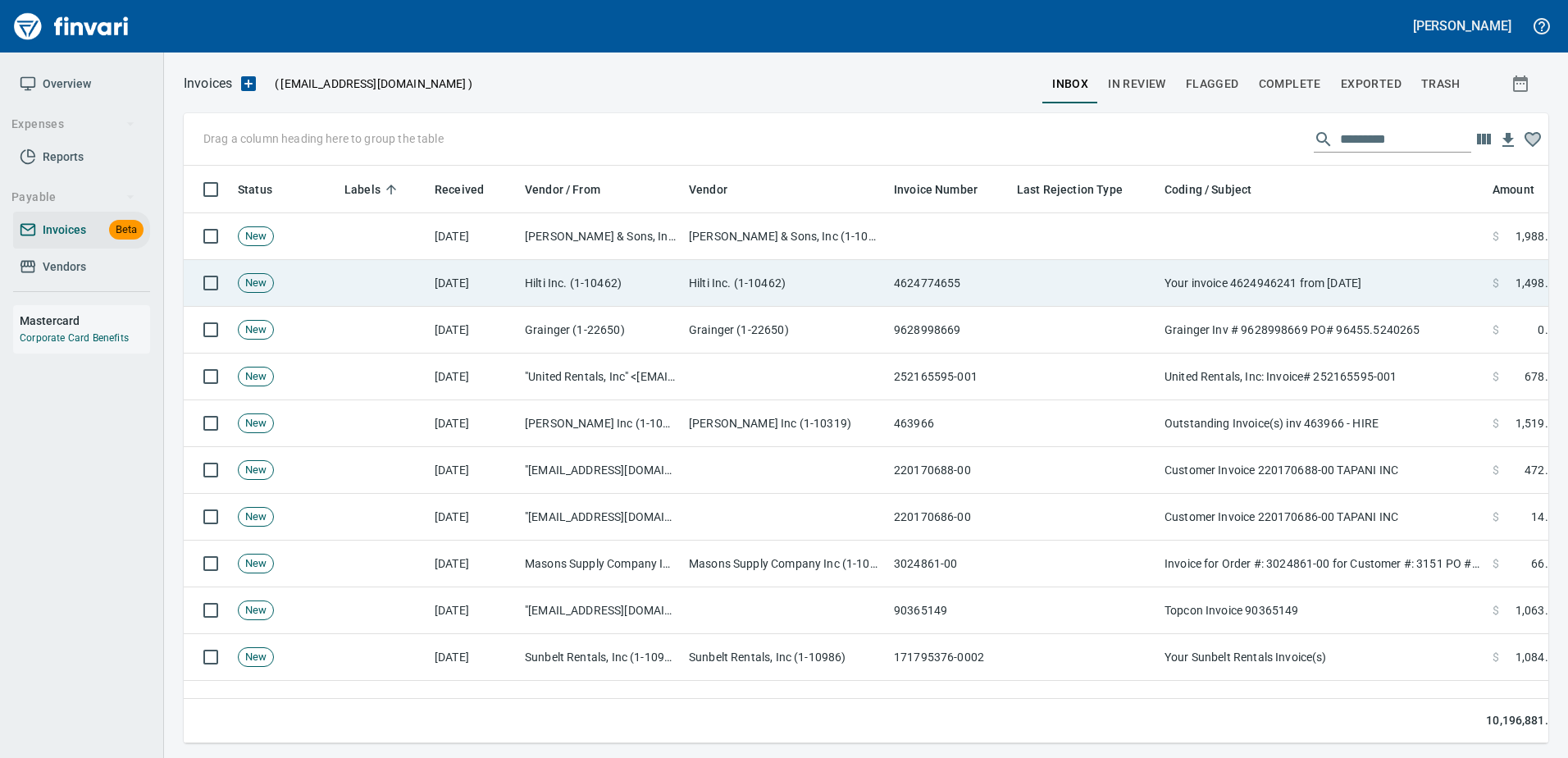
click at [1364, 273] on td "Your invoice 4624946241 from [DATE]" at bounding box center [1322, 283] width 328 height 47
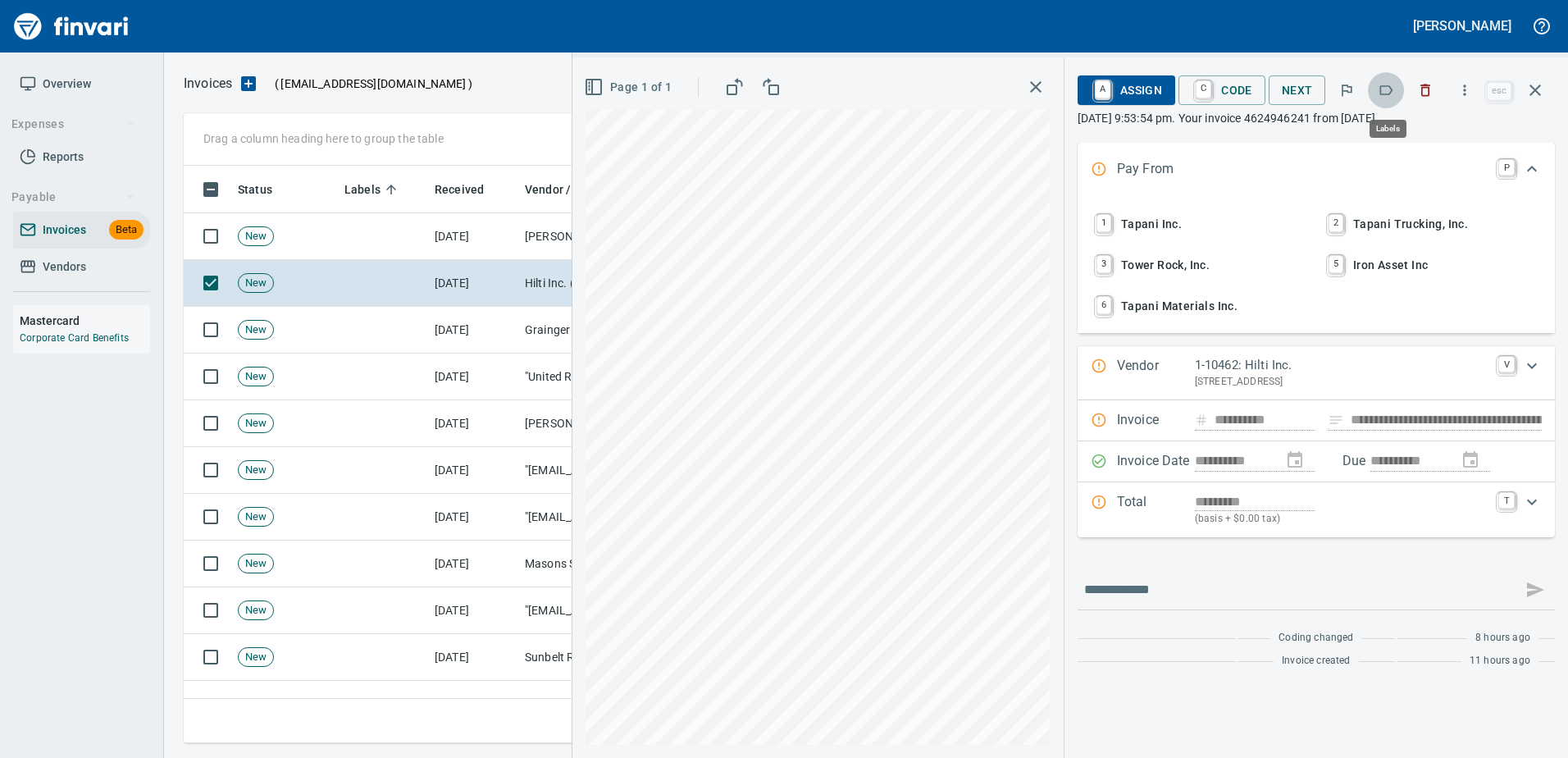
click at [1393, 78] on button "button" at bounding box center [1386, 91] width 36 height 36
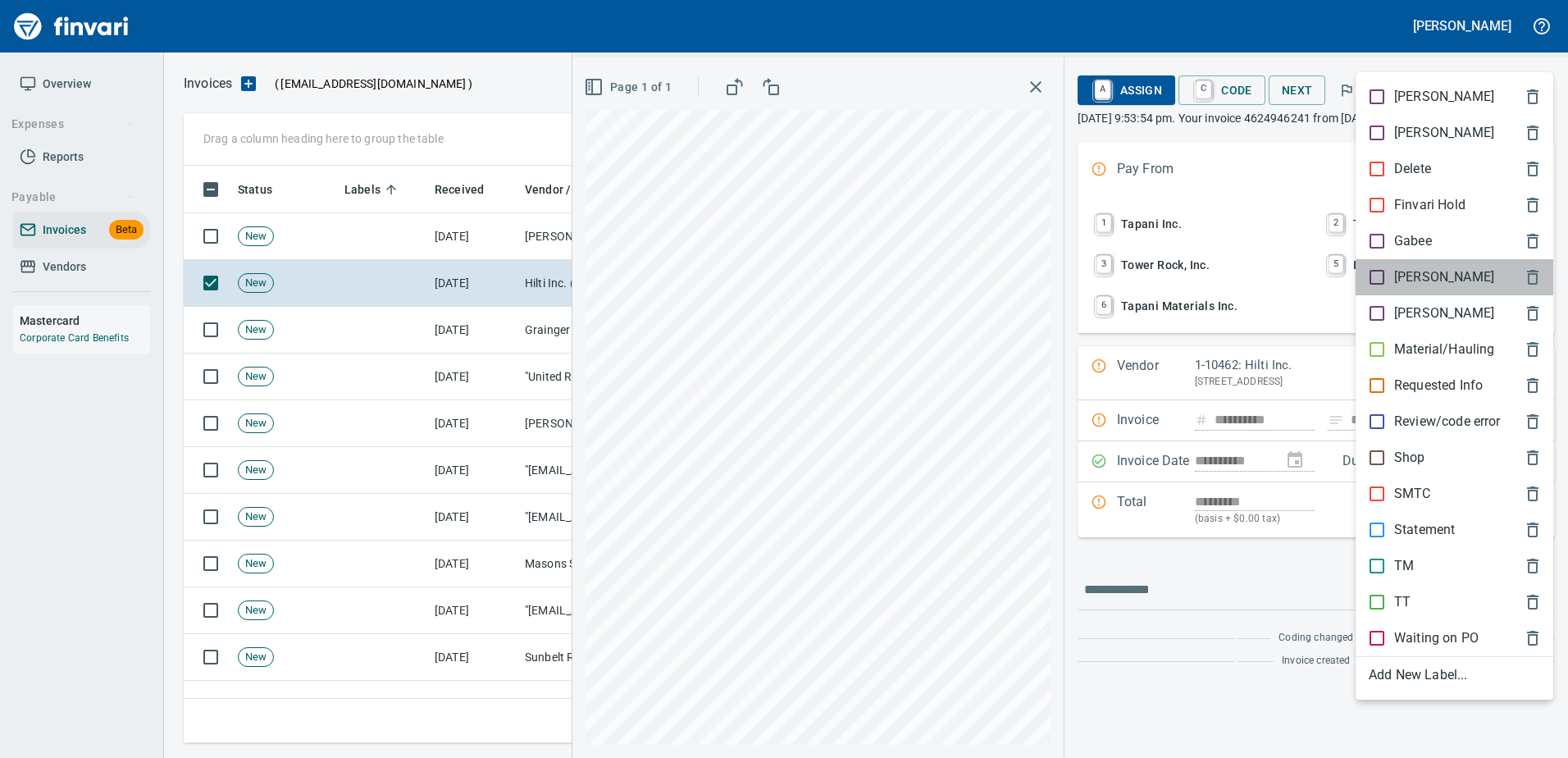
click at [1412, 267] on div "[PERSON_NAME]" at bounding box center [1454, 278] width 198 height 36
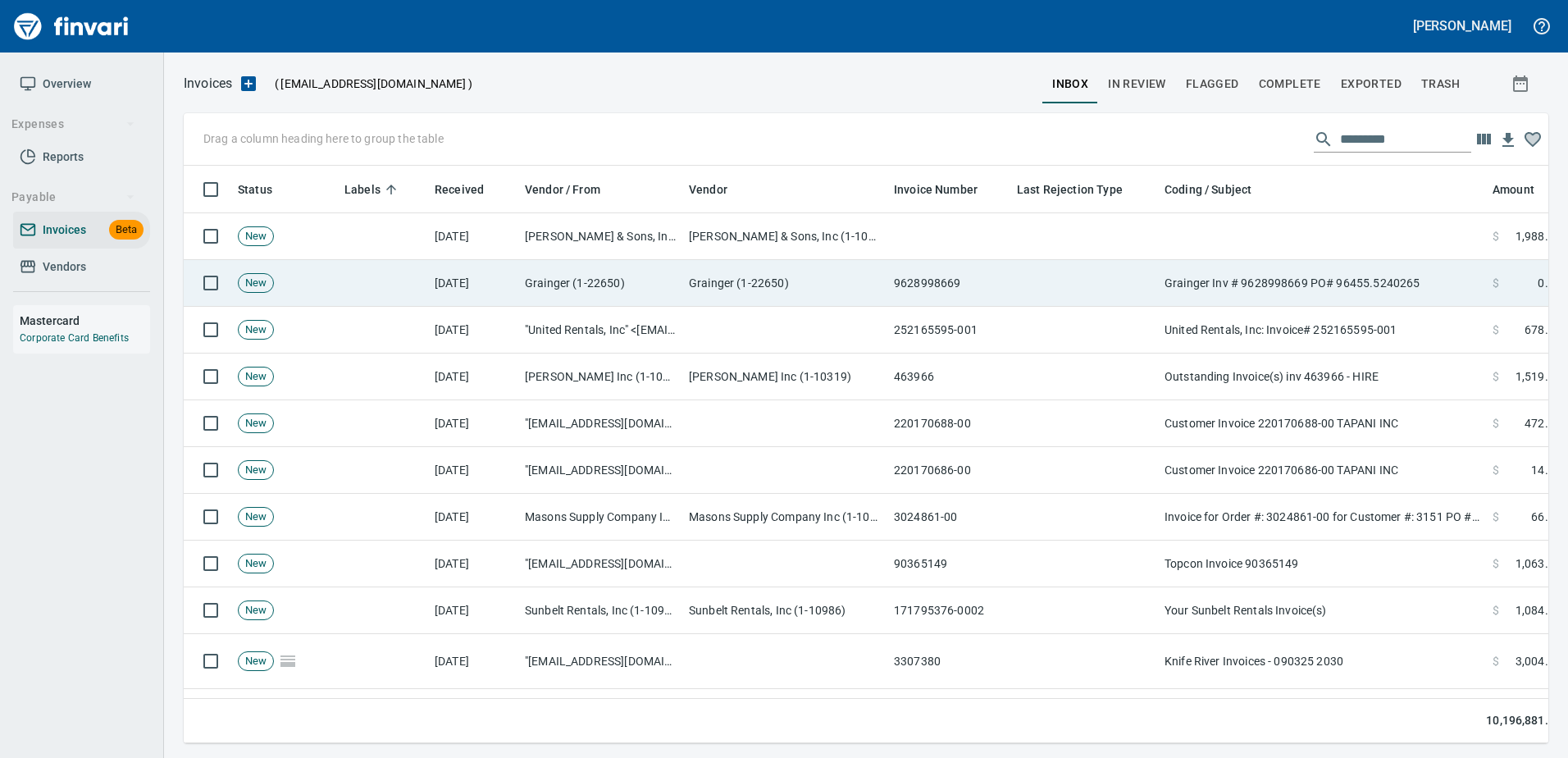
click at [1382, 276] on td "Grainger Inv # 9628998669 PO# 96455.5240265" at bounding box center [1322, 283] width 328 height 47
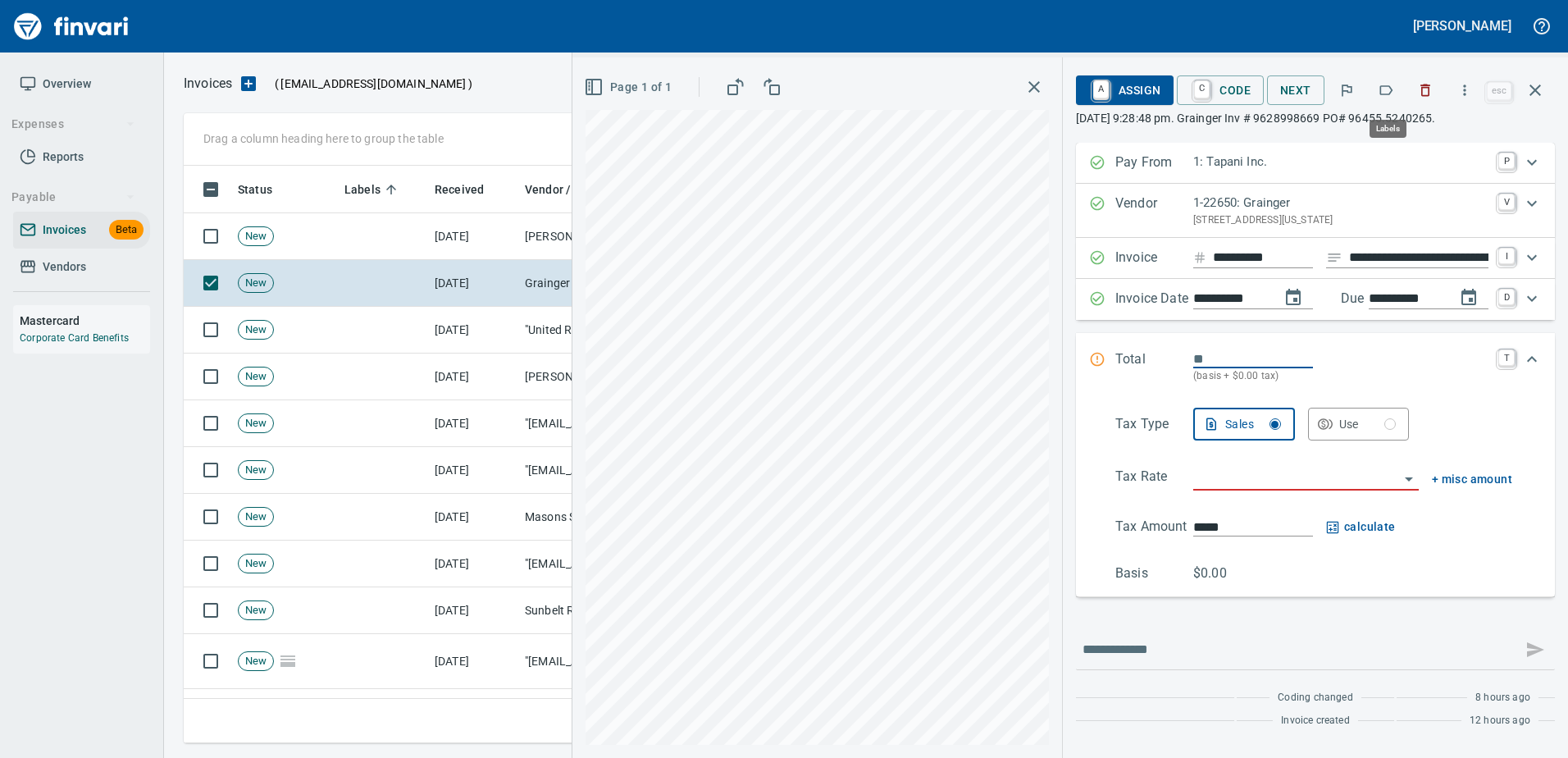
scroll to position [553, 1339]
click at [1388, 82] on button "button" at bounding box center [1386, 91] width 36 height 36
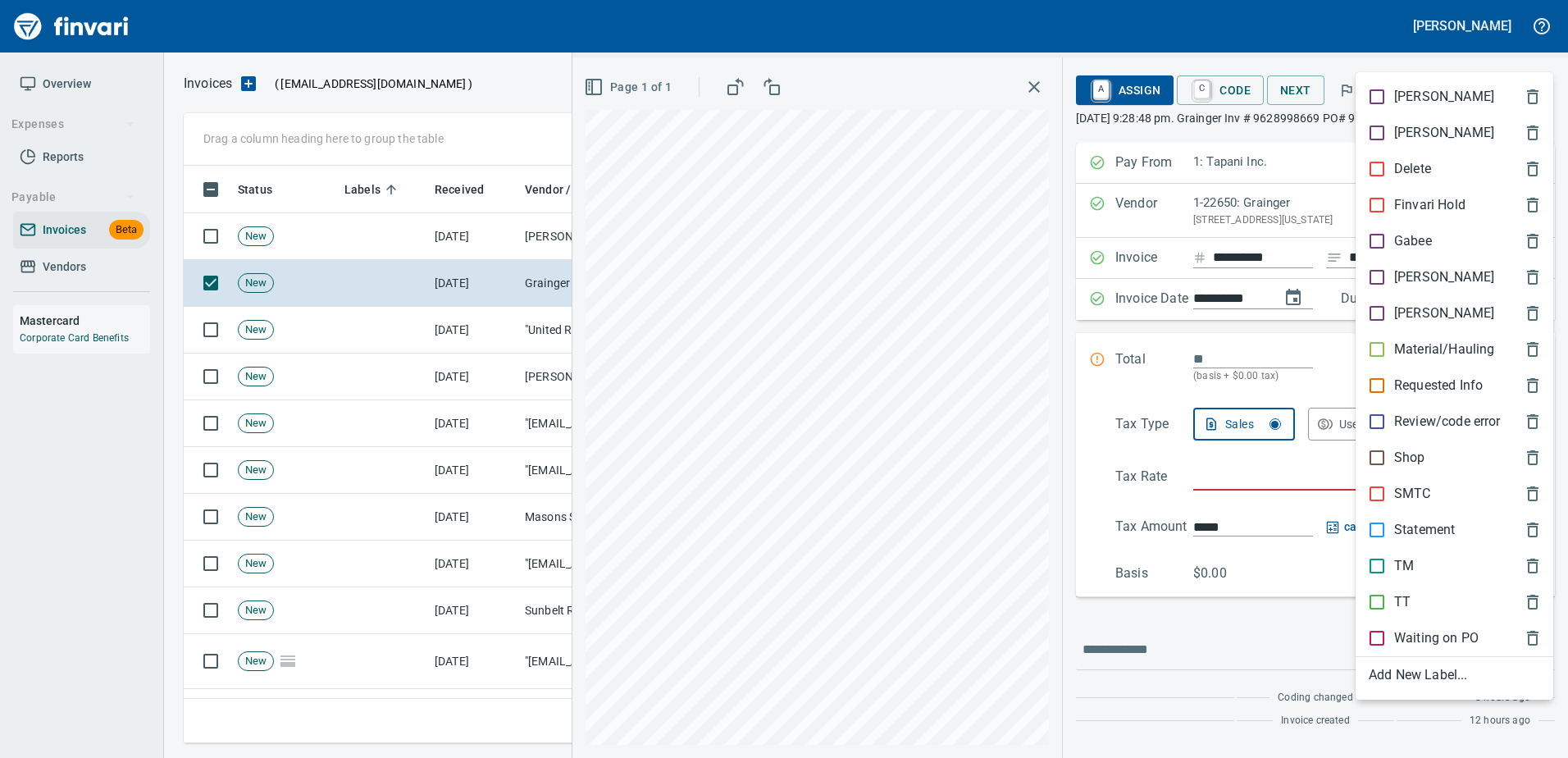
click at [1405, 461] on p "Shop" at bounding box center [1410, 458] width 31 height 20
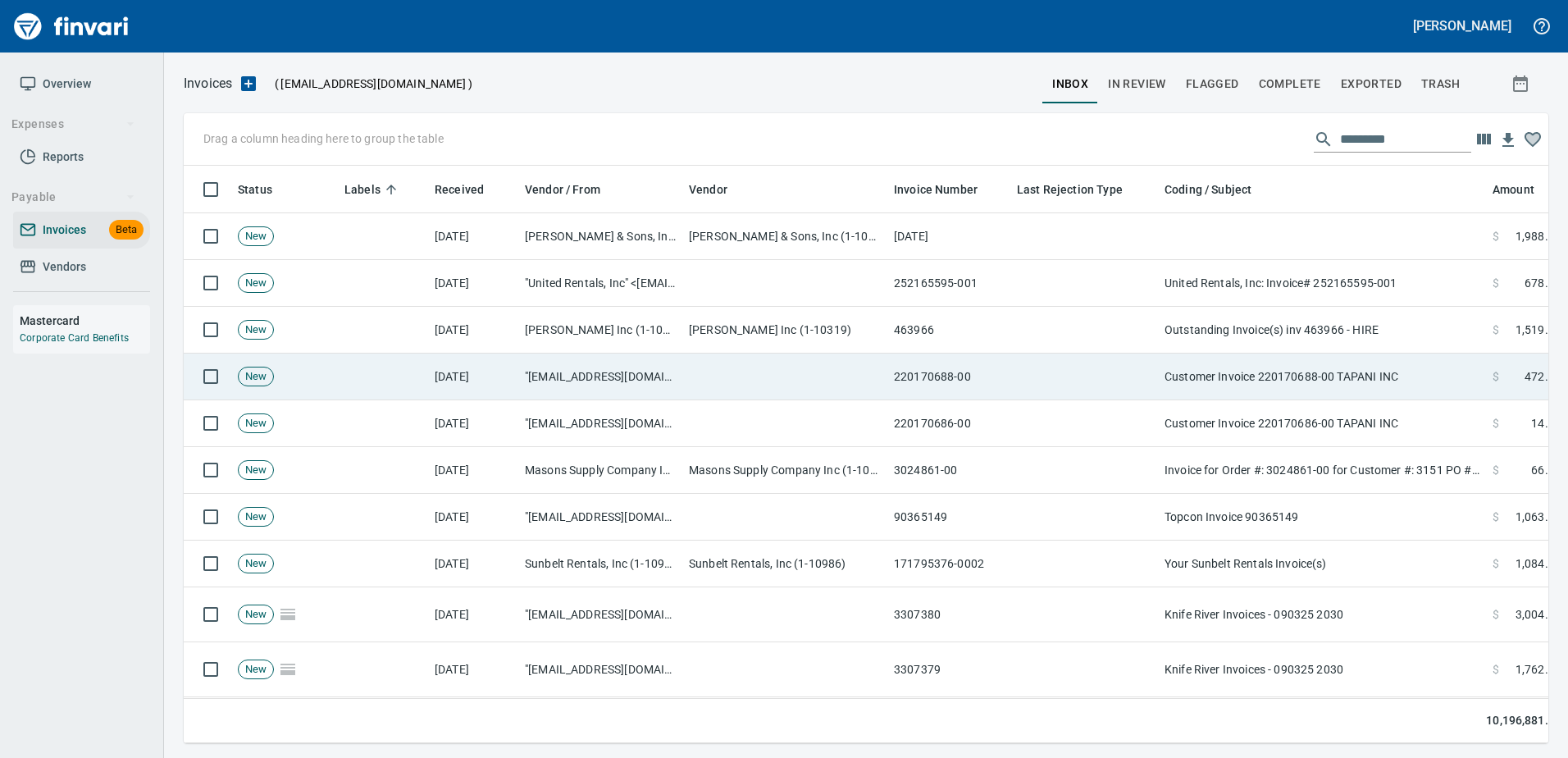
click at [1358, 377] on td "Customer Invoice 220170688-00 TAPANI INC" at bounding box center [1322, 377] width 328 height 47
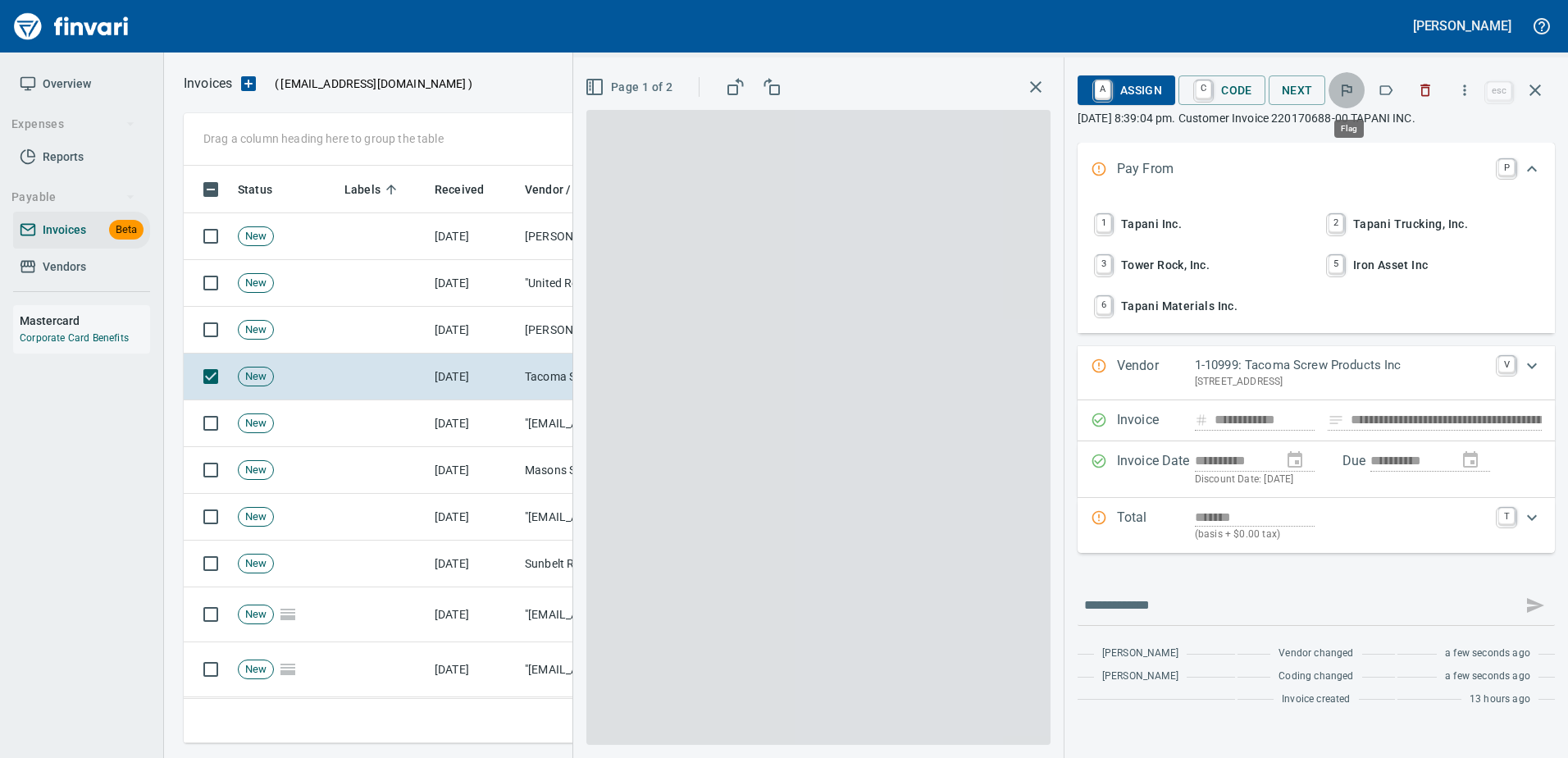
click at [1365, 91] on button "button" at bounding box center [1346, 91] width 36 height 36
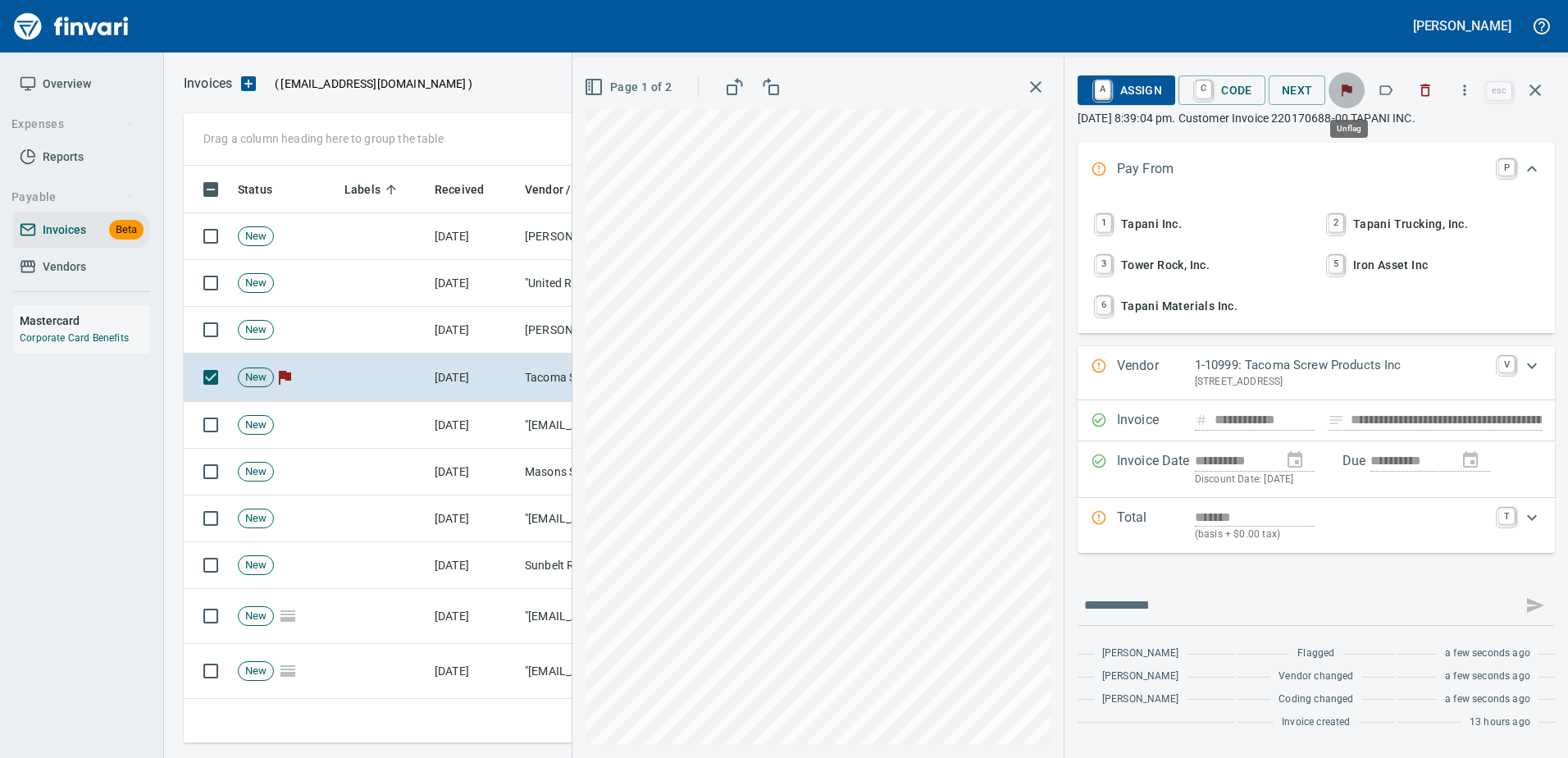
click at [1363, 91] on button "button" at bounding box center [1346, 91] width 36 height 36
click at [1402, 83] on button "button" at bounding box center [1386, 91] width 36 height 36
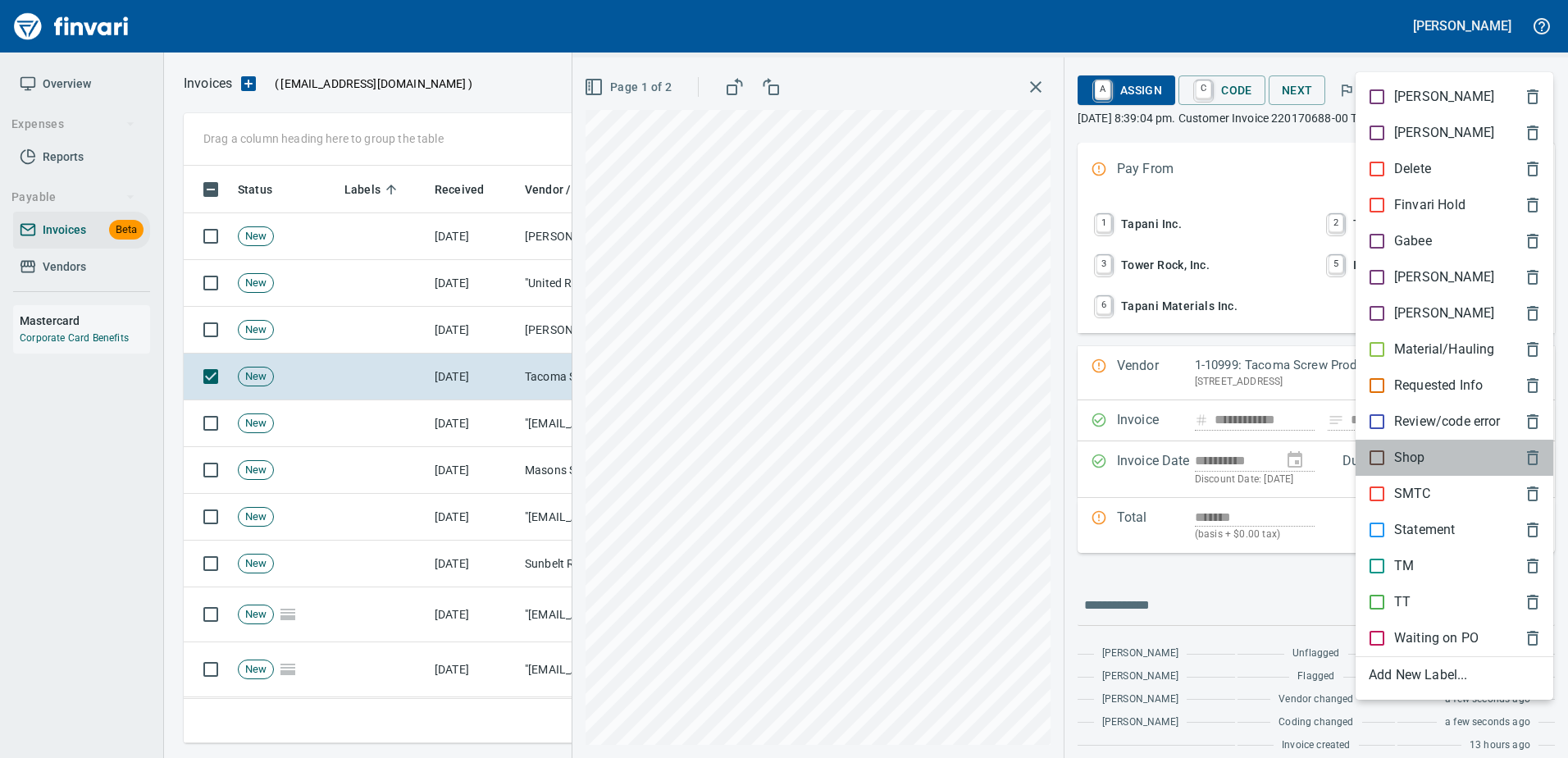
click at [1433, 459] on span "Shop" at bounding box center [1441, 458] width 145 height 20
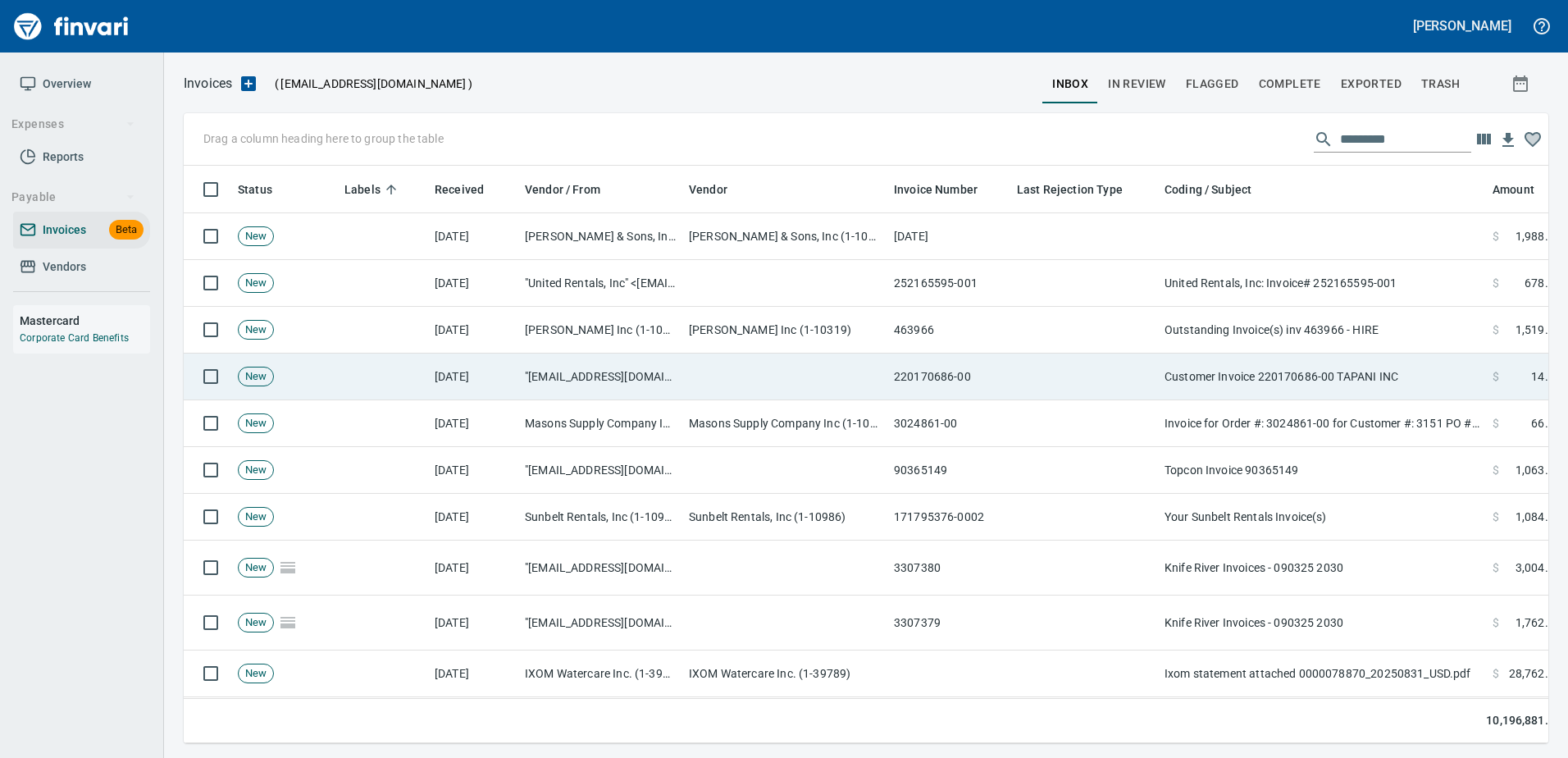
click at [1366, 365] on td "Customer Invoice 220170686-00 TAPANI INC" at bounding box center [1322, 377] width 328 height 47
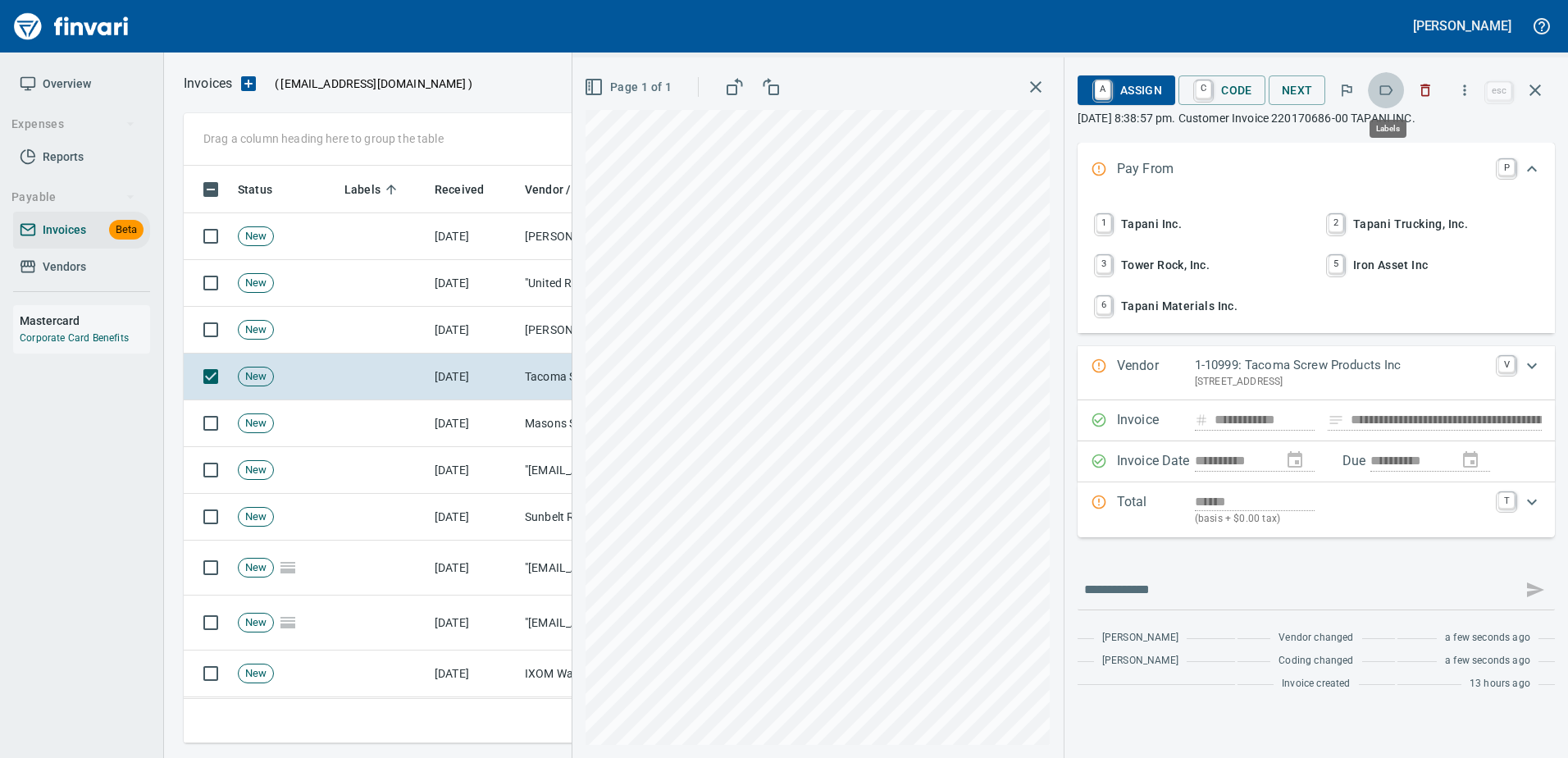
click at [1384, 91] on icon "button" at bounding box center [1386, 91] width 16 height 16
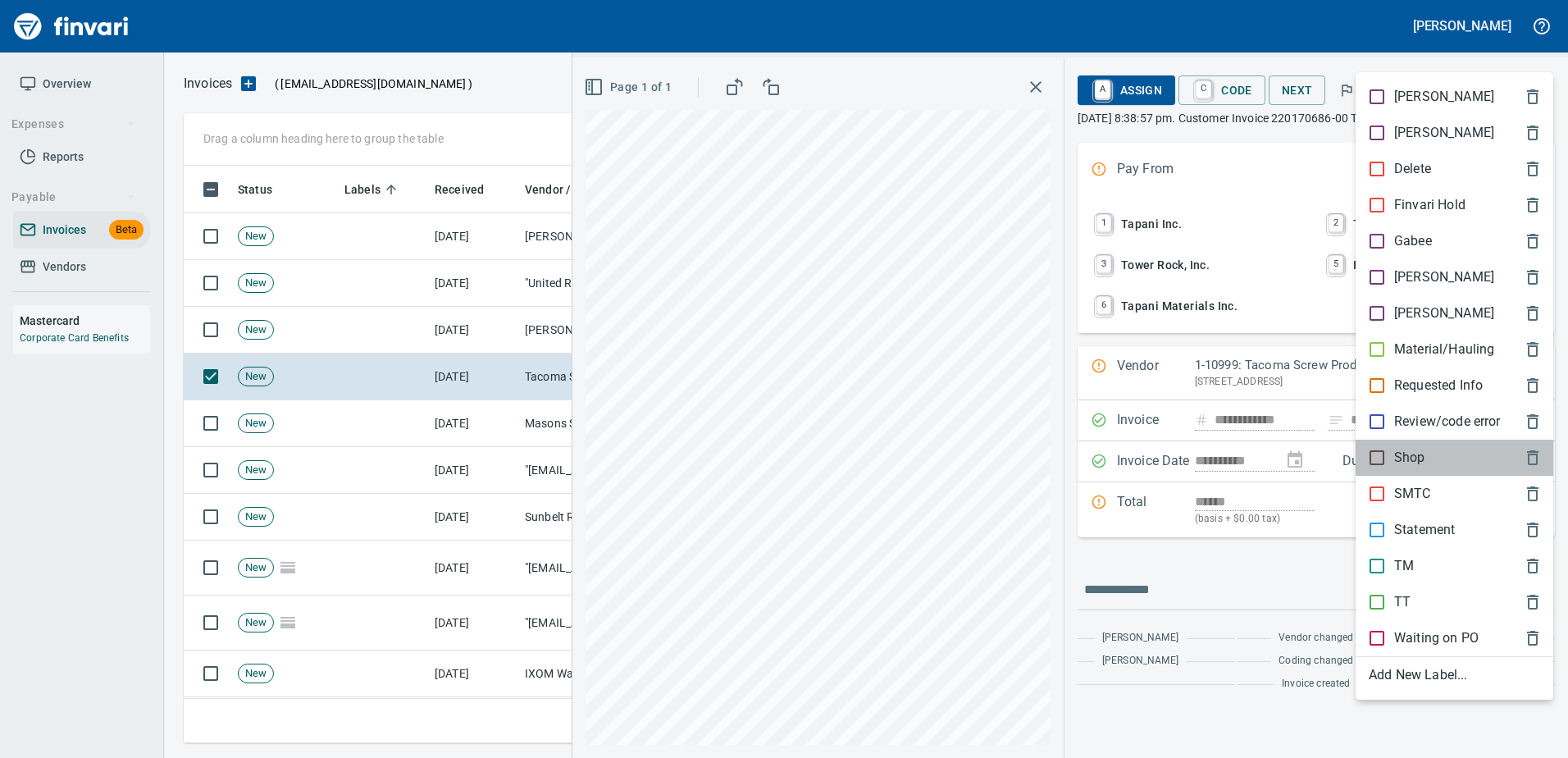
click at [1421, 454] on p "Shop" at bounding box center [1410, 458] width 31 height 20
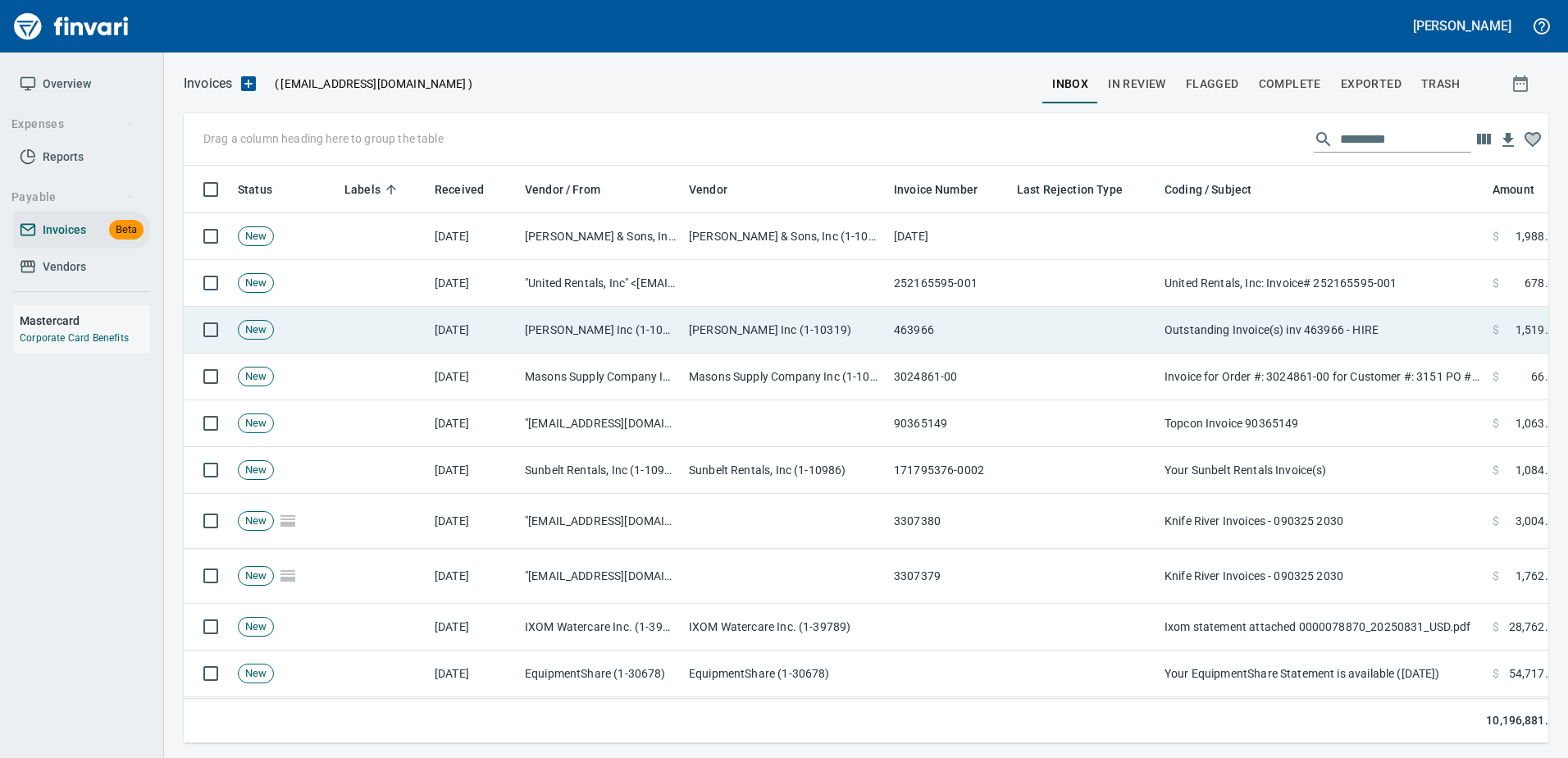
click at [1317, 338] on td "Outstanding Invoice(s) inv 463966 - HIRE" at bounding box center [1322, 330] width 328 height 47
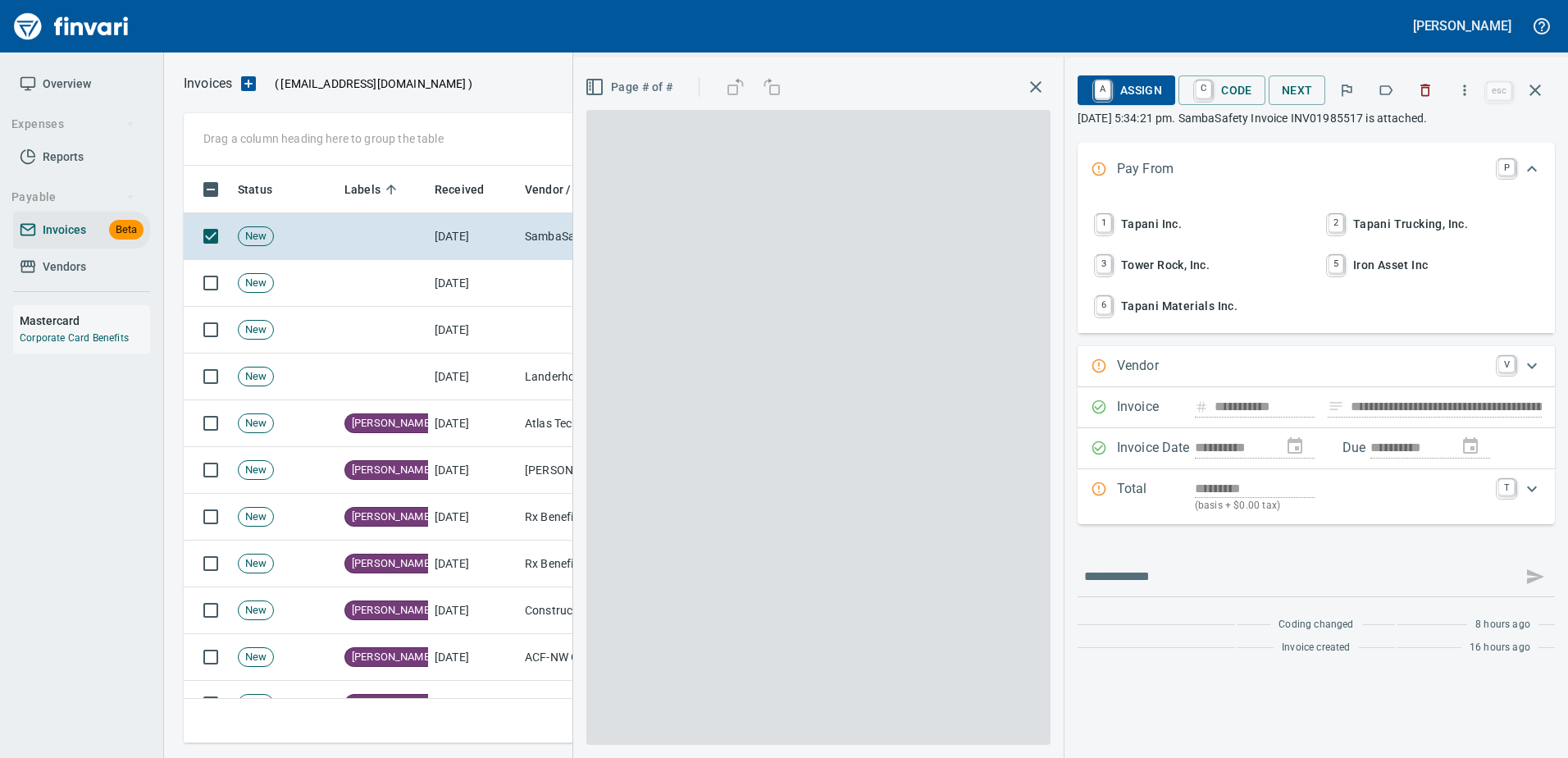
type input "**********"
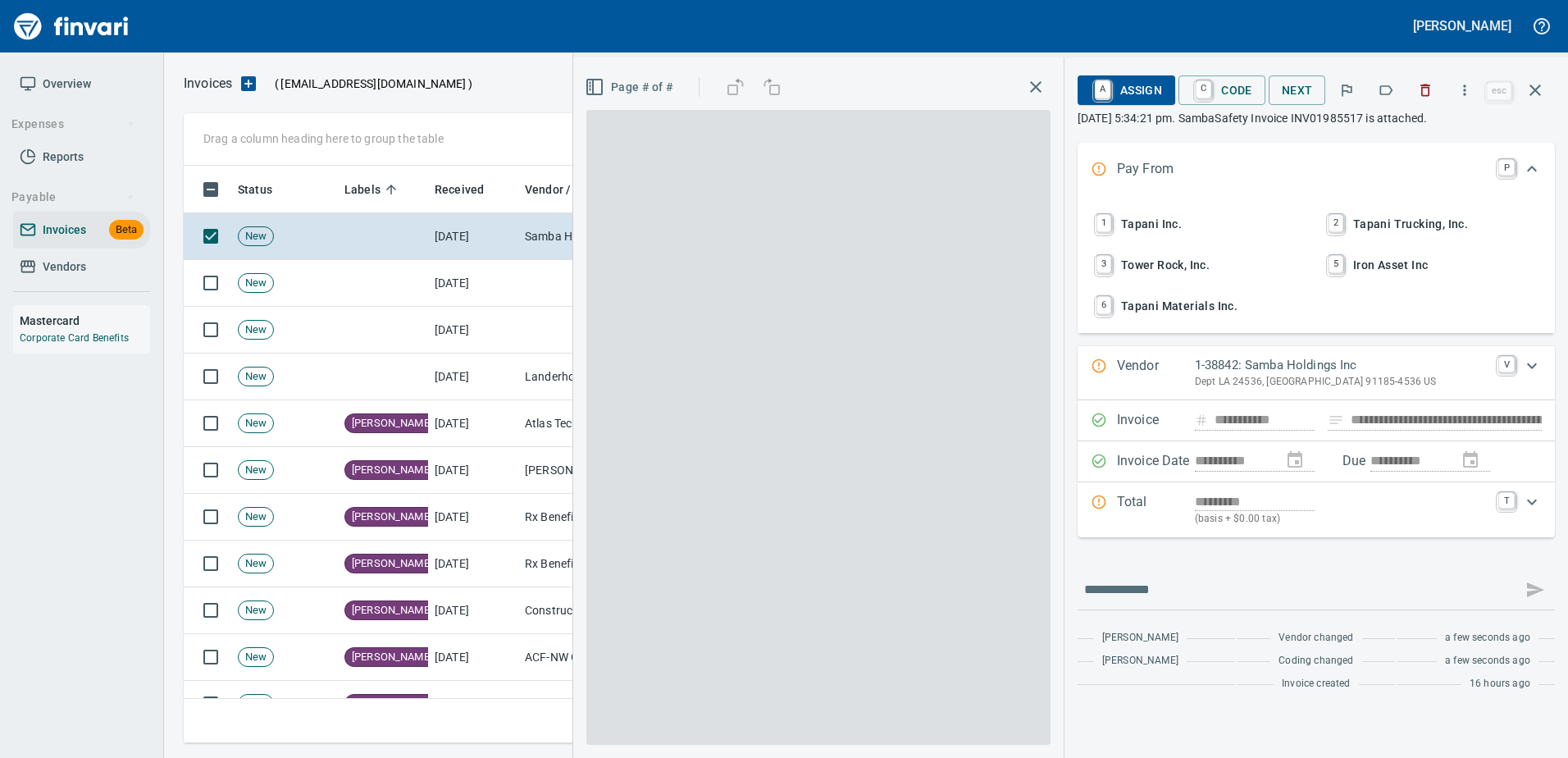
click at [1384, 95] on icon "button" at bounding box center [1386, 91] width 16 height 16
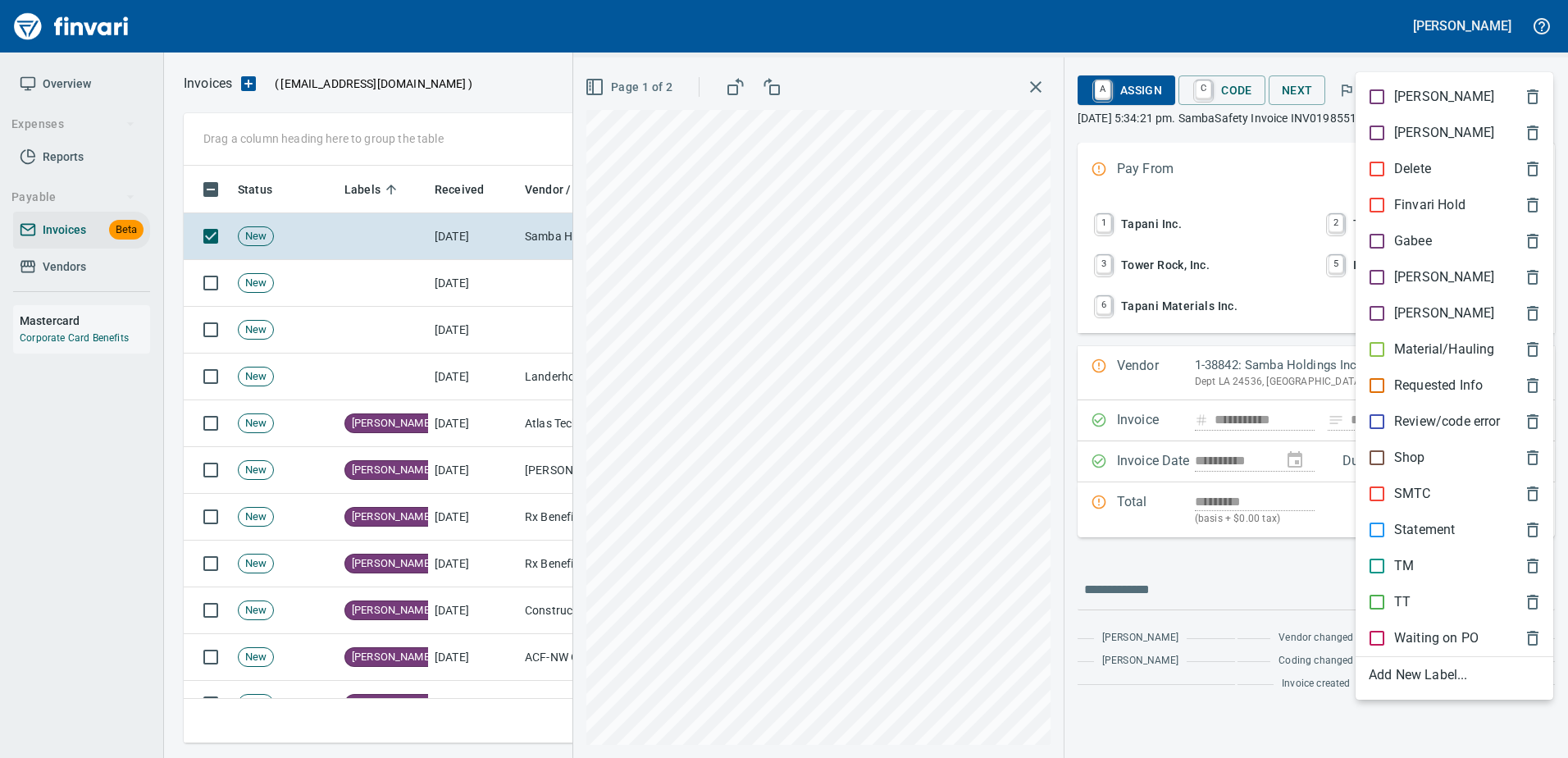
scroll to position [553, 1339]
click at [1402, 281] on p "[PERSON_NAME]" at bounding box center [1444, 278] width 100 height 20
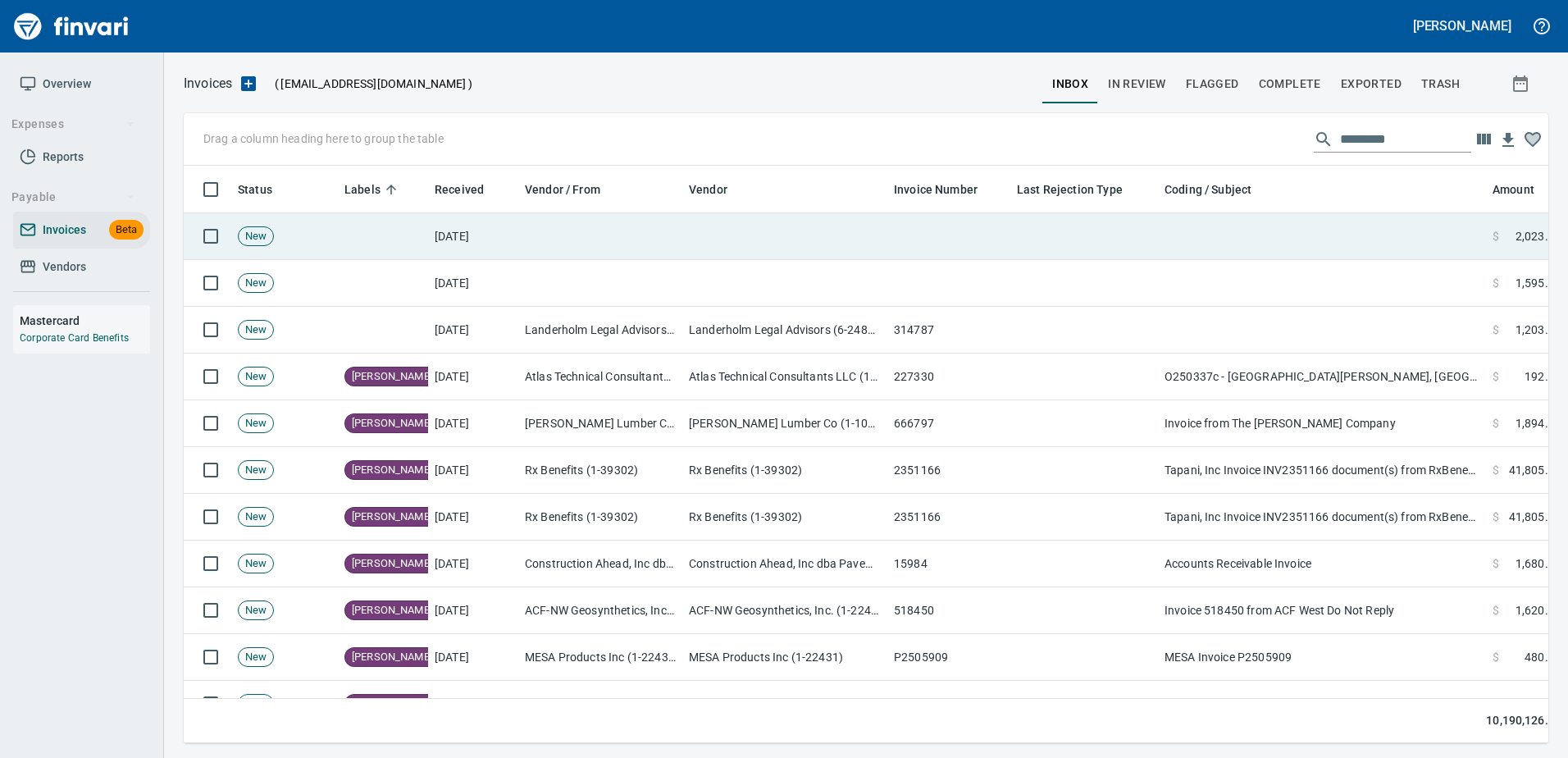
click at [1370, 250] on td at bounding box center [1322, 236] width 328 height 47
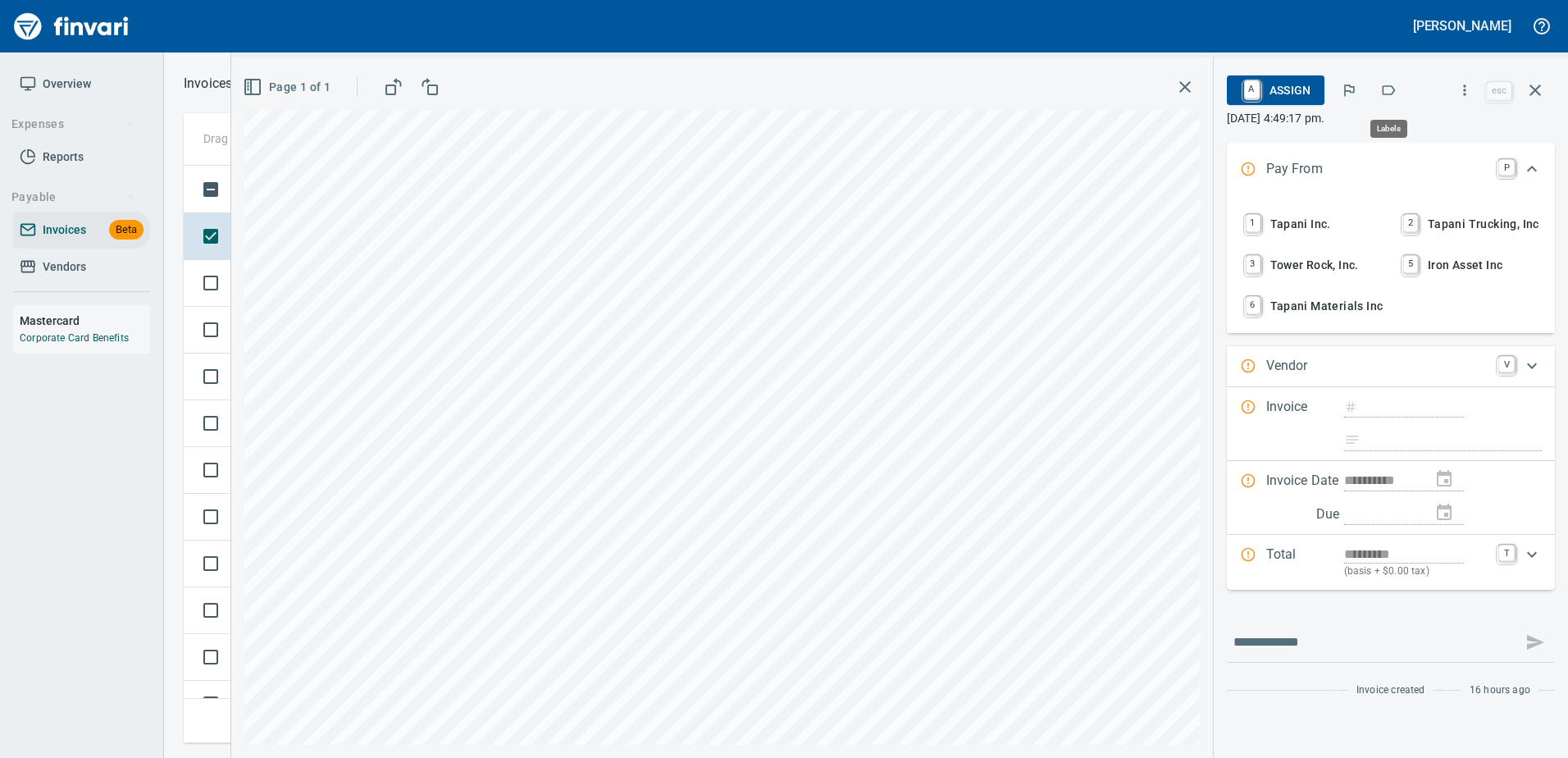
scroll to position [553, 1339]
click at [1380, 91] on icon "button" at bounding box center [1388, 91] width 16 height 16
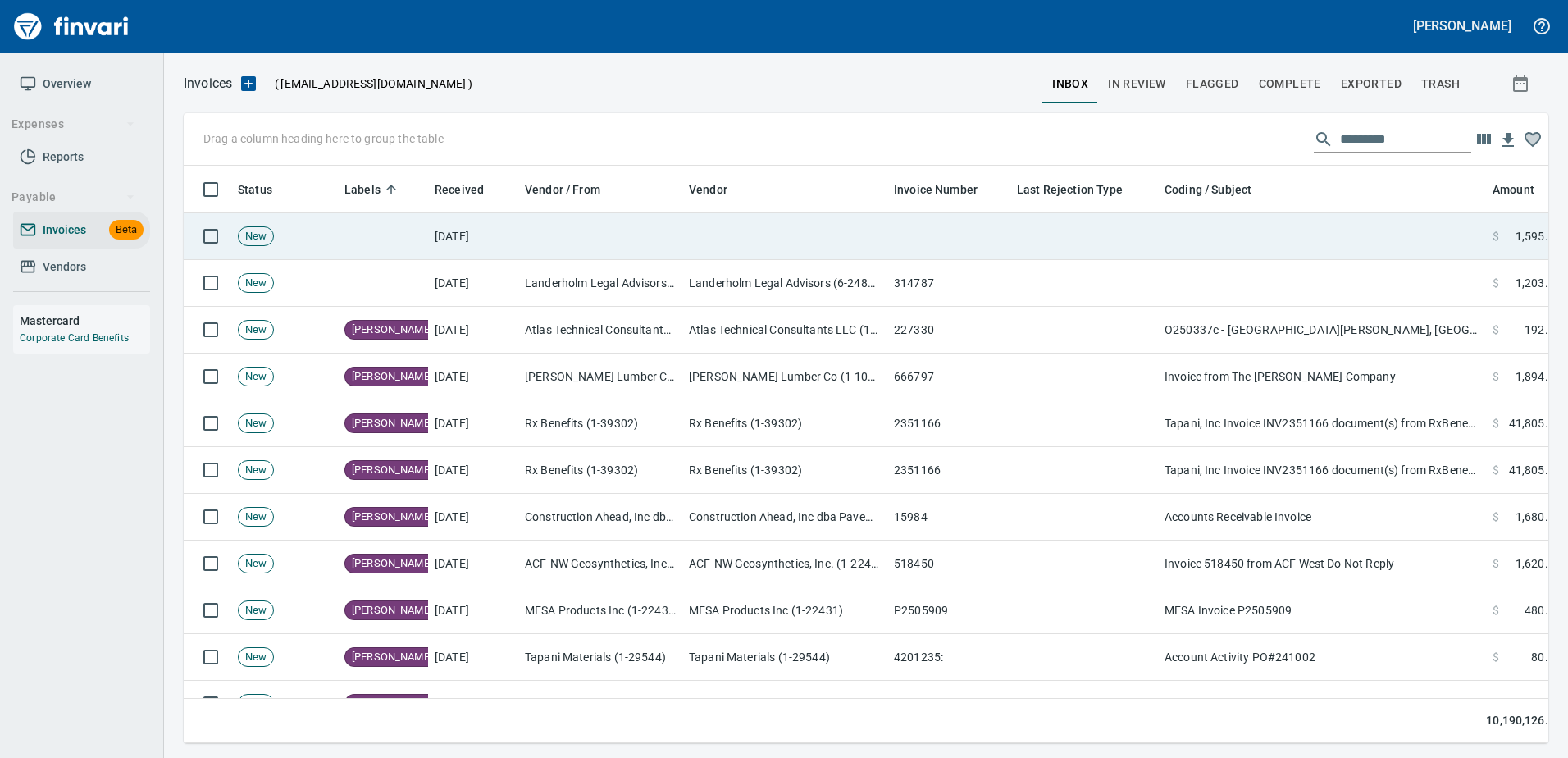
click at [1103, 232] on td at bounding box center [1084, 236] width 147 height 47
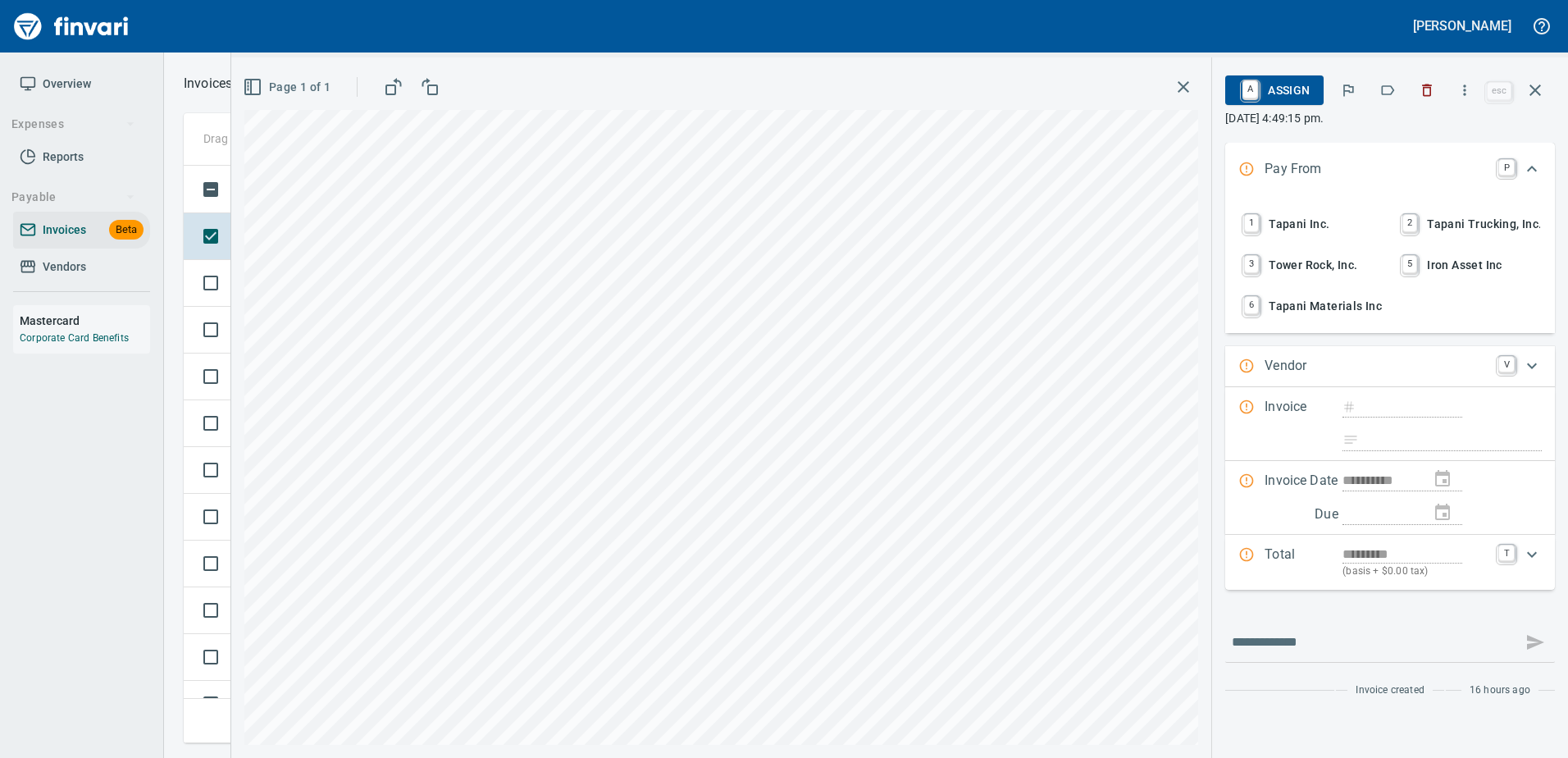
click at [1290, 219] on span "1 Tapani Inc." at bounding box center [1310, 224] width 142 height 28
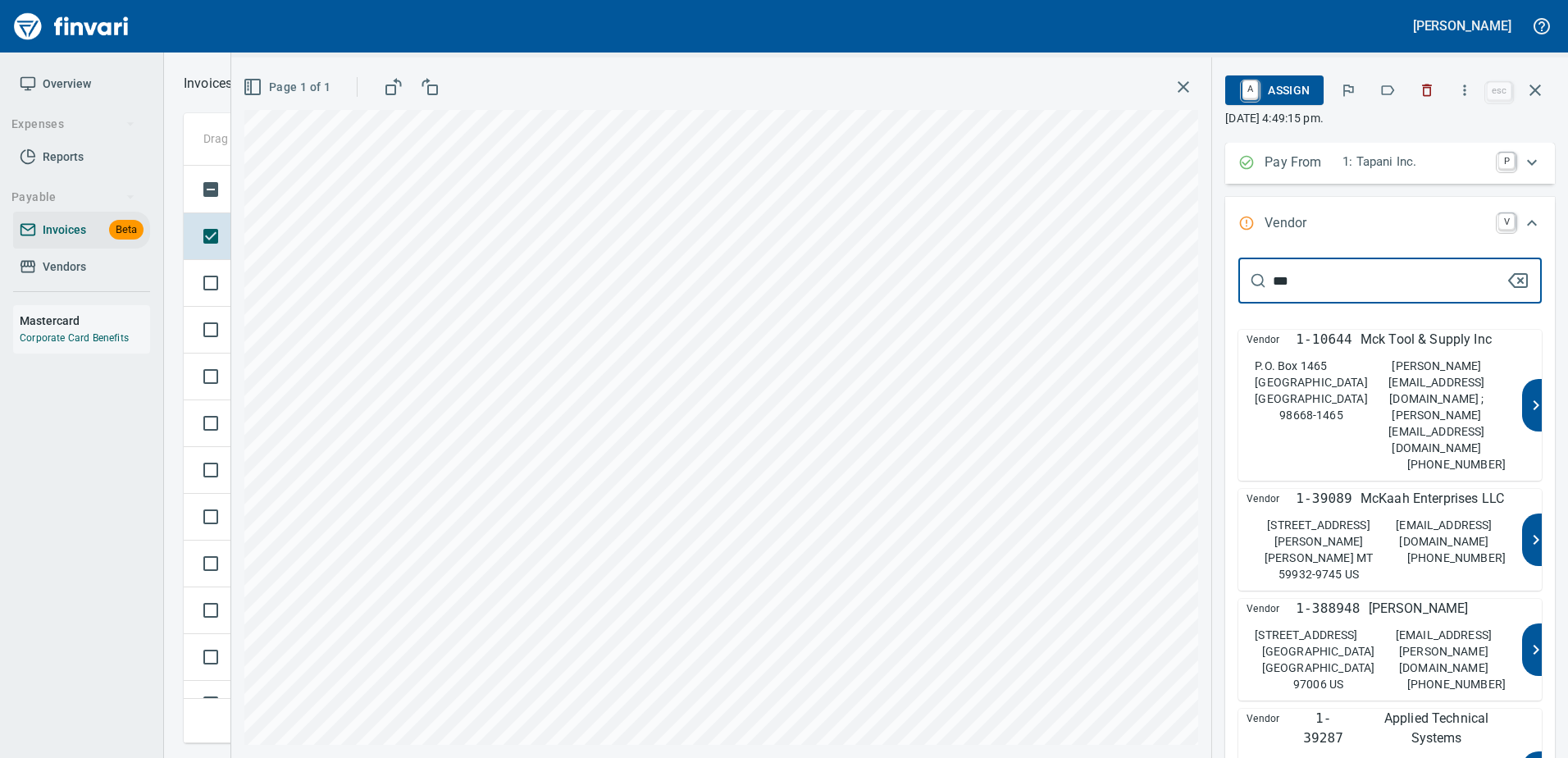
type input "***"
click at [1328, 344] on p "1-10644" at bounding box center [1323, 339] width 56 height 20
type input "**********"
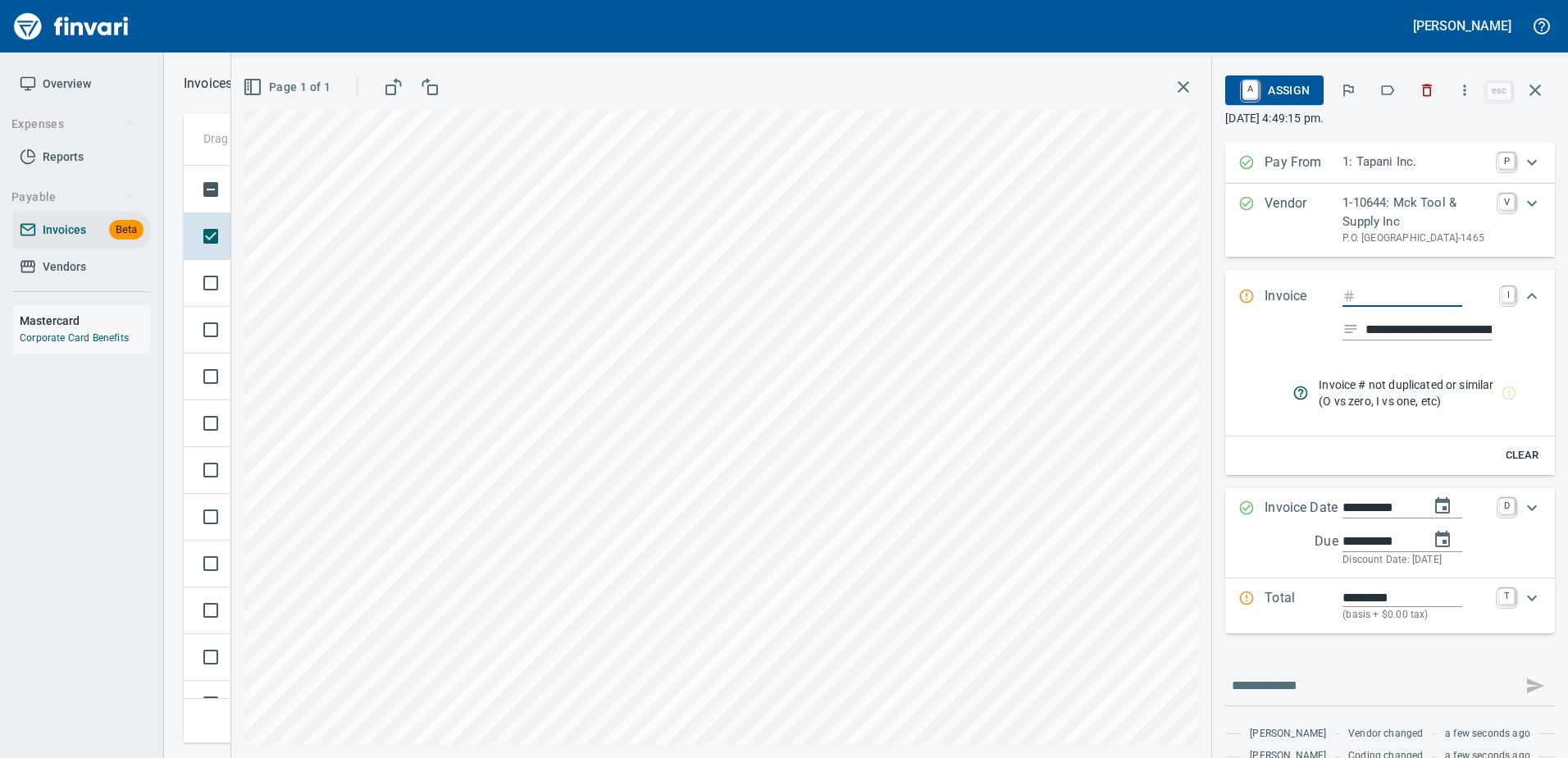
type input "****"
type input "**********"
click at [1385, 87] on icon "button" at bounding box center [1388, 91] width 13 height 10
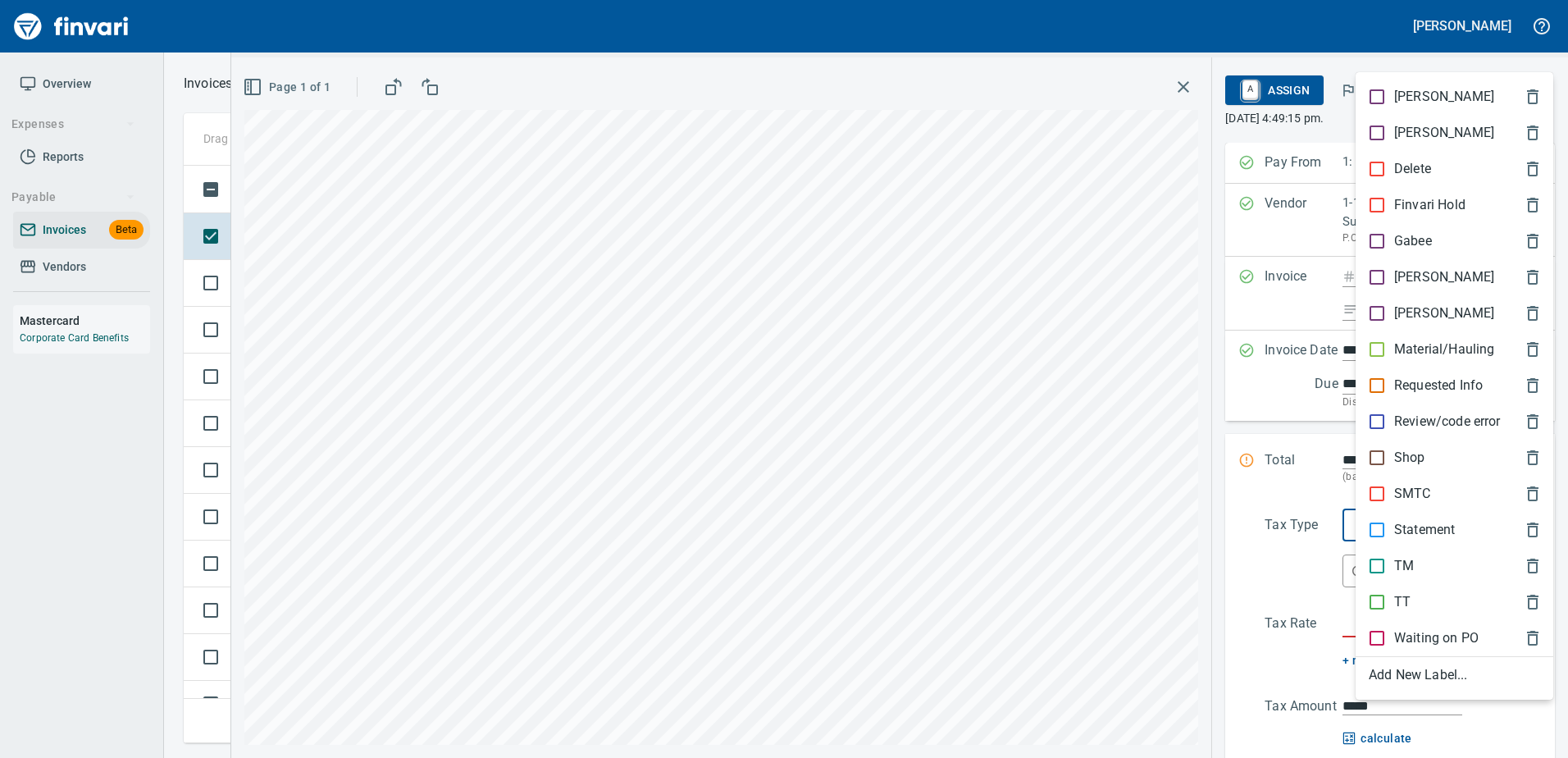
scroll to position [553, 1339]
click at [1405, 266] on div "[PERSON_NAME]" at bounding box center [1454, 278] width 198 height 36
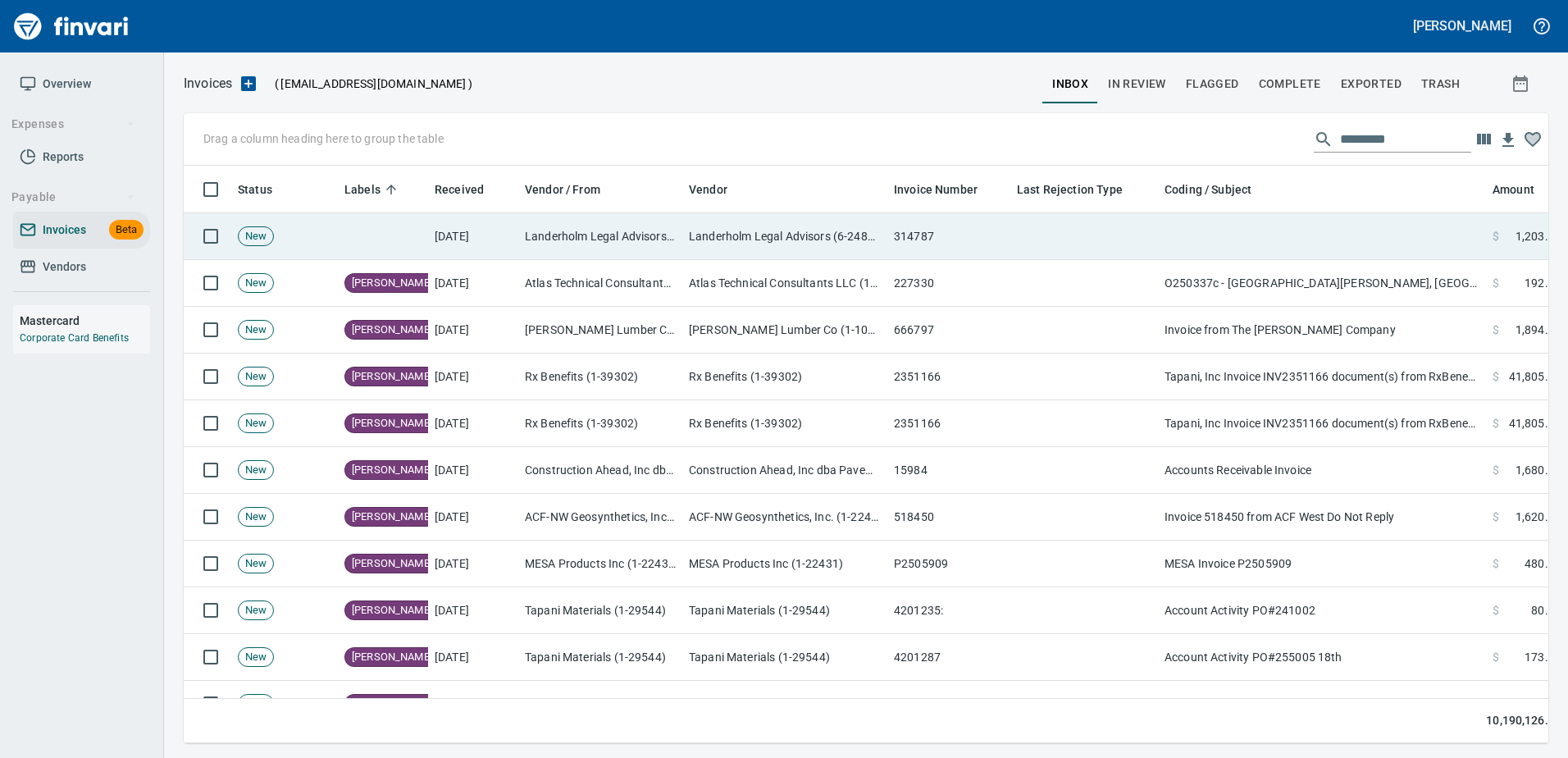
click at [1183, 248] on td at bounding box center [1322, 236] width 328 height 47
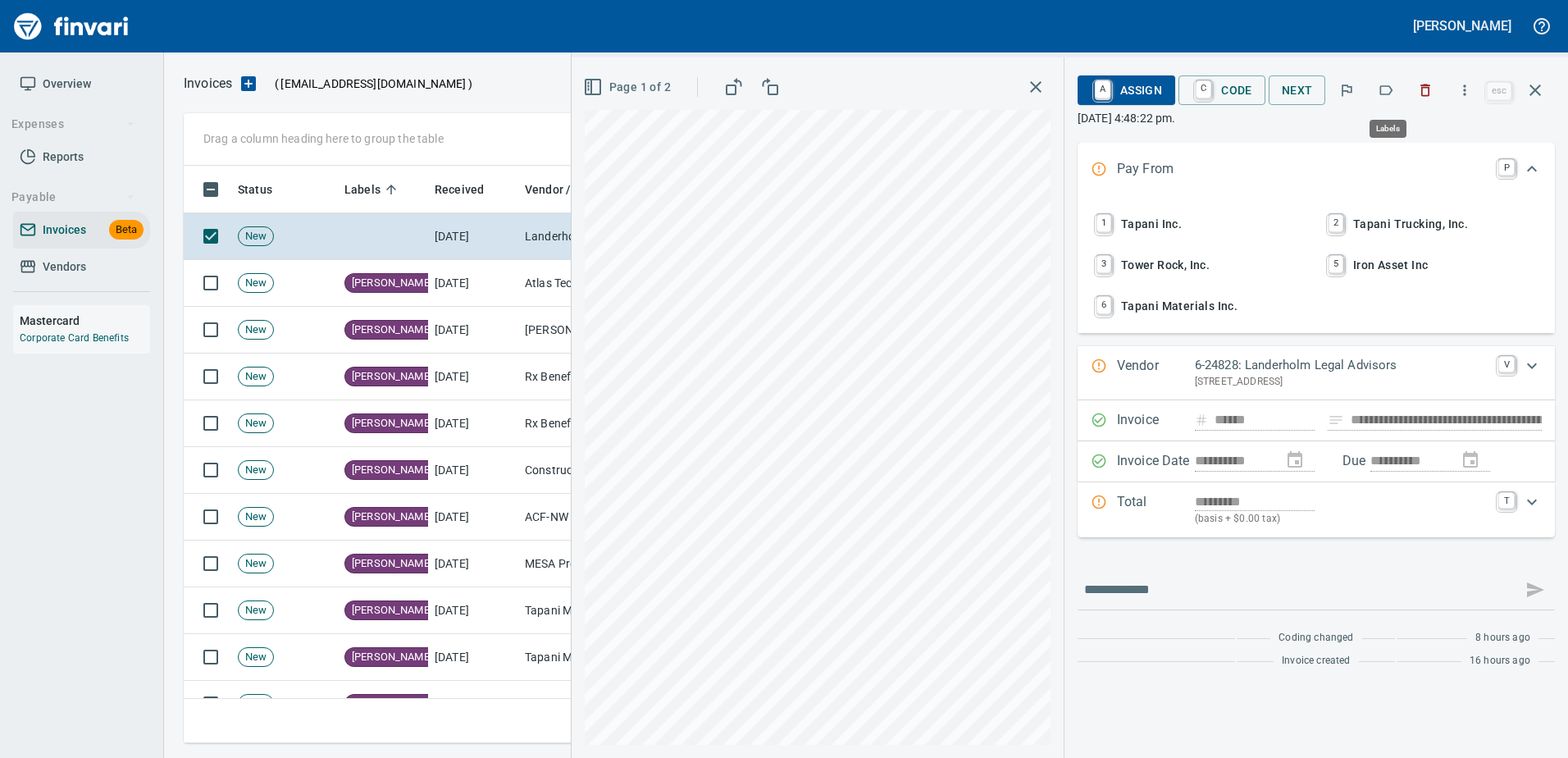
click at [1386, 97] on icon "button" at bounding box center [1386, 91] width 16 height 16
